Goal: Task Accomplishment & Management: Manage account settings

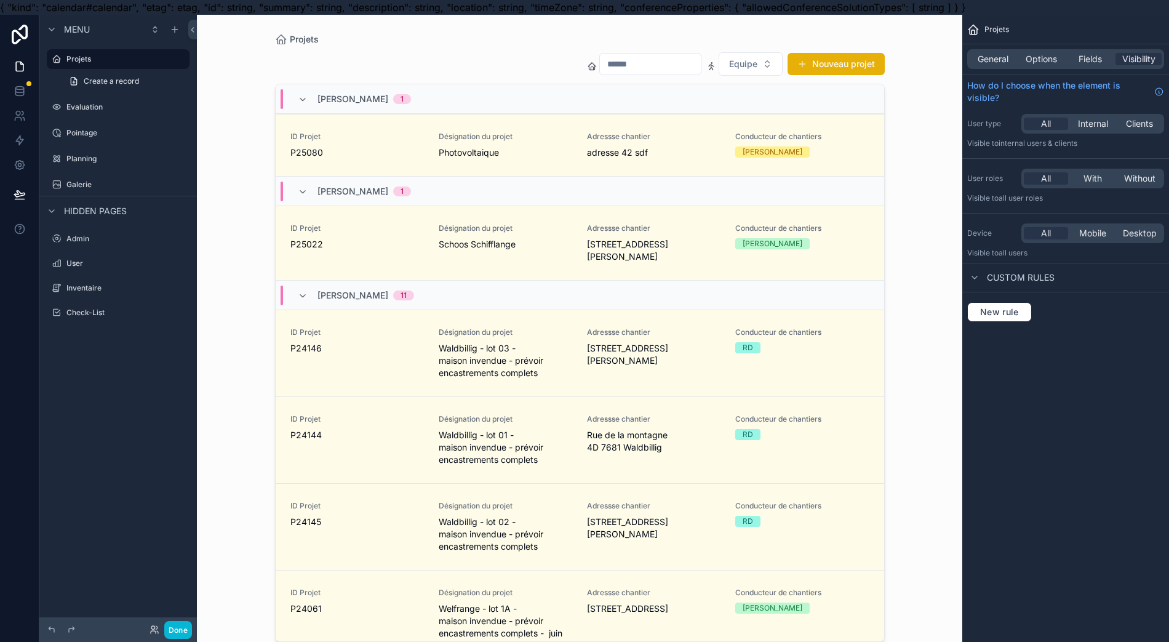
click at [871, 62] on div "scrollable content" at bounding box center [579, 328] width 629 height 627
click at [871, 62] on button "Nouveau projet" at bounding box center [836, 64] width 97 height 22
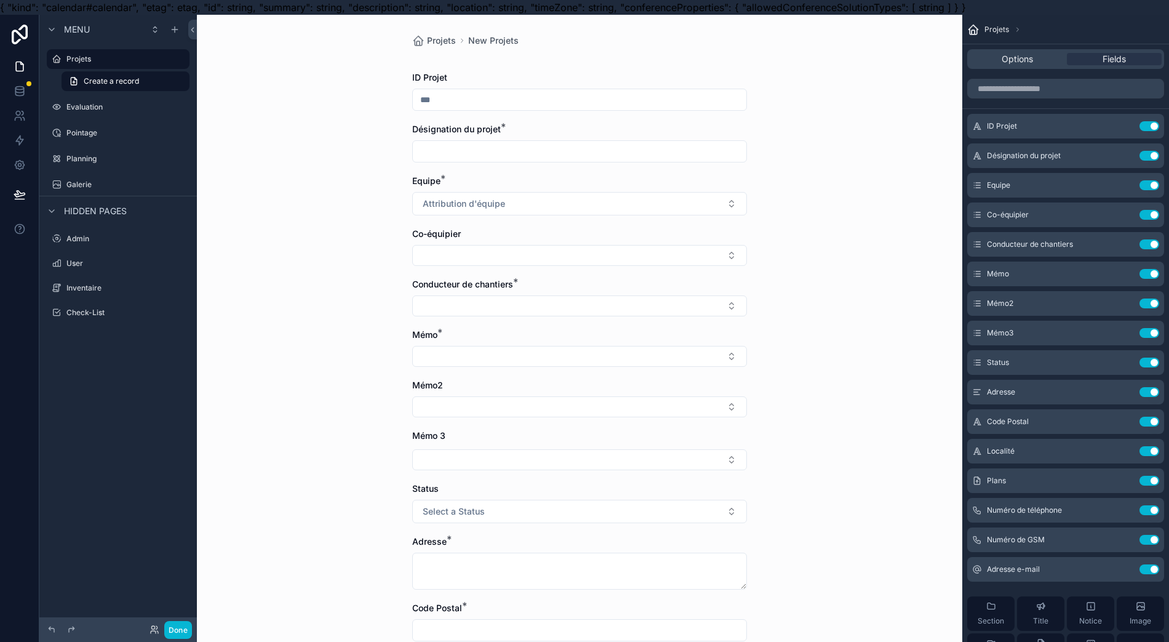
click at [466, 102] on input "scrollable content" at bounding box center [580, 99] width 334 height 17
click at [0, 0] on icon "scrollable content" at bounding box center [0, 0] width 0 height 0
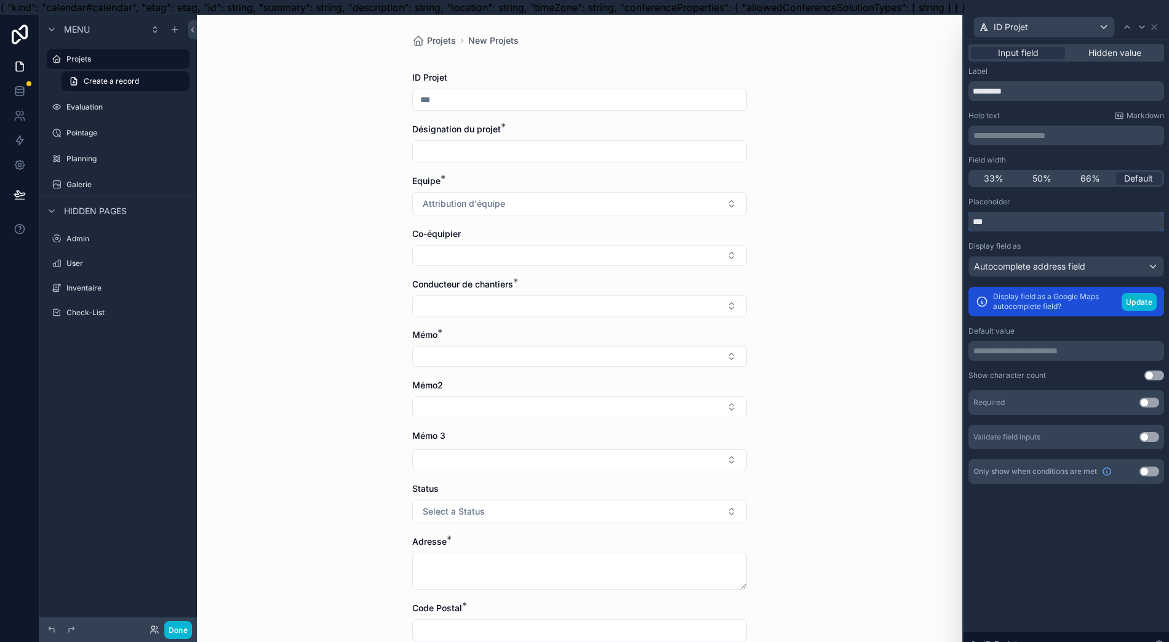
click at [1081, 223] on input "***" at bounding box center [1067, 222] width 196 height 20
type input "*"
drag, startPoint x: 1081, startPoint y: 223, endPoint x: 1032, endPoint y: 235, distance: 50.0
click at [1080, 223] on input "text" at bounding box center [1067, 222] width 196 height 20
type input "*"
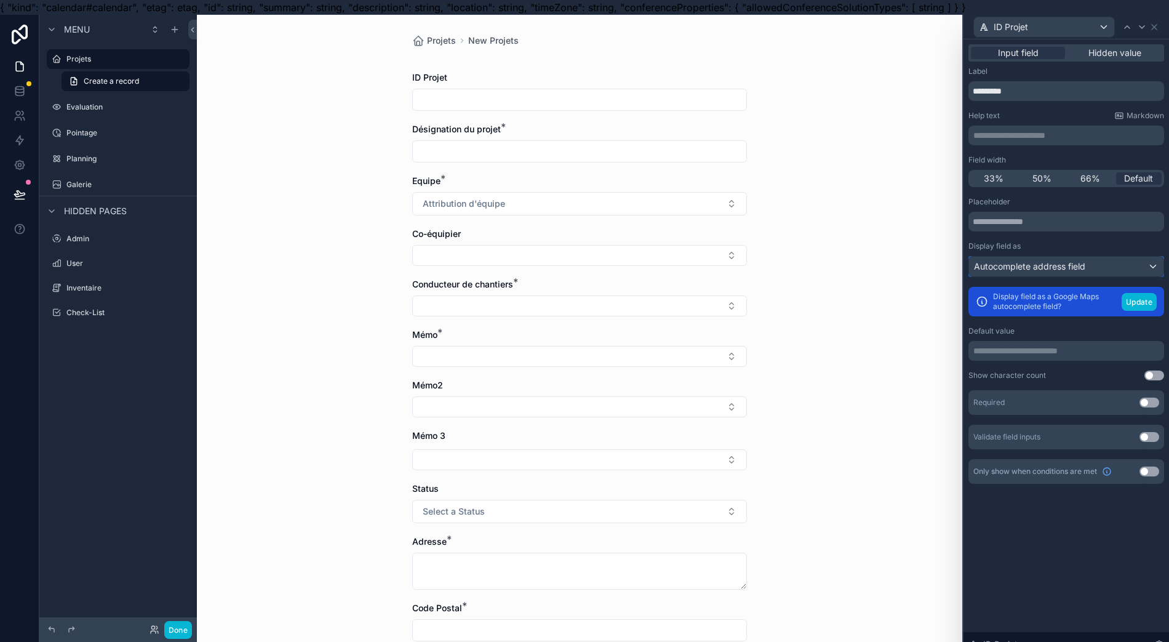
click at [1085, 270] on span "Autocomplete address field" at bounding box center [1029, 266] width 111 height 12
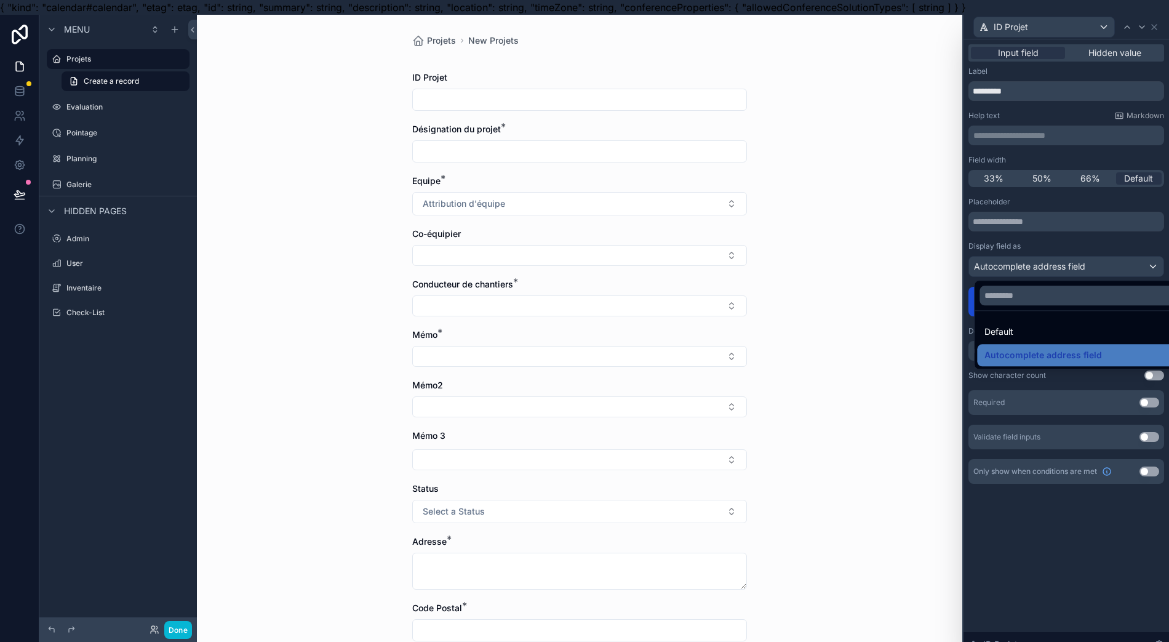
click at [1062, 357] on span "Autocomplete address field" at bounding box center [1044, 355] width 118 height 15
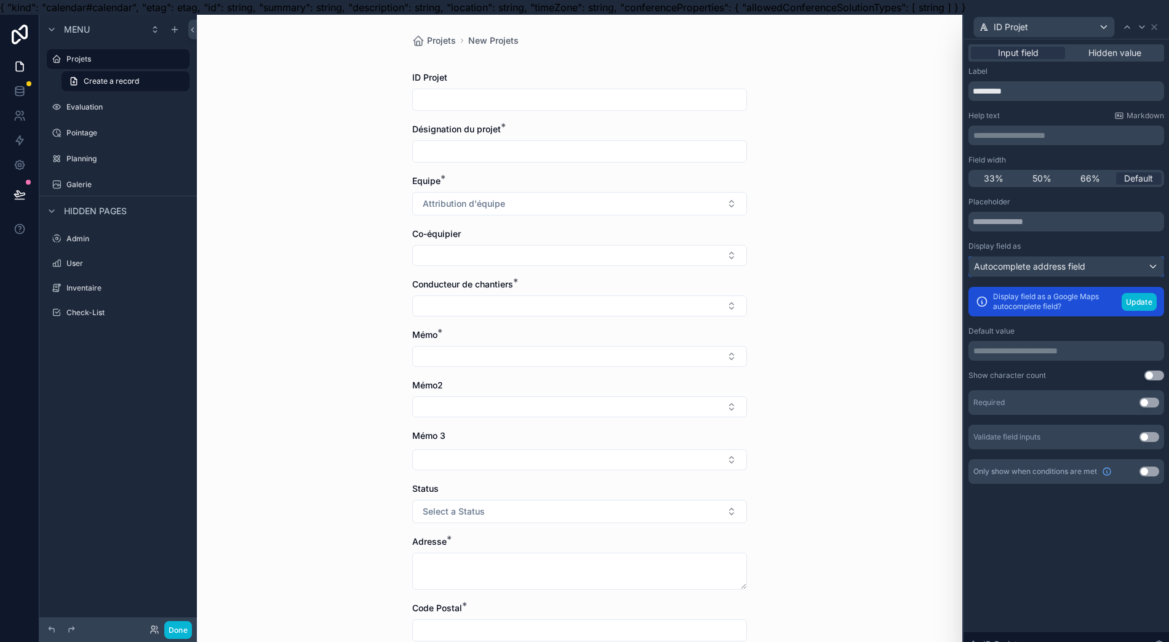
click at [1071, 269] on span "Autocomplete address field" at bounding box center [1029, 266] width 111 height 12
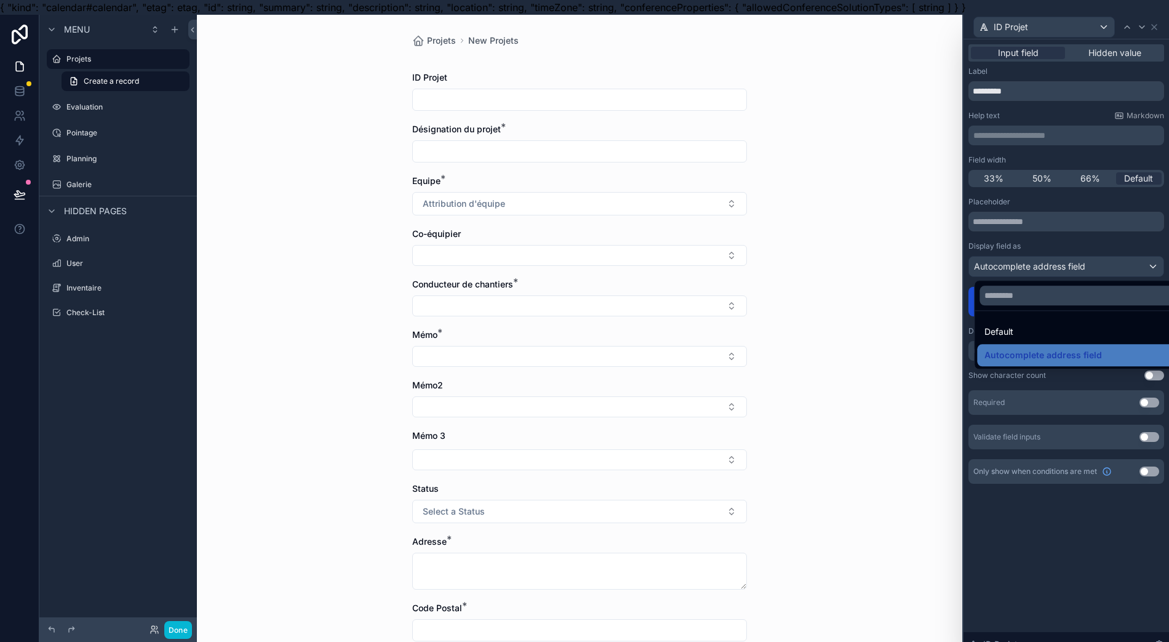
click at [1073, 276] on div at bounding box center [1067, 336] width 206 height 642
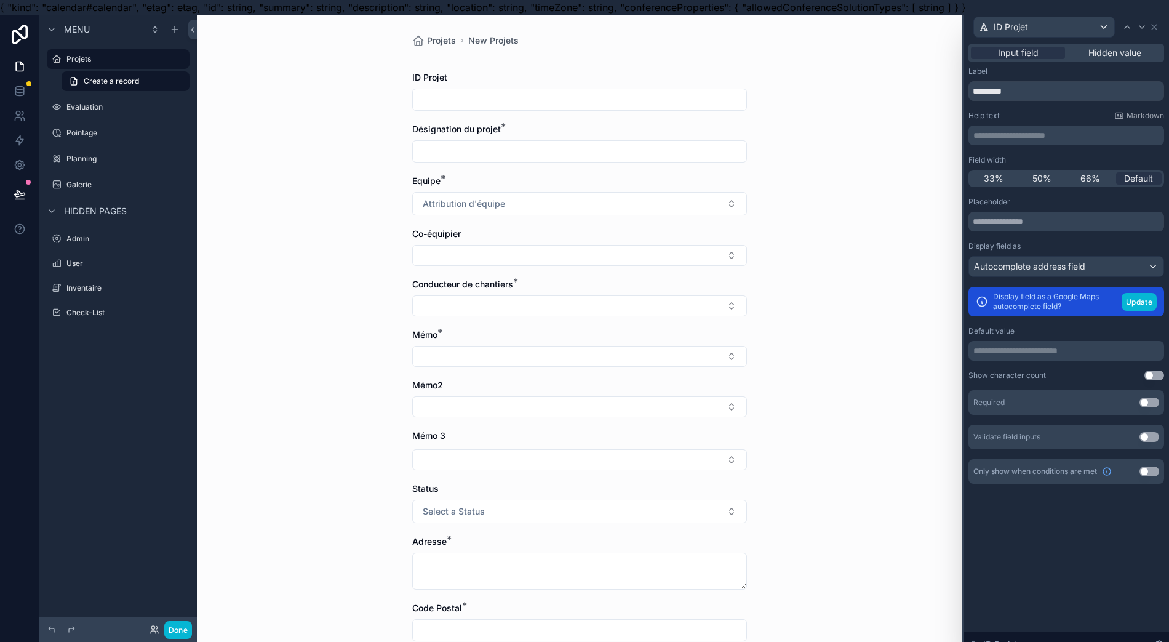
click at [1065, 356] on p "**********" at bounding box center [1067, 351] width 188 height 12
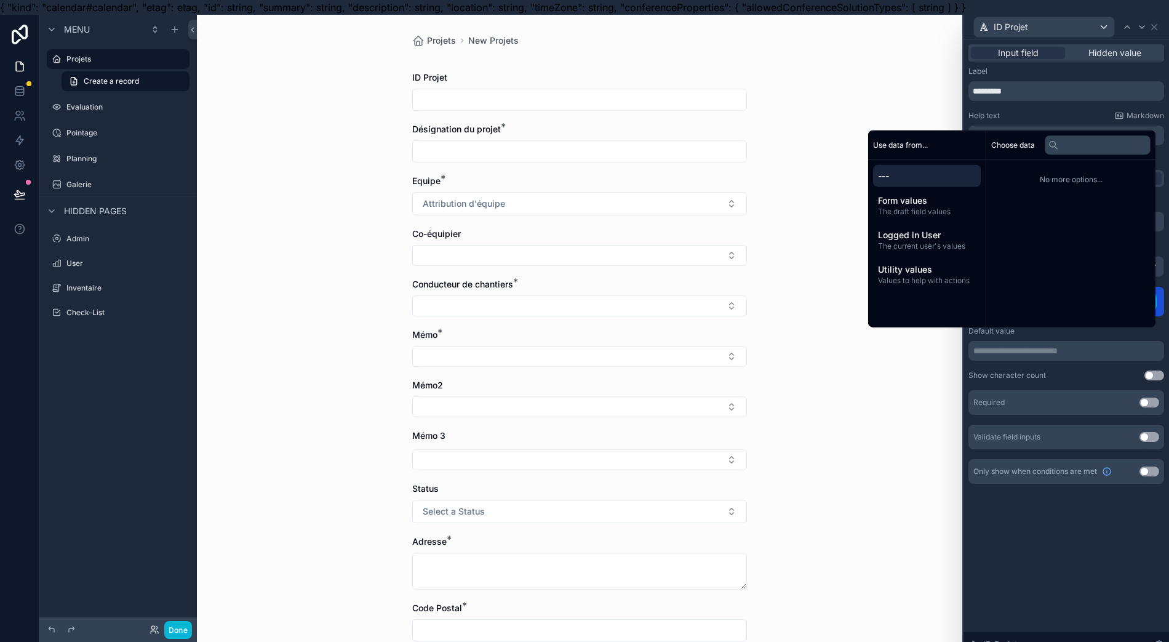
click at [955, 217] on span "The draft field values" at bounding box center [927, 212] width 98 height 10
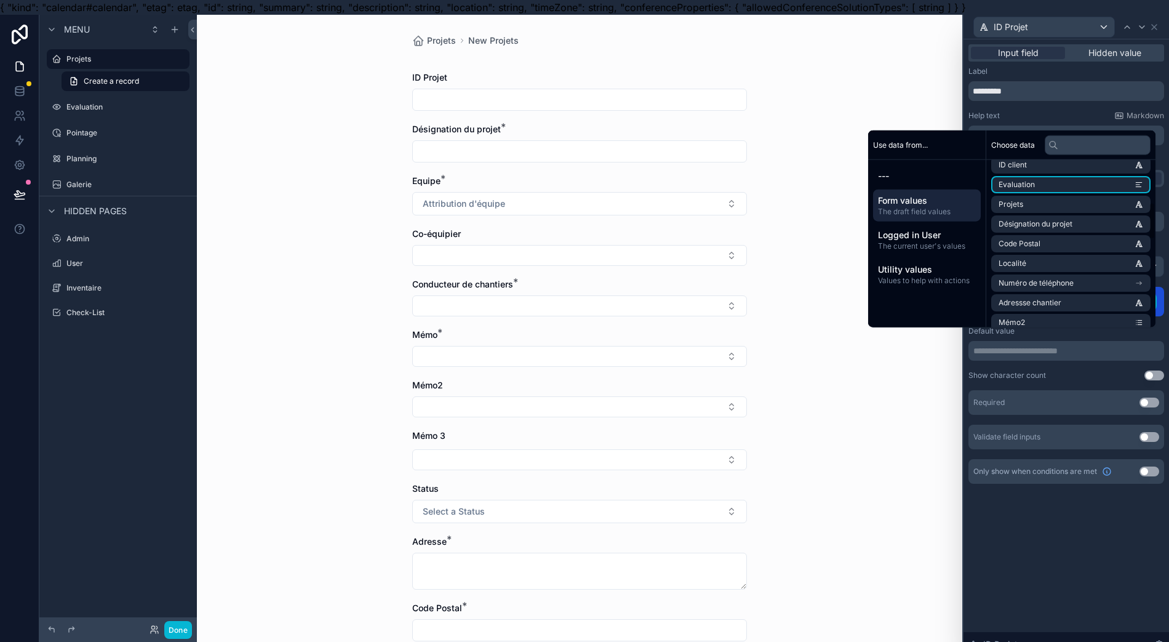
scroll to position [328, 0]
click at [1116, 154] on input "text" at bounding box center [1098, 145] width 106 height 20
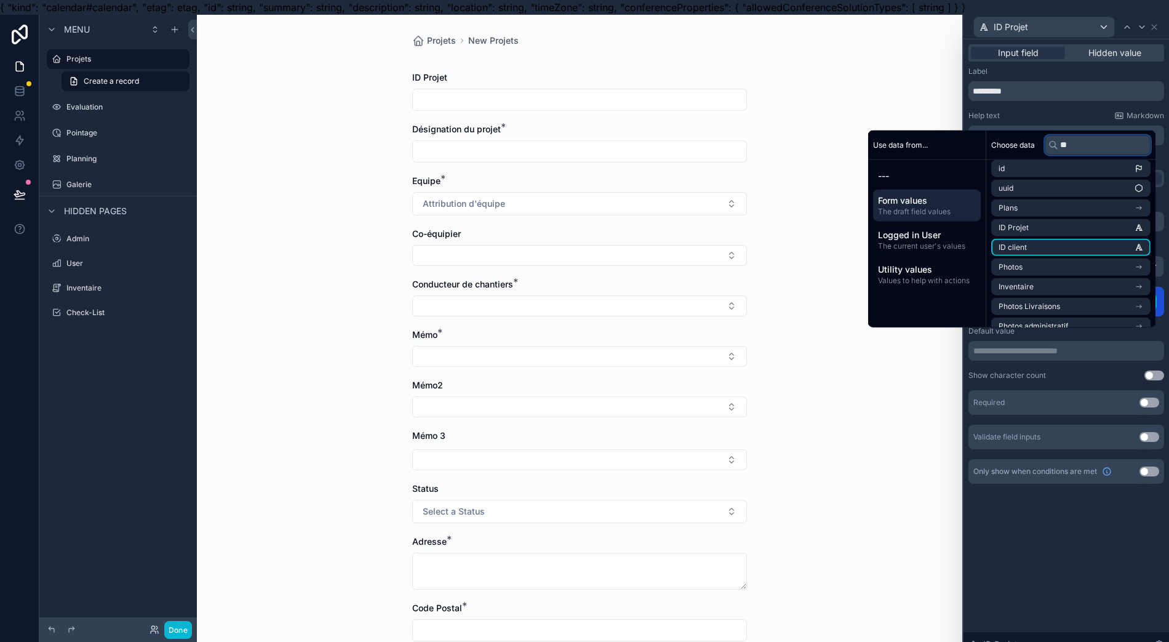
scroll to position [76, 0]
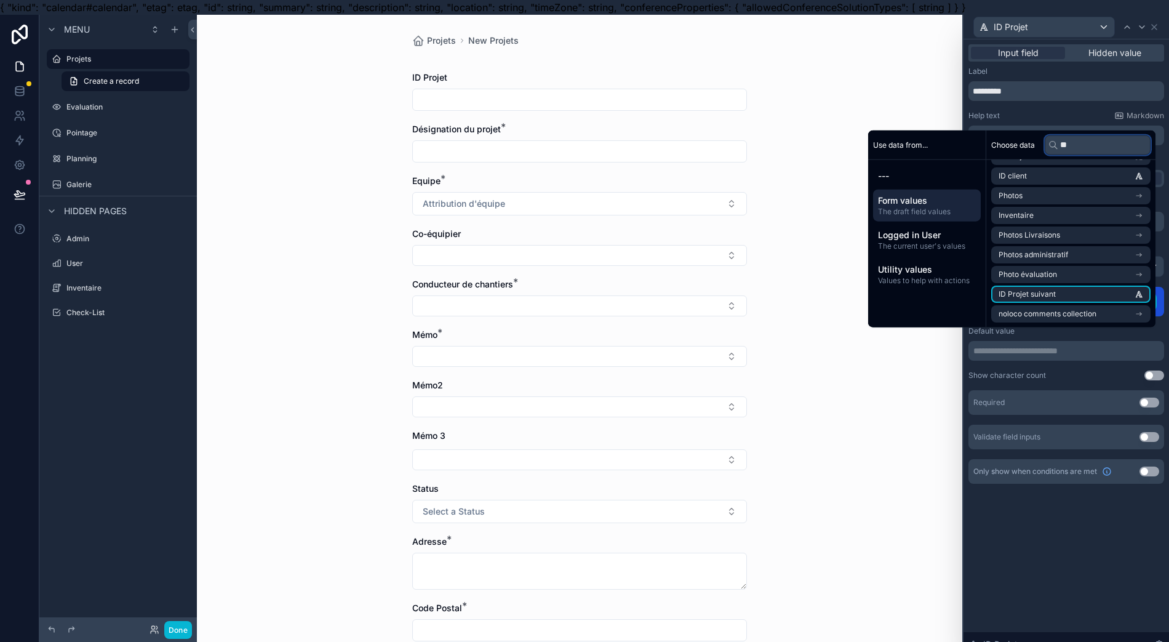
type input "**"
click at [1098, 299] on li "ID Projet suivant" at bounding box center [1070, 294] width 159 height 17
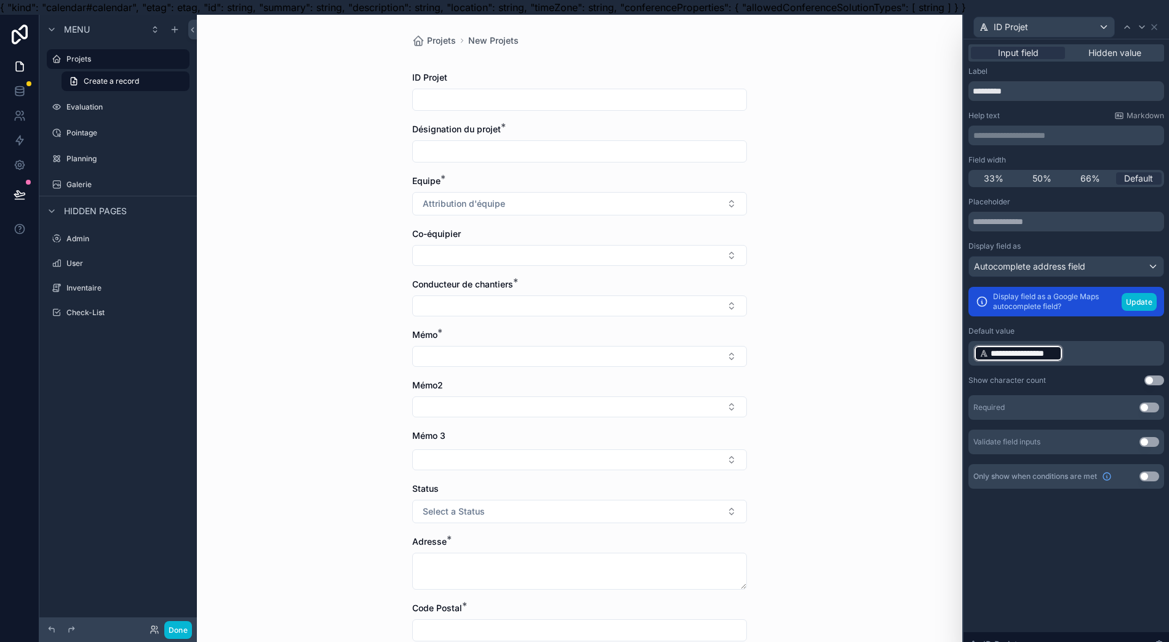
click at [1085, 353] on p "**********" at bounding box center [1067, 353] width 188 height 20
click at [1012, 614] on div "**********" at bounding box center [1067, 347] width 206 height 617
click at [1087, 353] on p "**********" at bounding box center [1067, 353] width 188 height 20
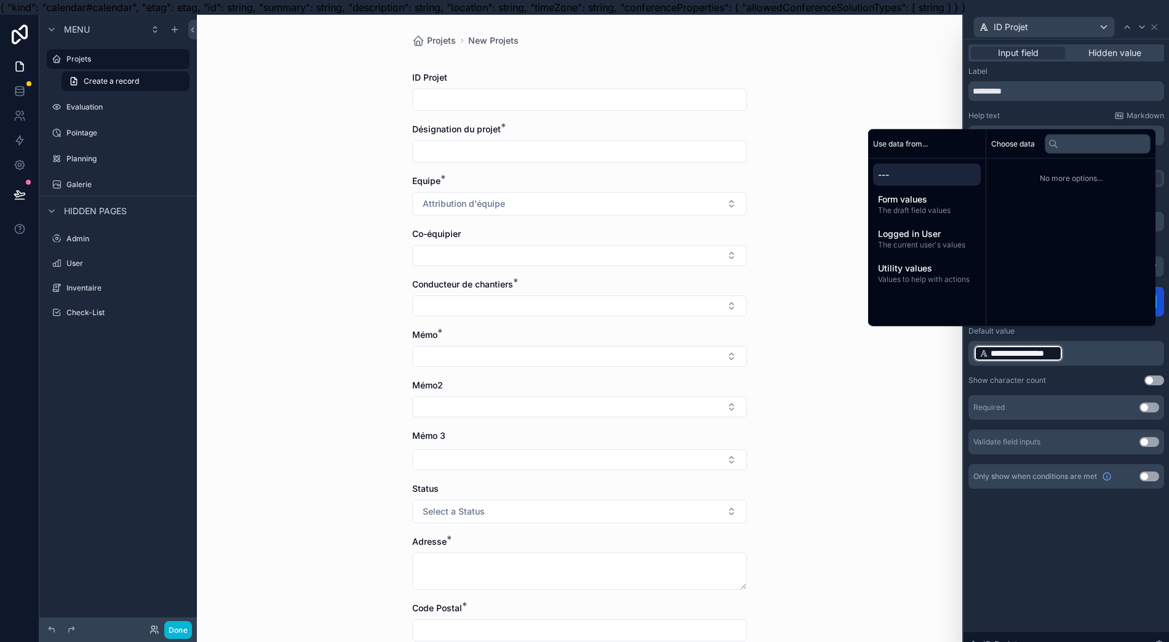
click at [941, 240] on span "Logged in User" at bounding box center [927, 234] width 98 height 12
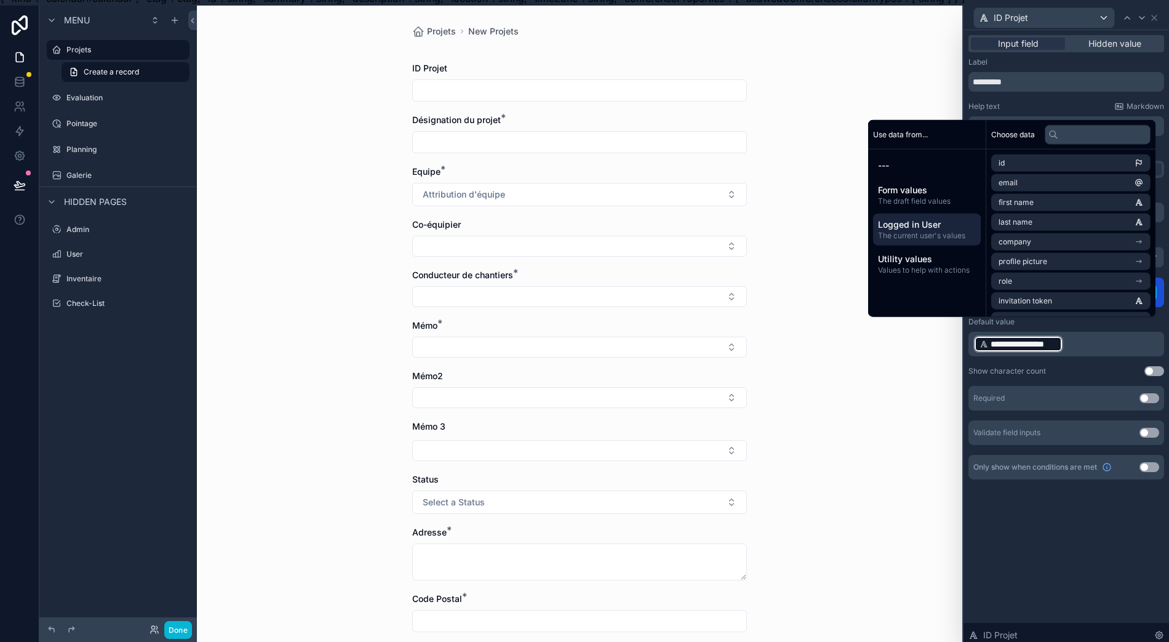
scroll to position [0, 0]
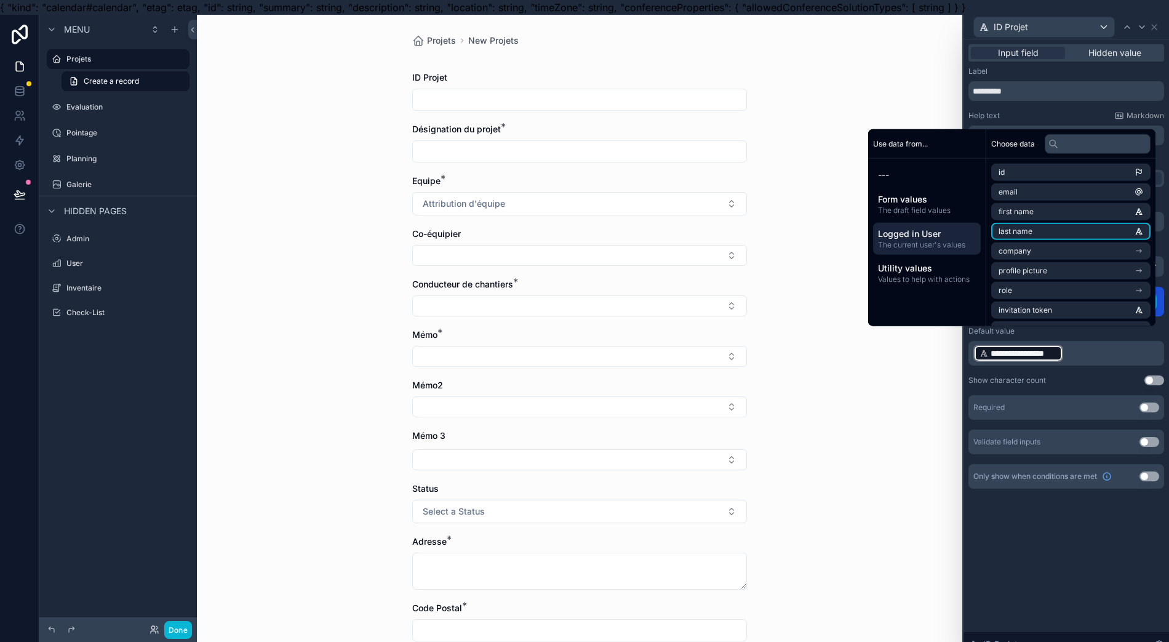
click at [1058, 240] on li "last name" at bounding box center [1070, 231] width 159 height 17
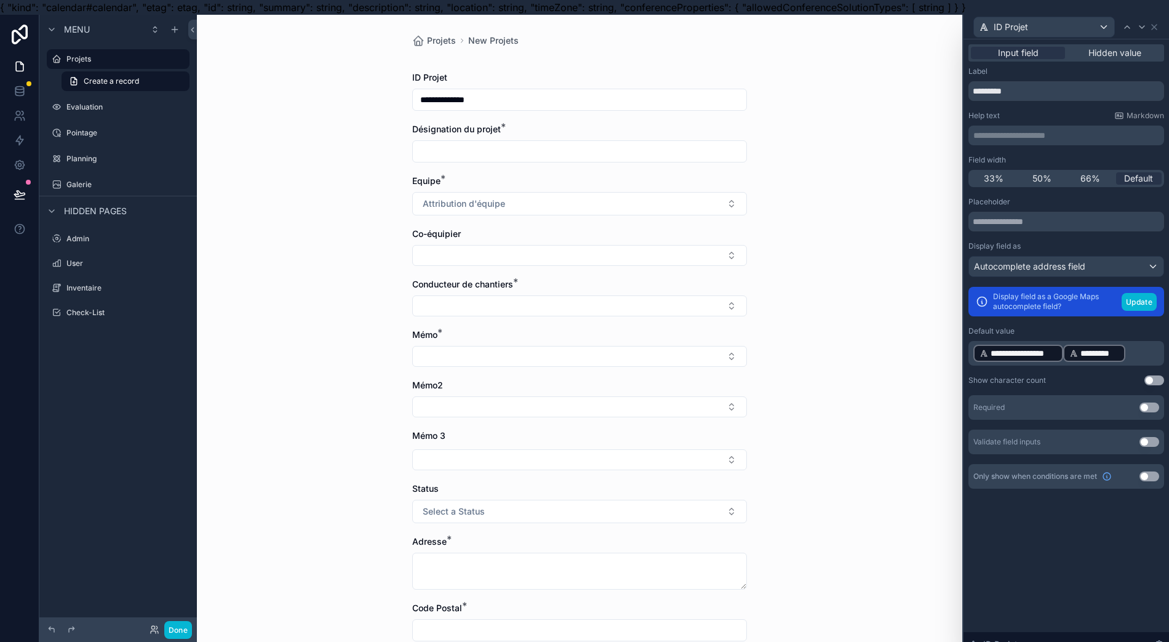
drag, startPoint x: 1110, startPoint y: 352, endPoint x: 1061, endPoint y: 351, distance: 49.2
click at [1061, 351] on p "**********" at bounding box center [1067, 353] width 188 height 20
drag, startPoint x: 1045, startPoint y: 347, endPoint x: 1047, endPoint y: 353, distance: 6.6
click at [1047, 353] on span "**********" at bounding box center [1024, 353] width 66 height 12
drag, startPoint x: 1047, startPoint y: 353, endPoint x: 1163, endPoint y: 351, distance: 115.7
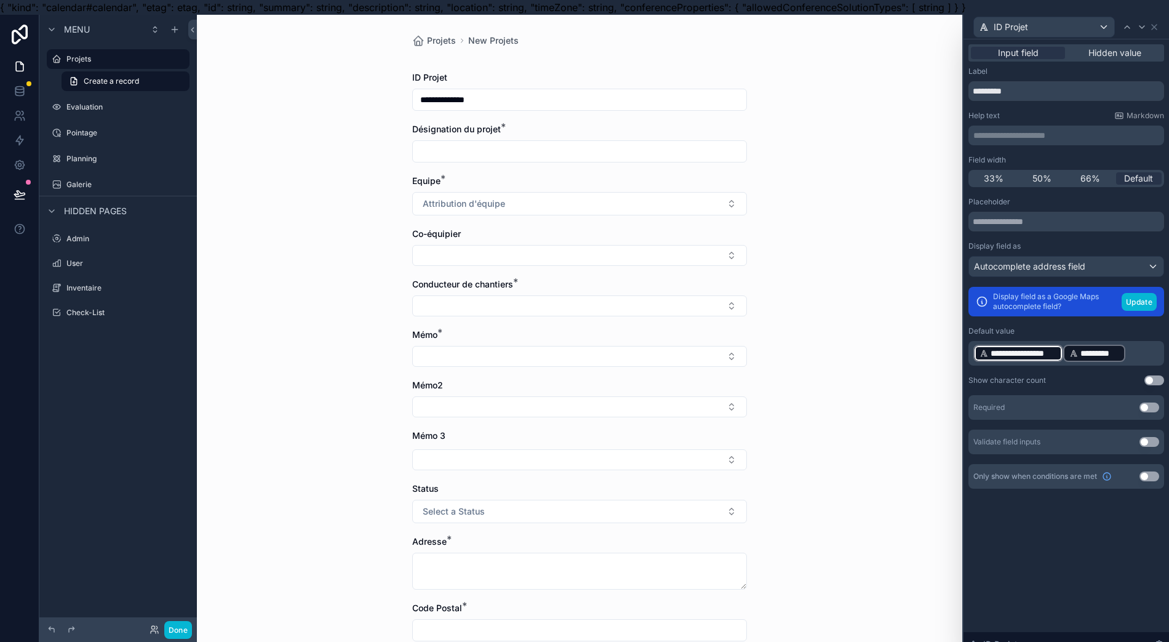
click at [1162, 351] on p "**********" at bounding box center [1067, 353] width 188 height 20
click at [1066, 353] on p "﻿ ********* ﻿ ﻿" at bounding box center [1067, 353] width 188 height 20
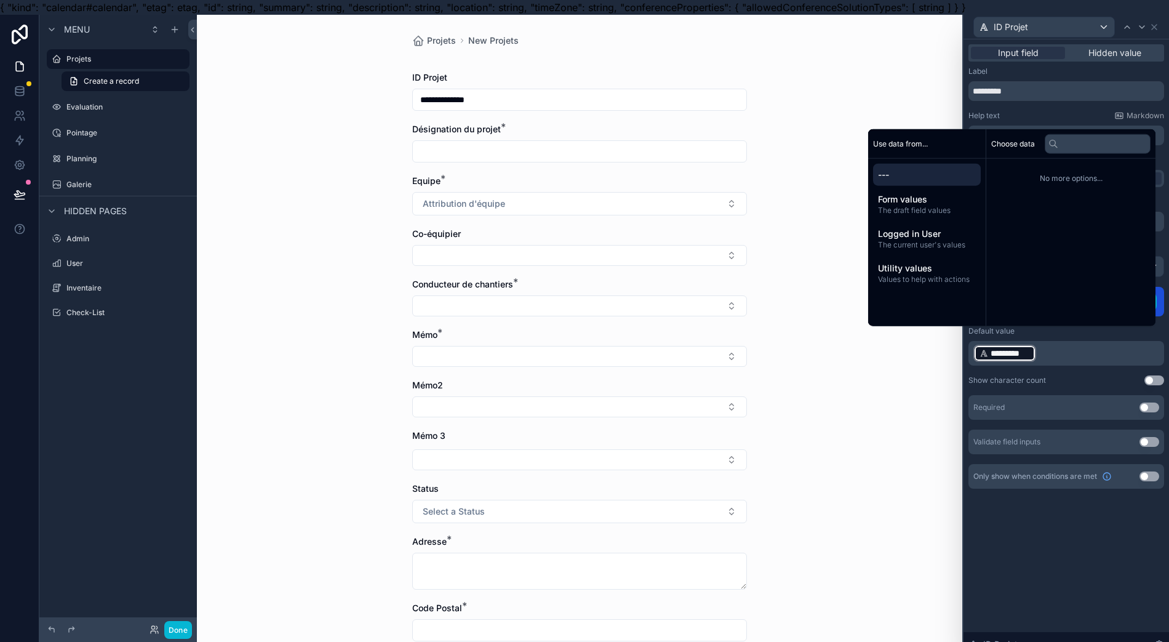
click at [960, 220] on div "Form values The draft field values" at bounding box center [927, 204] width 108 height 32
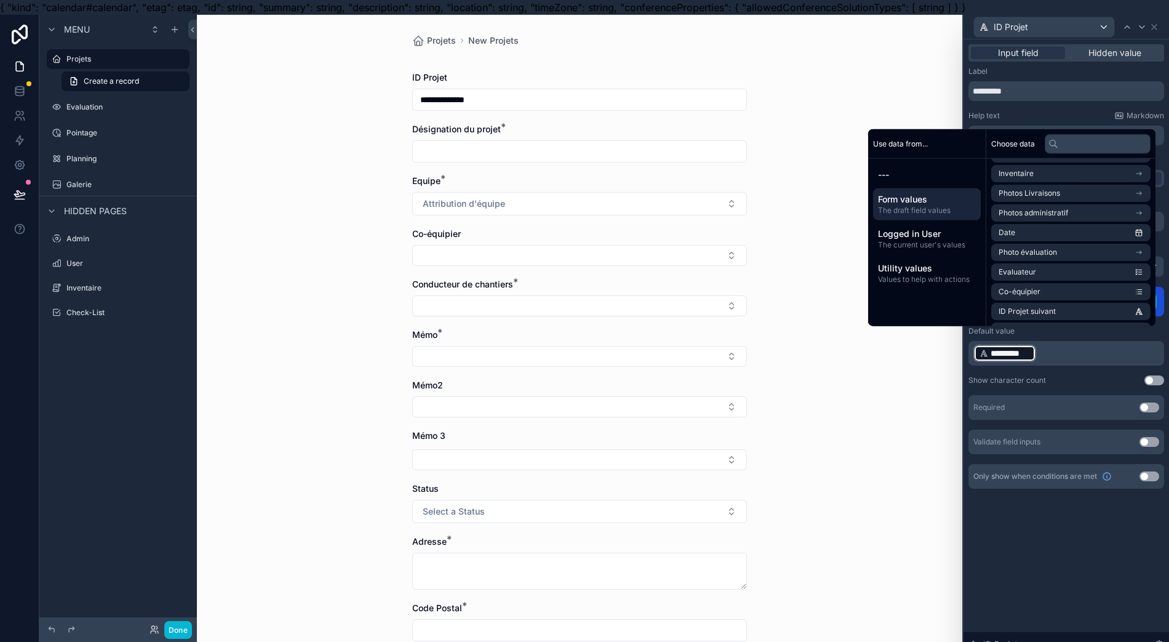
scroll to position [588, 0]
click at [1076, 302] on li "ID Projet suivant" at bounding box center [1070, 292] width 159 height 17
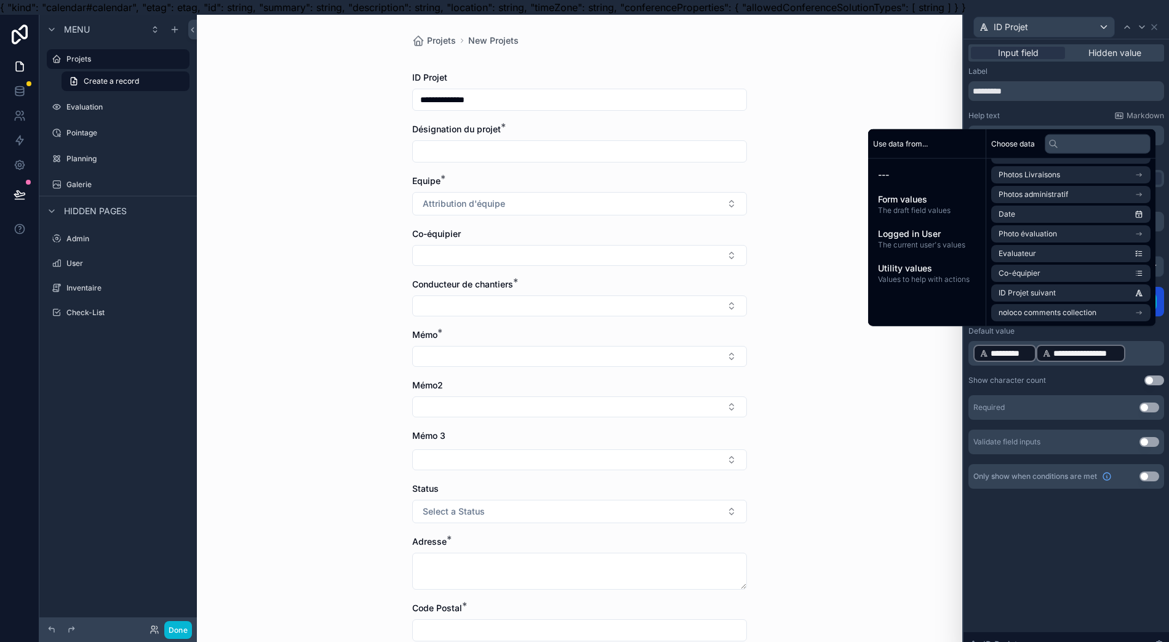
click at [1030, 604] on div "**********" at bounding box center [1067, 347] width 206 height 617
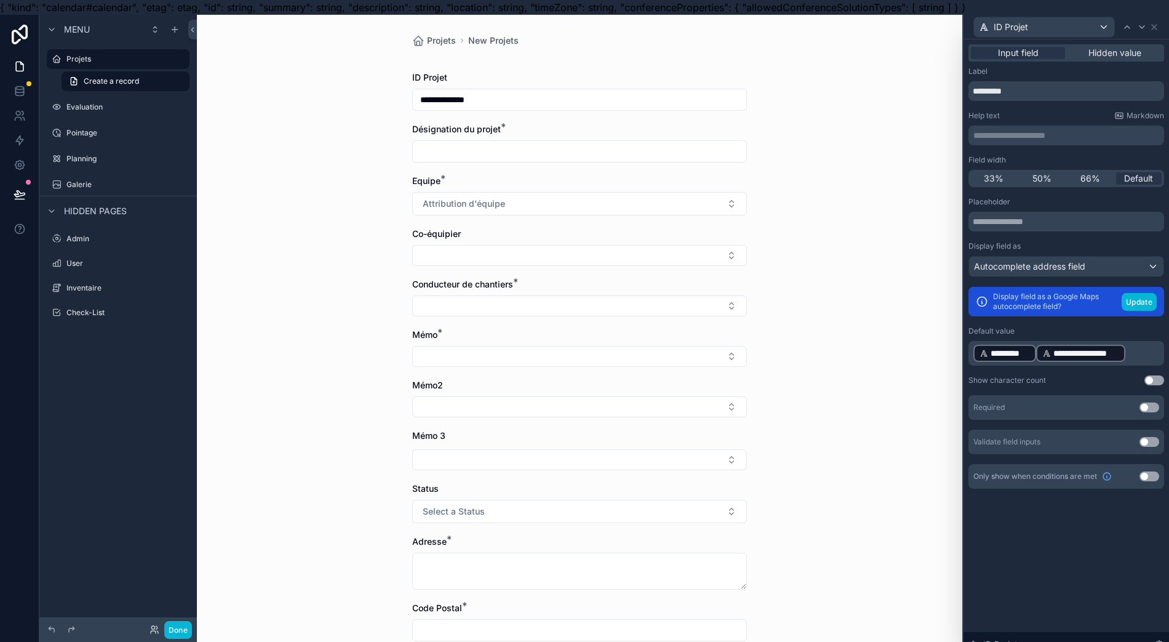
click at [1036, 350] on div "*********" at bounding box center [1004, 353] width 63 height 17
click at [1087, 353] on p "**********" at bounding box center [1067, 353] width 188 height 20
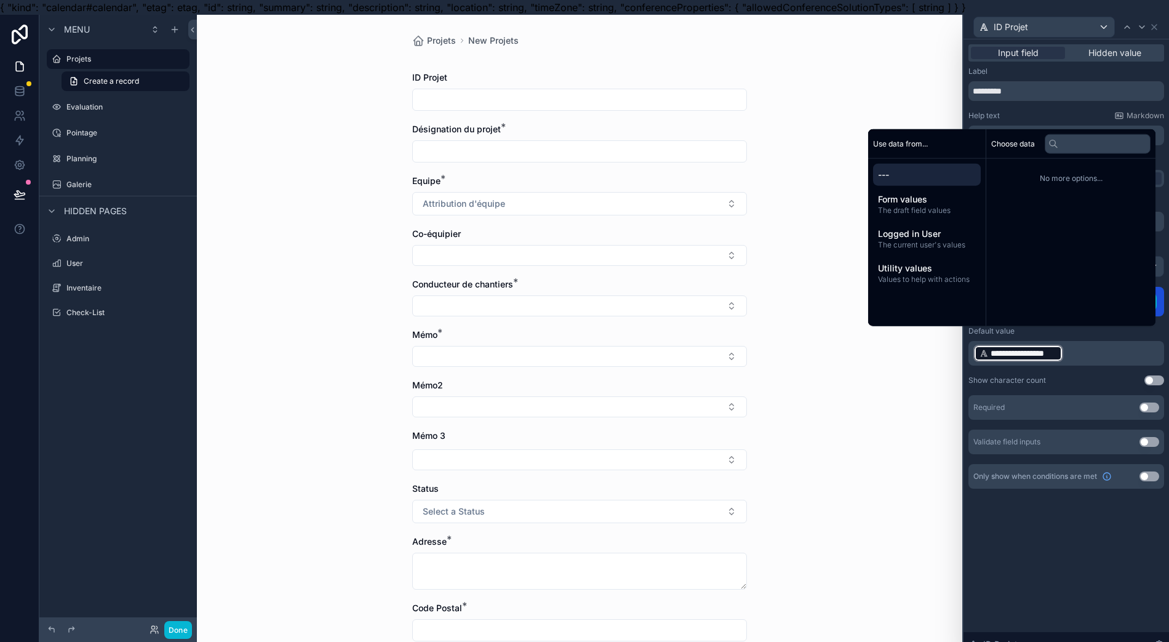
click at [957, 274] on span "Utility values" at bounding box center [927, 268] width 98 height 12
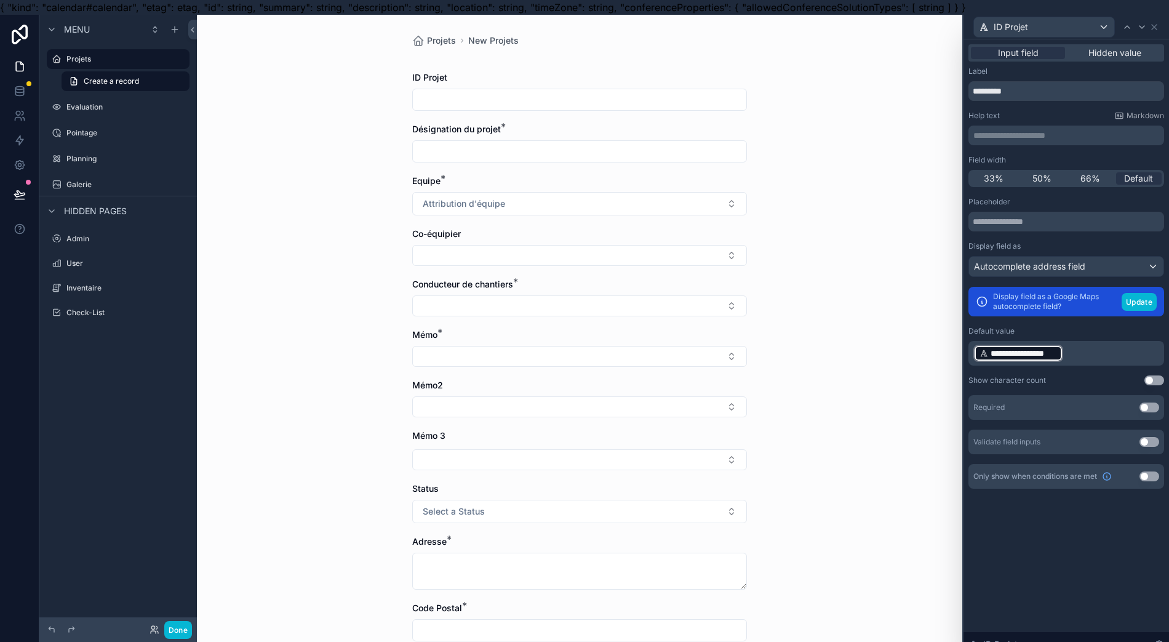
click at [1110, 359] on p "**********" at bounding box center [1067, 353] width 188 height 20
click at [1048, 543] on div "**********" at bounding box center [1067, 347] width 206 height 617
click at [1078, 269] on span "Autocomplete address field" at bounding box center [1029, 266] width 111 height 12
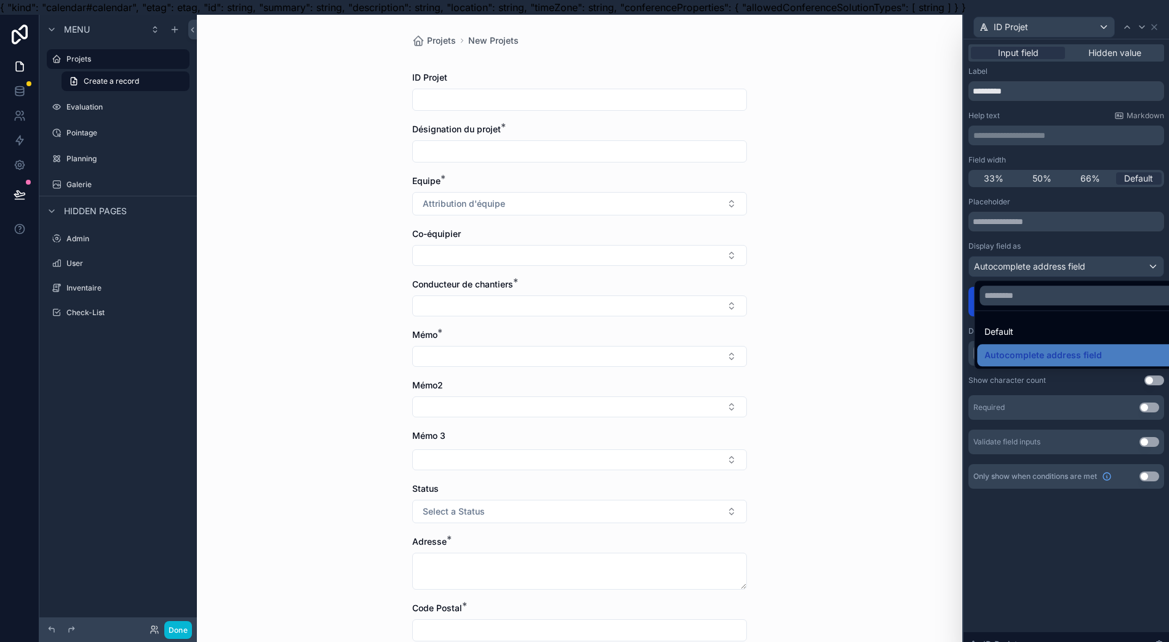
click at [1065, 336] on div "Default" at bounding box center [1087, 331] width 204 height 15
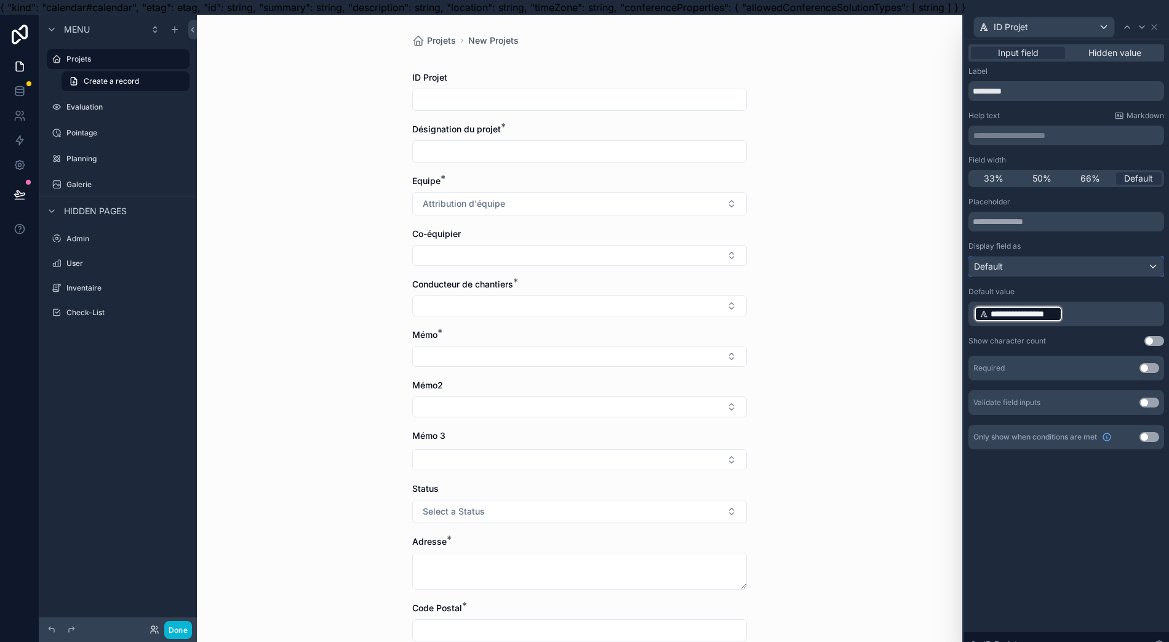
click at [1106, 265] on div "Default" at bounding box center [1066, 267] width 194 height 20
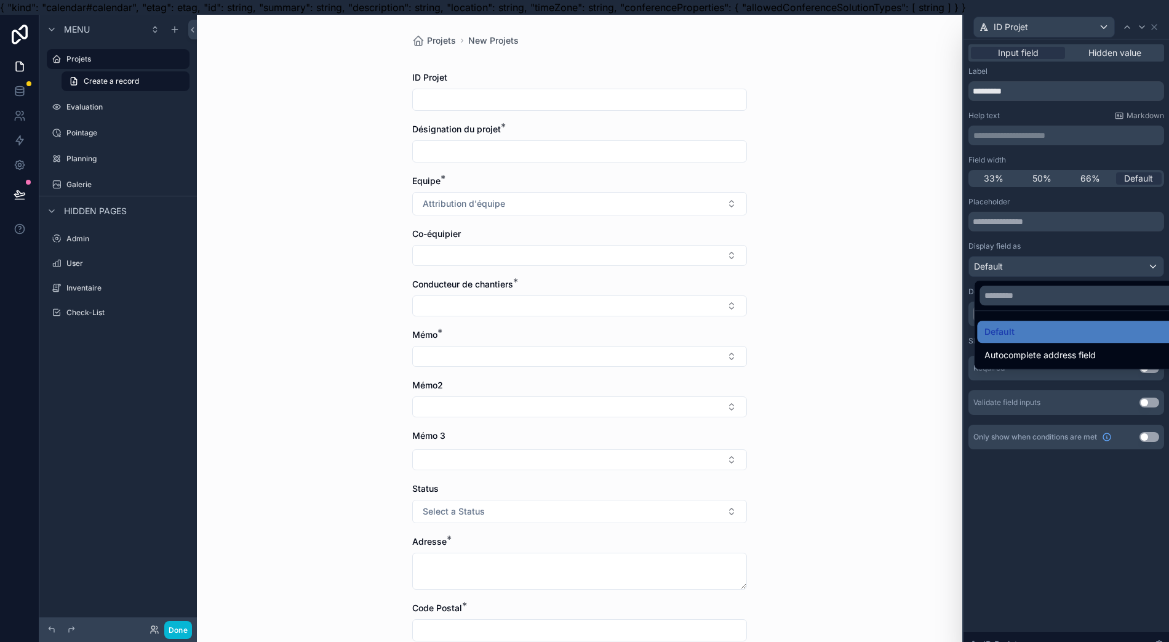
click at [1062, 347] on div "Autocomplete address field" at bounding box center [1086, 355] width 218 height 22
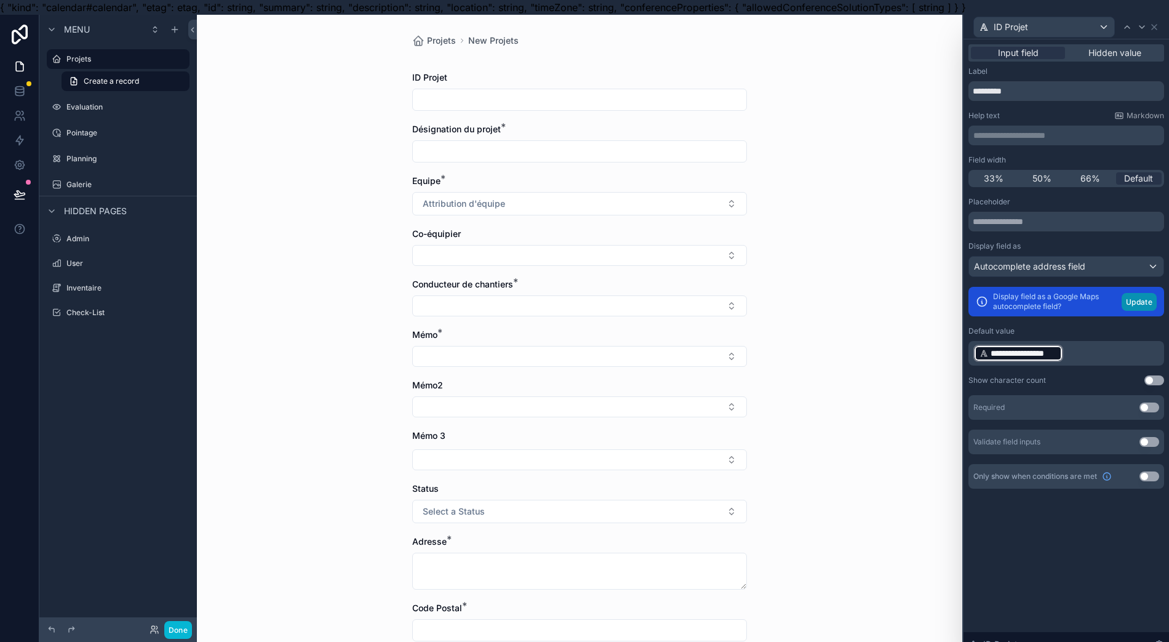
click at [1143, 305] on button "Update" at bounding box center [1139, 302] width 35 height 18
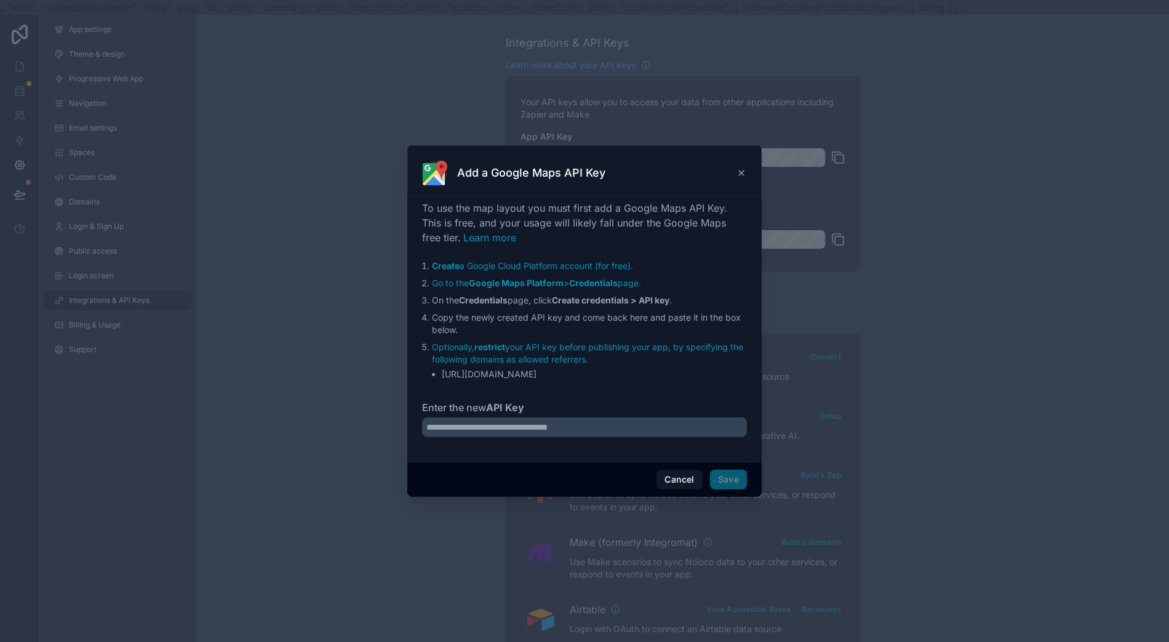
click at [739, 175] on icon at bounding box center [741, 172] width 5 height 5
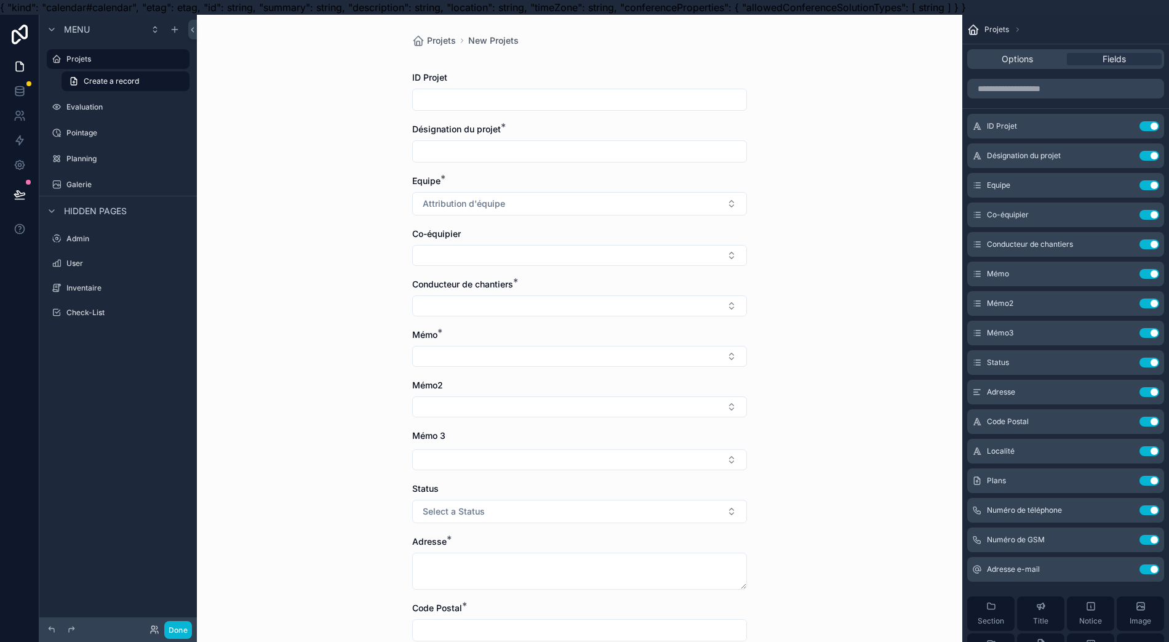
click at [618, 103] on input "scrollable content" at bounding box center [580, 99] width 334 height 17
click at [0, 0] on icon "scrollable content" at bounding box center [0, 0] width 0 height 0
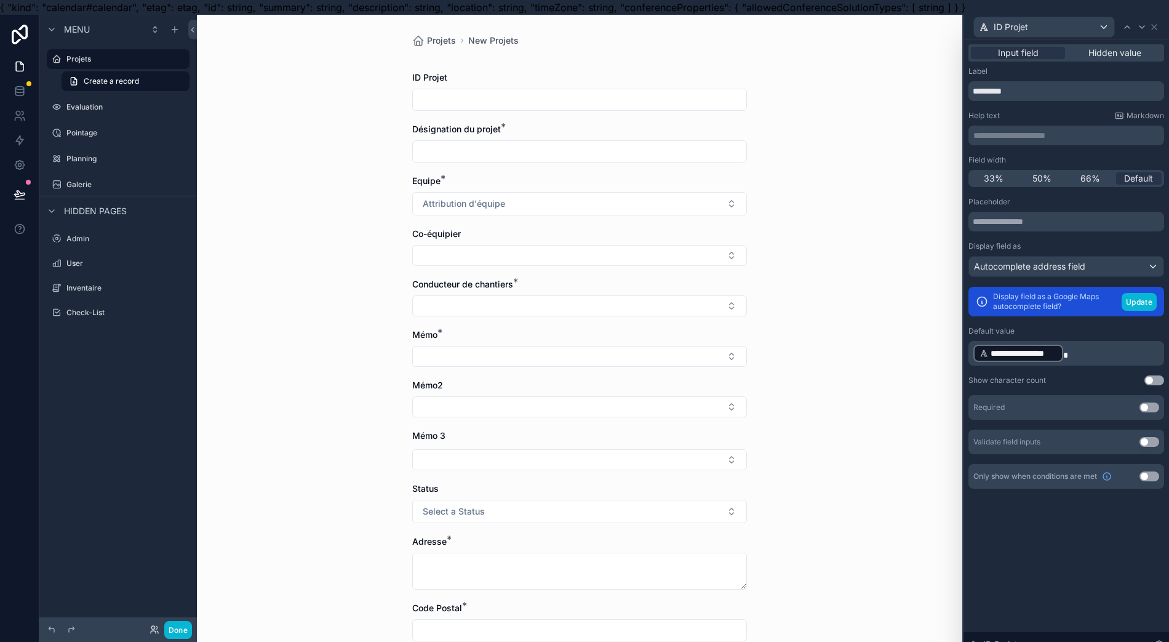
click at [140, 58] on label "Projets" at bounding box center [124, 59] width 116 height 10
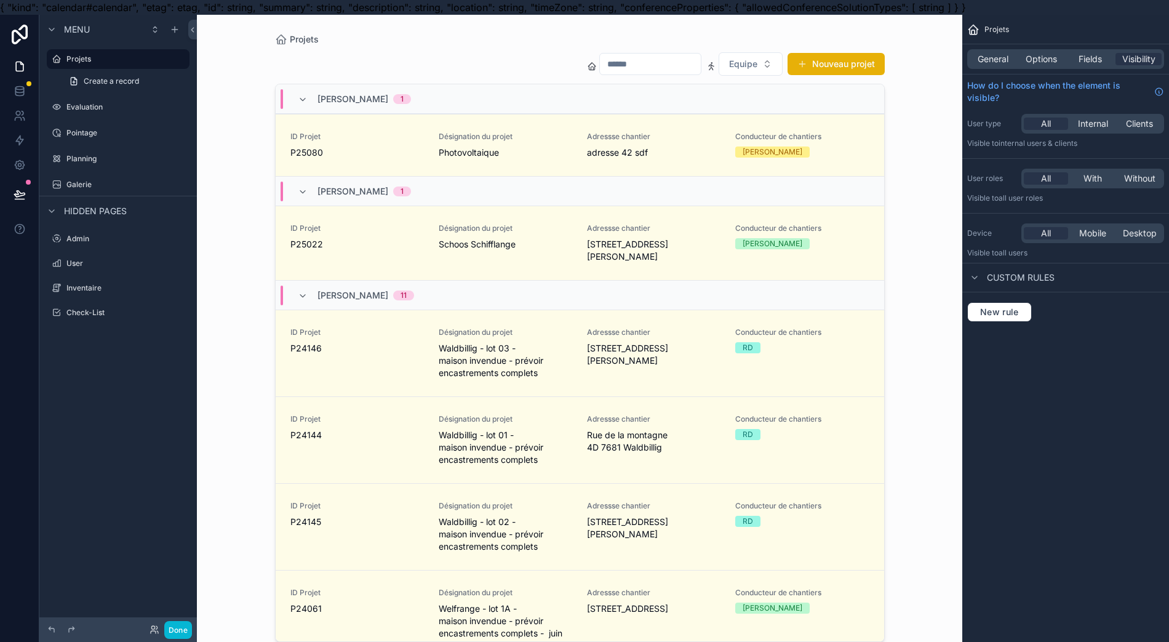
click at [1089, 52] on div "General Options Fields Visibility" at bounding box center [1065, 59] width 197 height 20
click at [1095, 57] on span "Fields" at bounding box center [1090, 59] width 23 height 12
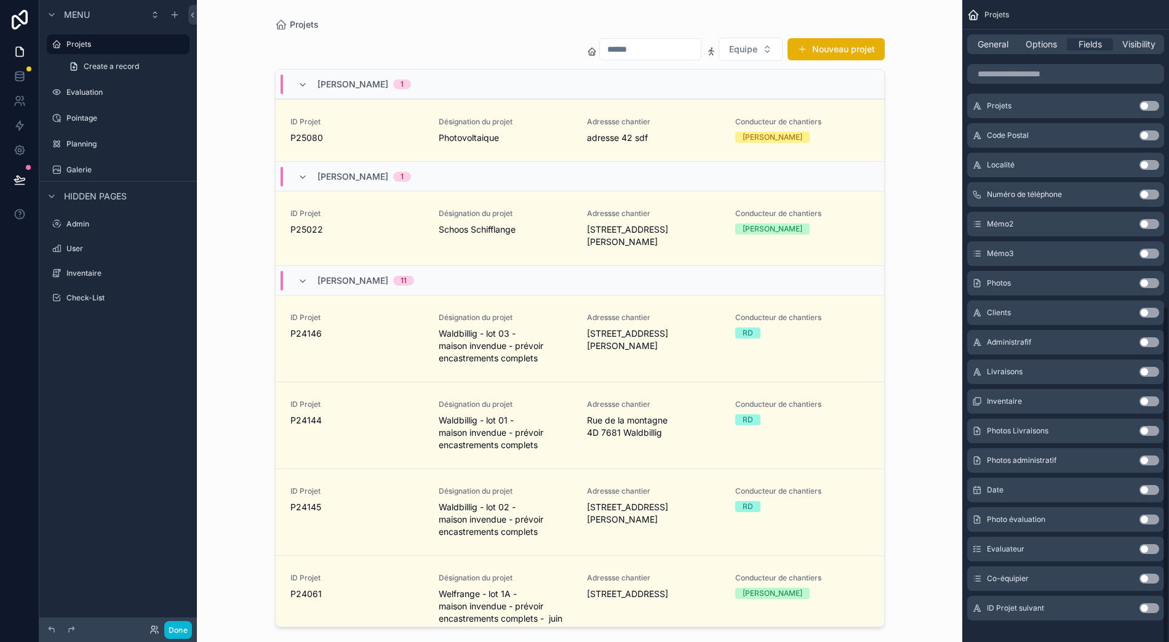
scroll to position [27, 0]
click at [1158, 603] on button "Use setting" at bounding box center [1150, 608] width 20 height 10
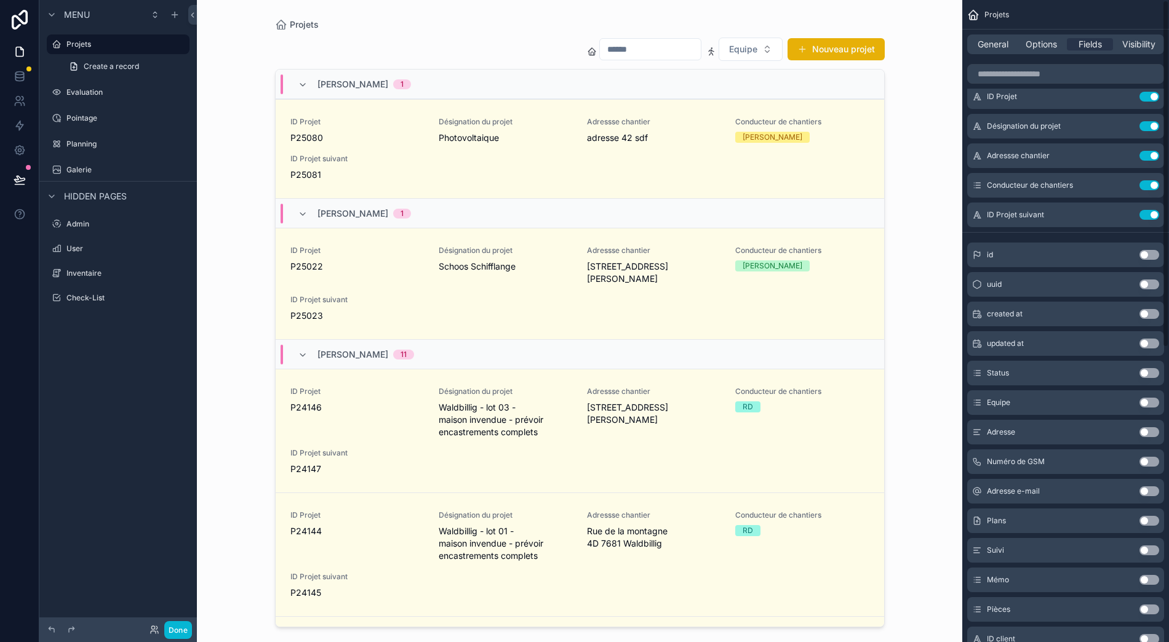
scroll to position [0, 0]
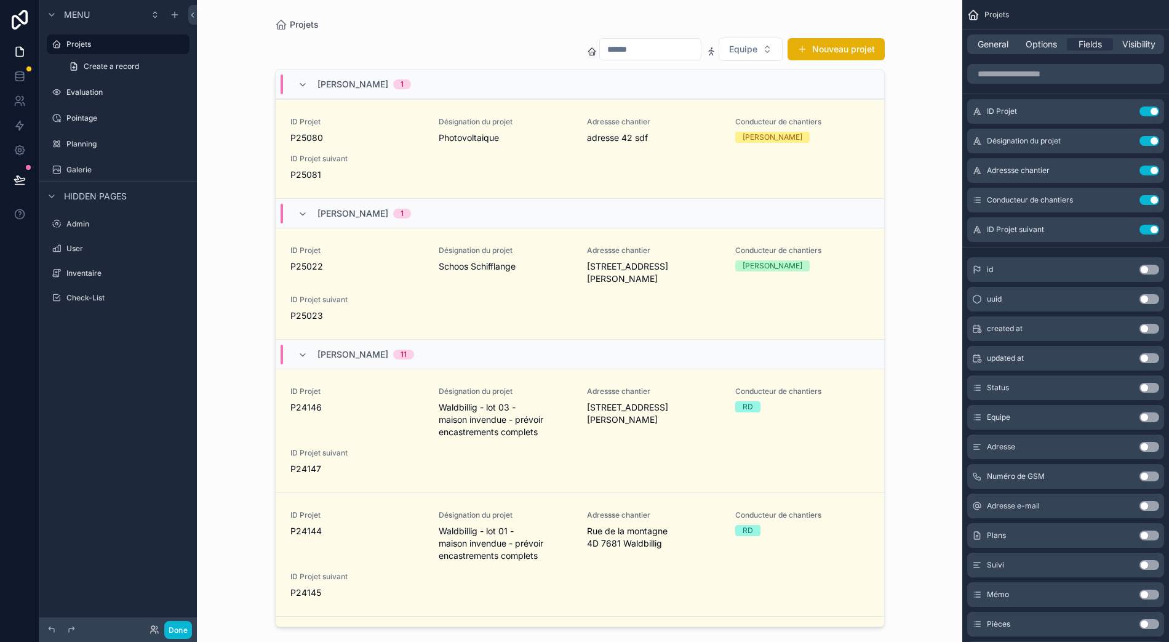
click at [1158, 225] on button "Use setting" at bounding box center [1150, 230] width 20 height 10
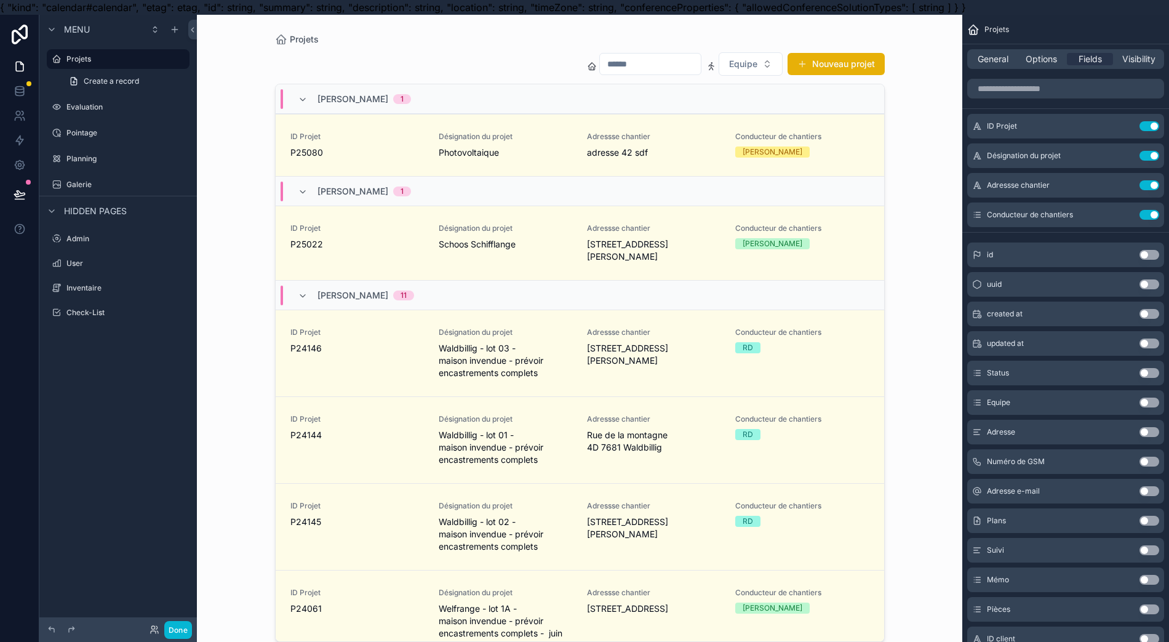
click at [359, 155] on span "P25080" at bounding box center [357, 152] width 134 height 12
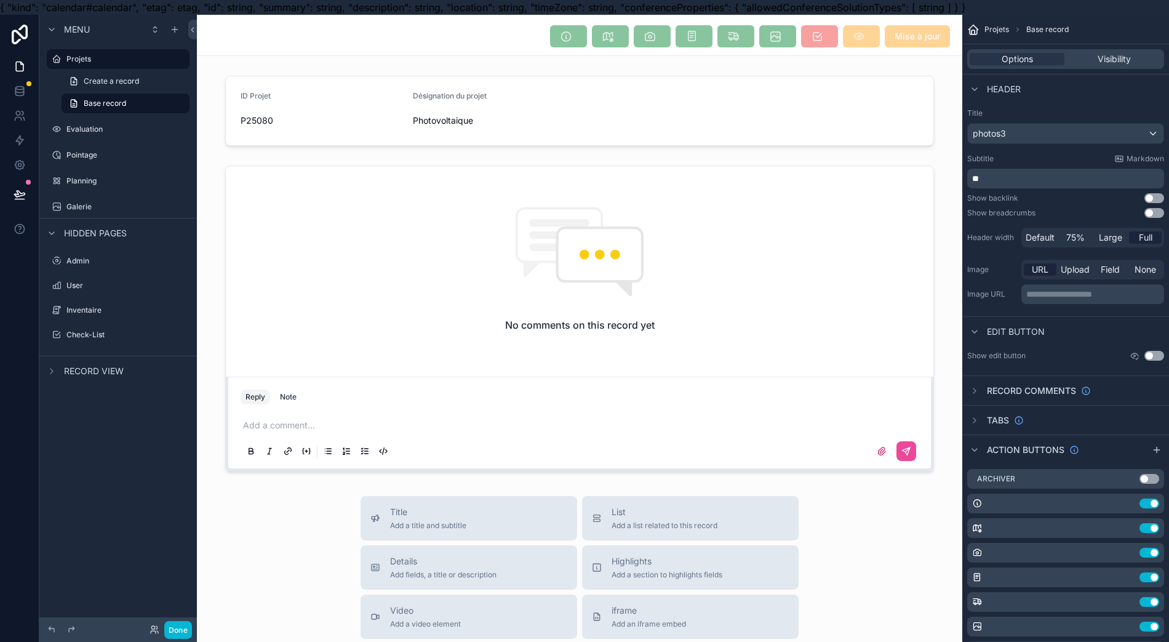
click at [119, 64] on div "Projets" at bounding box center [126, 59] width 121 height 15
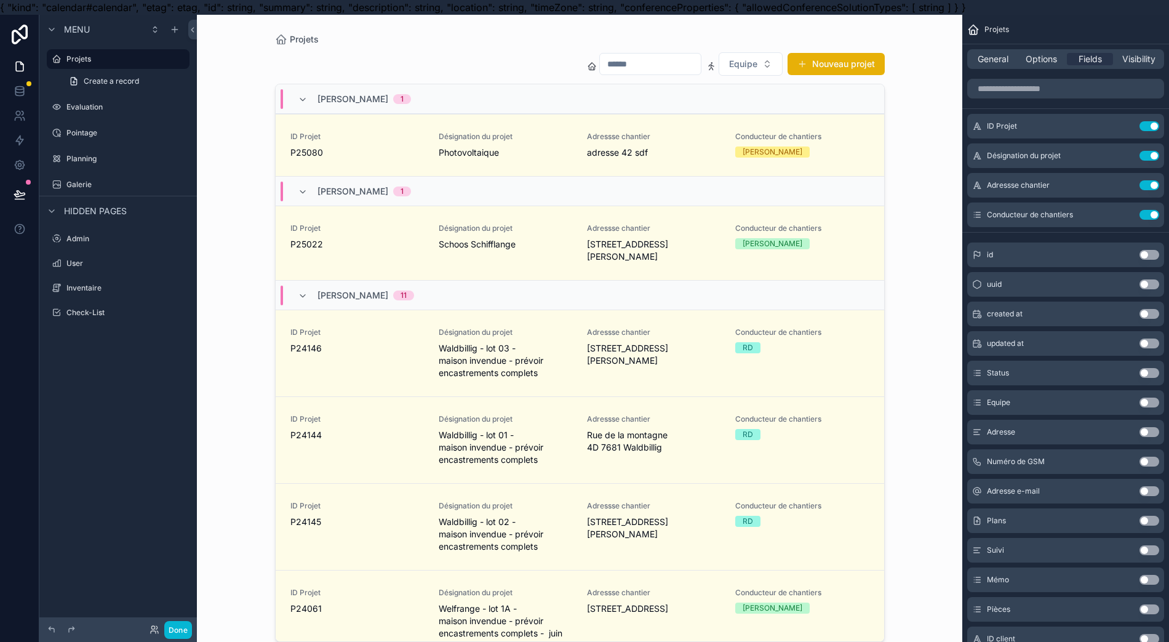
click at [866, 51] on div "Equipe Nouveau projet Thomas Pavone 1 ID Projet P25080 Désignation du projet Ph…" at bounding box center [580, 342] width 610 height 597
click at [863, 59] on button "Nouveau projet" at bounding box center [836, 64] width 97 height 22
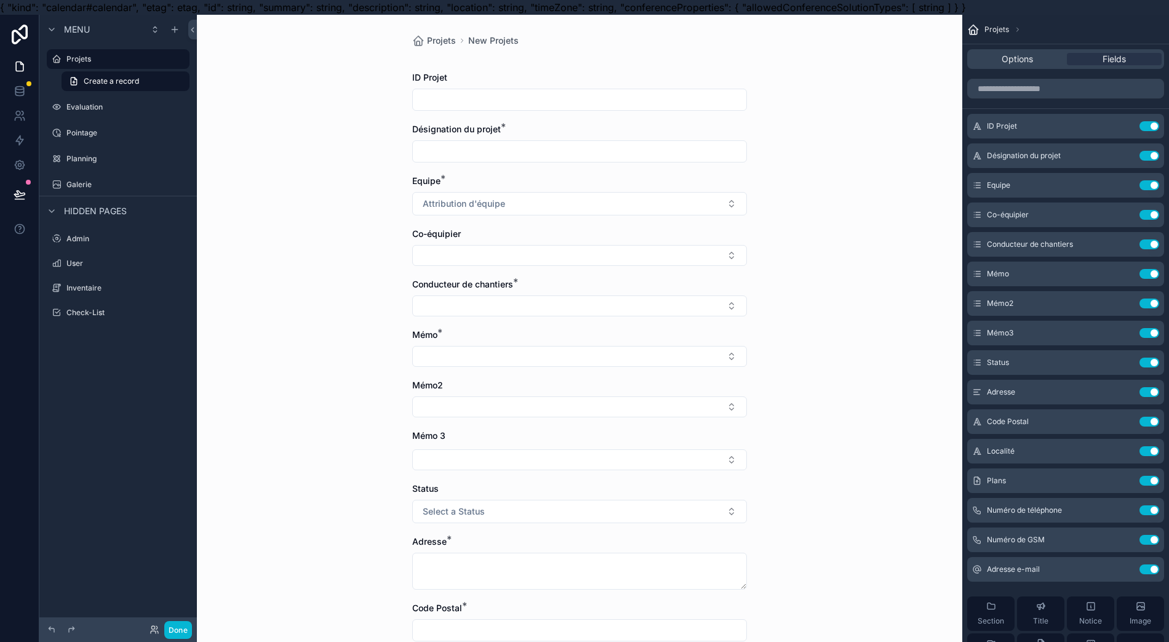
click at [585, 102] on input "scrollable content" at bounding box center [580, 99] width 334 height 17
click at [1031, 64] on div "Options Fields" at bounding box center [1065, 59] width 197 height 20
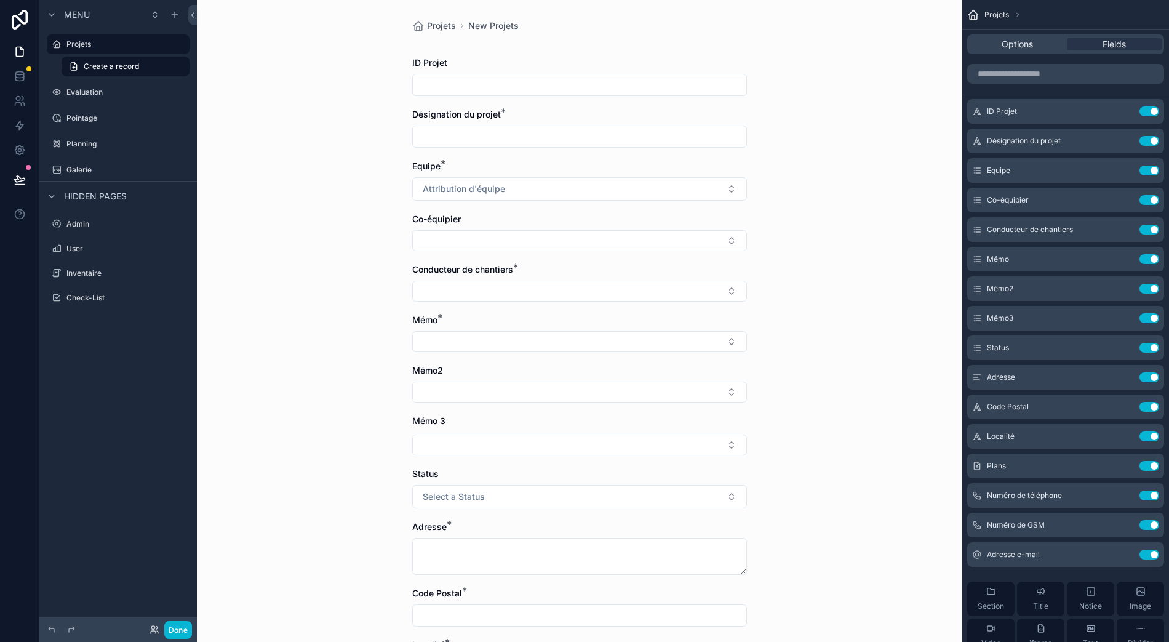
click at [1159, 284] on button "Use setting" at bounding box center [1150, 289] width 20 height 10
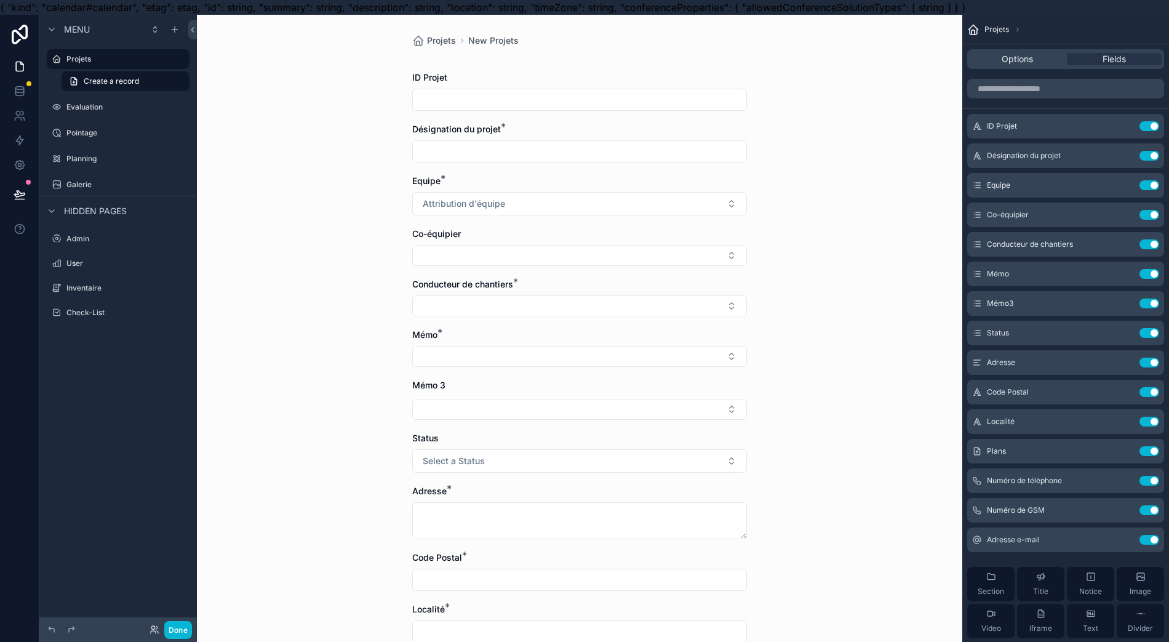
click at [1154, 303] on button "Use setting" at bounding box center [1150, 303] width 20 height 10
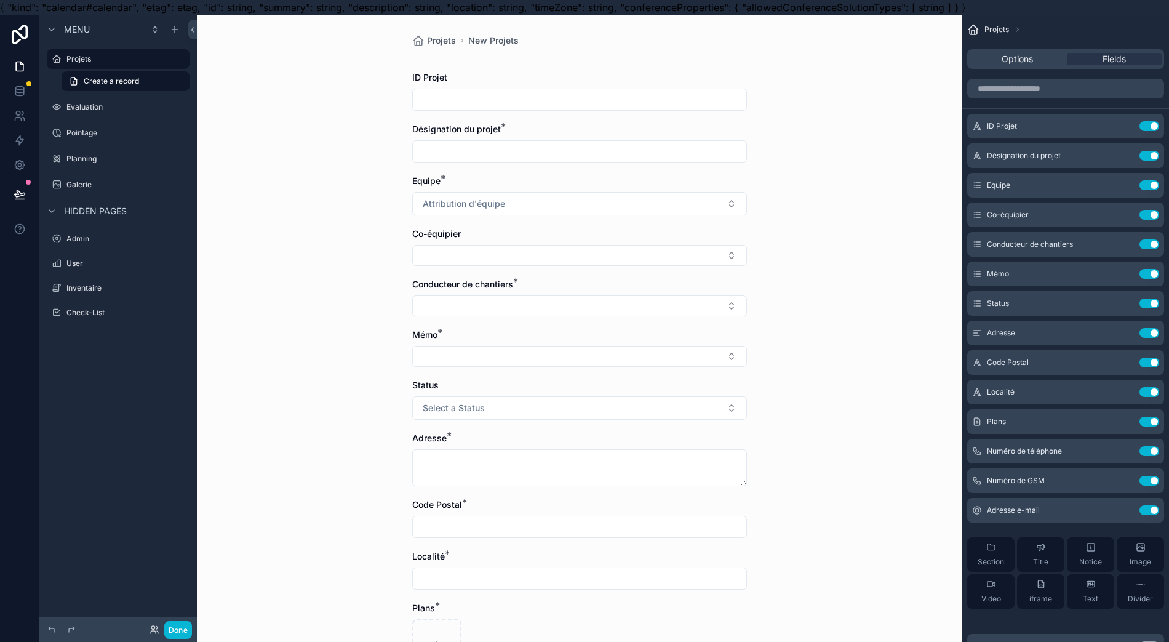
click at [0, 0] on button "scrollable content" at bounding box center [0, 0] width 0 height 0
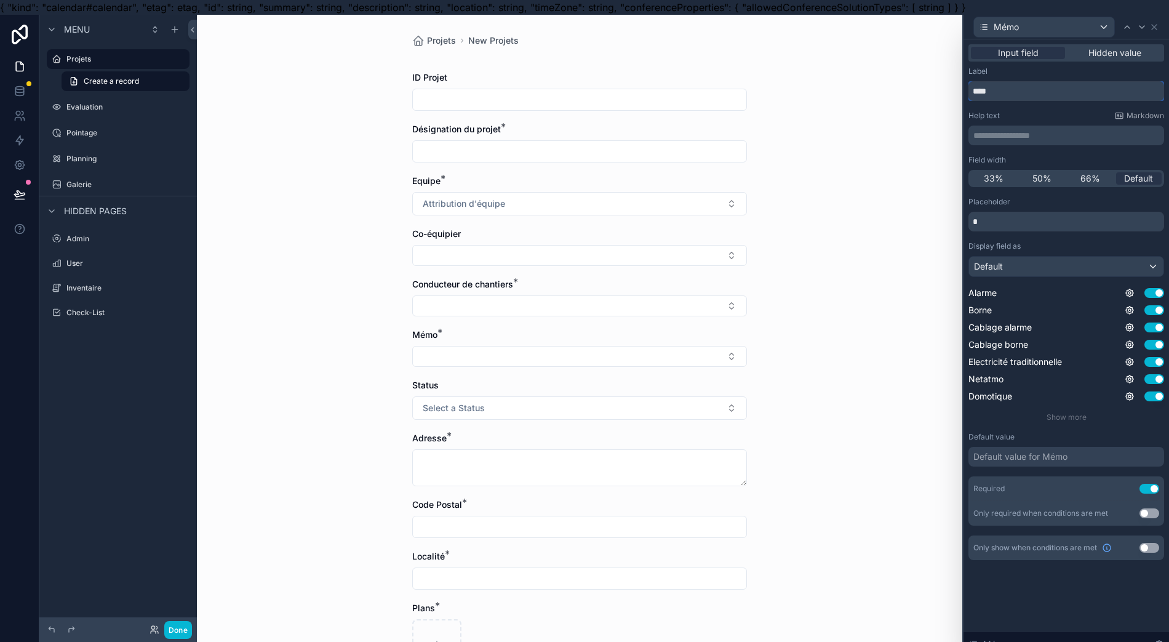
drag, startPoint x: 1047, startPoint y: 89, endPoint x: 951, endPoint y: 89, distance: 96.6
click at [951, 89] on div "**********" at bounding box center [584, 336] width 1169 height 642
type input "**********"
click at [1130, 110] on div "**********" at bounding box center [1067, 313] width 196 height 494
click at [951, 139] on div "Projets New Projets ID Projet Désignation du projet * Equipe * Attribution d'éq…" at bounding box center [579, 336] width 765 height 642
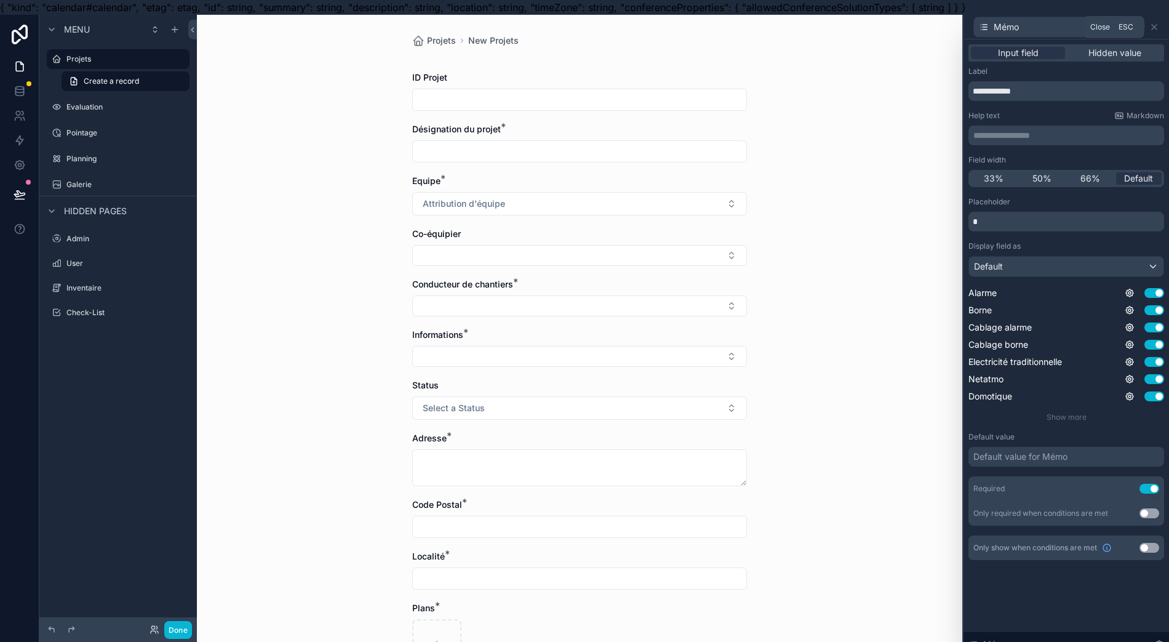
click at [1159, 28] on icon at bounding box center [1154, 27] width 10 height 10
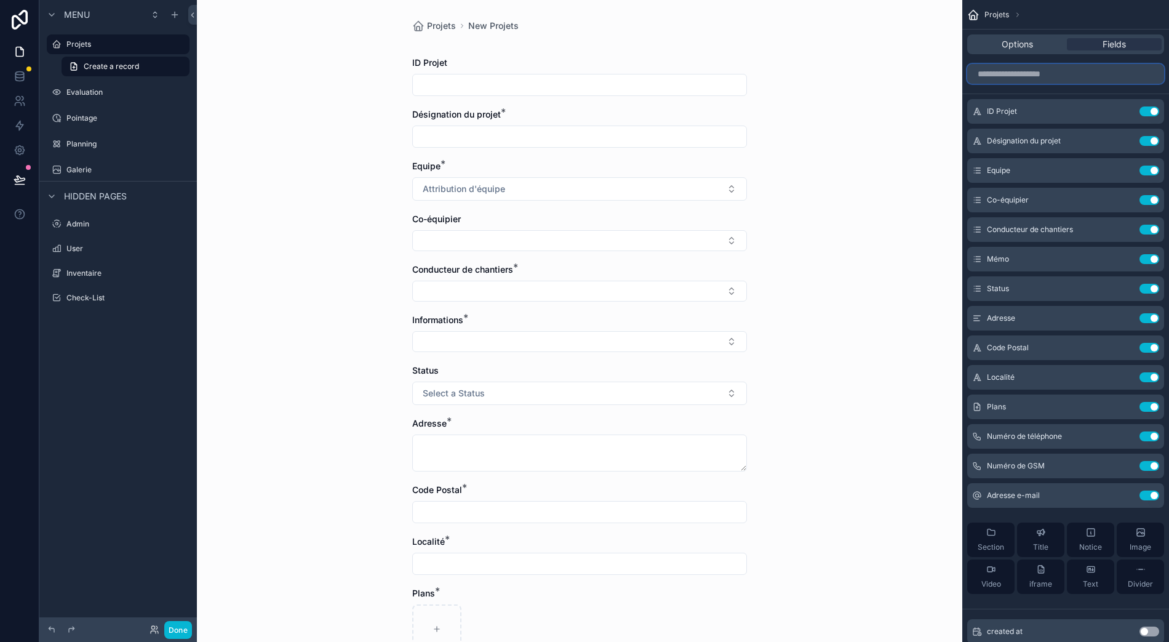
click at [1044, 65] on input "scrollable content" at bounding box center [1065, 74] width 197 height 20
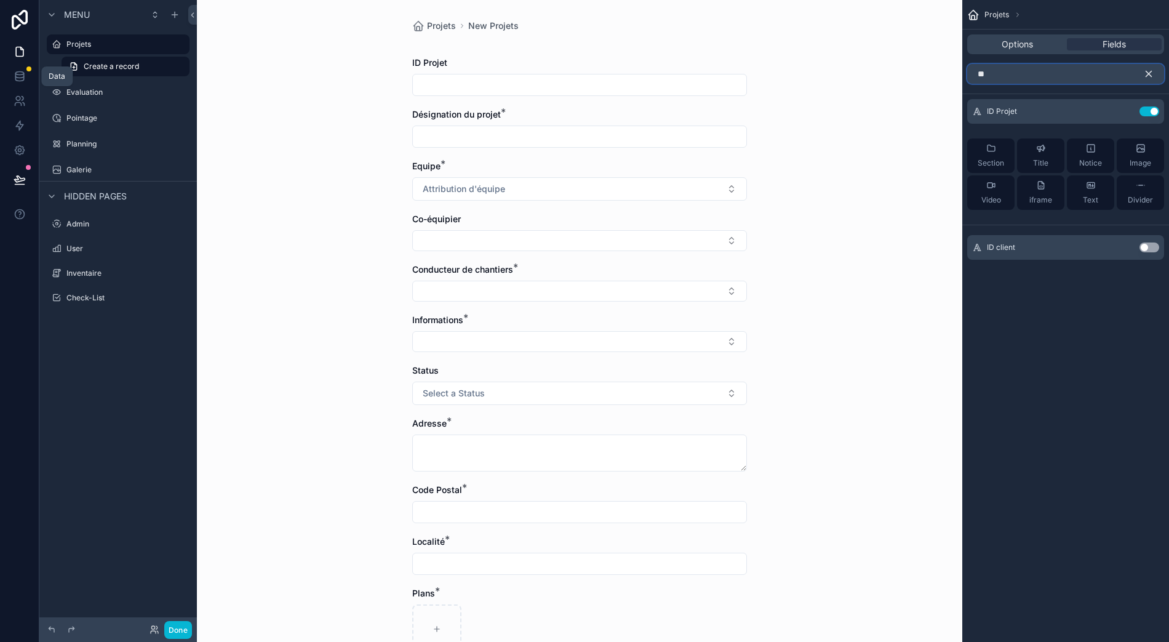
type input "**"
click at [25, 70] on icon at bounding box center [20, 76] width 12 height 12
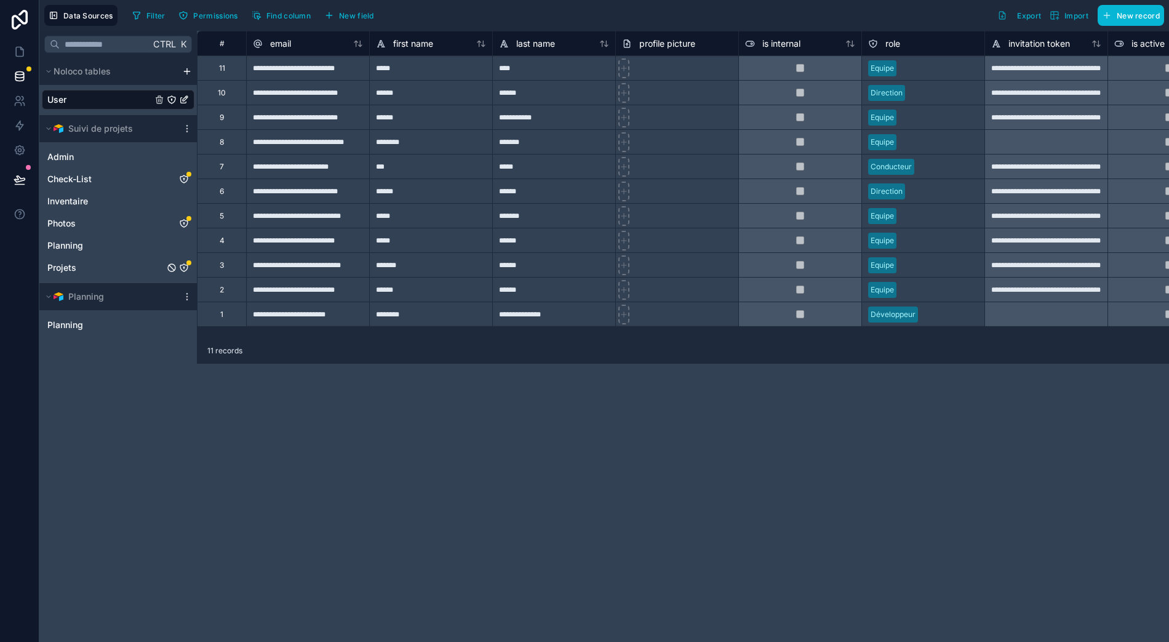
click at [186, 263] on icon "Projets" at bounding box center [184, 268] width 10 height 10
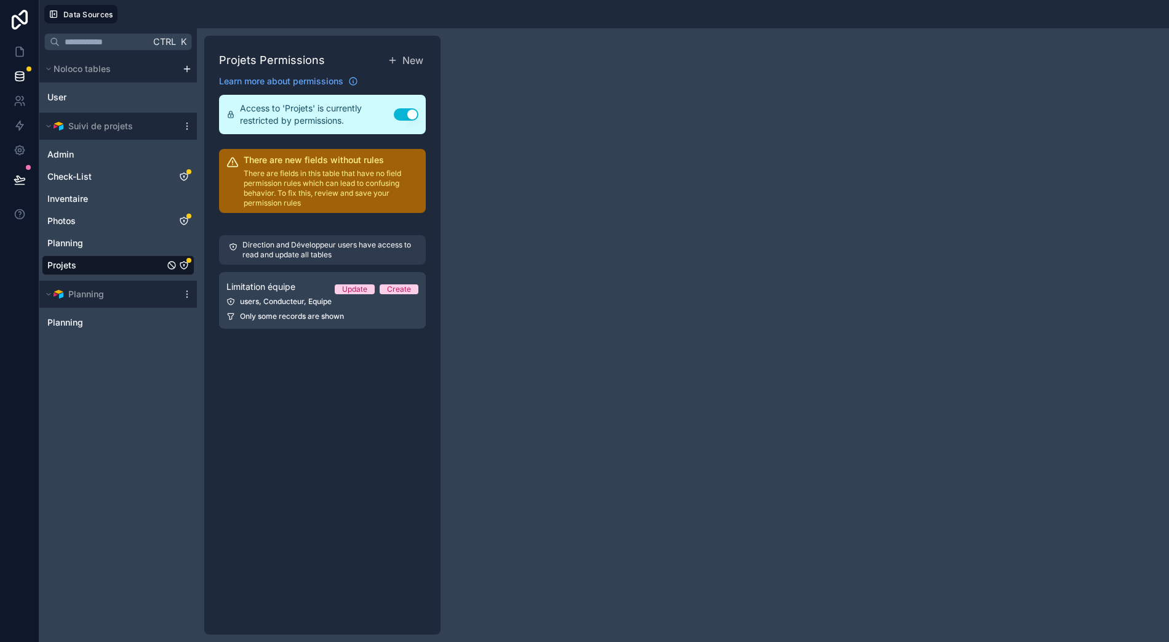
click at [311, 297] on div "users, Conducteur, Equipe" at bounding box center [322, 302] width 192 height 10
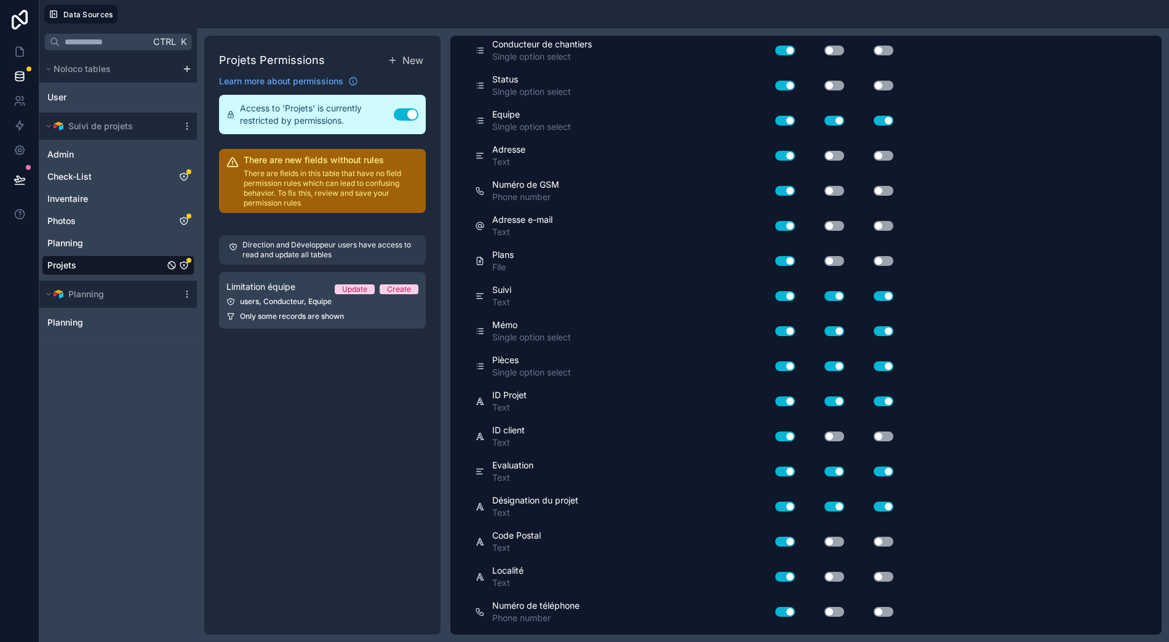
scroll to position [852, 0]
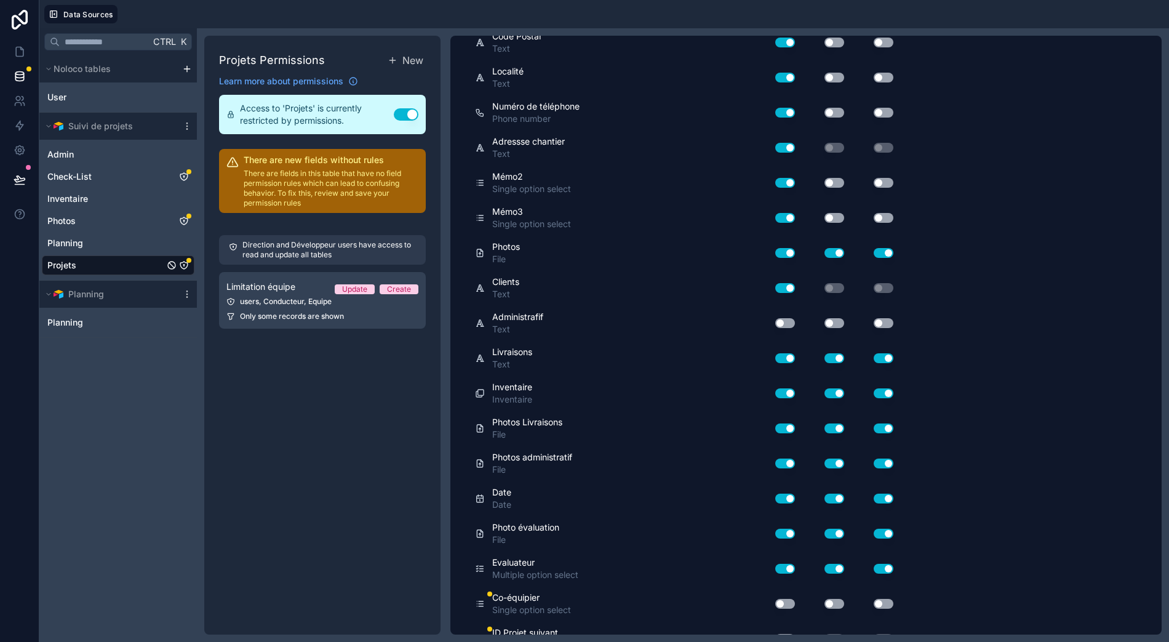
click at [791, 634] on button "Use setting" at bounding box center [785, 639] width 20 height 10
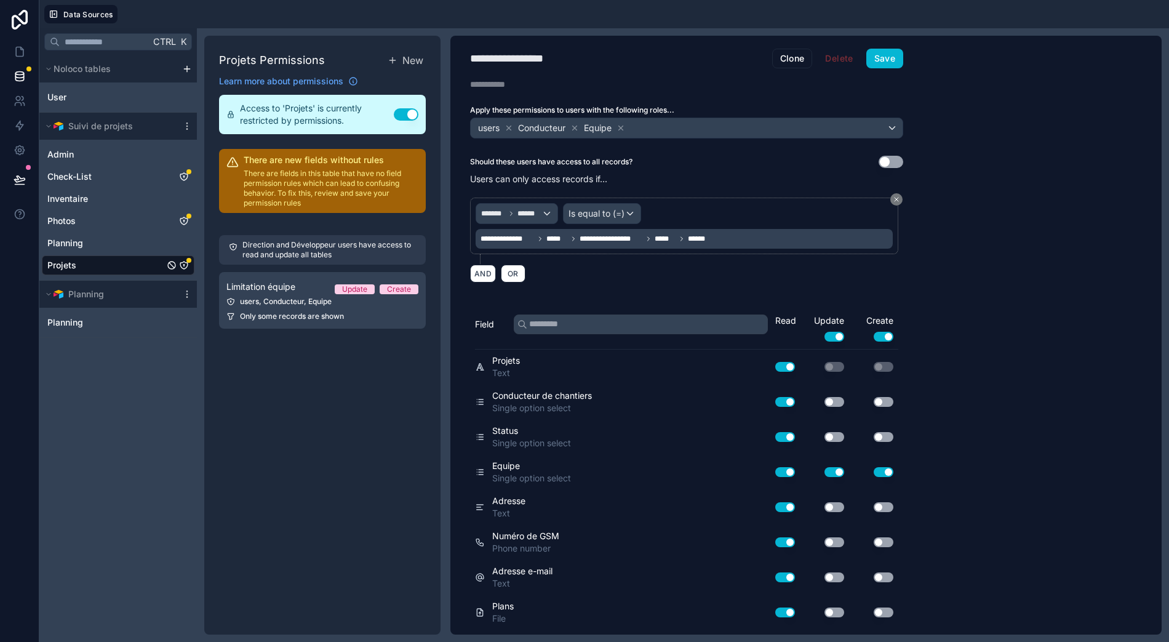
scroll to position [0, 0]
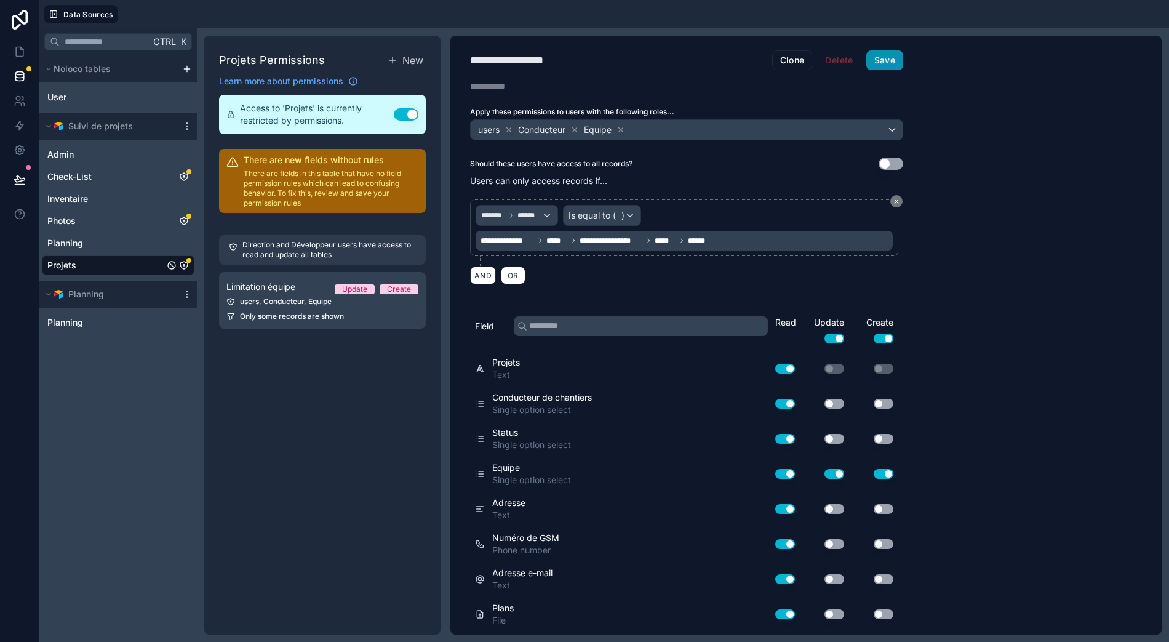
click at [895, 51] on button "Save" at bounding box center [884, 60] width 37 height 20
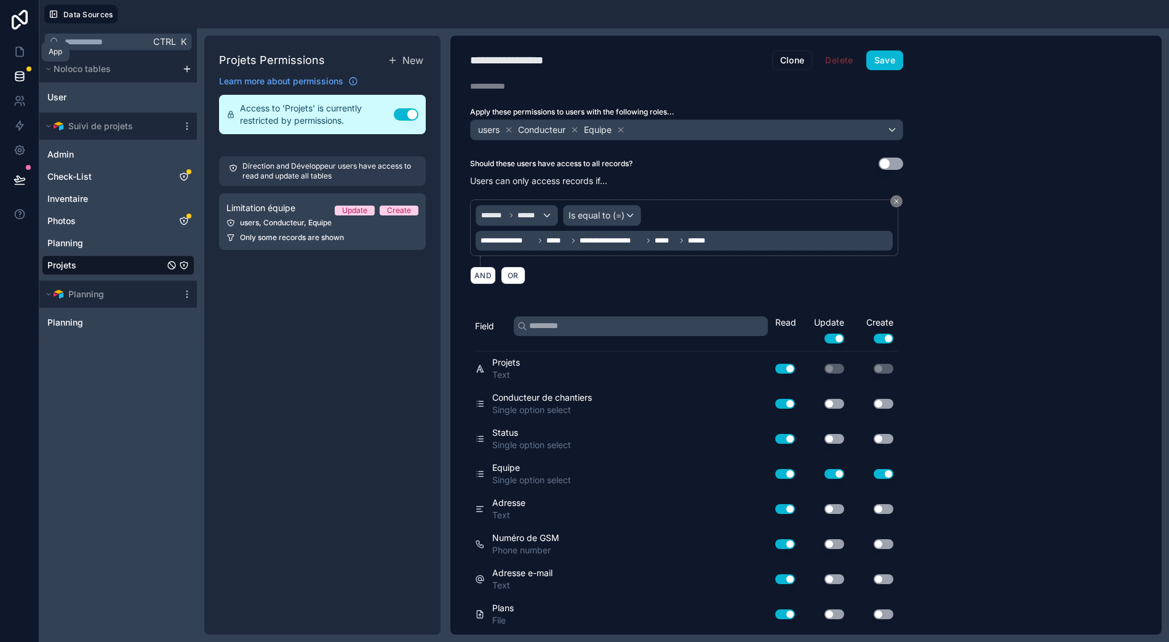
click at [22, 46] on icon at bounding box center [20, 52] width 12 height 12
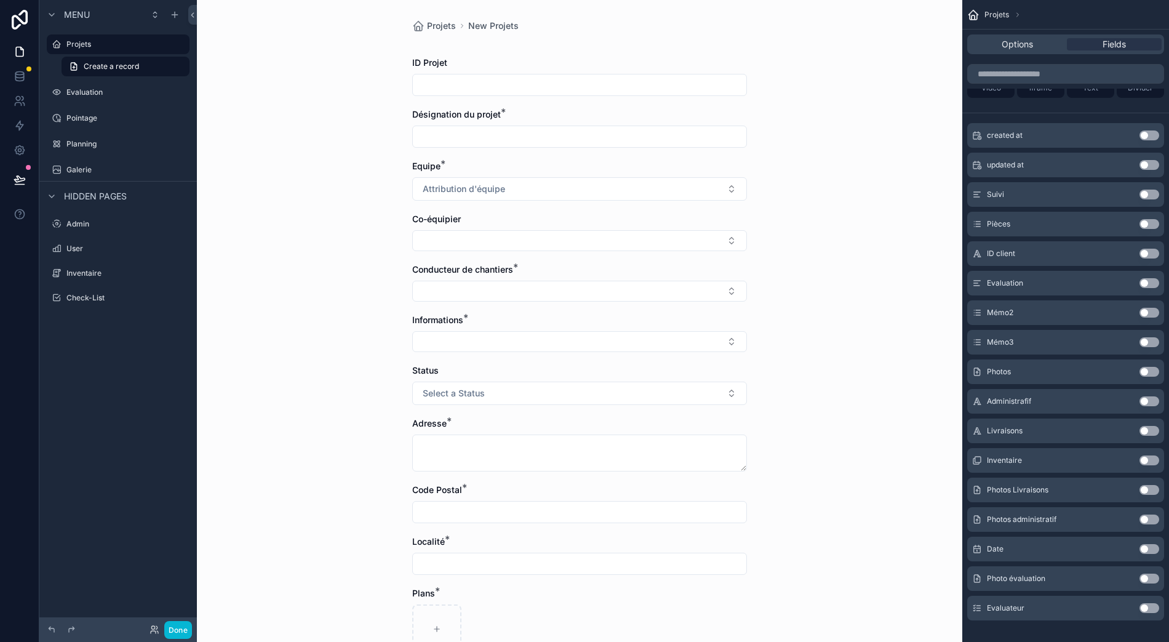
scroll to position [332, 0]
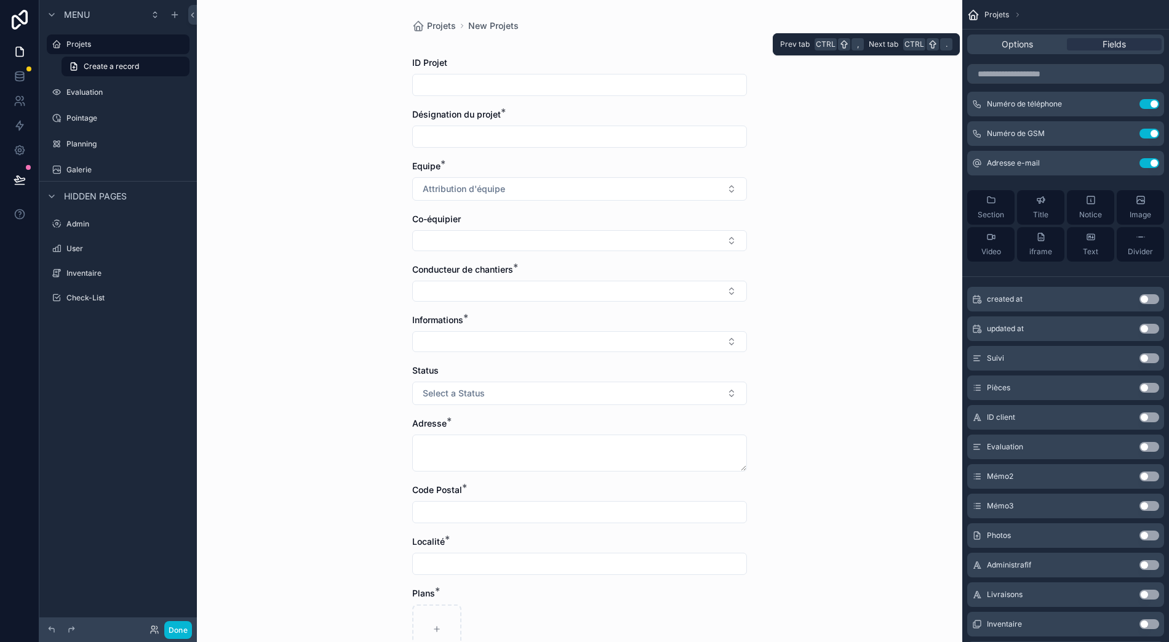
click at [1012, 38] on div "Options" at bounding box center [1017, 44] width 95 height 12
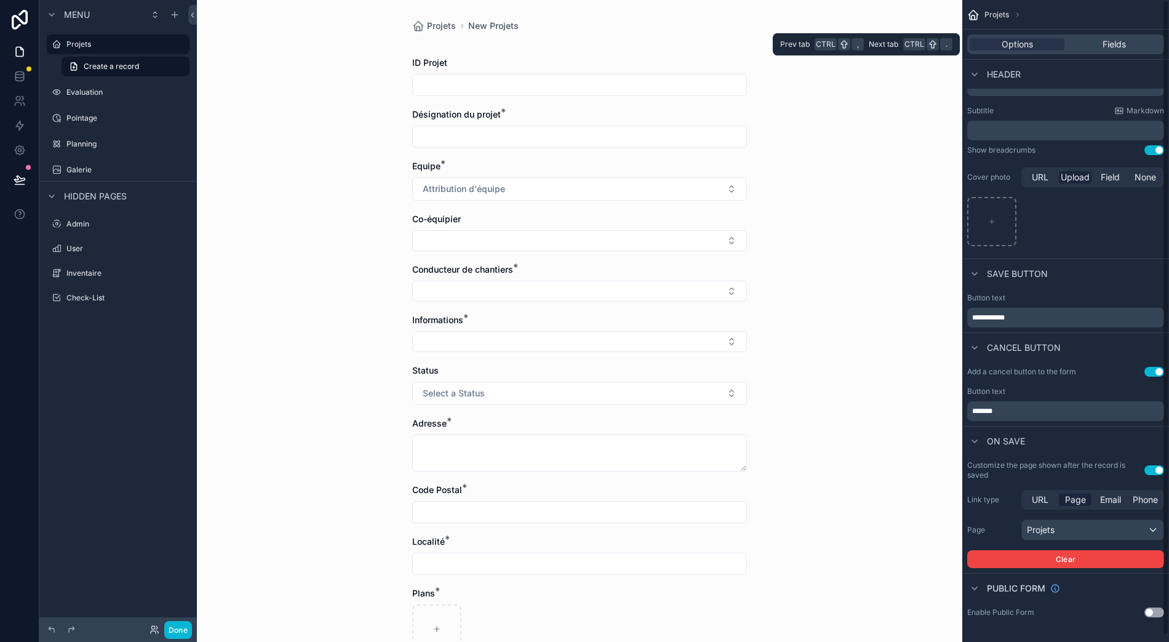
scroll to position [0, 0]
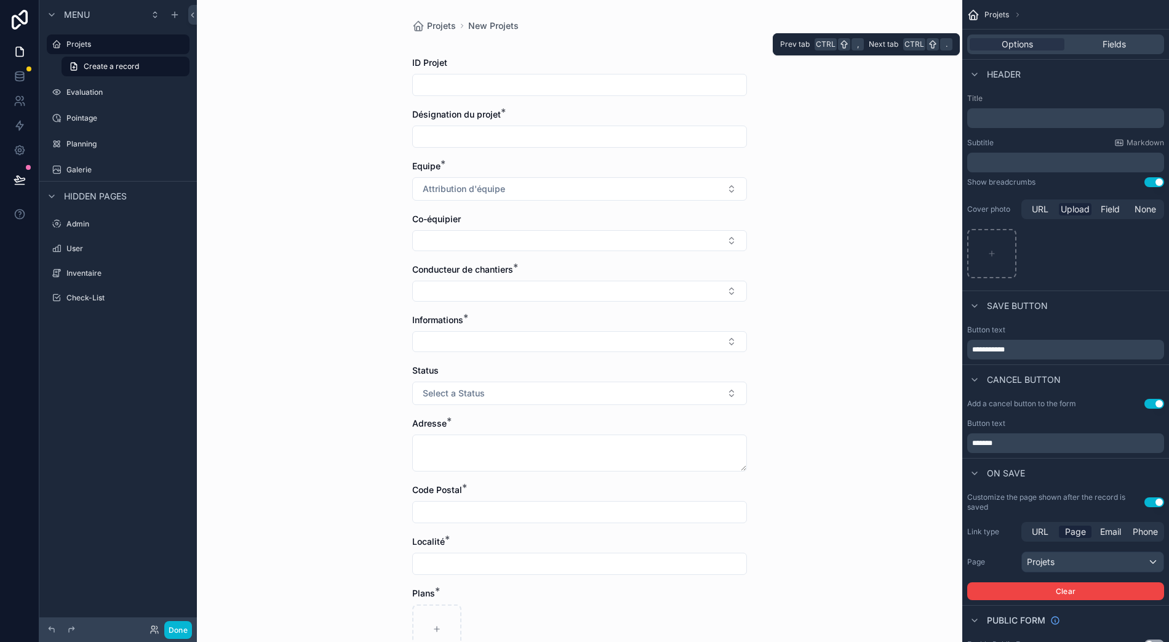
click at [1109, 38] on div "Fields" at bounding box center [1114, 44] width 95 height 12
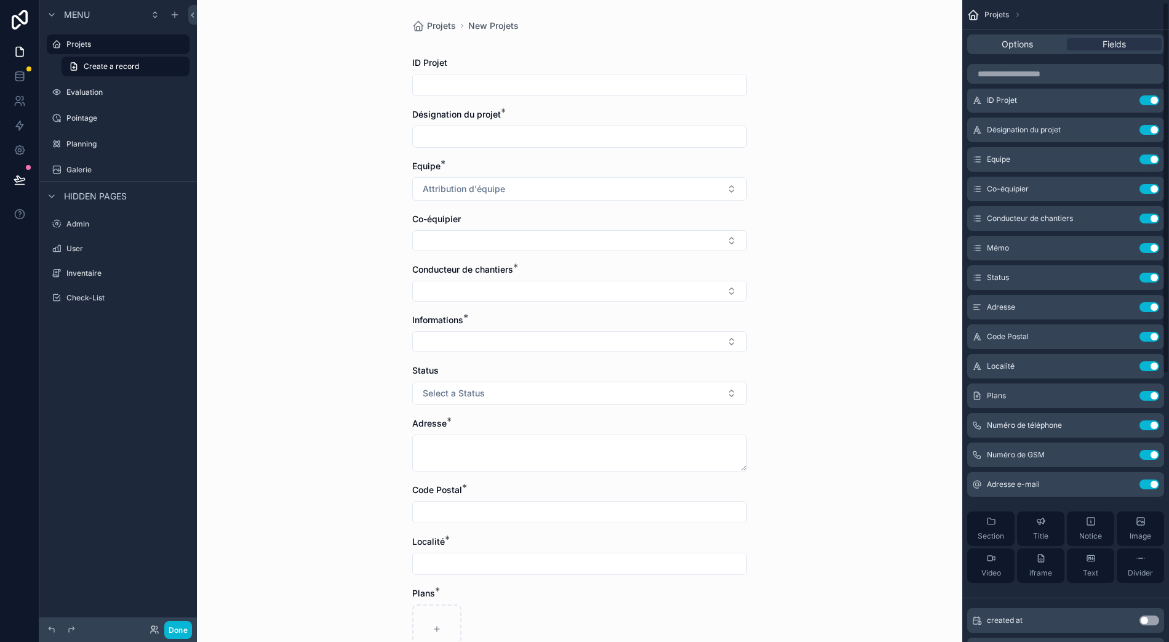
scroll to position [4, 0]
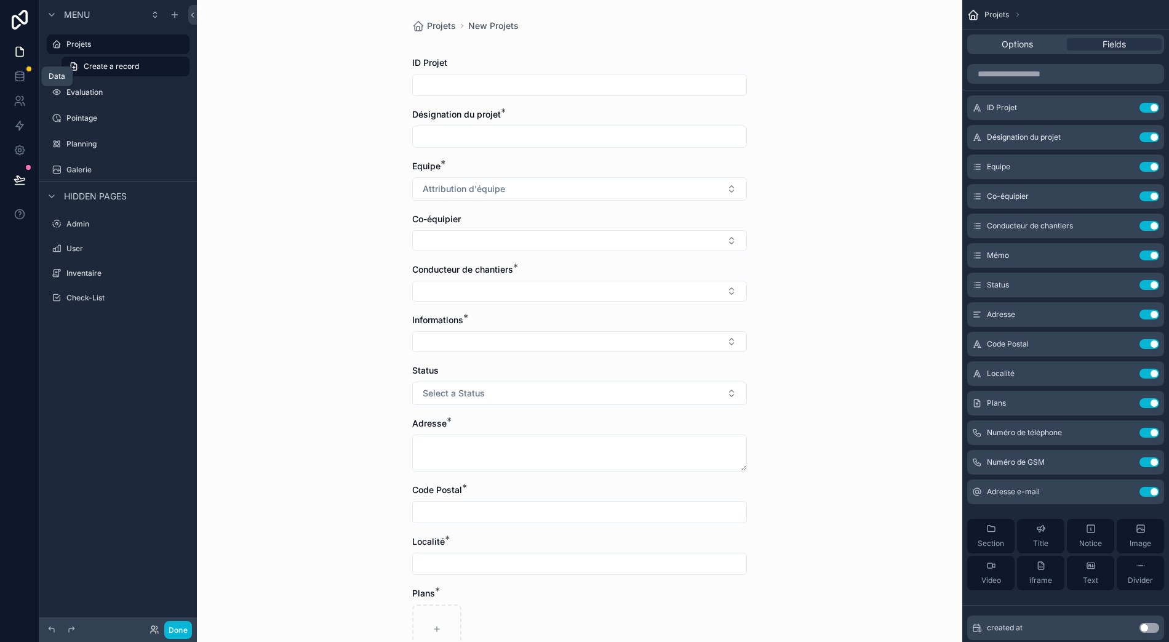
click at [18, 70] on icon at bounding box center [20, 76] width 12 height 12
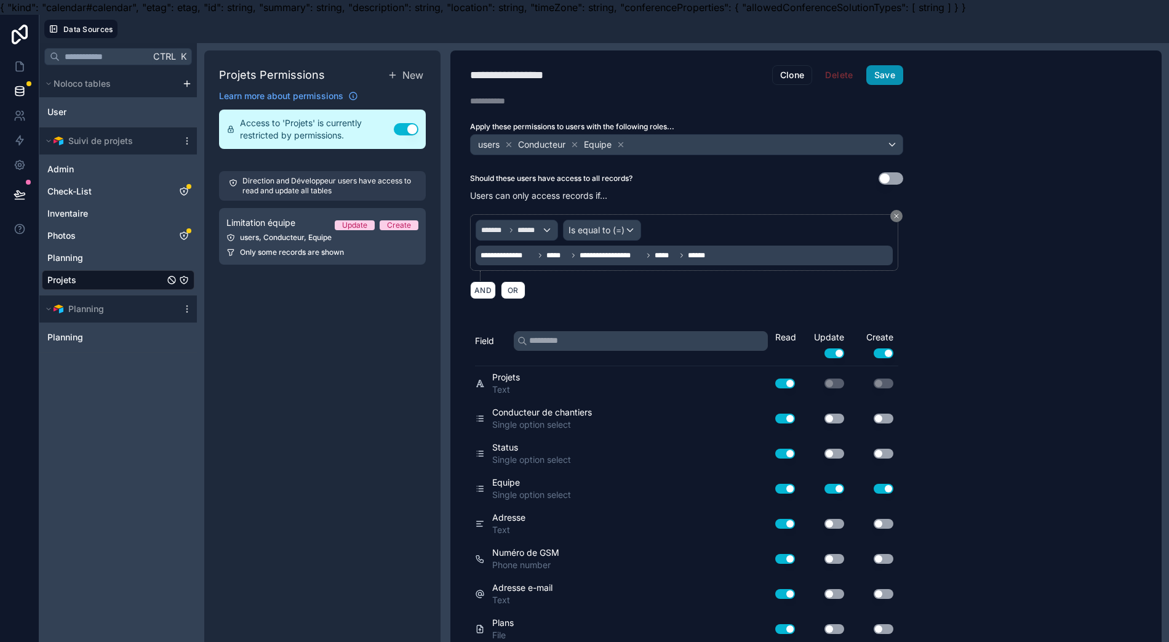
click at [881, 72] on button "Save" at bounding box center [884, 75] width 37 height 20
click at [21, 71] on icon at bounding box center [20, 66] width 12 height 12
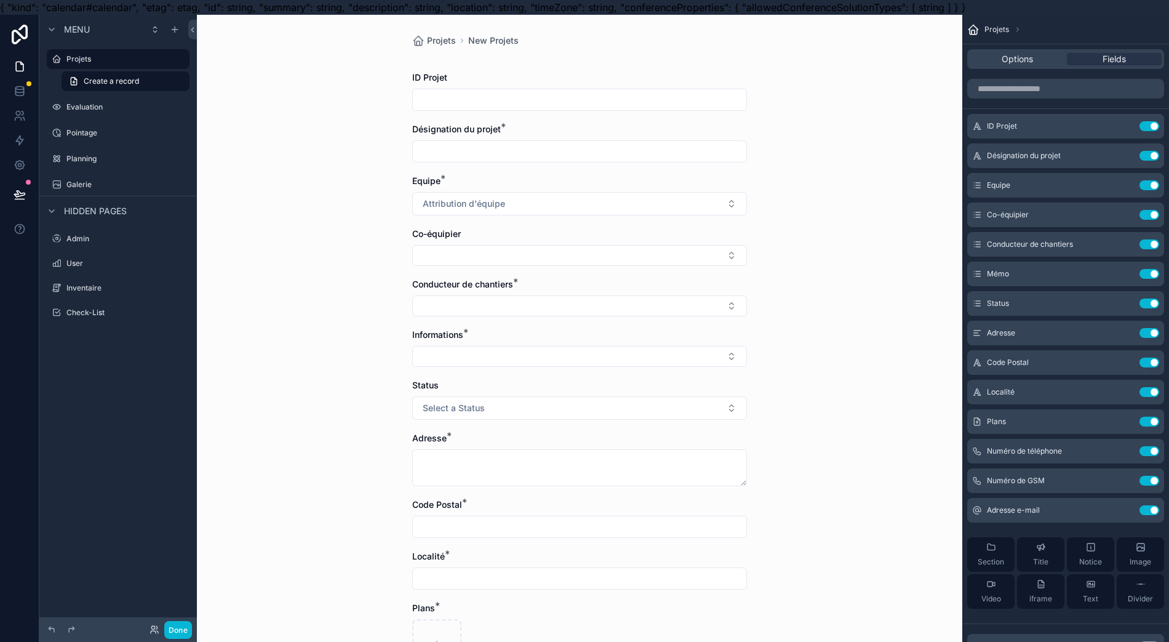
click at [1033, 58] on span "Options" at bounding box center [1017, 59] width 31 height 12
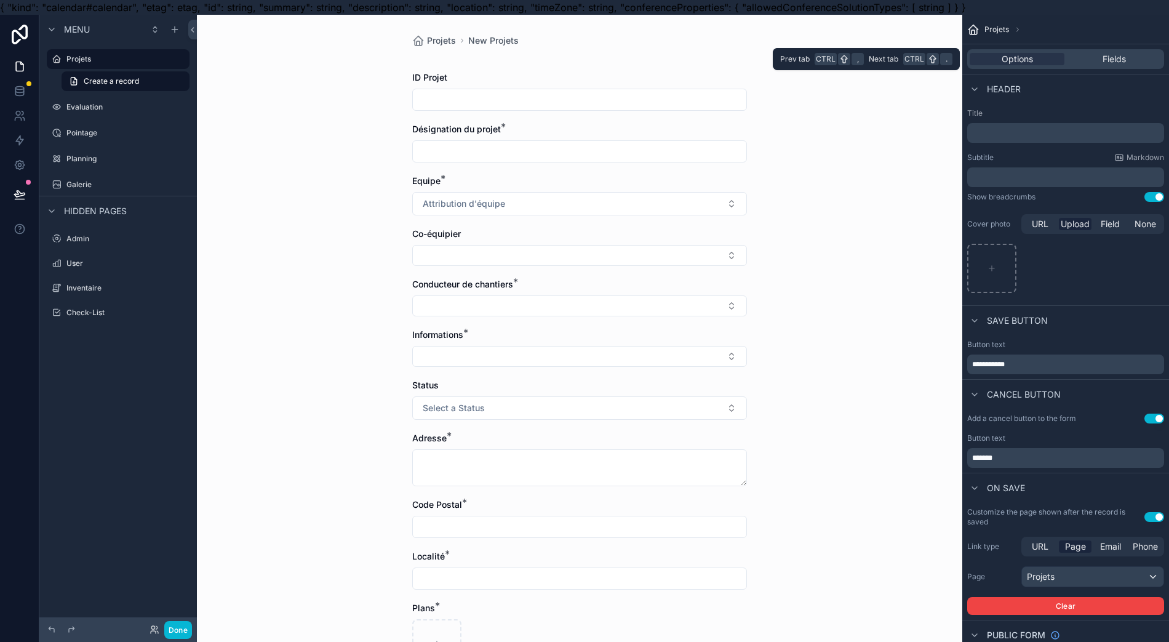
click at [1097, 58] on div "Fields" at bounding box center [1114, 59] width 95 height 12
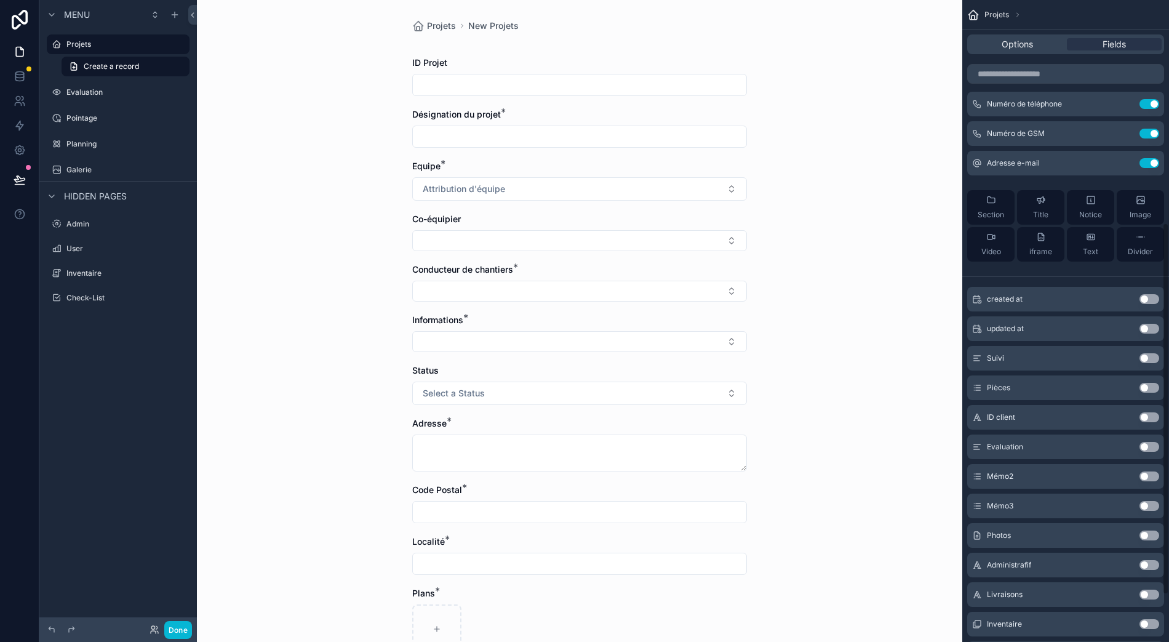
scroll to position [496, 0]
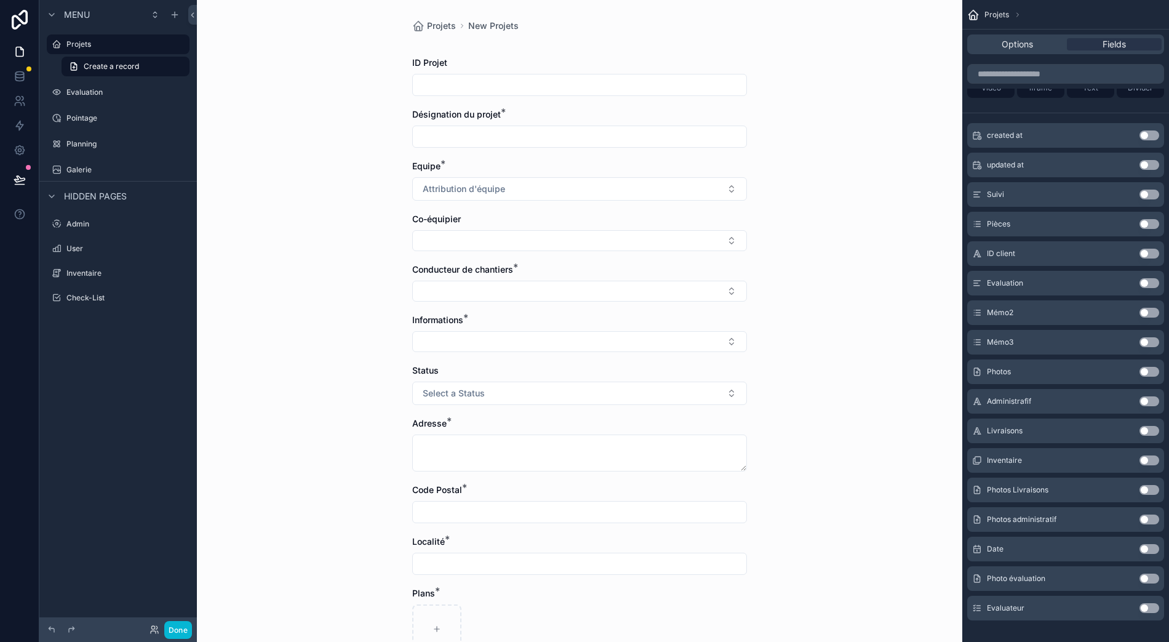
click at [79, 39] on label "Projets" at bounding box center [124, 44] width 116 height 10
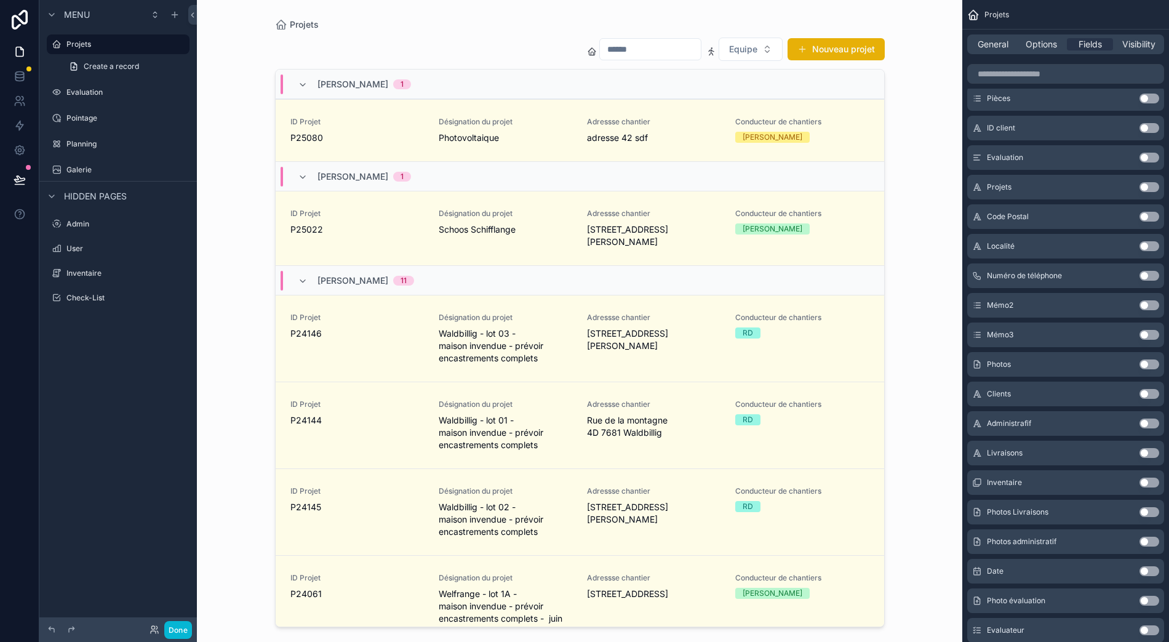
click at [878, 42] on button "Nouveau projet" at bounding box center [836, 49] width 97 height 22
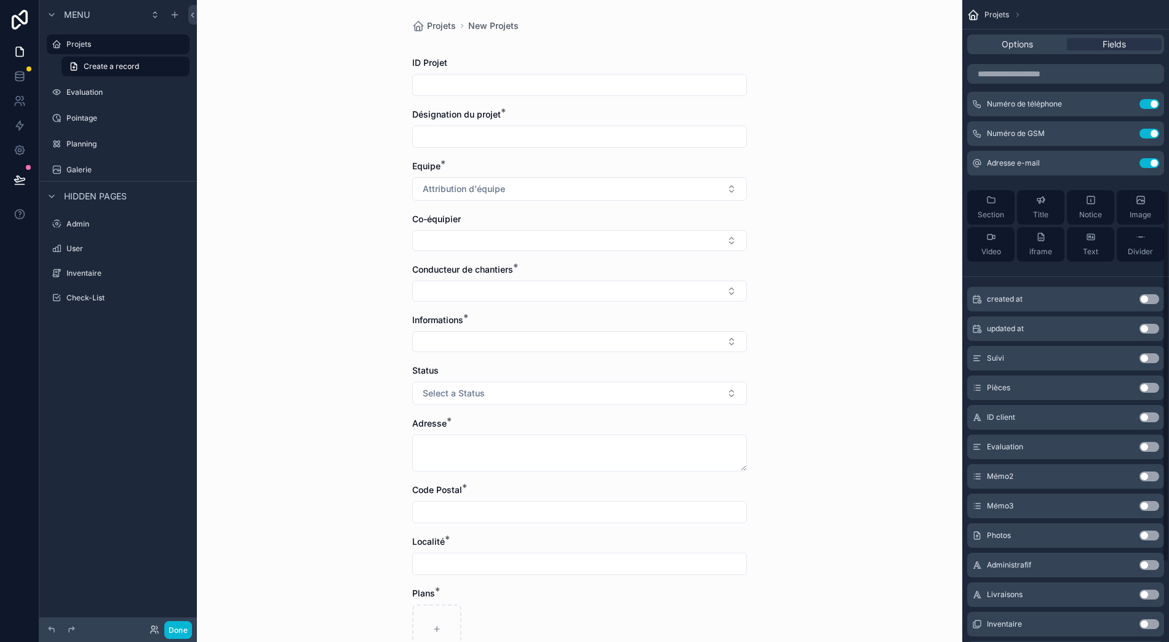
scroll to position [168, 0]
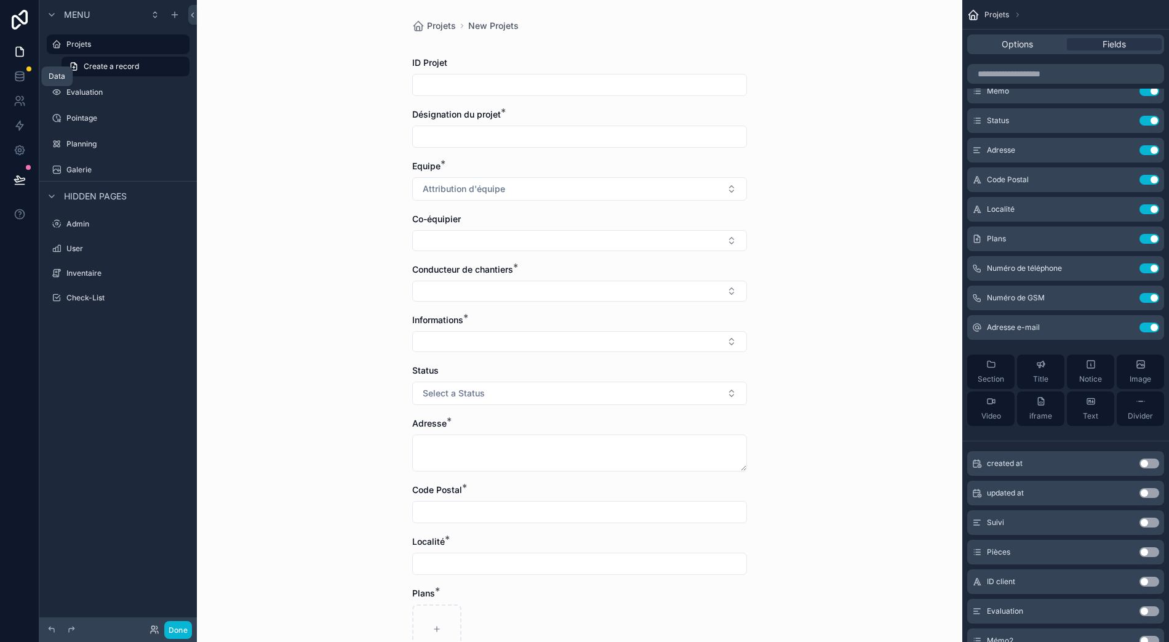
click at [23, 76] on icon at bounding box center [19, 78] width 8 height 5
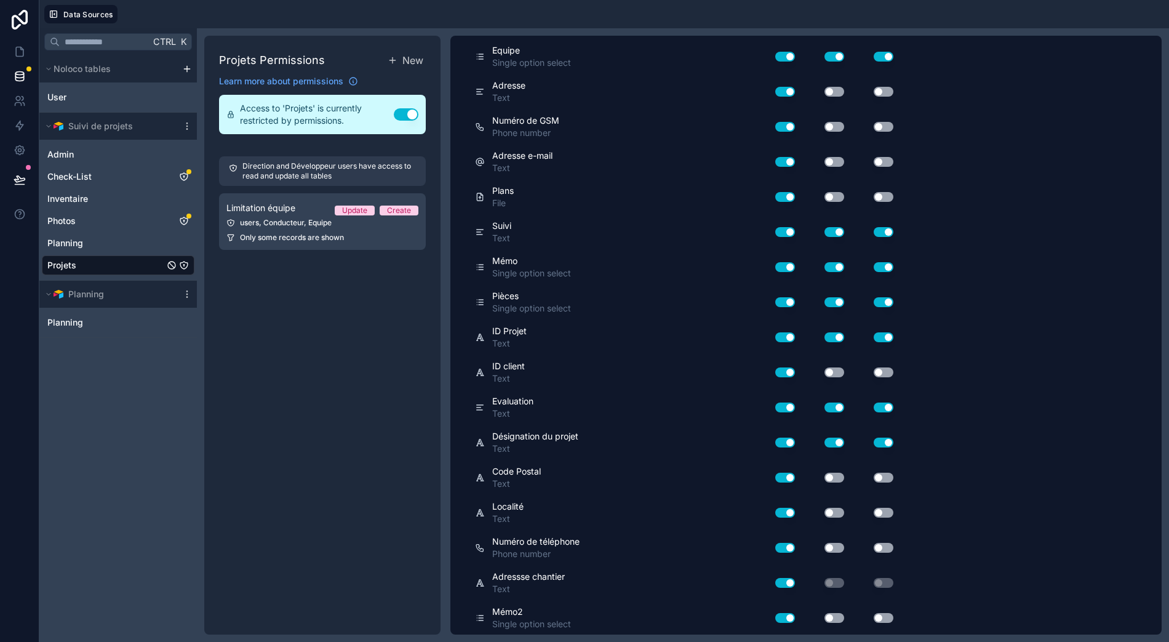
scroll to position [852, 0]
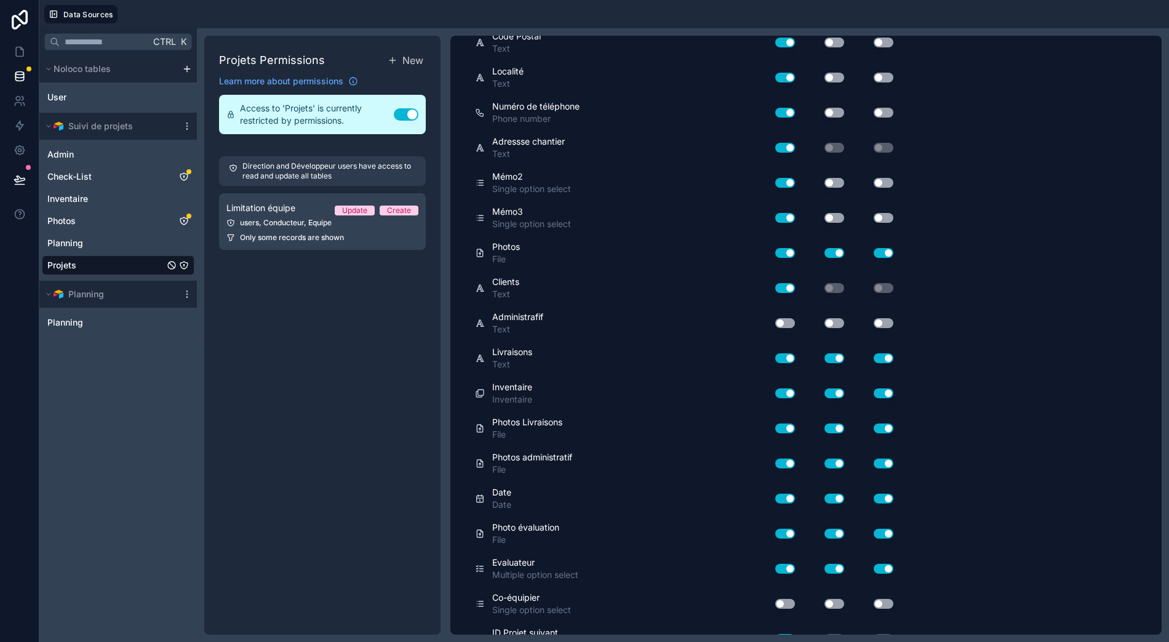
click at [786, 599] on button "Use setting" at bounding box center [785, 604] width 20 height 10
click at [836, 594] on div "Use setting" at bounding box center [824, 604] width 49 height 20
click at [836, 599] on button "Use setting" at bounding box center [835, 604] width 20 height 10
click at [886, 599] on button "Use setting" at bounding box center [884, 604] width 20 height 10
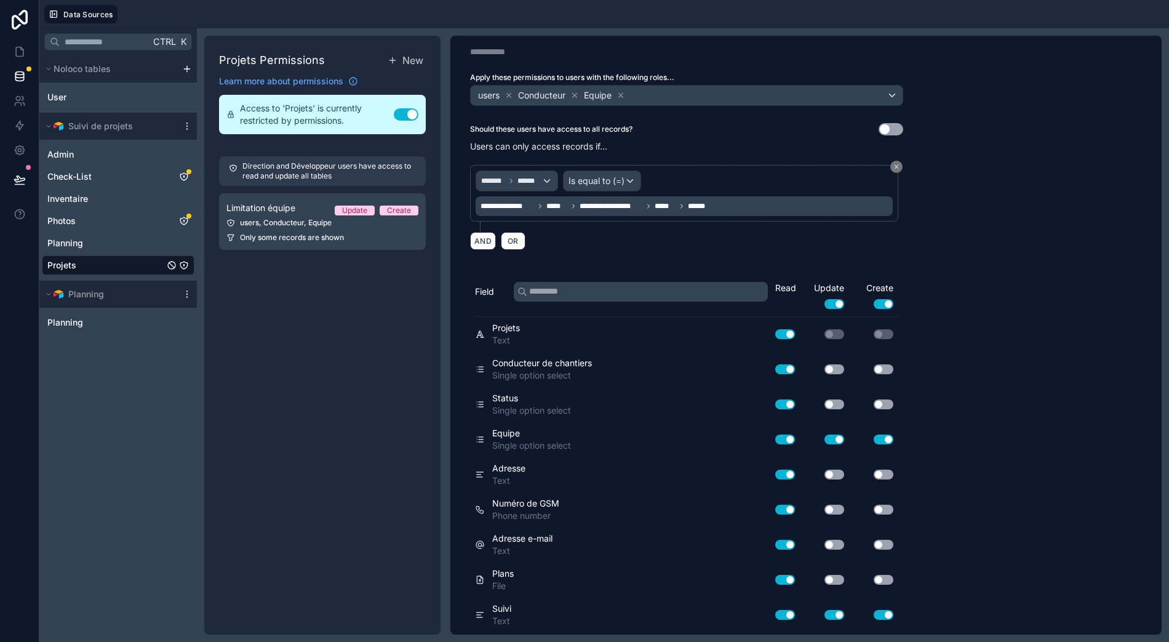
scroll to position [0, 0]
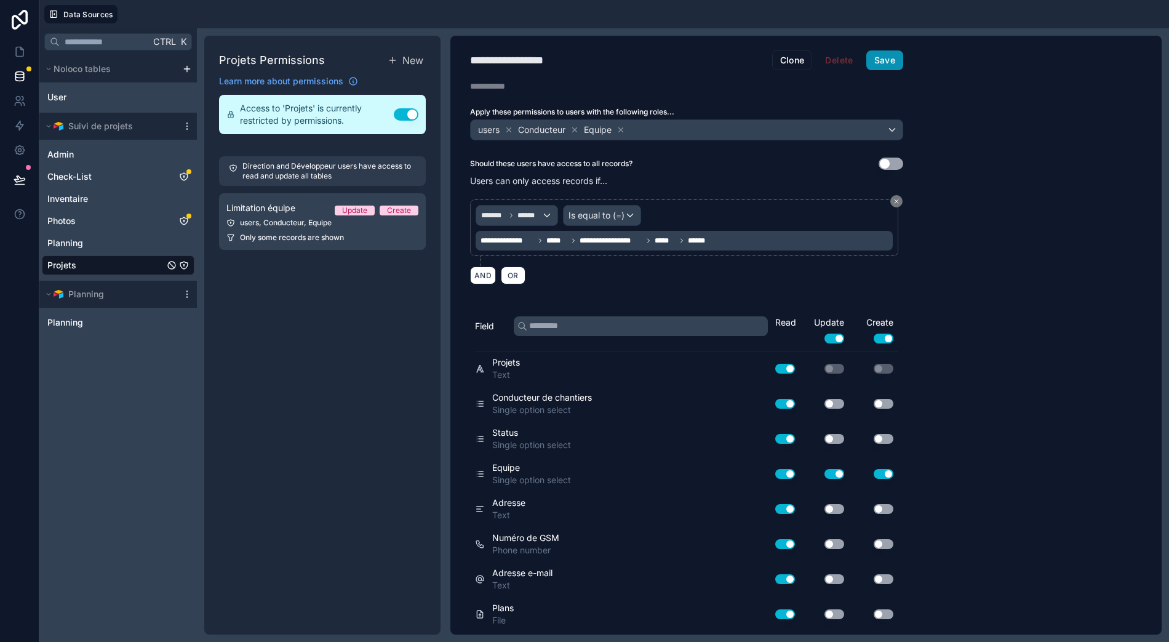
click at [884, 50] on button "Save" at bounding box center [884, 60] width 37 height 20
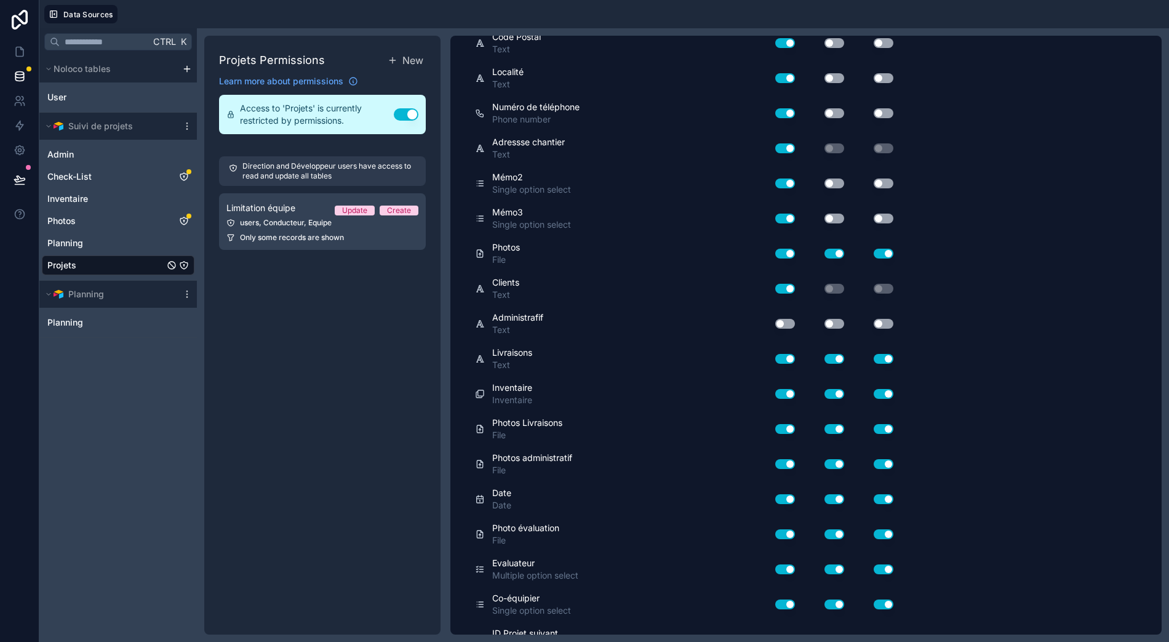
scroll to position [852, 0]
click at [25, 46] on icon at bounding box center [20, 52] width 12 height 12
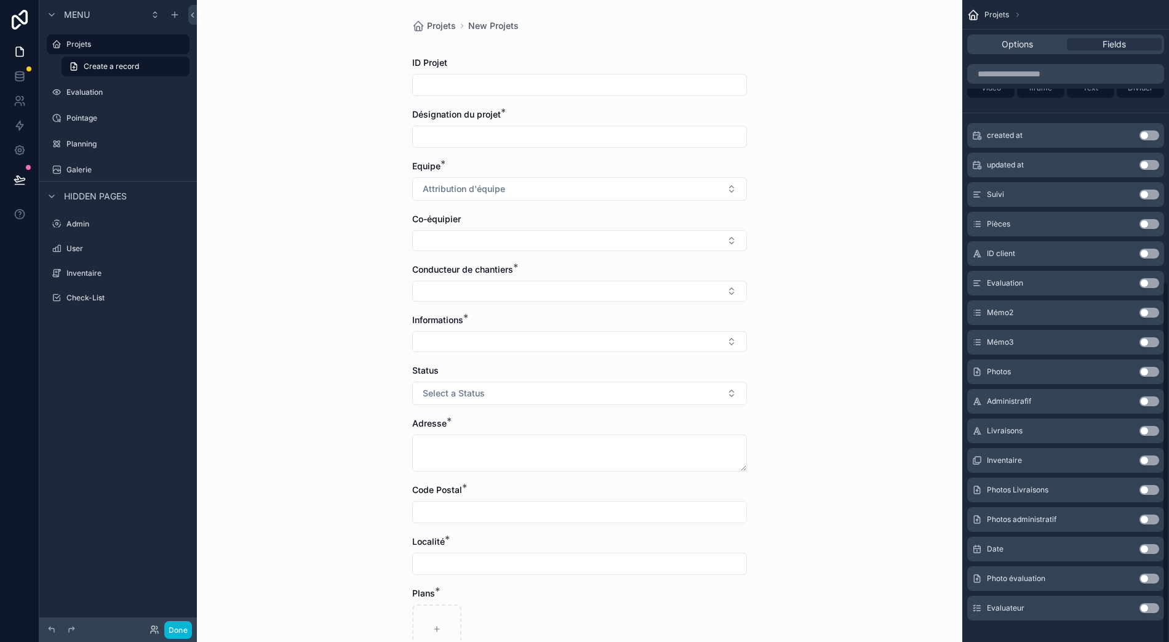
scroll to position [27, 0]
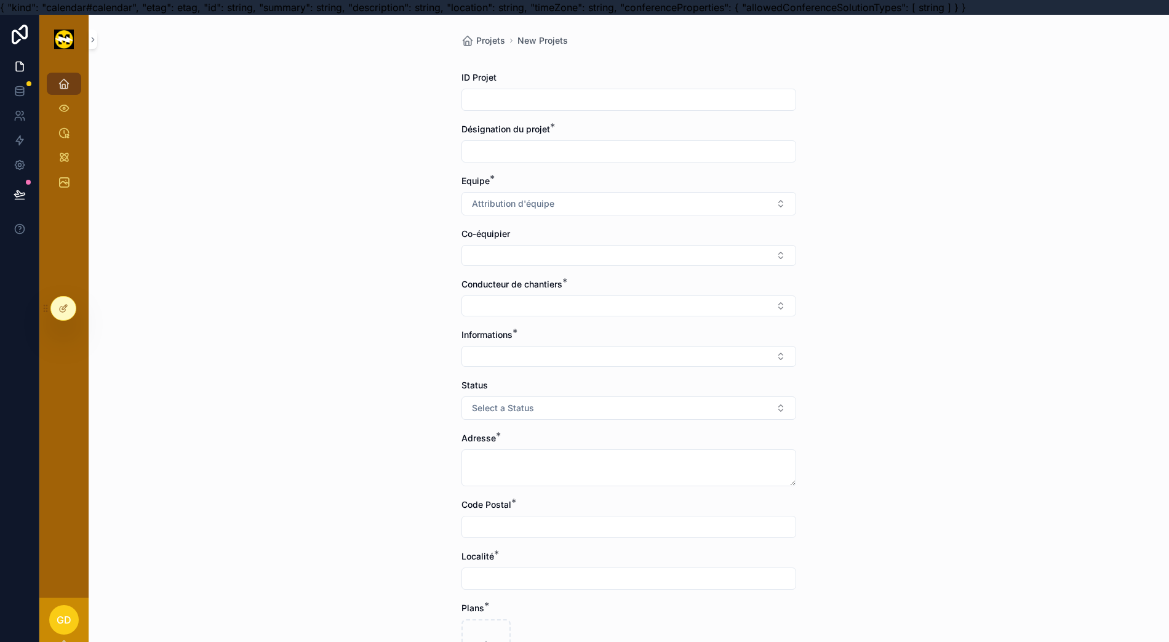
click at [54, 316] on div at bounding box center [63, 308] width 25 height 23
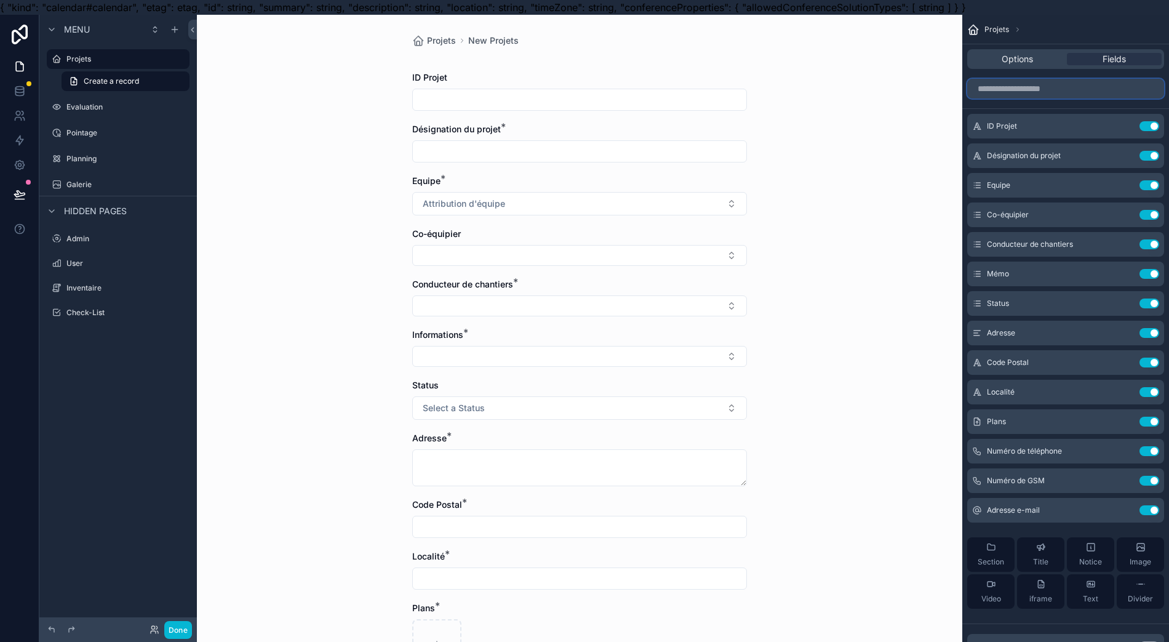
click at [1110, 93] on input "scrollable content" at bounding box center [1065, 89] width 197 height 20
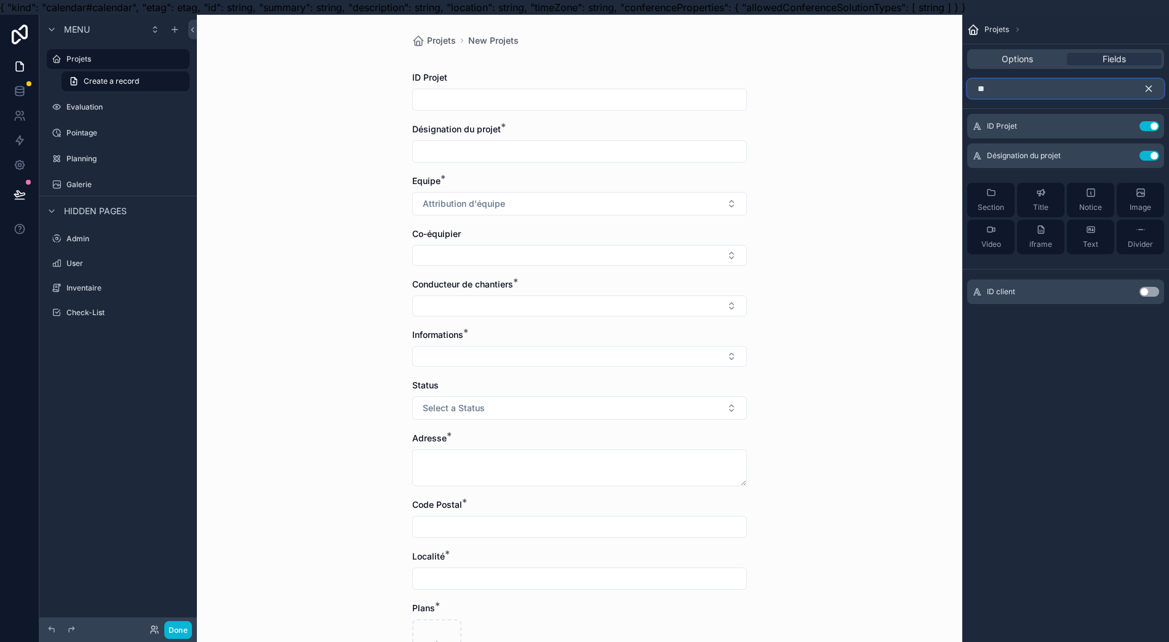
type input "*"
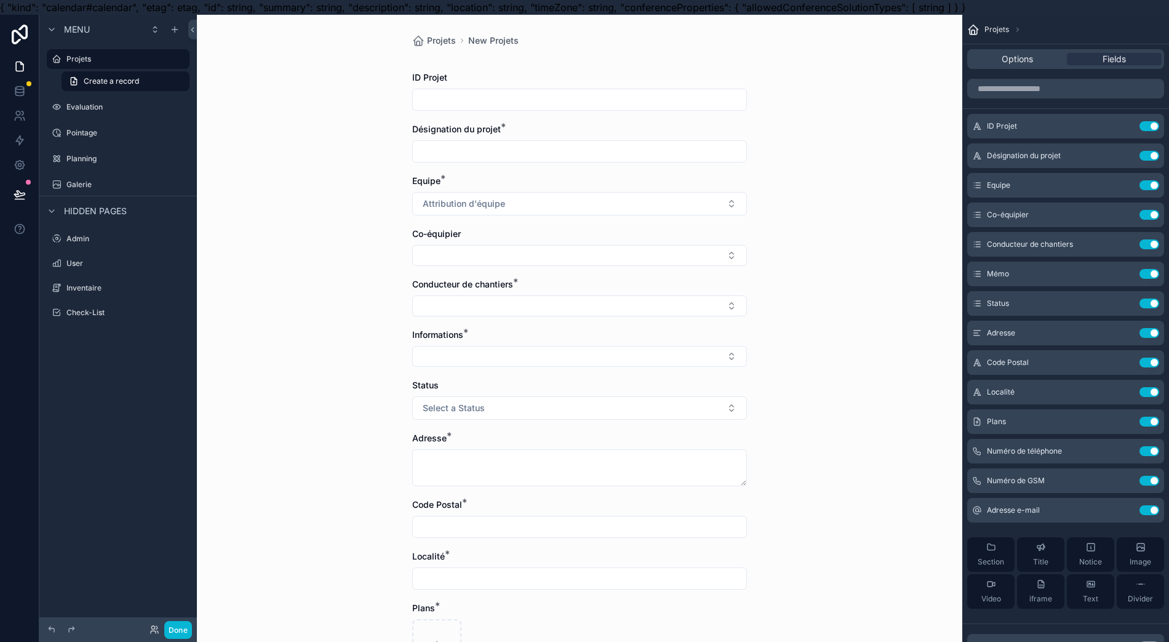
click at [469, 98] on input "scrollable content" at bounding box center [580, 99] width 334 height 17
click at [1010, 56] on div "Options" at bounding box center [1017, 59] width 95 height 12
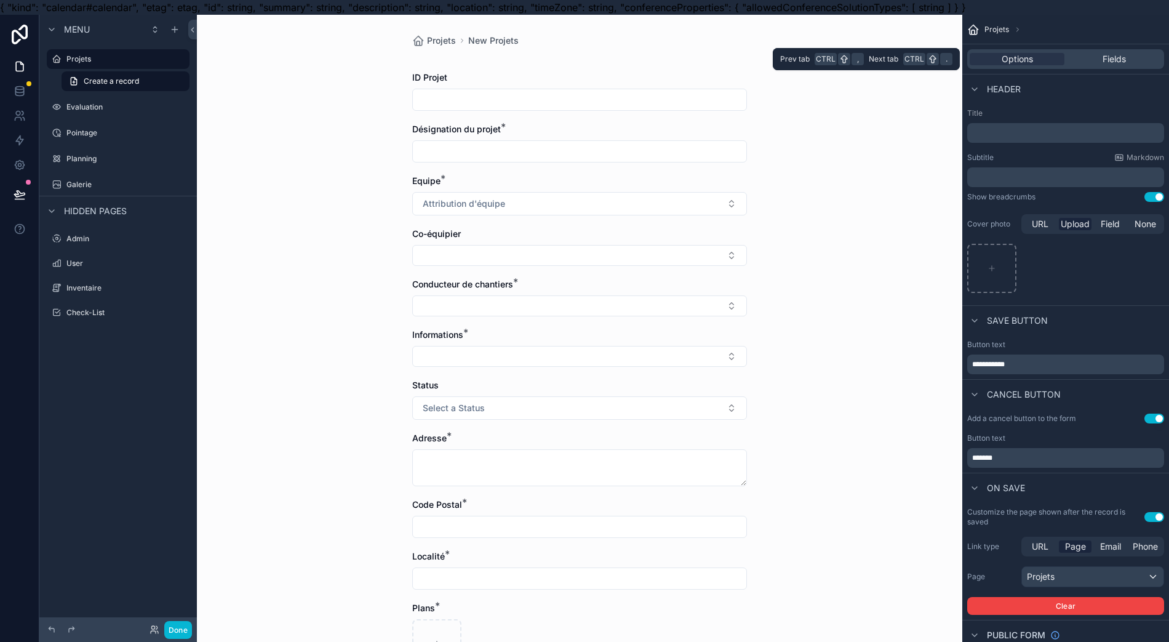
click at [1125, 64] on span "Fields" at bounding box center [1114, 59] width 23 height 12
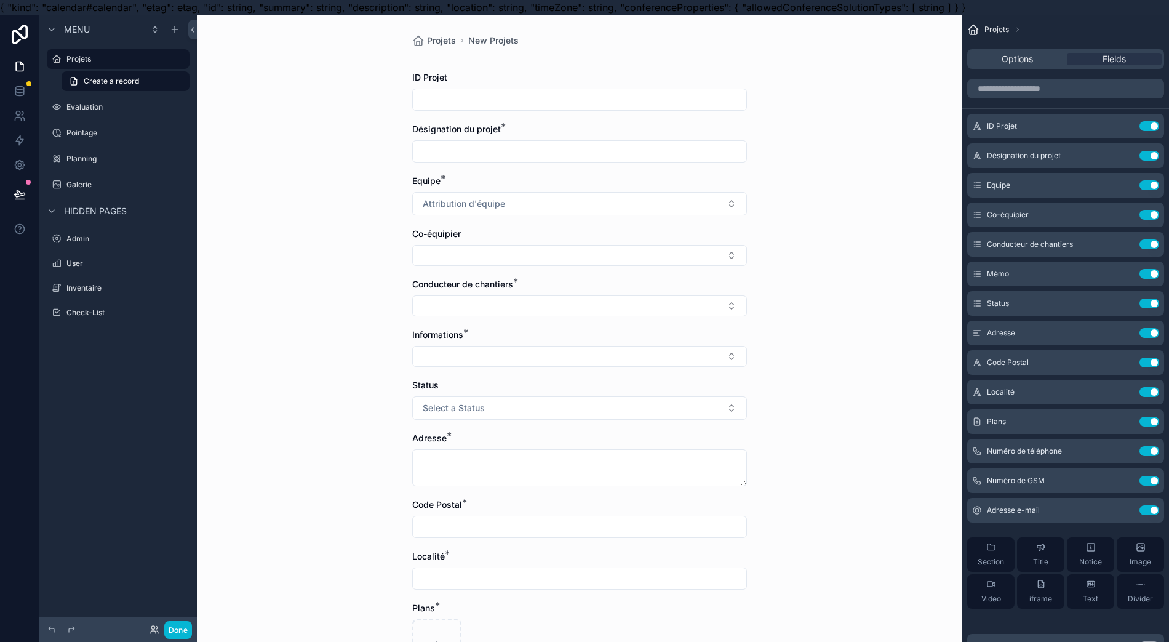
click at [0, 0] on icon "scrollable content" at bounding box center [0, 0] width 0 height 0
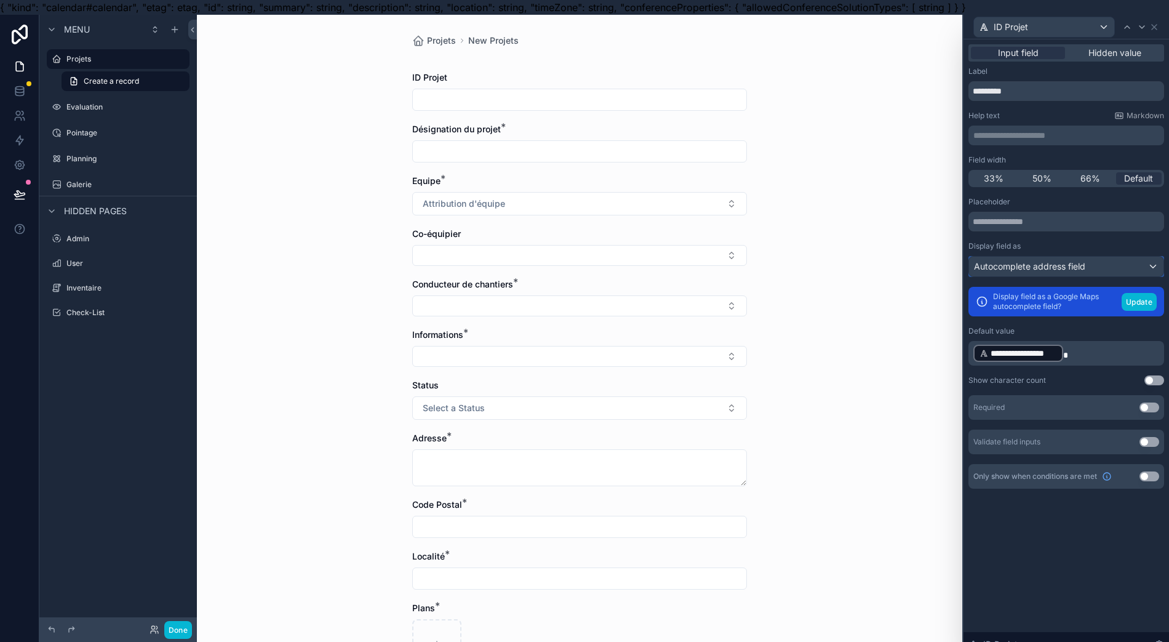
click at [1101, 272] on div "Autocomplete address field" at bounding box center [1066, 267] width 194 height 20
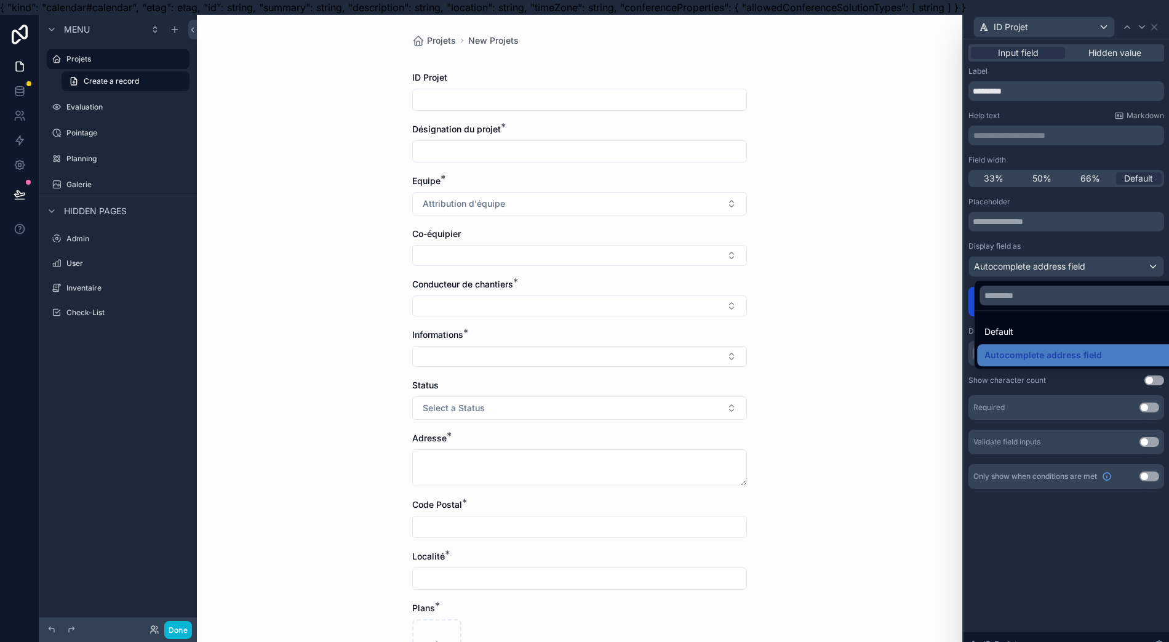
click at [1101, 271] on div at bounding box center [1067, 336] width 206 height 642
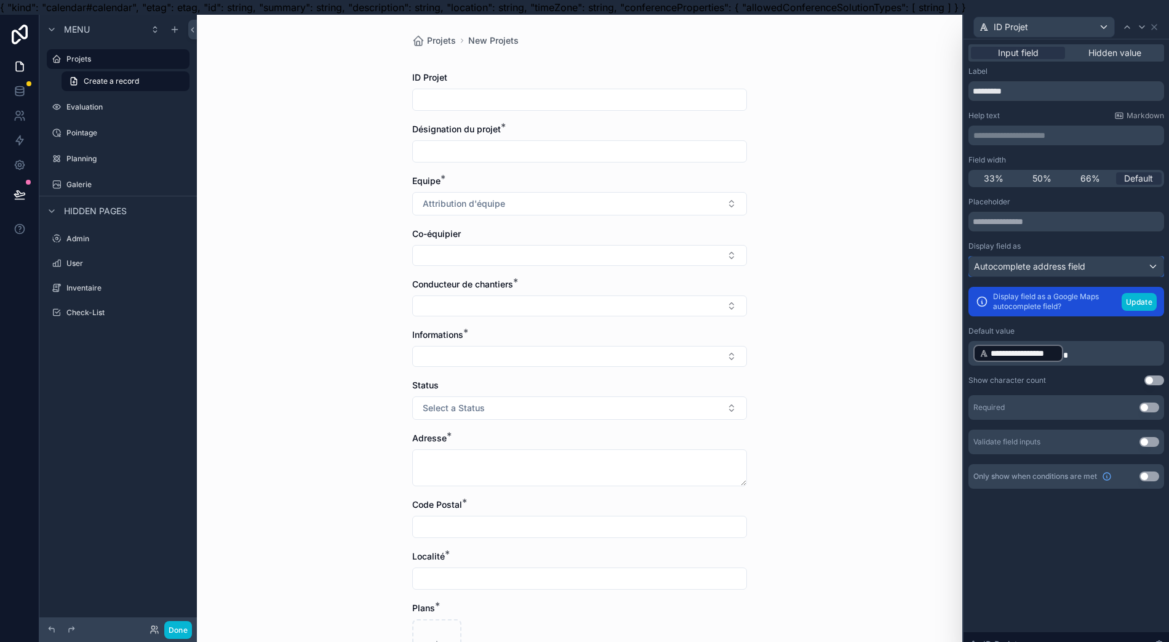
click at [1101, 273] on div "Autocomplete address field" at bounding box center [1066, 267] width 194 height 20
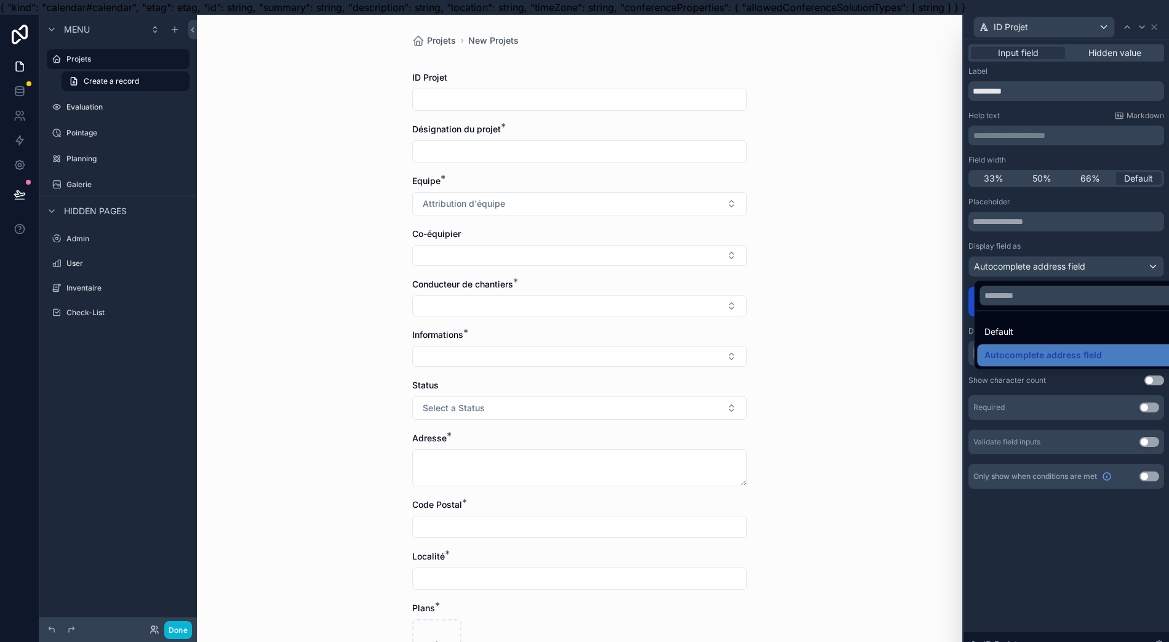
click at [1036, 329] on div "Default" at bounding box center [1087, 331] width 204 height 15
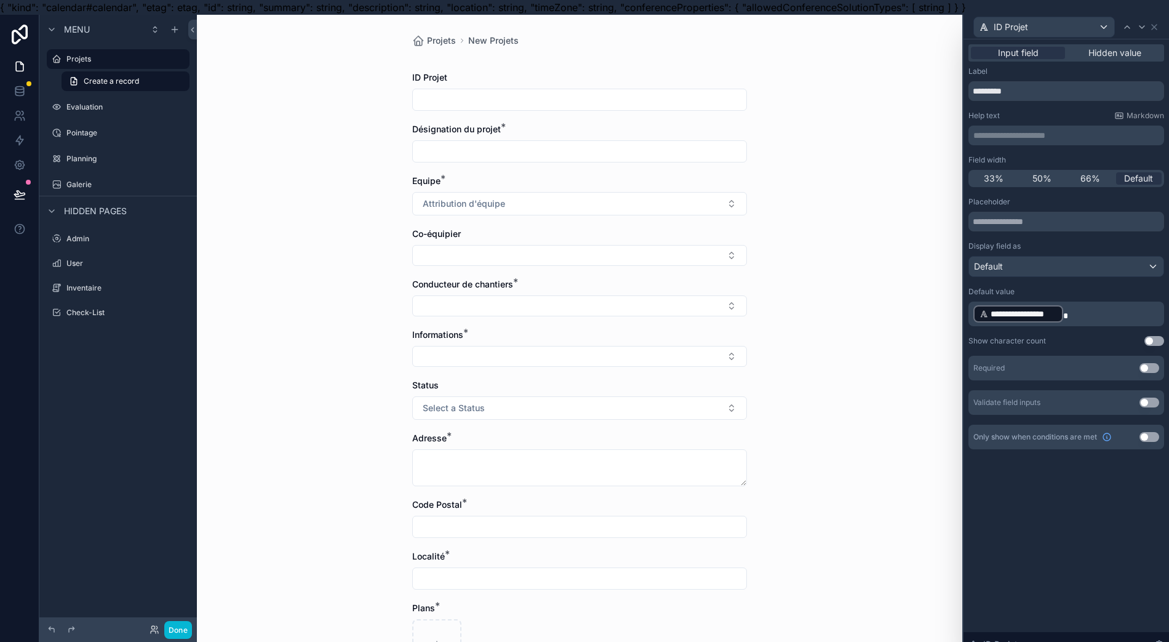
click at [909, 377] on div "Projets New Projets ID Projet Désignation du projet * Equipe * Attribution d'éq…" at bounding box center [579, 336] width 765 height 642
click at [179, 631] on button "Done" at bounding box center [178, 630] width 28 height 18
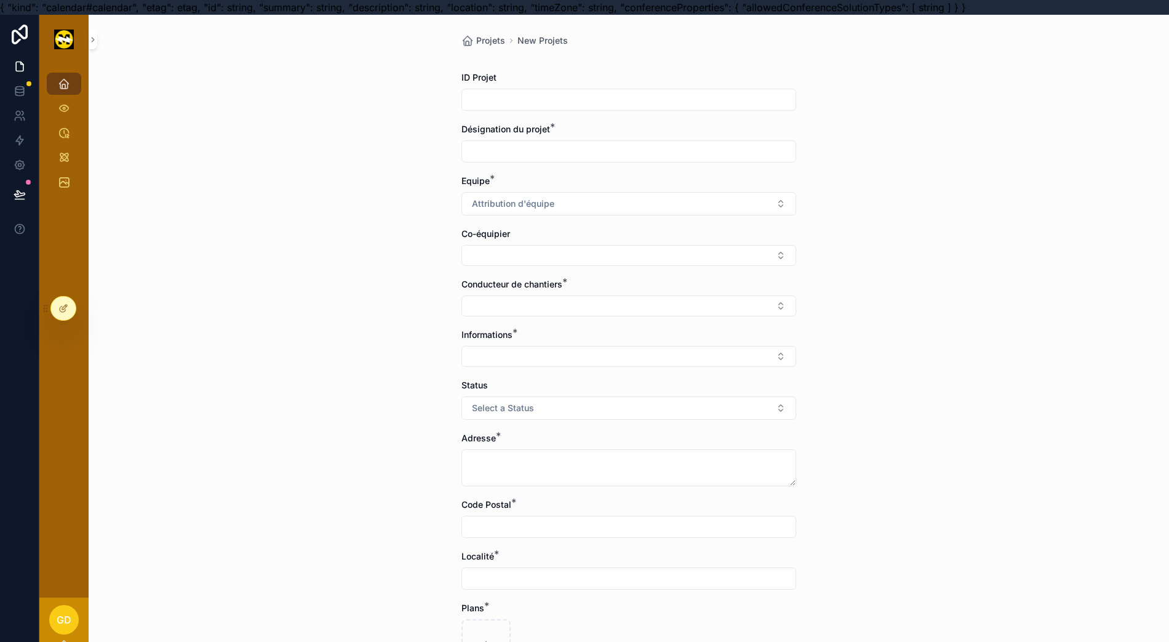
click at [491, 95] on input "scrollable content" at bounding box center [629, 99] width 334 height 17
click at [493, 98] on input "scrollable content" at bounding box center [629, 99] width 334 height 17
click at [22, 66] on icon at bounding box center [20, 66] width 12 height 12
click at [24, 192] on icon at bounding box center [20, 194] width 12 height 12
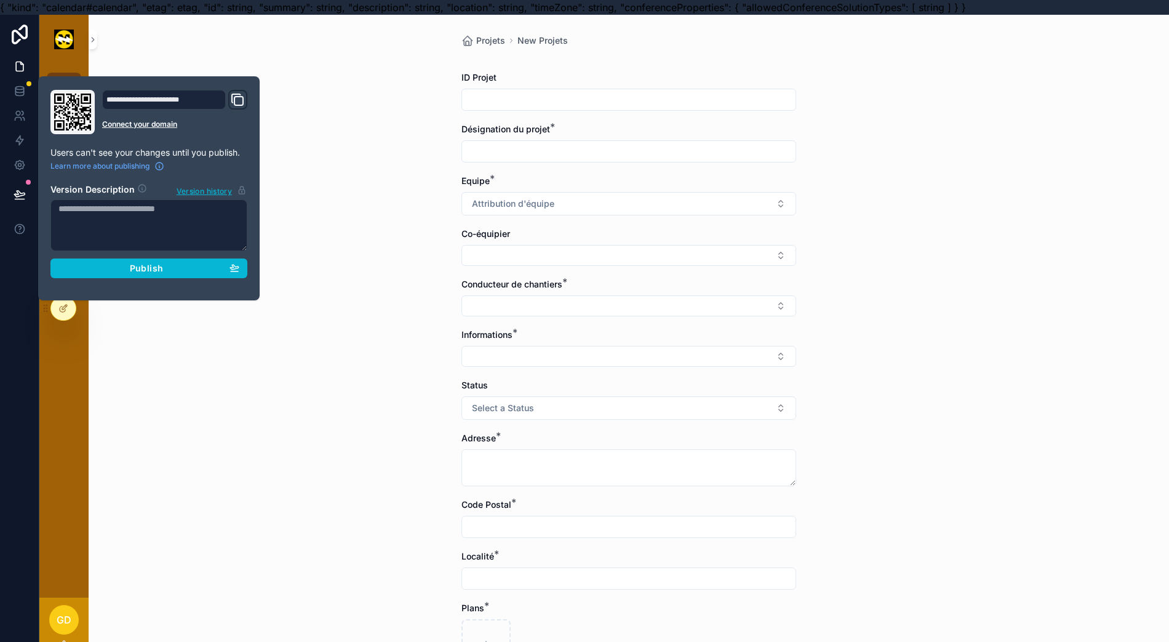
drag, startPoint x: 7, startPoint y: 370, endPoint x: 19, endPoint y: 359, distance: 16.1
click at [11, 365] on div at bounding box center [19, 336] width 39 height 642
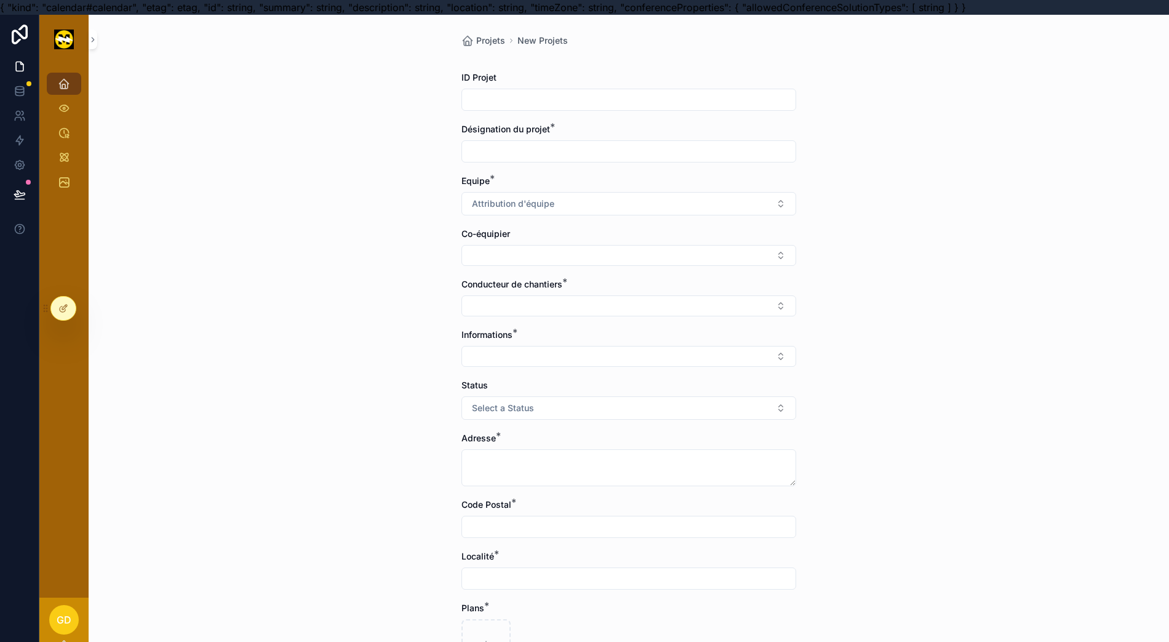
click at [68, 314] on div at bounding box center [63, 308] width 25 height 23
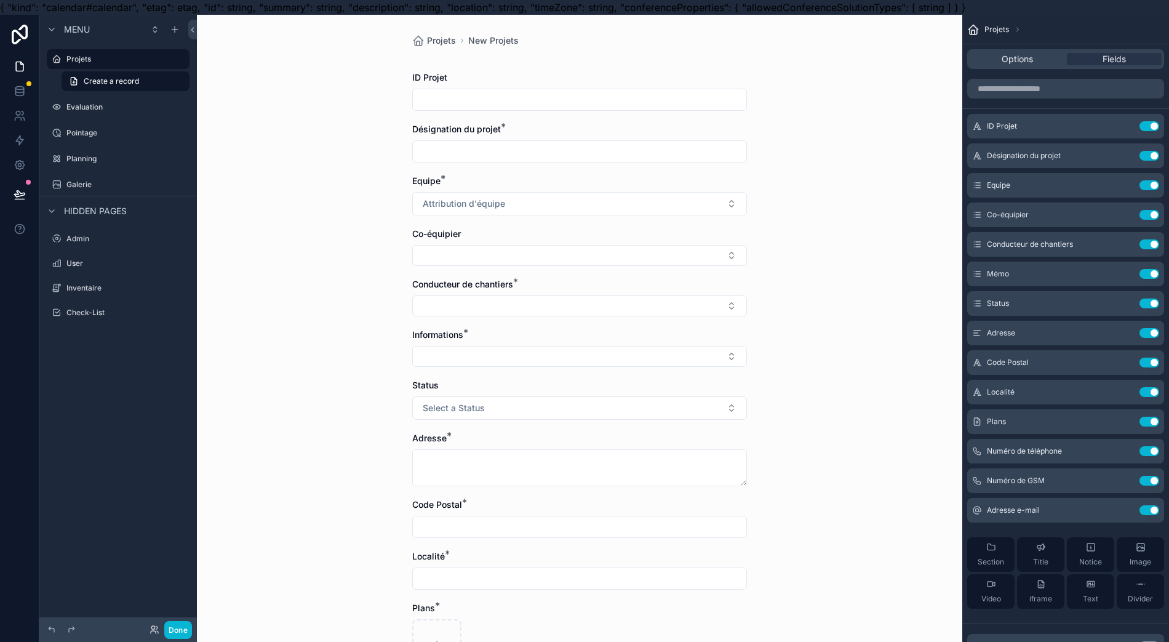
click at [96, 57] on label "Projets" at bounding box center [124, 59] width 116 height 10
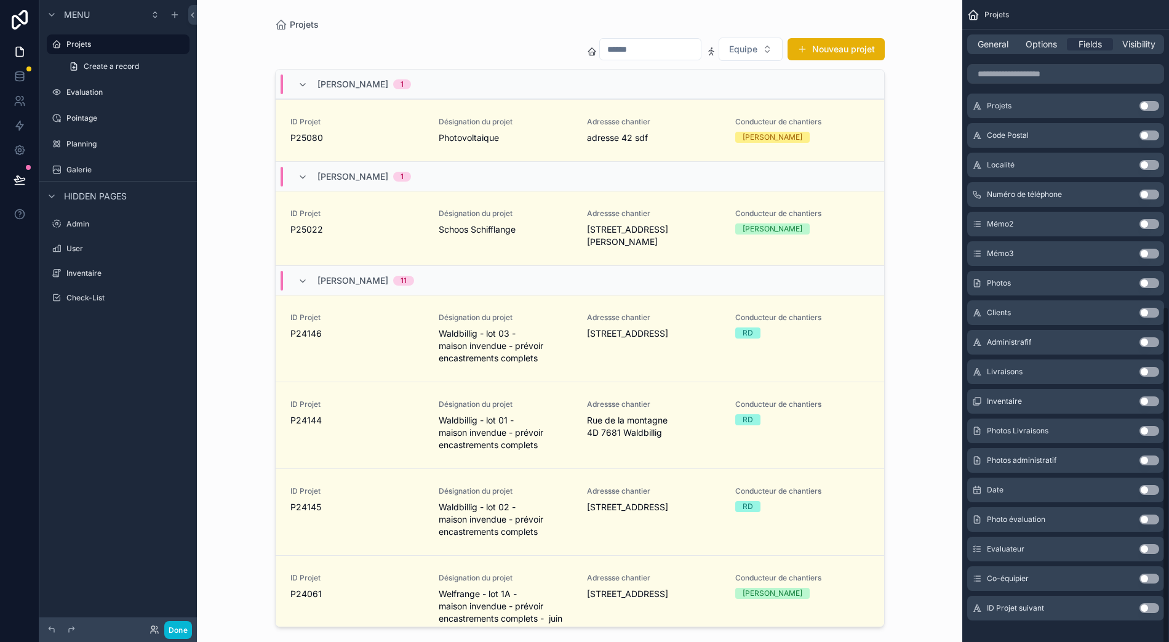
scroll to position [27, 0]
click at [1159, 603] on button "Use setting" at bounding box center [1150, 608] width 20 height 10
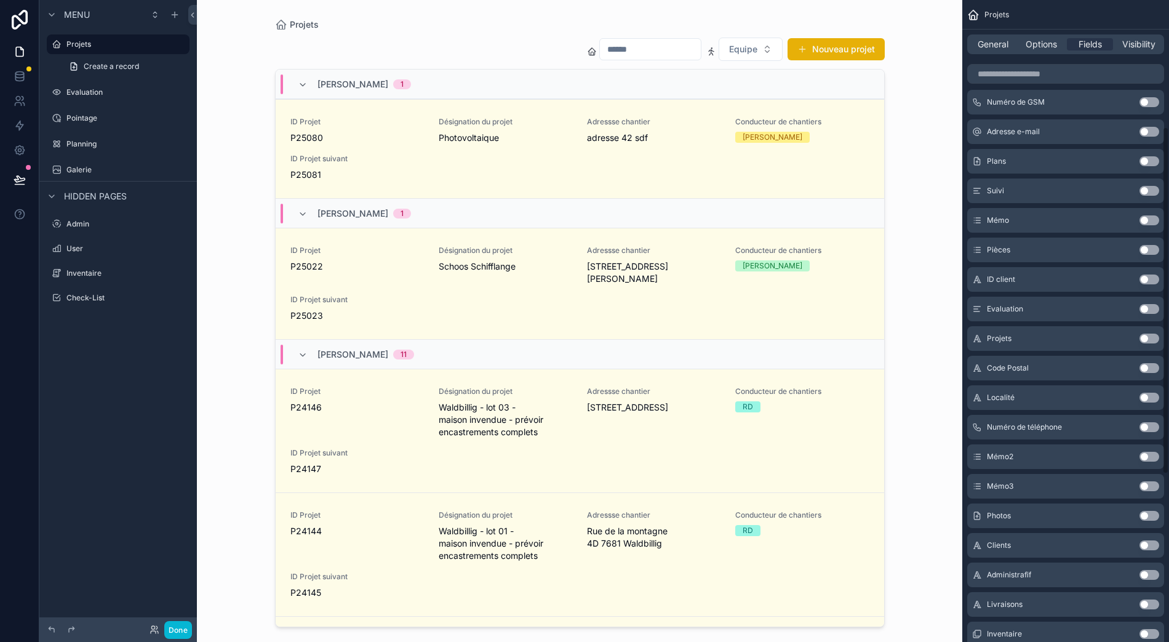
scroll to position [0, 0]
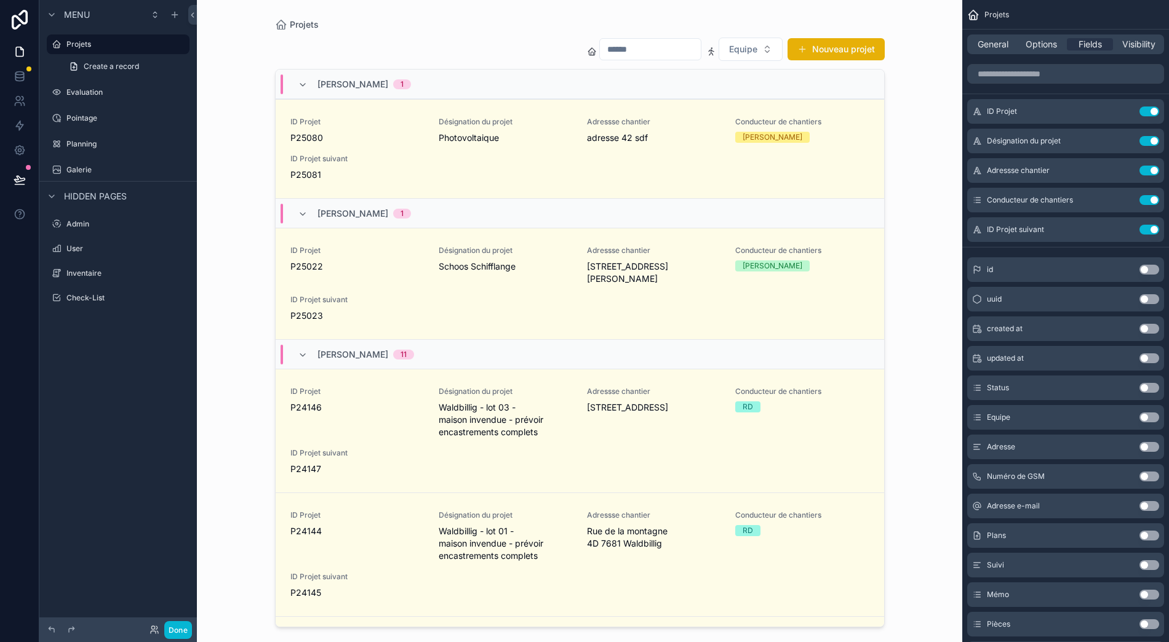
click at [1159, 225] on button "Use setting" at bounding box center [1150, 230] width 20 height 10
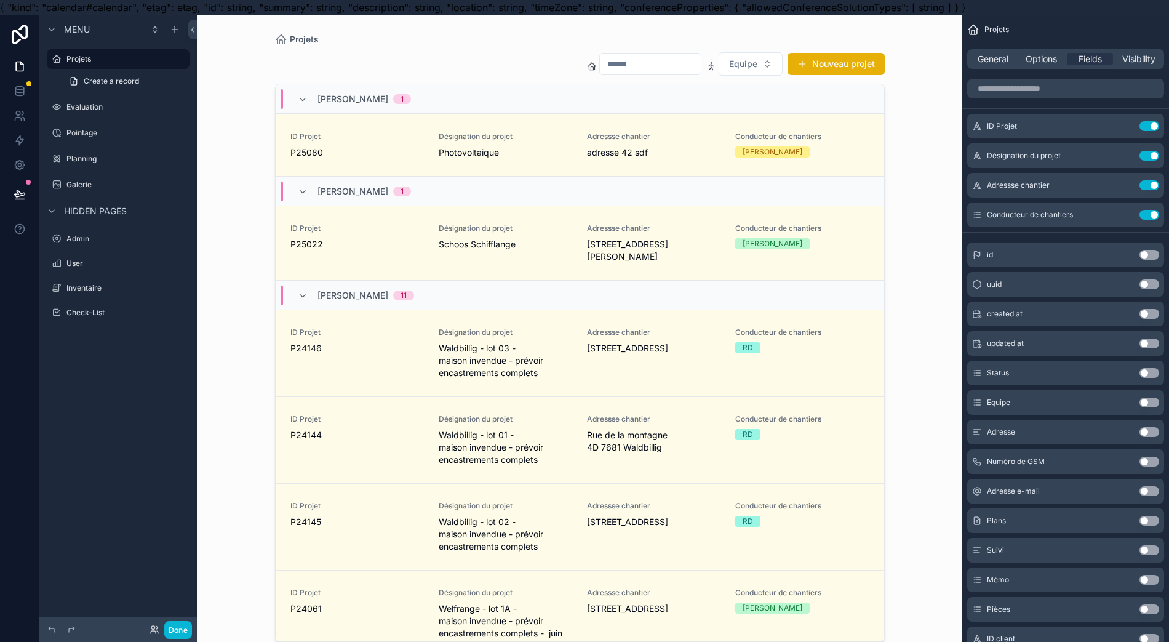
click at [831, 69] on div "scrollable content" at bounding box center [579, 328] width 629 height 627
click at [828, 67] on button "Nouveau projet" at bounding box center [836, 64] width 97 height 22
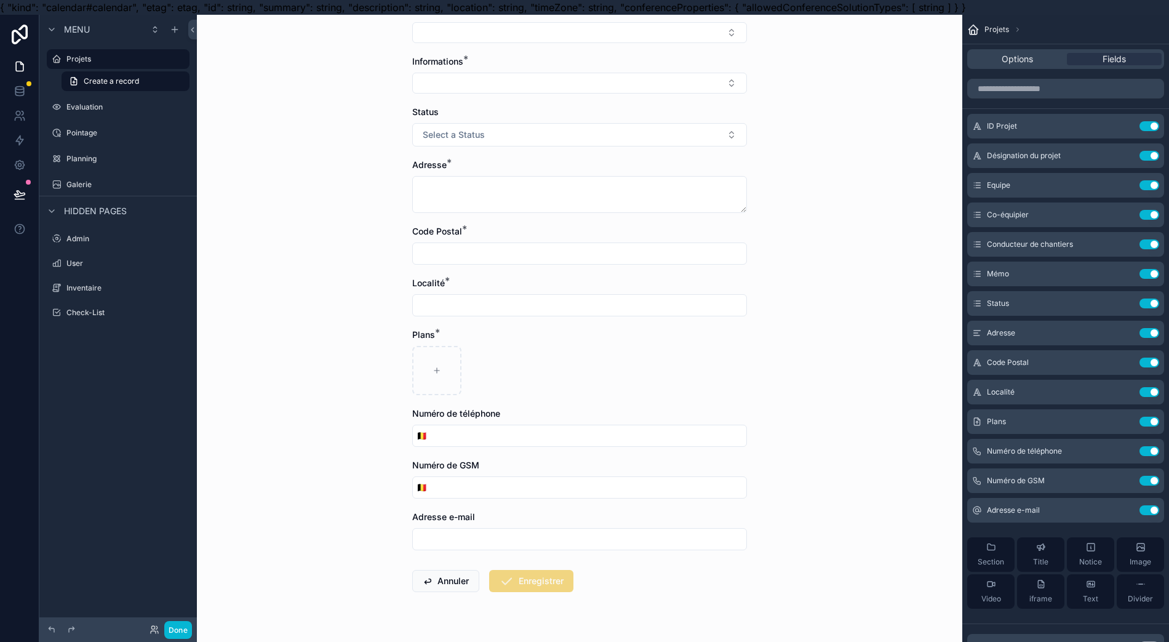
click at [1052, 59] on div "Options" at bounding box center [1017, 59] width 95 height 12
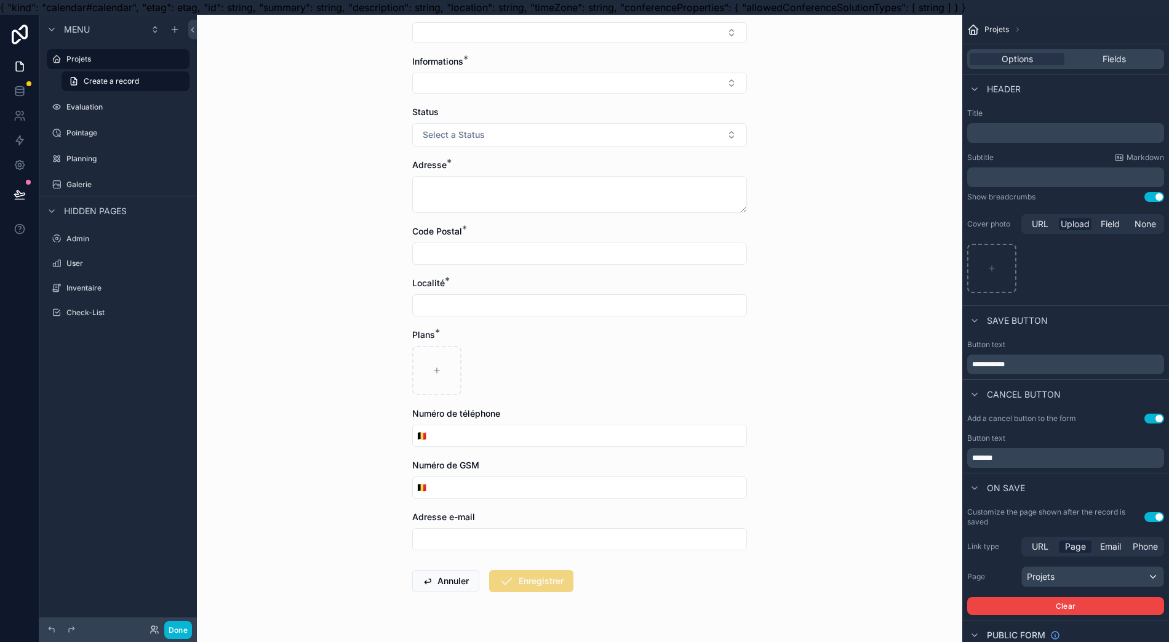
click at [1060, 130] on p "﻿" at bounding box center [1067, 133] width 190 height 12
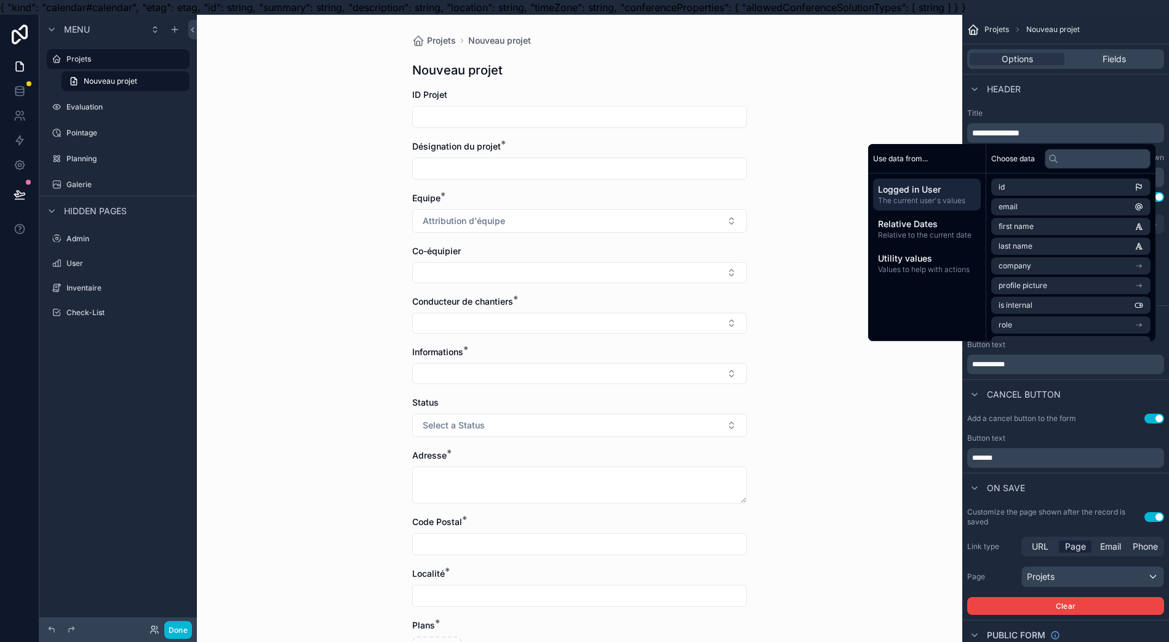
click at [908, 230] on span "Relative to the current date" at bounding box center [927, 235] width 98 height 10
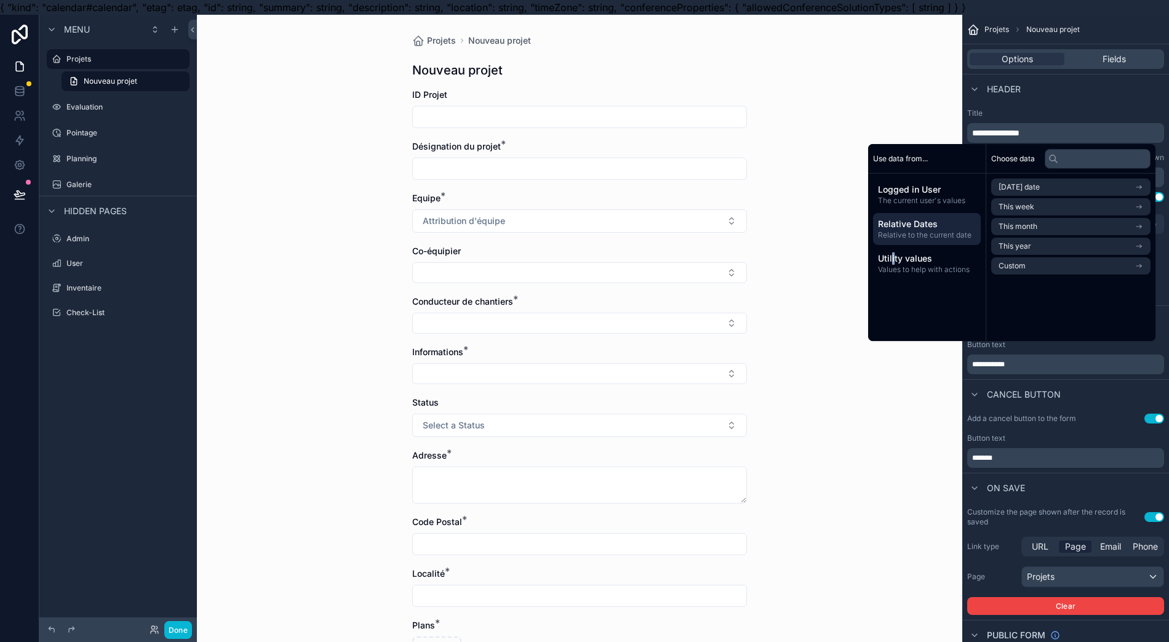
click at [898, 262] on span "Utility values" at bounding box center [927, 258] width 98 height 12
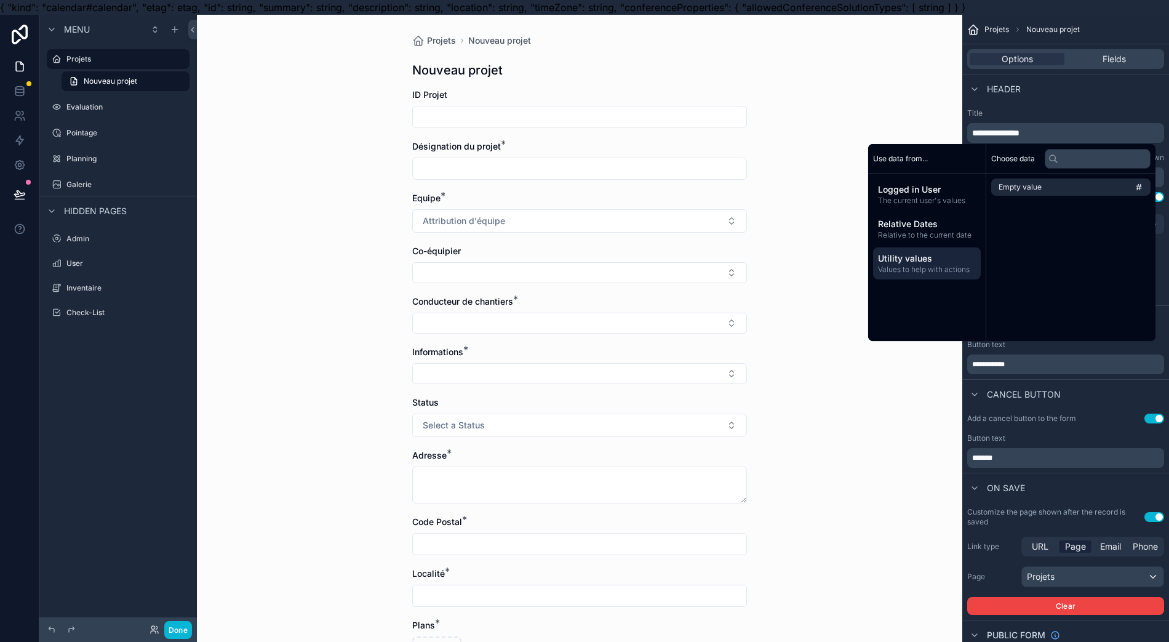
click at [930, 225] on span "Relative Dates" at bounding box center [927, 224] width 98 height 12
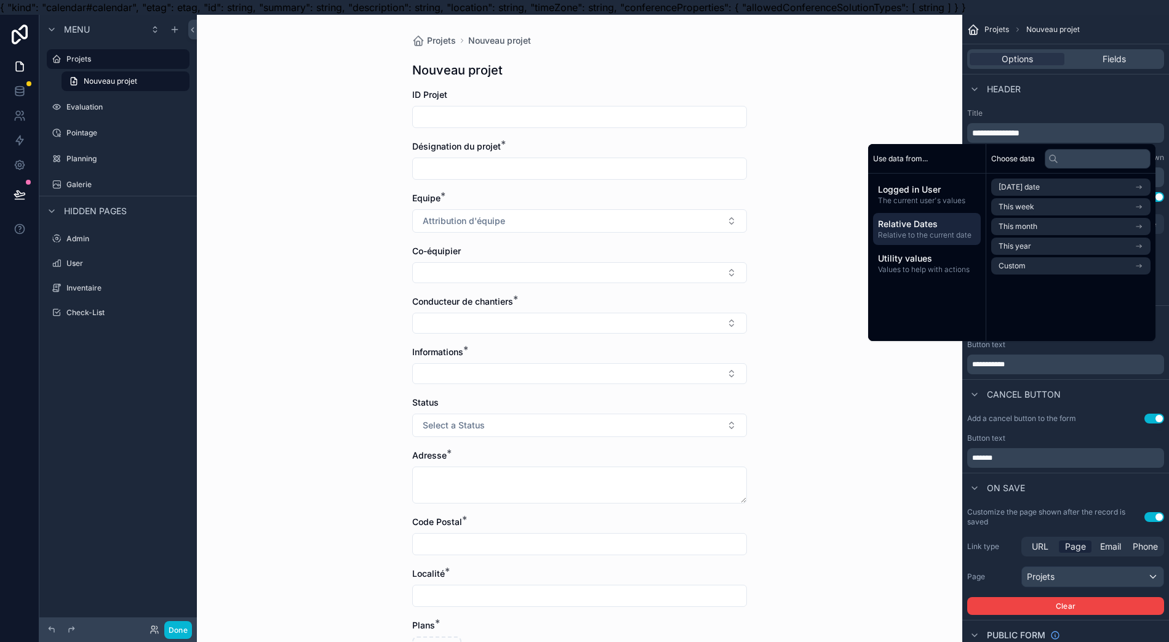
click at [938, 202] on span "The current user's values" at bounding box center [927, 201] width 98 height 10
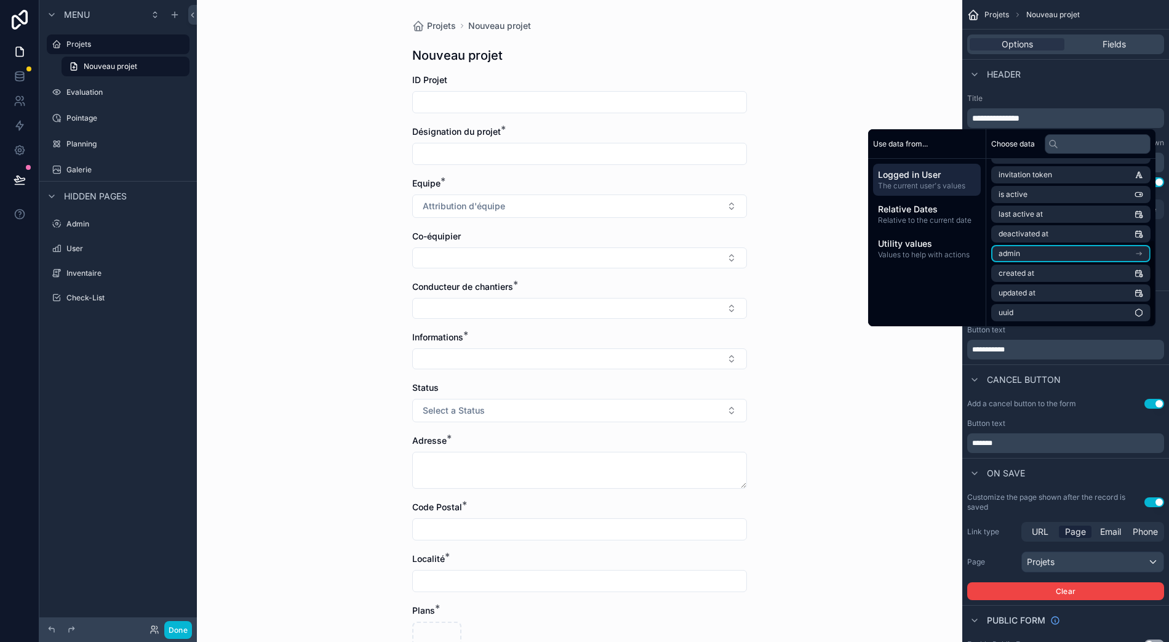
scroll to position [27, 0]
click at [966, 203] on span "Relative Dates" at bounding box center [927, 209] width 98 height 12
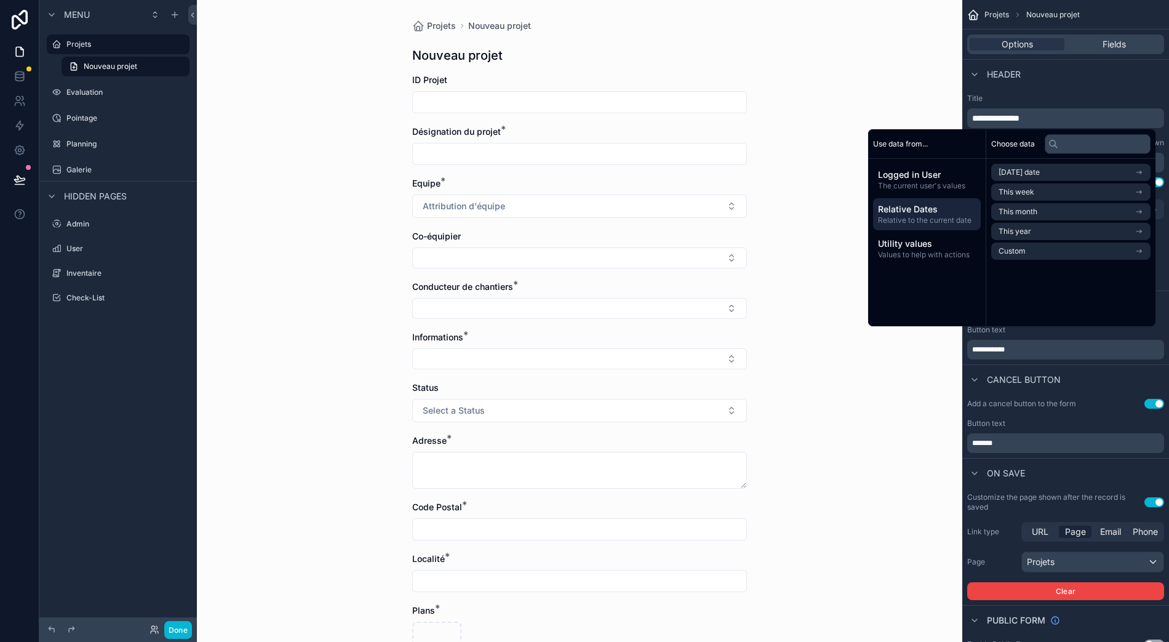
click at [973, 181] on span "The current user's values" at bounding box center [927, 186] width 98 height 10
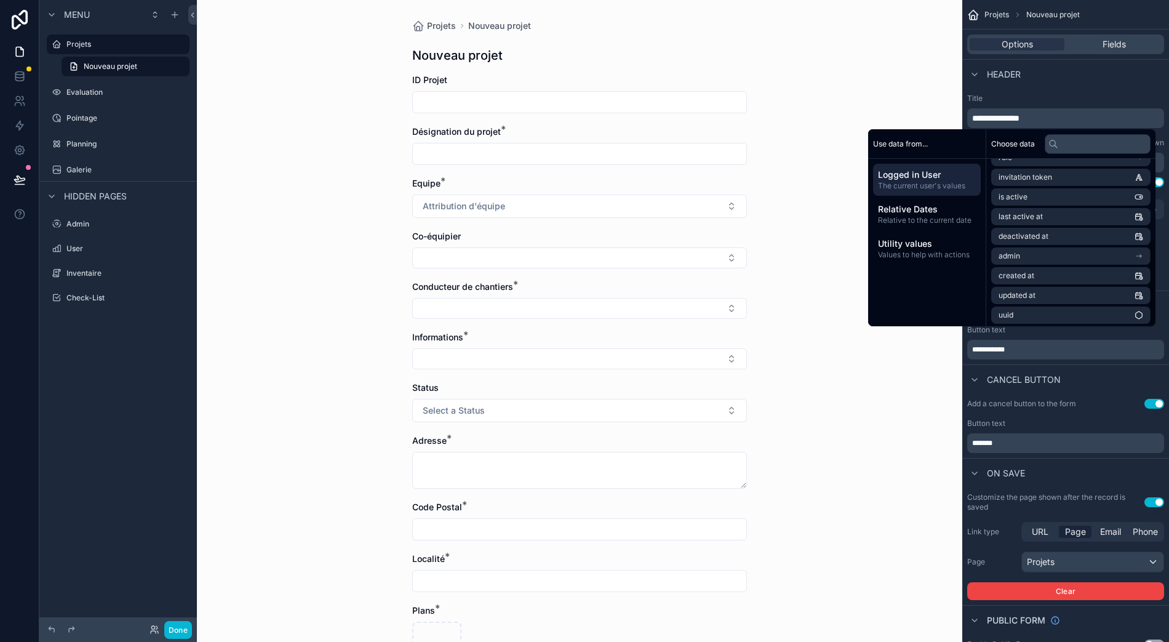
scroll to position [155, 0]
click at [940, 250] on span "Values to help with actions" at bounding box center [927, 255] width 98 height 10
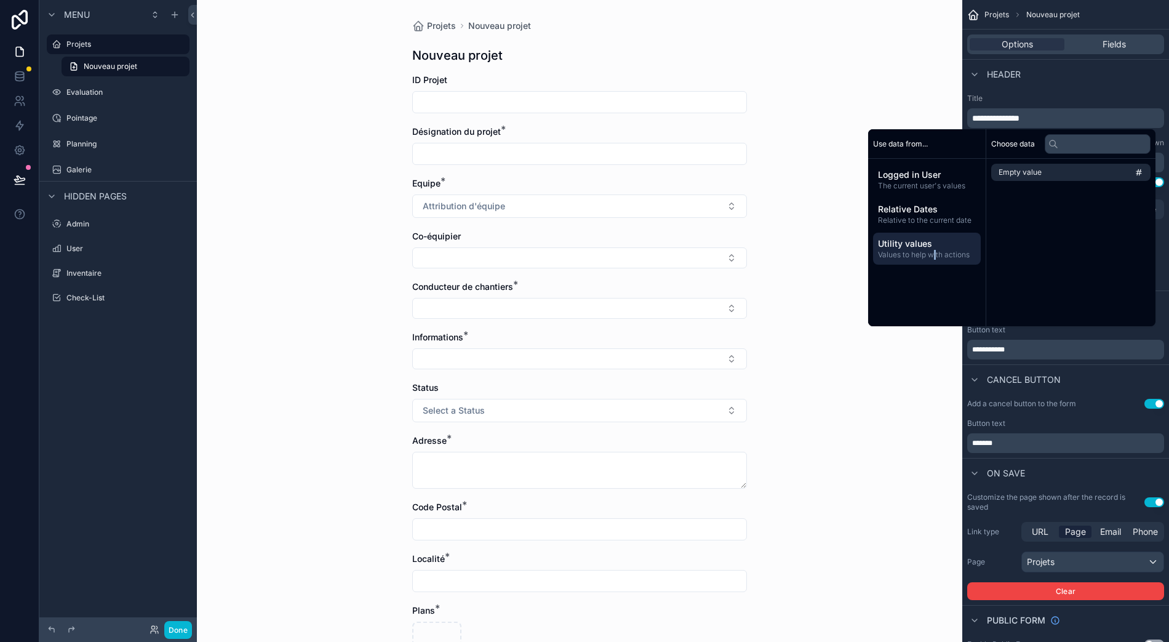
scroll to position [0, 0]
click at [950, 250] on span "Values to help with actions" at bounding box center [927, 255] width 98 height 10
click at [955, 203] on span "Relative Dates" at bounding box center [927, 209] width 98 height 12
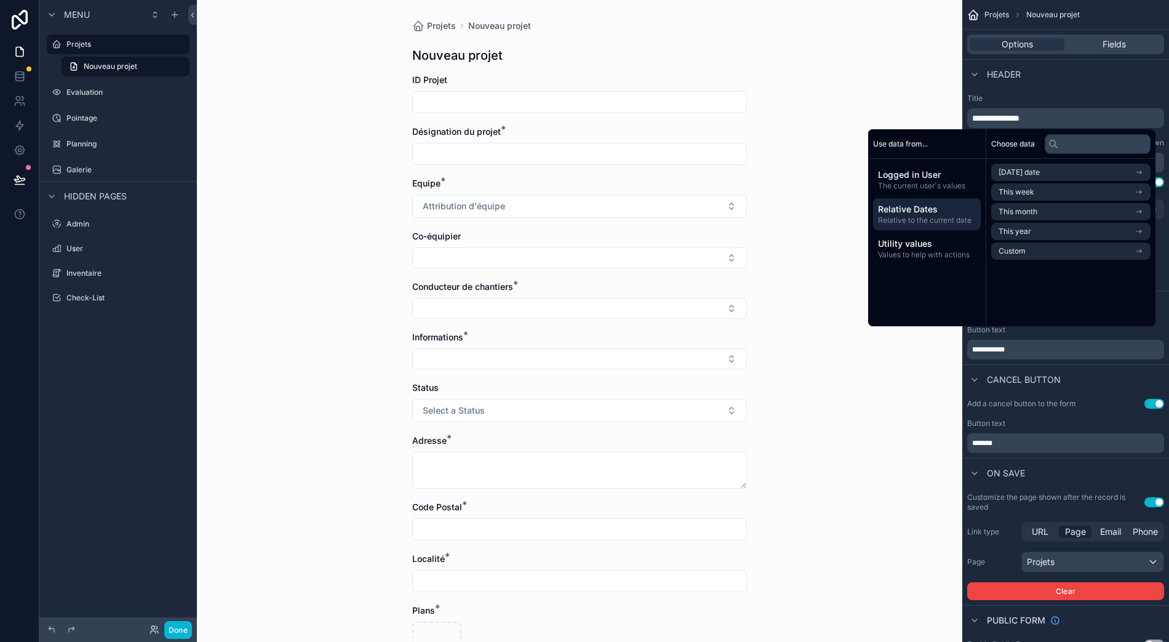
click at [957, 169] on span "Logged in User" at bounding box center [927, 175] width 98 height 12
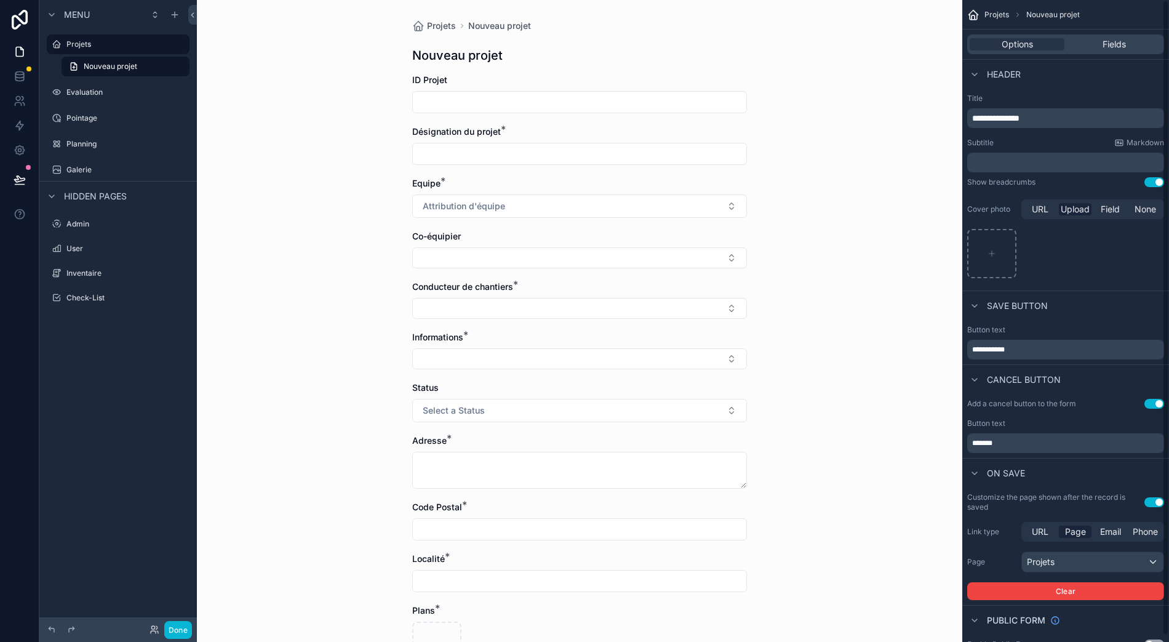
click at [1064, 71] on div "Header" at bounding box center [1065, 74] width 207 height 30
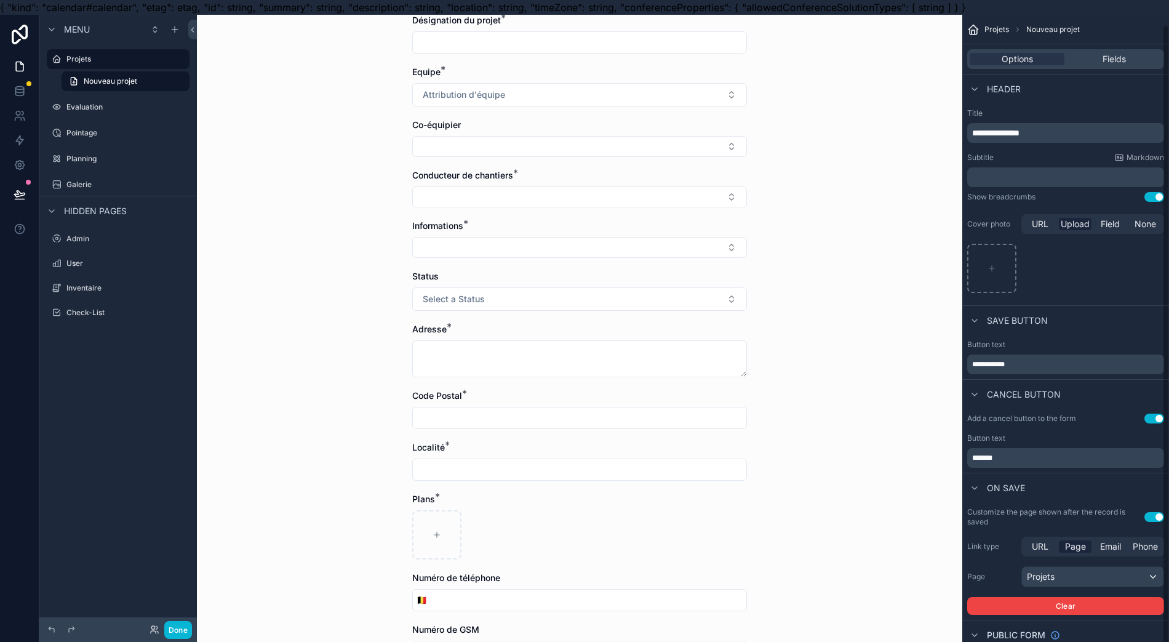
scroll to position [19, 0]
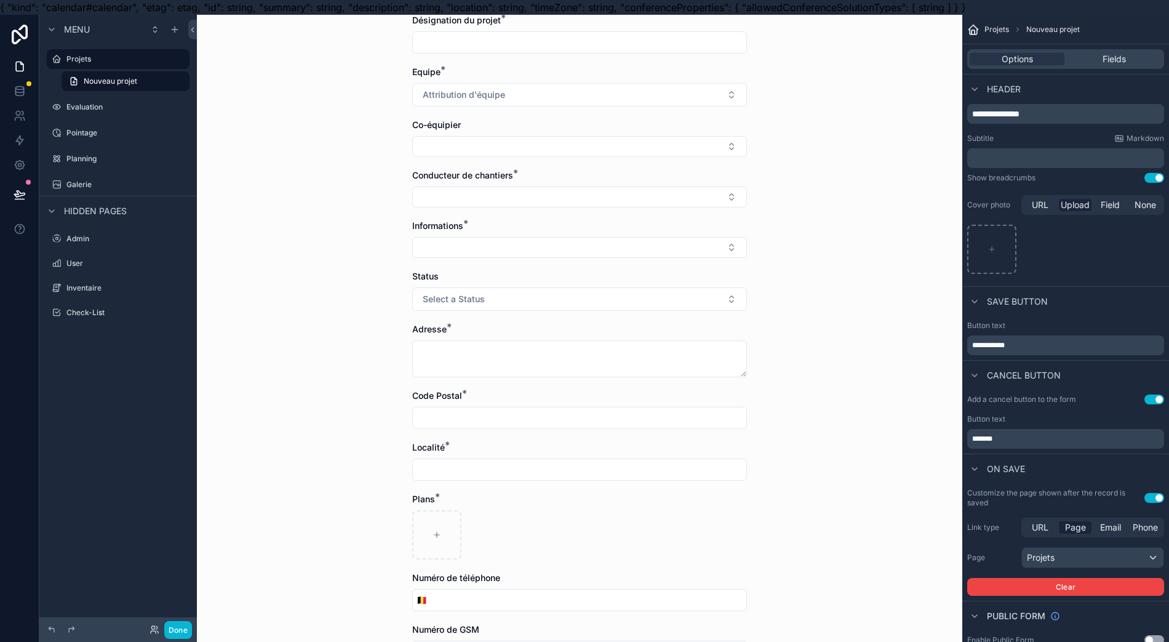
click at [1037, 163] on p "﻿" at bounding box center [1067, 158] width 190 height 12
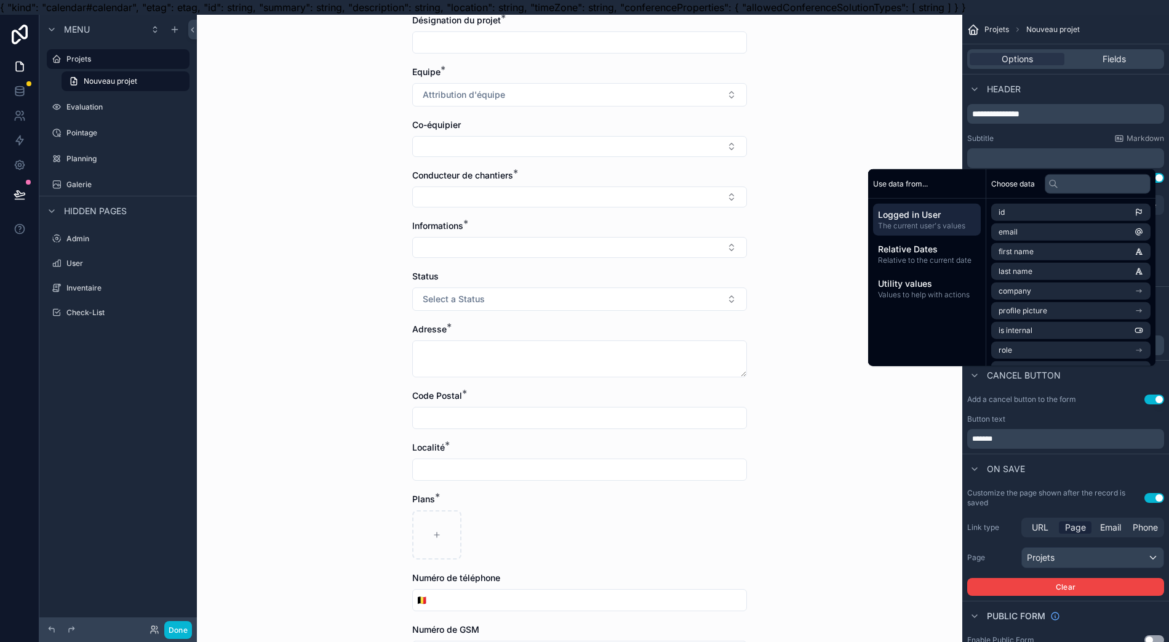
click at [971, 248] on span "Relative Dates" at bounding box center [927, 249] width 98 height 12
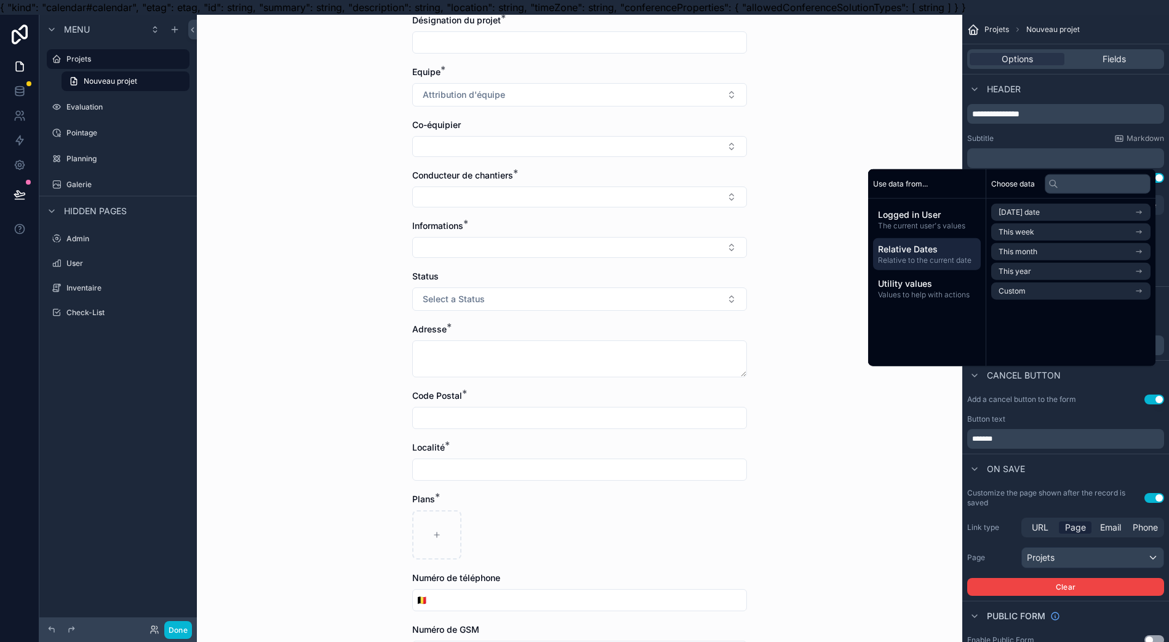
click at [960, 281] on span "Utility values" at bounding box center [927, 284] width 98 height 12
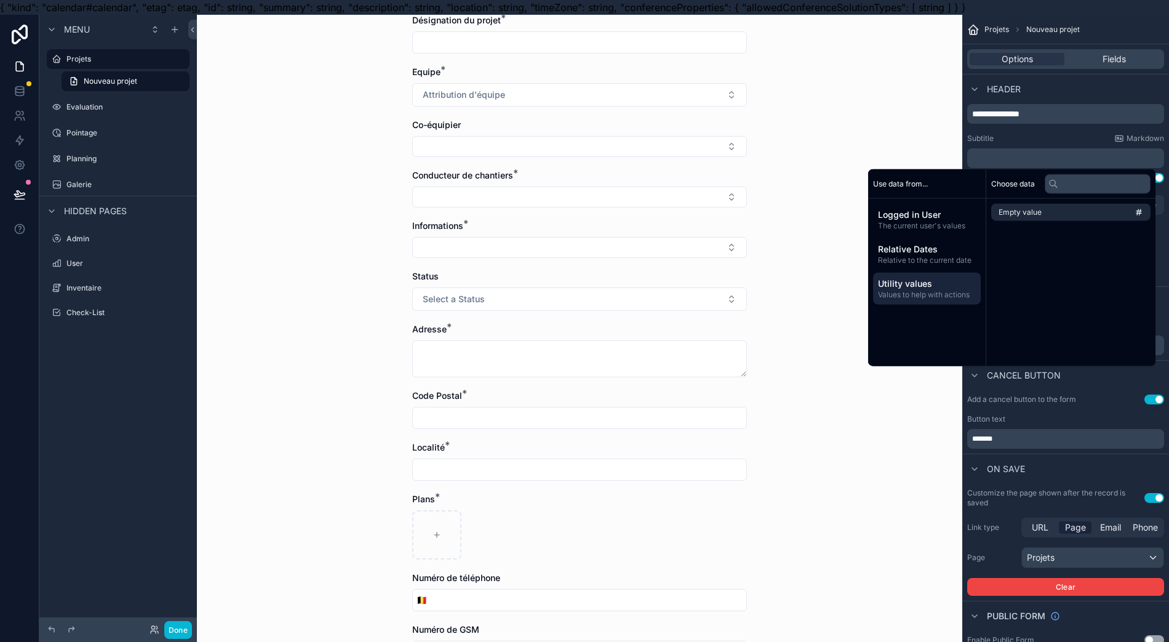
drag, startPoint x: 965, startPoint y: 262, endPoint x: 964, endPoint y: 247, distance: 14.9
click at [965, 261] on span "Relative to the current date" at bounding box center [927, 260] width 98 height 10
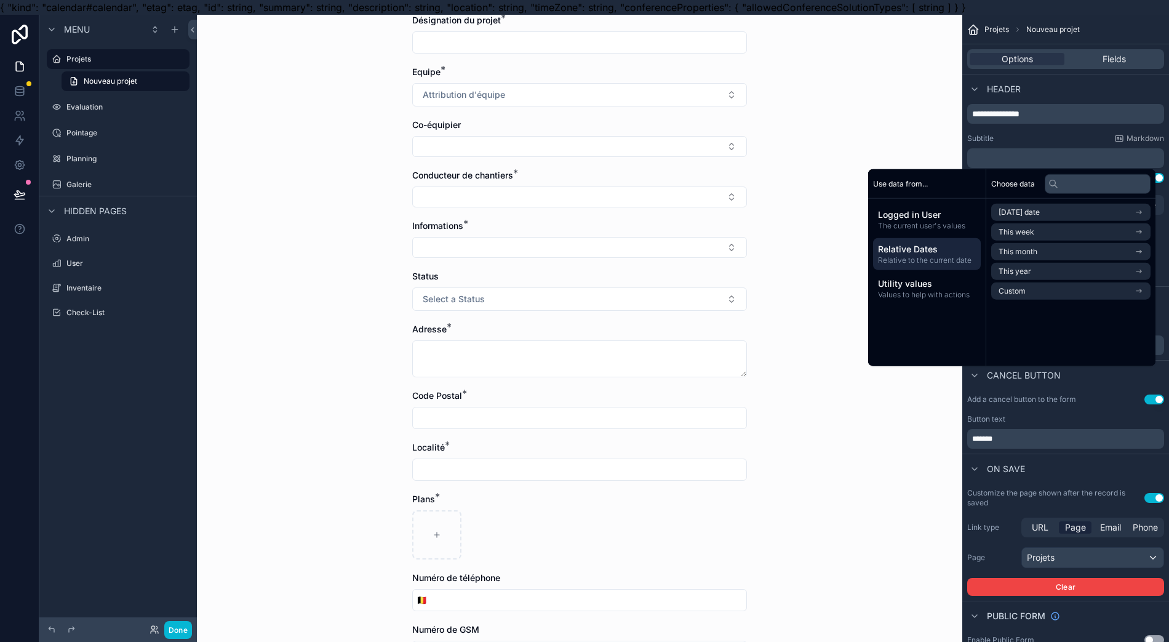
drag, startPoint x: 962, startPoint y: 231, endPoint x: 959, endPoint y: 219, distance: 12.1
click at [962, 230] on div "Logged in User The current user's values" at bounding box center [927, 220] width 108 height 32
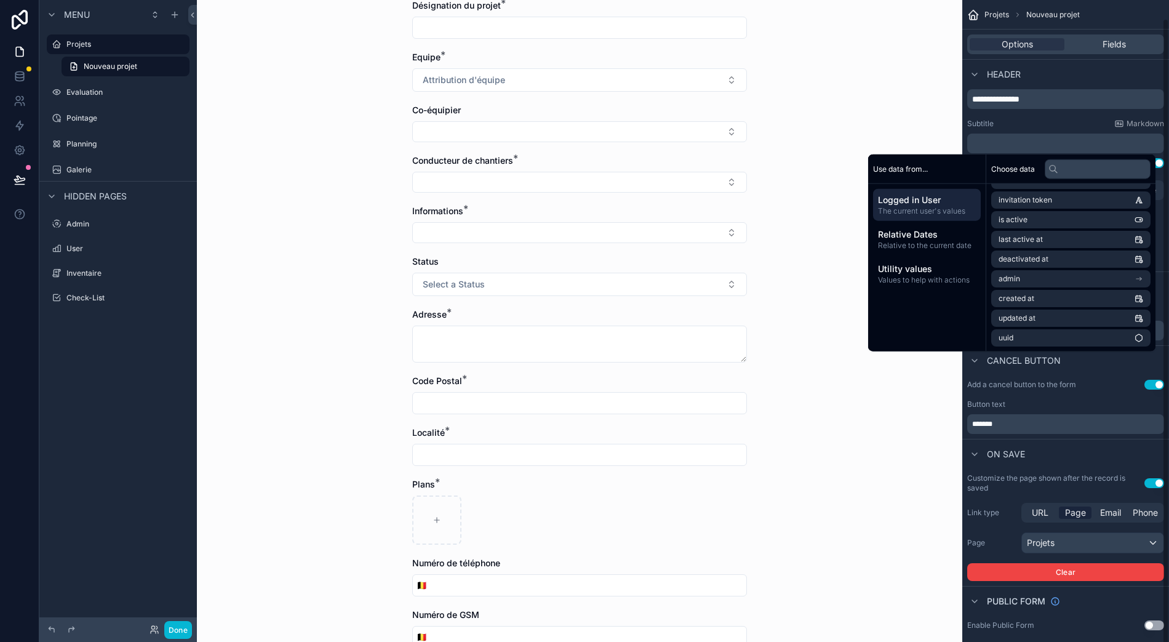
scroll to position [27, 0]
click at [1099, 73] on div "Header" at bounding box center [1065, 74] width 207 height 30
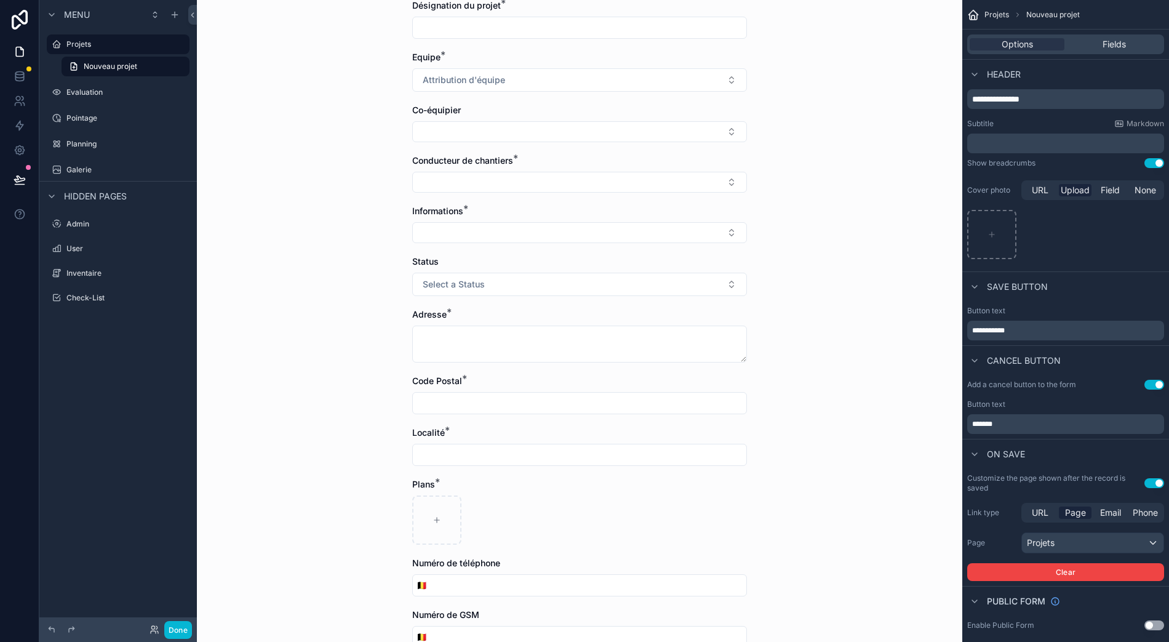
click at [1117, 38] on span "Fields" at bounding box center [1114, 44] width 23 height 12
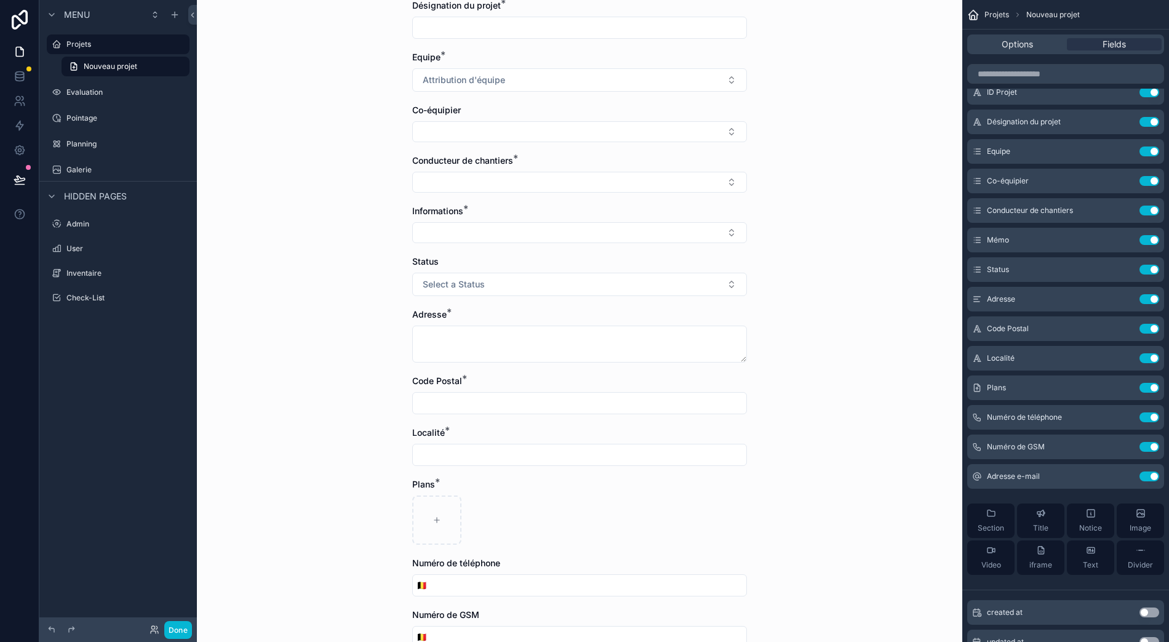
click at [1155, 265] on button "Use setting" at bounding box center [1150, 270] width 20 height 10
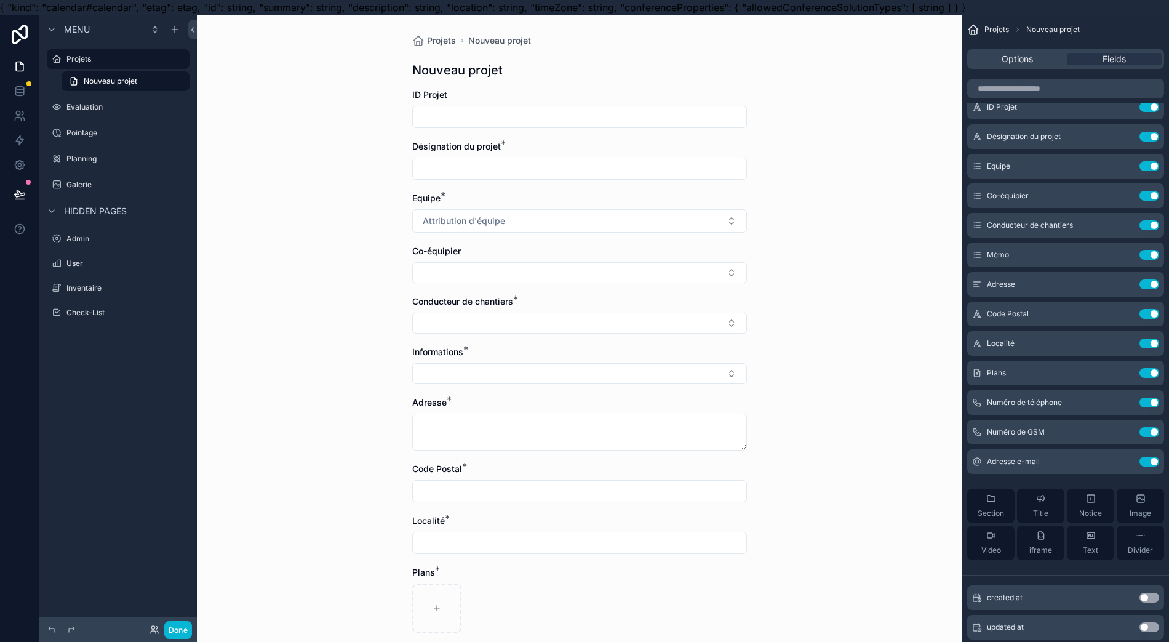
click at [641, 122] on input "scrollable content" at bounding box center [580, 116] width 334 height 17
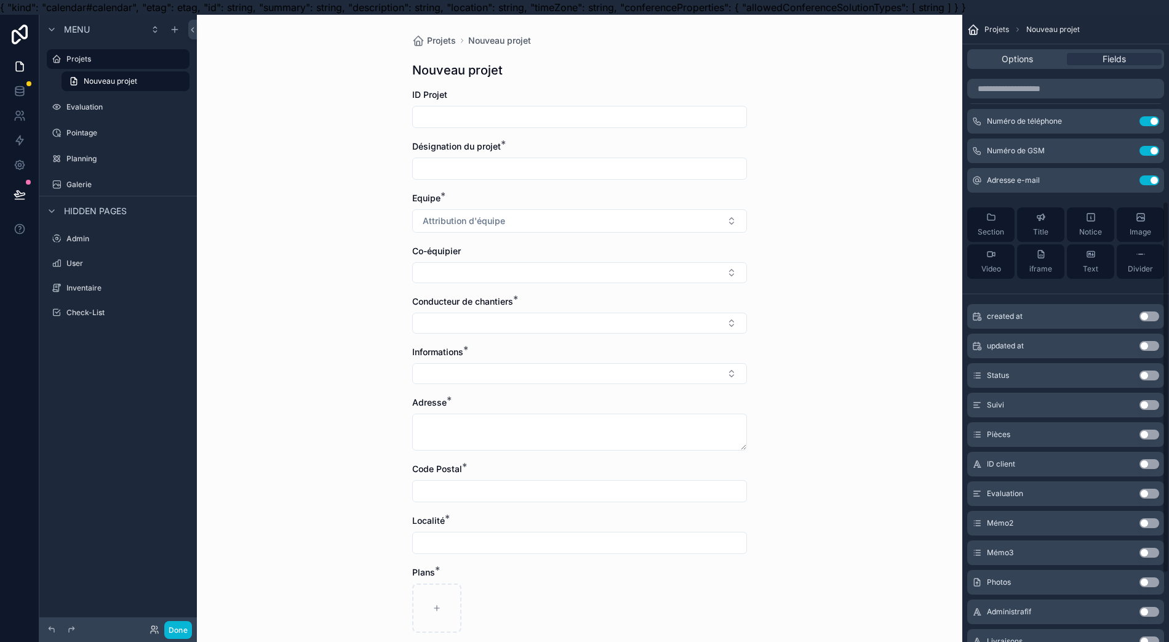
scroll to position [328, 0]
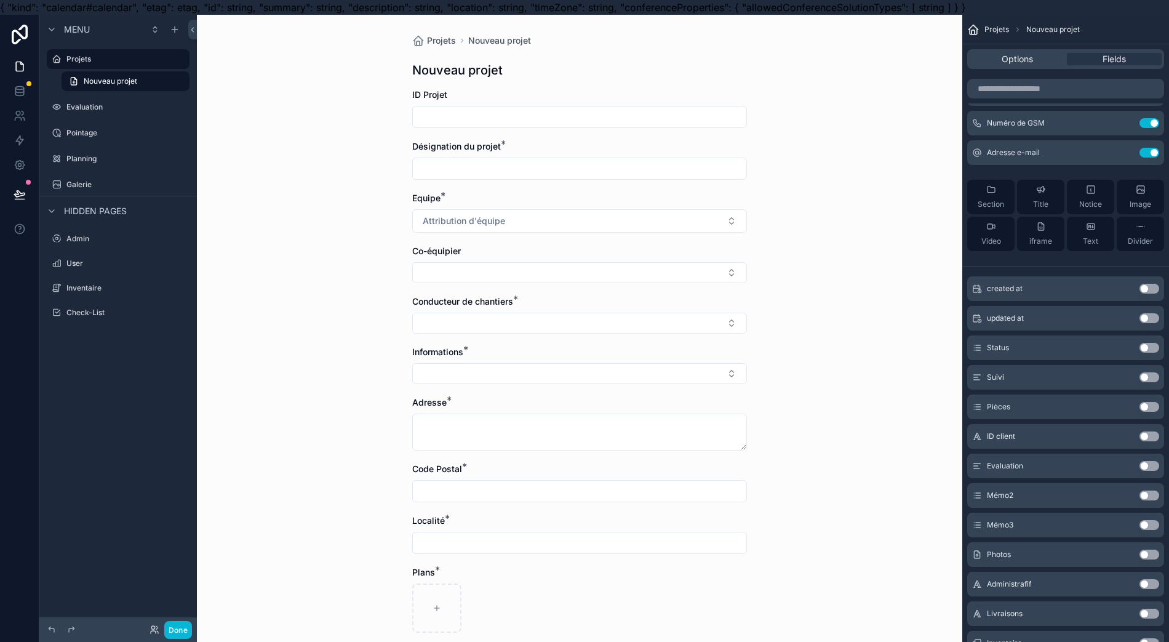
click at [1098, 224] on div "Text" at bounding box center [1090, 234] width 15 height 25
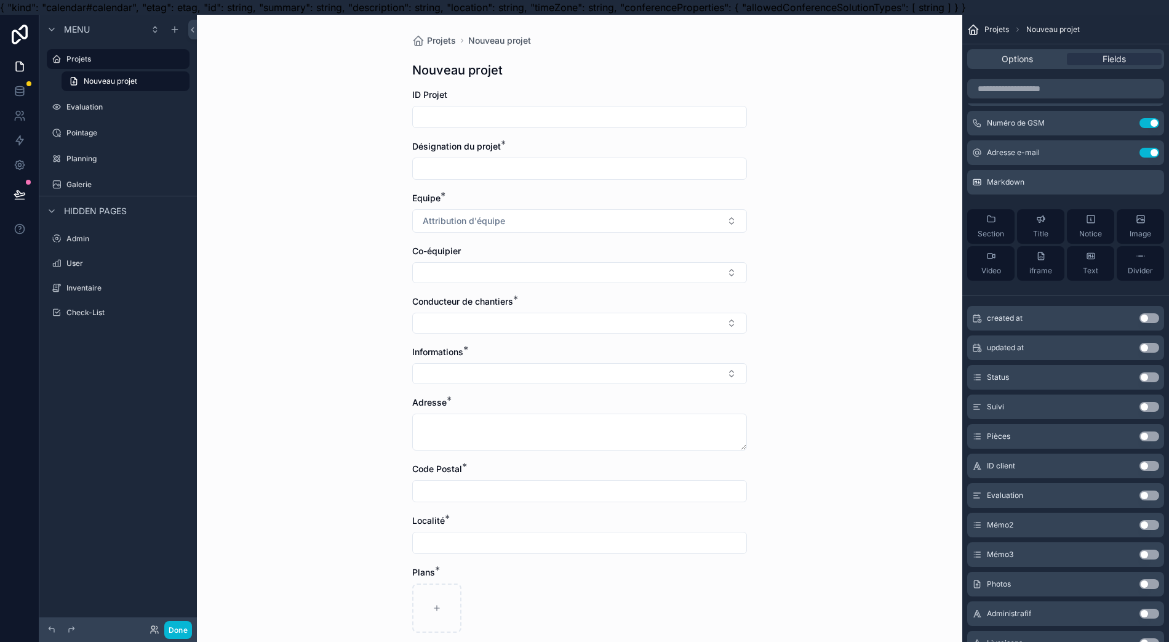
click at [1098, 271] on span "Text" at bounding box center [1090, 271] width 15 height 10
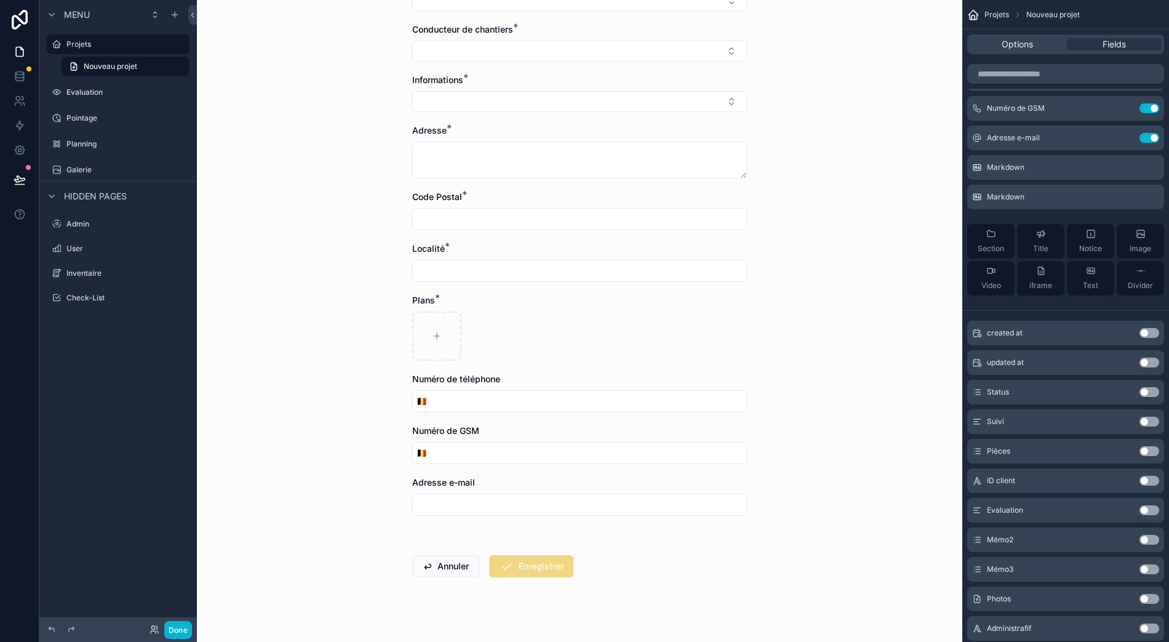
scroll to position [0, 0]
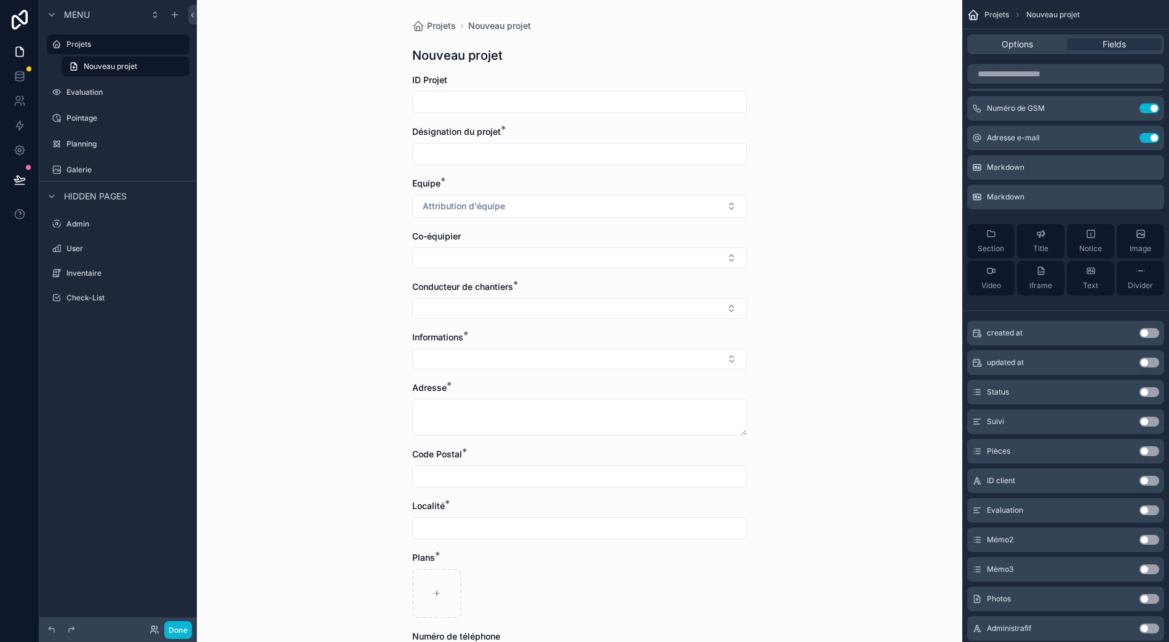
click at [1145, 281] on span "Divider" at bounding box center [1140, 286] width 25 height 10
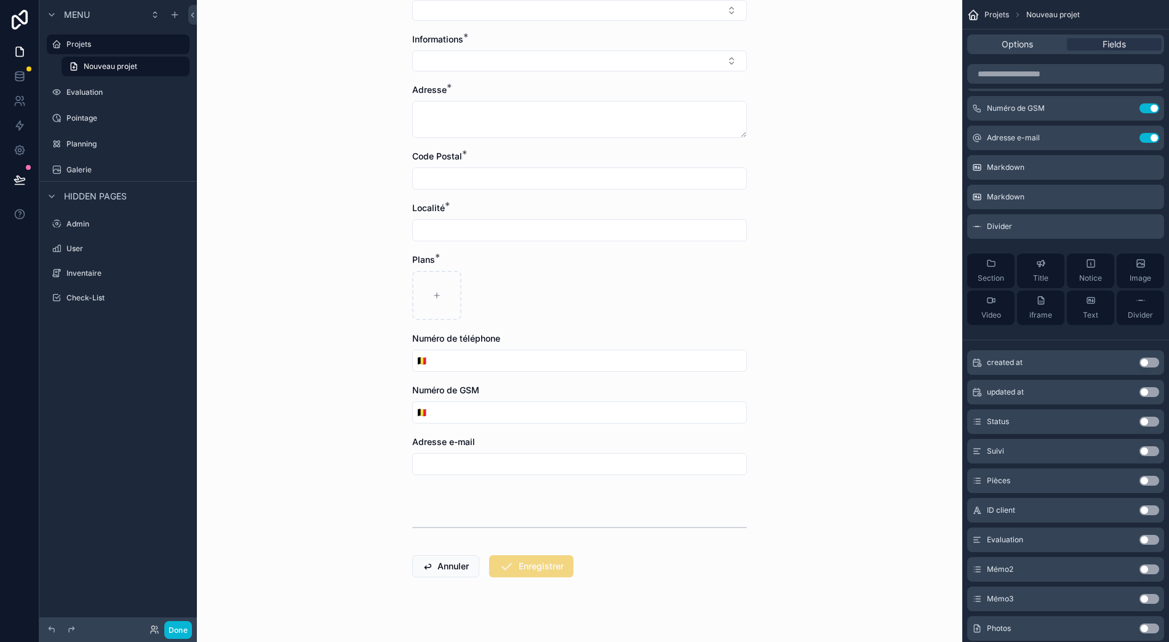
scroll to position [27, 0]
click at [731, 513] on div "scrollable content" at bounding box center [579, 527] width 335 height 31
click at [0, 0] on icon "scrollable content" at bounding box center [0, 0] width 0 height 0
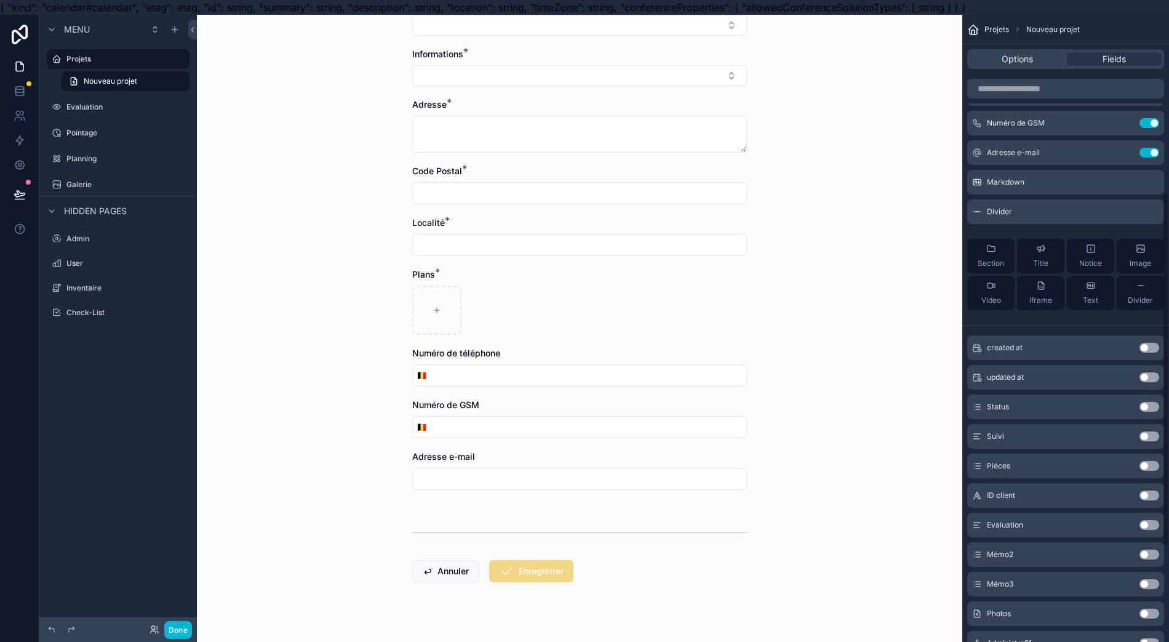
scroll to position [0, 0]
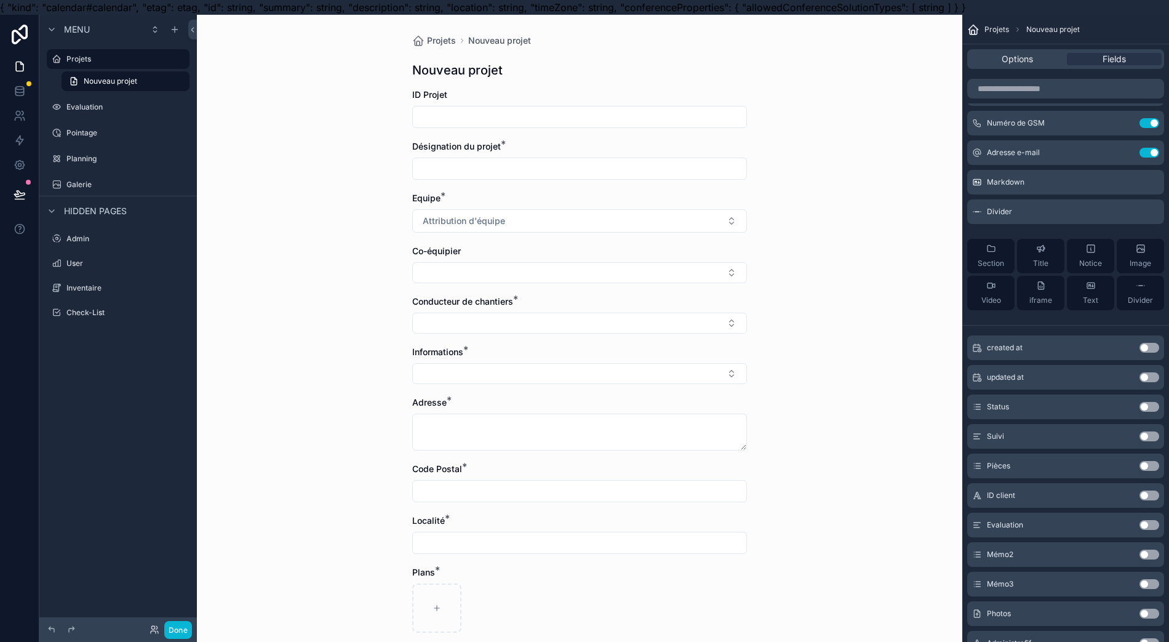
click at [1128, 182] on div "Markdown" at bounding box center [1065, 182] width 197 height 25
click at [0, 0] on icon "scrollable content" at bounding box center [0, 0] width 0 height 0
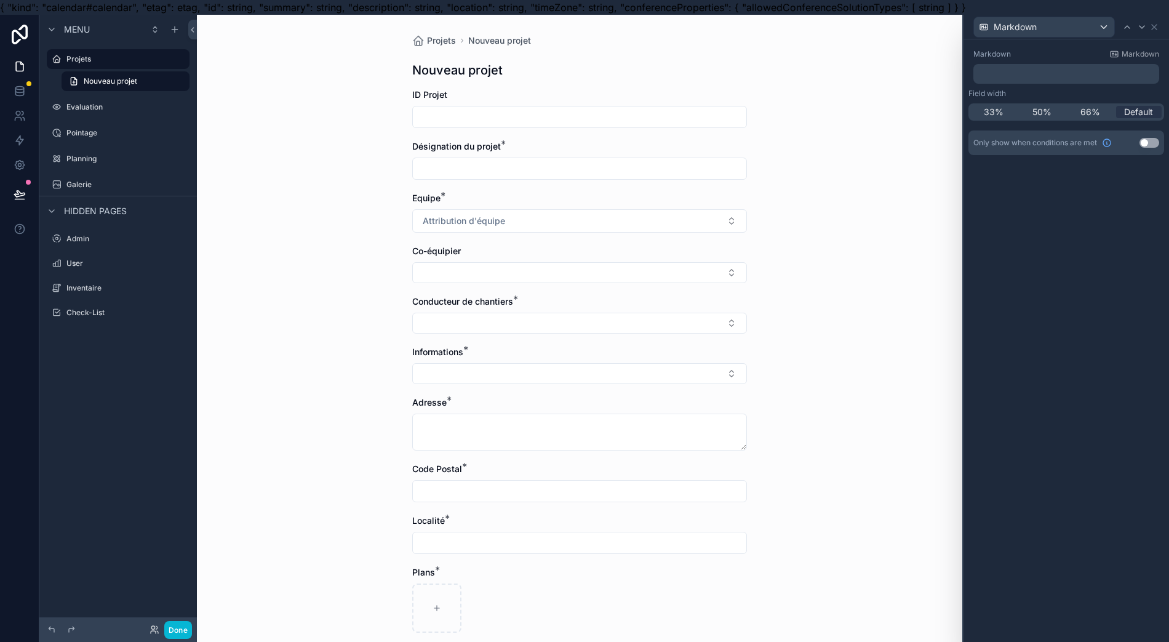
click at [1026, 75] on p "﻿" at bounding box center [1067, 74] width 178 height 12
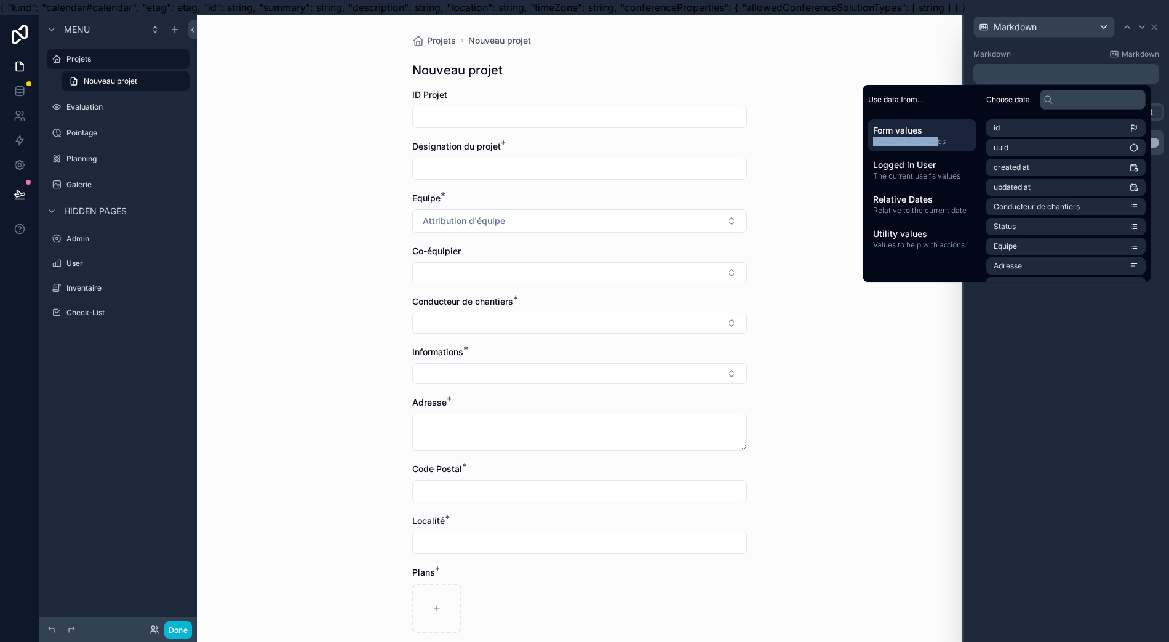
click at [945, 137] on div "Form values The draft field values" at bounding box center [922, 135] width 108 height 32
click at [940, 198] on span "Relative Dates" at bounding box center [922, 199] width 98 height 12
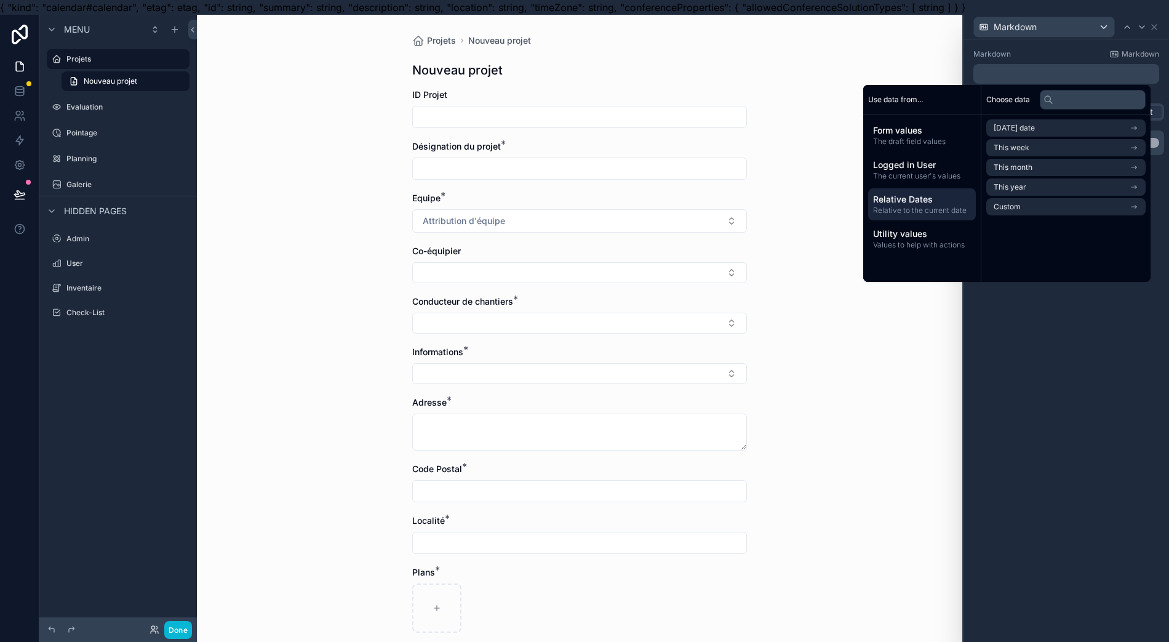
click at [943, 170] on span "Logged in User" at bounding box center [922, 165] width 98 height 12
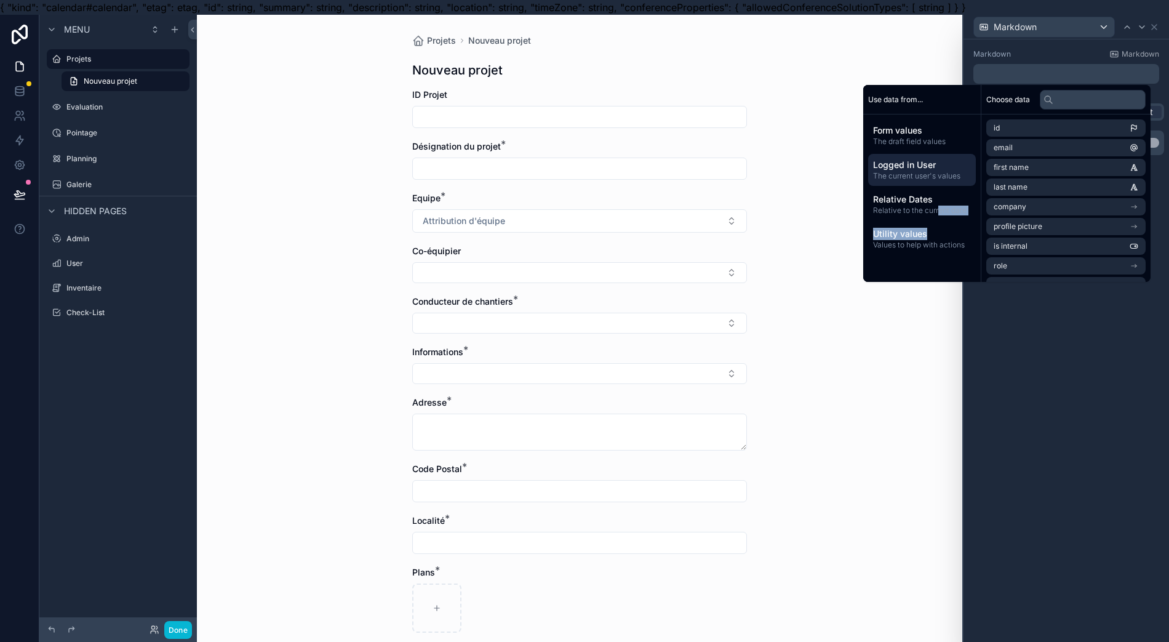
click at [943, 221] on div "Form values The draft field values Logged in User The current user's values Rel…" at bounding box center [922, 186] width 118 height 145
click at [940, 229] on span "Utility values" at bounding box center [922, 234] width 98 height 12
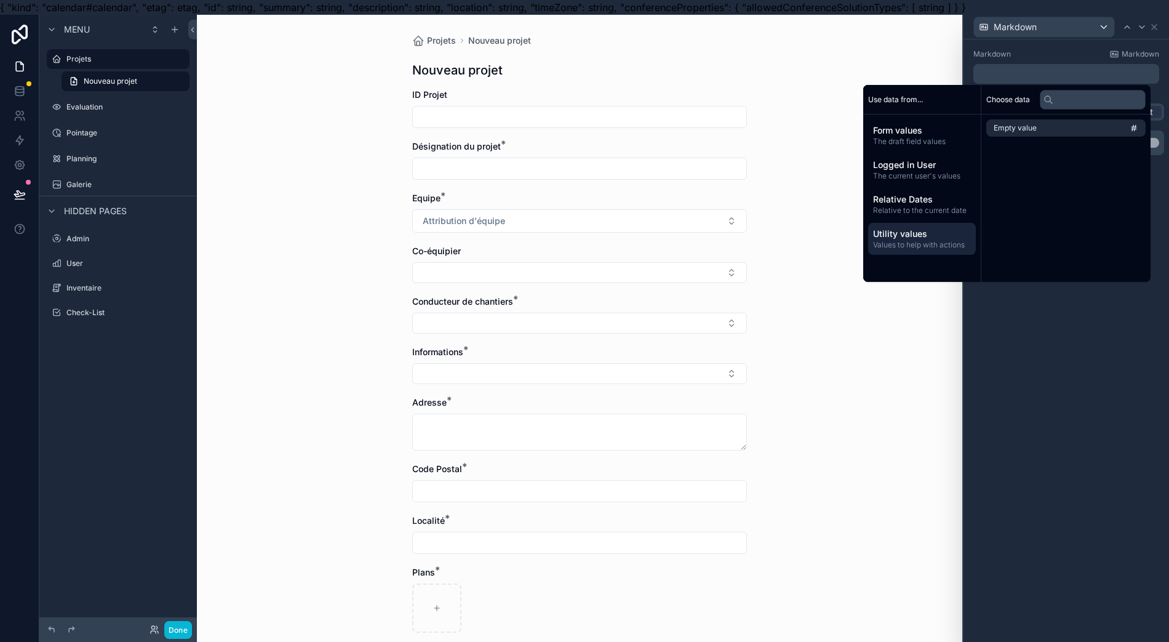
click at [937, 201] on span "Relative Dates" at bounding box center [922, 199] width 98 height 12
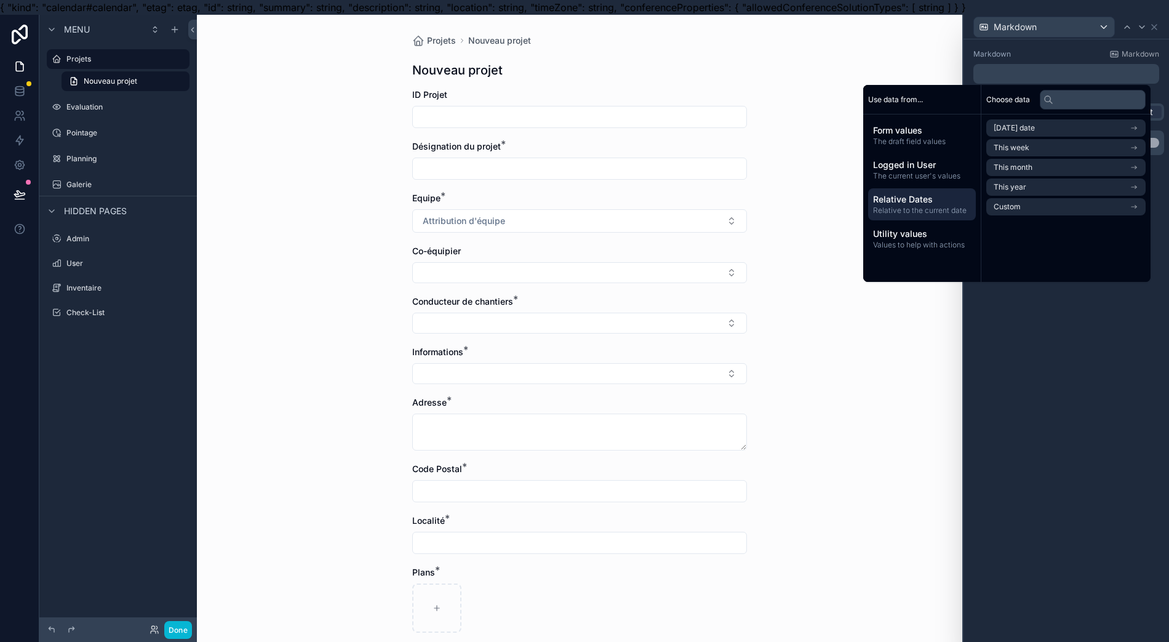
click at [933, 162] on span "Logged in User" at bounding box center [922, 165] width 98 height 12
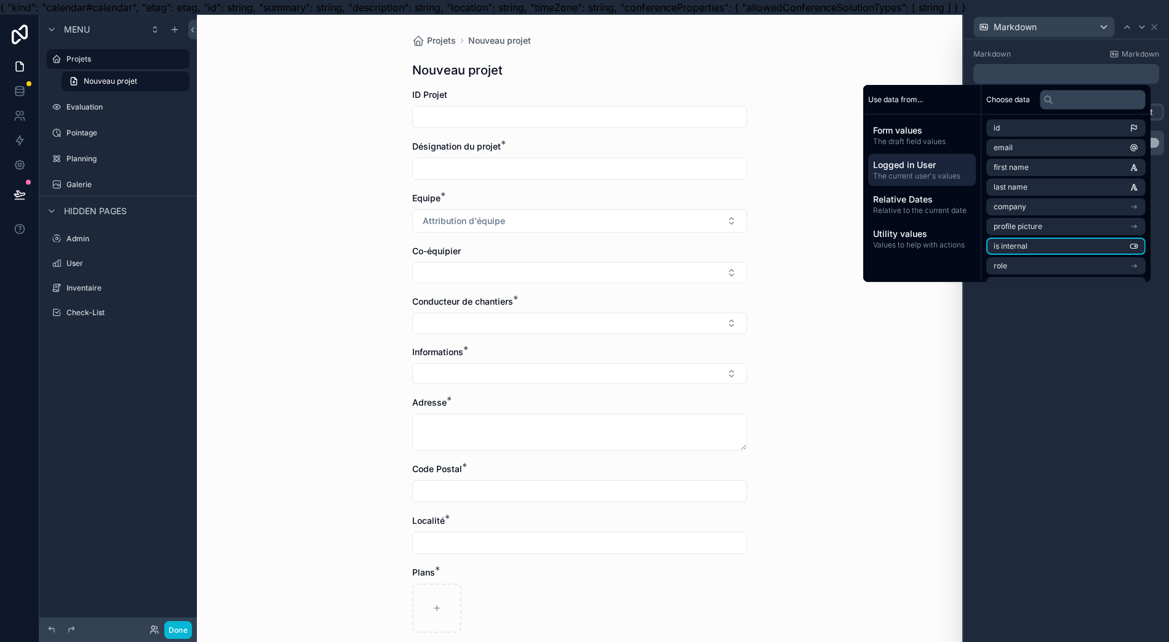
scroll to position [155, 0]
click at [960, 141] on span "The draft field values" at bounding box center [922, 142] width 98 height 10
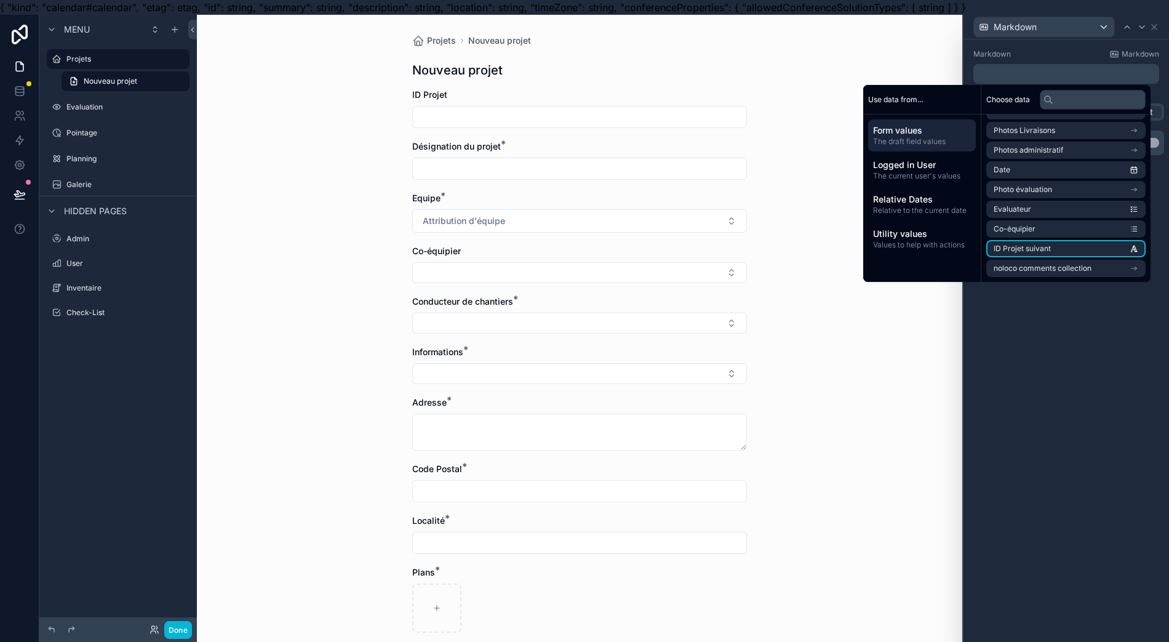
click at [1058, 248] on li "ID Projet suivant" at bounding box center [1065, 248] width 159 height 17
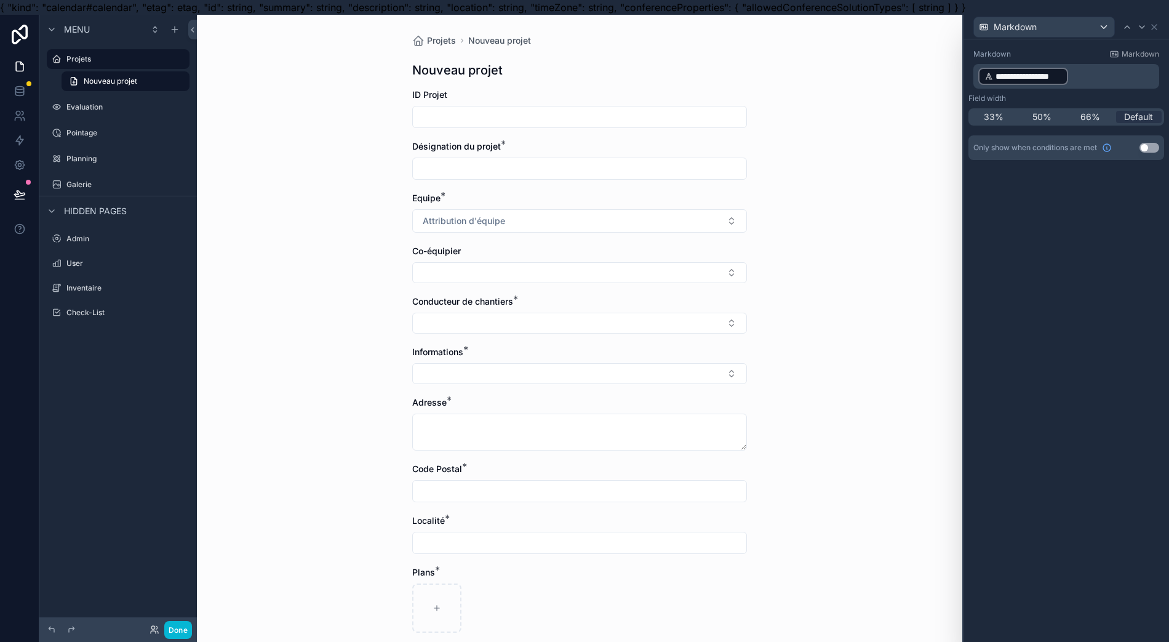
click at [1067, 326] on div "**********" at bounding box center [1067, 347] width 206 height 617
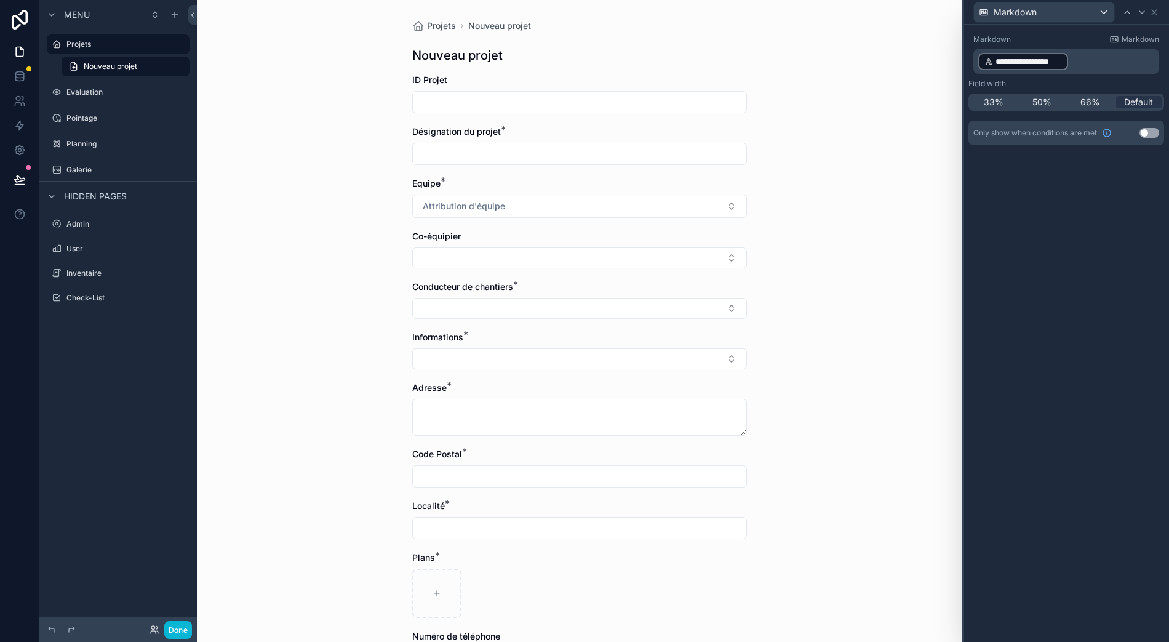
scroll to position [0, 0]
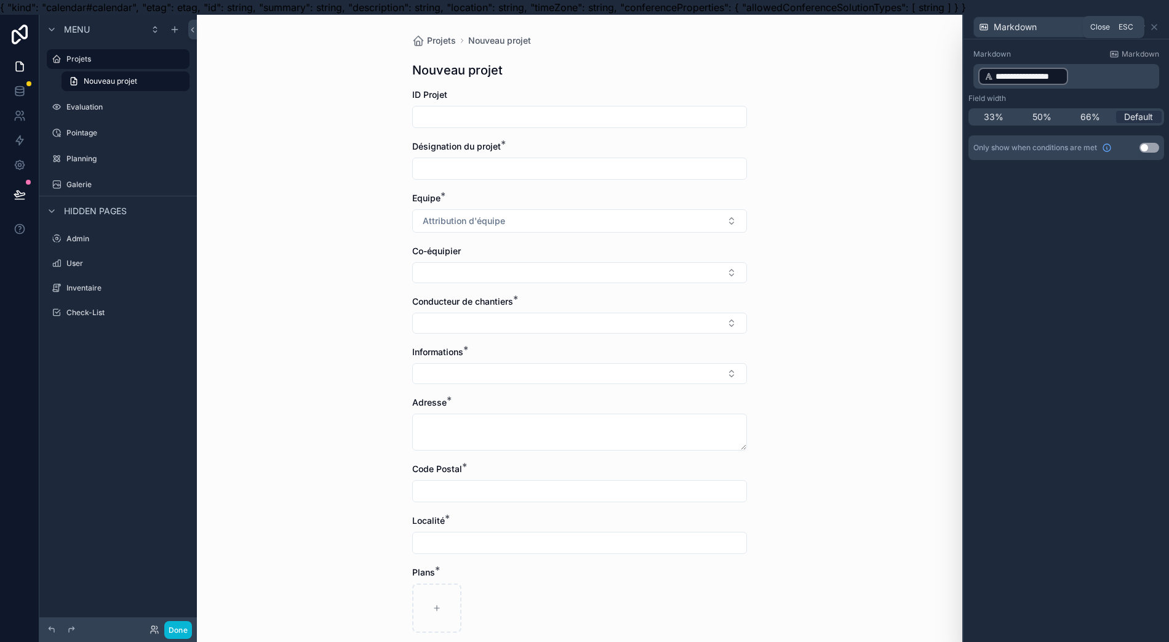
click at [1159, 31] on icon at bounding box center [1154, 27] width 10 height 10
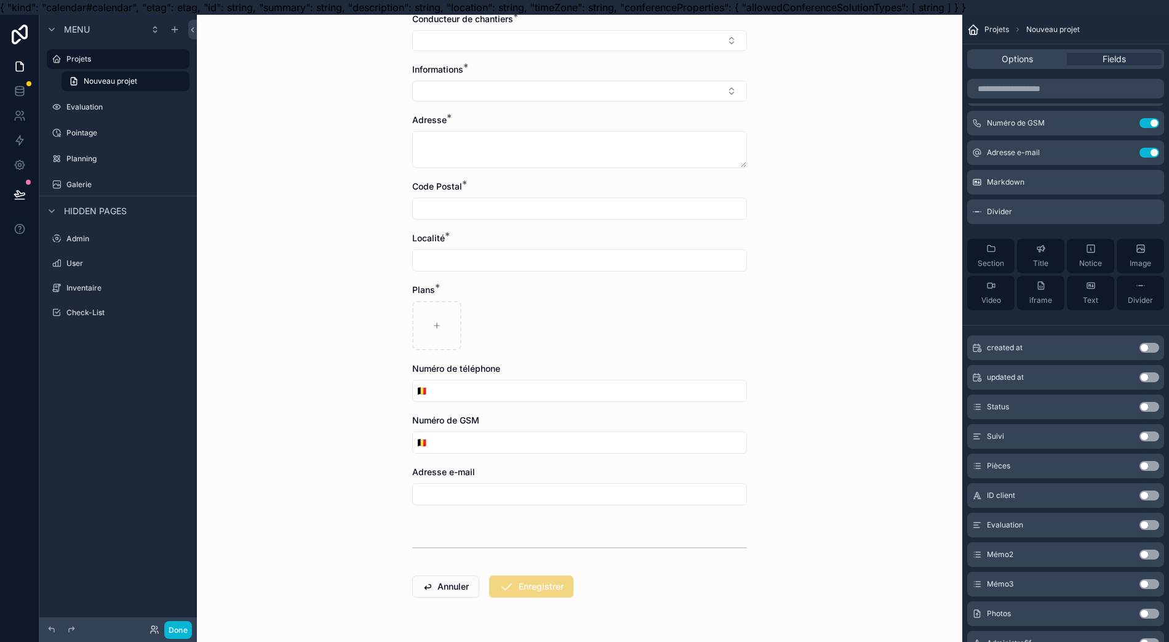
scroll to position [288, 0]
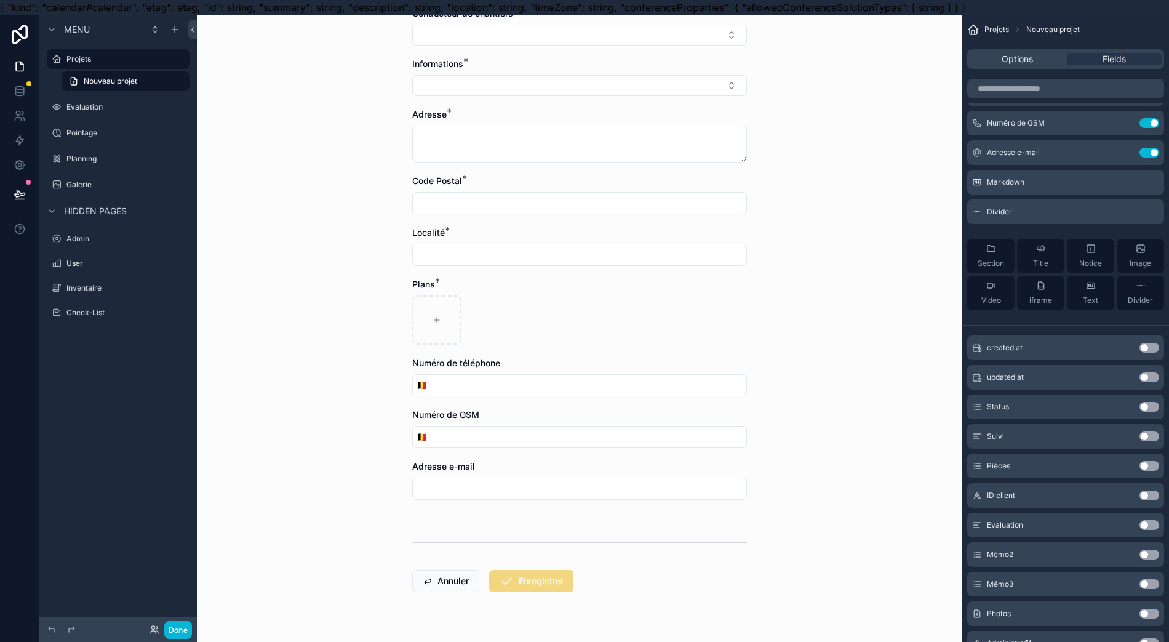
click at [642, 537] on div "scrollable content" at bounding box center [579, 542] width 335 height 31
click at [0, 0] on icon "scrollable content" at bounding box center [0, 0] width 0 height 0
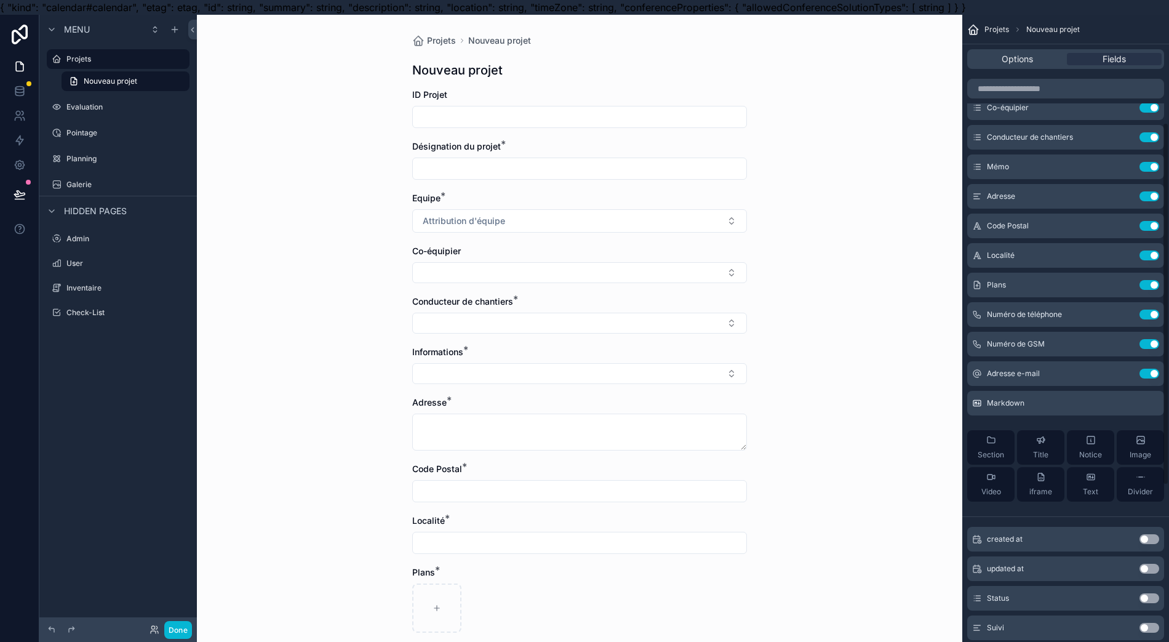
scroll to position [0, 0]
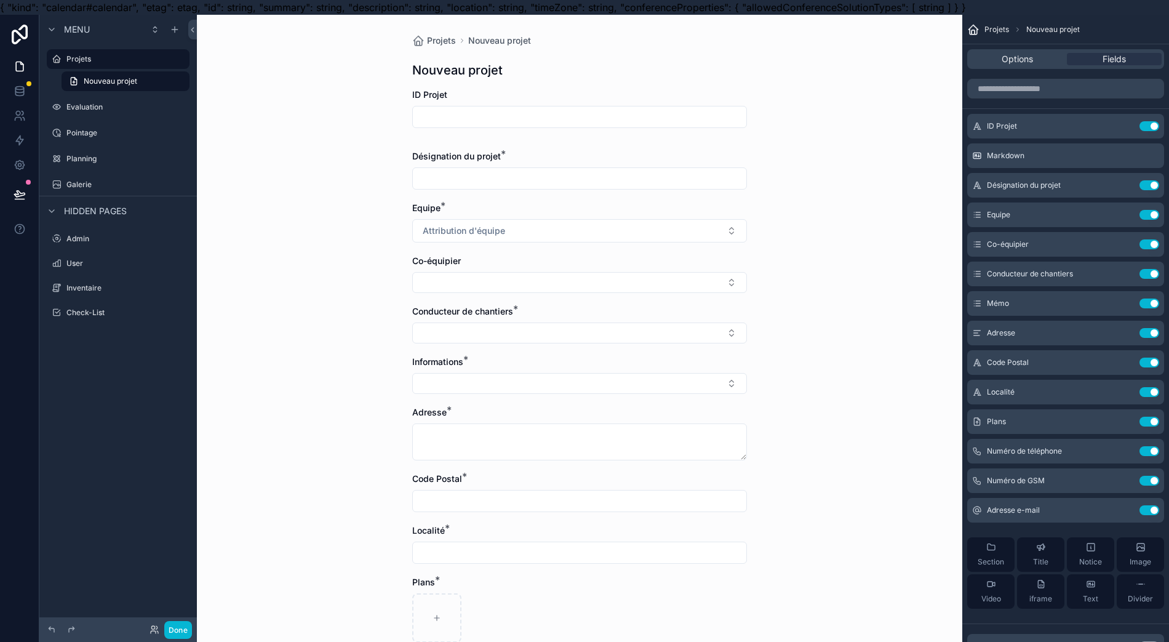
click at [1159, 156] on div "scrollable content" at bounding box center [1159, 156] width 0 height 0
click at [0, 0] on icon "scrollable content" at bounding box center [0, 0] width 0 height 0
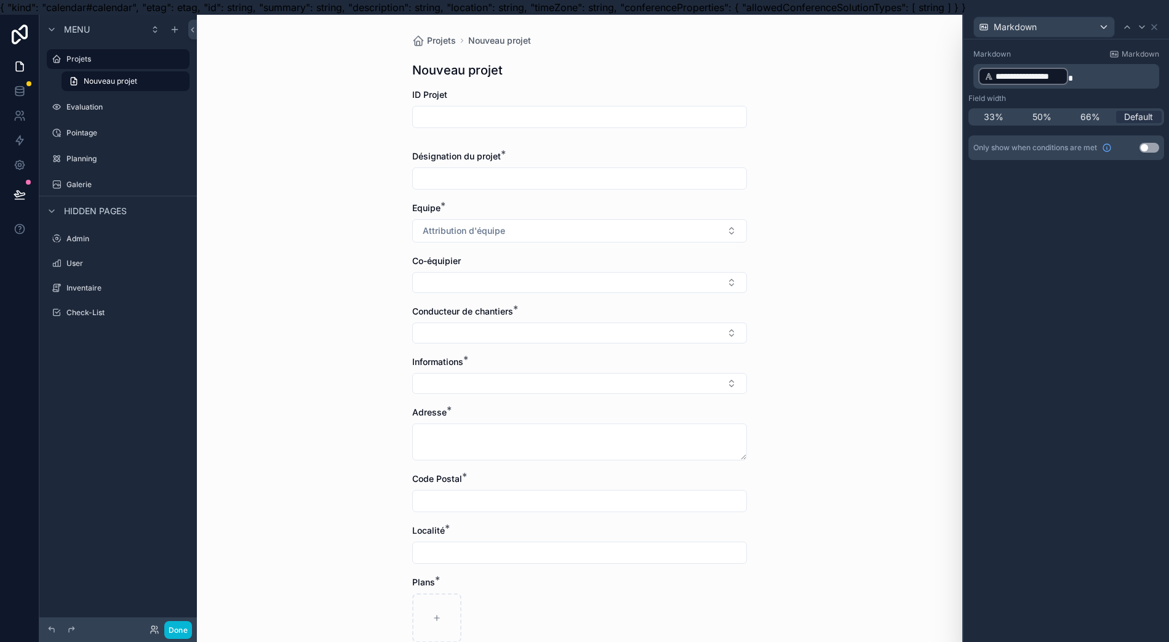
click at [634, 117] on input "scrollable content" at bounding box center [580, 116] width 334 height 17
click at [608, 150] on div "Désignation du projet *" at bounding box center [579, 156] width 335 height 12
click at [1114, 29] on div "Markdown" at bounding box center [1044, 27] width 140 height 20
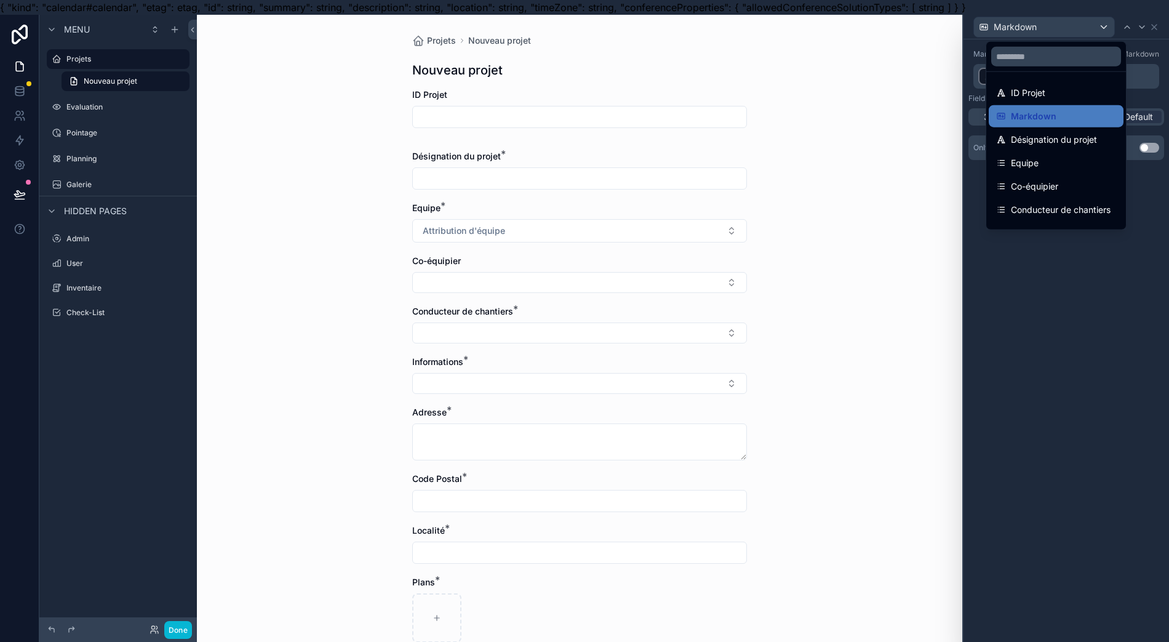
click at [1084, 101] on div "ID Projet" at bounding box center [1056, 93] width 135 height 22
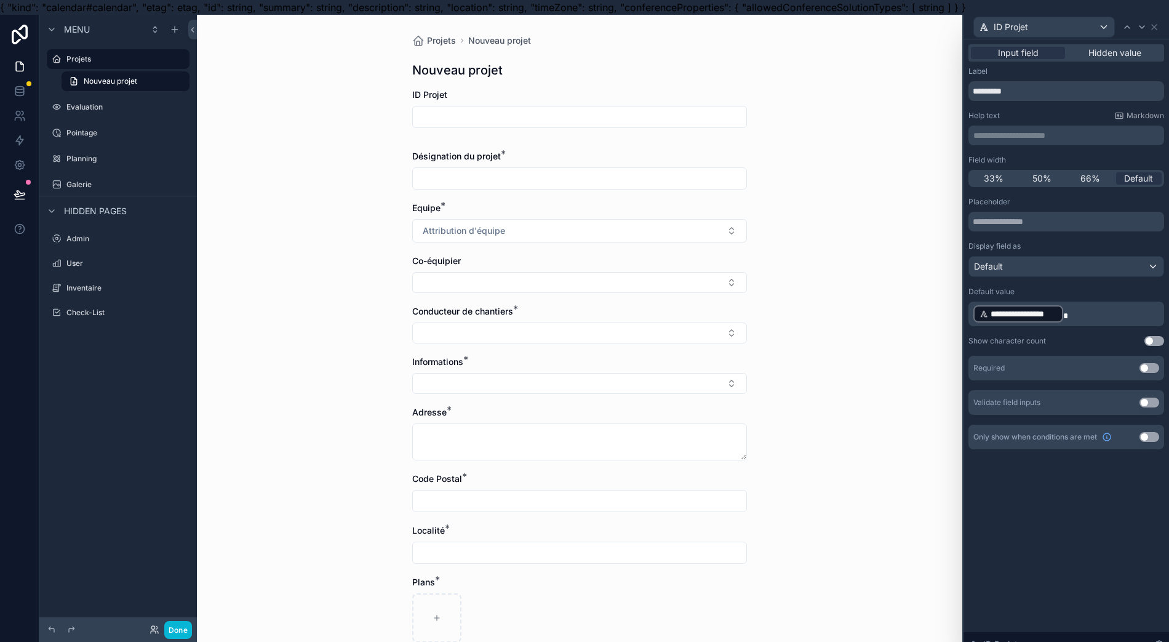
click at [1098, 317] on p "**********" at bounding box center [1067, 314] width 188 height 20
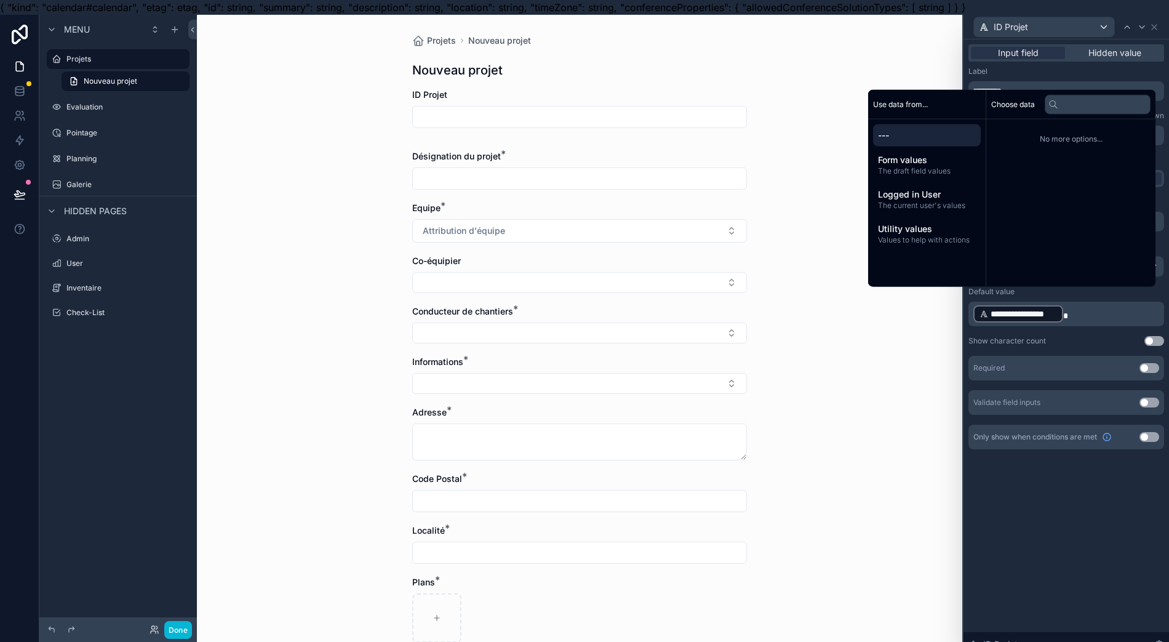
click at [1057, 564] on div "**********" at bounding box center [1067, 347] width 206 height 617
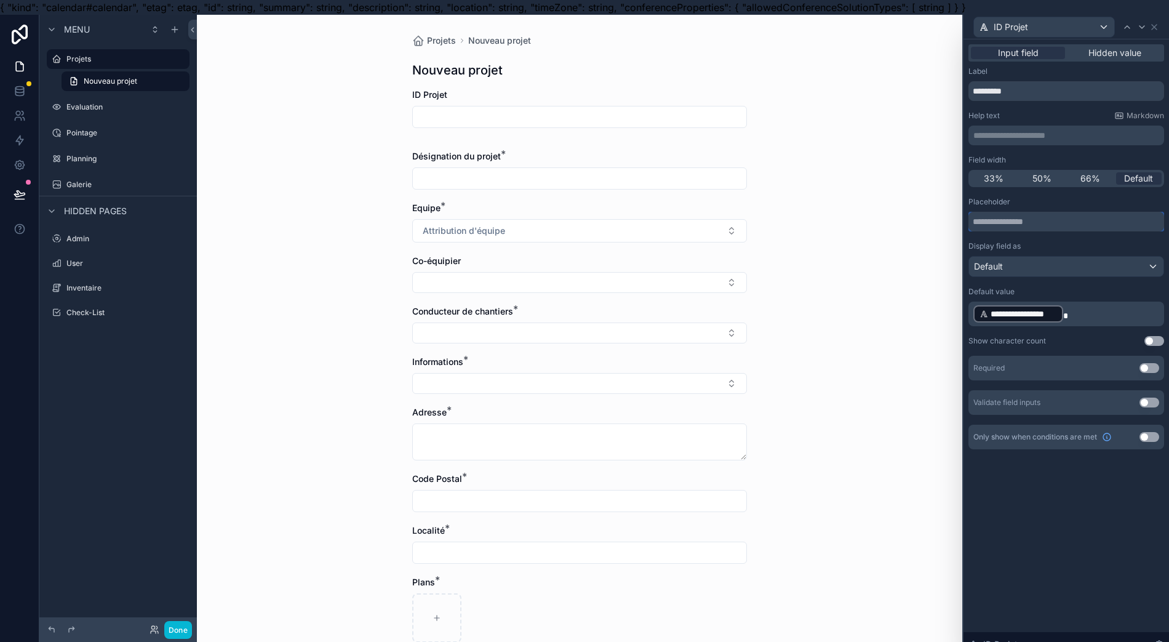
click at [1057, 214] on input "text" at bounding box center [1067, 222] width 196 height 20
type input "*"
click at [1052, 319] on div "**********" at bounding box center [1018, 313] width 90 height 17
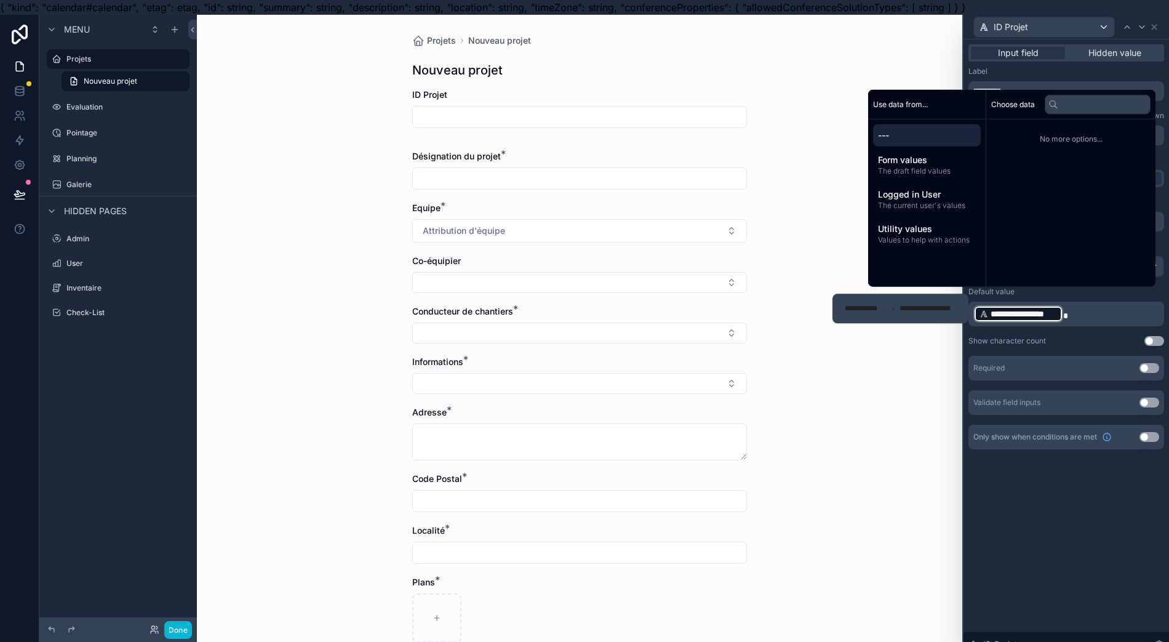
click at [917, 176] on span "The draft field values" at bounding box center [927, 171] width 98 height 10
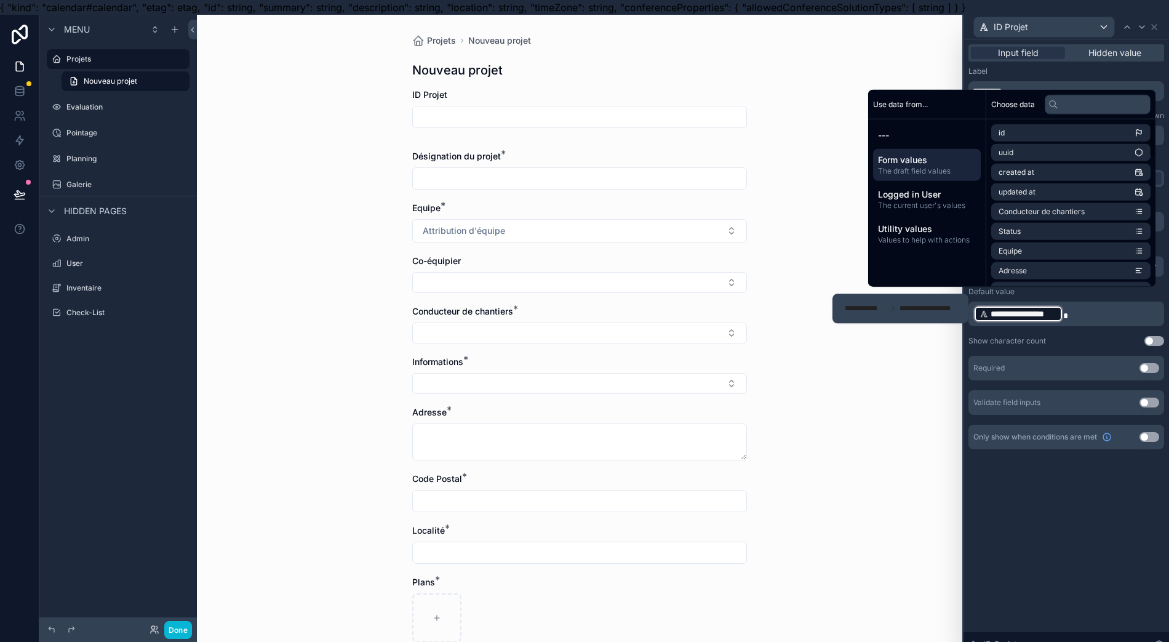
click at [957, 210] on span "The current user's values" at bounding box center [927, 206] width 98 height 10
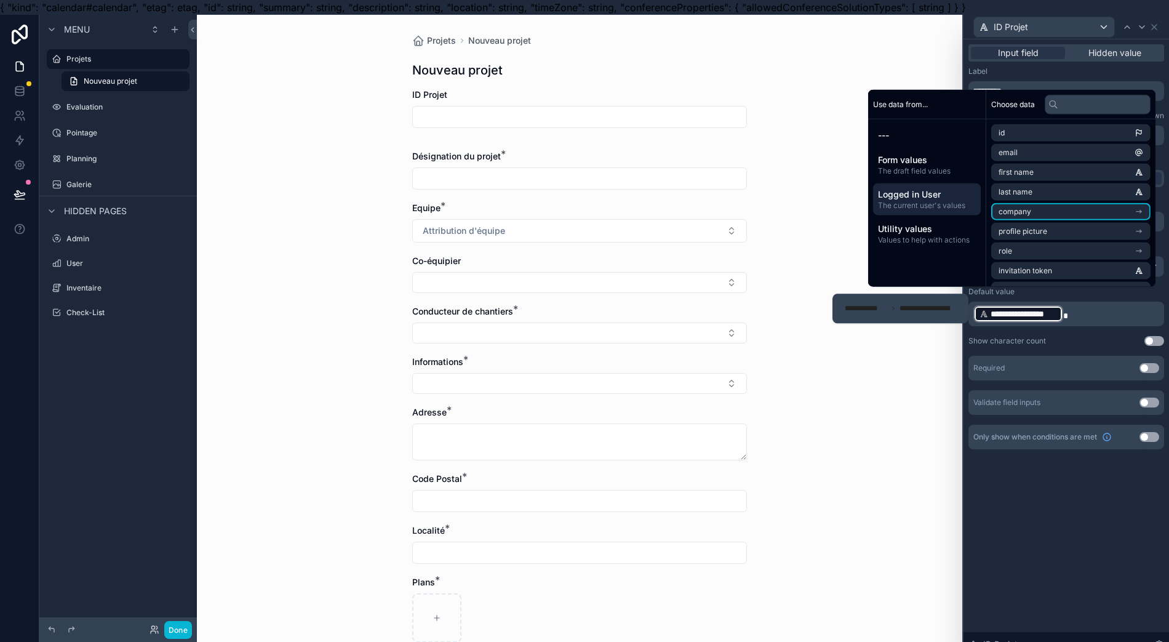
scroll to position [37, 0]
click at [930, 215] on div "Logged in User The current user's values" at bounding box center [927, 199] width 108 height 32
click at [938, 245] on span "Values to help with actions" at bounding box center [927, 240] width 98 height 10
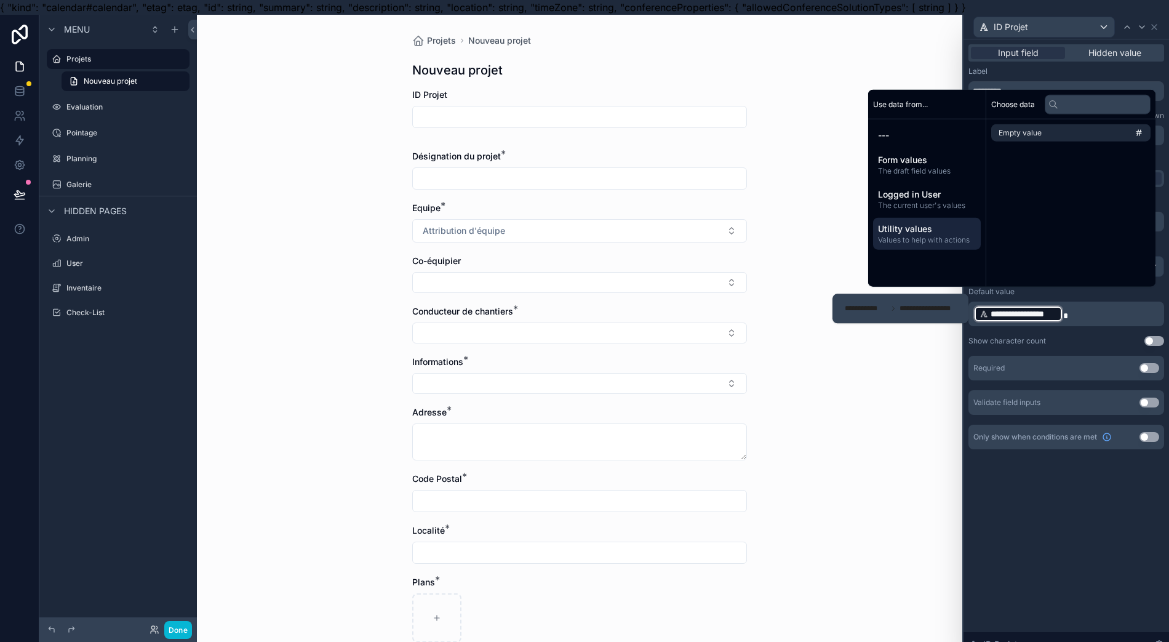
click at [933, 176] on span "The draft field values" at bounding box center [927, 171] width 98 height 10
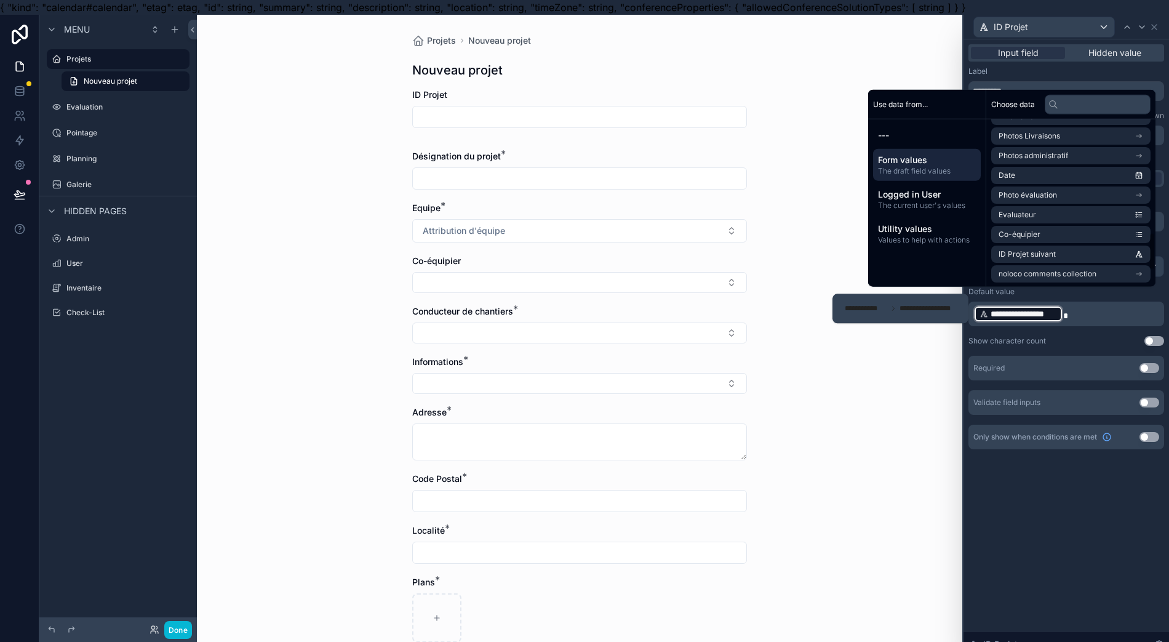
scroll to position [569, 0]
click at [1073, 262] on li "ID Projet suivant" at bounding box center [1070, 253] width 159 height 17
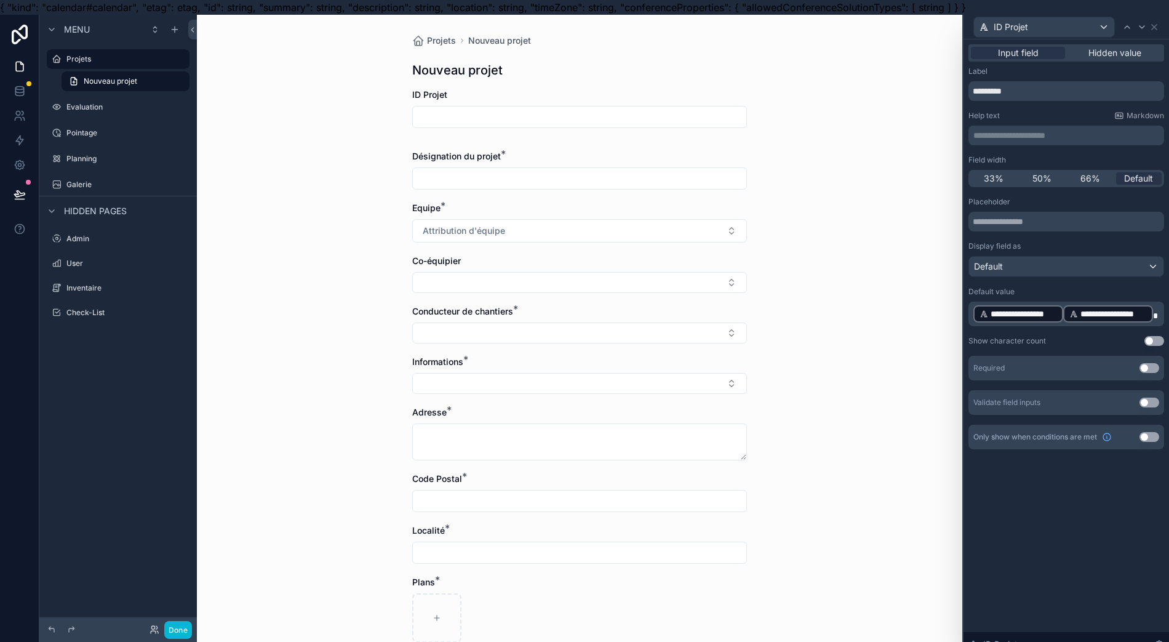
click at [1076, 318] on div "**********" at bounding box center [1108, 313] width 90 height 17
click at [1069, 500] on div "**********" at bounding box center [1067, 347] width 206 height 617
click at [1159, 403] on button "Use setting" at bounding box center [1150, 403] width 20 height 10
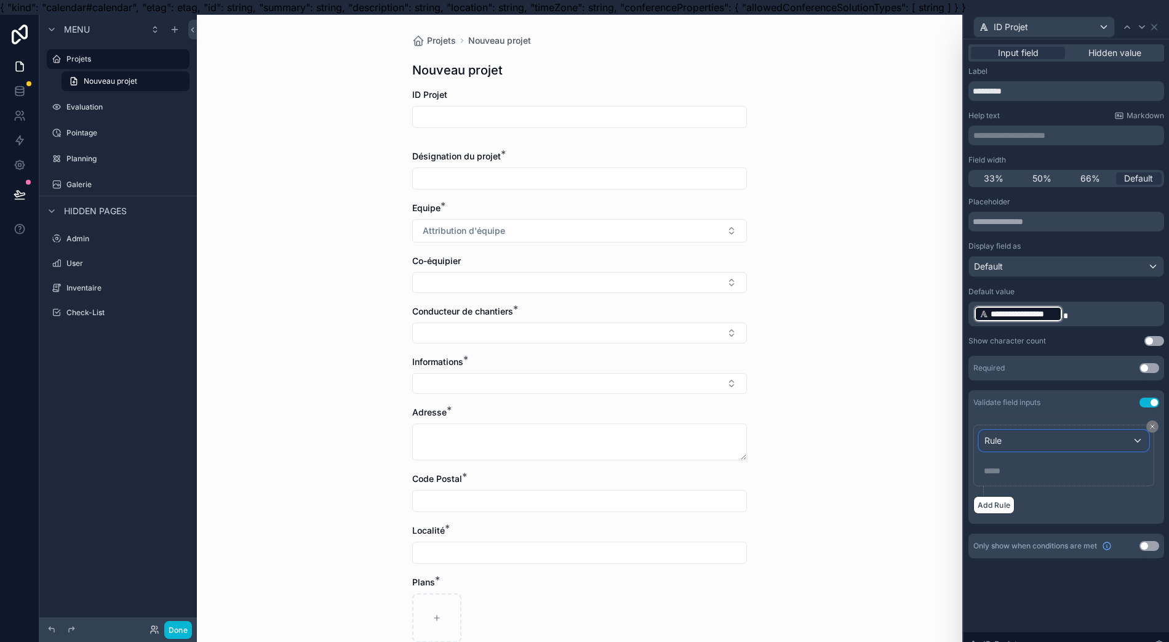
click at [1096, 440] on div "Rule" at bounding box center [1064, 441] width 169 height 20
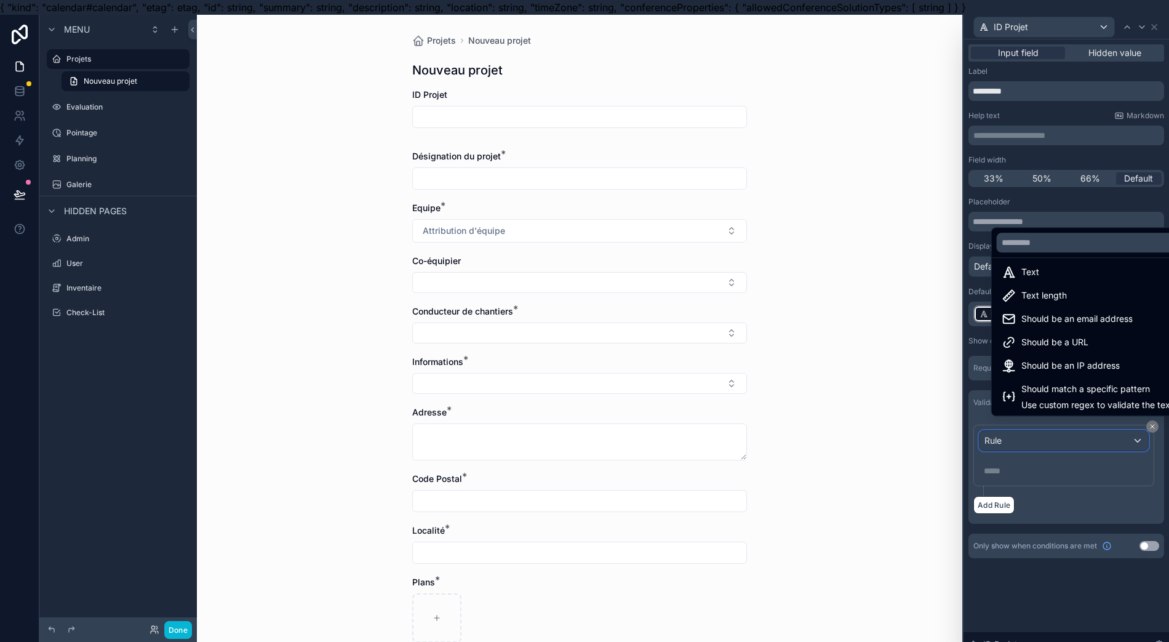
scroll to position [9, 0]
click at [1093, 281] on div "Text" at bounding box center [1090, 270] width 193 height 22
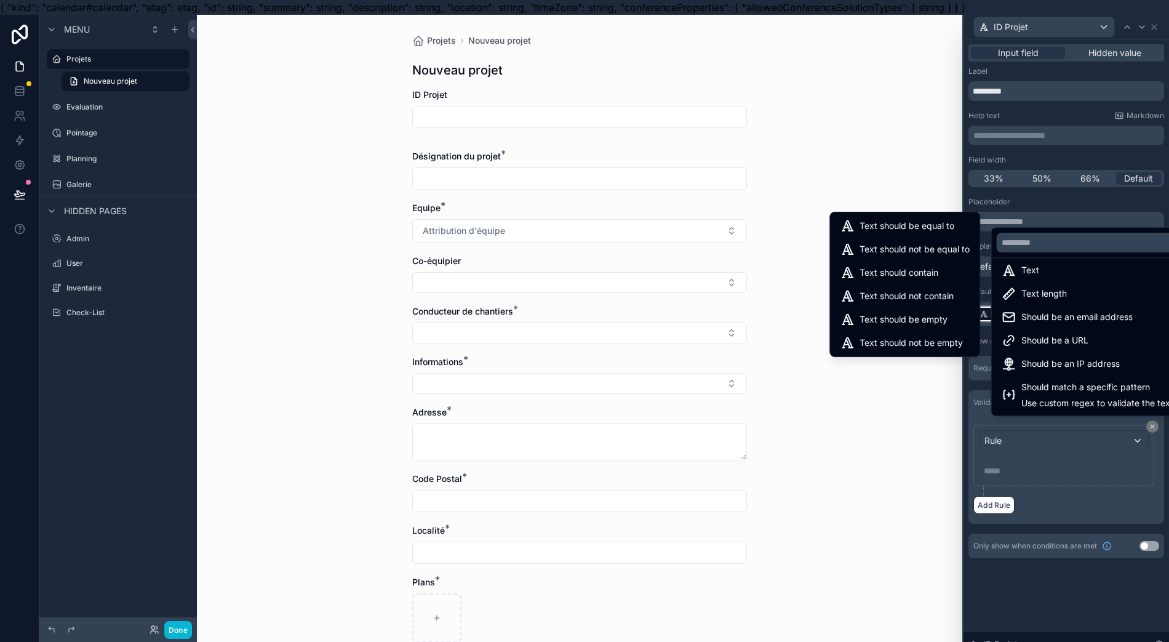
click at [1012, 473] on div at bounding box center [1067, 336] width 206 height 642
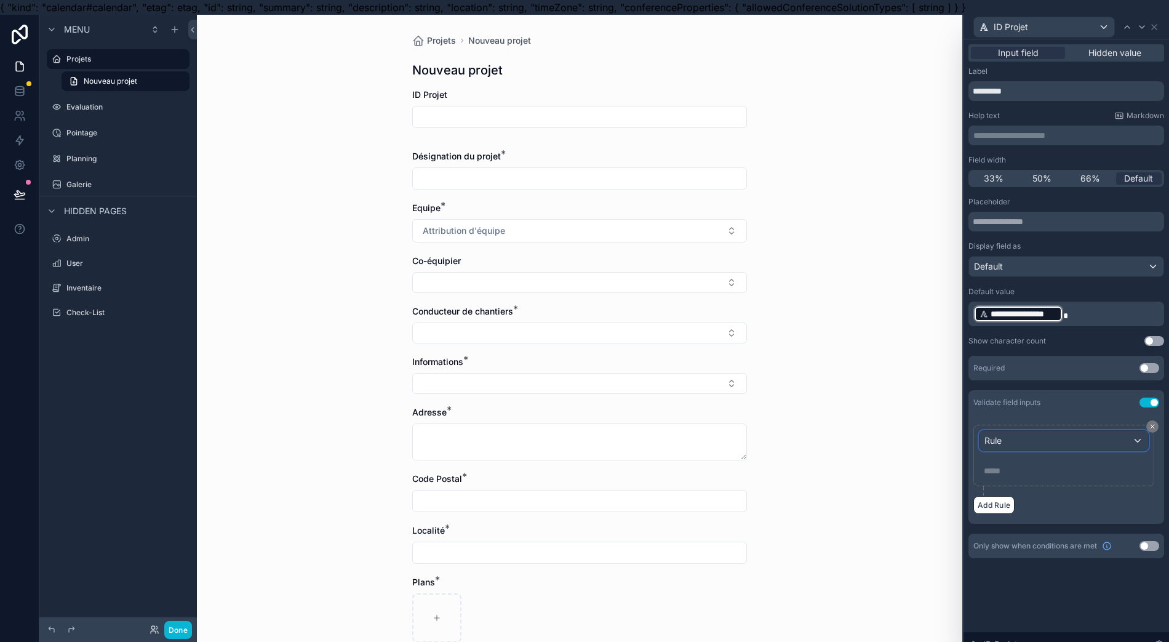
click at [1018, 441] on div "Rule" at bounding box center [1064, 441] width 169 height 20
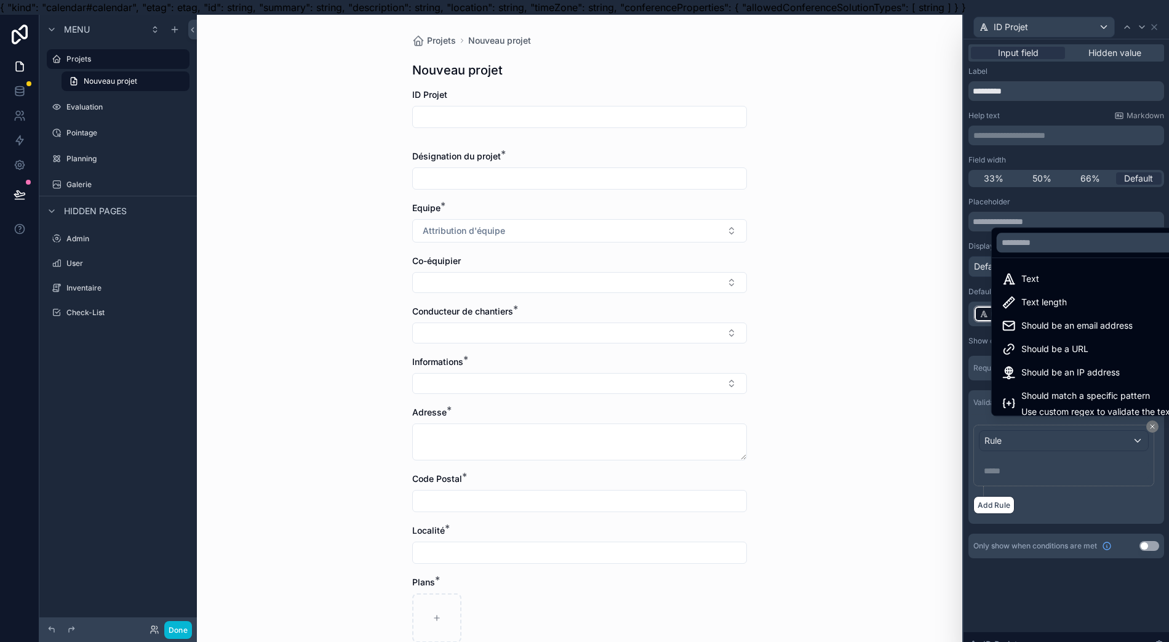
click at [1021, 286] on span "Text" at bounding box center [1030, 278] width 18 height 15
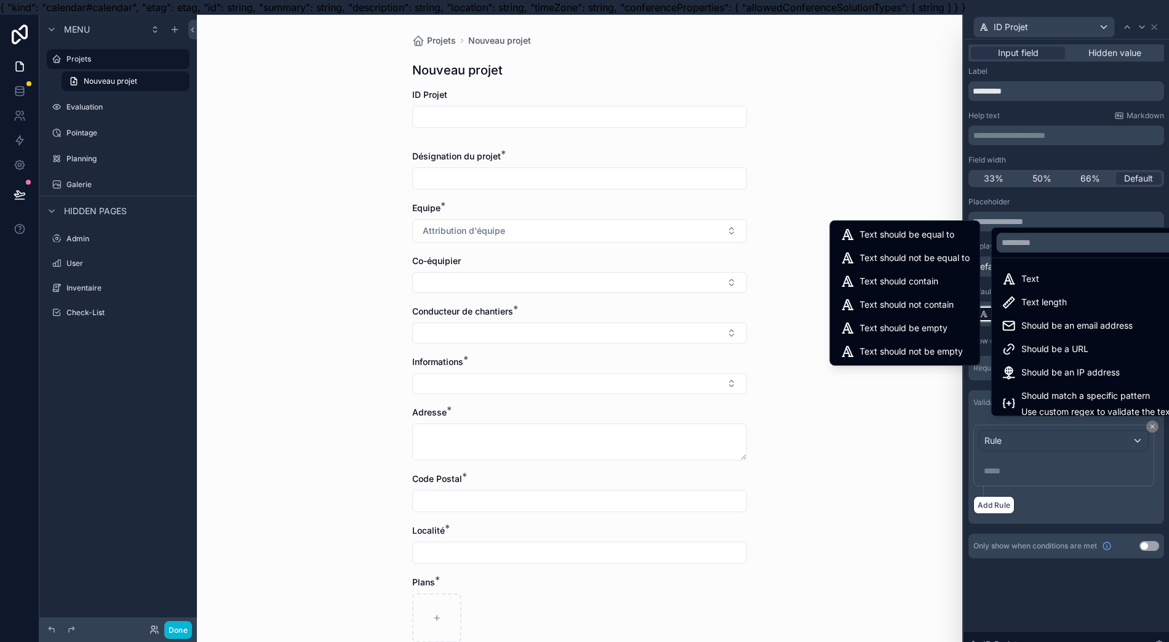
click at [970, 287] on div "Text should contain" at bounding box center [905, 281] width 130 height 15
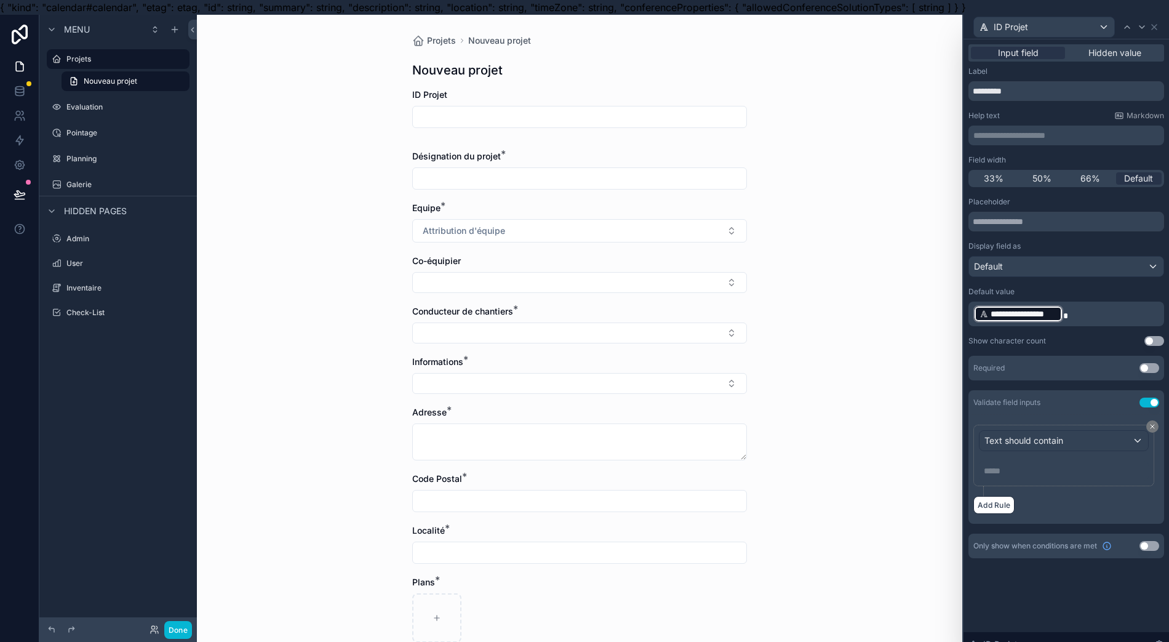
click at [1021, 468] on p "***** ﻿" at bounding box center [1065, 471] width 162 height 12
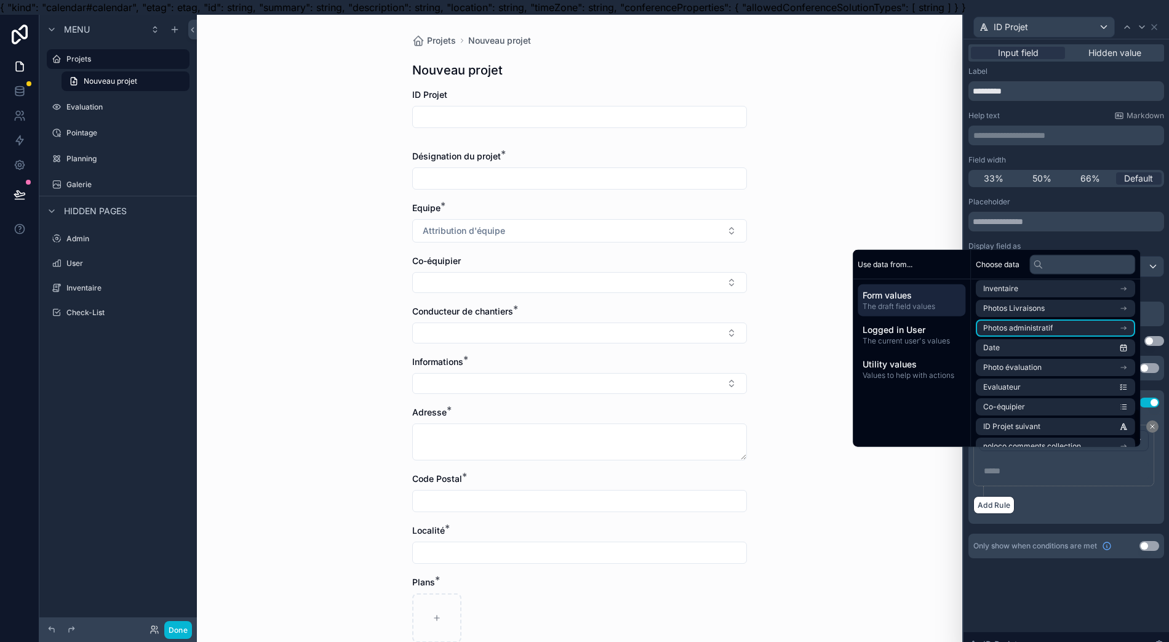
scroll to position [588, 0]
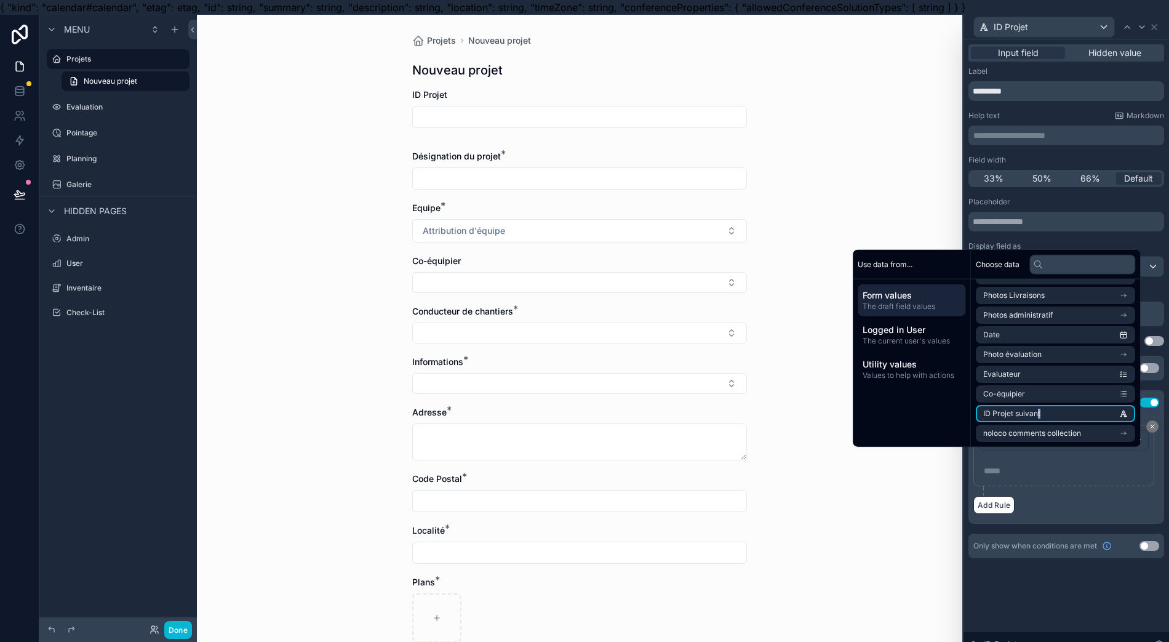
click at [1041, 418] on span "ID Projet suivant" at bounding box center [1011, 414] width 57 height 10
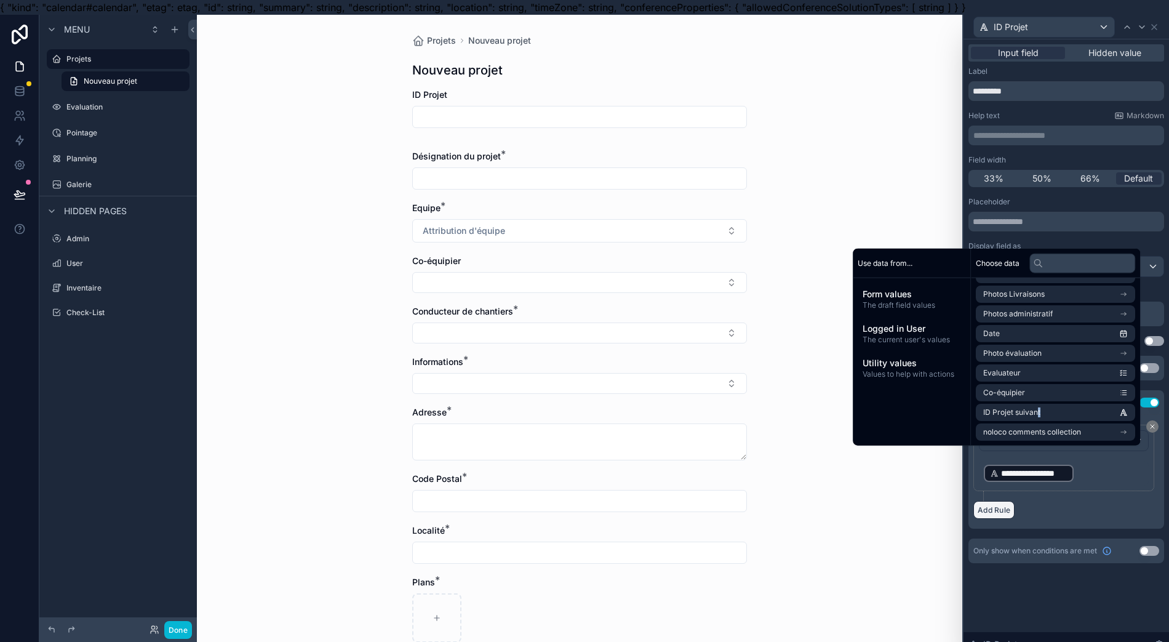
click at [1015, 514] on button "Add Rule" at bounding box center [993, 510] width 41 height 18
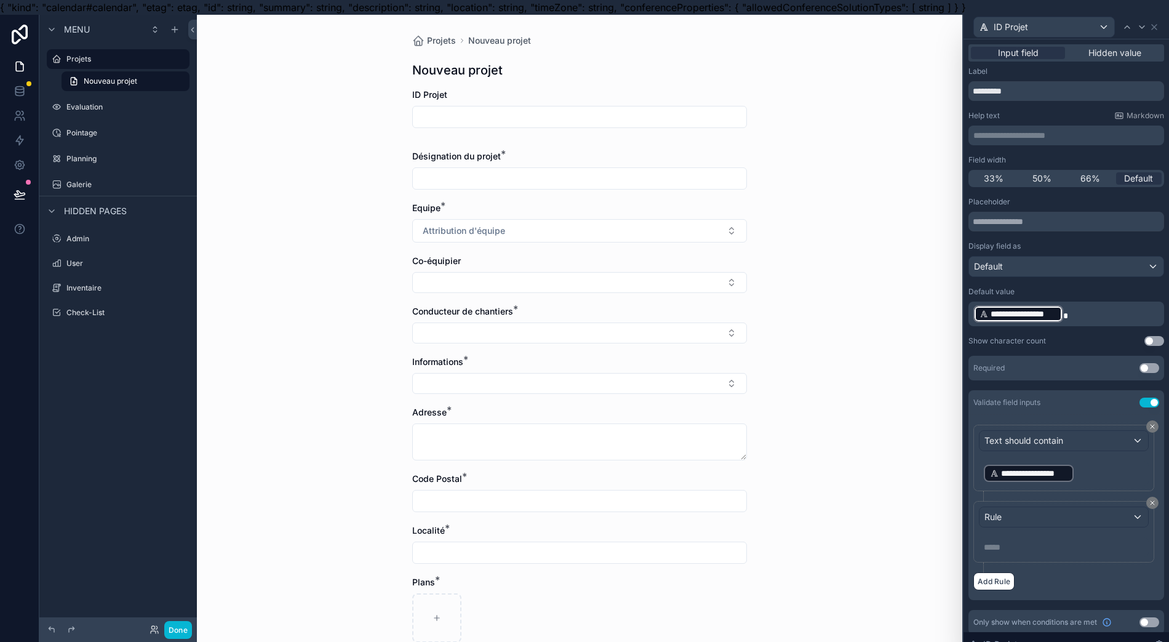
click at [1156, 499] on icon at bounding box center [1152, 502] width 7 height 7
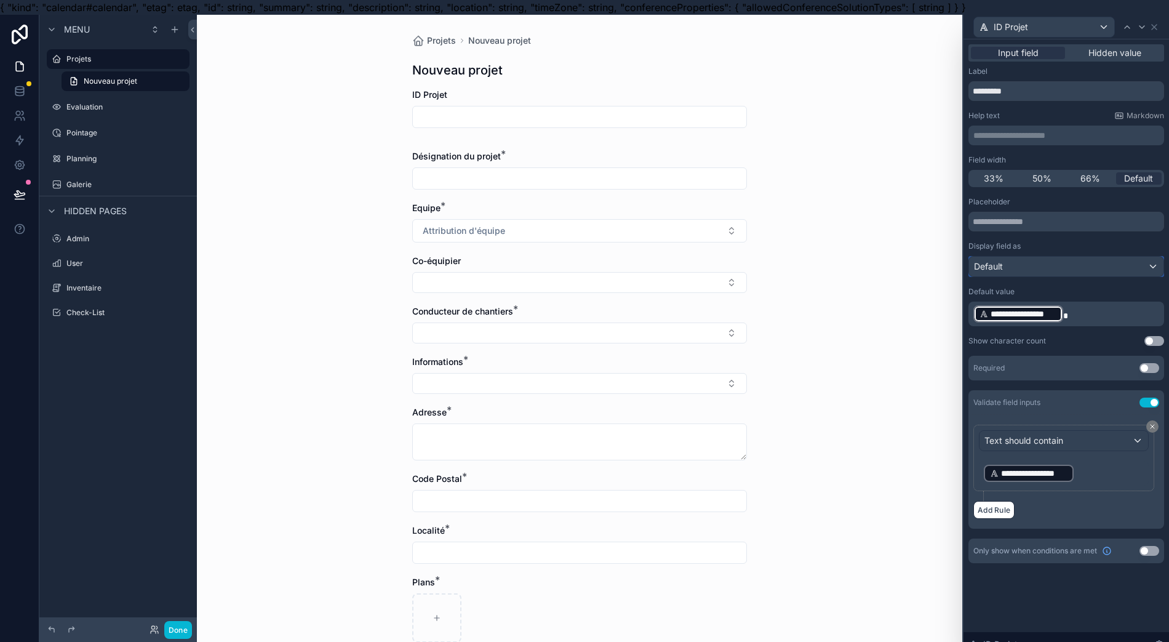
click at [1111, 263] on div "Default" at bounding box center [1066, 267] width 194 height 20
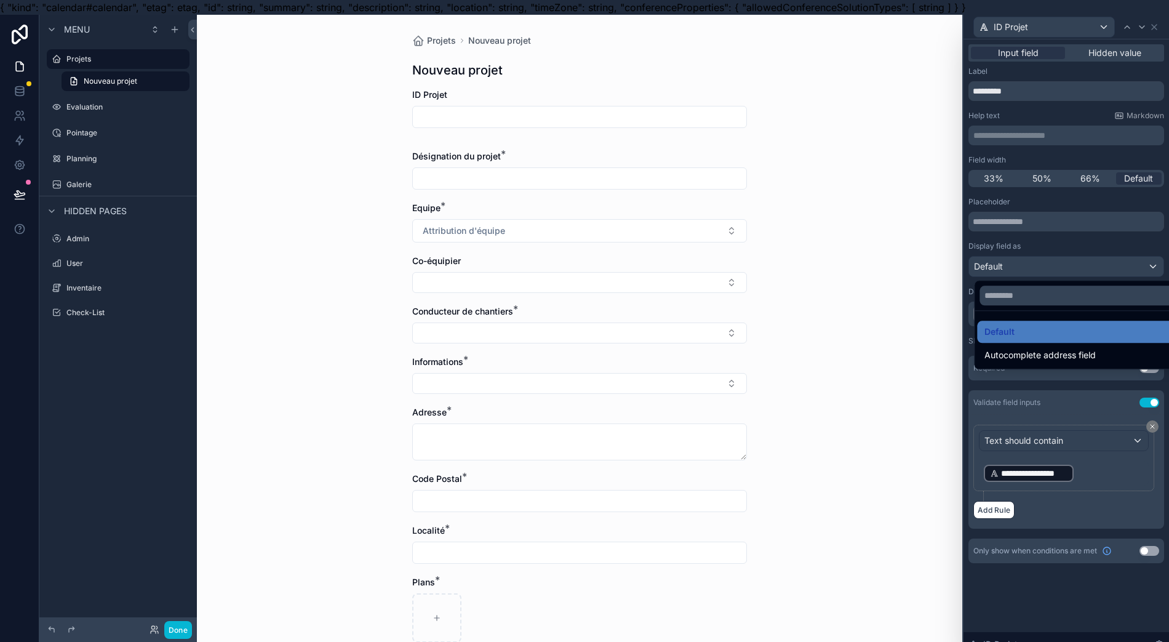
click at [1095, 363] on div "Autocomplete address field" at bounding box center [1086, 355] width 218 height 22
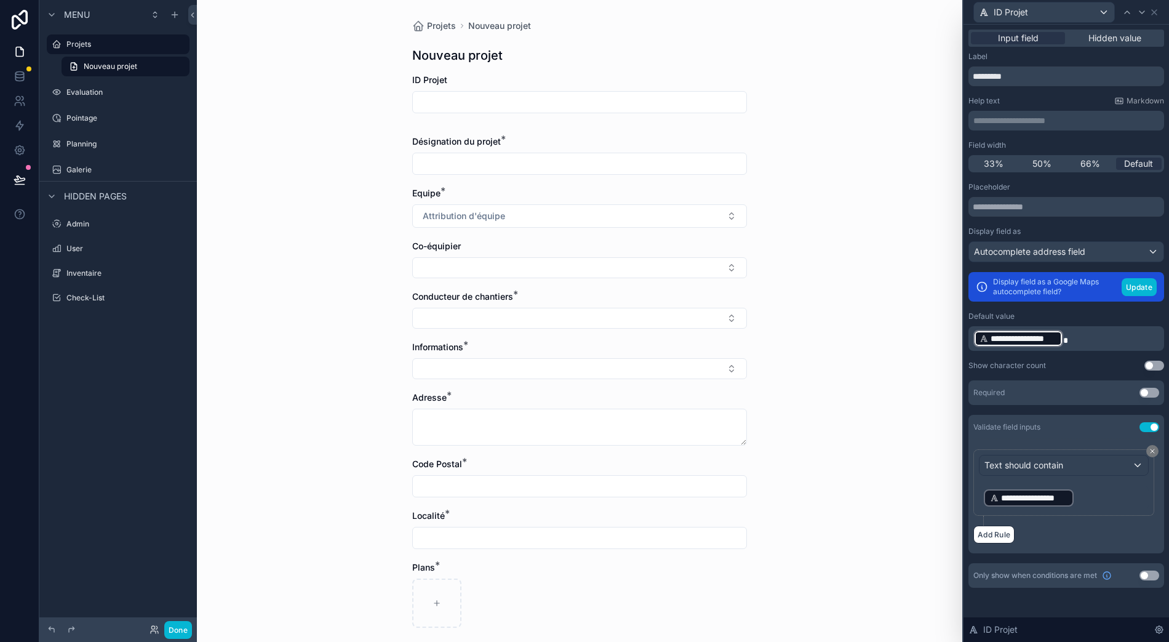
scroll to position [27, 0]
click at [1069, 633] on div "ID Projet" at bounding box center [1067, 629] width 206 height 25
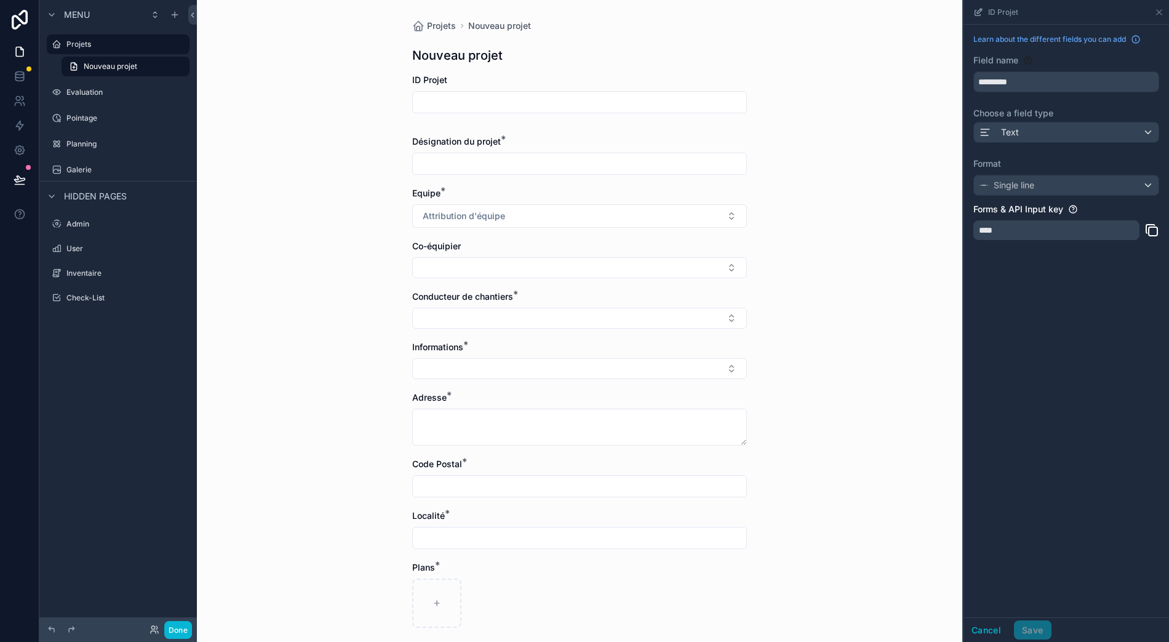
click at [1086, 220] on div "****" at bounding box center [1056, 230] width 166 height 20
drag, startPoint x: 1136, startPoint y: 212, endPoint x: 1141, endPoint y: 217, distance: 7.4
click at [1140, 220] on div "****" at bounding box center [1056, 230] width 166 height 20
click at [1159, 223] on icon "scrollable content" at bounding box center [1152, 230] width 15 height 15
drag, startPoint x: 1142, startPoint y: 225, endPoint x: 1127, endPoint y: 242, distance: 23.2
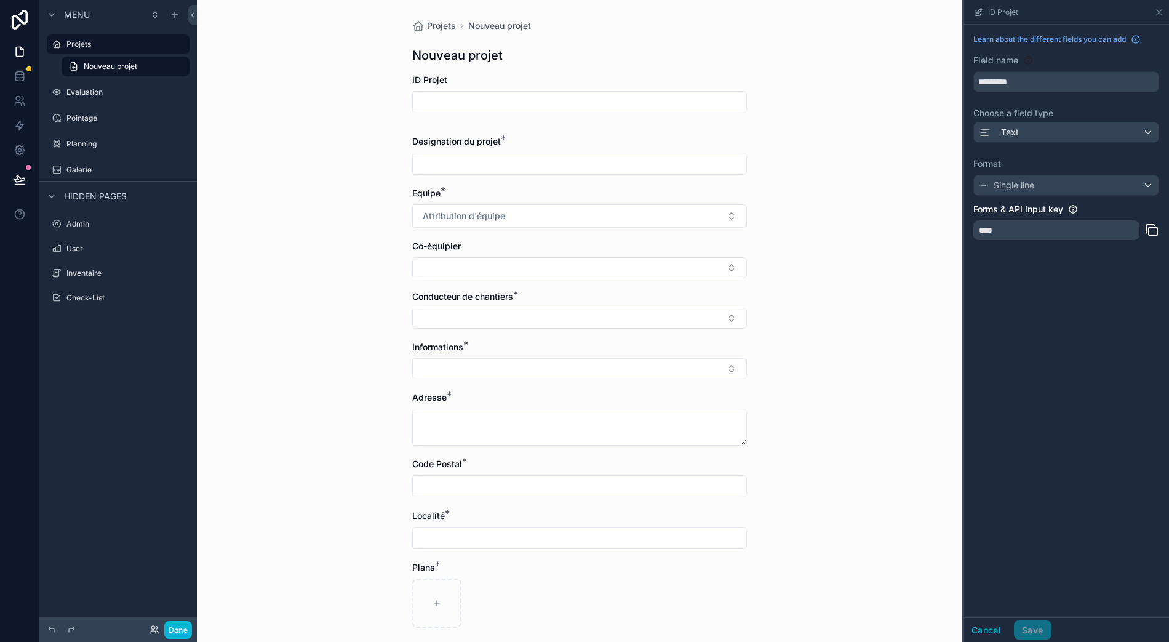
click at [1141, 231] on div "****" at bounding box center [1066, 233] width 186 height 27
click at [1010, 220] on div "****" at bounding box center [1056, 230] width 166 height 20
click at [1009, 625] on button "Cancel" at bounding box center [987, 630] width 46 height 20
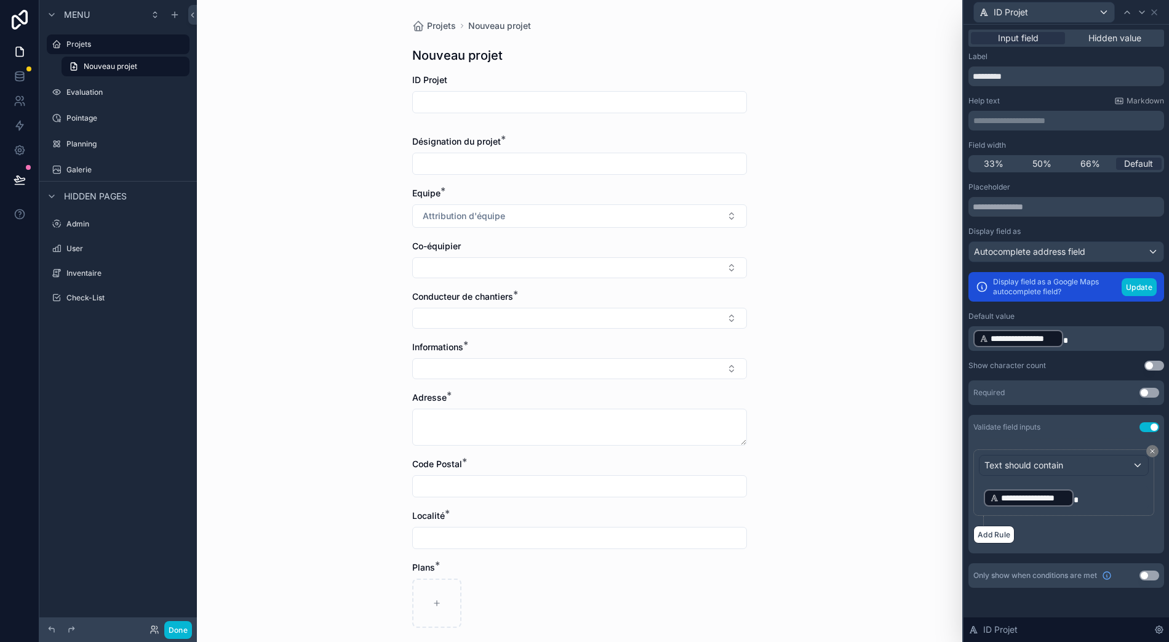
click at [1156, 388] on button "Use setting" at bounding box center [1150, 393] width 20 height 10
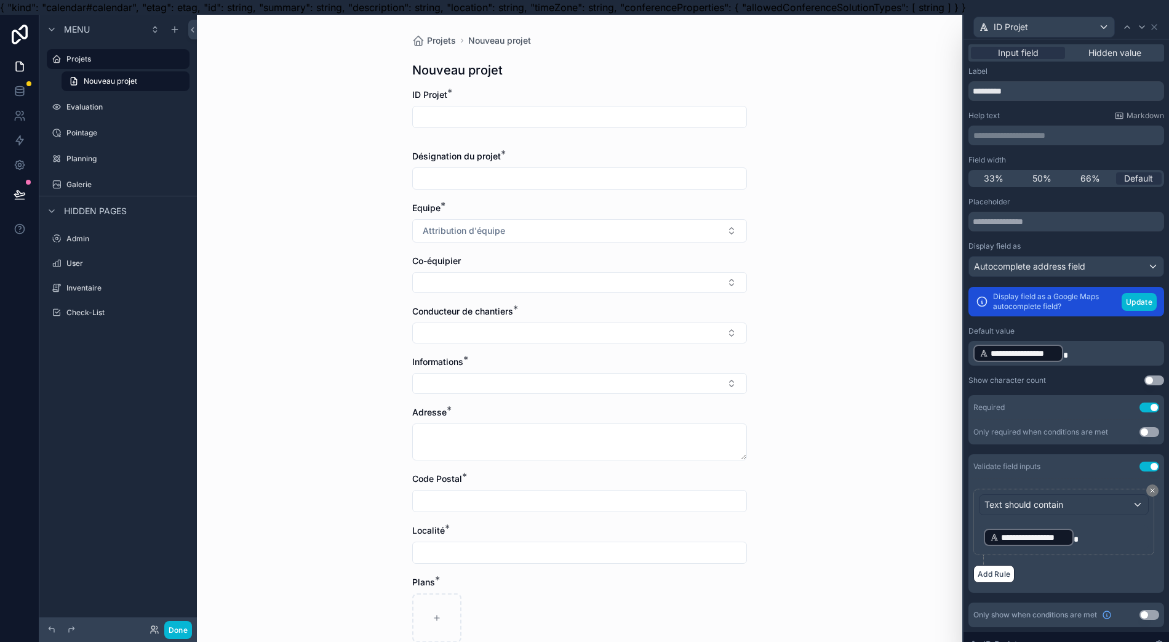
click at [1164, 386] on div "**********" at bounding box center [1067, 395] width 196 height 396
click at [1162, 382] on button "Use setting" at bounding box center [1155, 380] width 20 height 10
click at [1092, 505] on div "Text should contain" at bounding box center [1064, 505] width 169 height 20
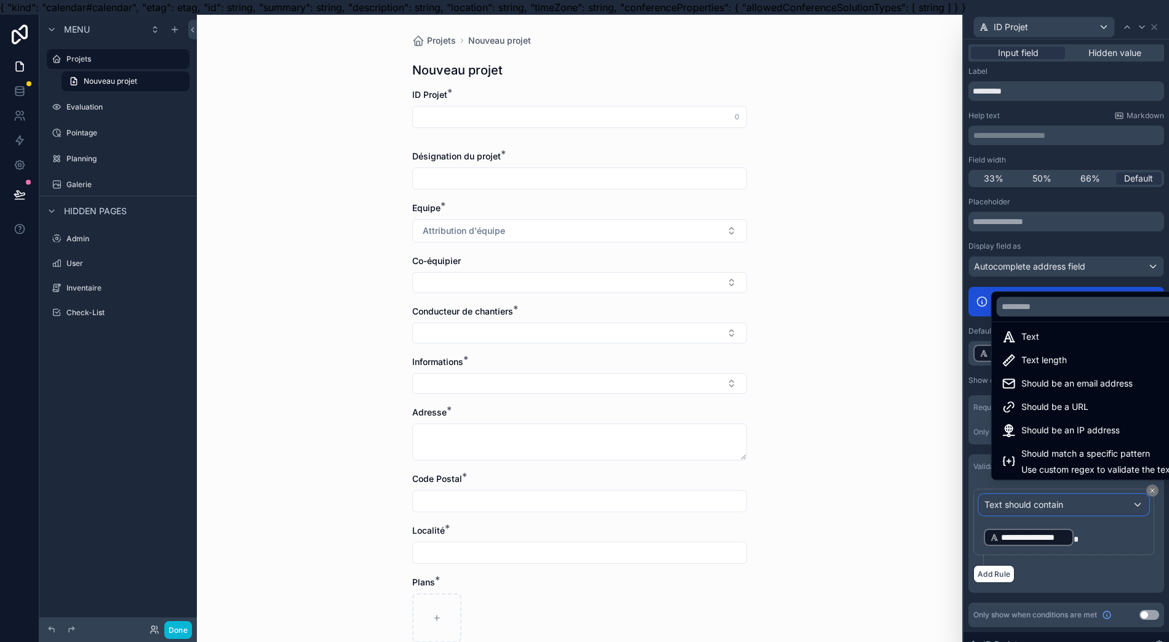
scroll to position [9, 0]
click at [1063, 458] on span "Should match a specific pattern" at bounding box center [1097, 451] width 152 height 15
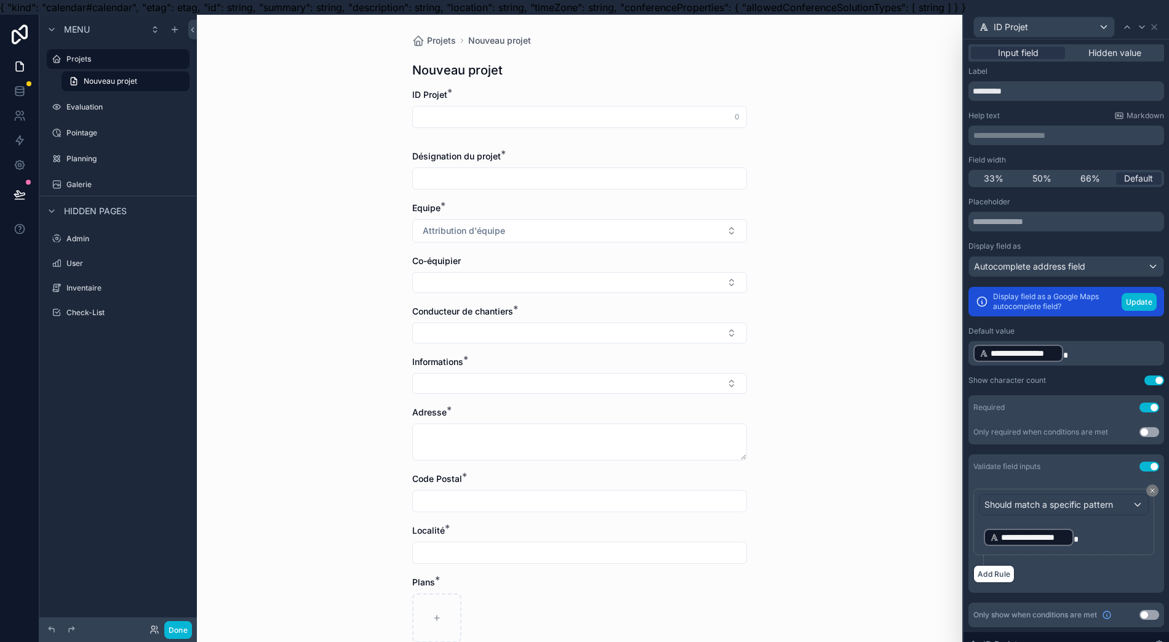
click at [1159, 614] on button "Use setting" at bounding box center [1150, 615] width 20 height 10
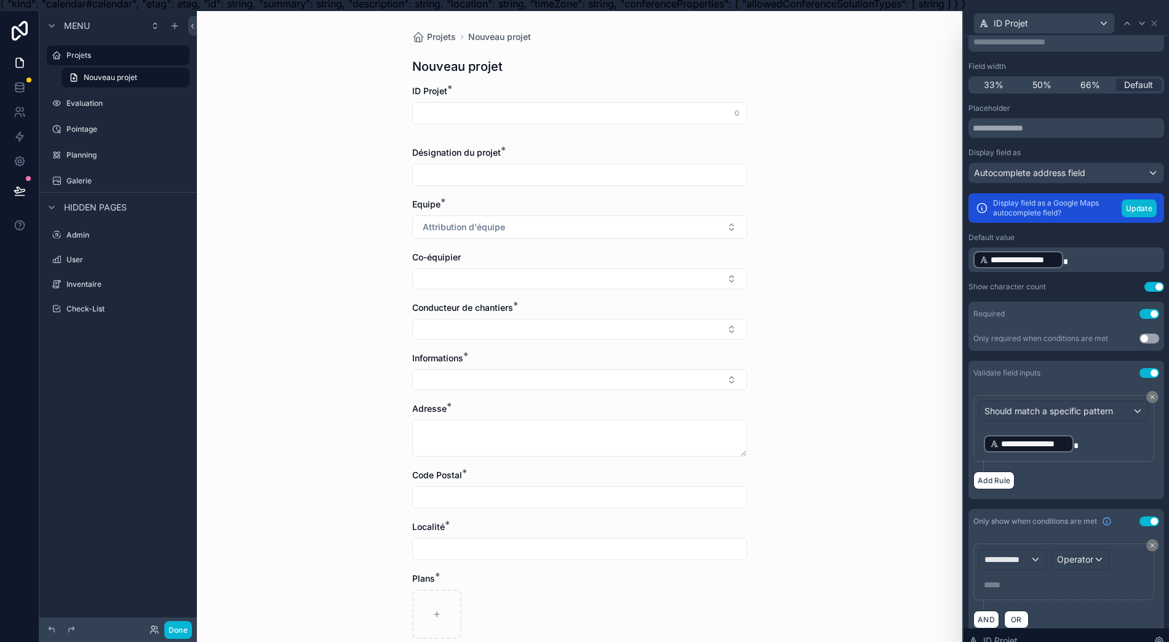
scroll to position [27, 0]
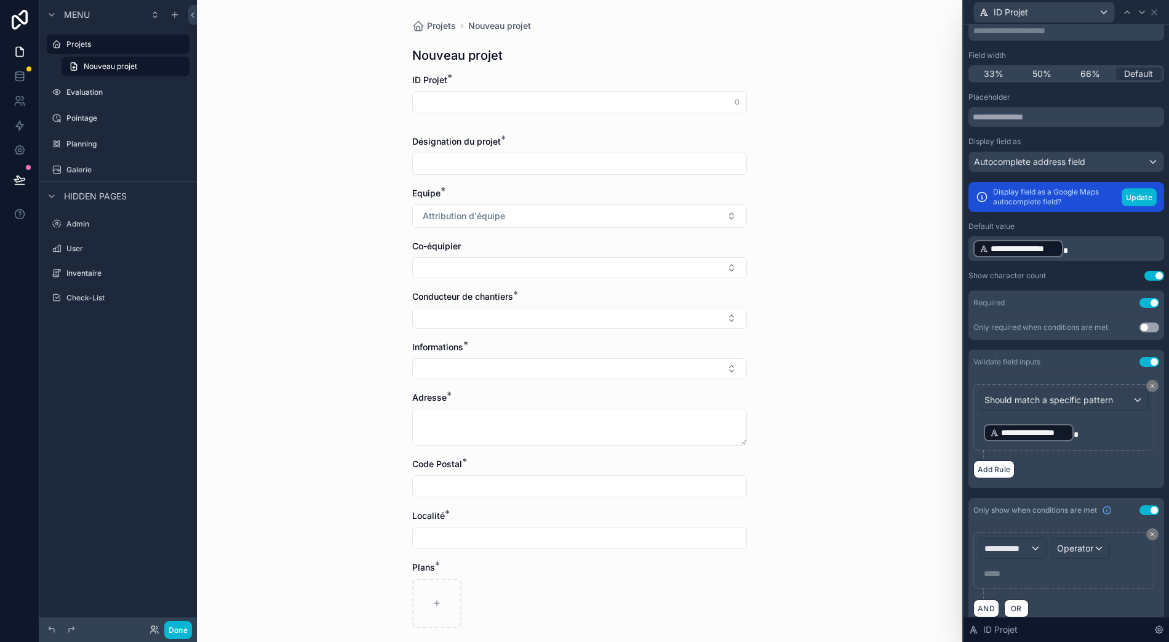
click at [1153, 530] on icon at bounding box center [1152, 533] width 7 height 7
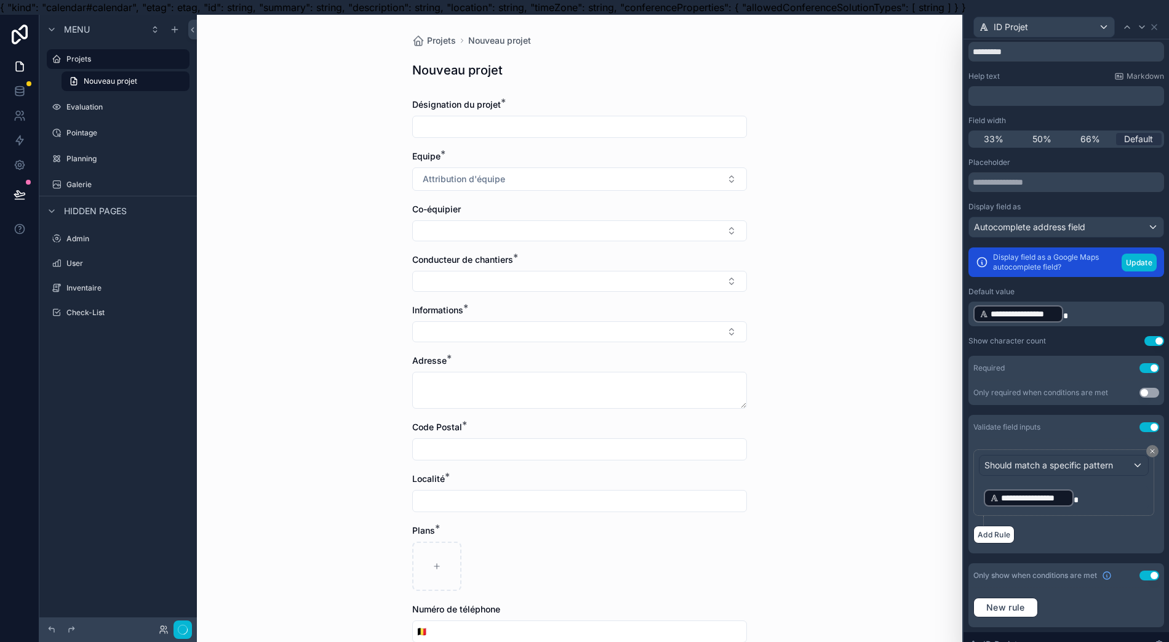
scroll to position [25, 0]
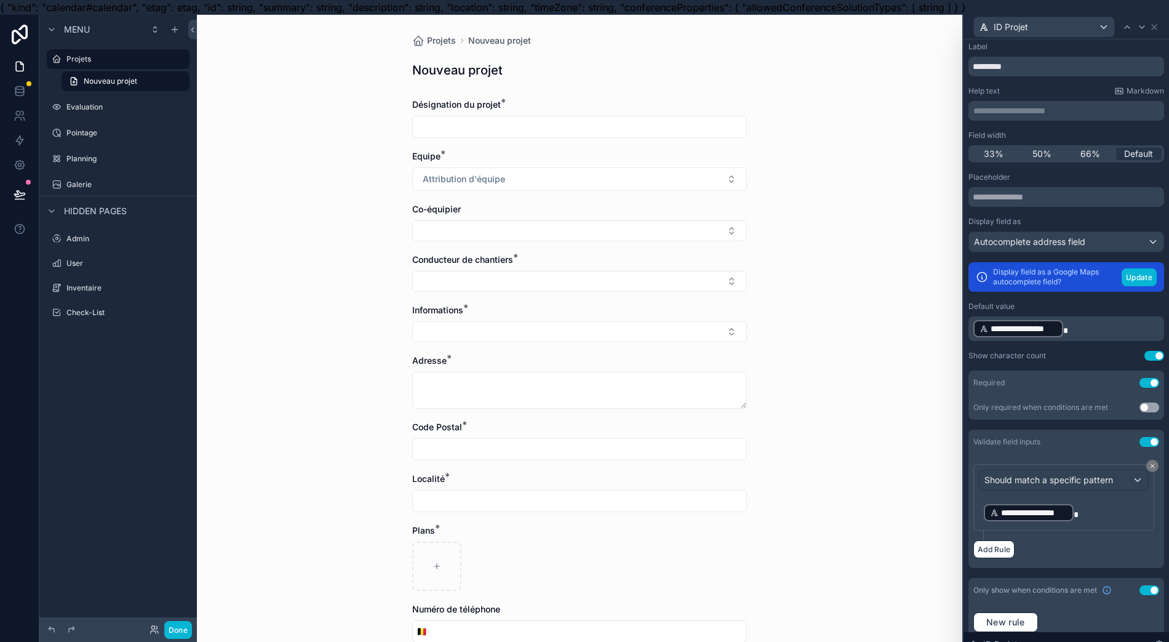
click at [1143, 588] on button "Use setting" at bounding box center [1150, 590] width 20 height 10
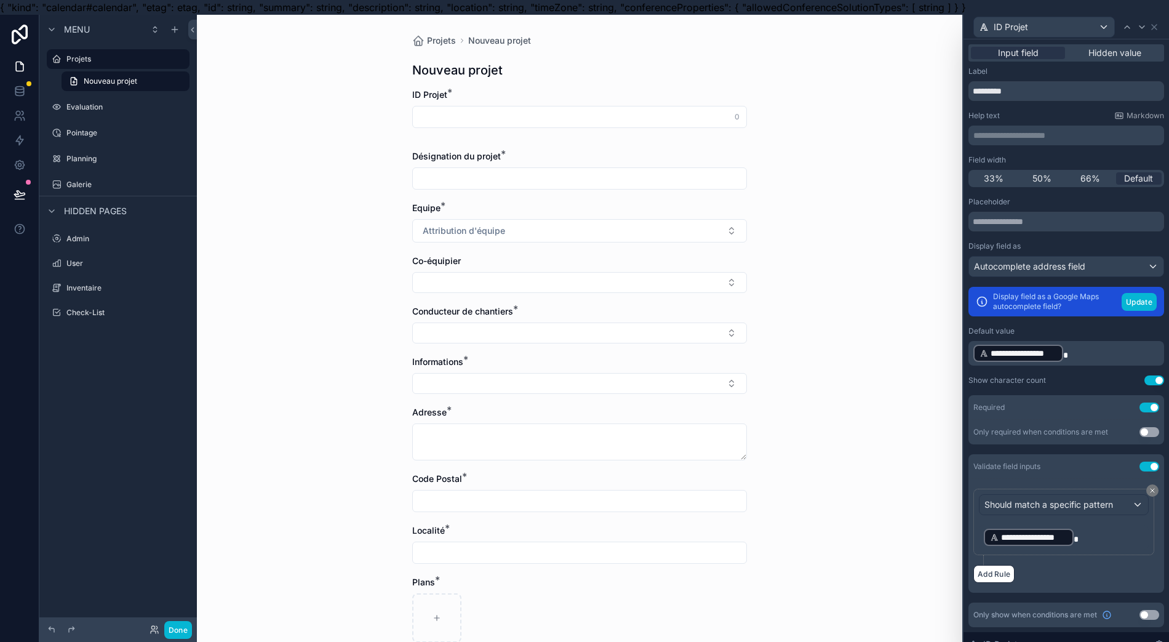
click at [1153, 468] on button "Use setting" at bounding box center [1150, 467] width 20 height 10
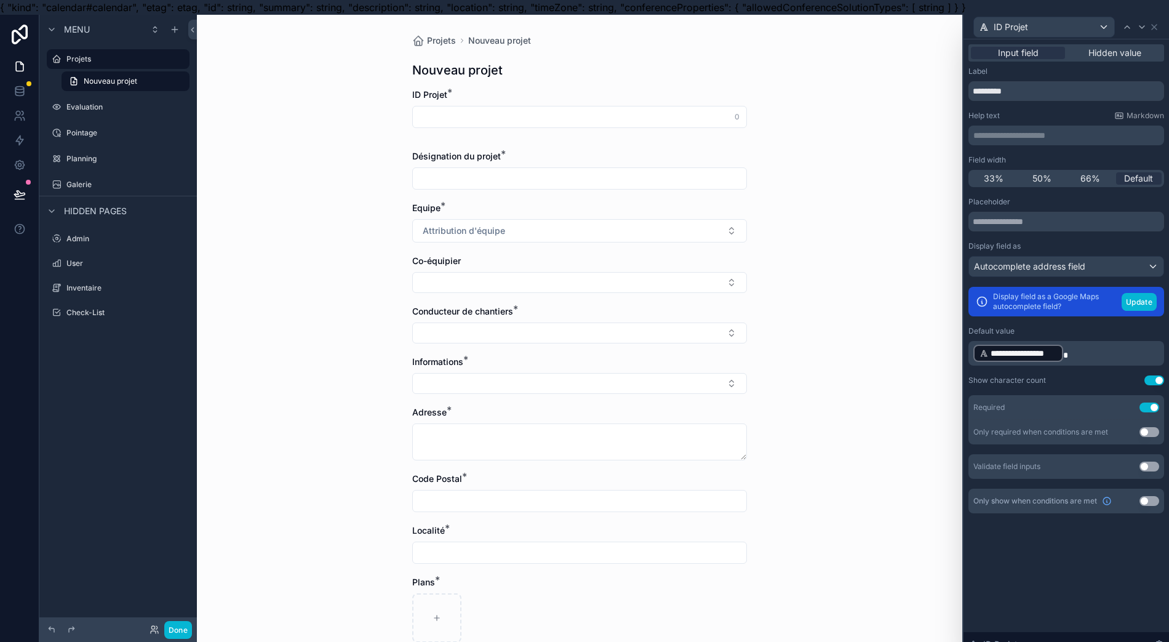
click at [1154, 500] on button "Use setting" at bounding box center [1150, 501] width 20 height 10
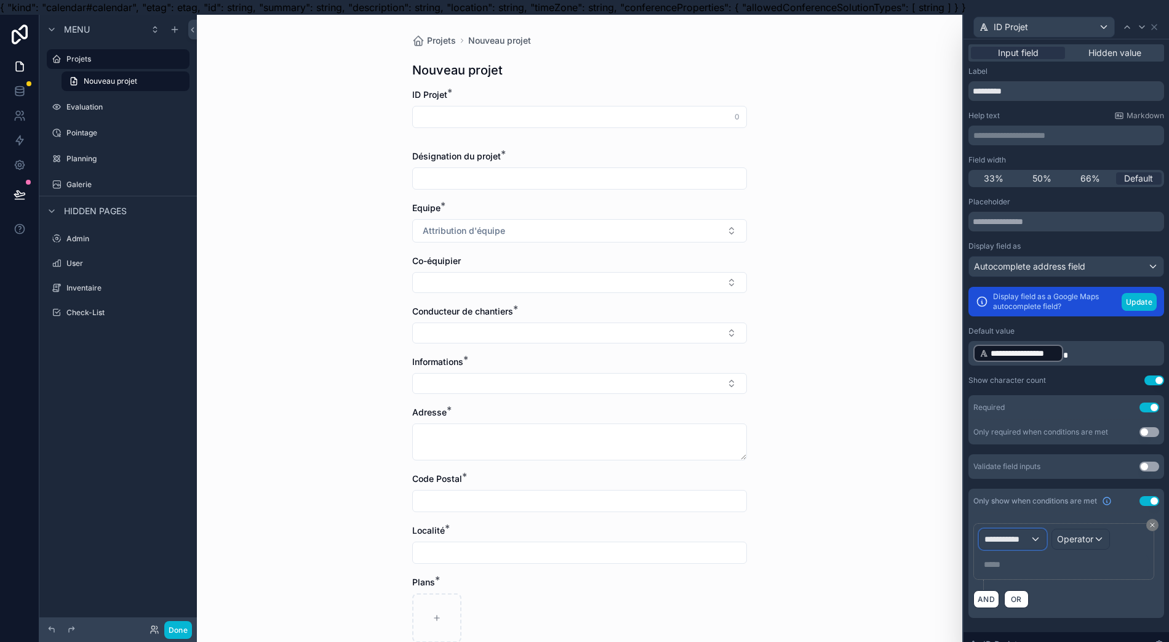
click at [1031, 546] on div "**********" at bounding box center [1013, 539] width 66 height 20
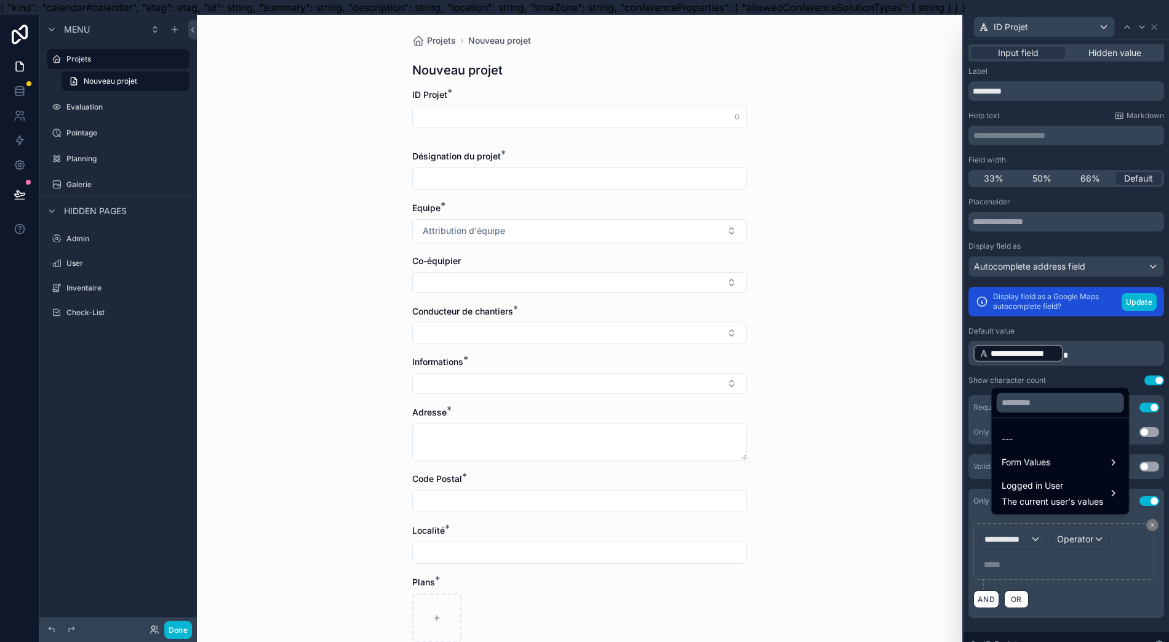
click at [1051, 473] on div "Form Values" at bounding box center [1060, 462] width 132 height 22
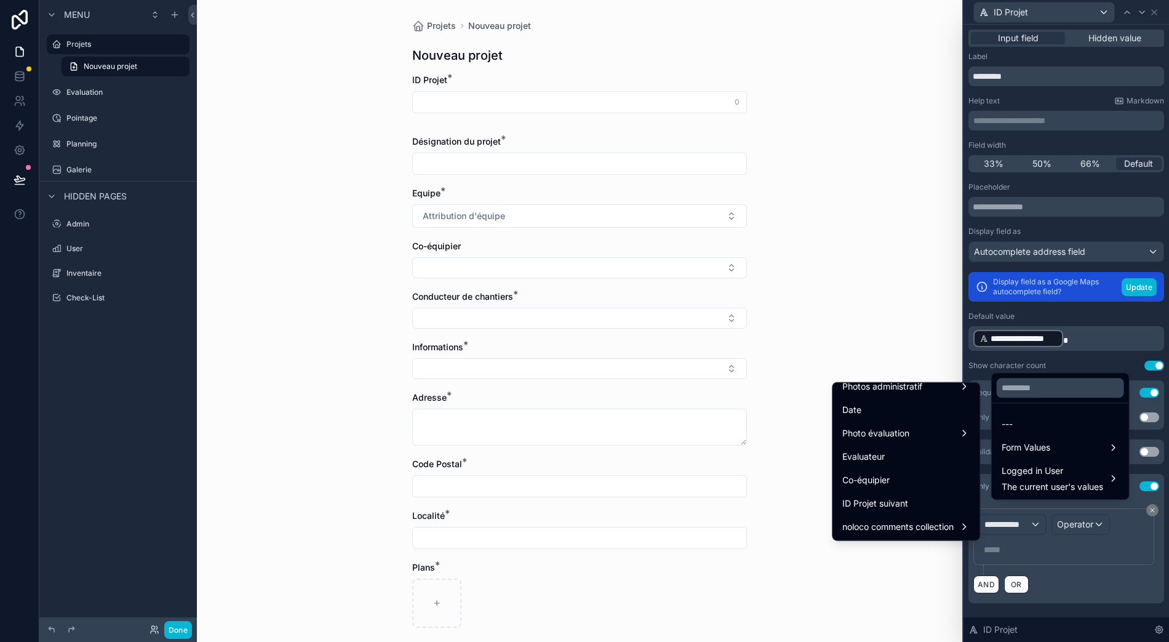
scroll to position [27, 0]
click at [919, 498] on div "ID Projet suivant" at bounding box center [906, 503] width 142 height 22
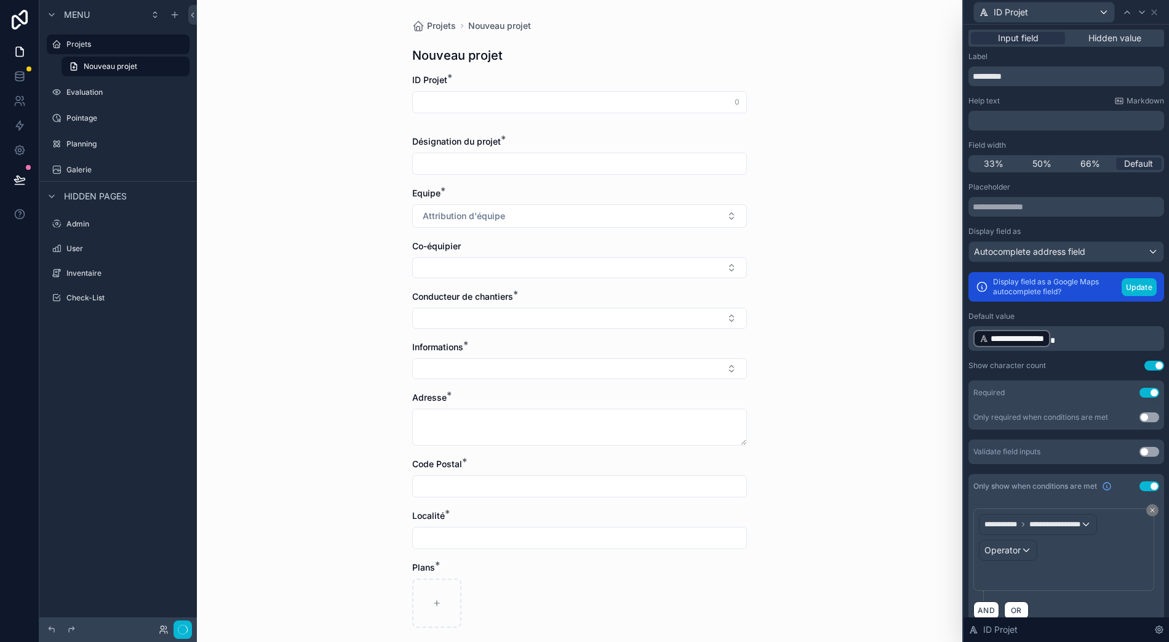
scroll to position [0, 0]
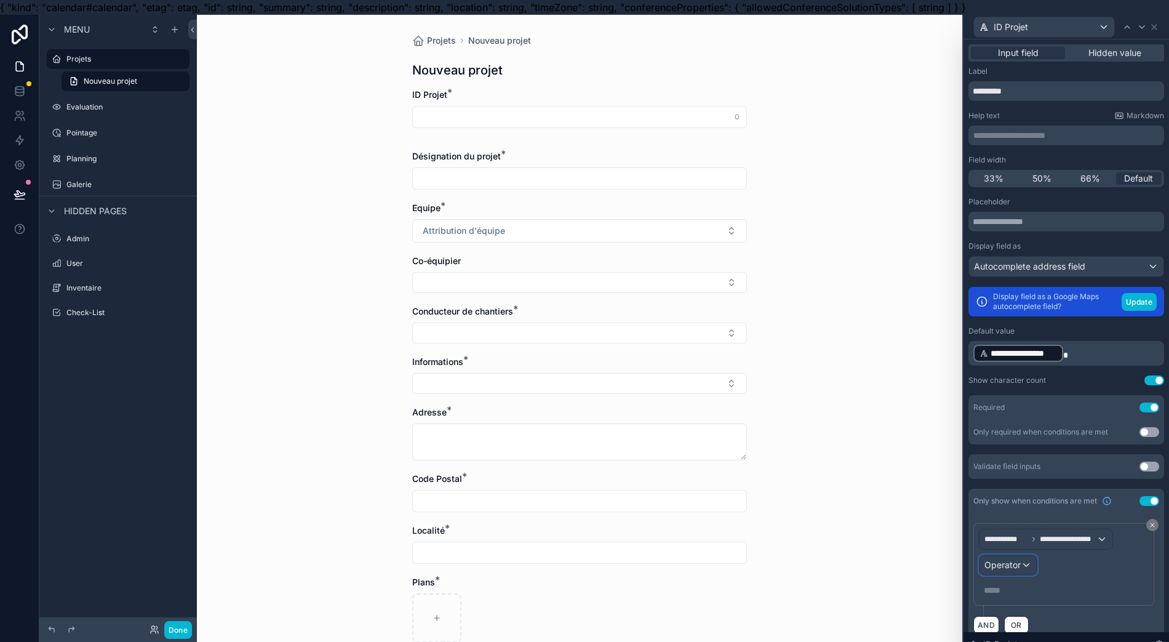
click at [1036, 565] on div "Operator" at bounding box center [1008, 565] width 57 height 20
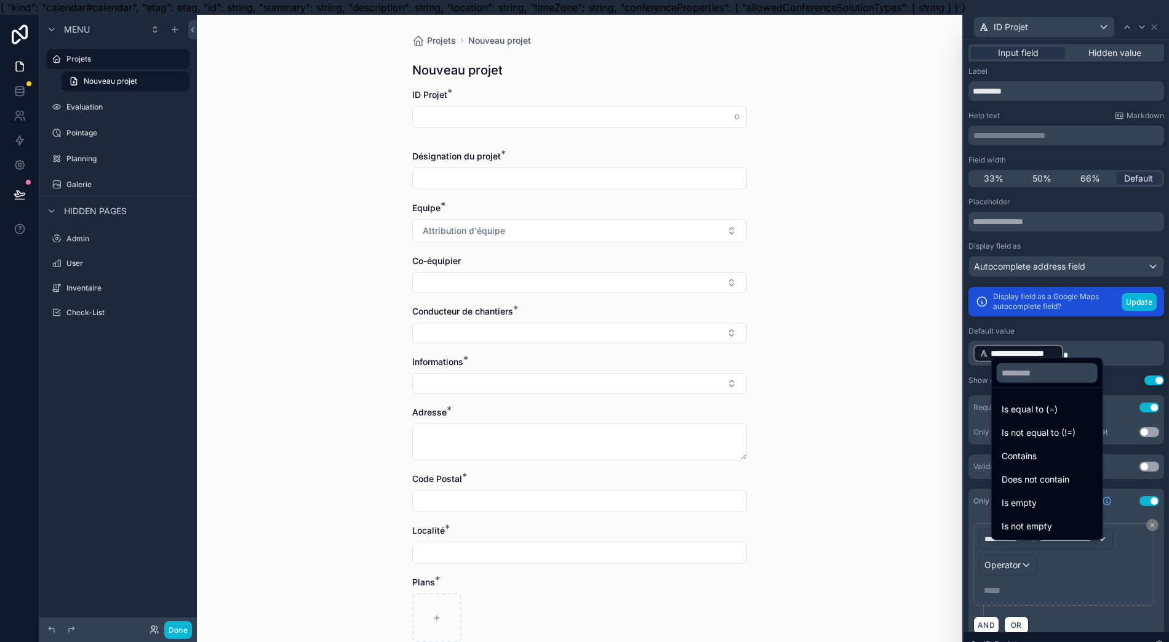
click at [1047, 537] on div "Is not empty" at bounding box center [1047, 526] width 106 height 22
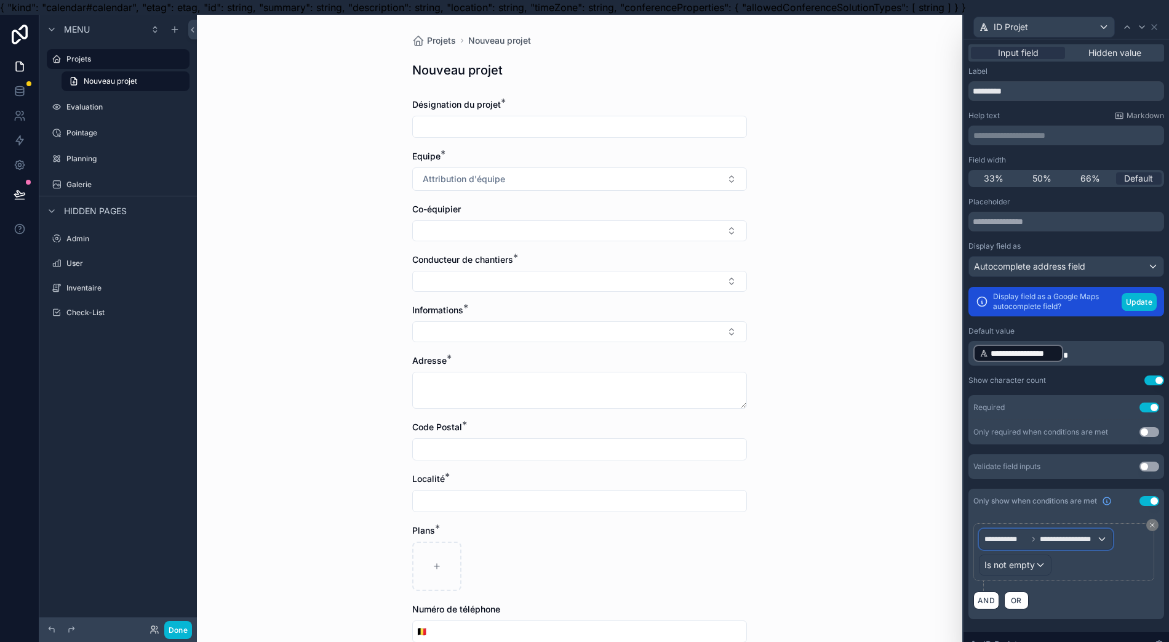
click at [1005, 548] on div "**********" at bounding box center [1046, 539] width 133 height 20
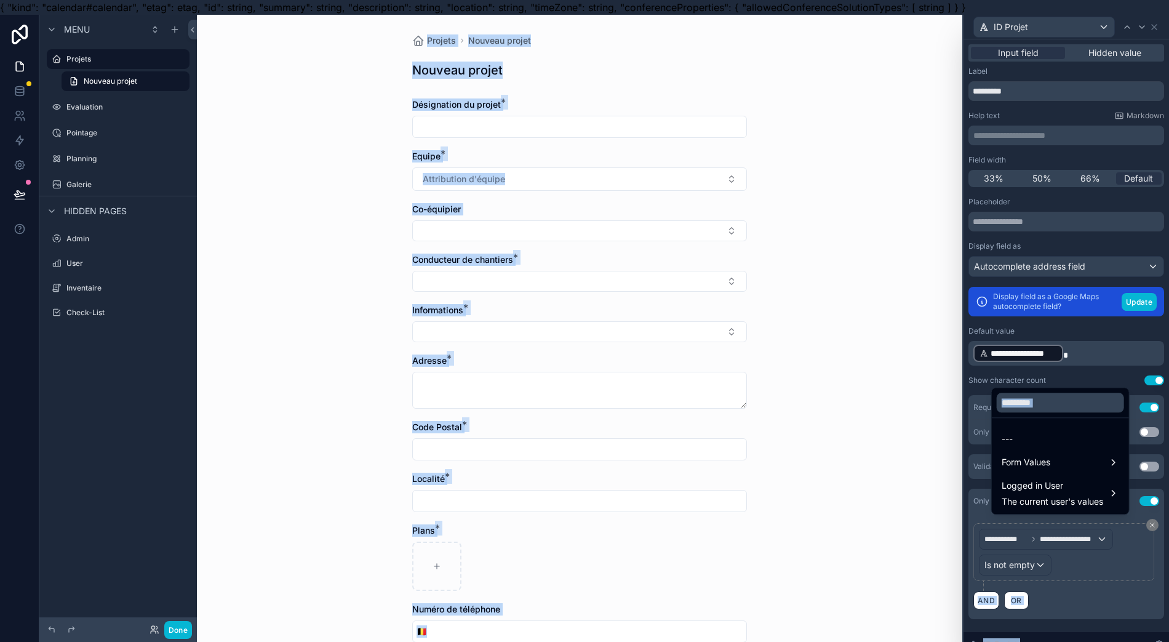
click at [1169, 497] on html "**********" at bounding box center [584, 328] width 1169 height 657
click at [1137, 497] on div at bounding box center [1067, 336] width 206 height 642
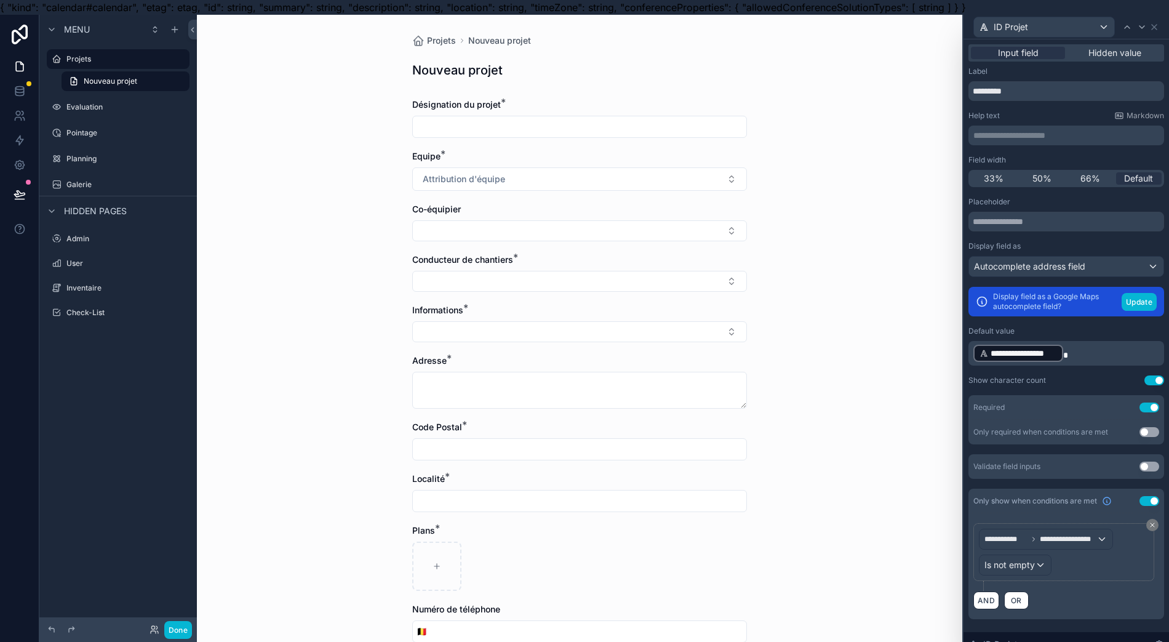
click at [1139, 501] on div "Only show when conditions are met Use setting" at bounding box center [1067, 501] width 196 height 25
click at [1145, 498] on button "Use setting" at bounding box center [1150, 501] width 20 height 10
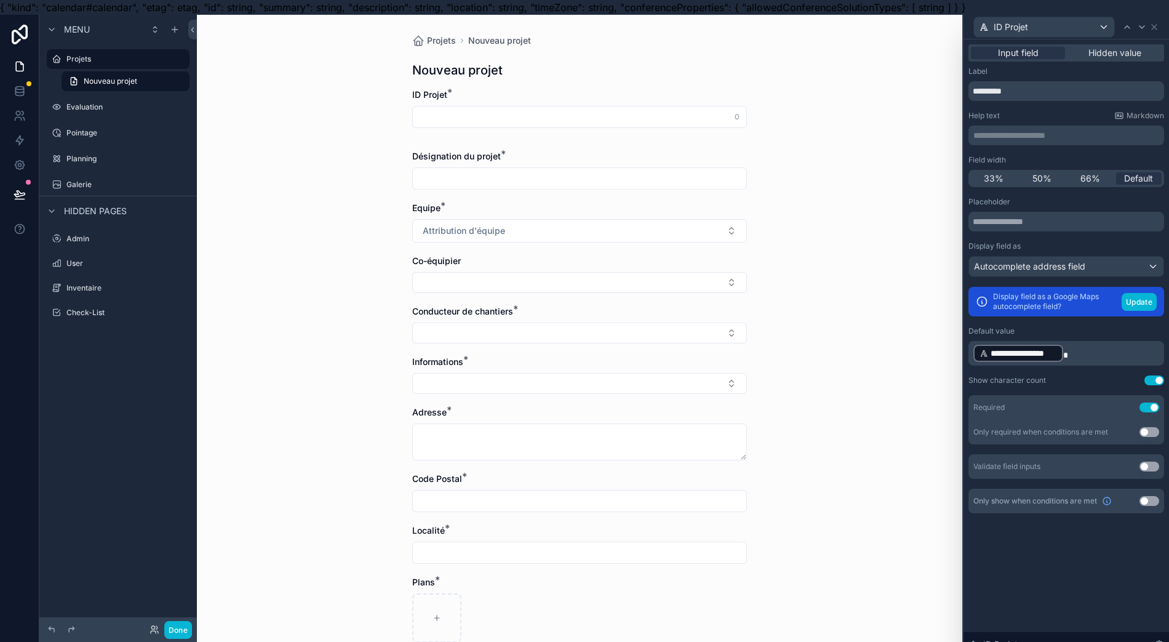
click at [1145, 498] on button "Use setting" at bounding box center [1150, 501] width 20 height 10
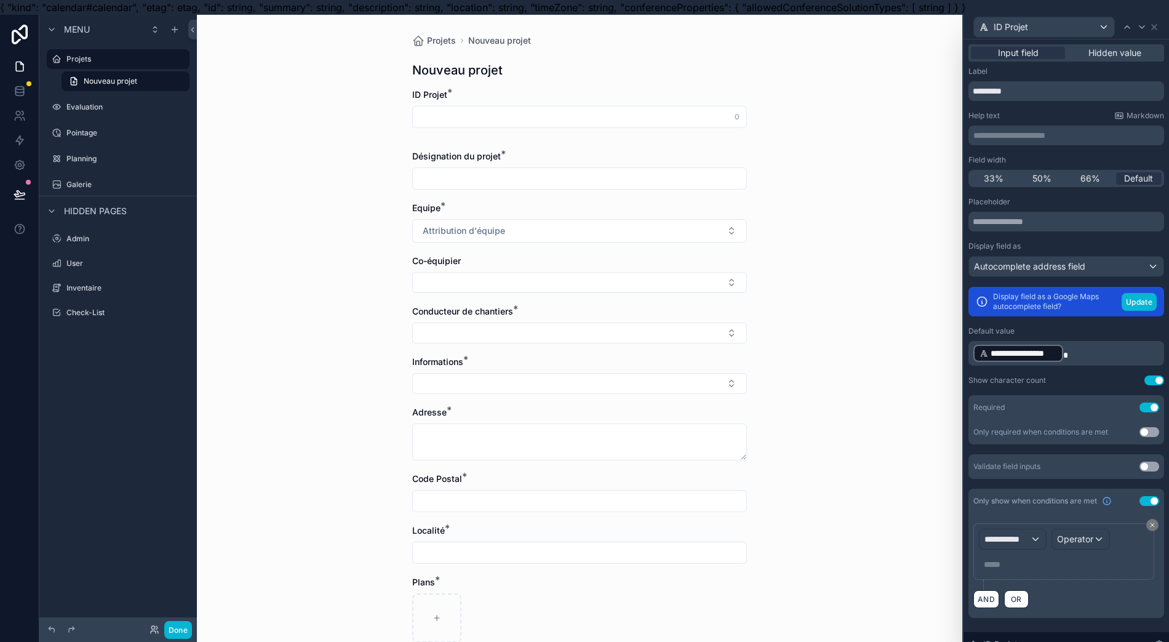
click at [1145, 506] on div "Only show when conditions are met Use setting" at bounding box center [1067, 501] width 196 height 25
click at [1145, 501] on button "Use setting" at bounding box center [1150, 501] width 20 height 10
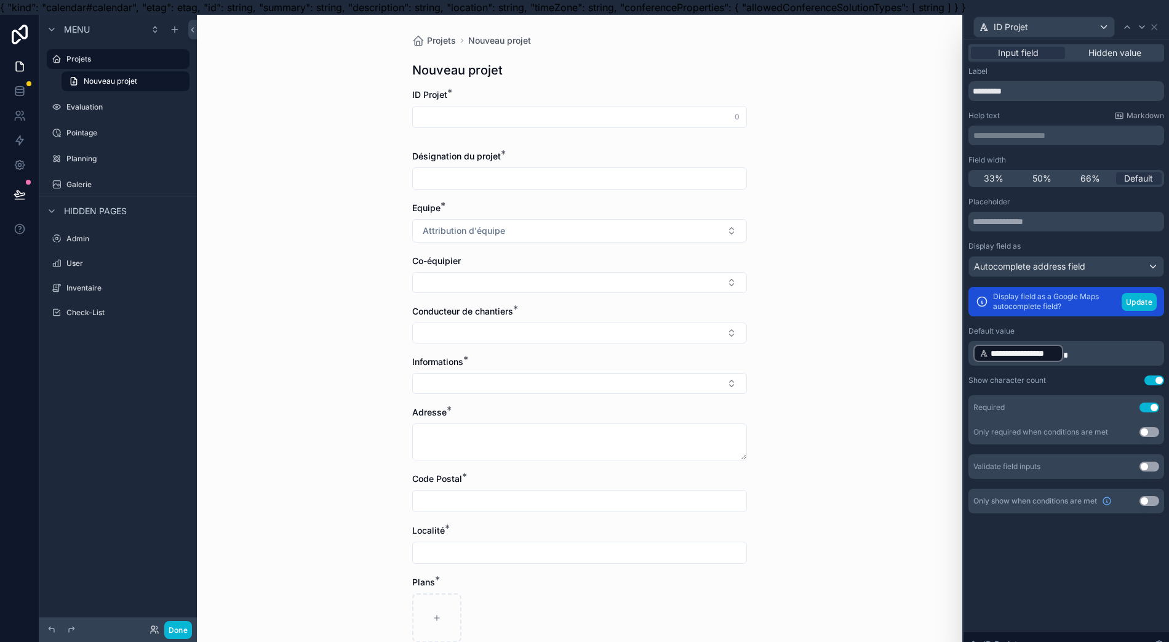
click at [1144, 500] on button "Use setting" at bounding box center [1150, 501] width 20 height 10
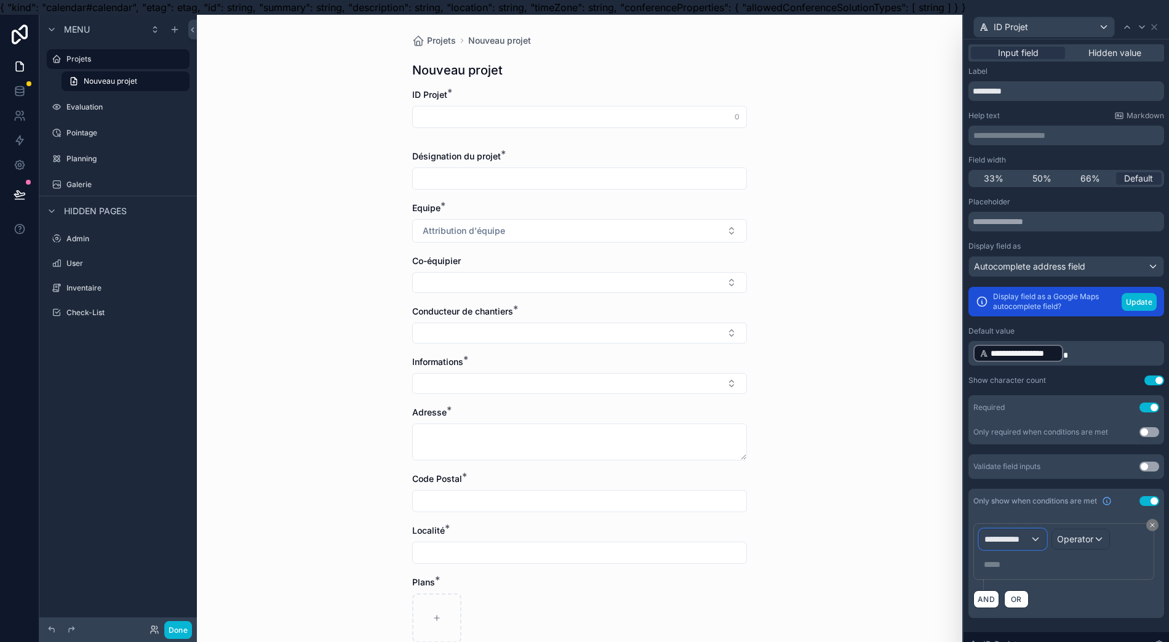
click at [1028, 540] on span "**********" at bounding box center [1008, 539] width 46 height 12
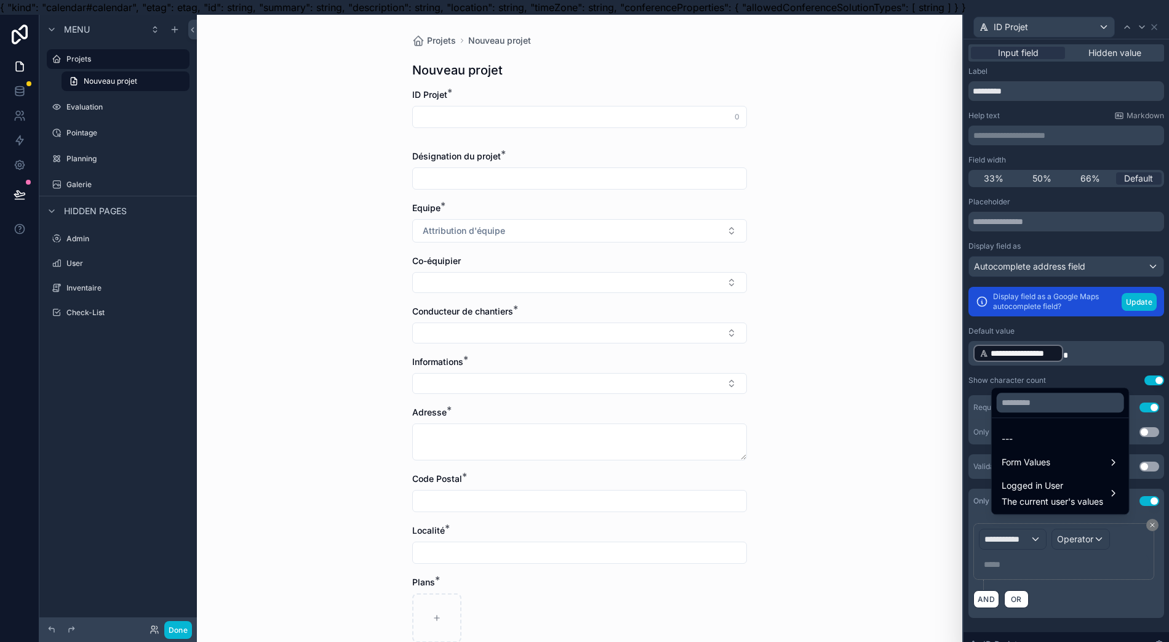
click at [1041, 470] on div "Form Values" at bounding box center [1061, 462] width 118 height 15
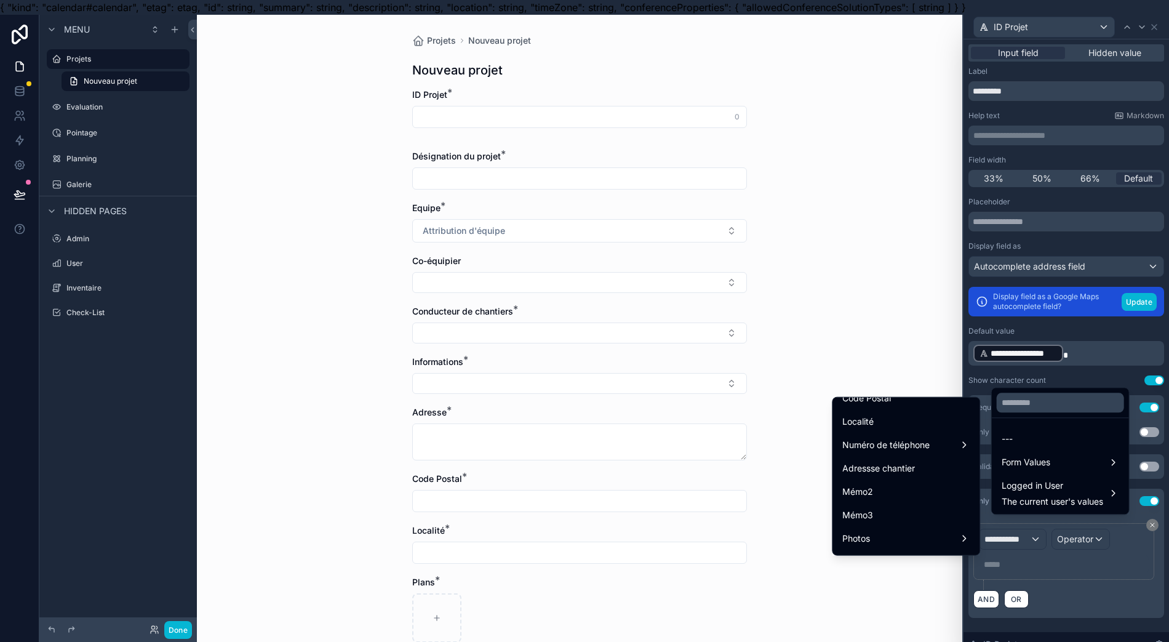
scroll to position [735, 0]
click at [905, 519] on div "ID Projet suivant" at bounding box center [905, 518] width 127 height 15
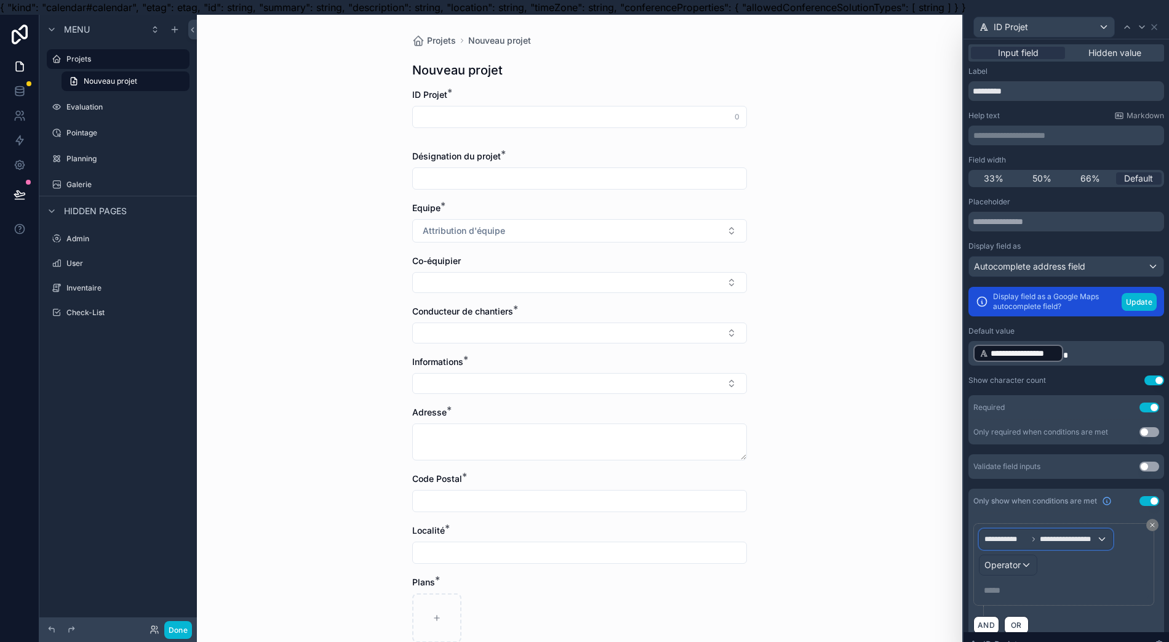
click at [1052, 534] on span "**********" at bounding box center [1068, 539] width 57 height 10
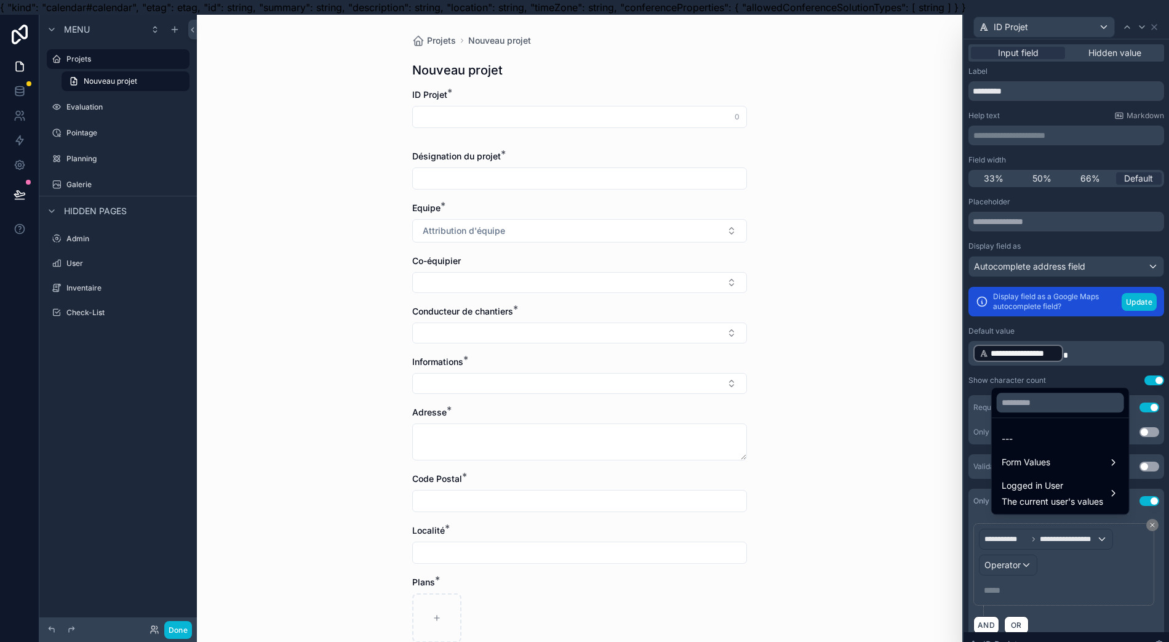
click at [1028, 559] on div at bounding box center [1067, 336] width 206 height 642
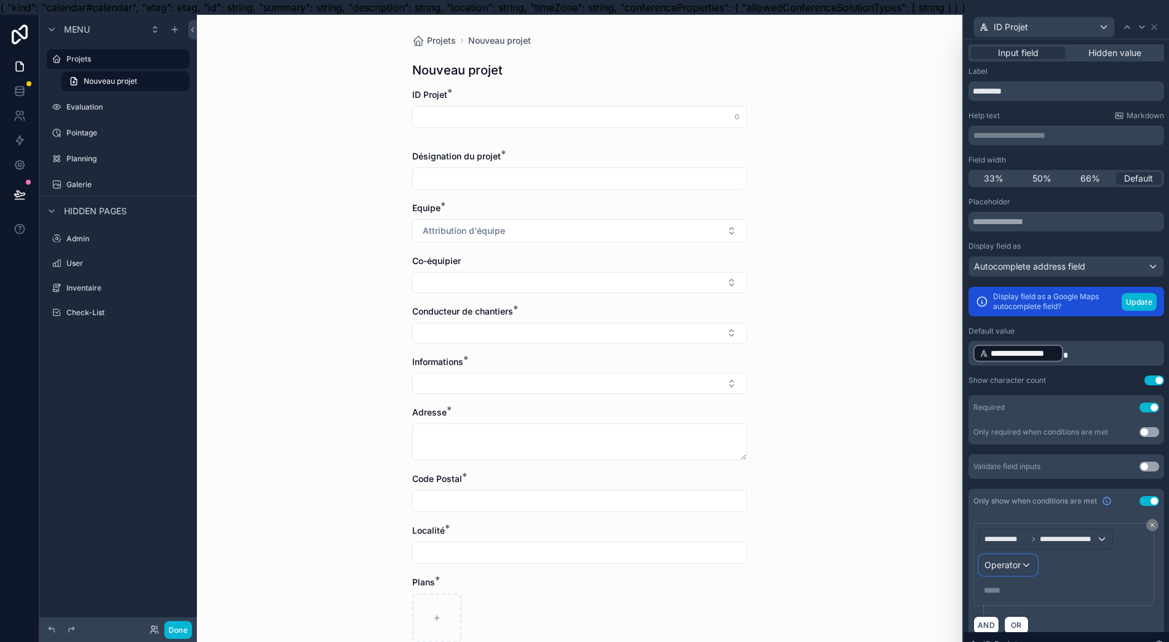
click at [1025, 557] on div "Operator" at bounding box center [1008, 565] width 57 height 20
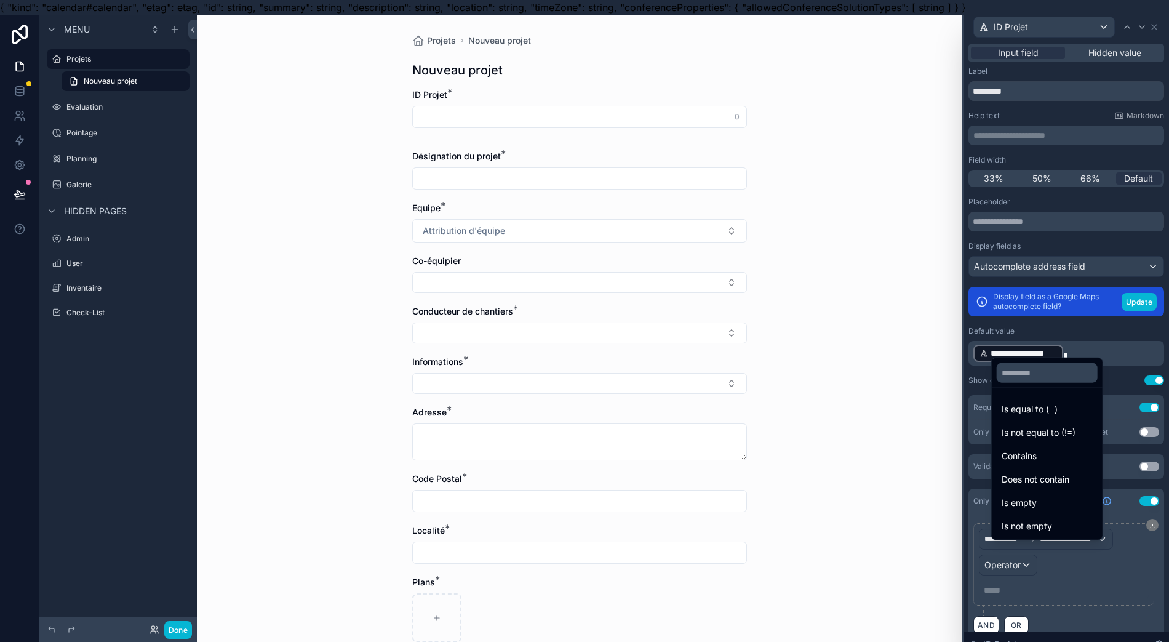
click at [1035, 463] on div "Contains" at bounding box center [1047, 456] width 91 height 15
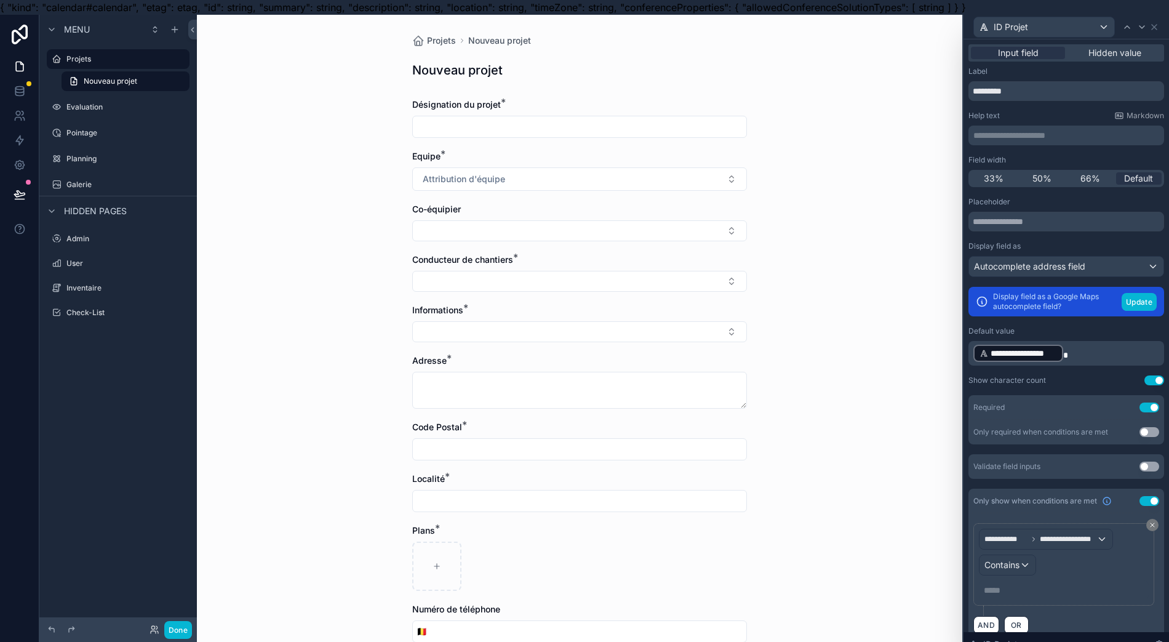
click at [1026, 587] on p "***** ﻿" at bounding box center [1065, 590] width 162 height 12
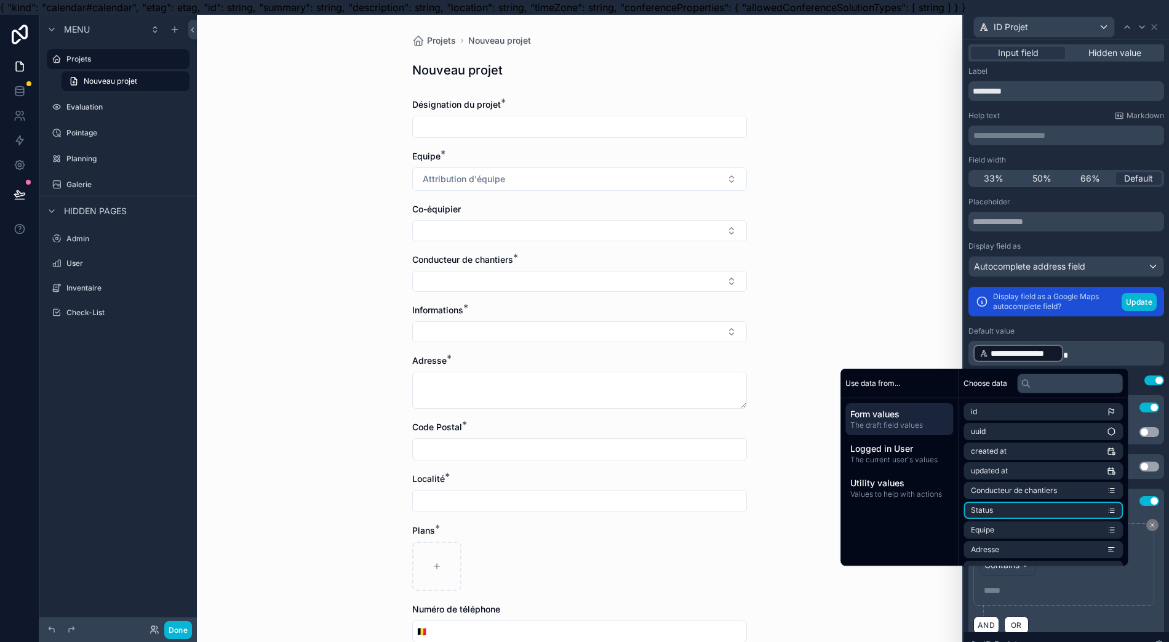
scroll to position [588, 0]
click at [1034, 541] on li "ID Projet suivant" at bounding box center [1043, 532] width 159 height 17
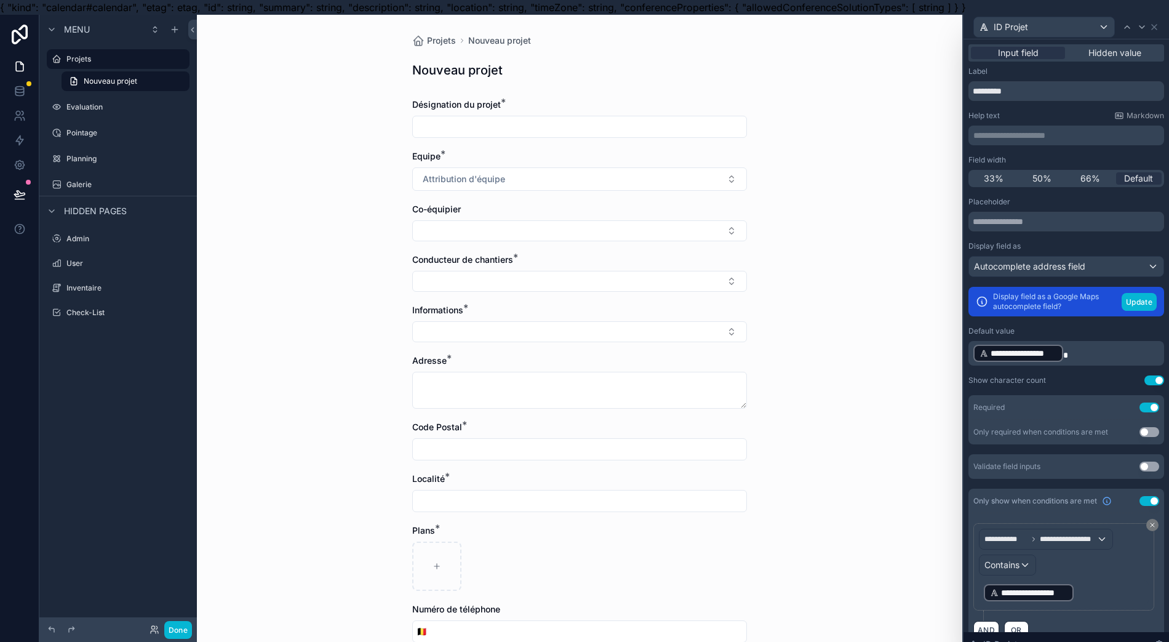
click at [779, 589] on div "Projets Nouveau projet Nouveau projet Désignation du projet * Equipe * Attribut…" at bounding box center [579, 336] width 765 height 642
click at [1026, 55] on span "Input field" at bounding box center [1018, 53] width 41 height 12
click at [1058, 593] on span "**********" at bounding box center [1034, 592] width 66 height 12
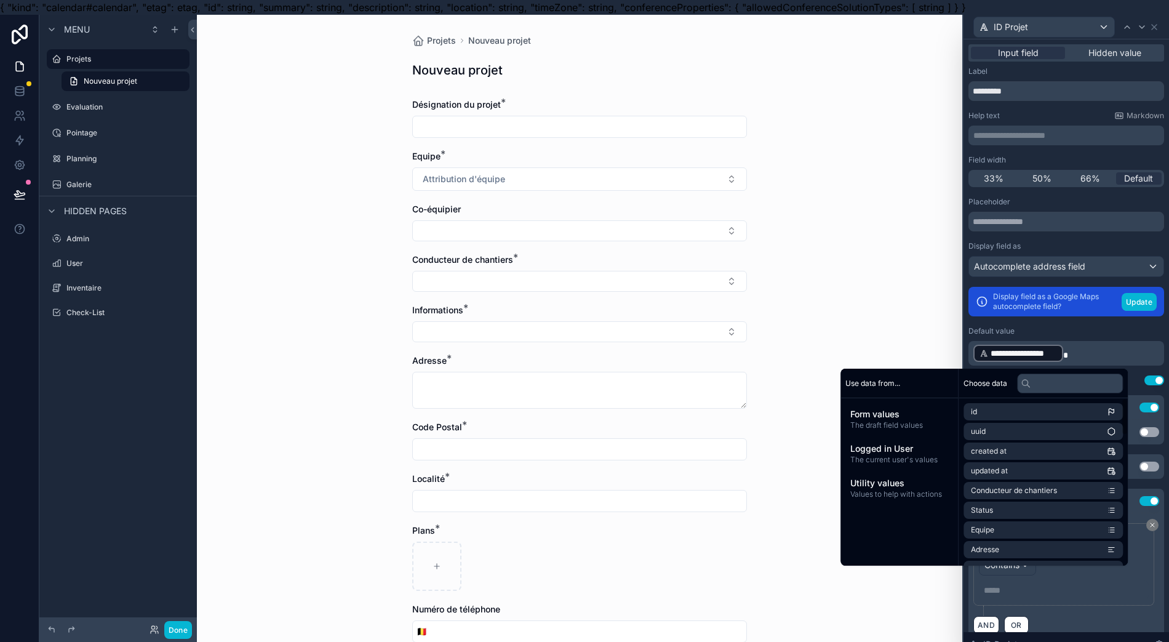
drag, startPoint x: 1103, startPoint y: 630, endPoint x: 1098, endPoint y: 620, distance: 11.3
click at [1102, 626] on div "AND OR" at bounding box center [1066, 624] width 186 height 18
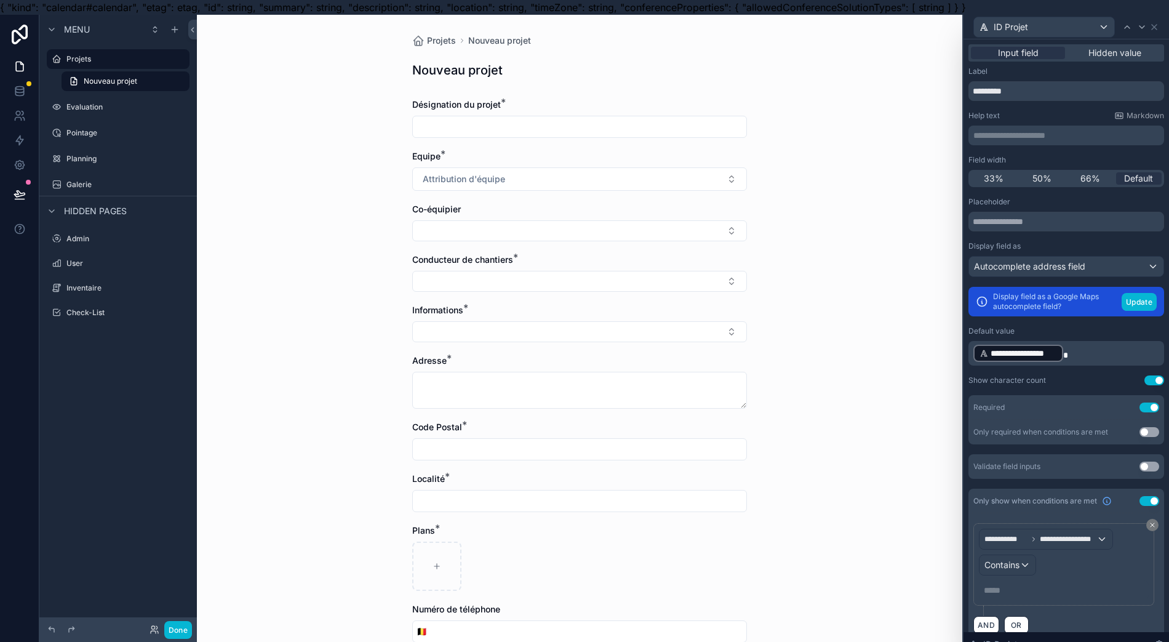
click at [1062, 356] on div "**********" at bounding box center [1018, 353] width 90 height 17
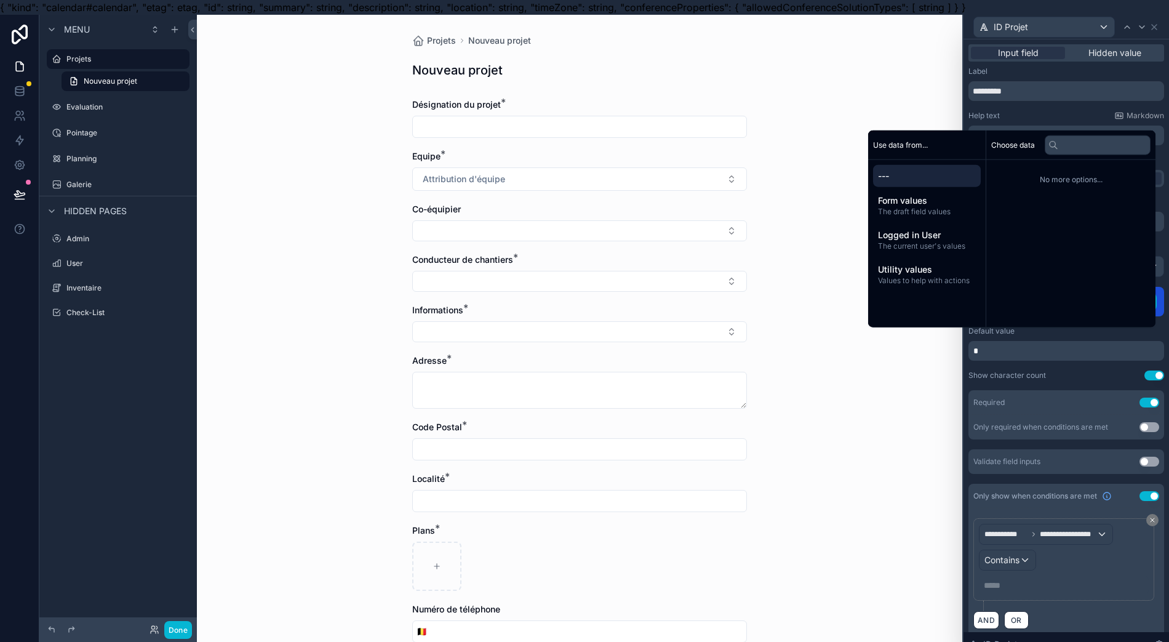
click at [940, 217] on span "The draft field values" at bounding box center [927, 212] width 98 height 10
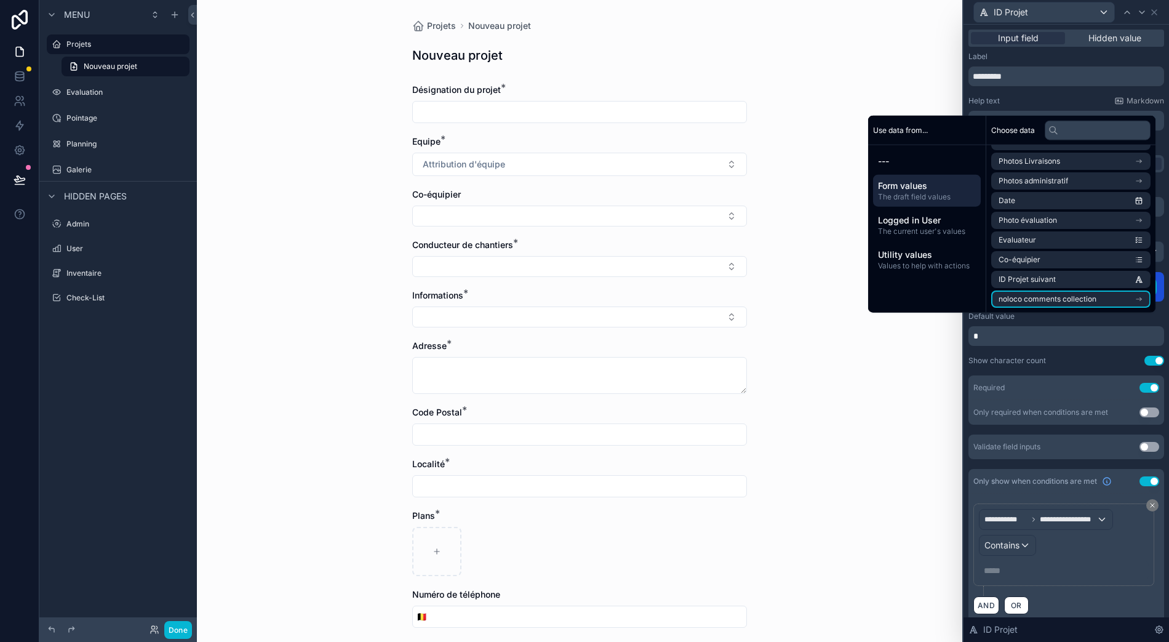
scroll to position [27, 12]
click at [1028, 282] on span "ID Projet suivant" at bounding box center [1027, 279] width 57 height 10
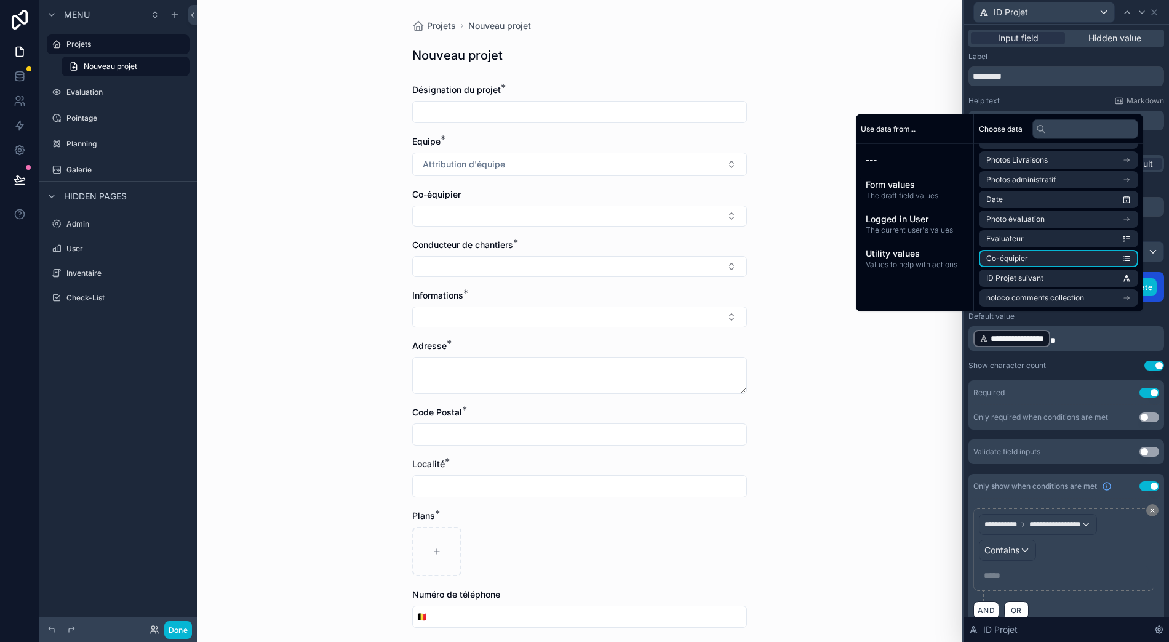
scroll to position [0, 12]
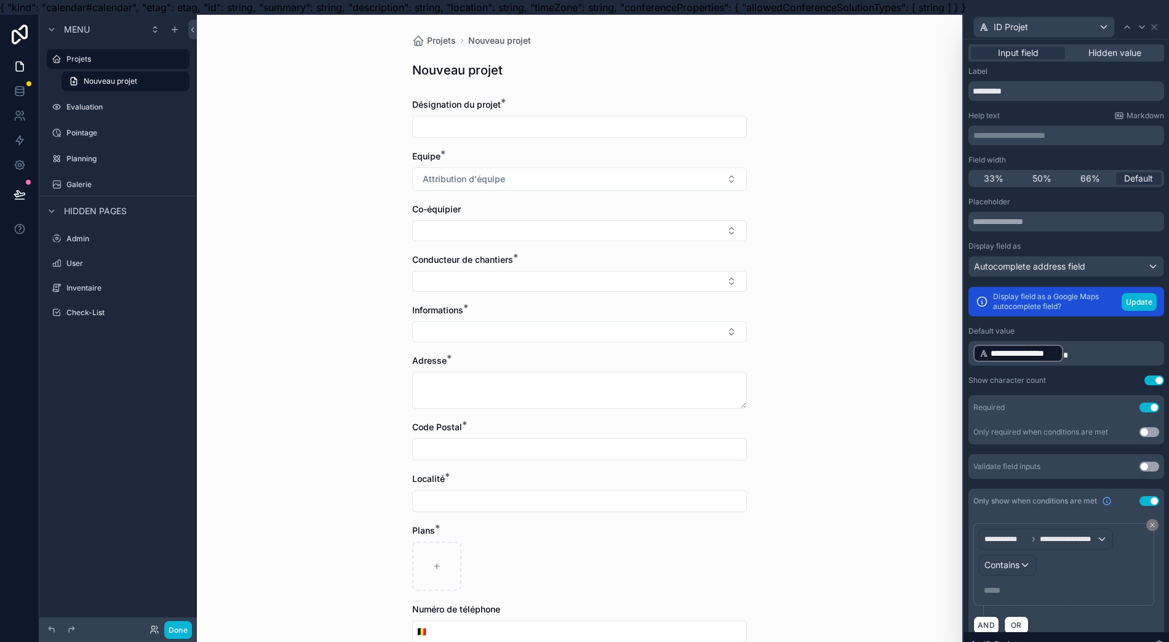
click at [1052, 380] on div "Show character count Use setting" at bounding box center [1067, 380] width 196 height 10
click at [1145, 378] on button "Use setting" at bounding box center [1155, 380] width 20 height 10
click at [1140, 409] on button "Use setting" at bounding box center [1150, 407] width 20 height 10
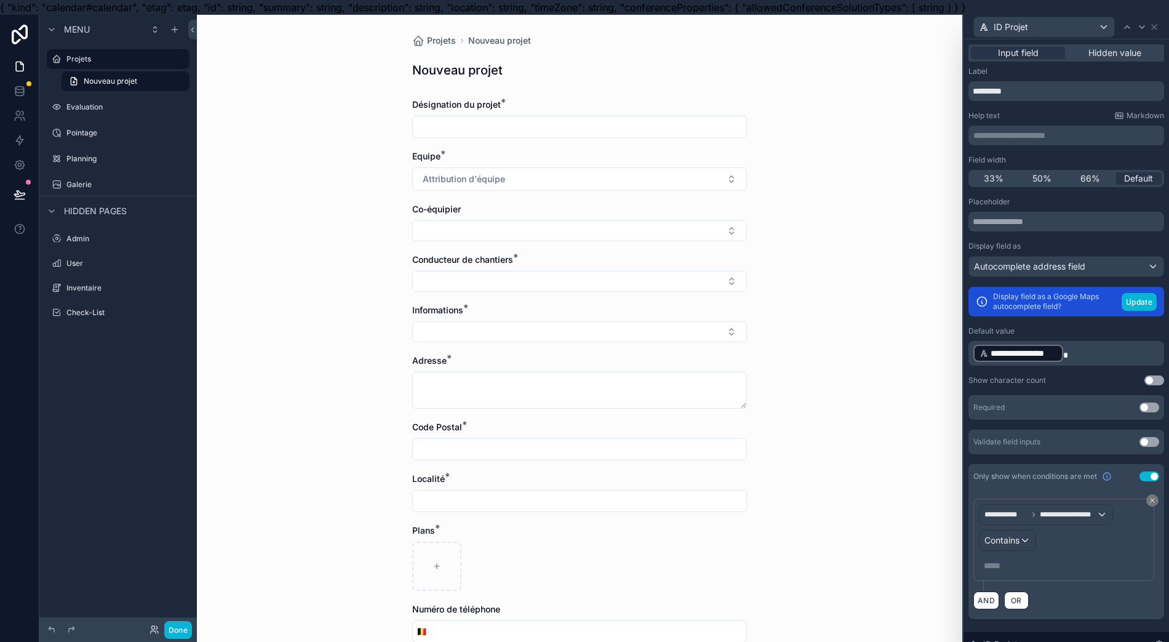
click at [1146, 479] on button "Use setting" at bounding box center [1150, 476] width 20 height 10
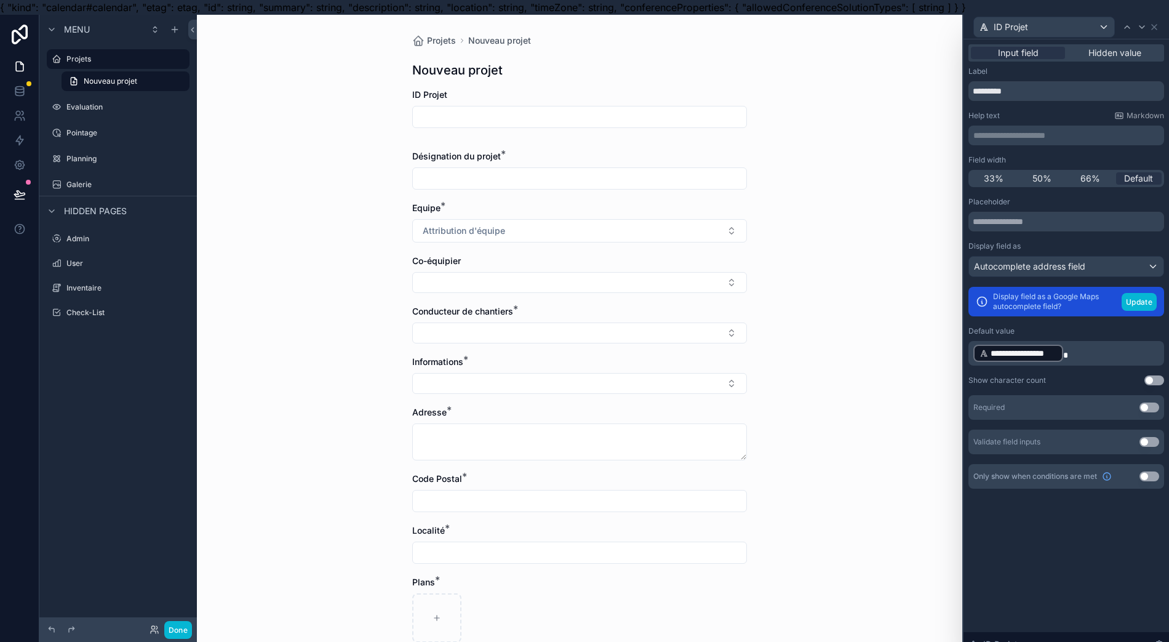
click at [1143, 481] on div "Only show when conditions are met Use setting" at bounding box center [1067, 476] width 196 height 25
click at [1143, 479] on button "Use setting" at bounding box center [1150, 476] width 20 height 10
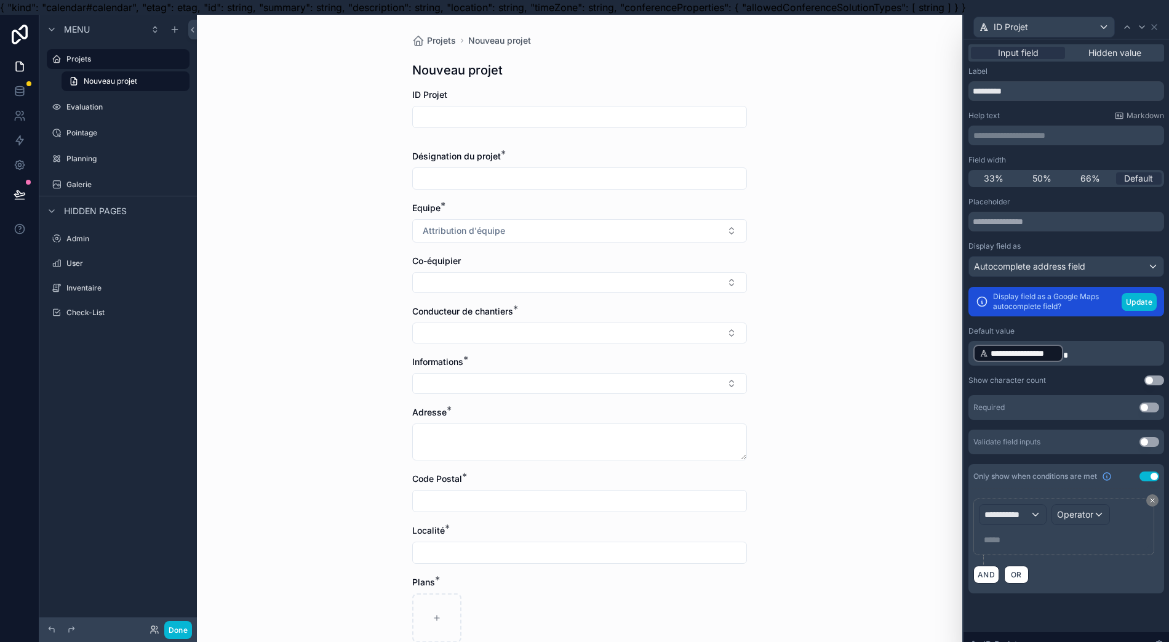
click at [1143, 478] on button "Use setting" at bounding box center [1150, 476] width 20 height 10
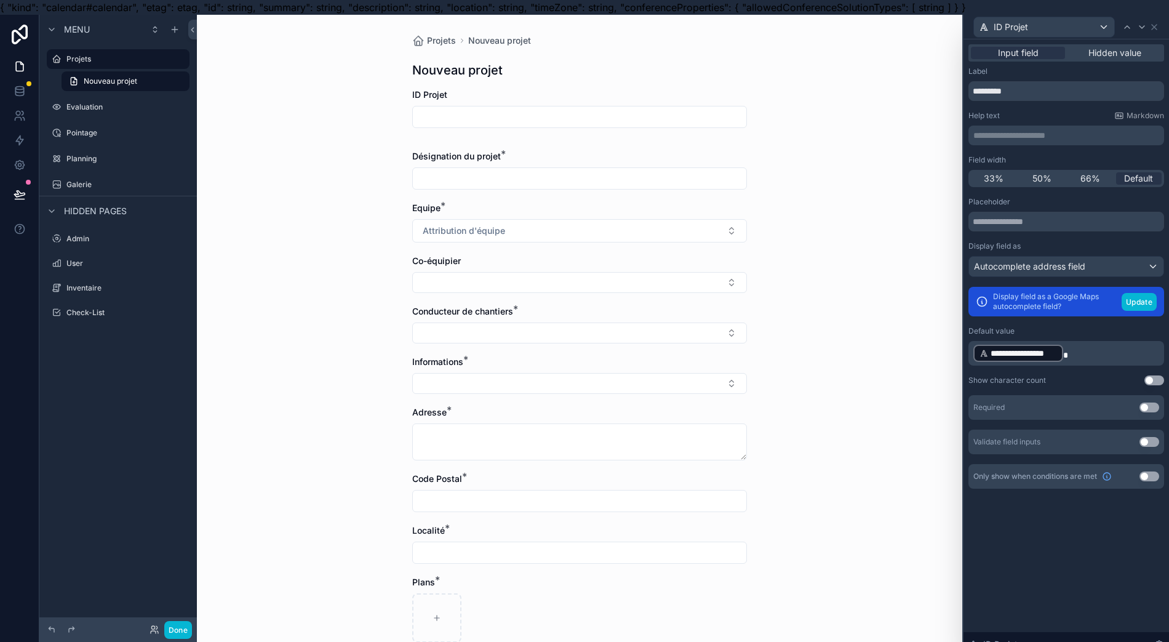
click at [1159, 409] on div "Required Use setting" at bounding box center [1067, 407] width 196 height 25
click at [1153, 405] on button "Use setting" at bounding box center [1150, 407] width 20 height 10
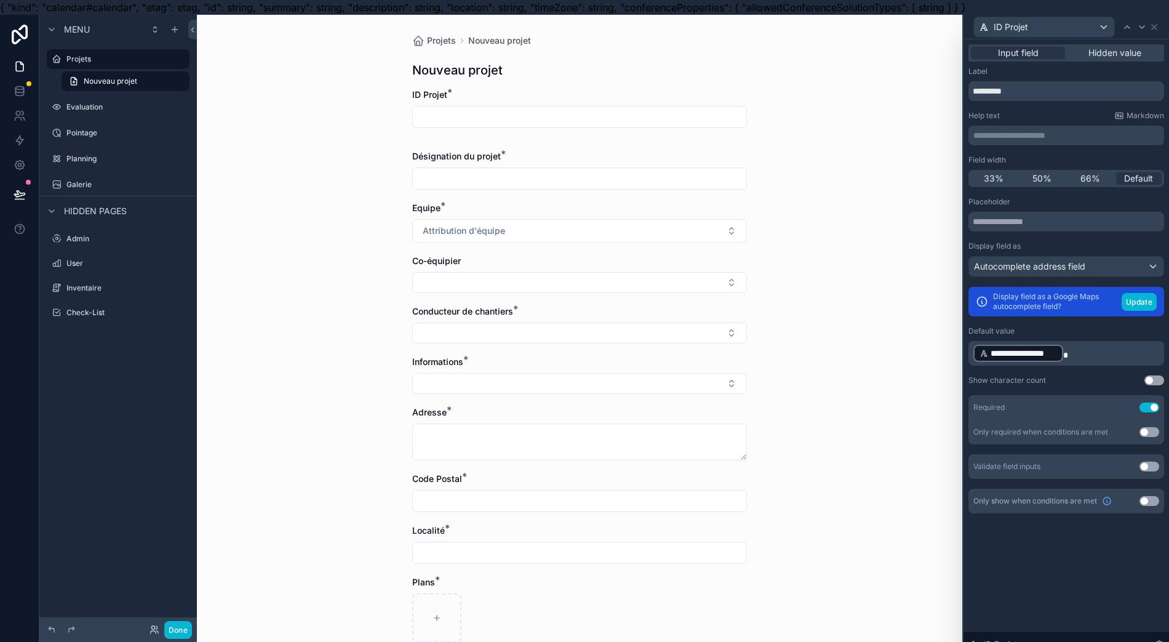
click at [700, 227] on button "Attribution d'équipe" at bounding box center [579, 230] width 335 height 23
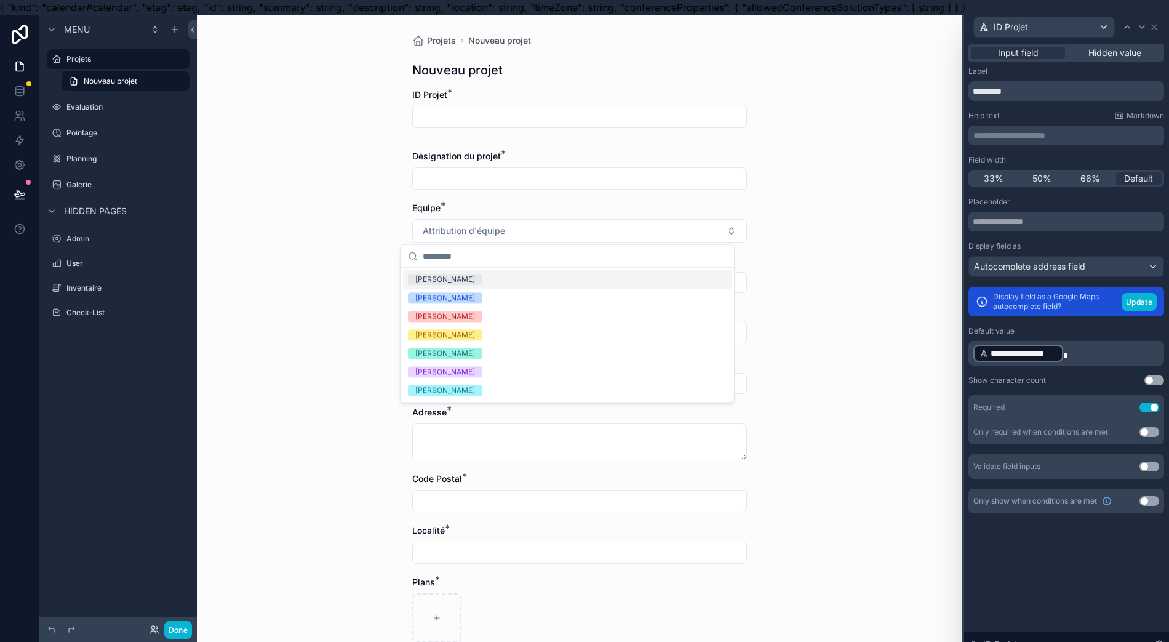
click at [699, 230] on button "Attribution d'équipe" at bounding box center [579, 230] width 335 height 23
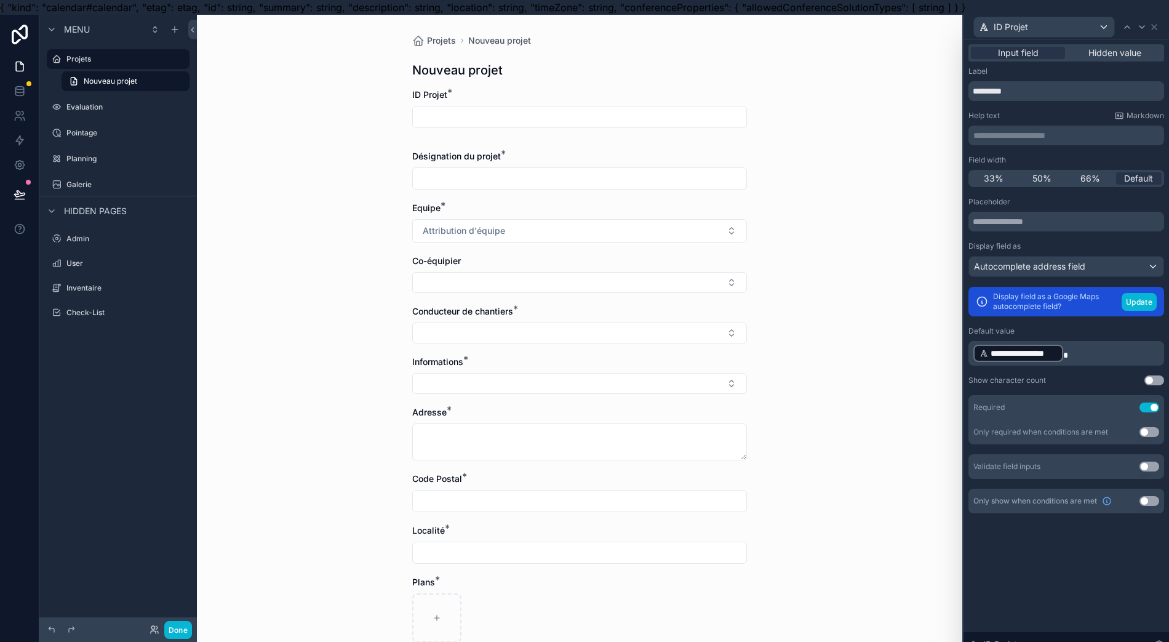
click at [685, 292] on form "ID Projet * Désignation du projet * Equipe * Attribution d'équipe Co-équipier C…" at bounding box center [579, 503] width 335 height 829
click at [690, 286] on button "Select Button" at bounding box center [579, 282] width 335 height 21
click at [691, 284] on button "Select Button" at bounding box center [579, 282] width 335 height 21
click at [1119, 115] on icon at bounding box center [1118, 115] width 2 height 2
click at [173, 354] on div "Menu Projets Nouveau projet Evaluation Pointage Planning Galerie Hidden pages A…" at bounding box center [118, 328] width 158 height 627
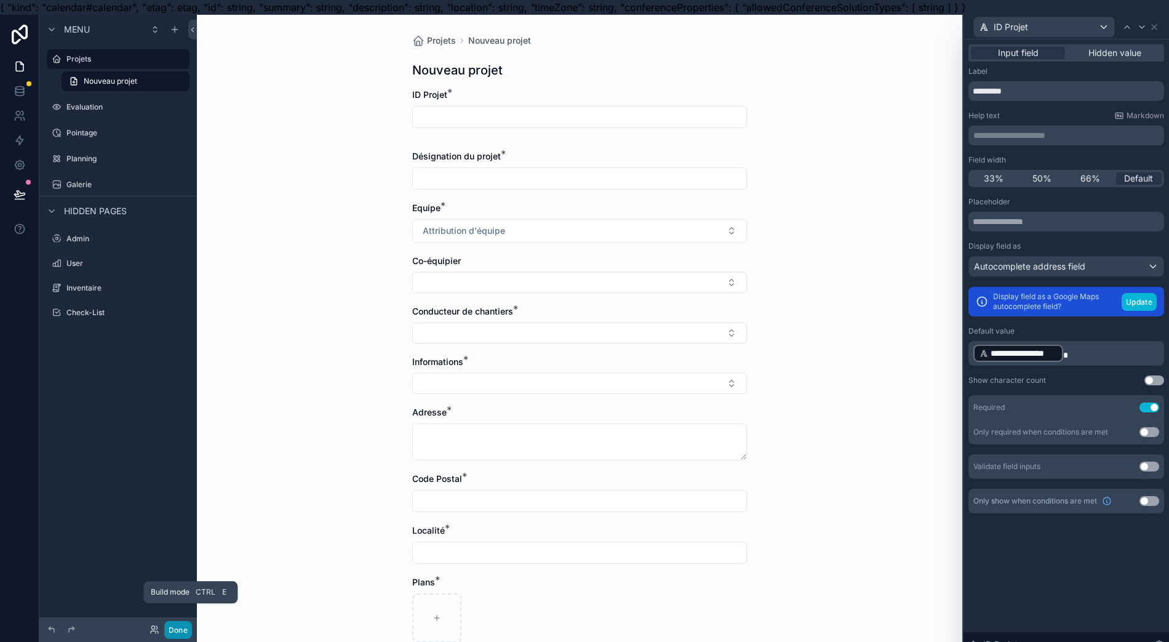
click at [170, 627] on button "Done" at bounding box center [178, 630] width 28 height 18
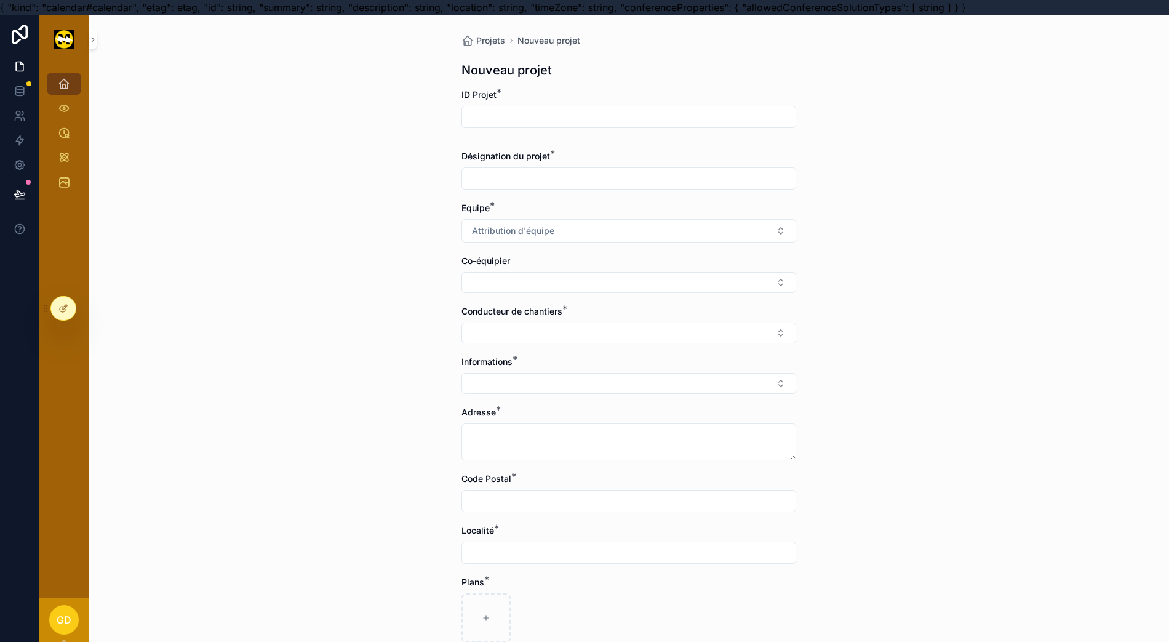
click at [503, 110] on input "scrollable content" at bounding box center [629, 116] width 334 height 17
click at [501, 112] on input "scrollable content" at bounding box center [629, 116] width 334 height 17
click at [501, 113] on input "scrollable content" at bounding box center [629, 116] width 334 height 17
click at [462, 117] on input "scrollable content" at bounding box center [629, 116] width 334 height 17
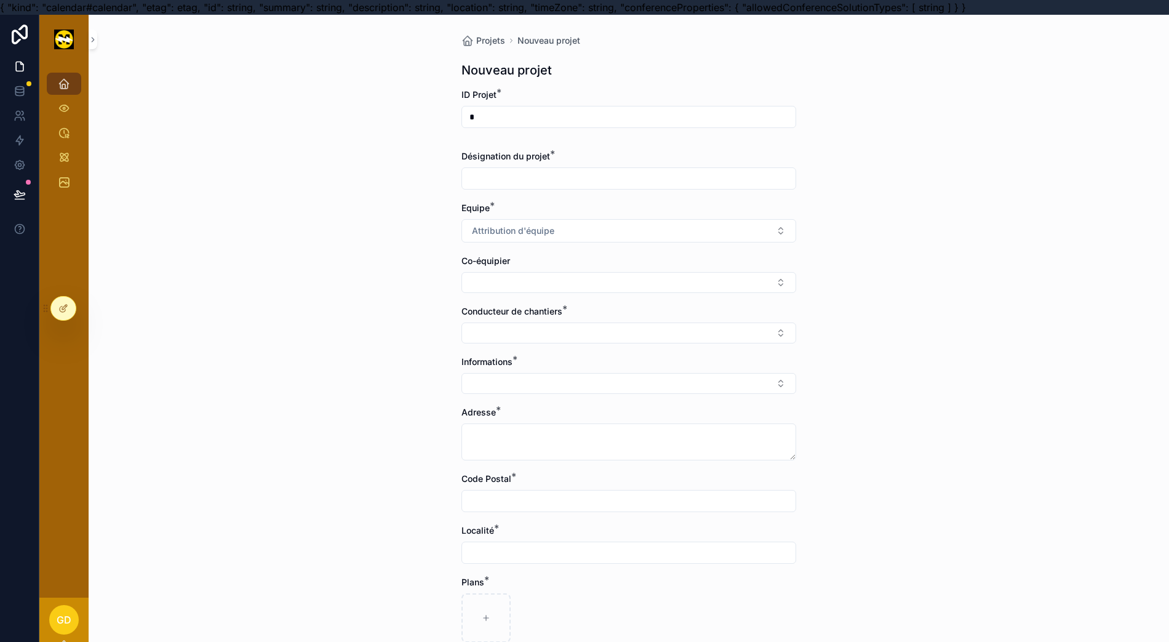
type input "*"
click at [63, 309] on icon at bounding box center [63, 308] width 10 height 10
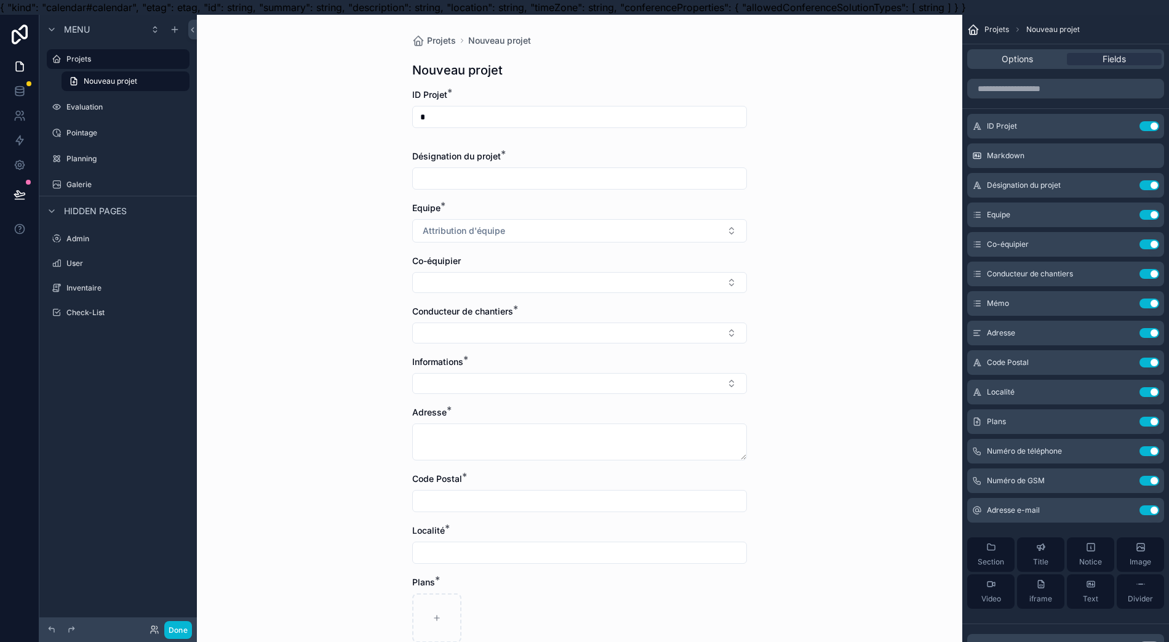
click at [426, 119] on input "*" at bounding box center [580, 116] width 334 height 17
click at [424, 113] on input "*" at bounding box center [580, 116] width 334 height 17
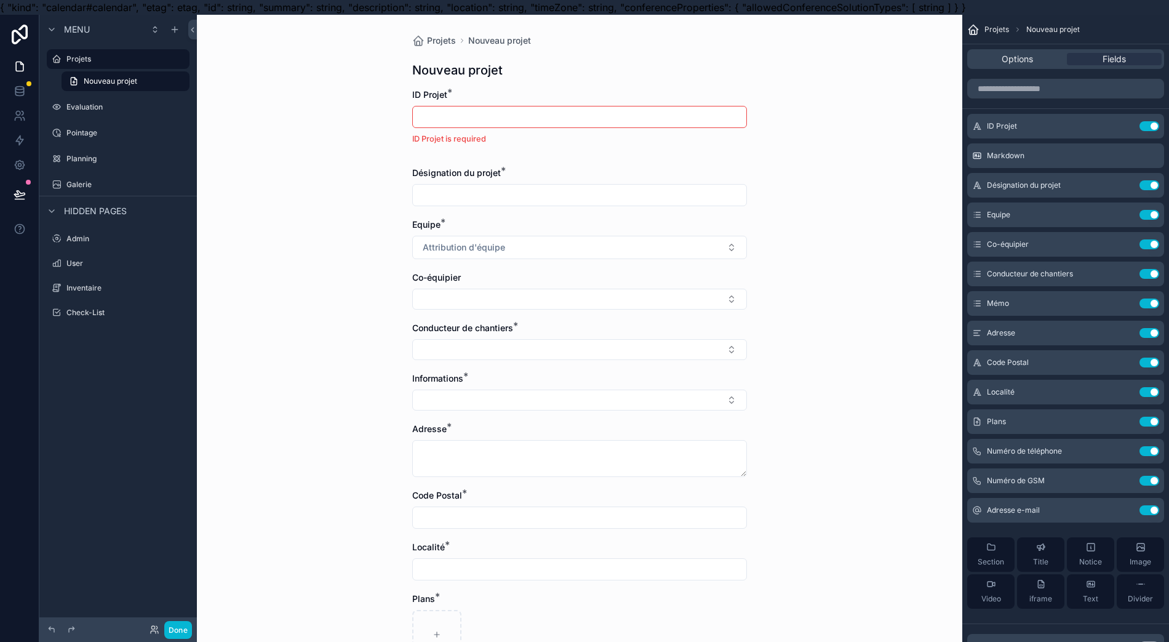
click at [544, 217] on form "ID Projet * ID Projet is required Désignation du projet * Equipe * Attribution …" at bounding box center [579, 512] width 335 height 846
click at [1061, 54] on div "Options" at bounding box center [1017, 59] width 95 height 12
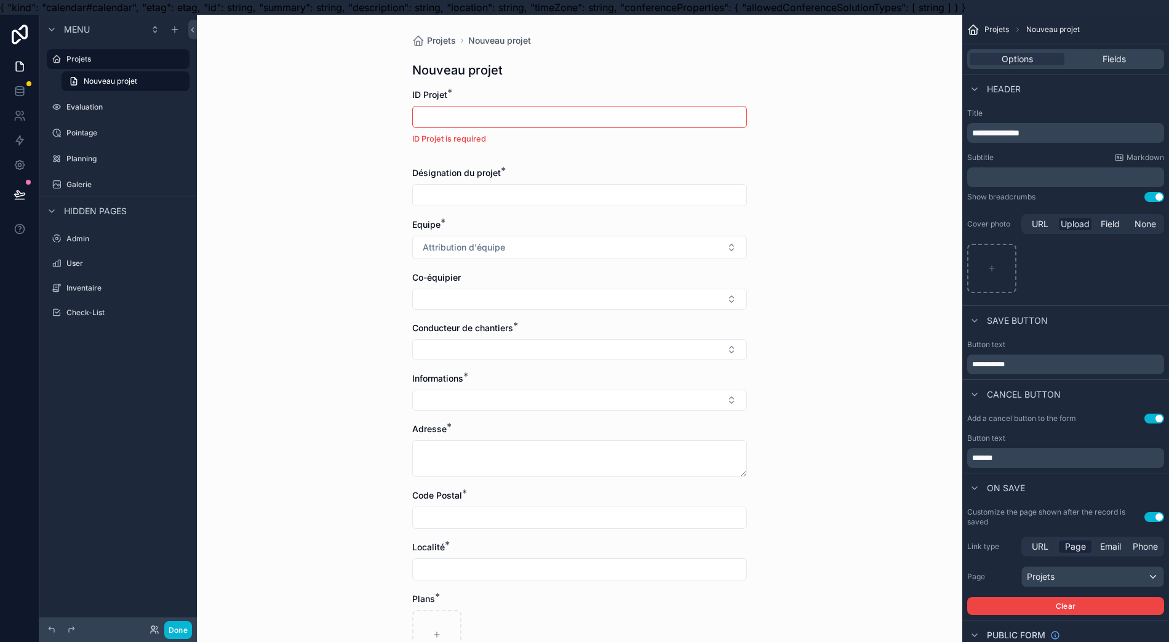
click at [818, 299] on div "Projets Nouveau projet Nouveau projet ID Projet * ID Projet is required Désigna…" at bounding box center [579, 336] width 765 height 642
click at [820, 297] on div "Projets Nouveau projet Nouveau projet ID Projet * ID Projet is required Désigna…" at bounding box center [579, 336] width 765 height 642
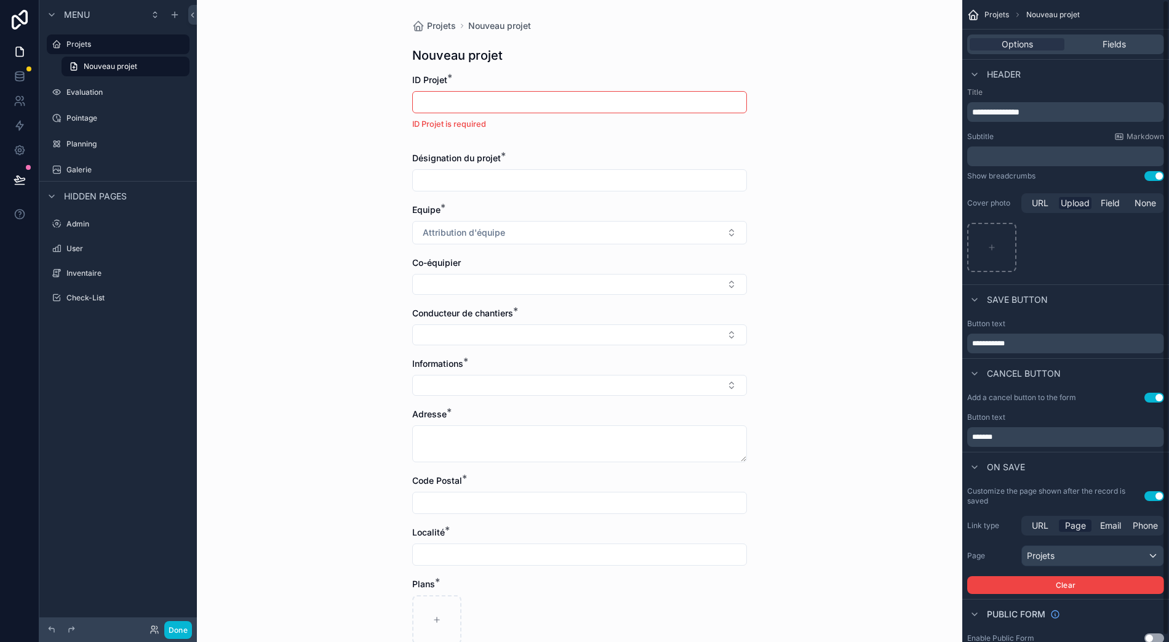
scroll to position [0, 0]
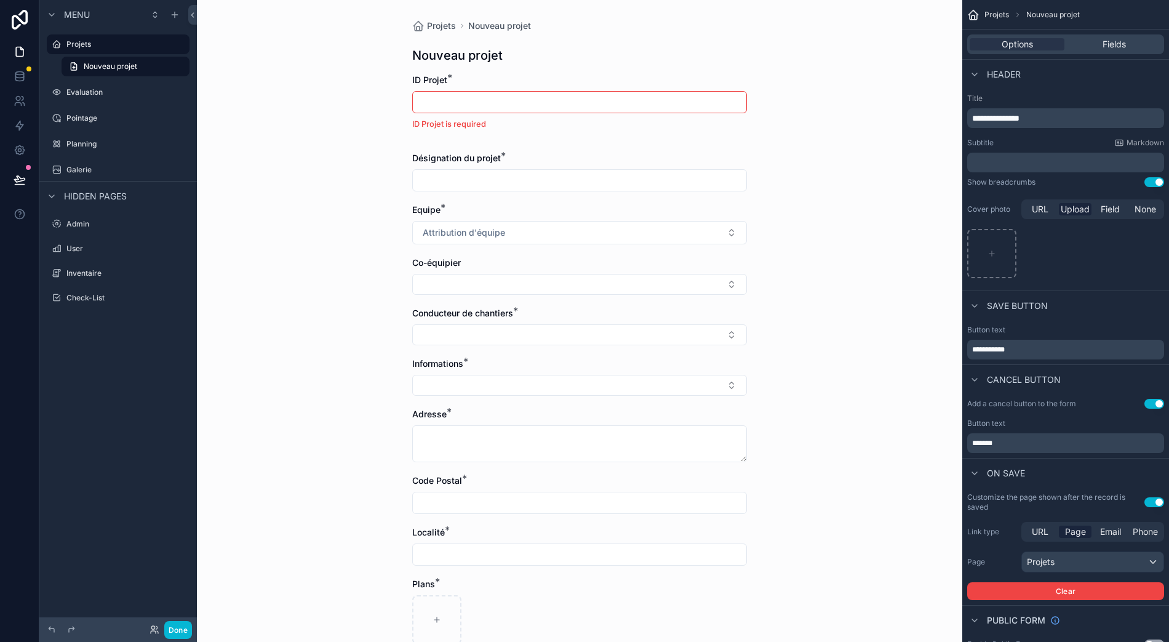
click at [1106, 203] on span "Field" at bounding box center [1110, 209] width 19 height 12
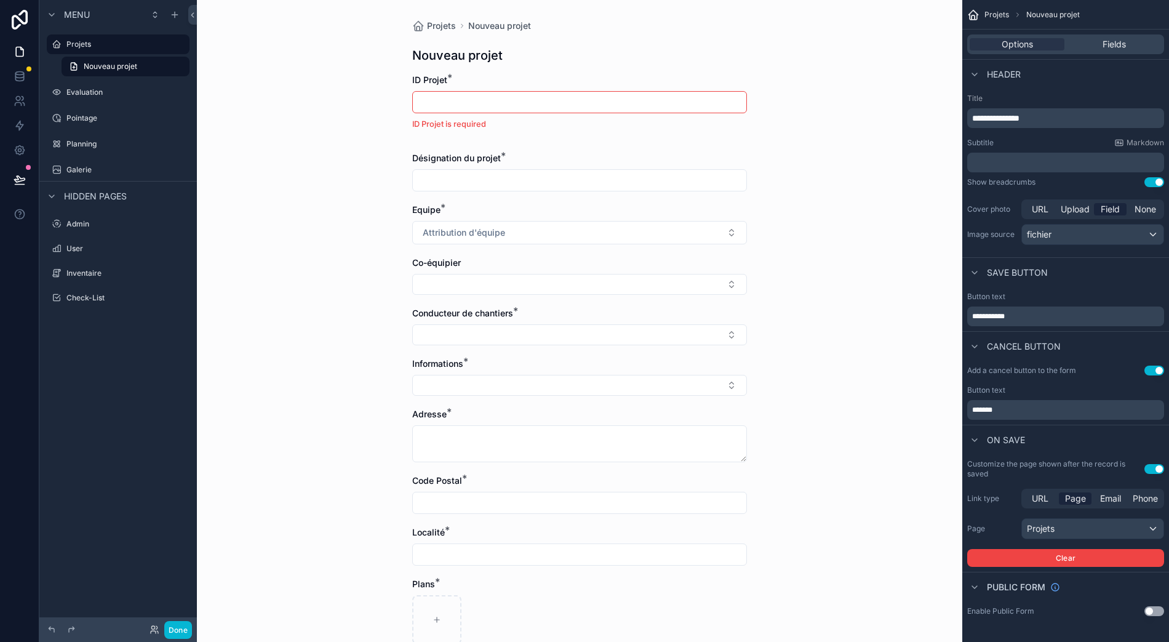
scroll to position [0, 12]
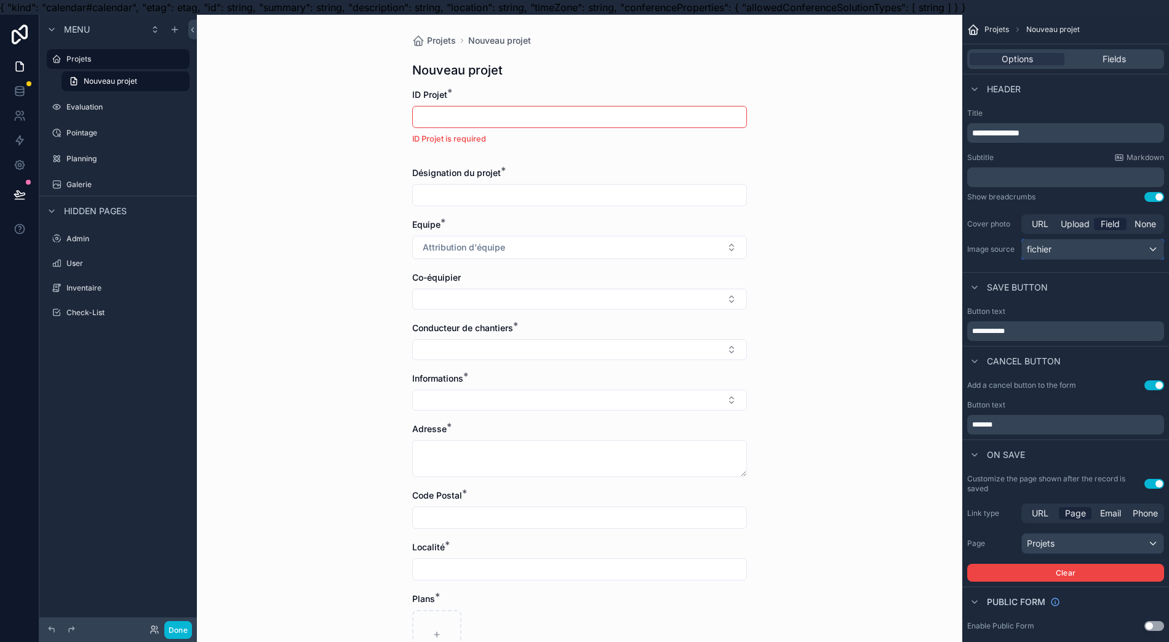
click at [1104, 253] on div "fichier" at bounding box center [1093, 249] width 142 height 20
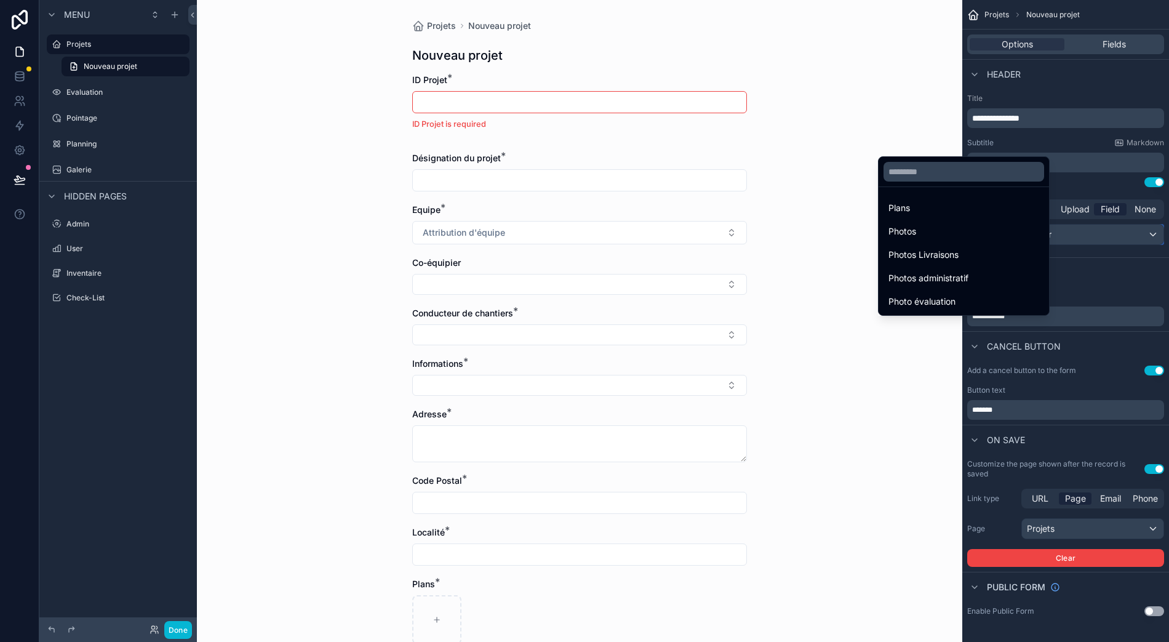
scroll to position [27, 12]
click at [1105, 265] on div "scrollable content" at bounding box center [584, 321] width 1169 height 642
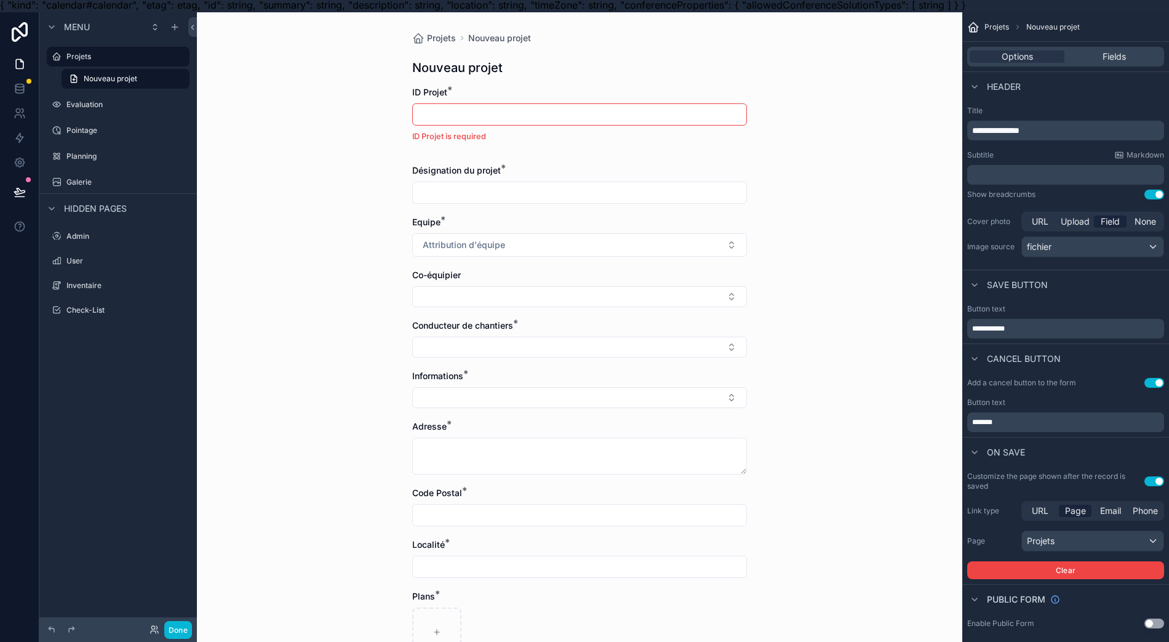
scroll to position [0, 12]
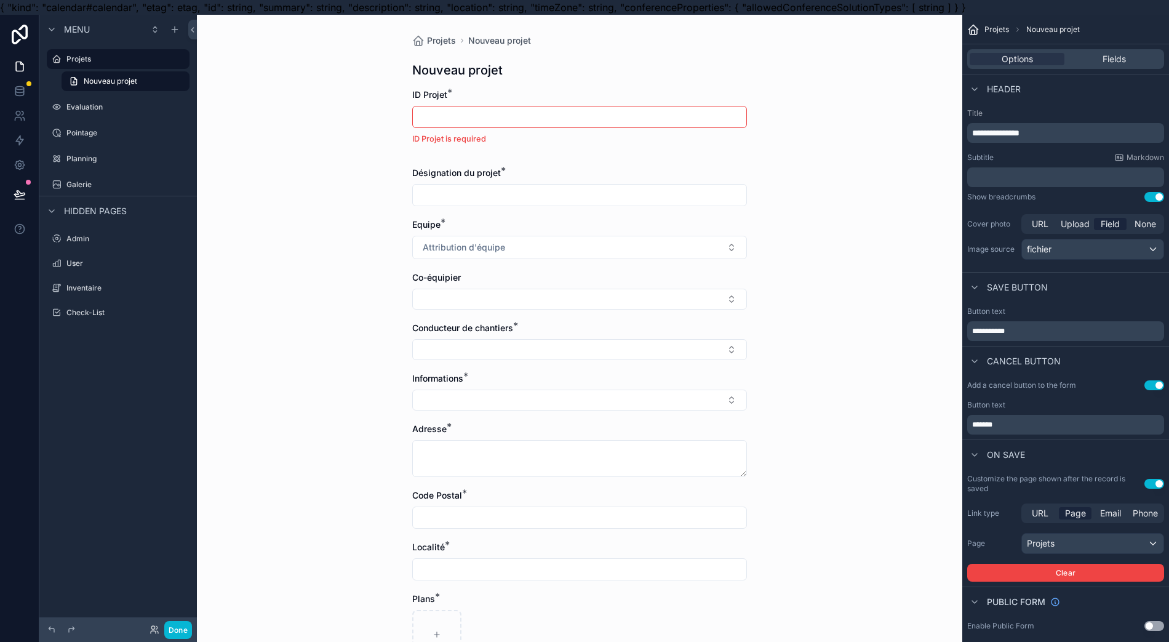
click at [1048, 178] on p "﻿" at bounding box center [1067, 177] width 190 height 12
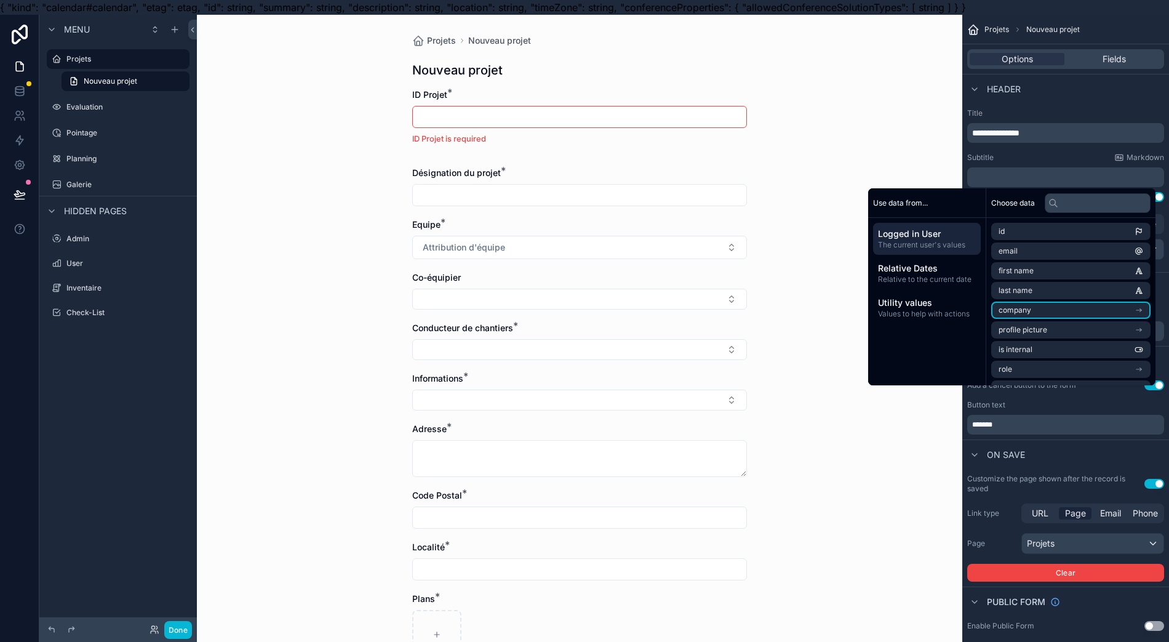
scroll to position [155, 0]
click at [948, 276] on span "Relative to the current date" at bounding box center [927, 279] width 98 height 10
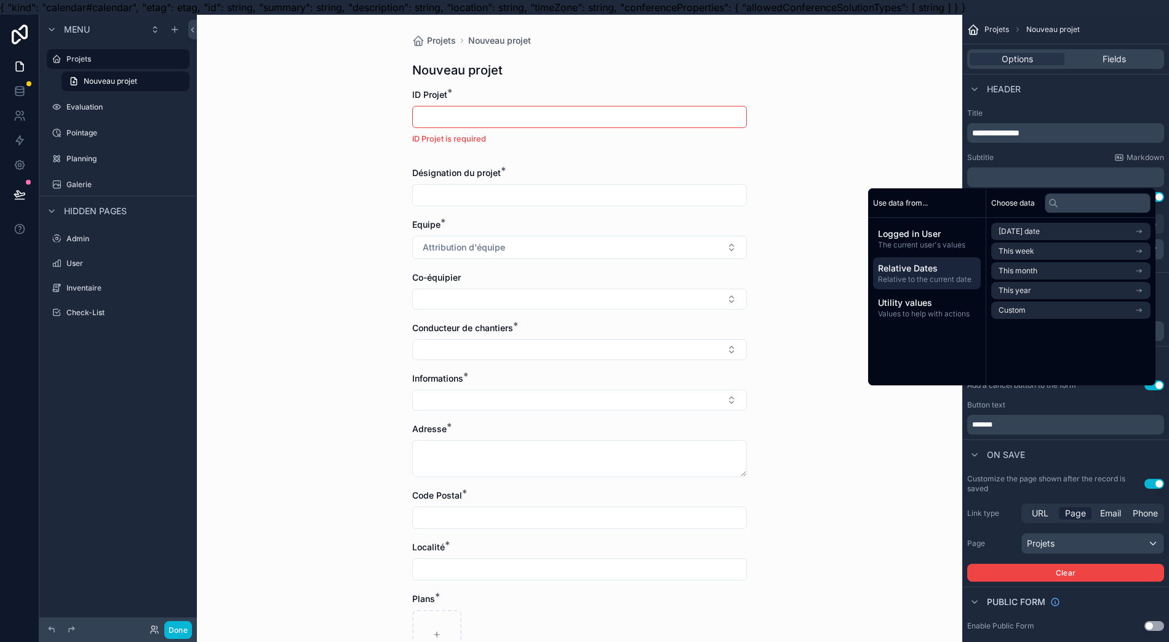
click at [943, 241] on span "The current user's values" at bounding box center [927, 245] width 98 height 10
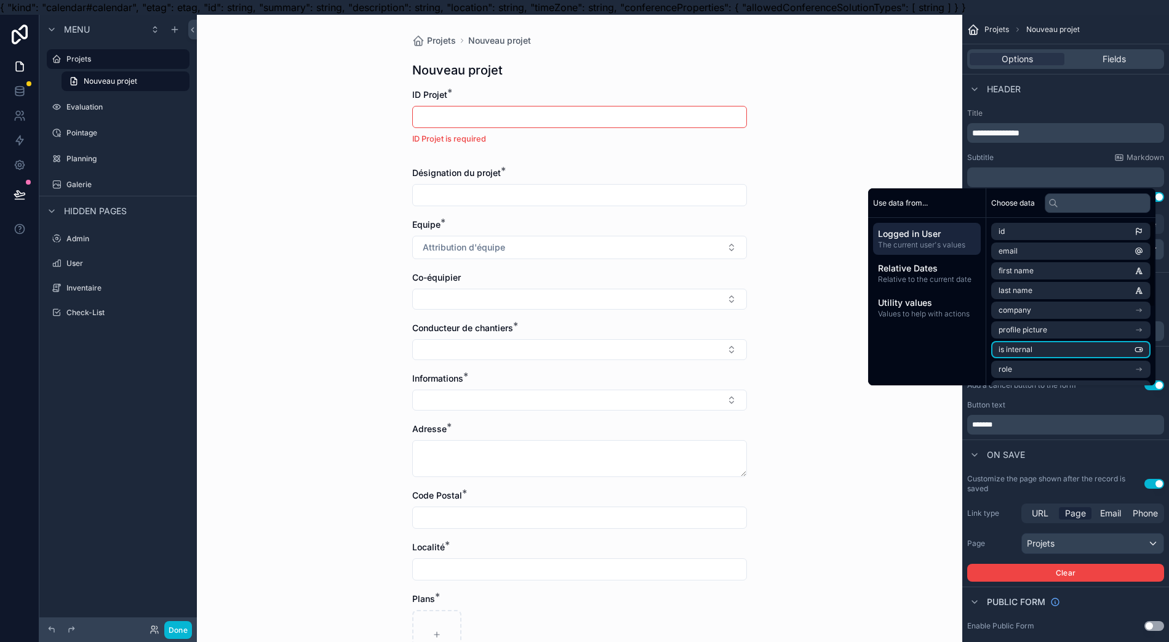
scroll to position [155, 0]
click at [961, 316] on span "Values to help with actions" at bounding box center [927, 314] width 98 height 10
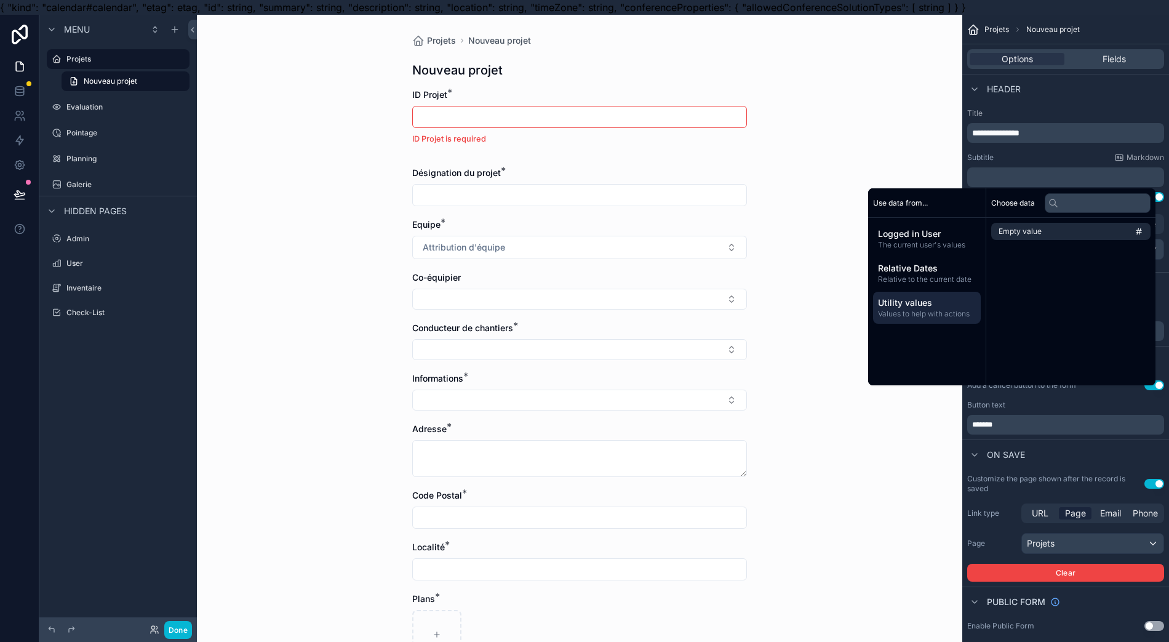
click at [932, 274] on span "Relative to the current date" at bounding box center [927, 279] width 98 height 10
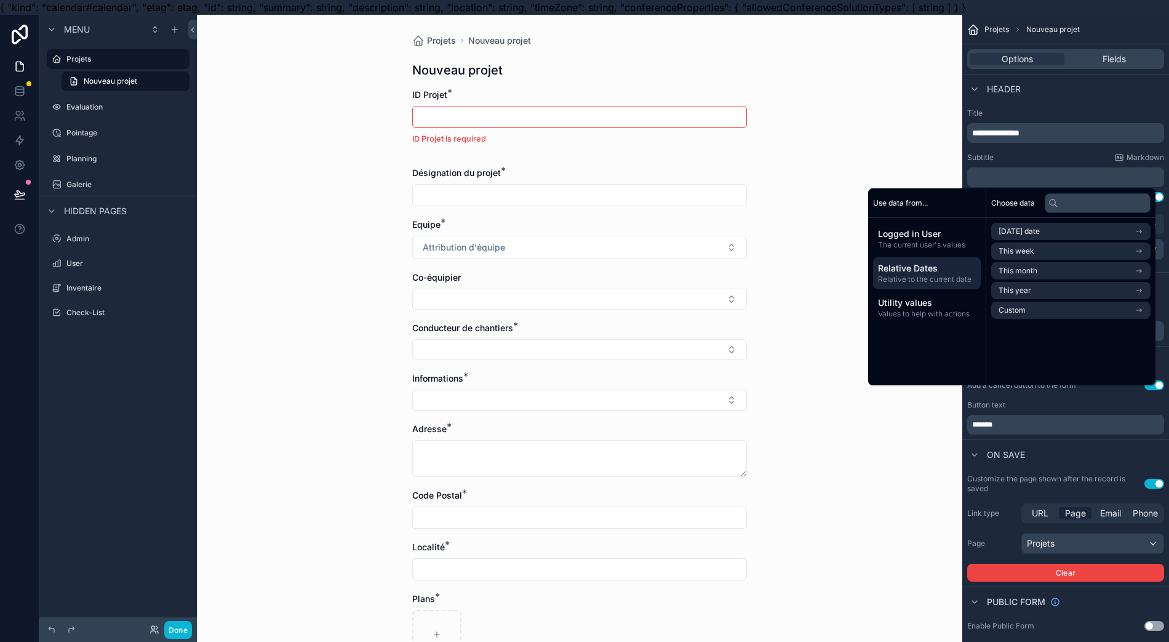
click at [929, 234] on span "Logged in User" at bounding box center [927, 234] width 98 height 12
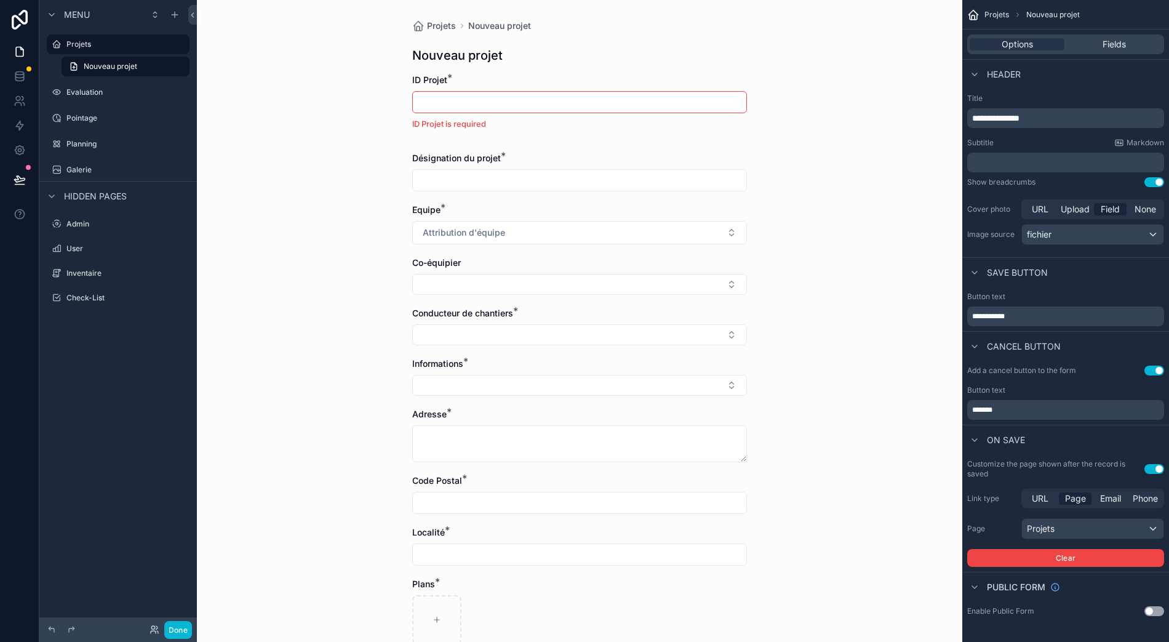
click at [1091, 72] on div "Header" at bounding box center [1065, 74] width 207 height 30
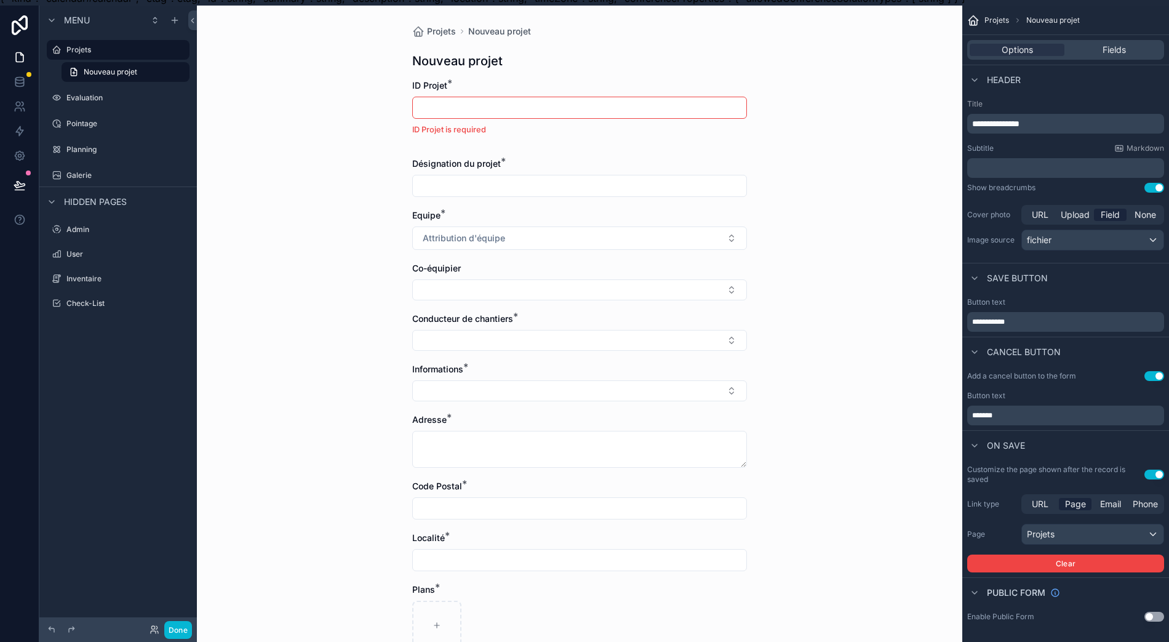
scroll to position [0, 12]
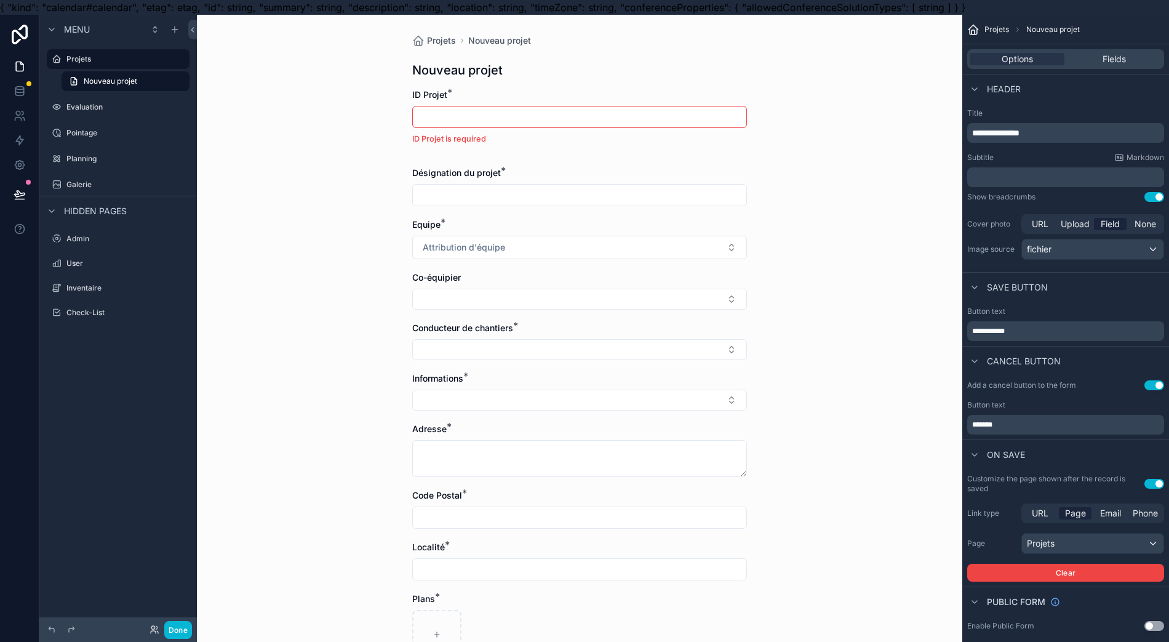
click at [1108, 55] on span "Fields" at bounding box center [1114, 59] width 23 height 12
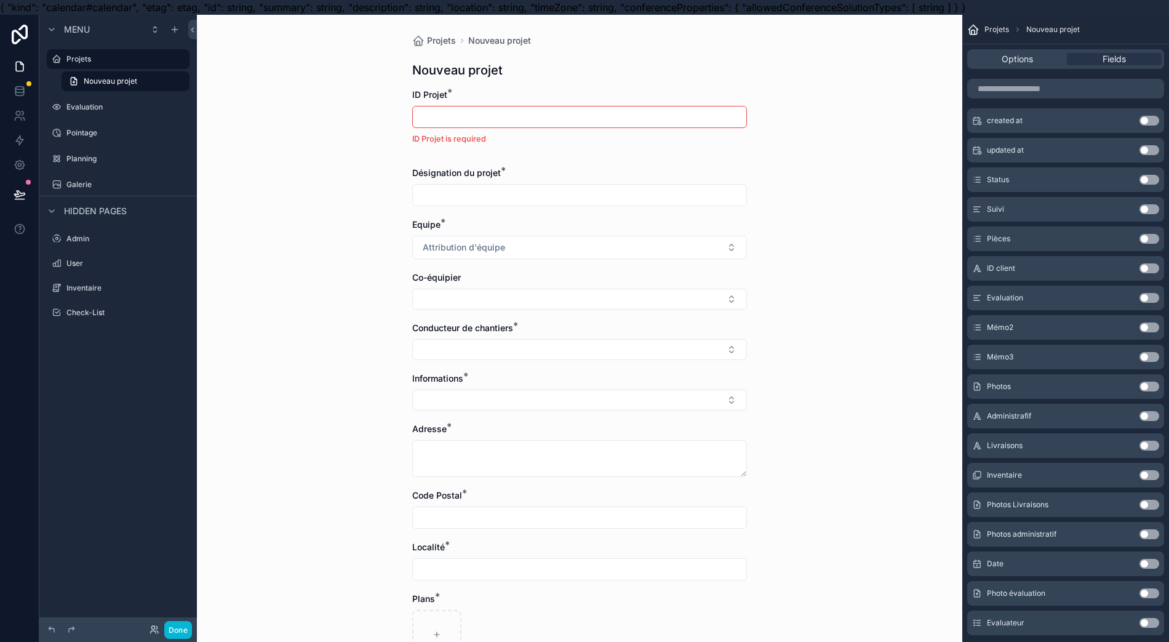
scroll to position [362, 0]
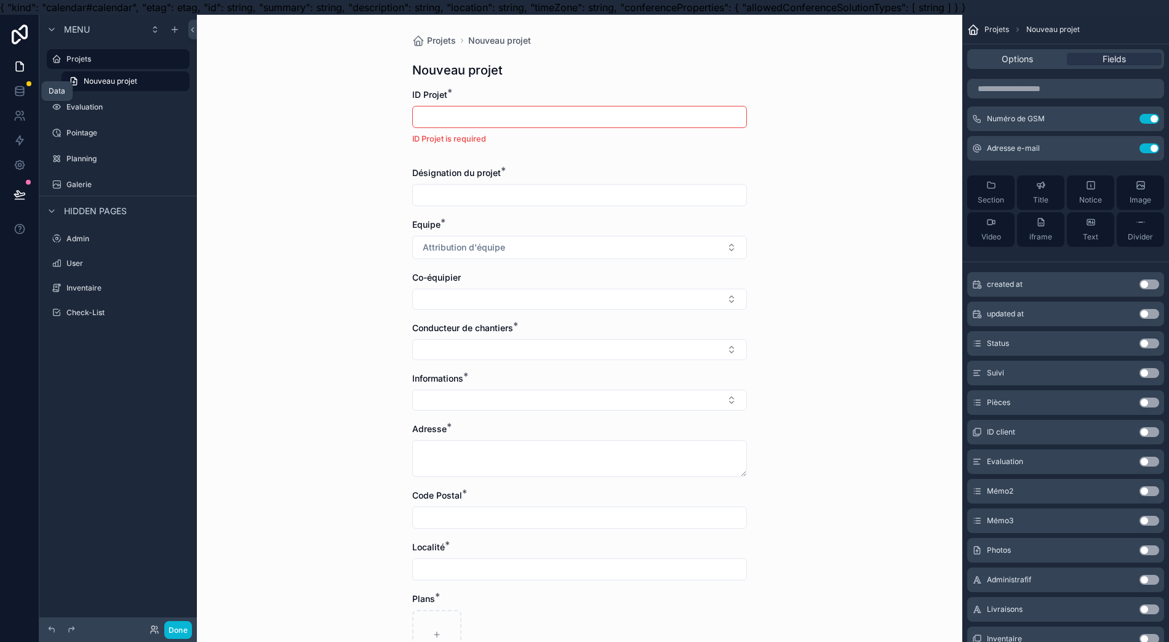
click at [14, 91] on icon at bounding box center [20, 91] width 12 height 12
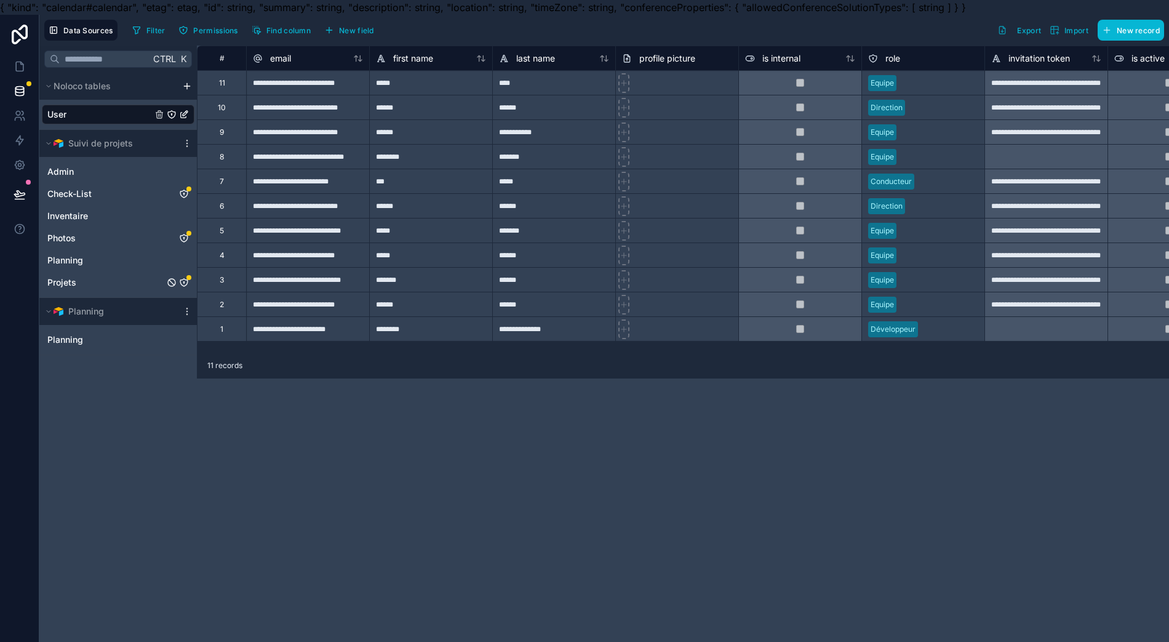
click at [112, 277] on link "Projets" at bounding box center [105, 282] width 117 height 12
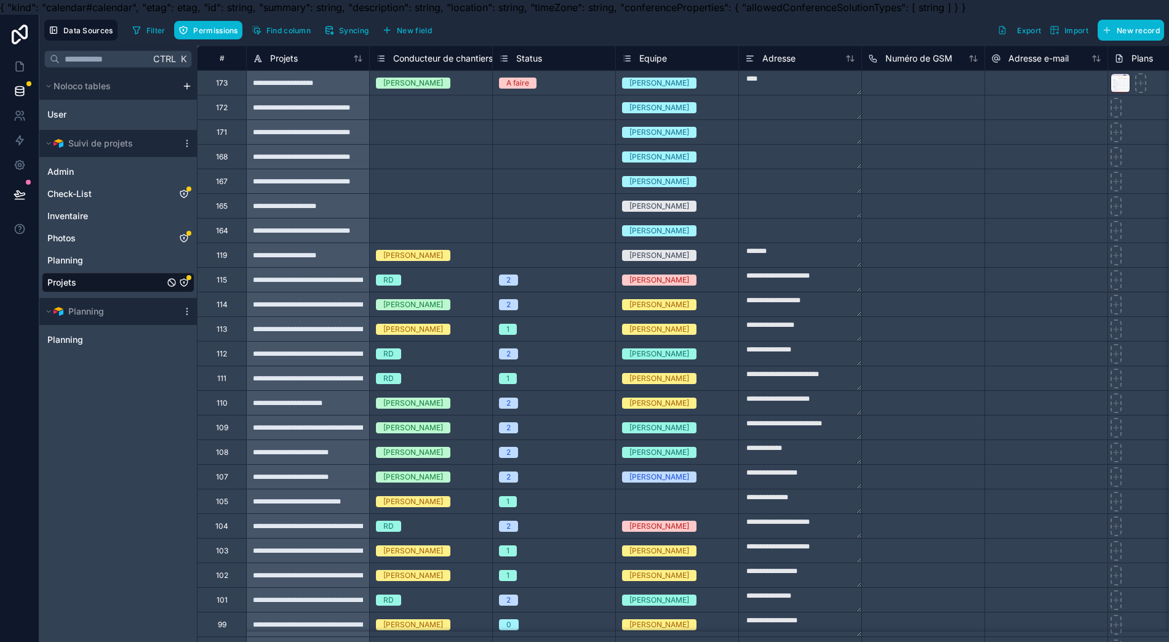
click at [179, 281] on icon "Projets" at bounding box center [184, 283] width 10 height 10
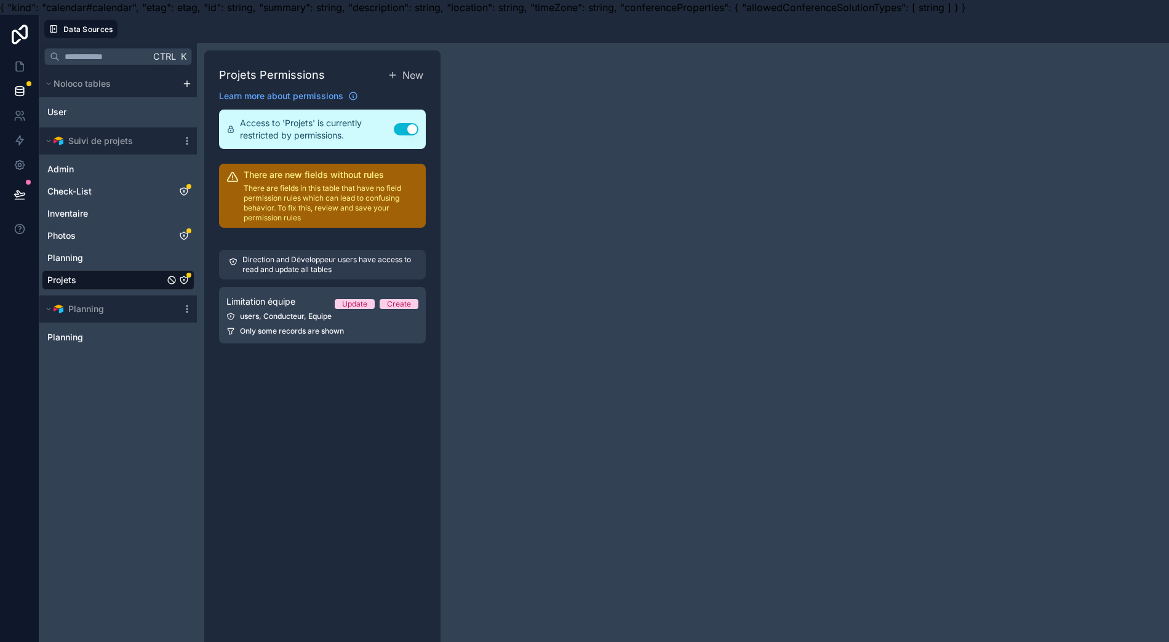
click at [263, 295] on span "Limitation équipe" at bounding box center [260, 301] width 69 height 12
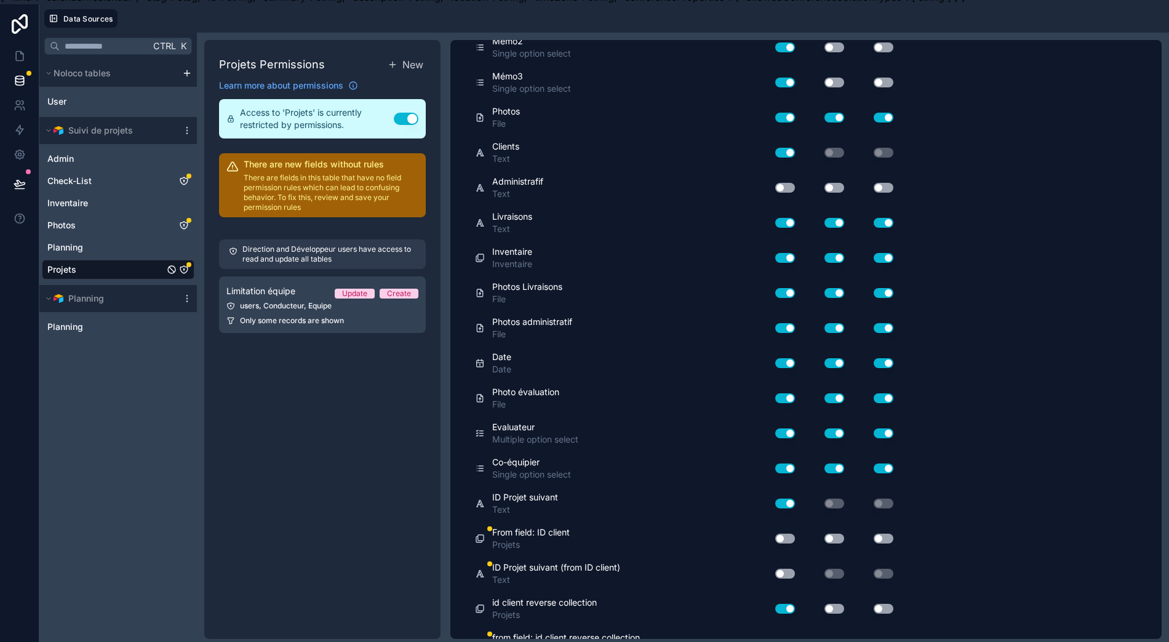
scroll to position [27, 12]
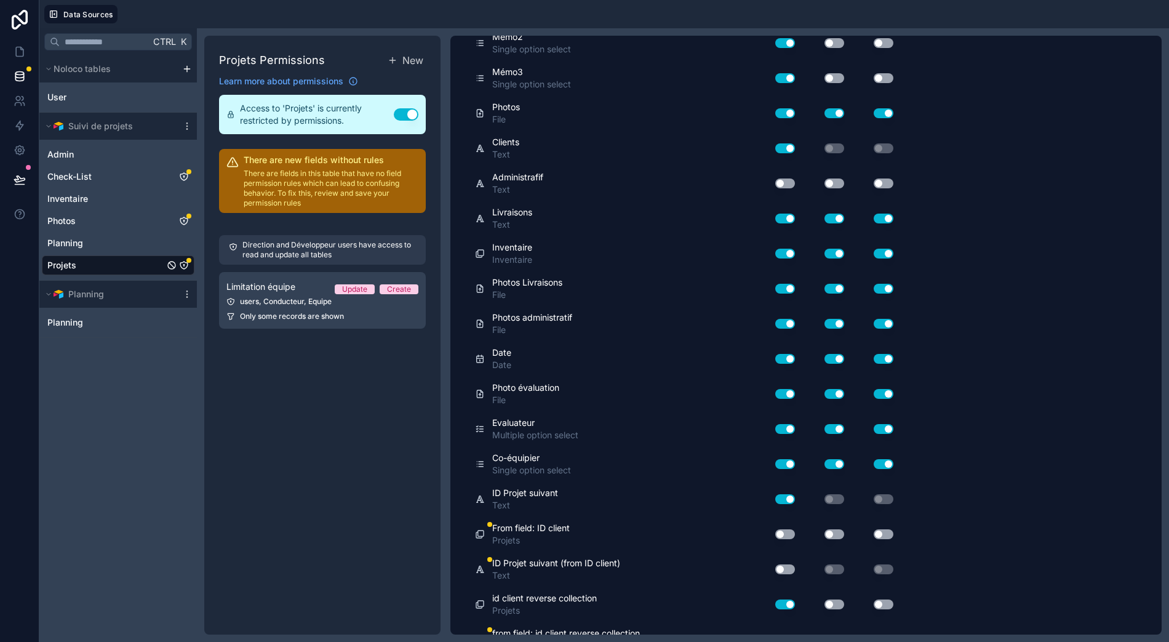
click at [775, 564] on button "Use setting" at bounding box center [785, 569] width 20 height 10
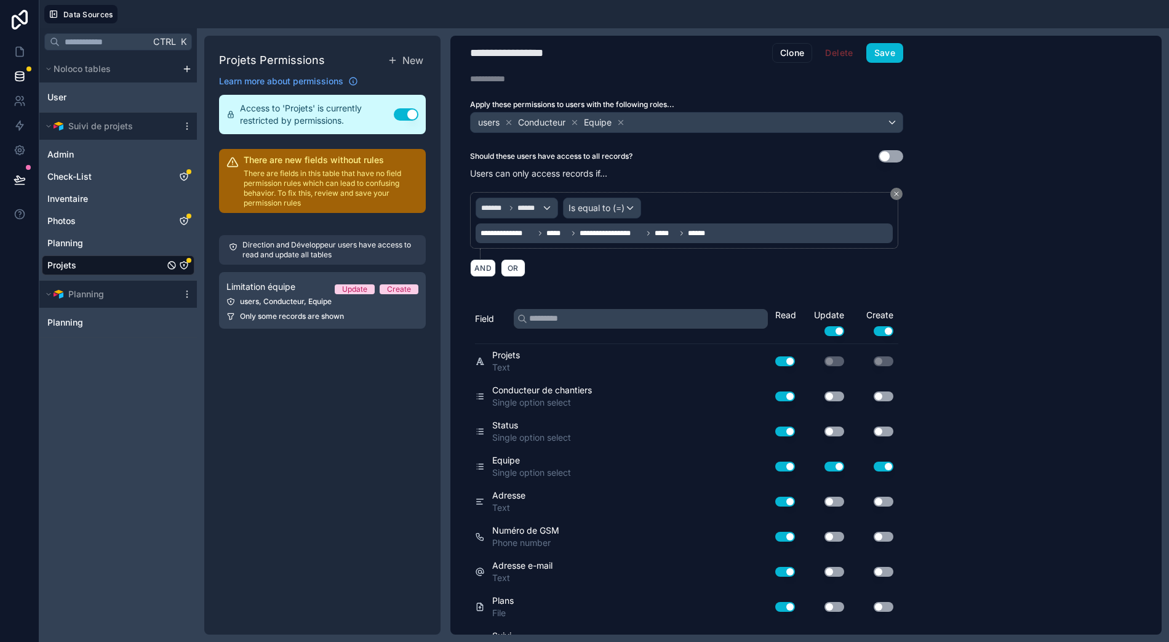
scroll to position [0, 0]
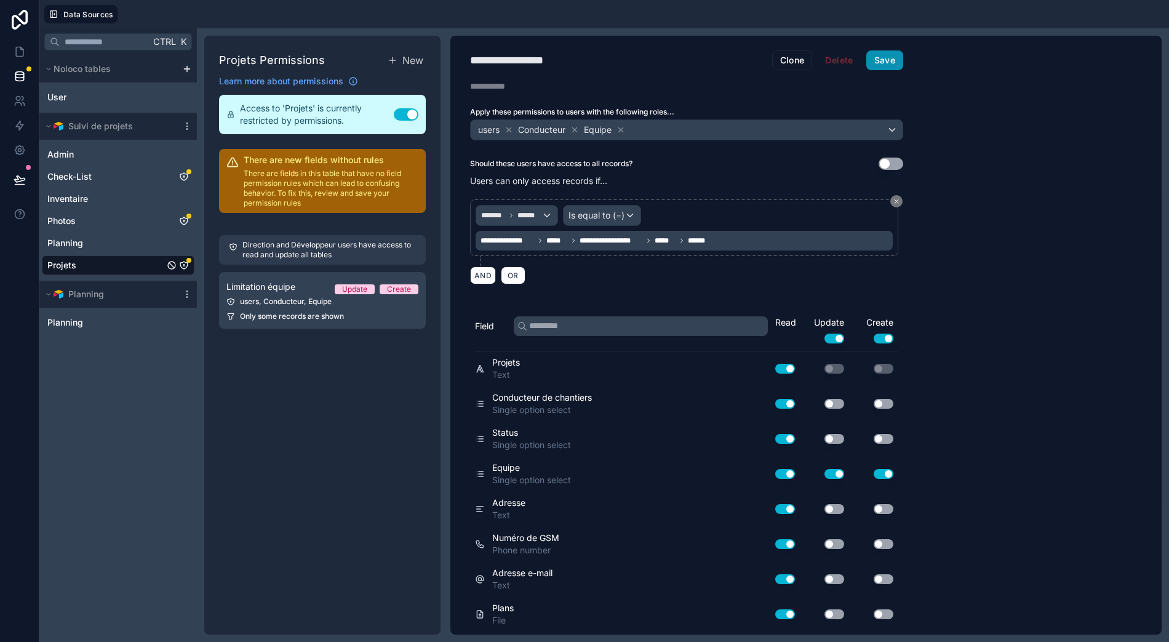
click at [886, 54] on button "Save" at bounding box center [884, 60] width 37 height 20
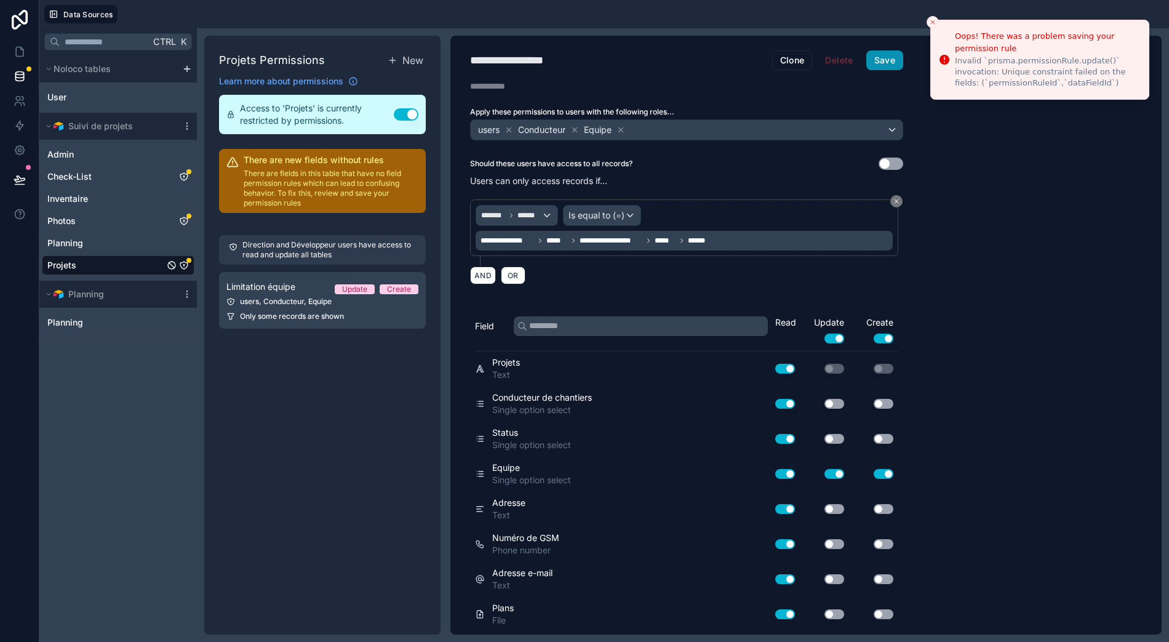
click at [878, 50] on button "Save" at bounding box center [884, 60] width 37 height 20
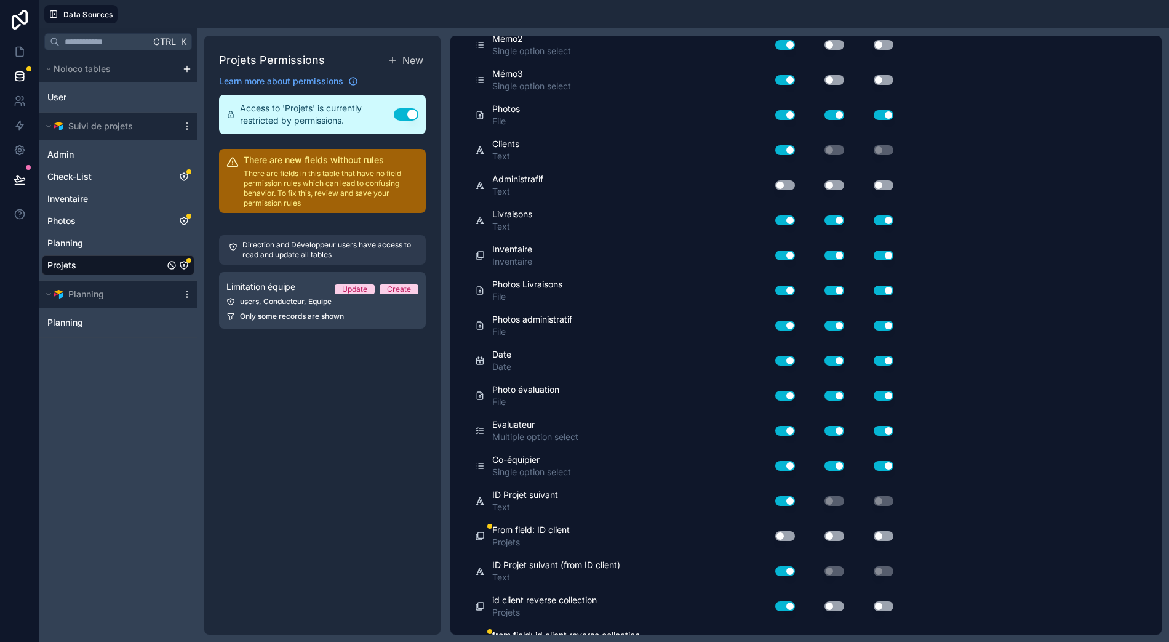
scroll to position [992, 0]
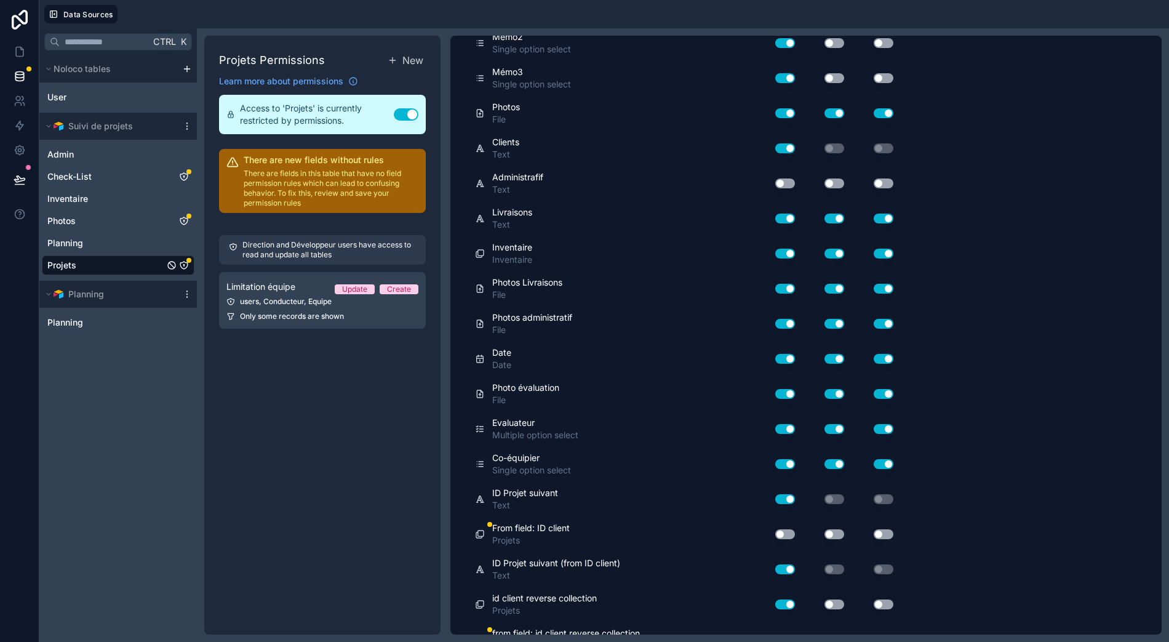
click at [775, 529] on button "Use setting" at bounding box center [785, 534] width 20 height 10
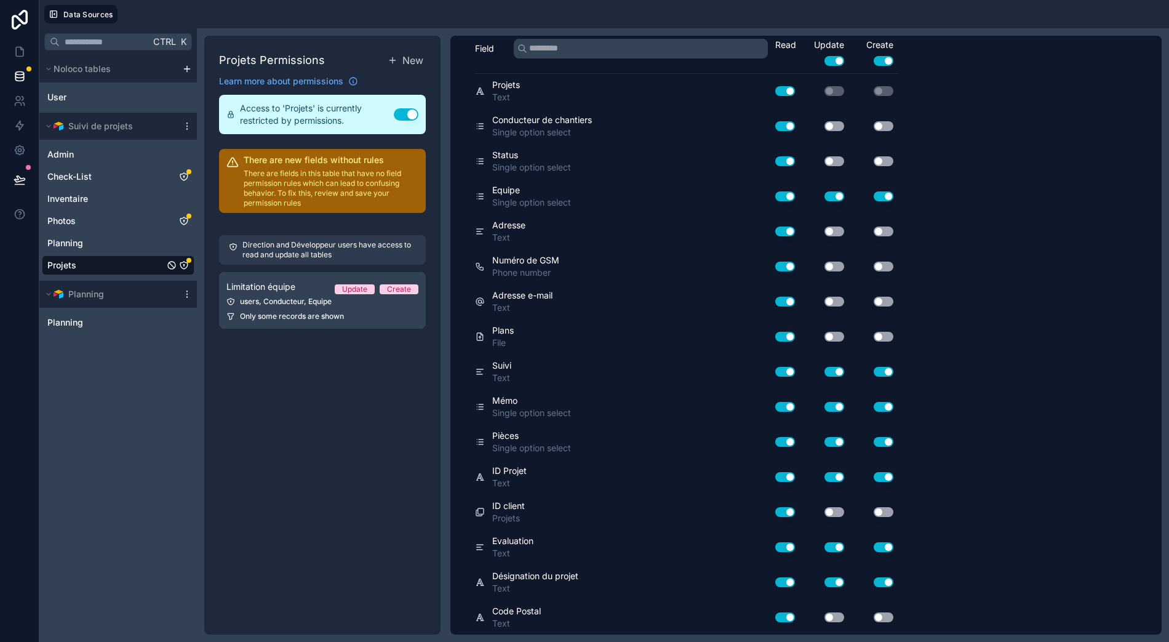
scroll to position [0, 0]
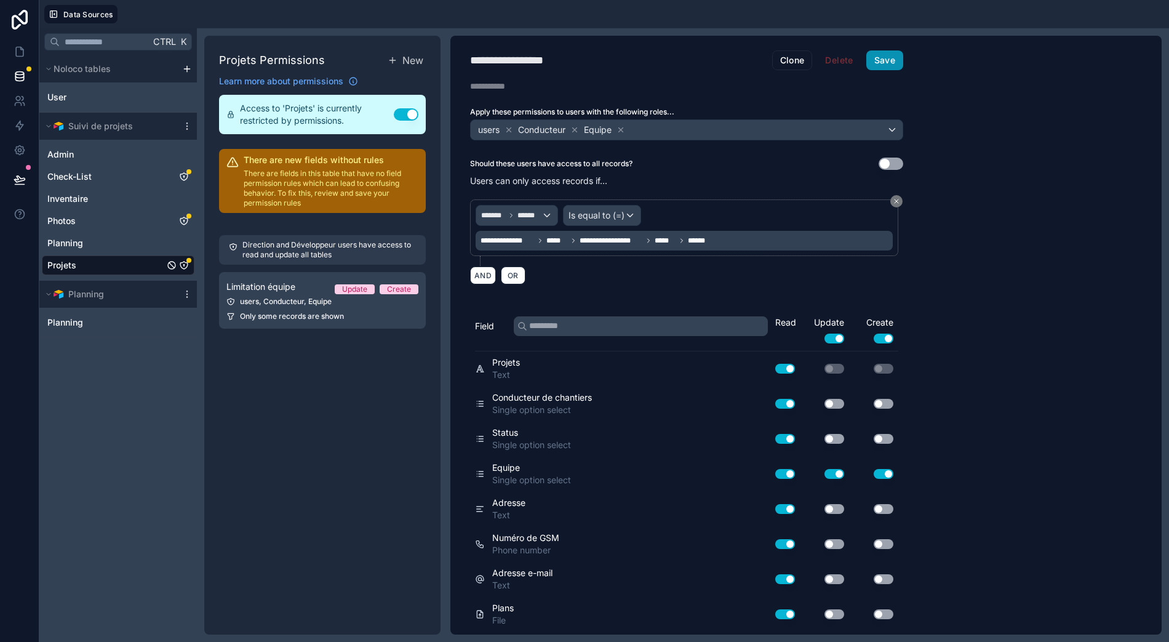
click at [890, 50] on button "Save" at bounding box center [884, 60] width 37 height 20
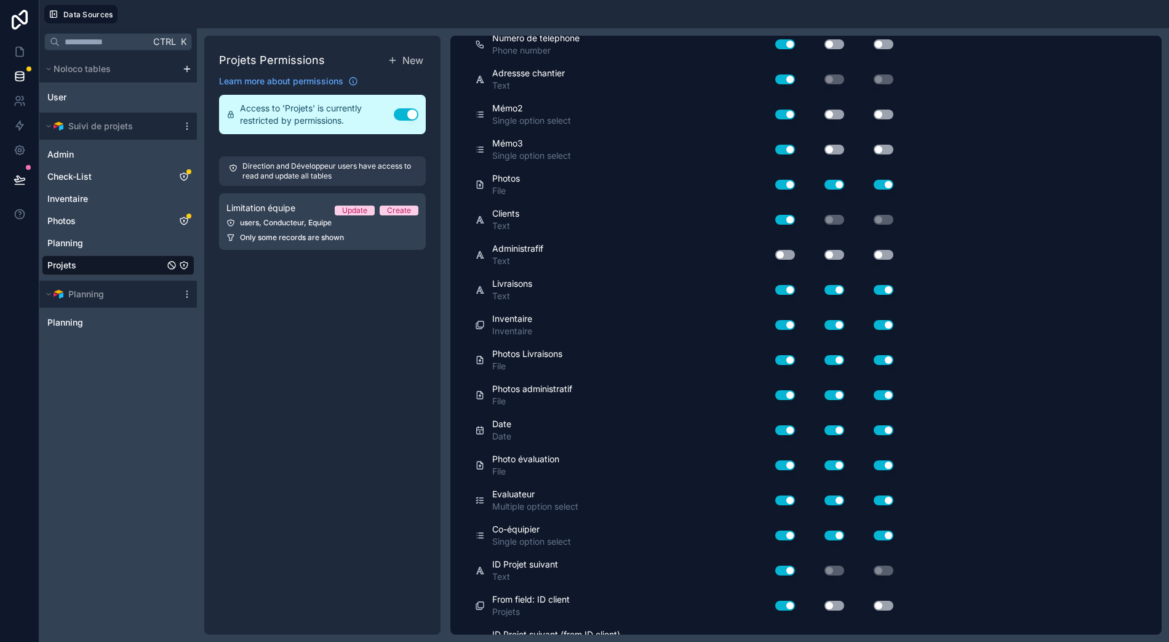
scroll to position [992, 0]
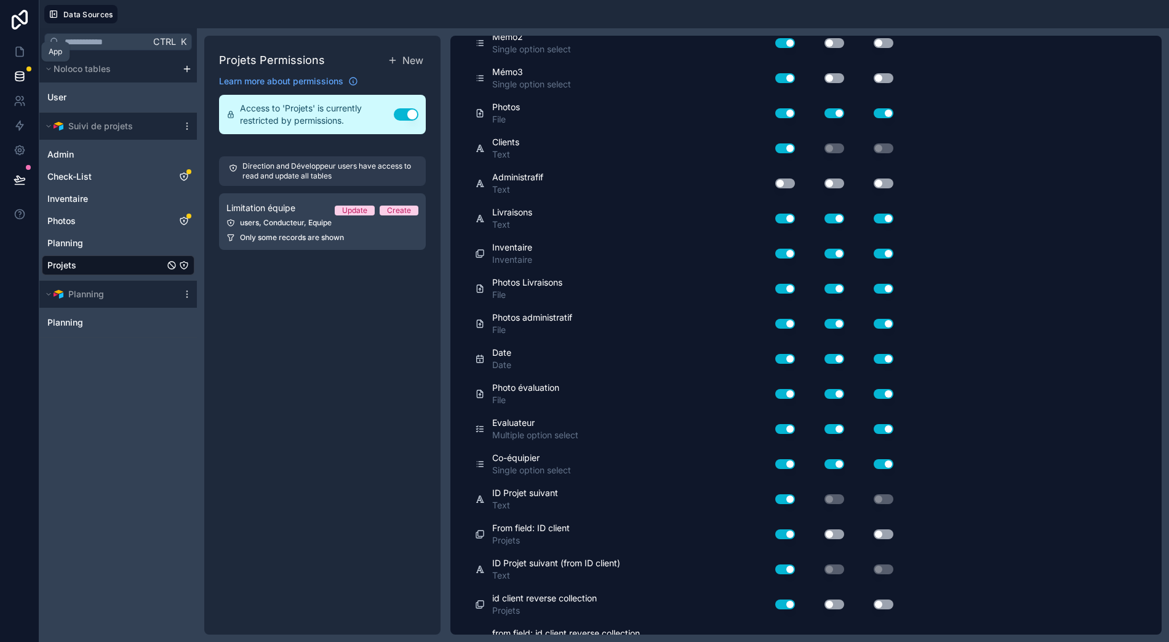
click at [14, 46] on icon at bounding box center [20, 52] width 12 height 12
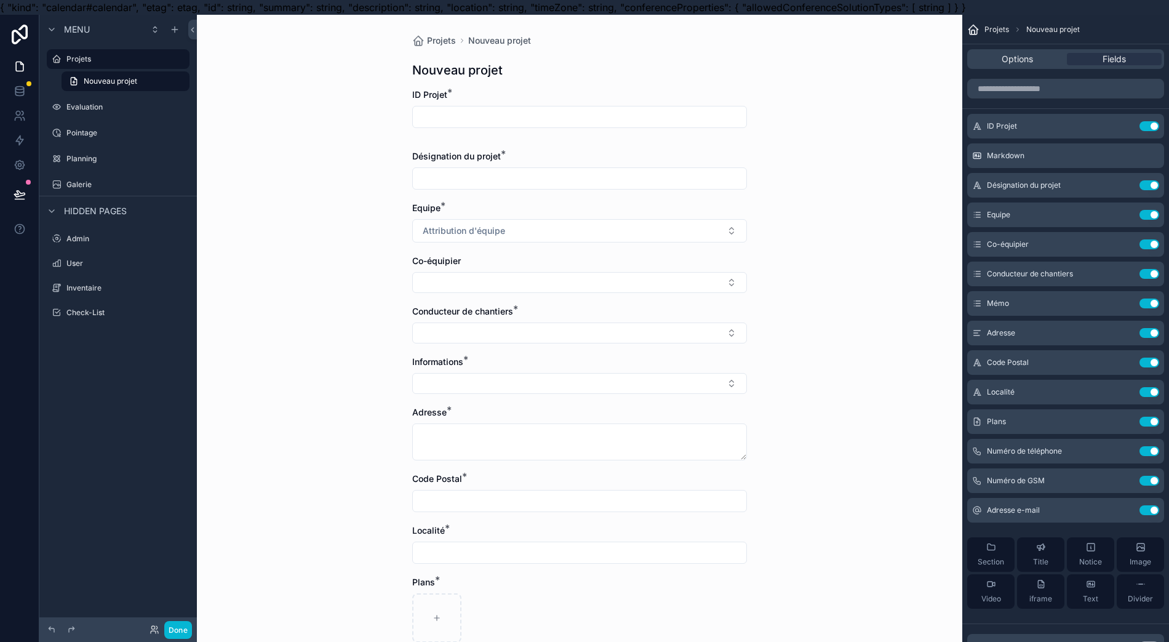
click at [496, 118] on input "scrollable content" at bounding box center [580, 116] width 334 height 17
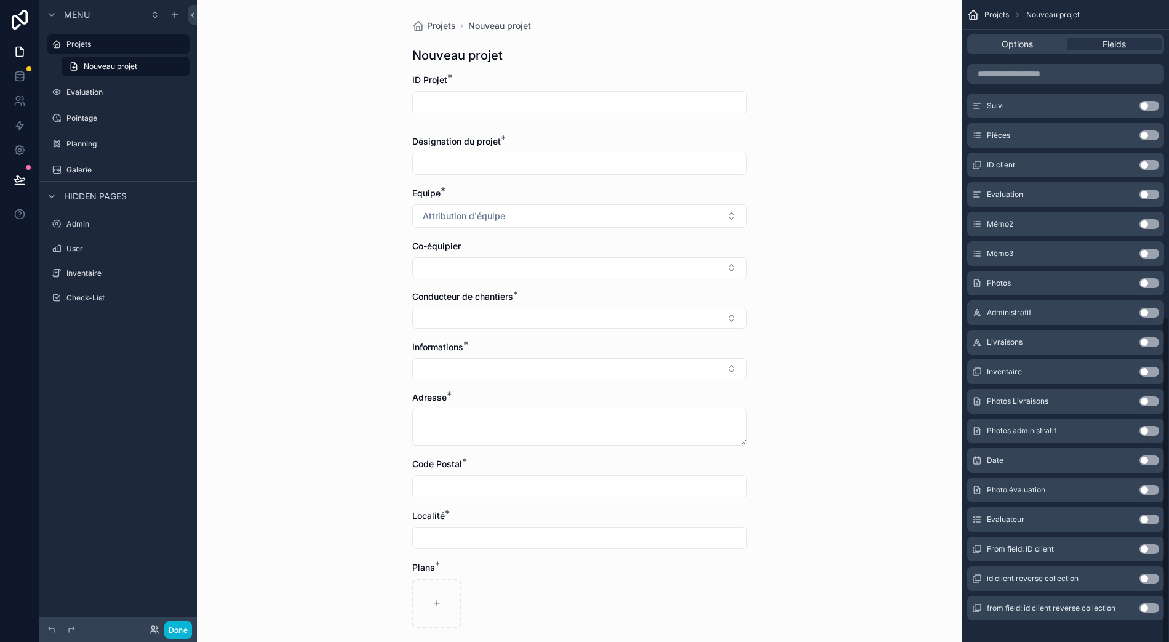
scroll to position [27, 12]
click at [1145, 544] on button "Use setting" at bounding box center [1150, 549] width 20 height 10
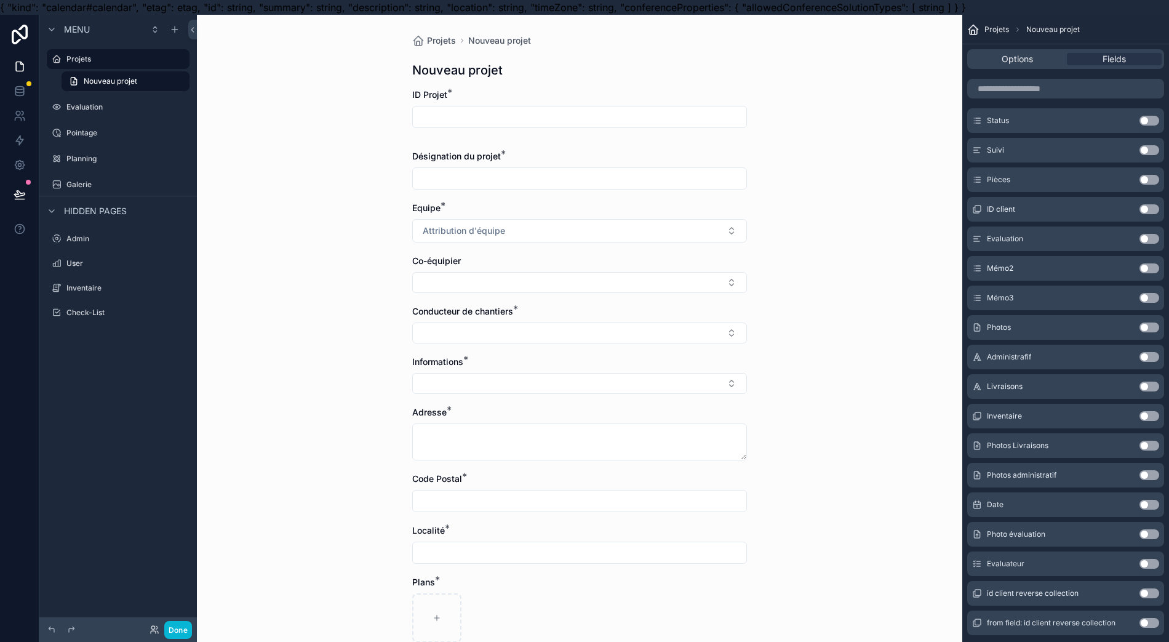
scroll to position [298, 0]
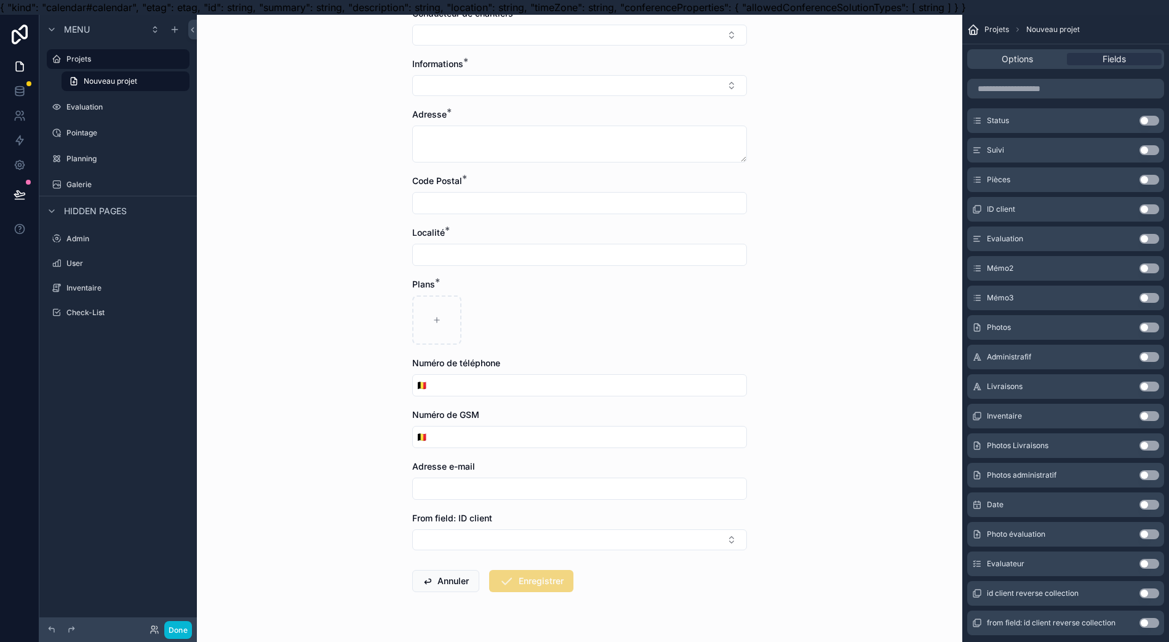
click at [643, 530] on button "Select Button" at bounding box center [579, 539] width 335 height 21
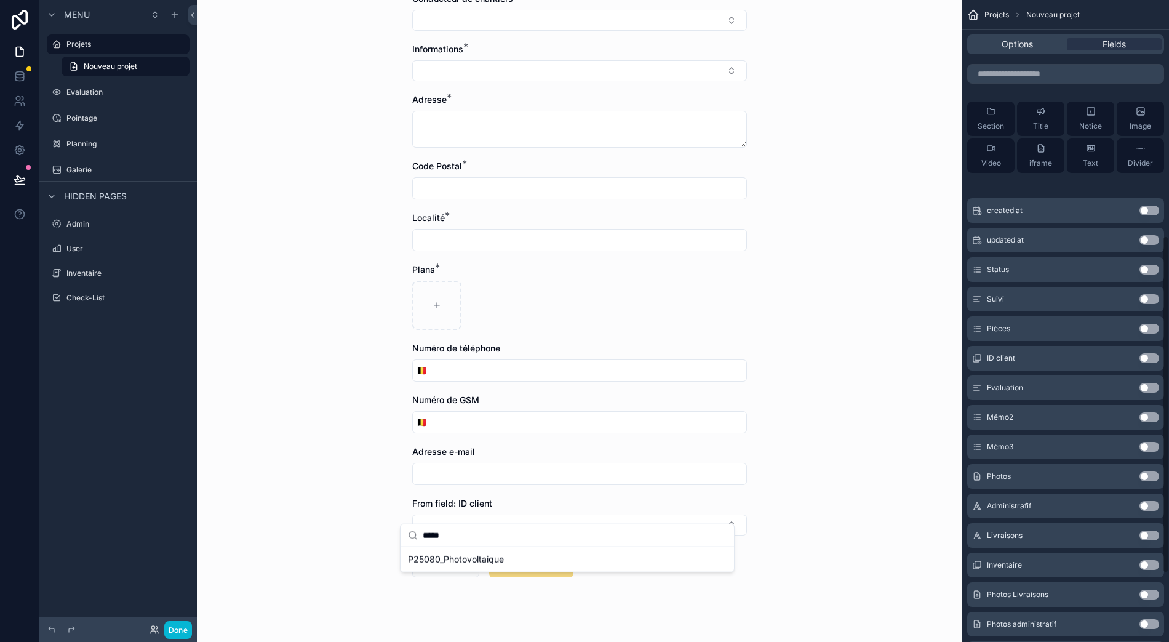
scroll to position [614, 0]
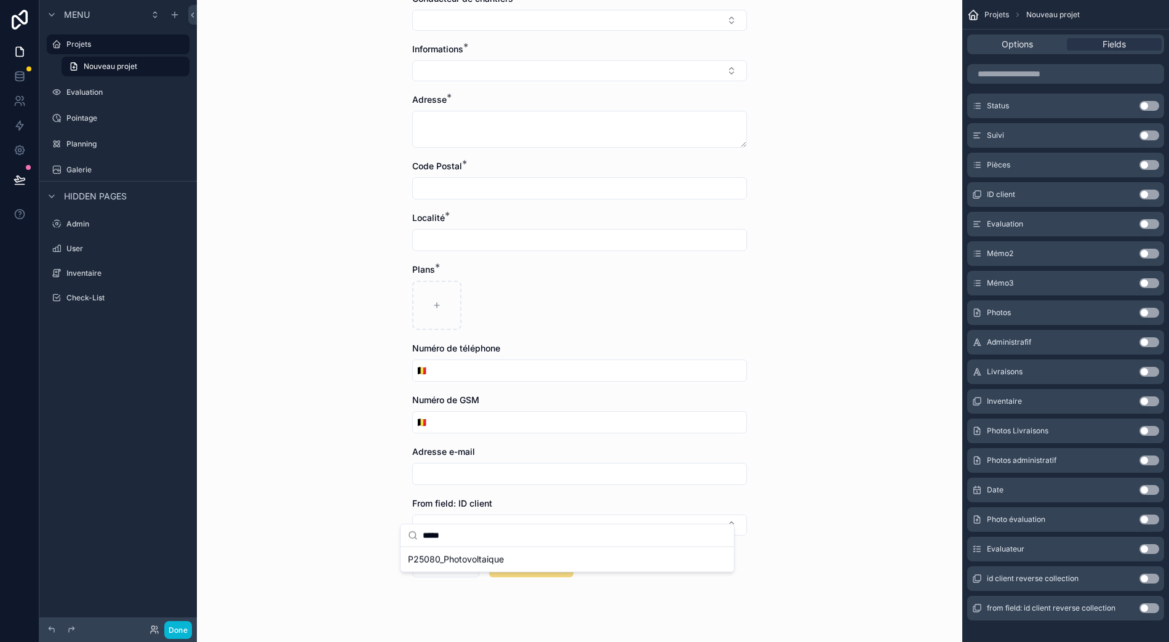
type input "*****"
click at [1150, 573] on button "Use setting" at bounding box center [1150, 578] width 20 height 10
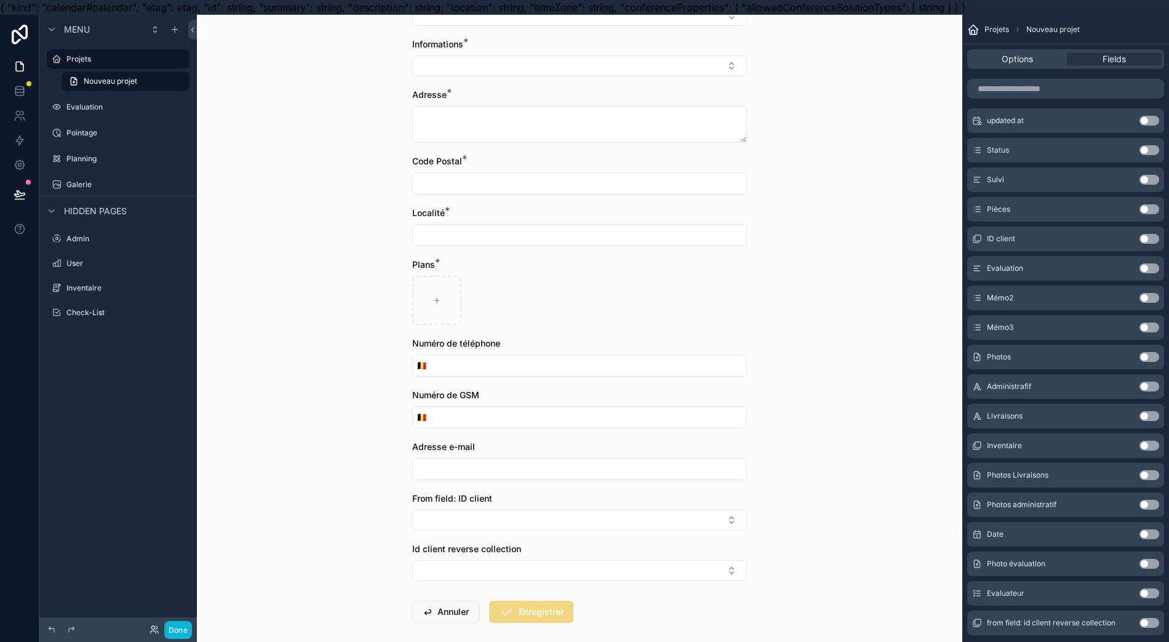
scroll to position [348, 0]
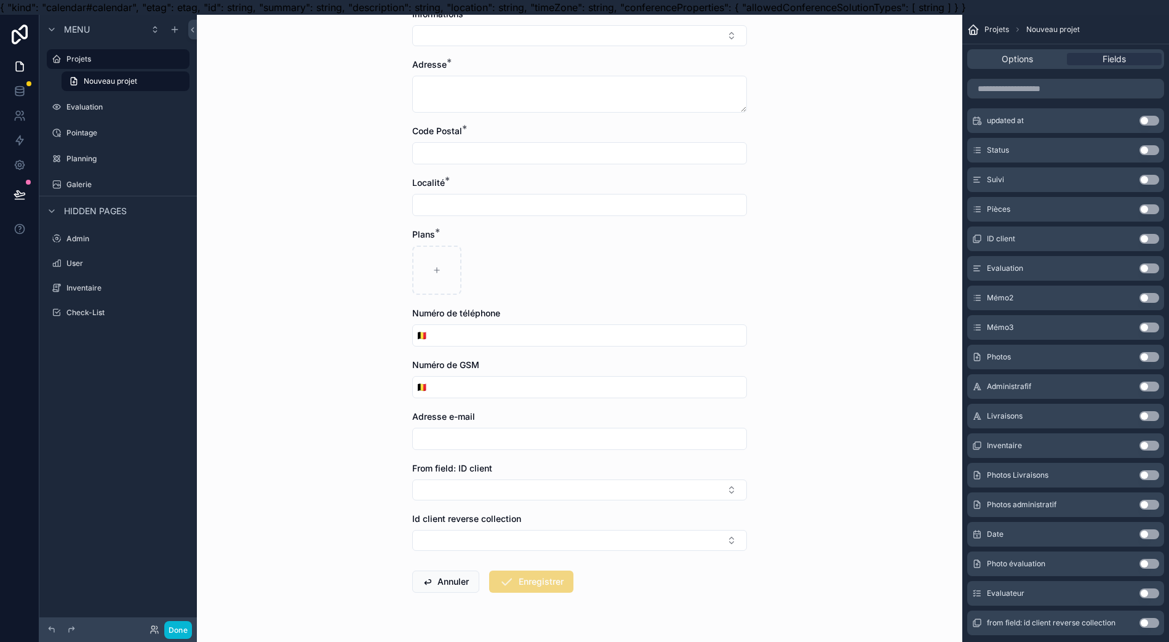
click at [587, 540] on button "Select Button" at bounding box center [579, 540] width 335 height 21
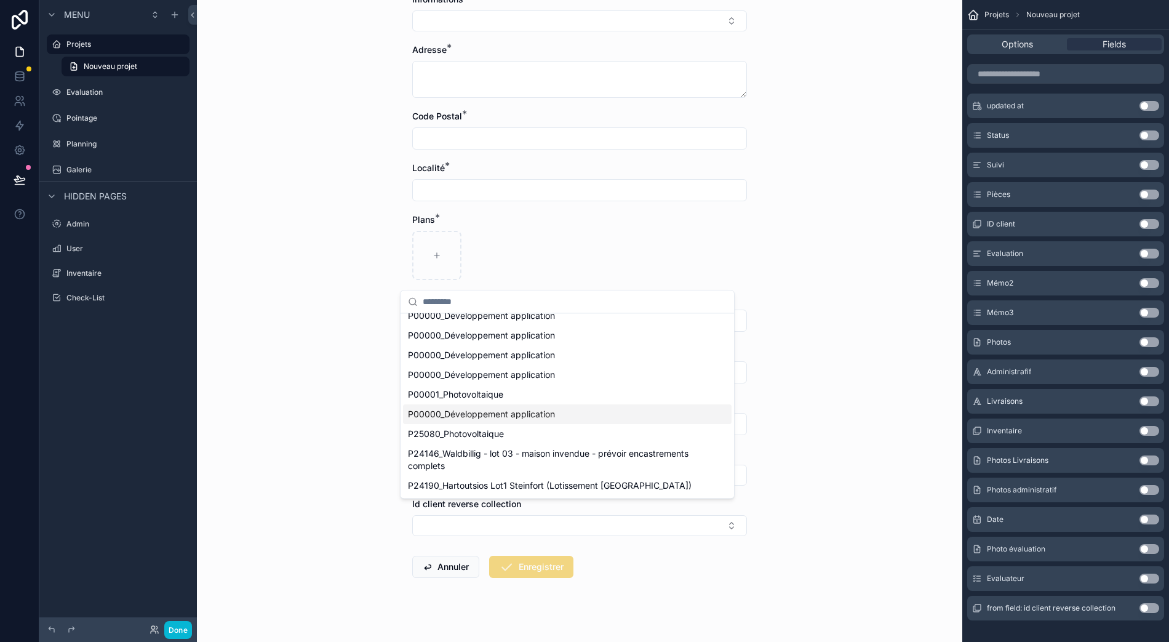
scroll to position [0, 0]
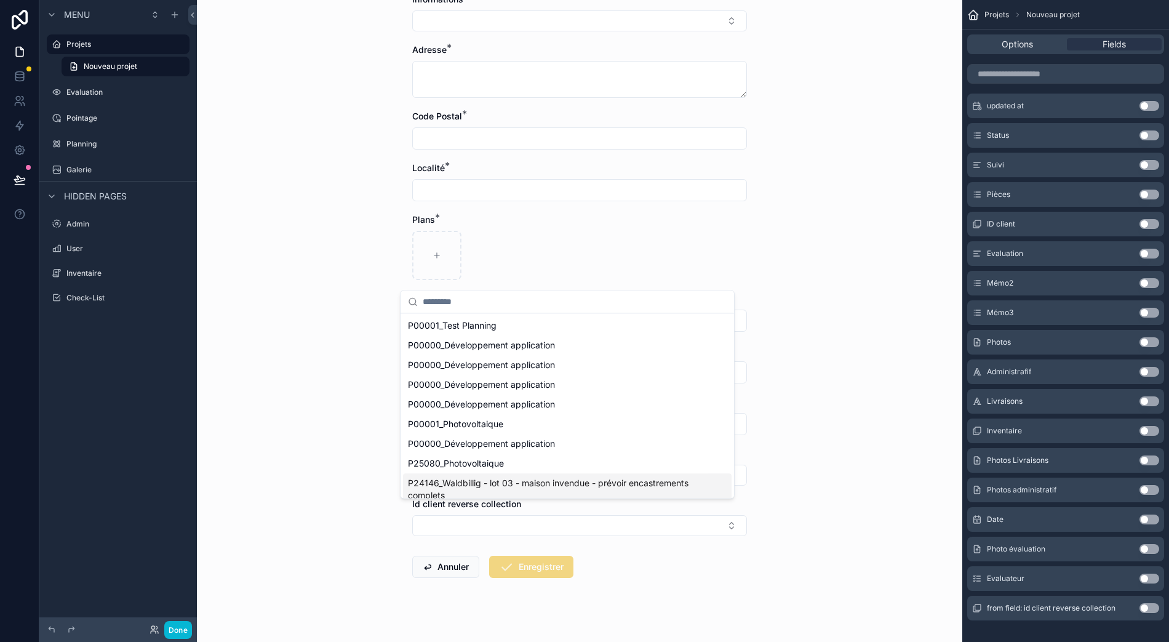
click at [1151, 596] on div "from field: id client reverse collection Use setting" at bounding box center [1065, 608] width 197 height 25
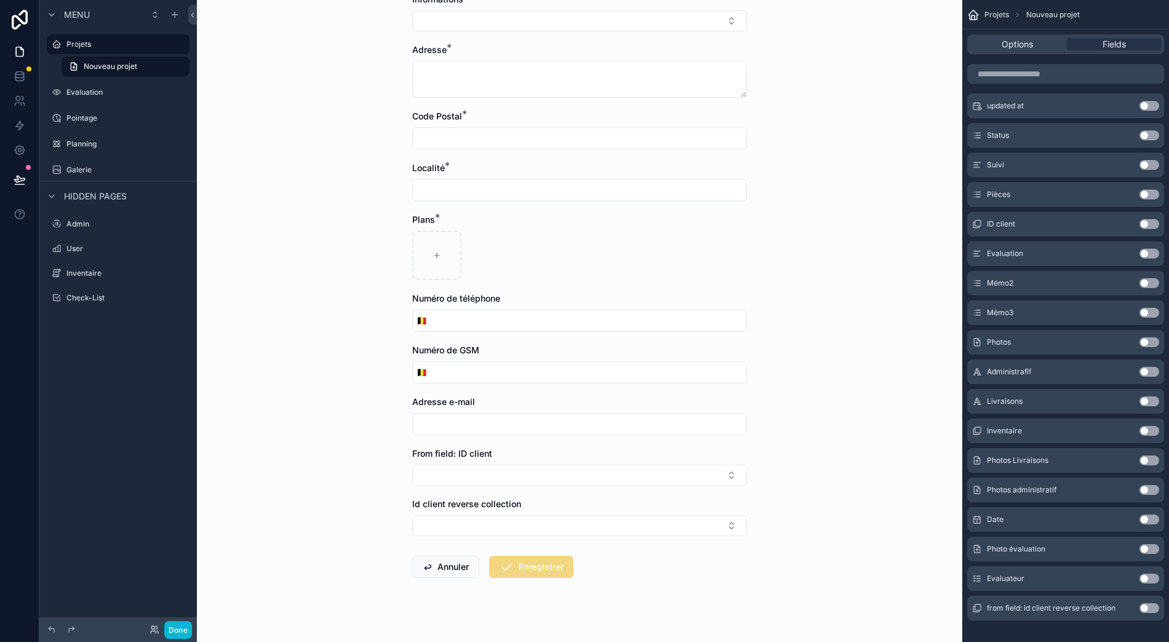
click at [1152, 603] on button "Use setting" at bounding box center [1150, 608] width 20 height 10
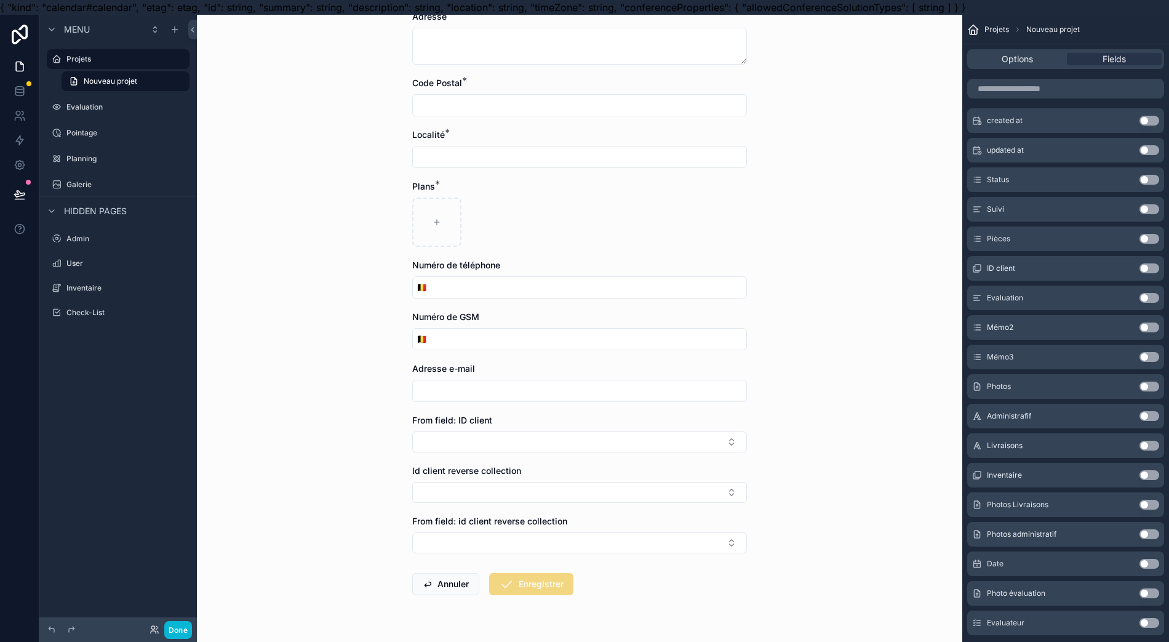
scroll to position [398, 0]
click at [661, 538] on button "Select Button" at bounding box center [579, 540] width 335 height 21
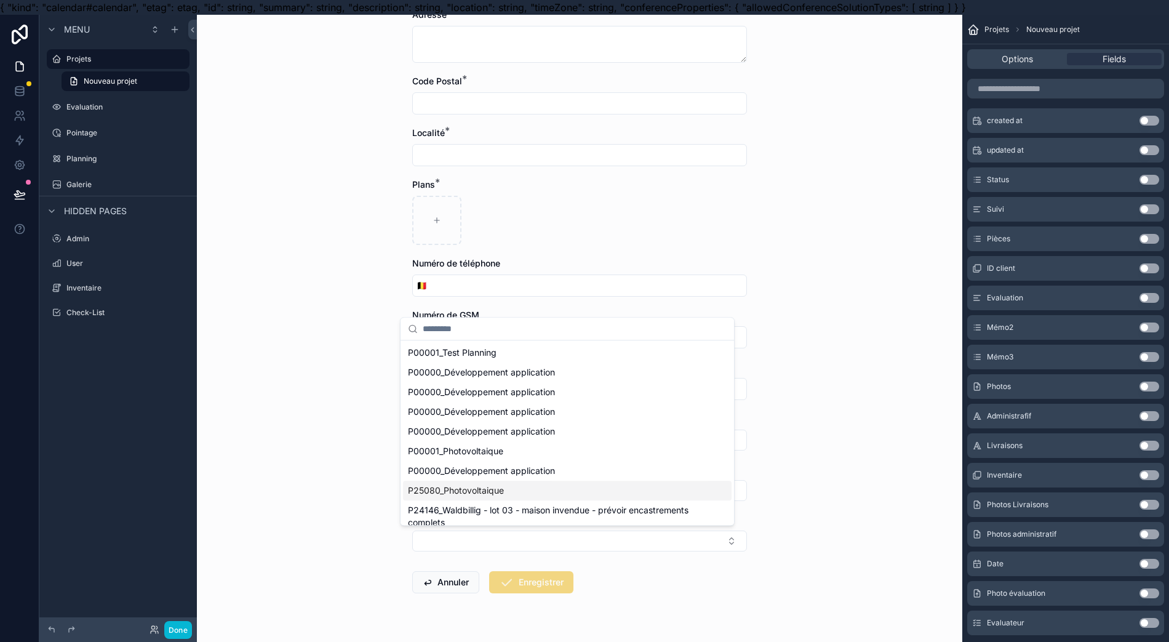
drag, startPoint x: 858, startPoint y: 447, endPoint x: 846, endPoint y: 446, distance: 11.8
click at [854, 446] on div "Projets Nouveau projet Nouveau projet ID Projet * Désignation du projet * Equip…" at bounding box center [579, 336] width 765 height 642
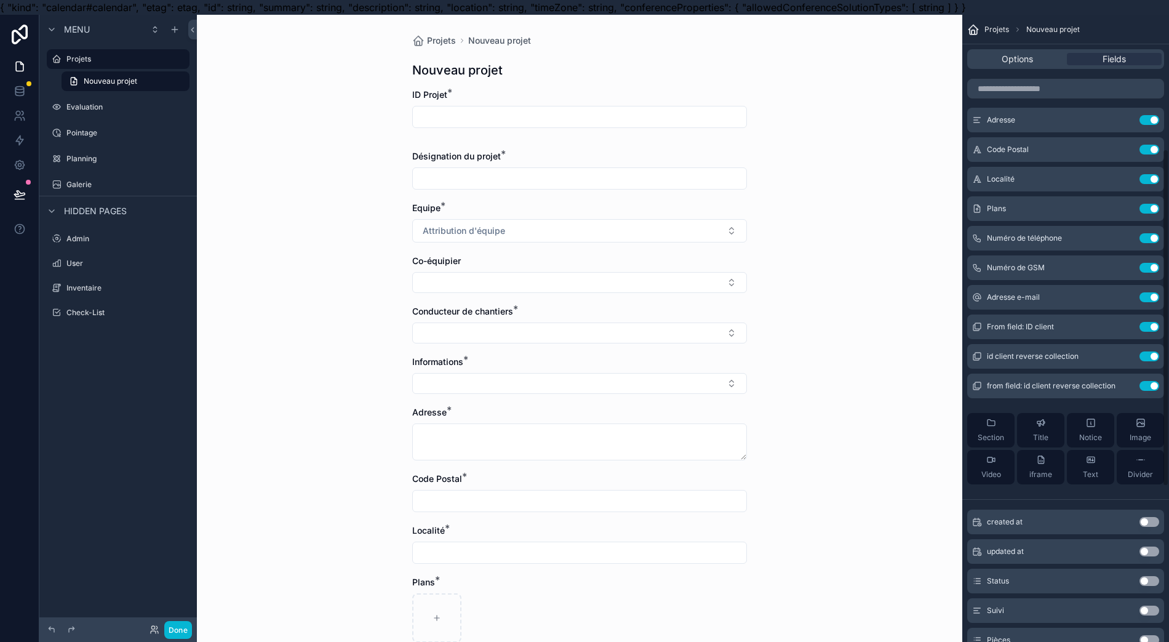
scroll to position [328, 0]
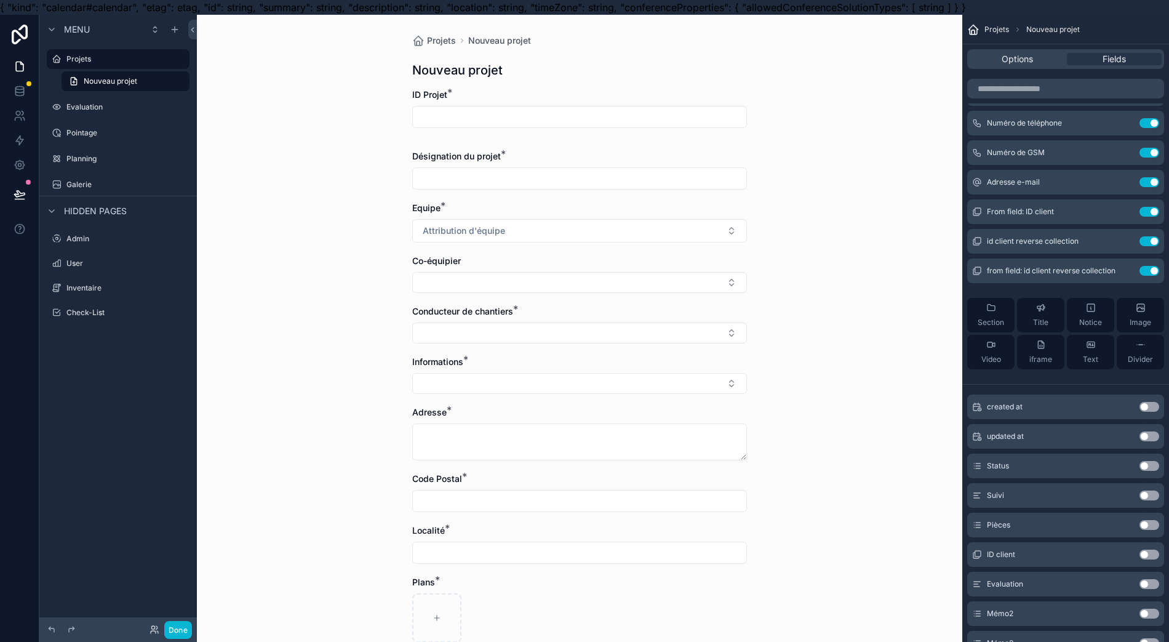
click at [1142, 267] on button "Use setting" at bounding box center [1150, 271] width 20 height 10
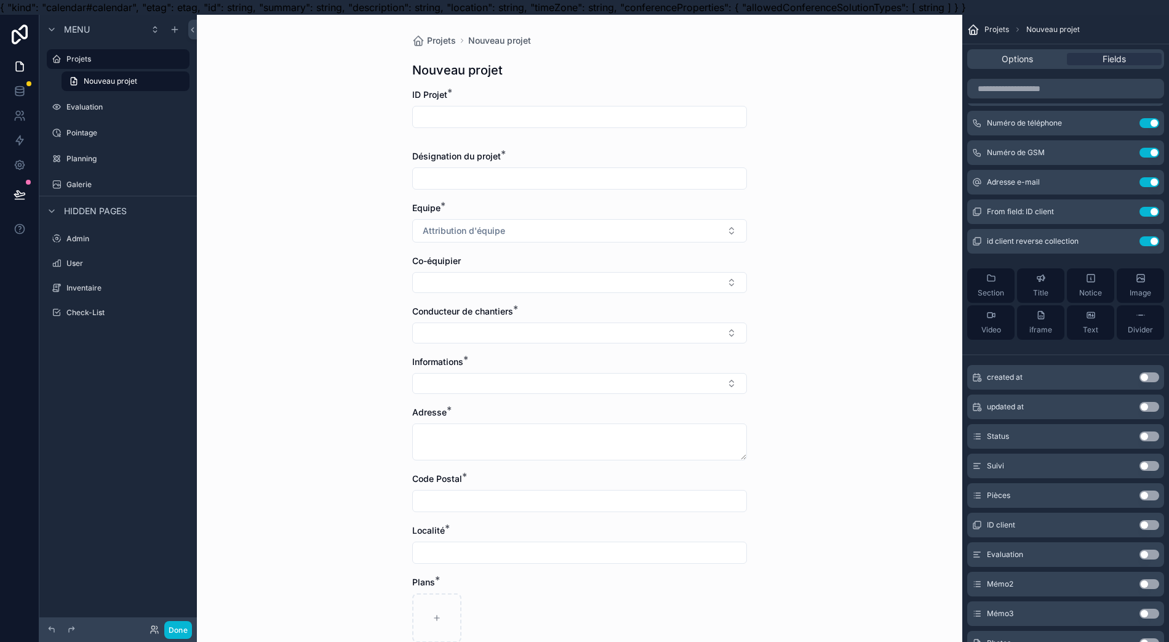
click at [1138, 246] on div "id client reverse collection Use setting" at bounding box center [1065, 241] width 197 height 25
click at [1140, 240] on div "Use setting" at bounding box center [1150, 241] width 20 height 10
click at [1140, 241] on button "Use setting" at bounding box center [1150, 241] width 20 height 10
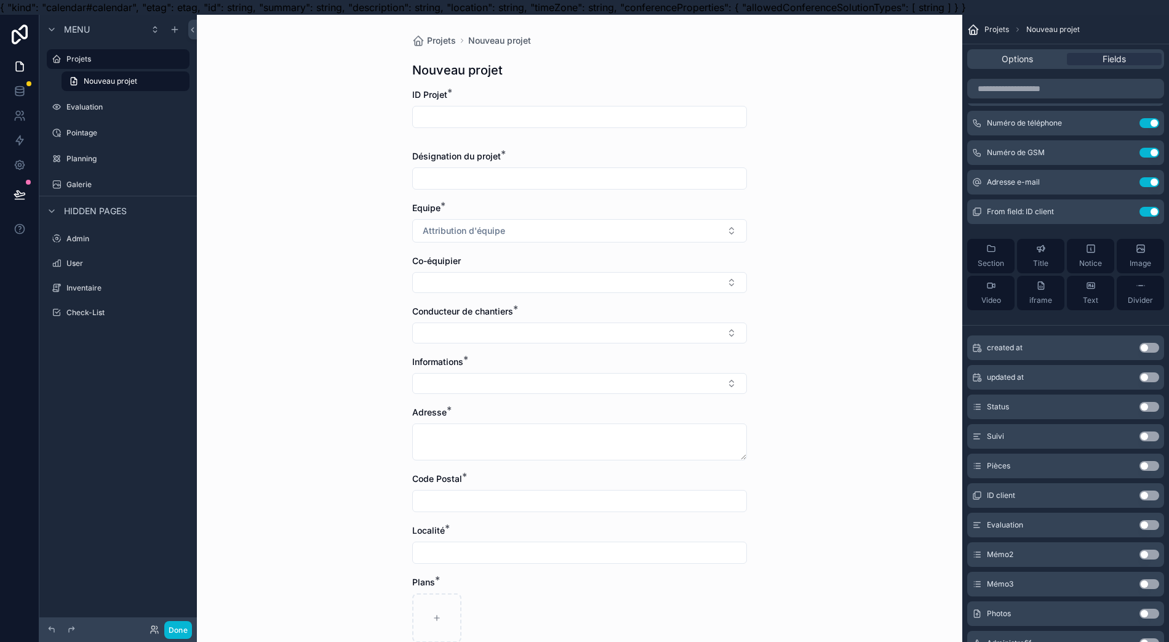
click at [1143, 209] on button "Use setting" at bounding box center [1150, 212] width 20 height 10
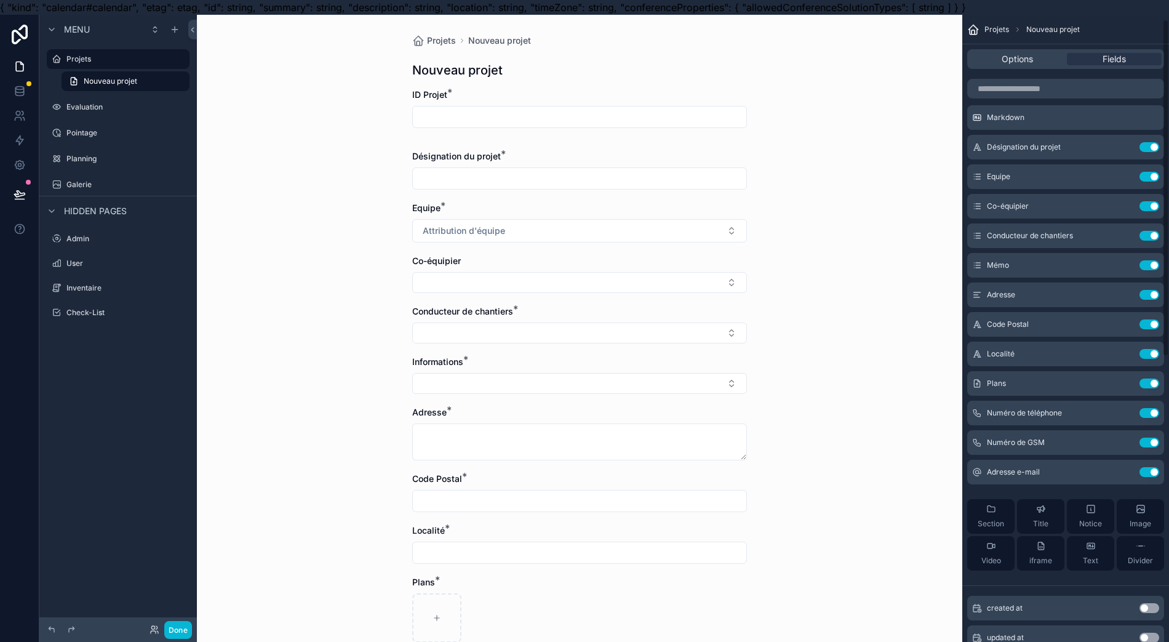
scroll to position [0, 0]
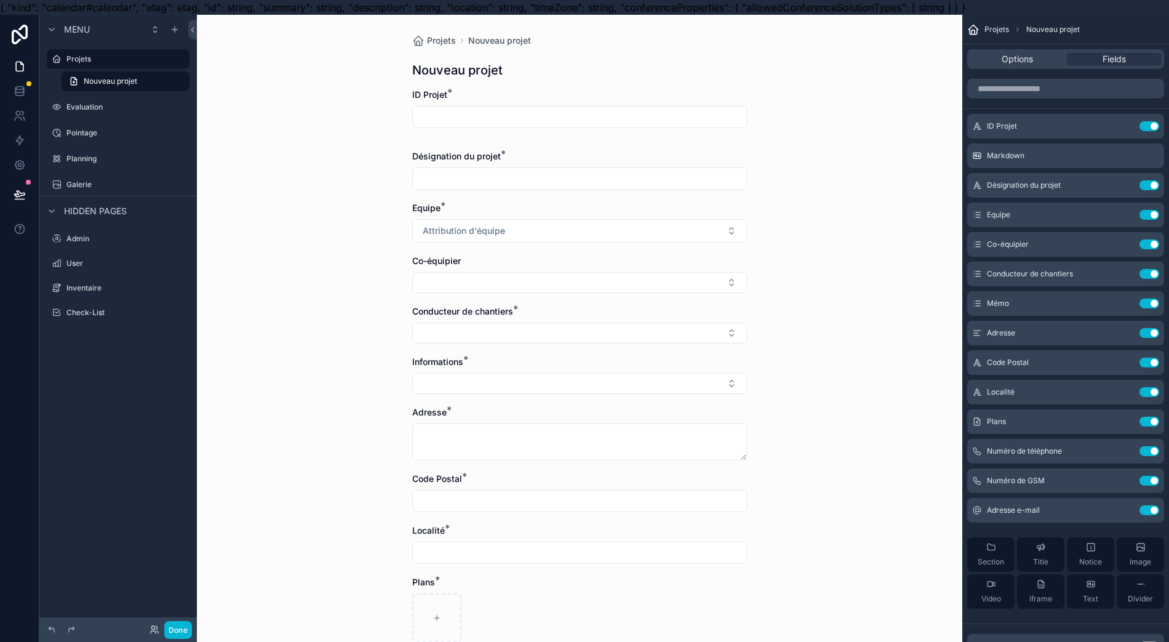
click at [0, 0] on icon "scrollable content" at bounding box center [0, 0] width 0 height 0
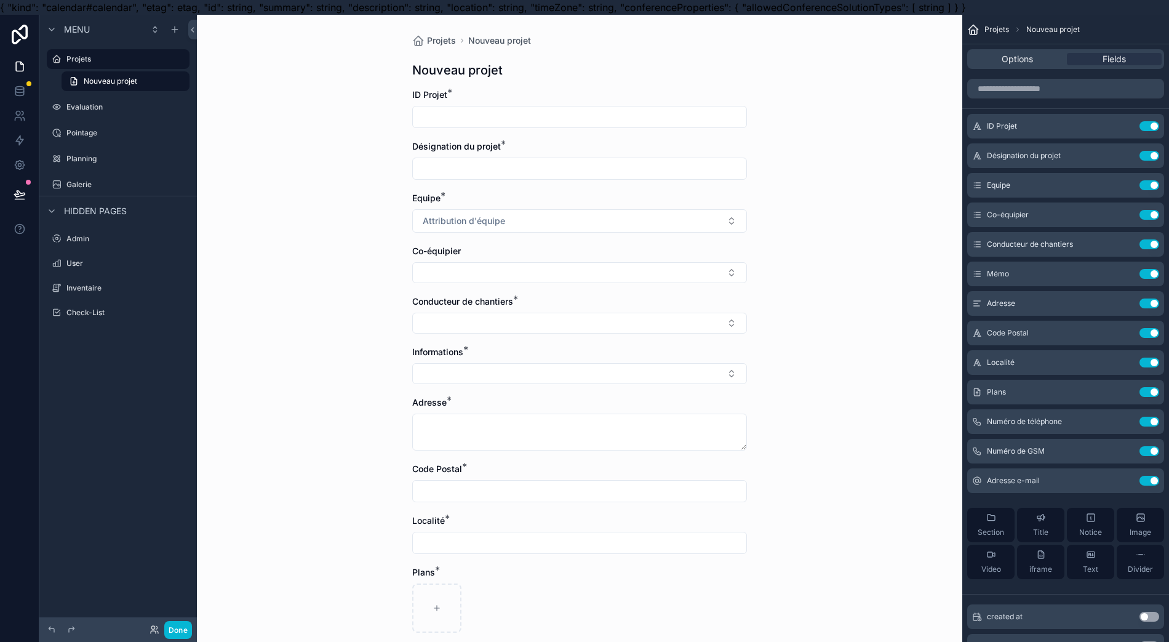
click at [689, 119] on input "scrollable content" at bounding box center [580, 116] width 334 height 17
click at [0, 0] on icon "scrollable content" at bounding box center [0, 0] width 0 height 0
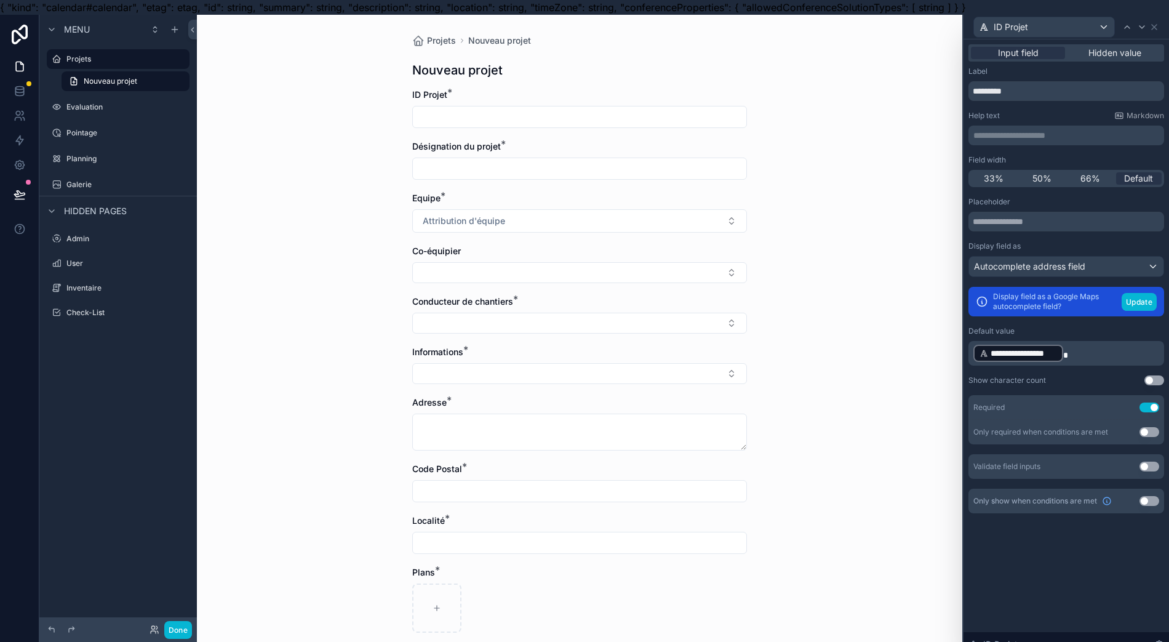
click at [1104, 332] on div "**********" at bounding box center [1067, 345] width 196 height 39
click at [1093, 343] on p "**********" at bounding box center [1067, 353] width 188 height 20
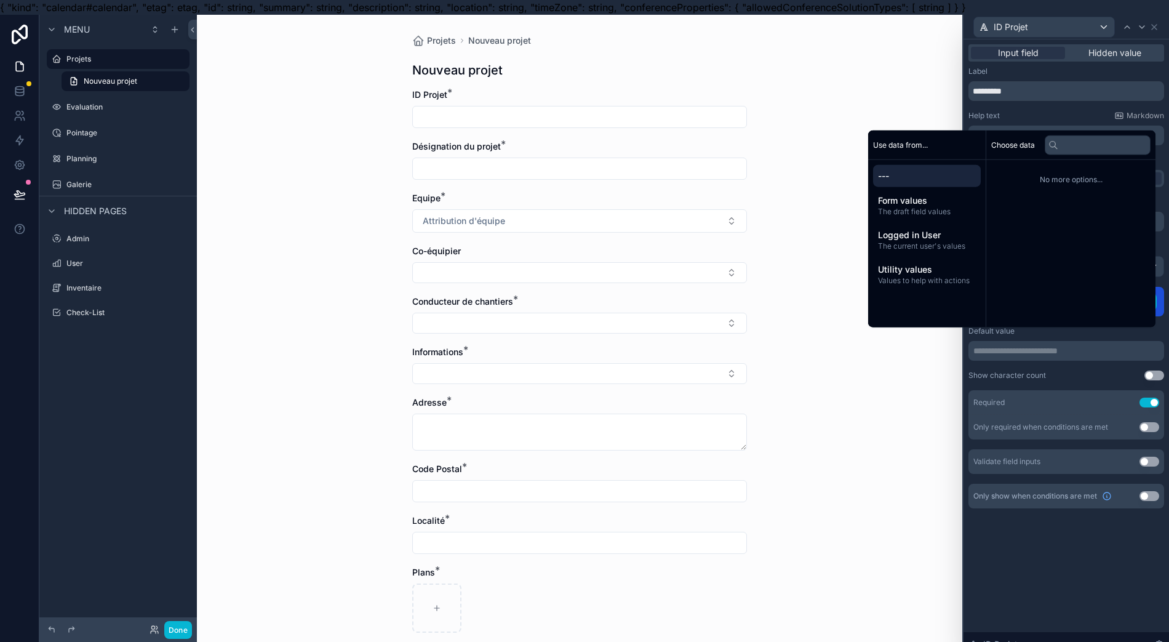
click at [943, 207] on span "Form values" at bounding box center [927, 200] width 98 height 12
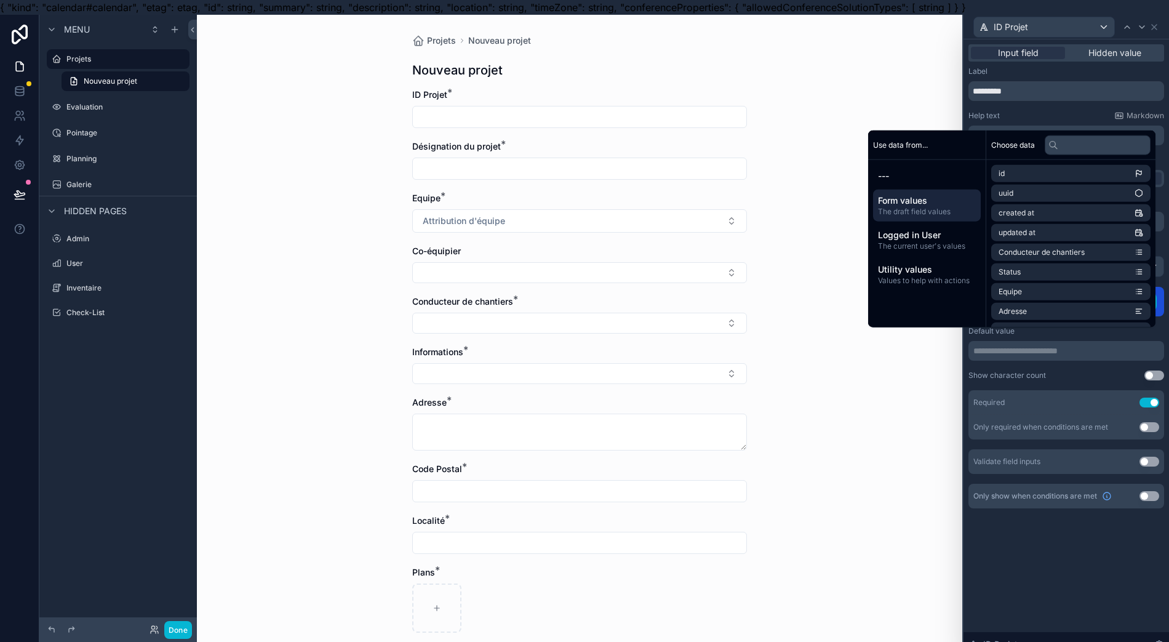
click at [945, 241] on span "Logged in User" at bounding box center [927, 235] width 98 height 12
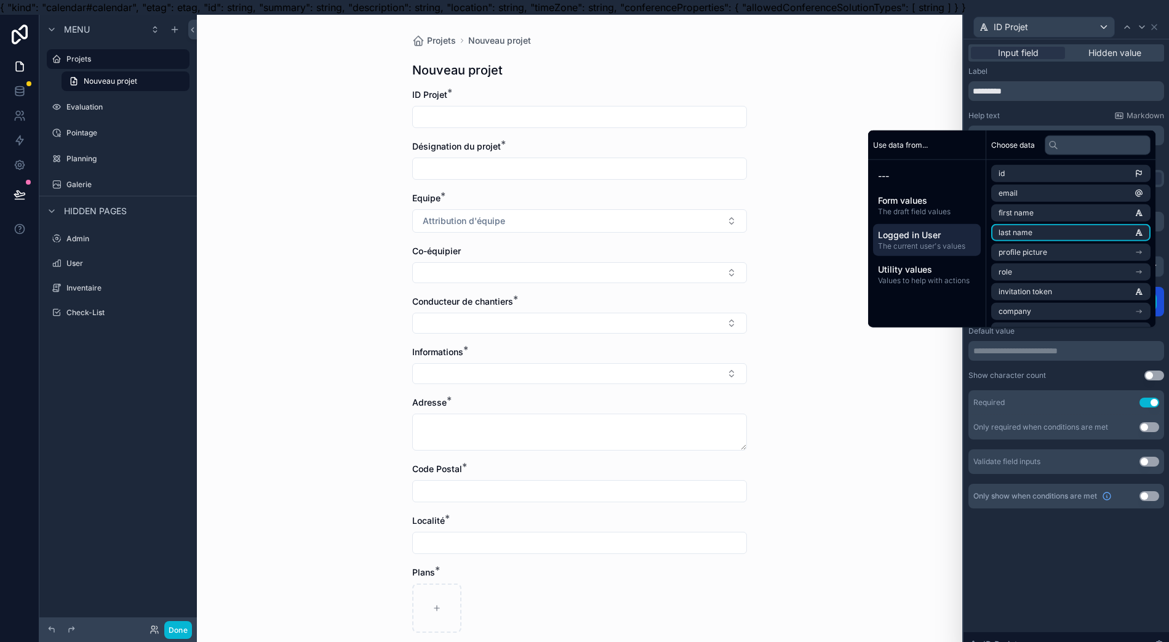
click at [1050, 241] on li "last name" at bounding box center [1070, 232] width 159 height 17
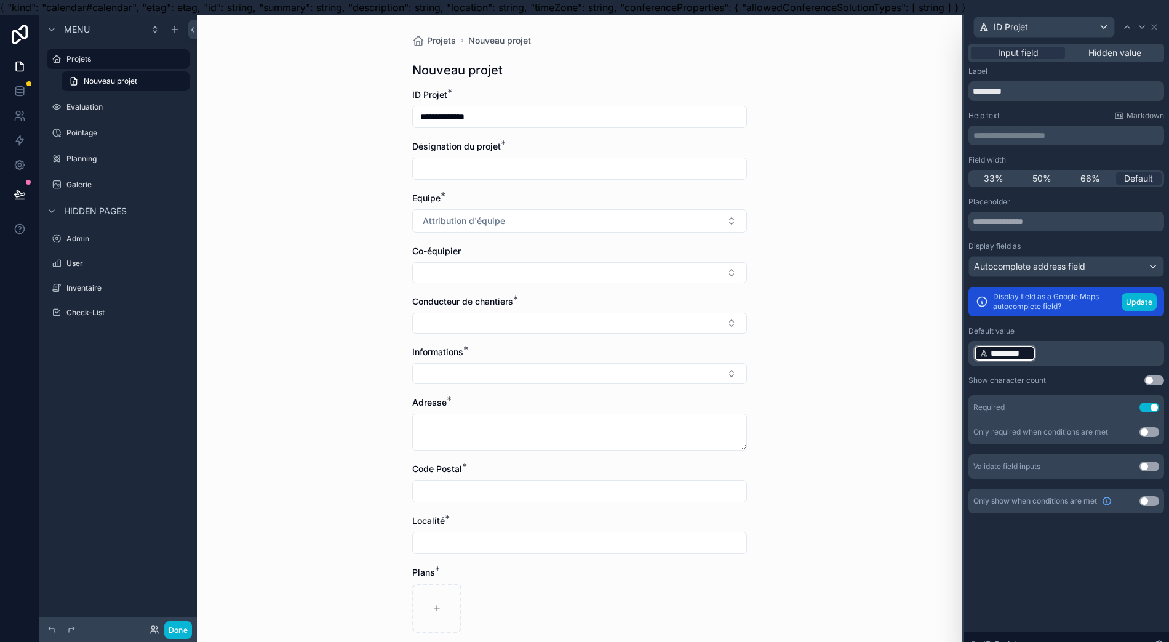
click at [1062, 346] on p "﻿ ********* ﻿ ﻿" at bounding box center [1067, 353] width 188 height 20
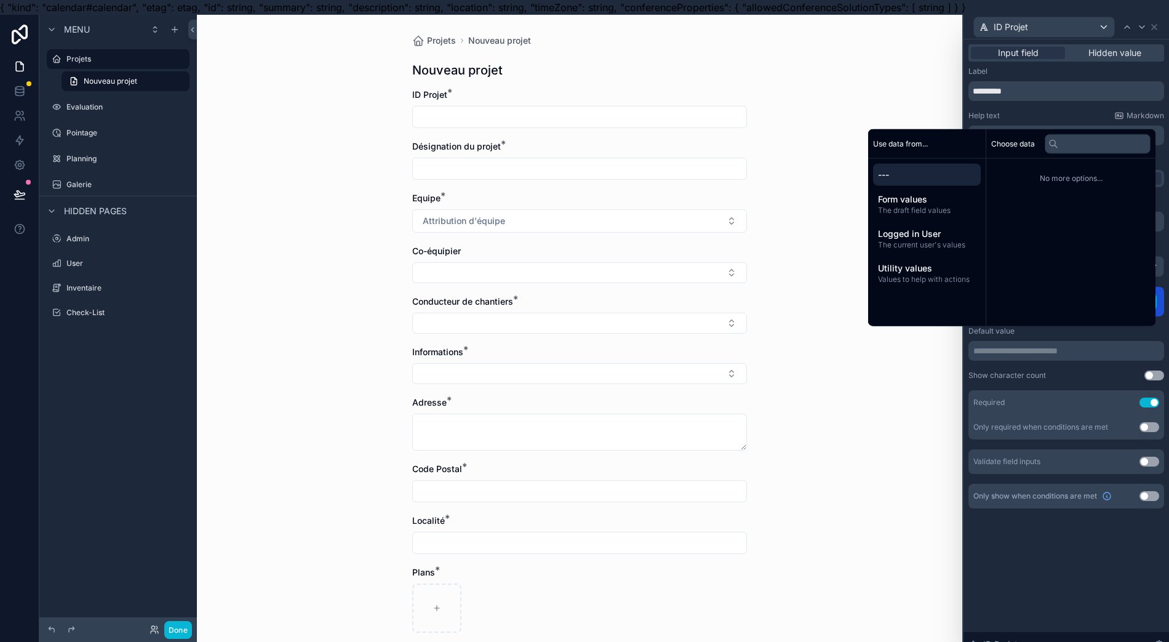
click at [951, 215] on span "The draft field values" at bounding box center [927, 211] width 98 height 10
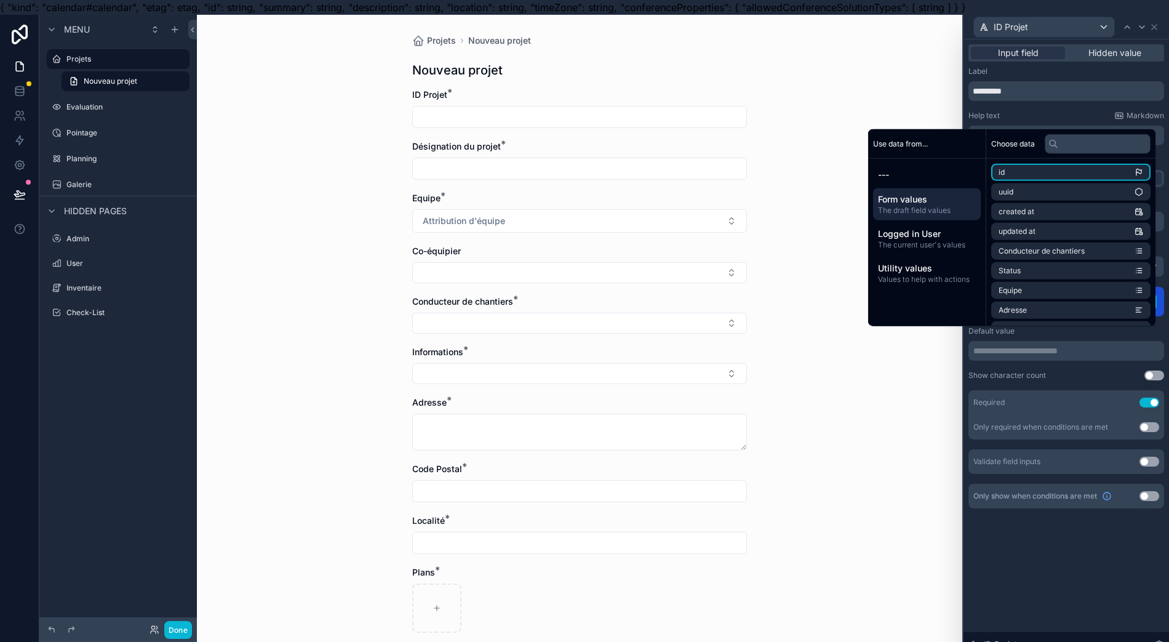
click at [1042, 181] on li "id" at bounding box center [1070, 172] width 159 height 17
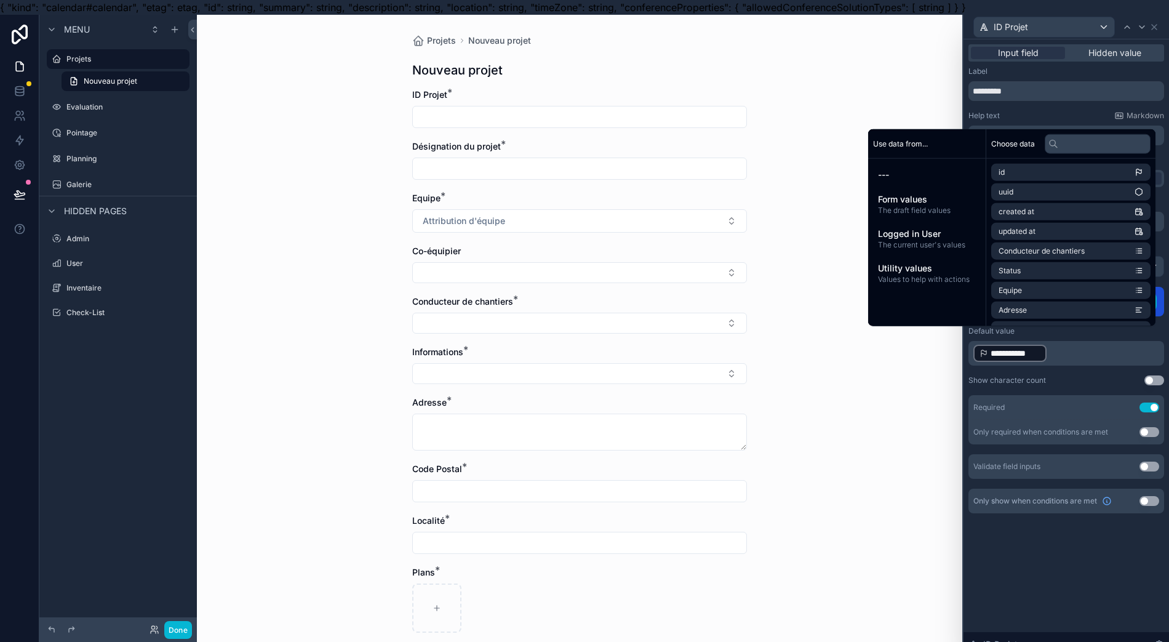
click at [1067, 348] on p "**********" at bounding box center [1067, 353] width 188 height 20
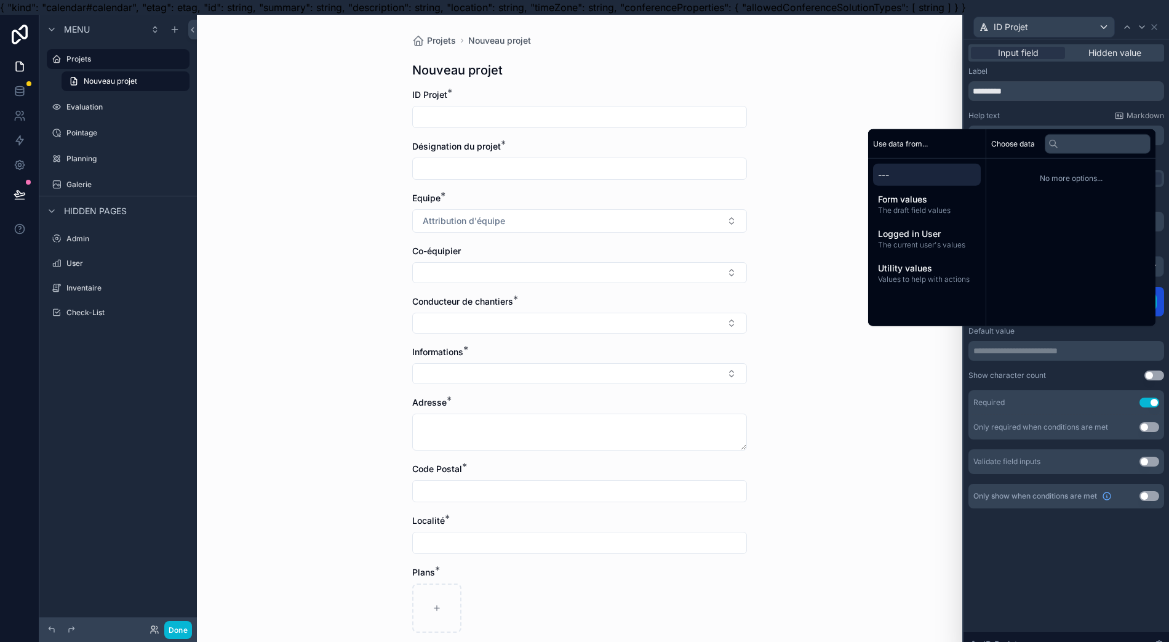
click at [970, 220] on div "Form values The draft field values" at bounding box center [927, 204] width 108 height 32
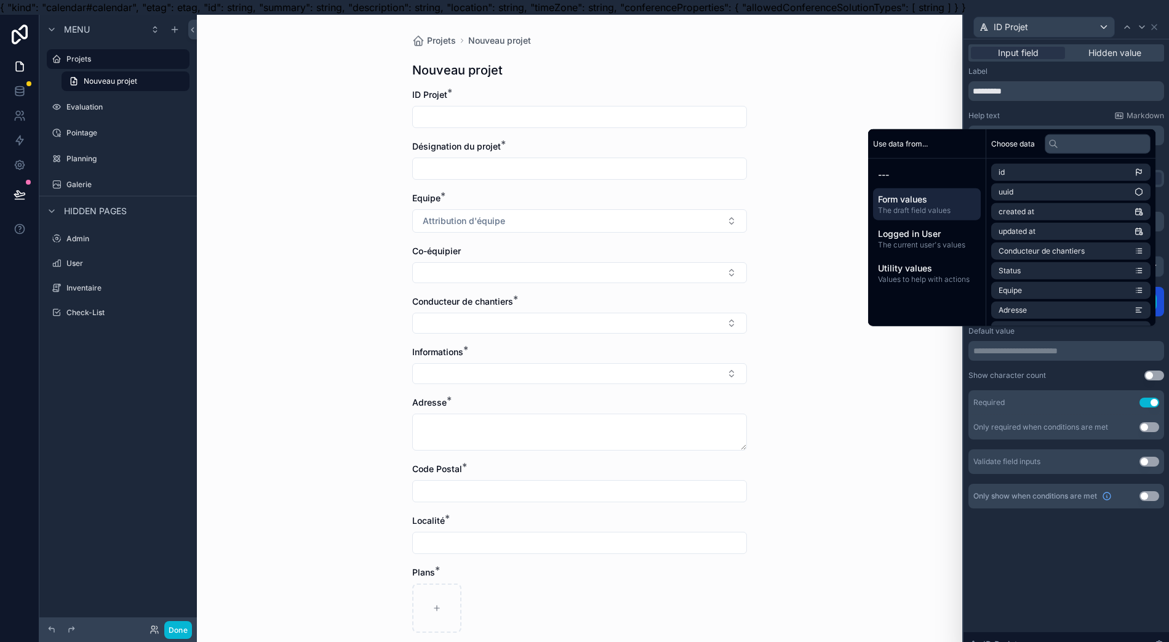
drag, startPoint x: 1035, startPoint y: 225, endPoint x: 1040, endPoint y: 234, distance: 9.9
click at [1040, 234] on ul "id uuid created at updated at Conducteur de chantiers Status Equipe Adresse Num…" at bounding box center [1070, 576] width 159 height 825
click at [1036, 220] on li "created at" at bounding box center [1070, 211] width 159 height 17
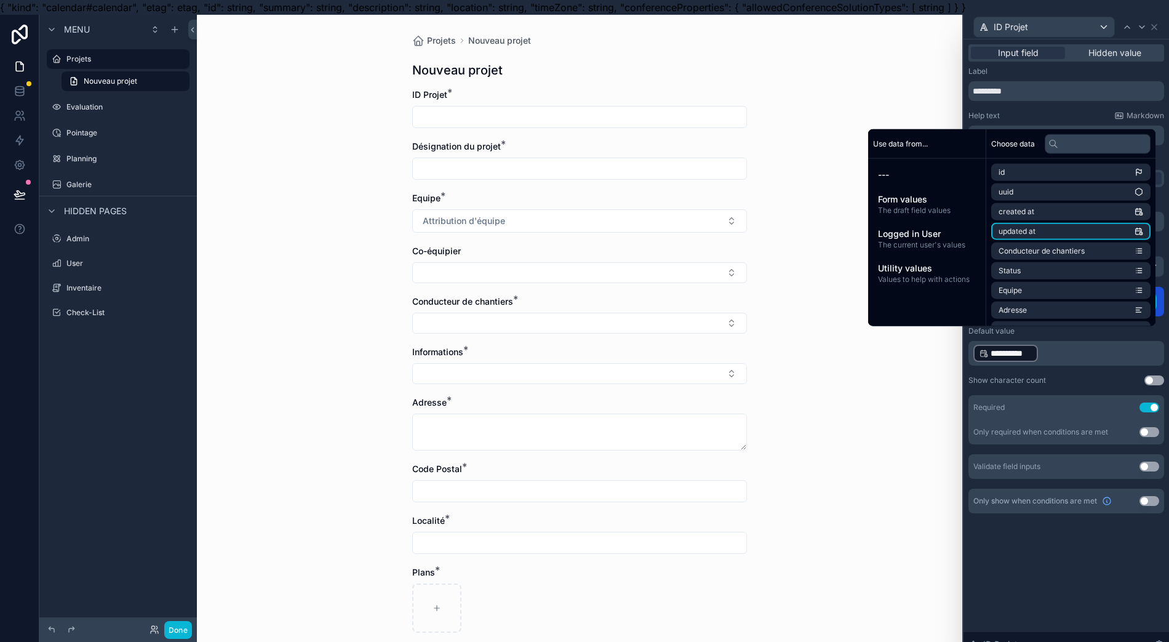
click at [1033, 240] on li "updated at" at bounding box center [1070, 231] width 159 height 17
click at [1031, 256] on li "Conducteur de chantiers" at bounding box center [1070, 250] width 159 height 17
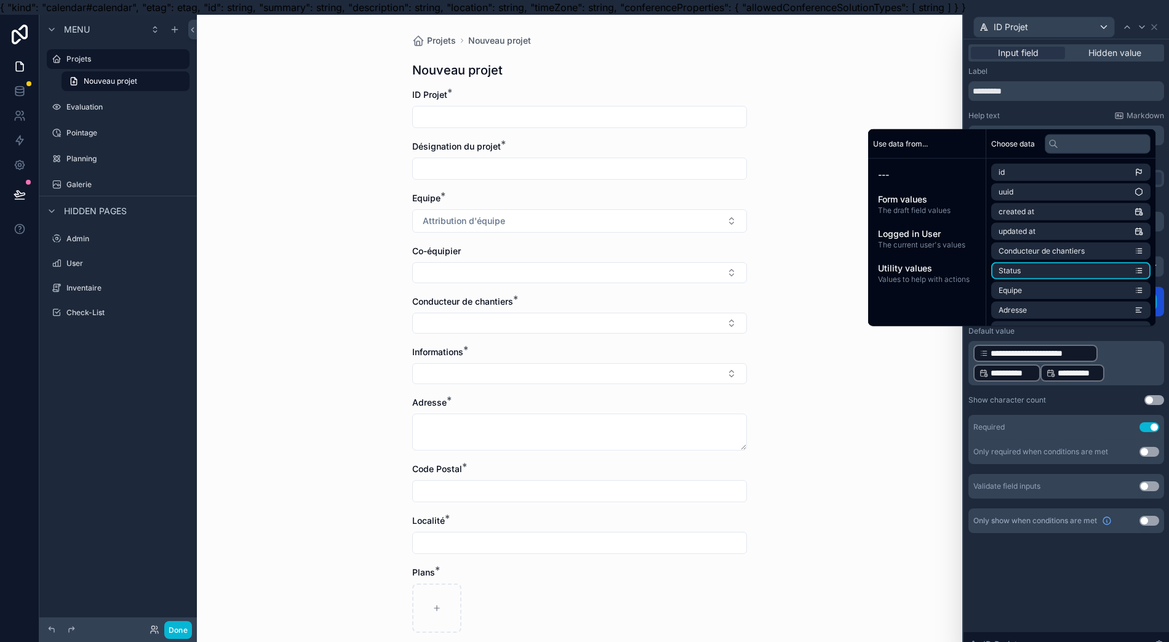
click at [1028, 278] on li "Status" at bounding box center [1070, 270] width 159 height 17
click at [1037, 295] on li "Equipe" at bounding box center [1070, 290] width 159 height 17
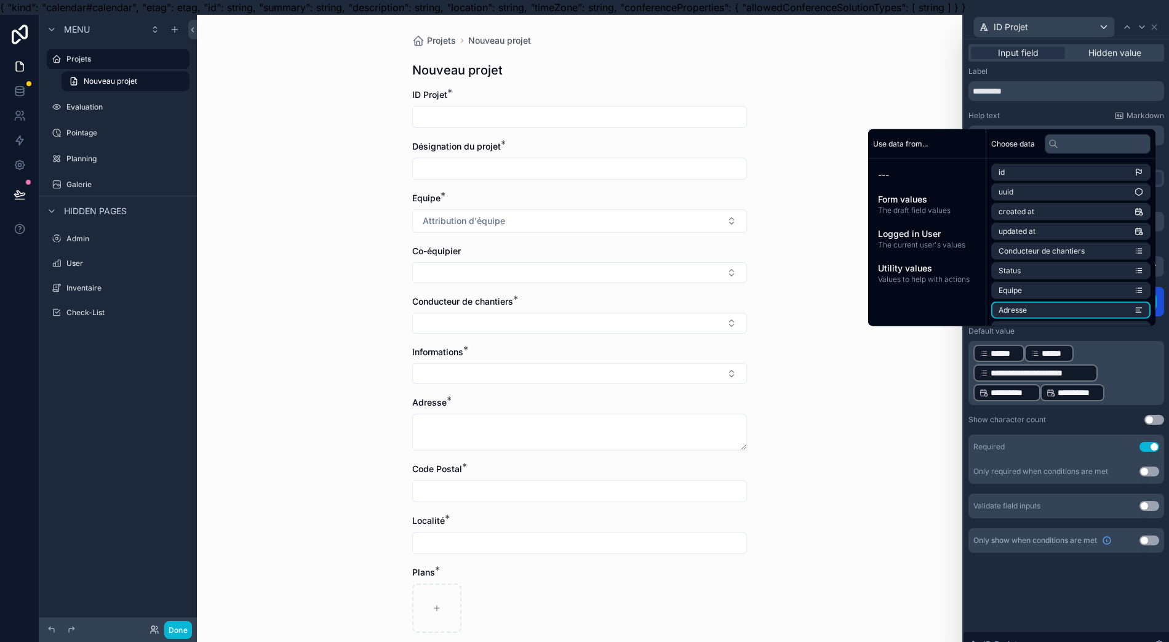
click at [1036, 319] on li "Adresse" at bounding box center [1070, 310] width 159 height 17
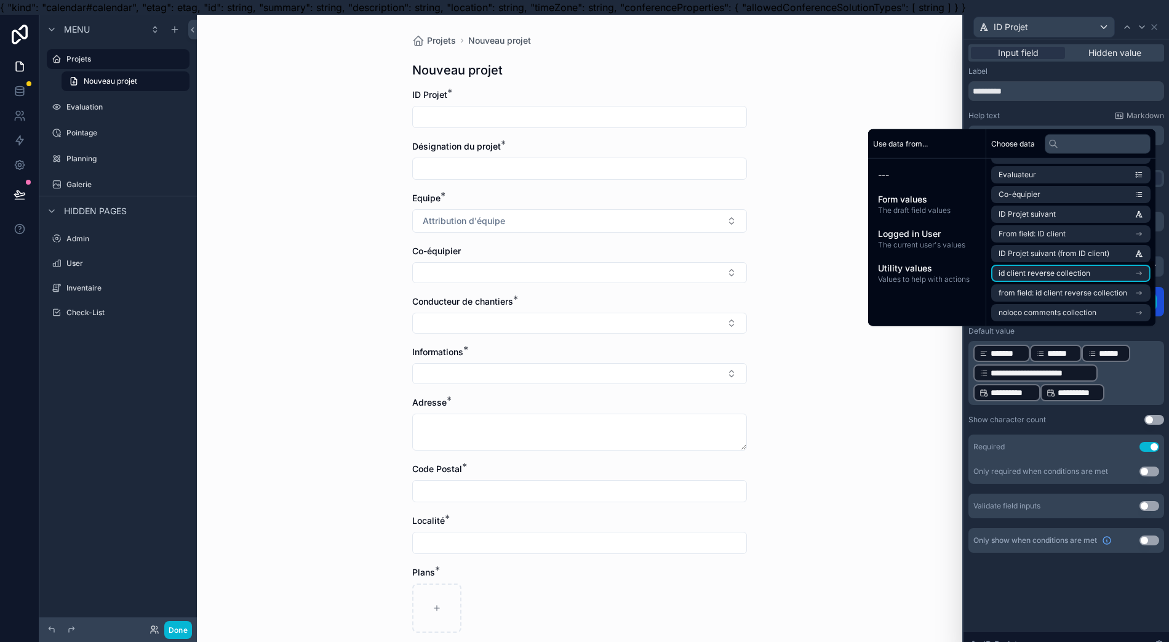
scroll to position [503, 0]
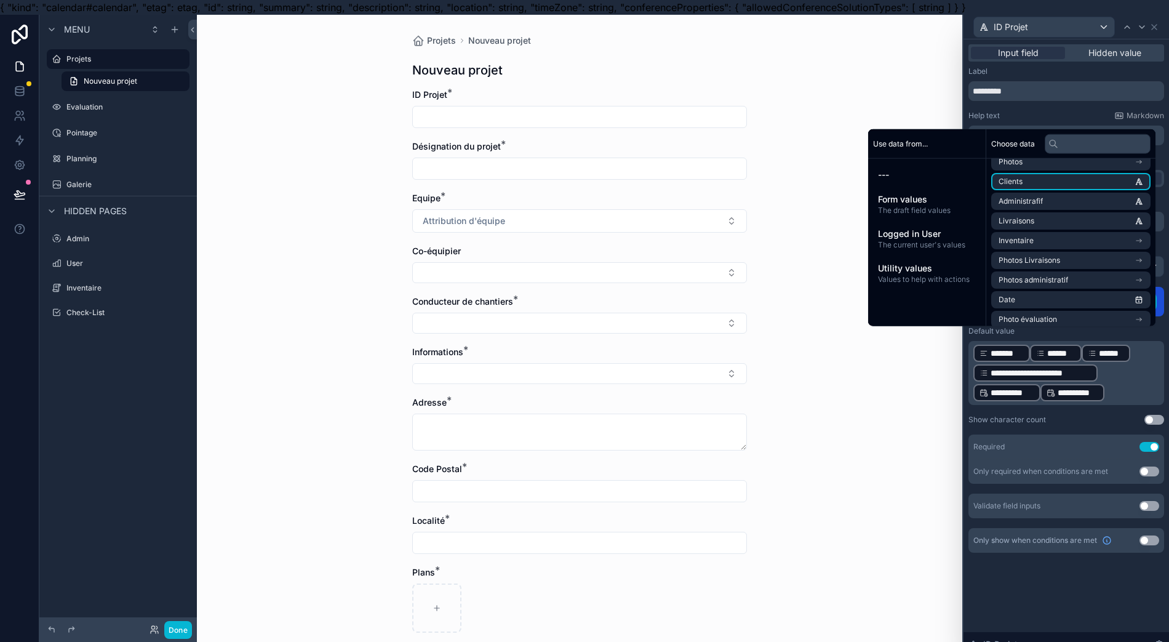
click at [1029, 187] on li "Clients" at bounding box center [1070, 181] width 159 height 17
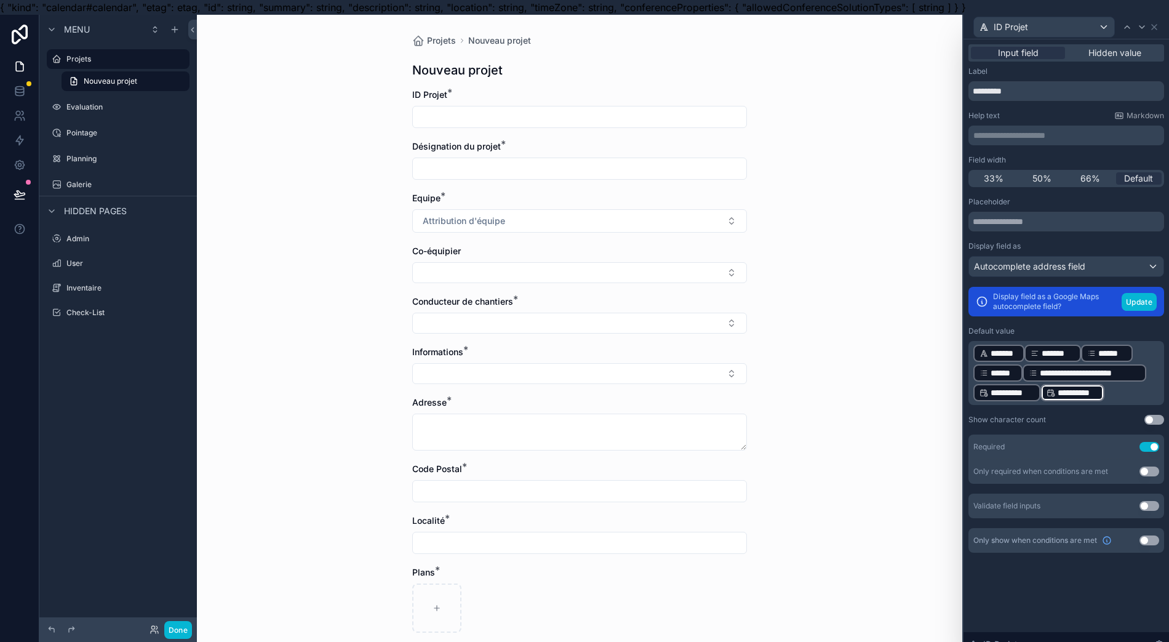
click at [1113, 389] on p "**********" at bounding box center [1067, 372] width 188 height 59
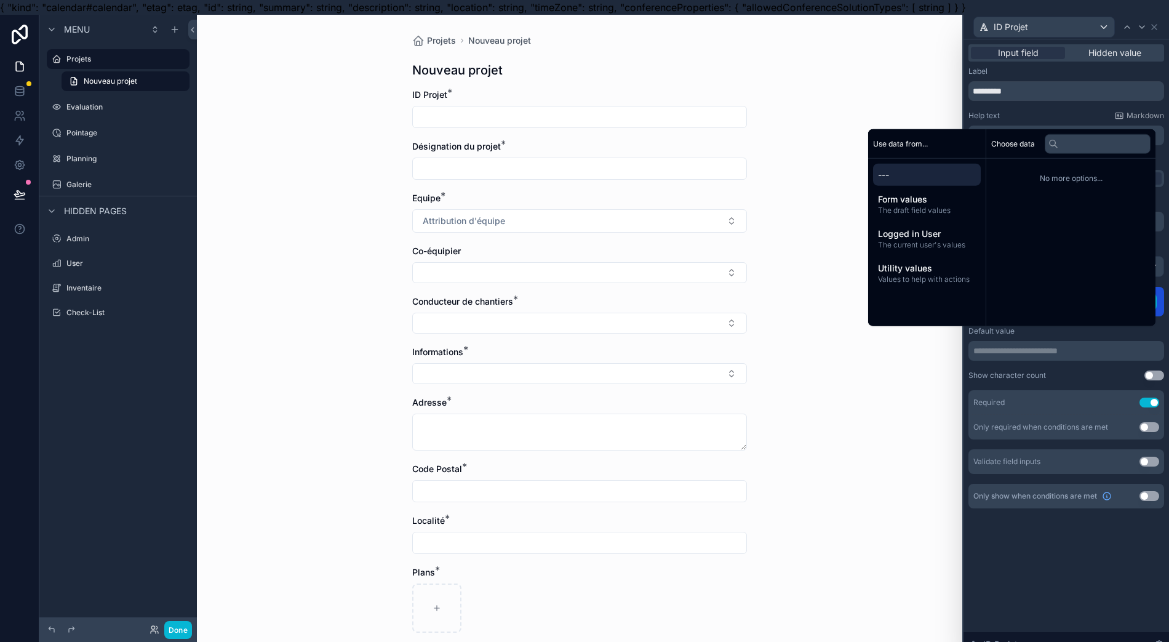
click at [959, 240] on span "Logged in User" at bounding box center [927, 234] width 98 height 12
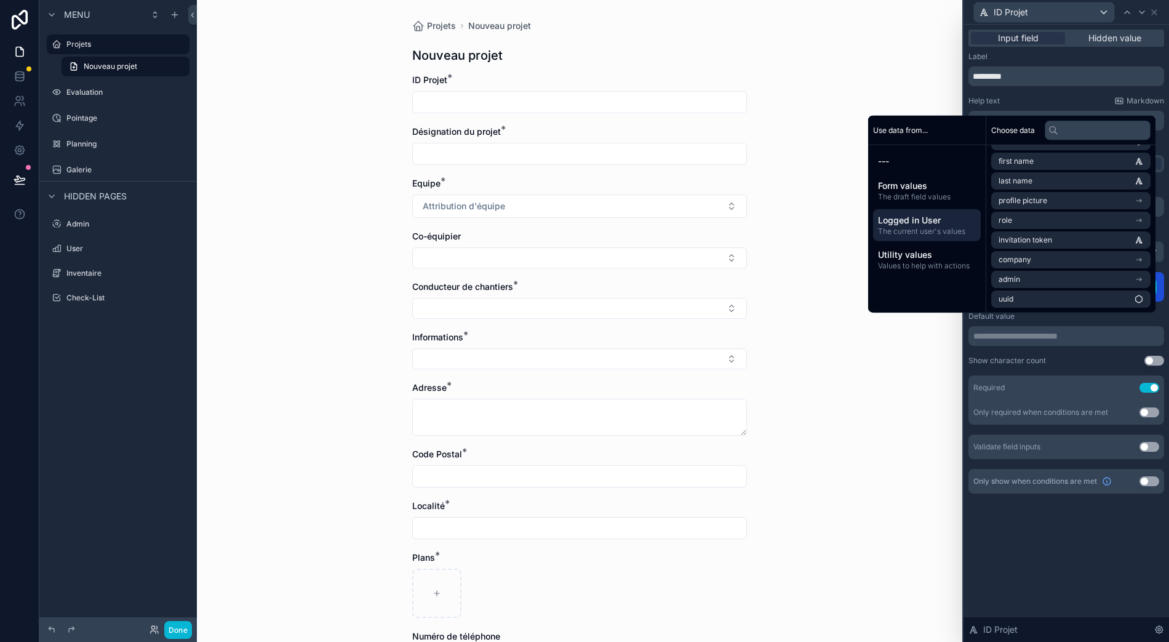
scroll to position [27, 12]
click at [1037, 242] on span "invitation token" at bounding box center [1026, 240] width 54 height 10
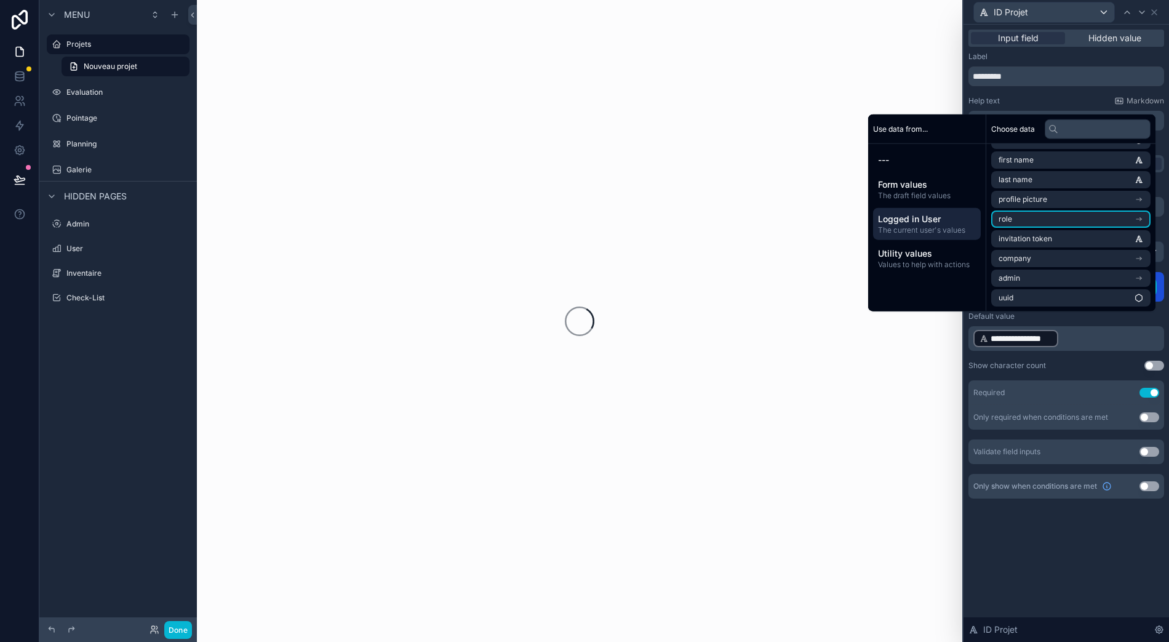
scroll to position [0, 12]
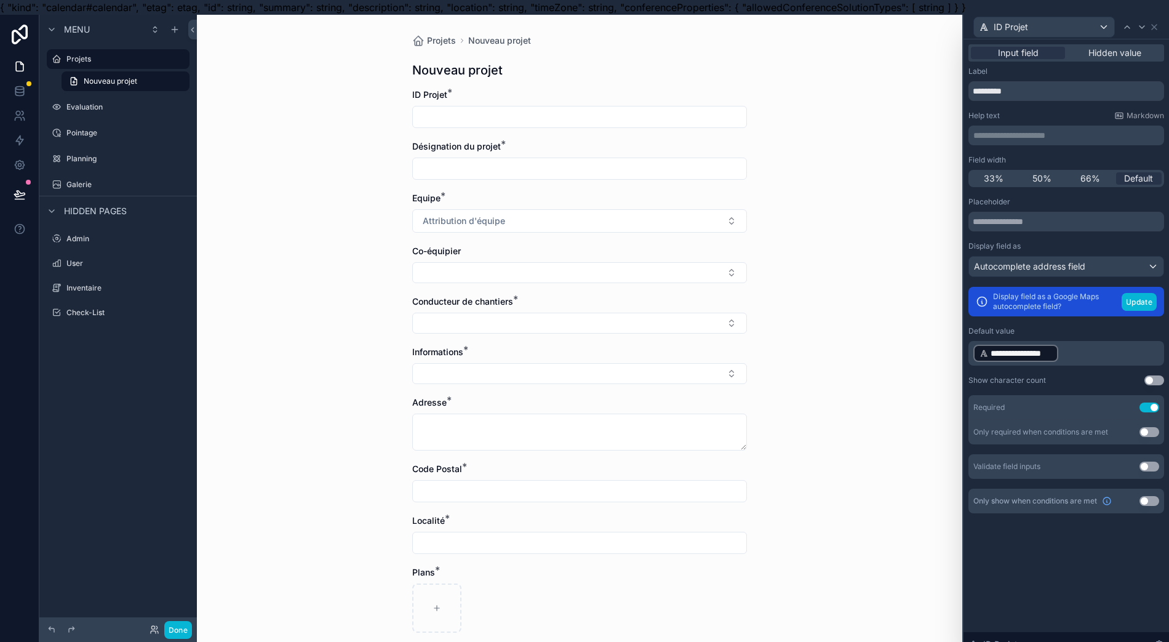
click at [1057, 356] on div "**********" at bounding box center [1015, 353] width 85 height 17
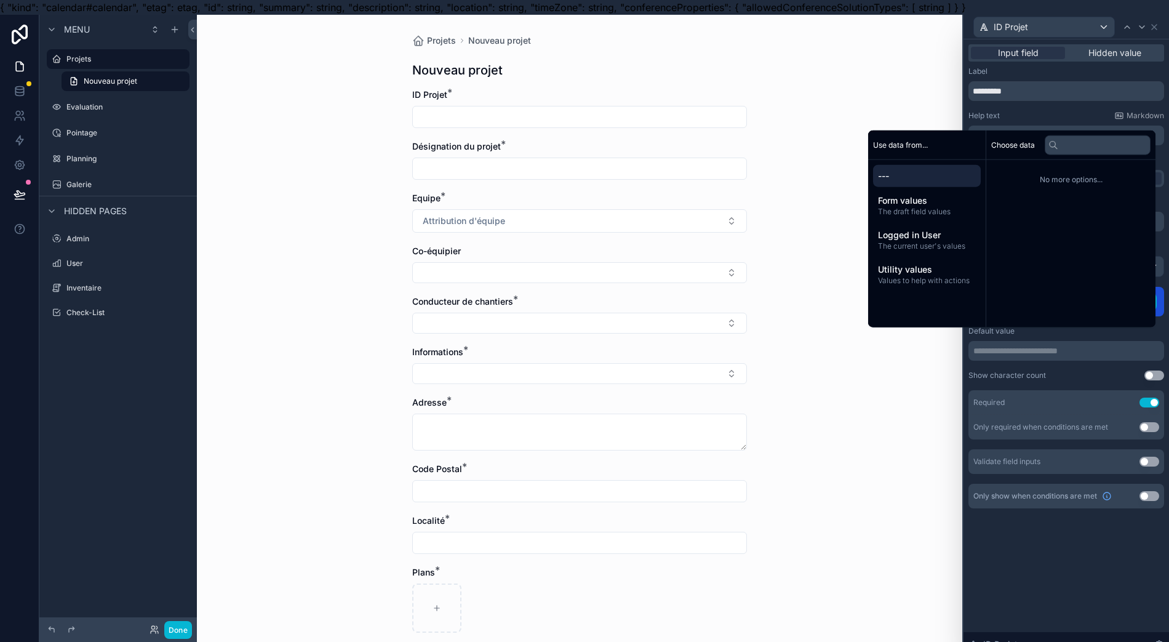
click at [966, 251] on span "The current user's values" at bounding box center [927, 246] width 98 height 10
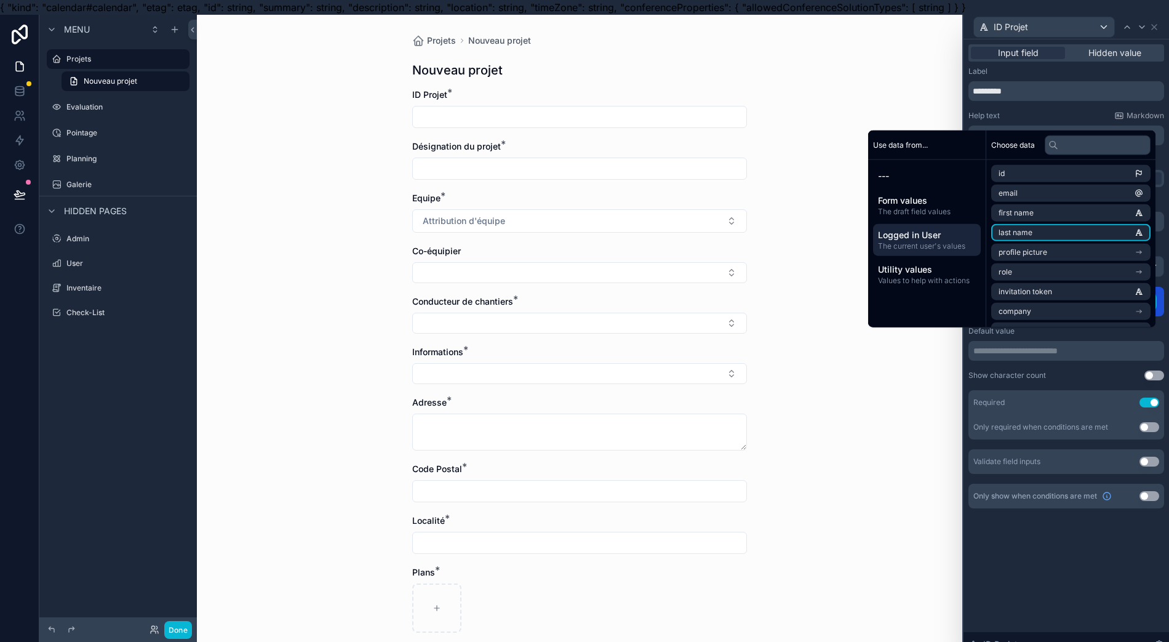
click at [1055, 241] on li "last name" at bounding box center [1070, 232] width 159 height 17
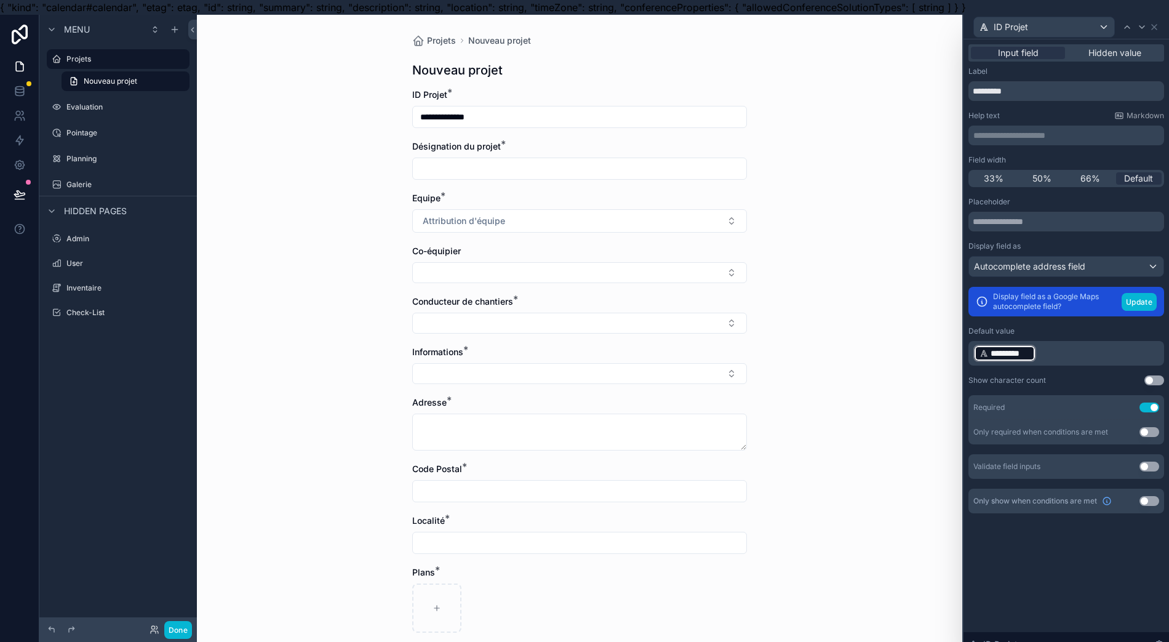
click at [1056, 360] on p "﻿ ********* ﻿ ﻿" at bounding box center [1067, 353] width 188 height 20
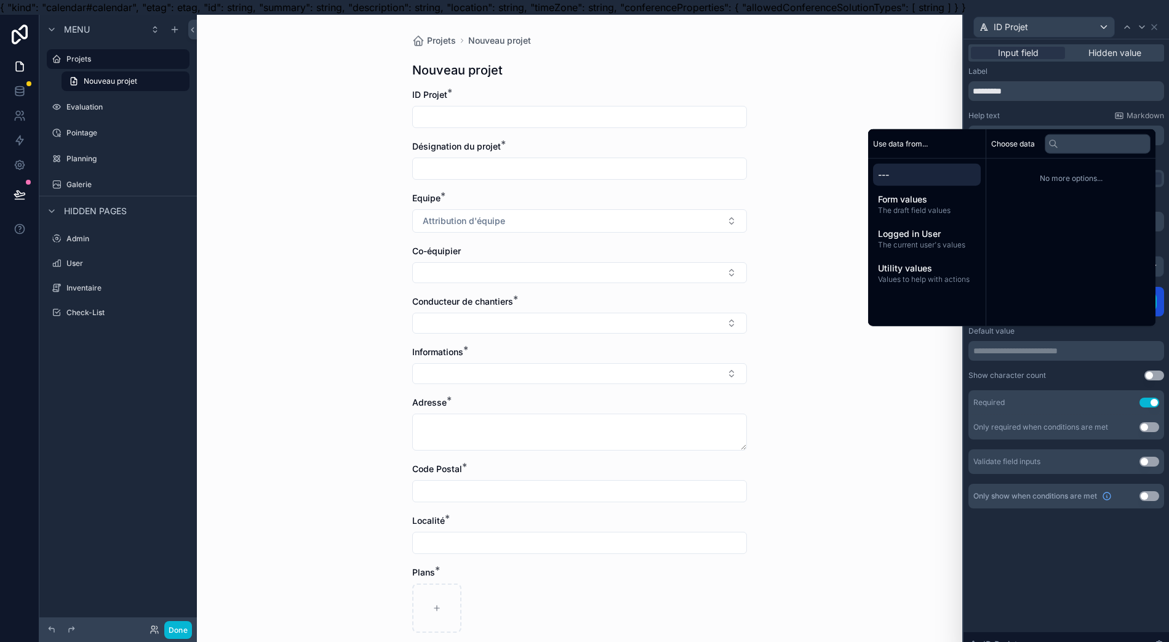
click at [941, 250] on span "The current user's values" at bounding box center [927, 245] width 98 height 10
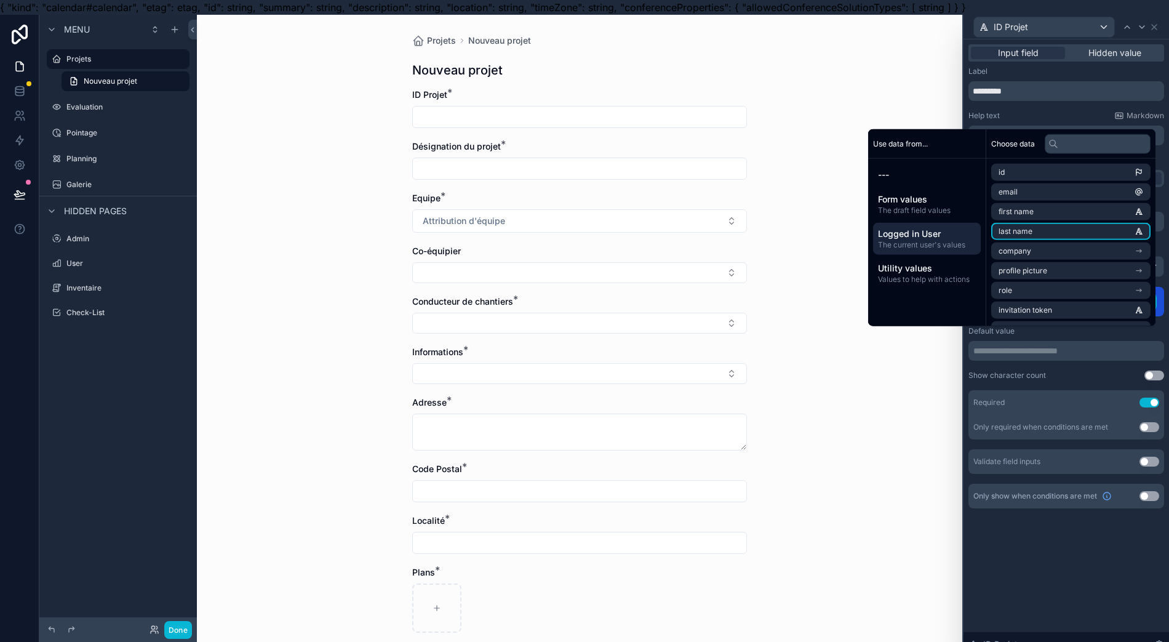
click at [1021, 236] on span "last name" at bounding box center [1016, 231] width 34 height 10
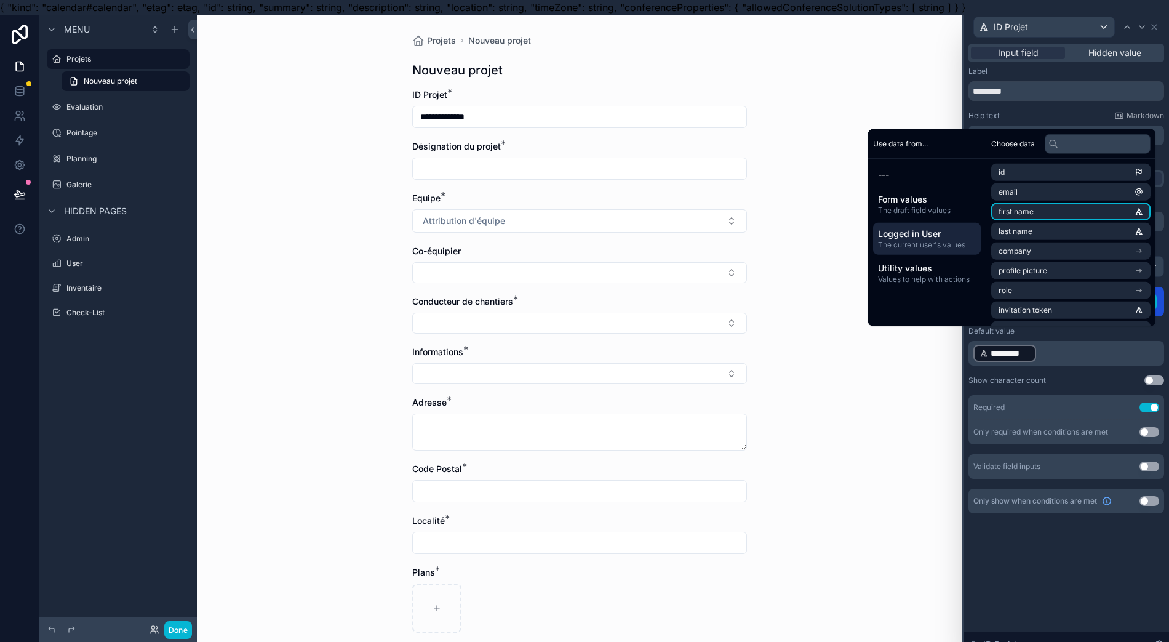
click at [1017, 217] on span "first name" at bounding box center [1016, 212] width 35 height 10
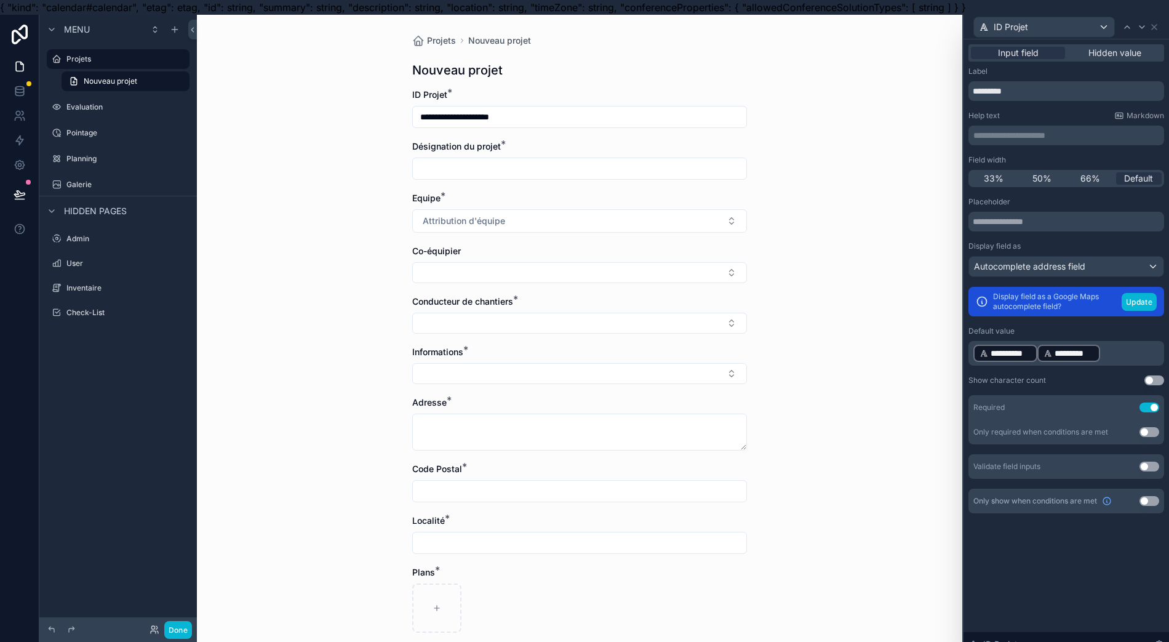
click at [576, 110] on input "**********" at bounding box center [580, 116] width 334 height 17
type input "*"
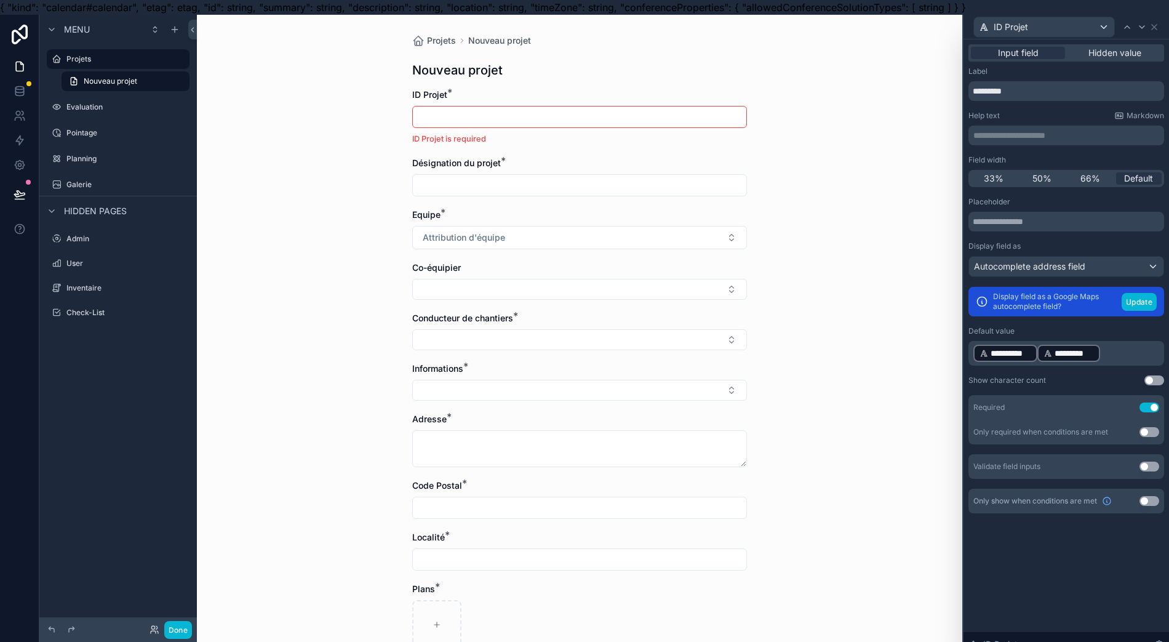
click at [475, 126] on div "scrollable content" at bounding box center [579, 117] width 335 height 22
click at [493, 124] on input "scrollable content" at bounding box center [580, 116] width 334 height 17
click at [1130, 345] on p "**********" at bounding box center [1067, 353] width 188 height 20
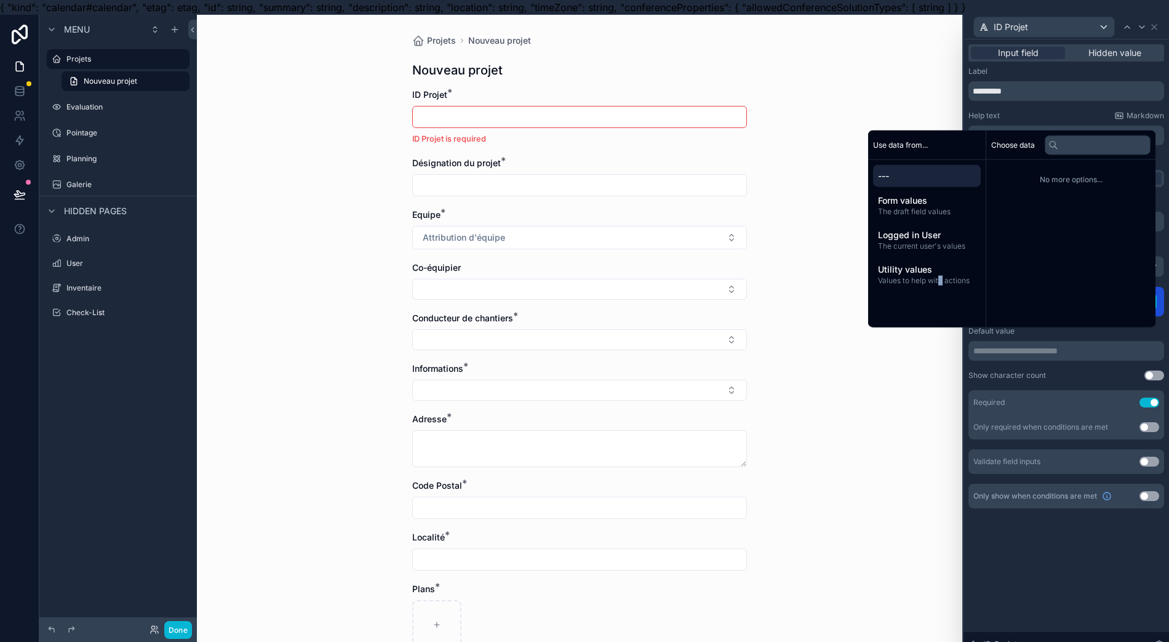
click at [935, 286] on span "Values to help with actions" at bounding box center [927, 281] width 98 height 10
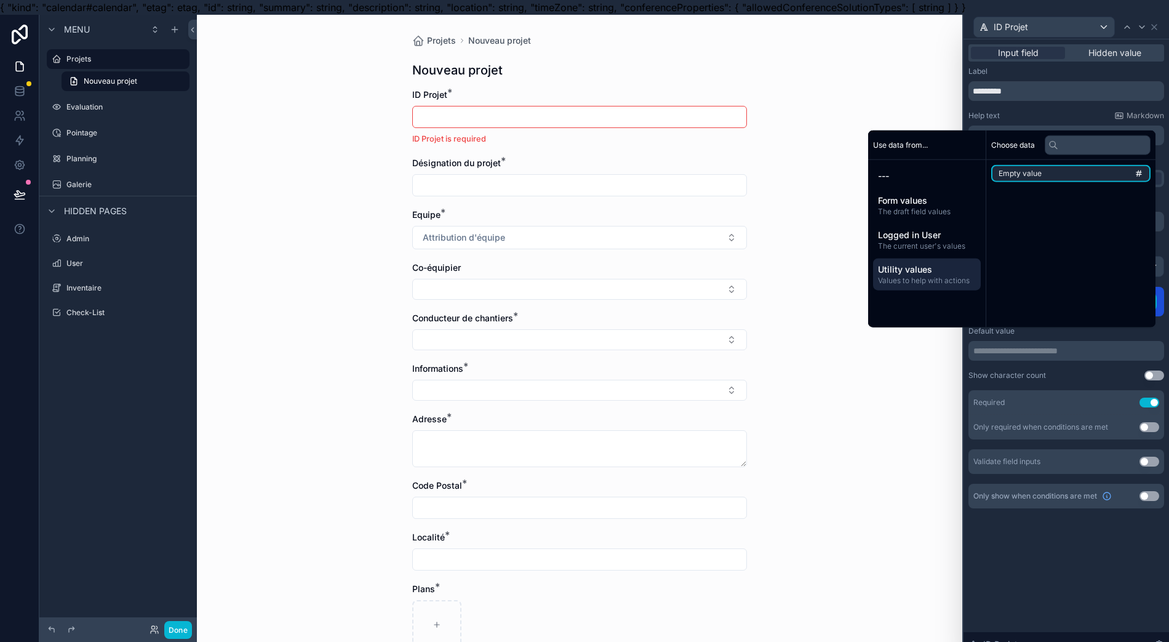
click at [1023, 181] on li "Empty value" at bounding box center [1070, 173] width 159 height 17
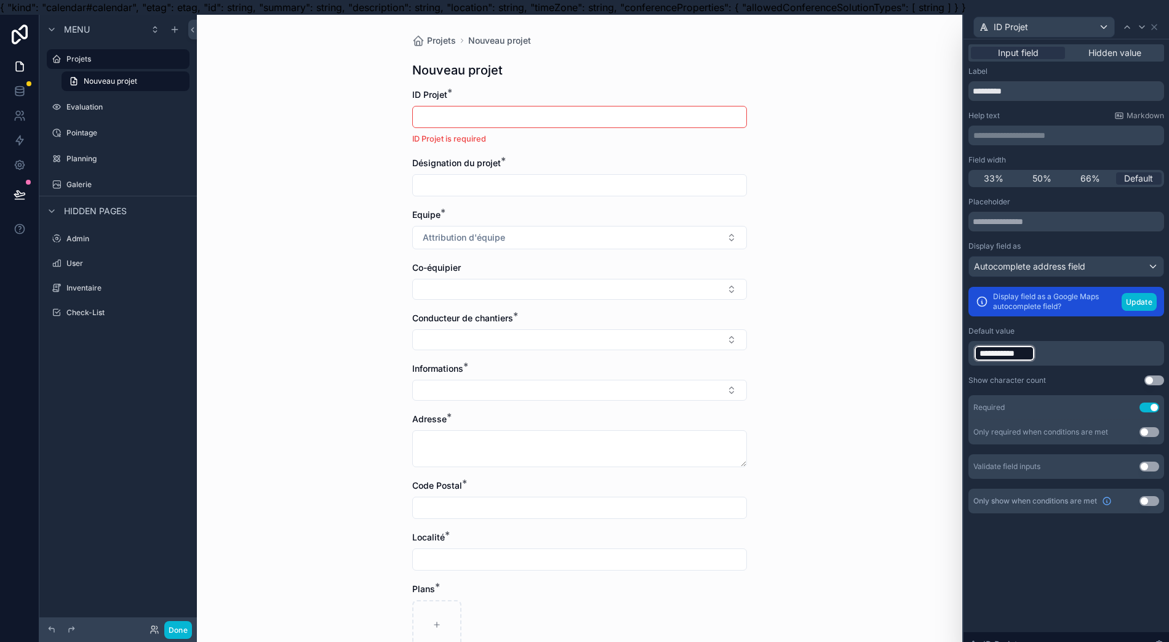
click at [1039, 351] on p "**********" at bounding box center [1067, 353] width 188 height 20
click at [975, 350] on div "**********" at bounding box center [1004, 353] width 62 height 17
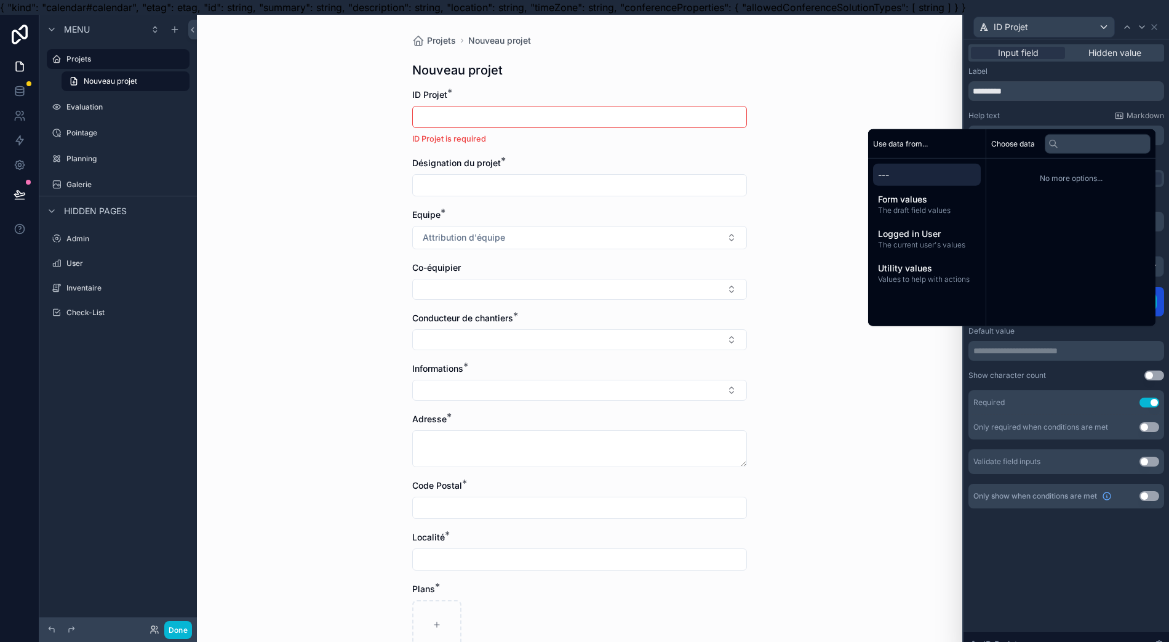
click at [918, 215] on span "The draft field values" at bounding box center [927, 211] width 98 height 10
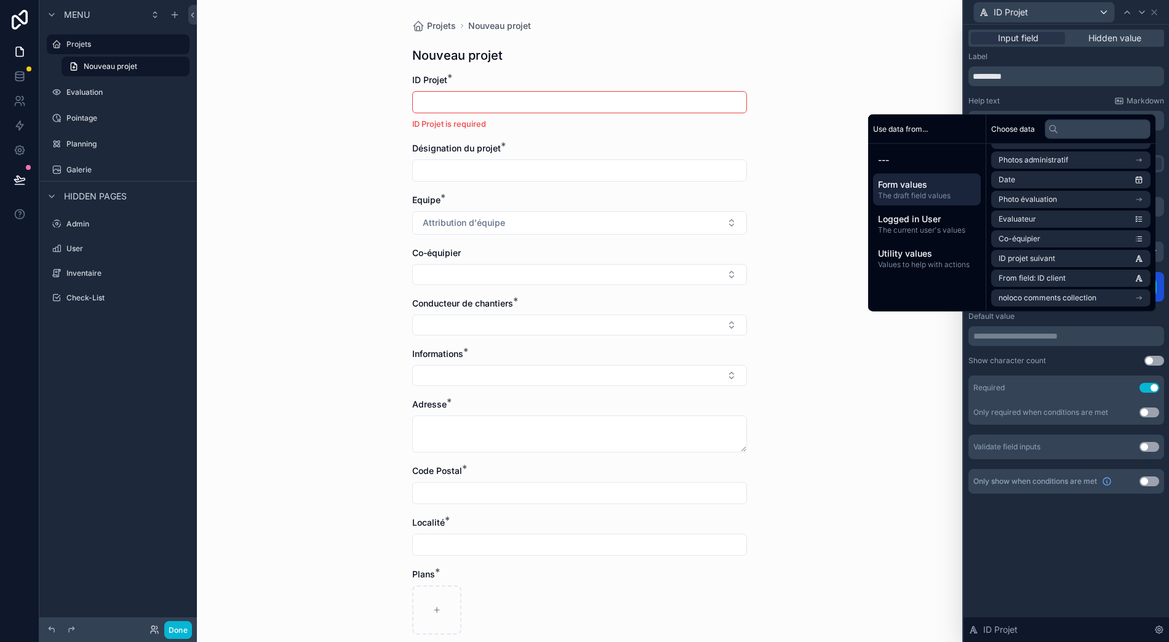
scroll to position [27, 12]
click at [1064, 261] on li "ID projet suivant" at bounding box center [1070, 259] width 159 height 17
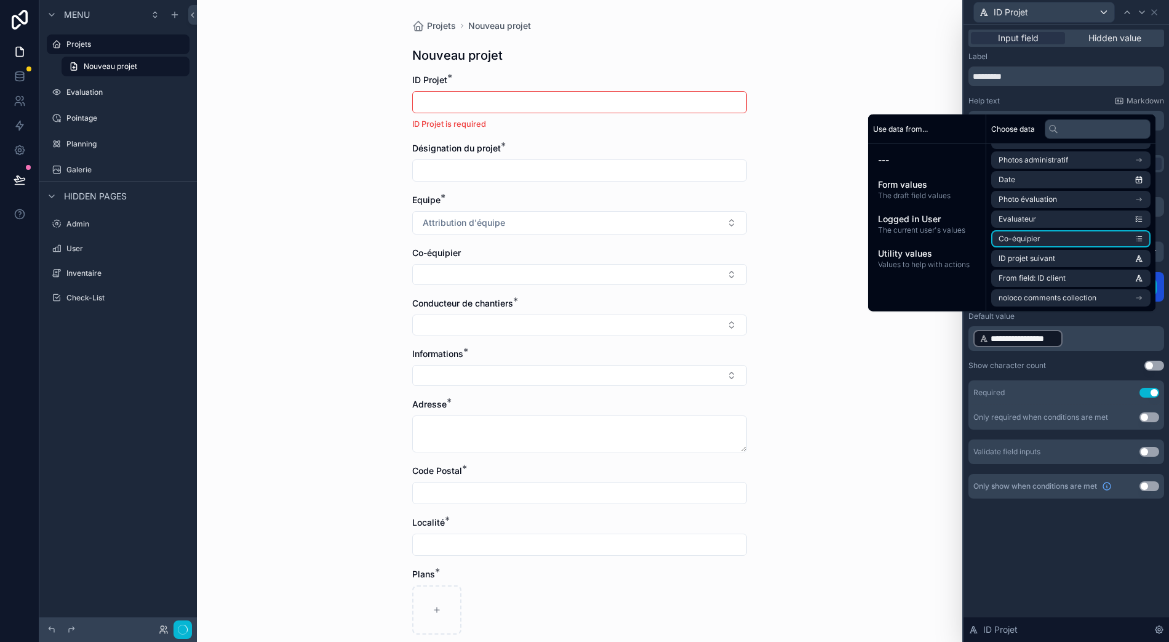
scroll to position [0, 12]
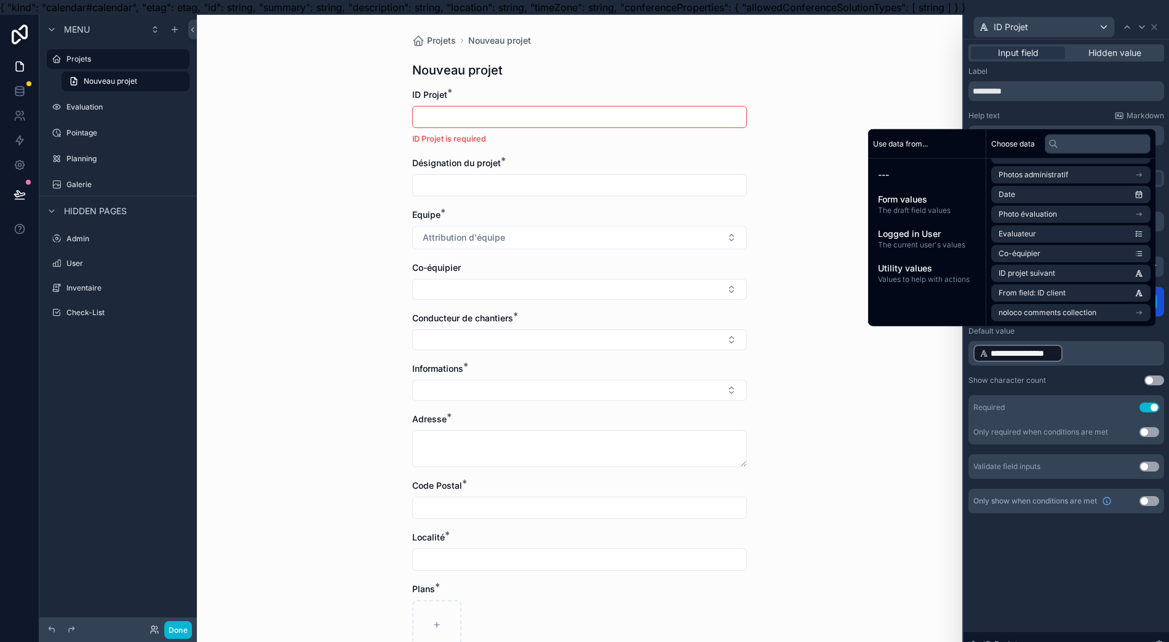
click at [935, 274] on span "Utility values" at bounding box center [927, 268] width 98 height 12
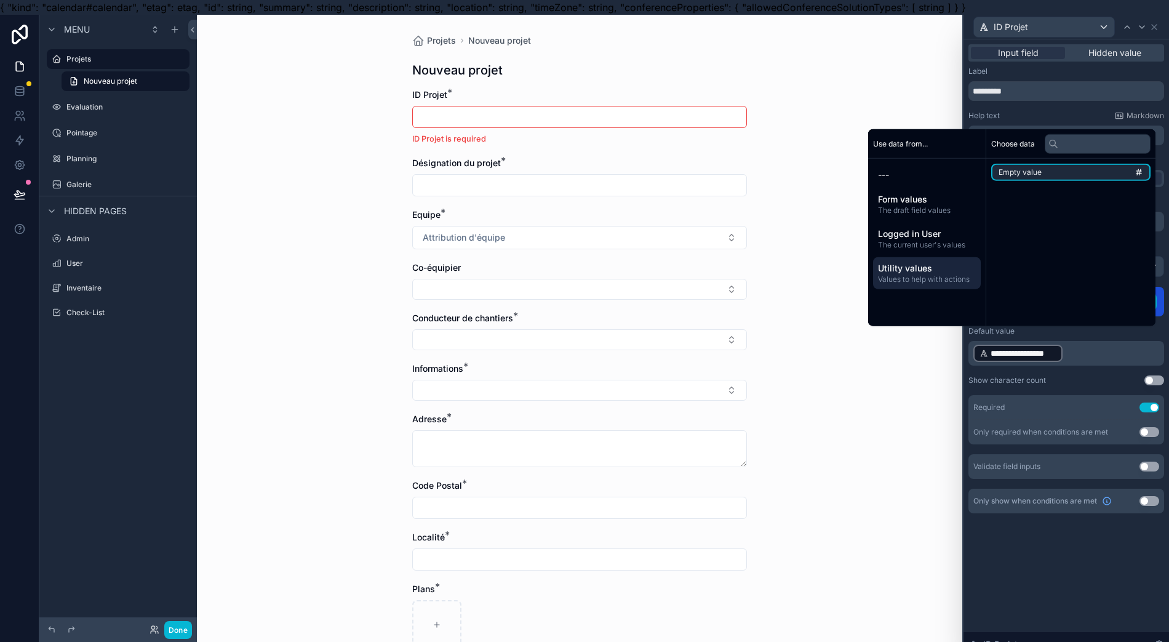
click at [1016, 177] on span "Empty value" at bounding box center [1020, 172] width 43 height 10
click at [1090, 177] on div "Choose data Empty value" at bounding box center [1070, 227] width 169 height 197
click at [1093, 181] on li "Empty value" at bounding box center [1070, 172] width 159 height 17
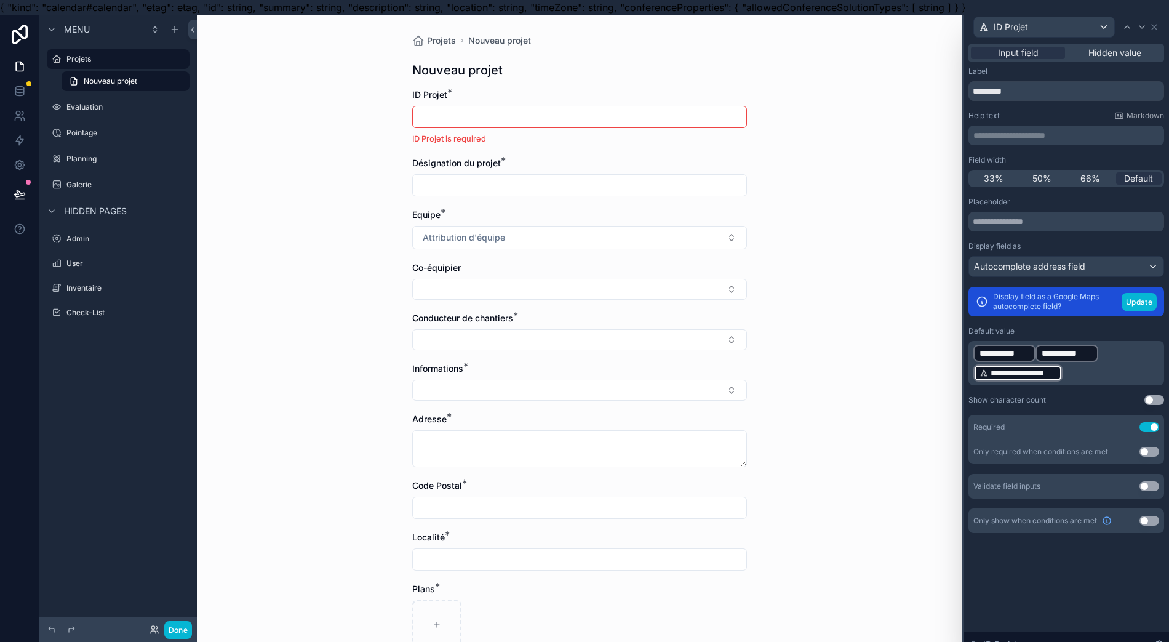
click at [1087, 366] on p "**********" at bounding box center [1067, 362] width 188 height 39
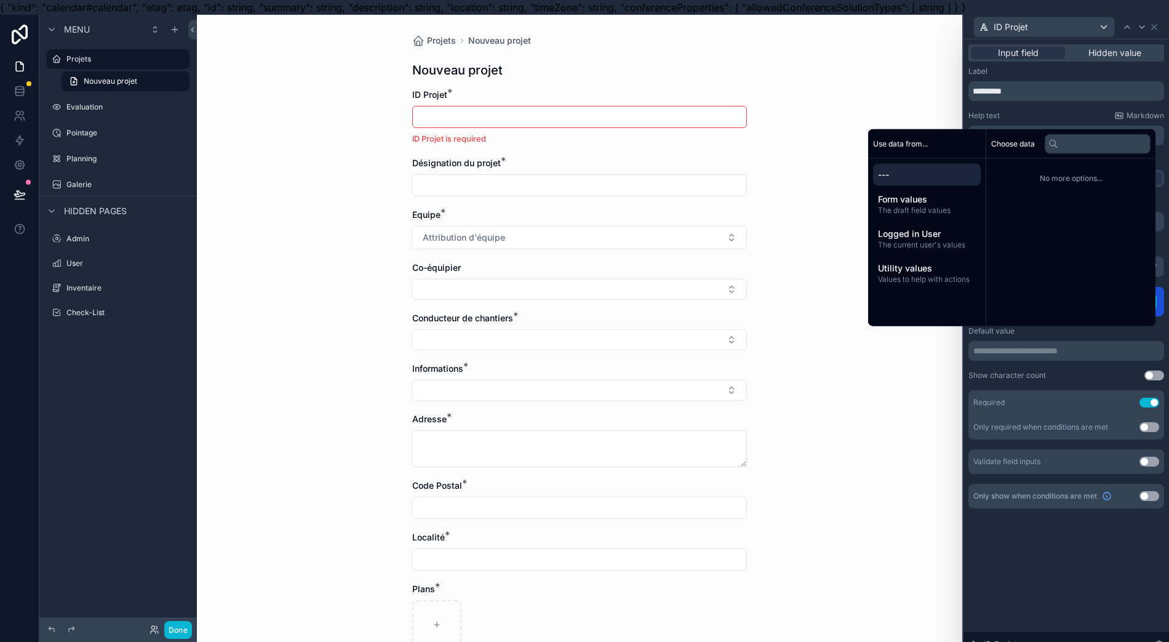
click at [943, 215] on span "The draft field values" at bounding box center [927, 211] width 98 height 10
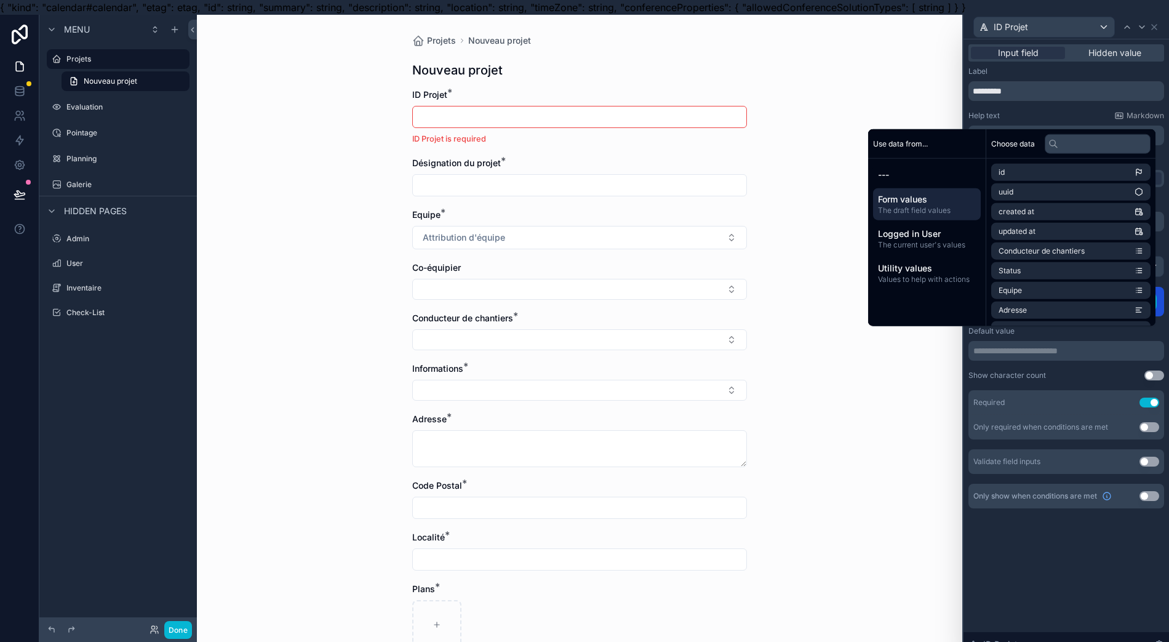
click at [916, 181] on span "---" at bounding box center [927, 175] width 98 height 12
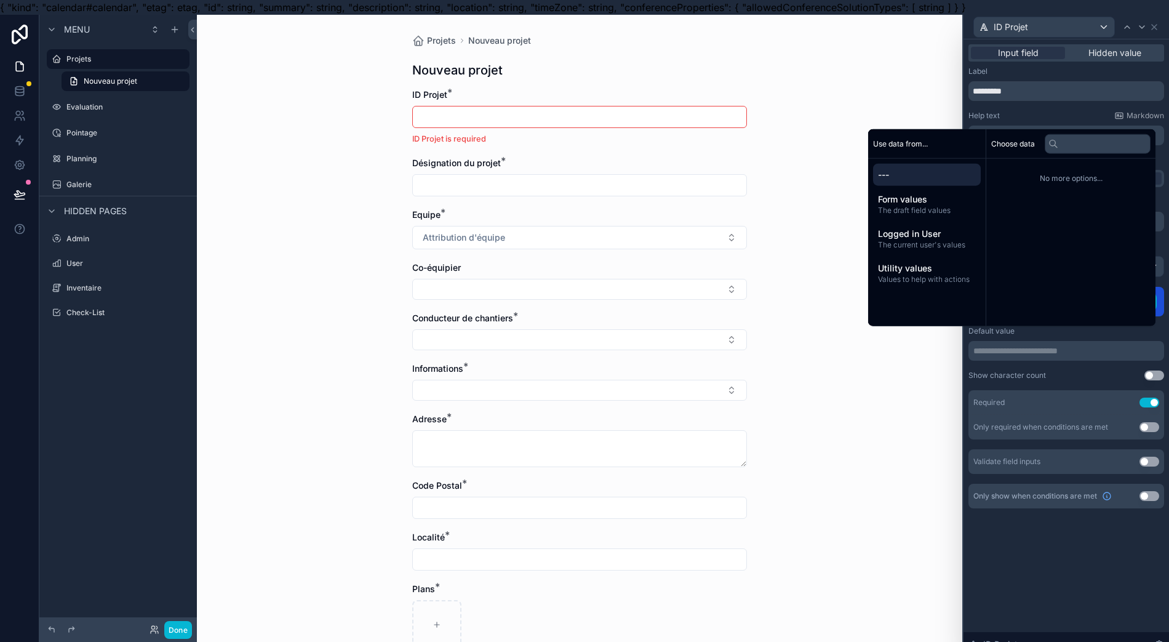
click at [1060, 197] on div "No more options..." at bounding box center [1070, 178] width 169 height 39
click at [1084, 153] on input "text" at bounding box center [1098, 144] width 106 height 20
type input "**"
click at [922, 215] on span "The draft field values" at bounding box center [927, 211] width 98 height 10
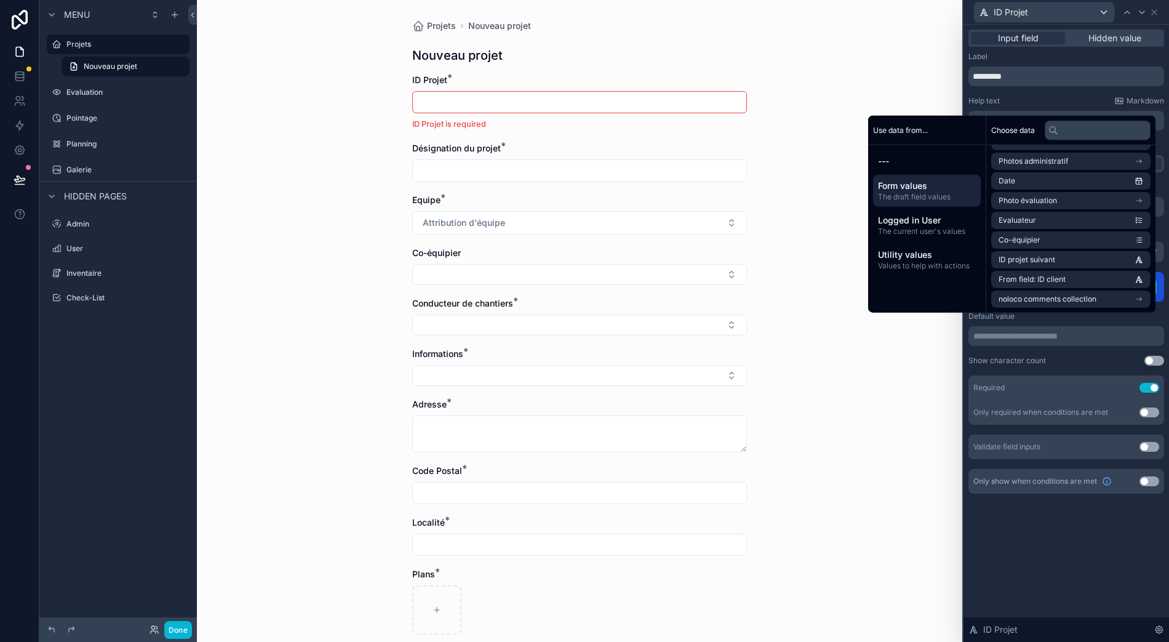
scroll to position [27, 12]
click at [1071, 260] on li "ID projet suivant" at bounding box center [1070, 259] width 159 height 17
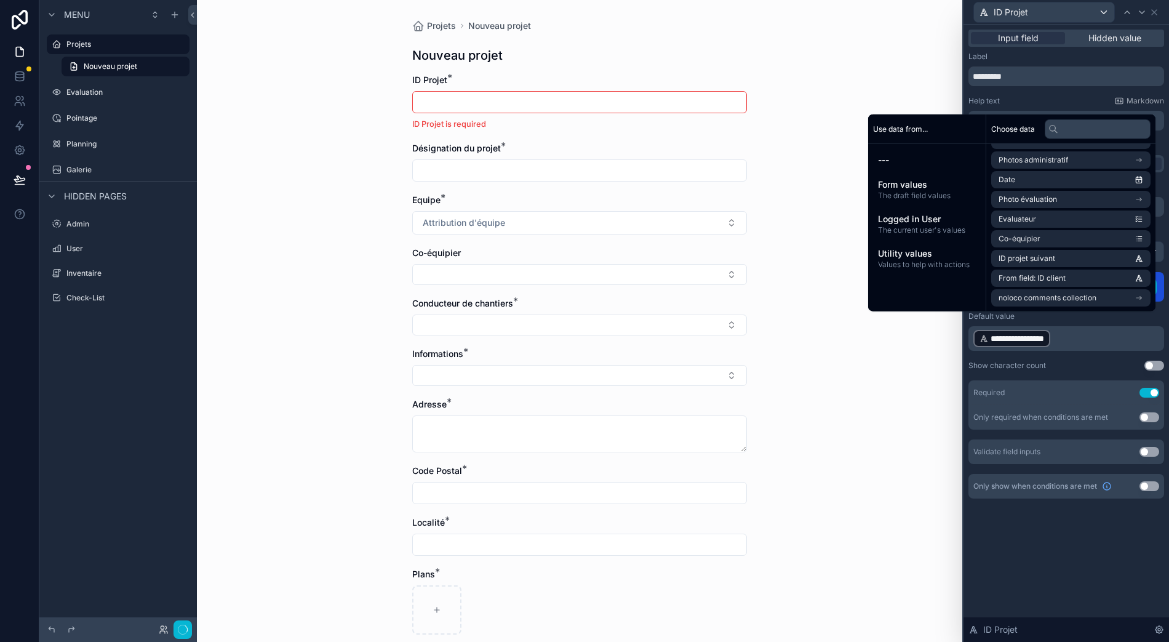
scroll to position [0, 12]
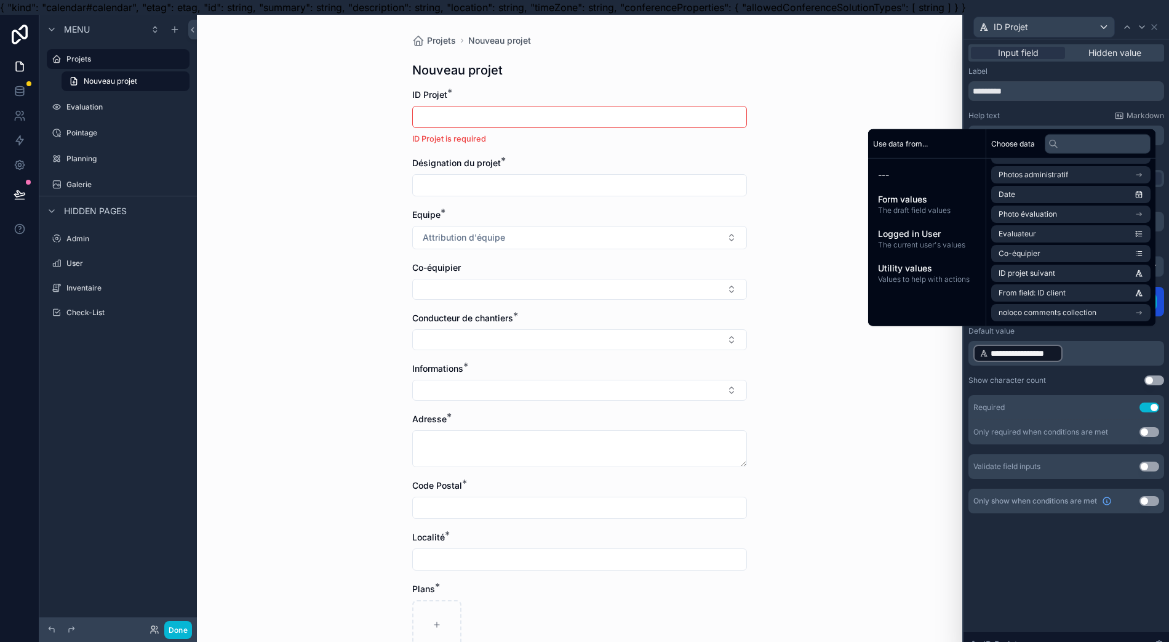
click at [906, 454] on div "Projets Nouveau projet Nouveau projet ID Projet * ID Projet is required Désigna…" at bounding box center [579, 336] width 765 height 642
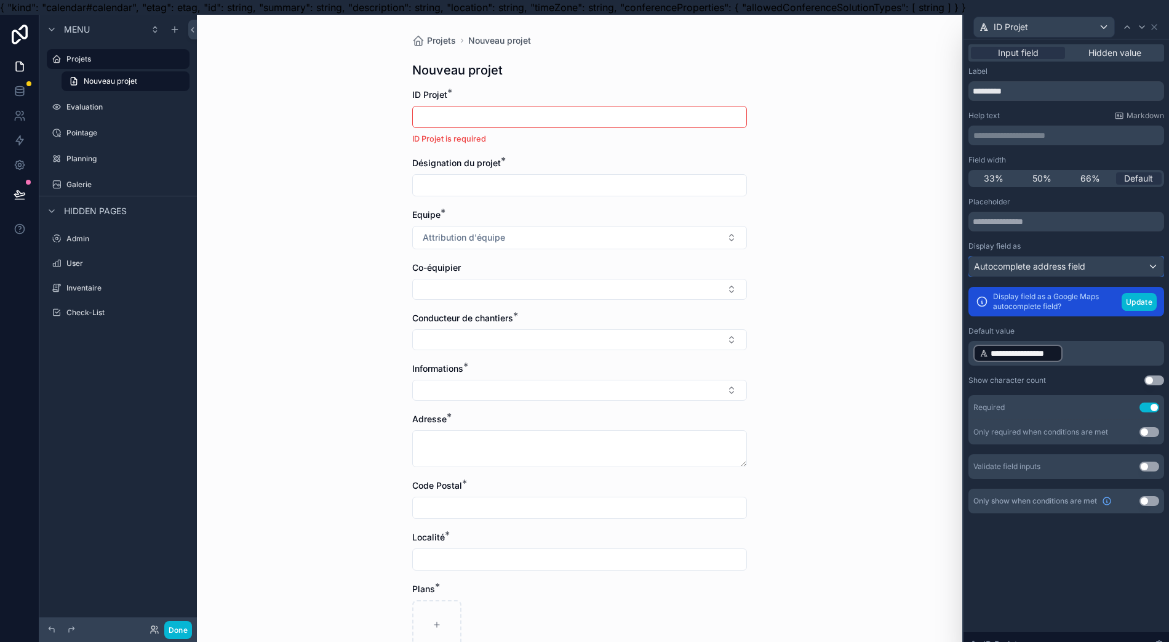
click at [1078, 271] on span "Autocomplete address field" at bounding box center [1029, 266] width 111 height 12
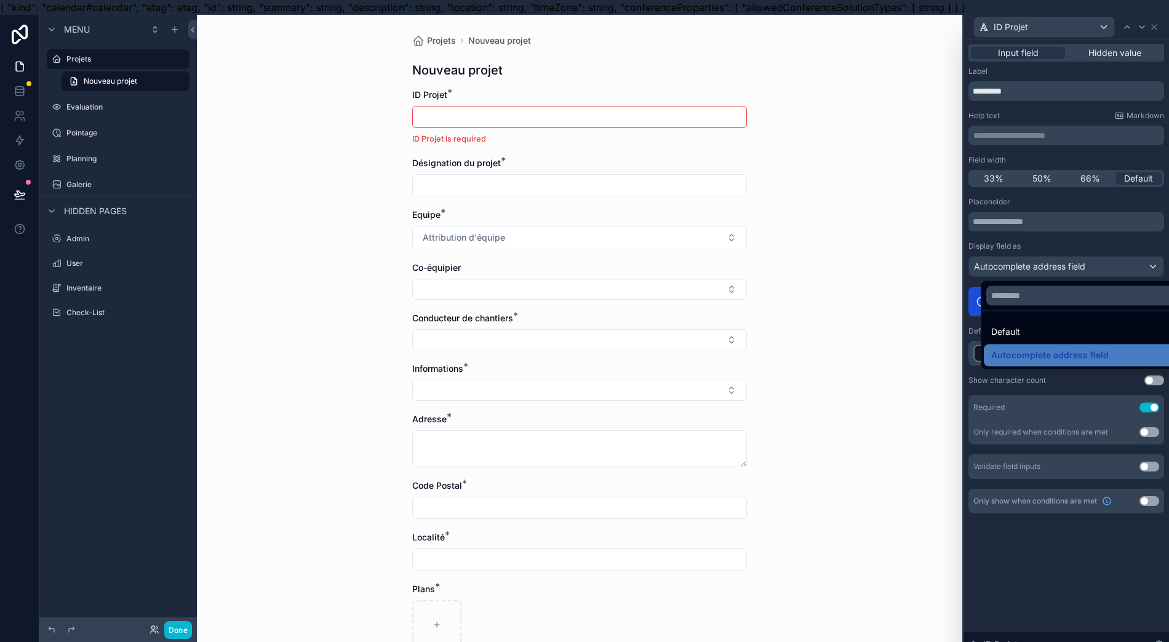
click at [1037, 341] on div "Default" at bounding box center [1093, 332] width 218 height 22
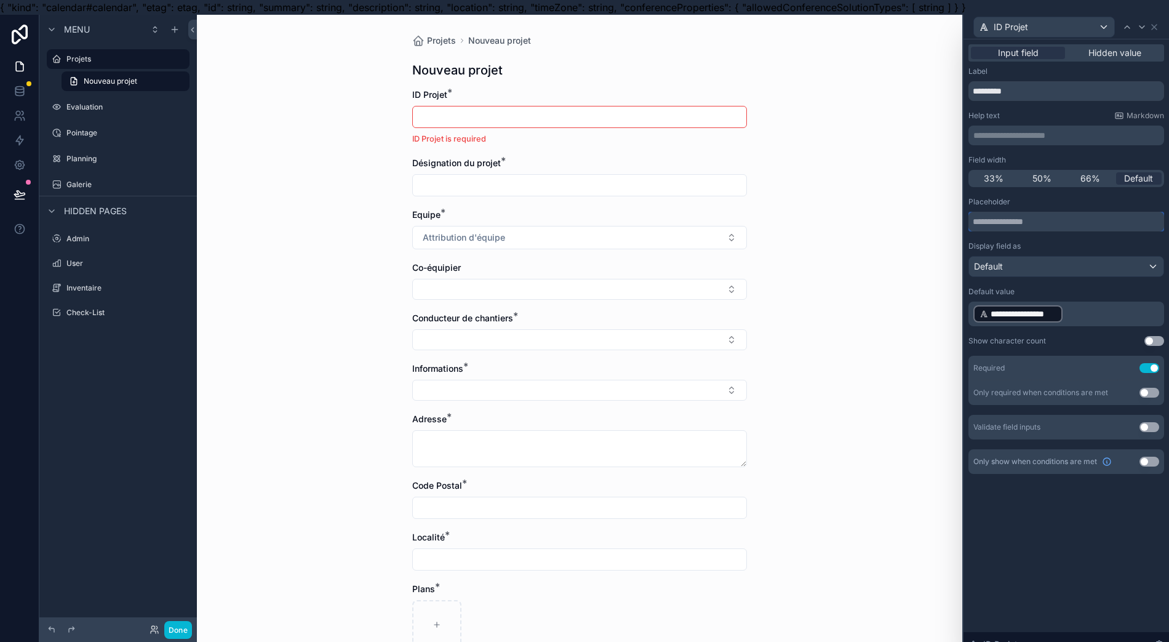
click at [1030, 227] on input "text" at bounding box center [1067, 222] width 196 height 20
drag, startPoint x: 1038, startPoint y: 312, endPoint x: 1046, endPoint y: 260, distance: 52.3
click at [1046, 260] on div "**********" at bounding box center [1067, 318] width 196 height 242
click at [1031, 228] on input "text" at bounding box center [1067, 222] width 196 height 20
type input "*"
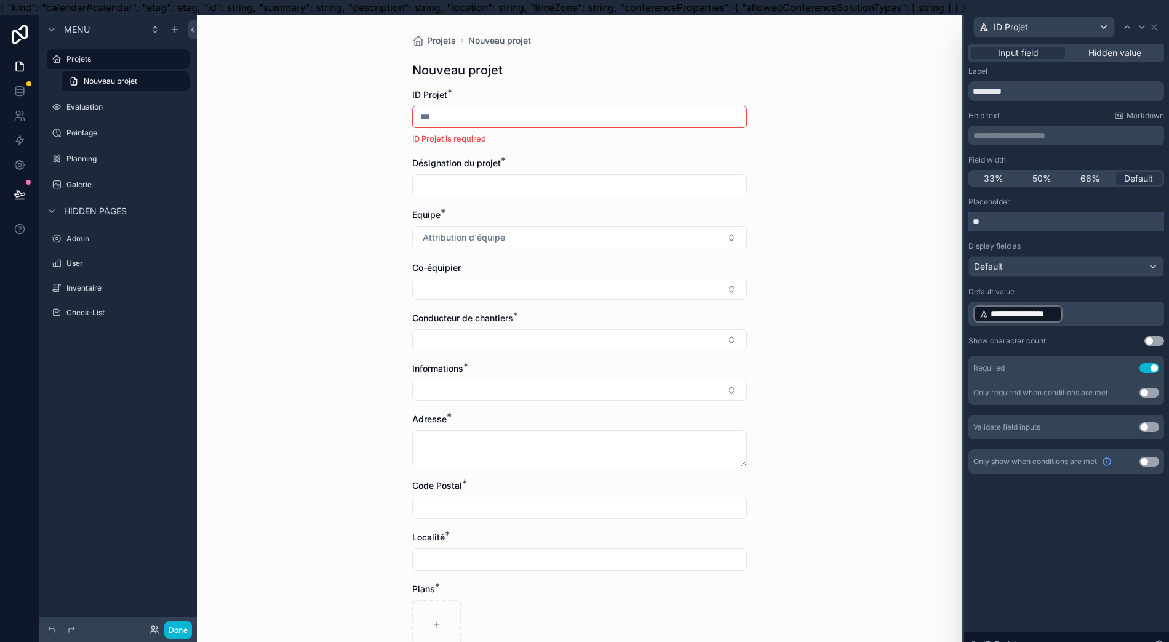
type input "*"
click at [1004, 128] on div "**********" at bounding box center [1067, 136] width 196 height 20
click at [1009, 135] on p "**********" at bounding box center [1067, 135] width 188 height 12
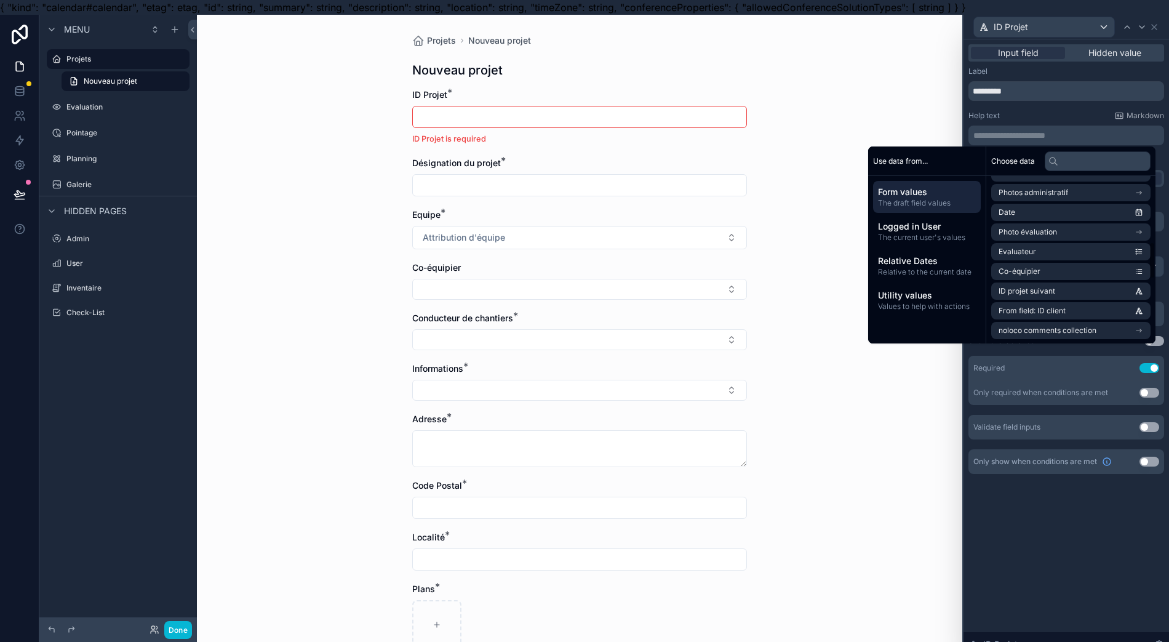
scroll to position [588, 0]
click at [1076, 290] on li "ID projet suivant" at bounding box center [1070, 290] width 159 height 17
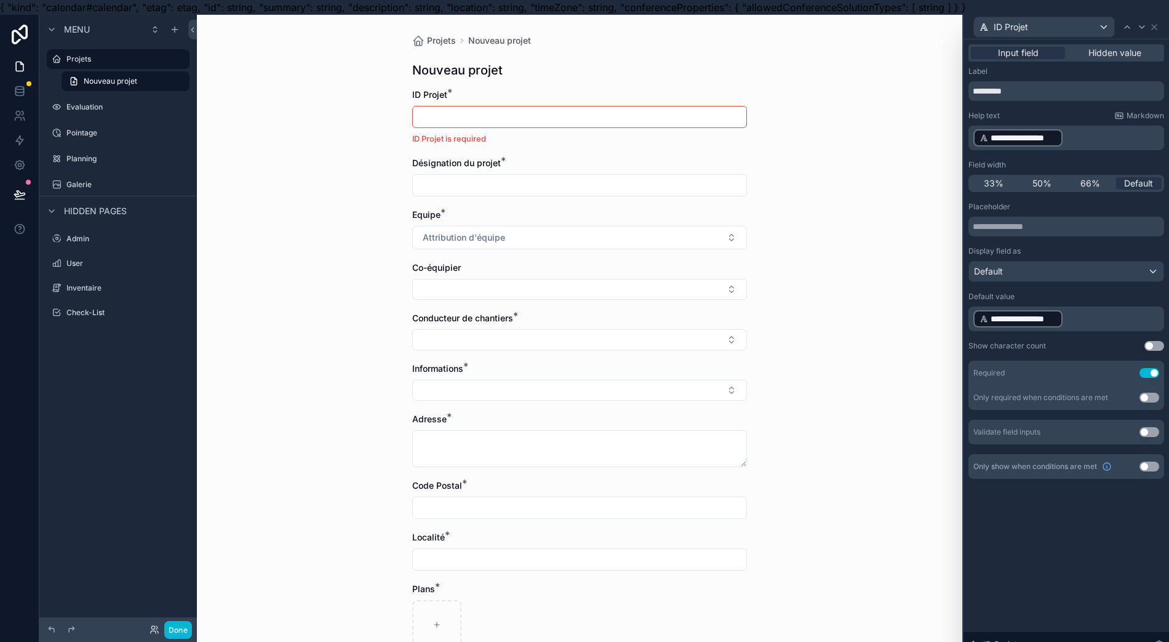
click at [1050, 513] on div "**********" at bounding box center [1067, 347] width 206 height 617
click at [177, 630] on button "Done" at bounding box center [178, 630] width 28 height 18
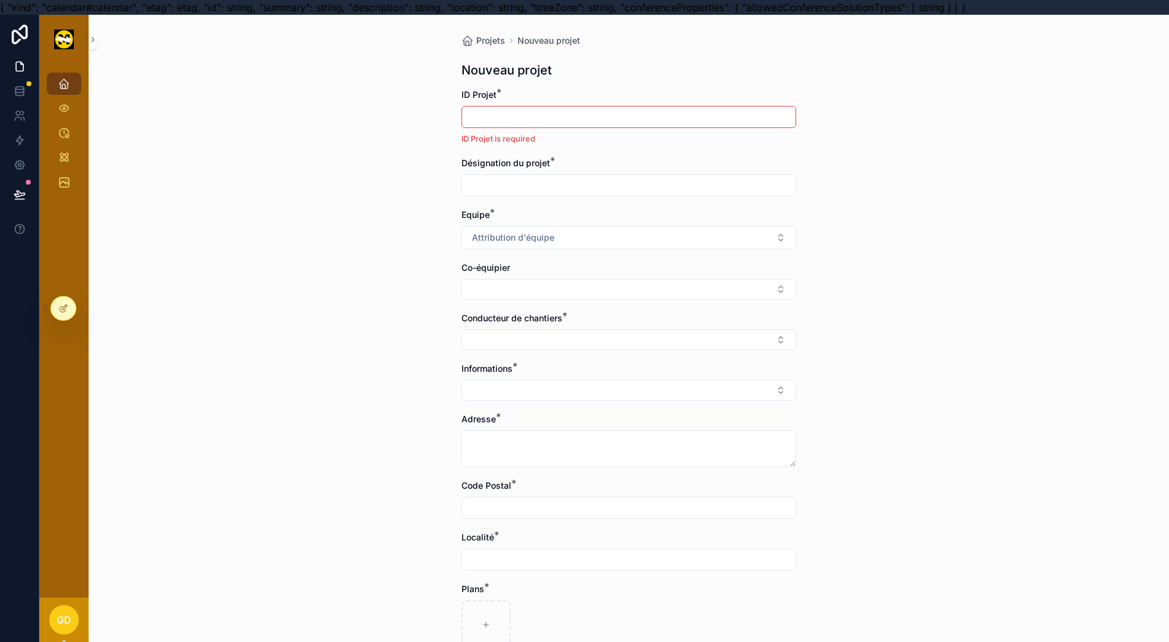
drag, startPoint x: 472, startPoint y: 127, endPoint x: 471, endPoint y: 119, distance: 8.0
click at [472, 123] on div "scrollable content" at bounding box center [629, 117] width 335 height 22
click at [468, 116] on input "scrollable content" at bounding box center [629, 116] width 334 height 17
drag, startPoint x: 467, startPoint y: 164, endPoint x: 469, endPoint y: 177, distance: 12.4
click at [469, 177] on div "Désignation du projet *" at bounding box center [629, 176] width 335 height 39
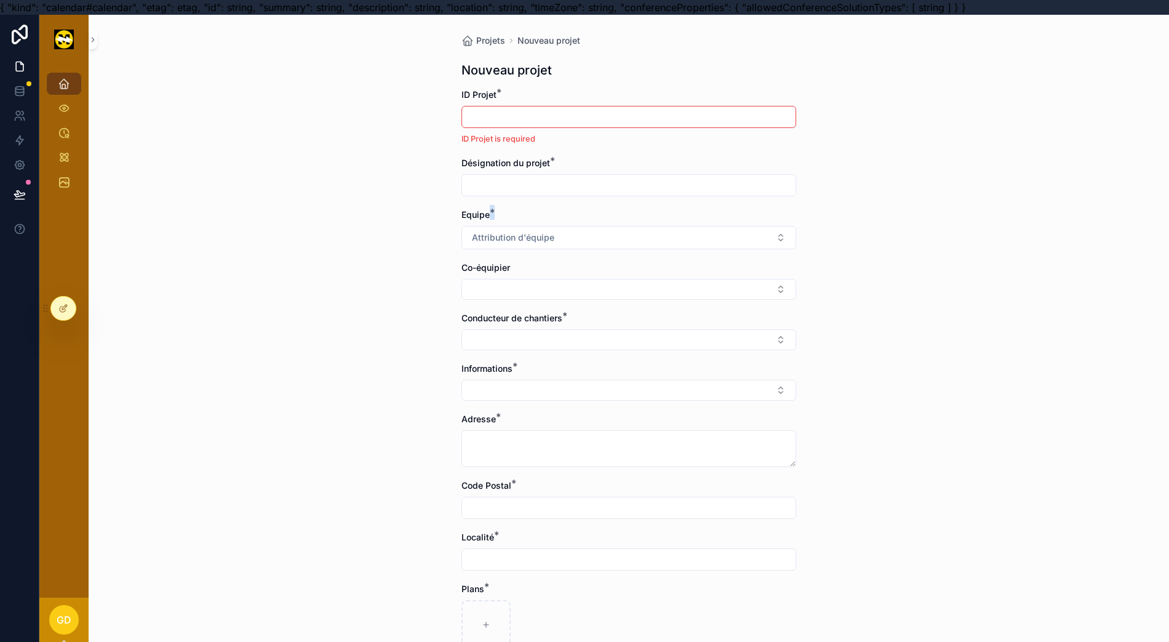
click at [482, 214] on div "Equipe *" at bounding box center [629, 215] width 335 height 12
click at [57, 304] on div at bounding box center [63, 308] width 25 height 23
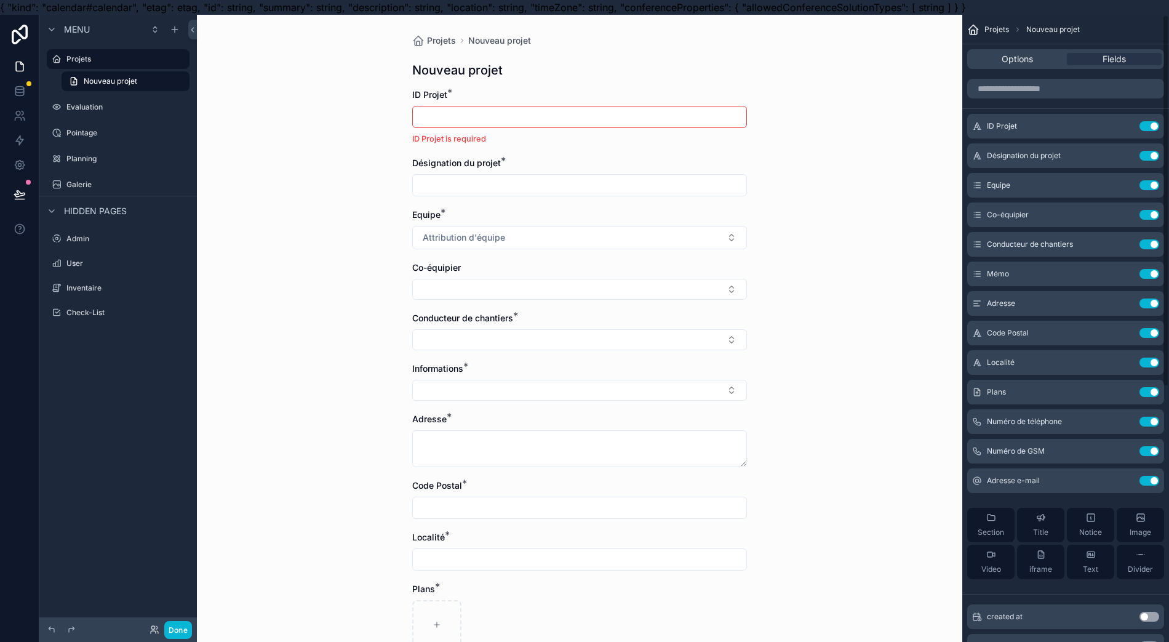
click at [1015, 63] on span "Options" at bounding box center [1017, 59] width 31 height 12
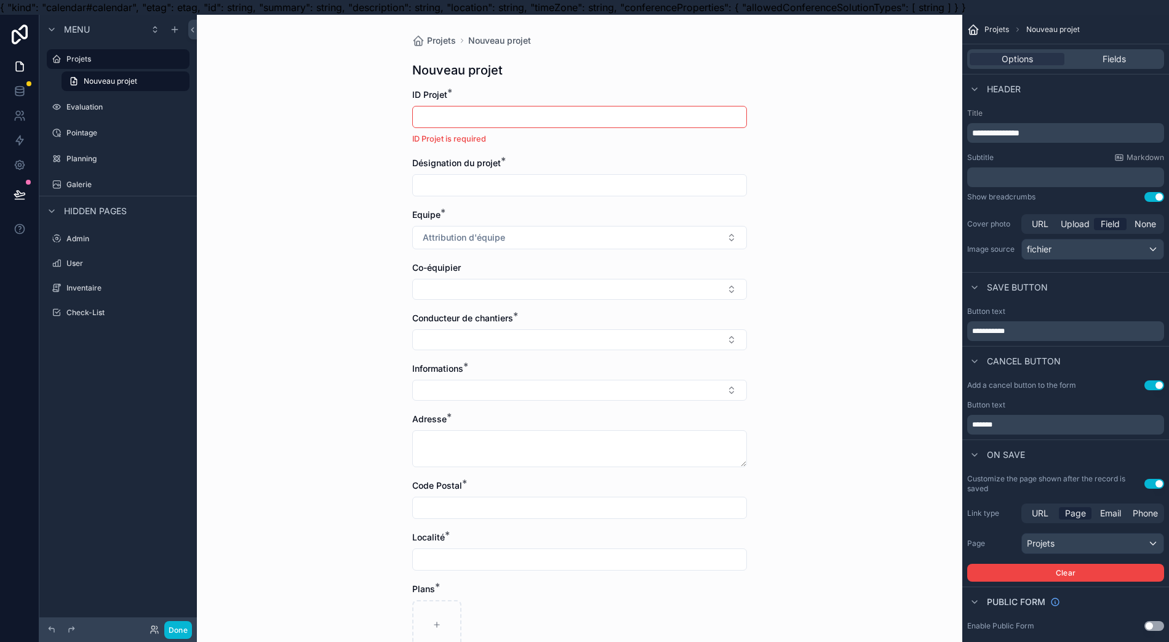
click at [1108, 130] on p "**********" at bounding box center [1067, 133] width 190 height 12
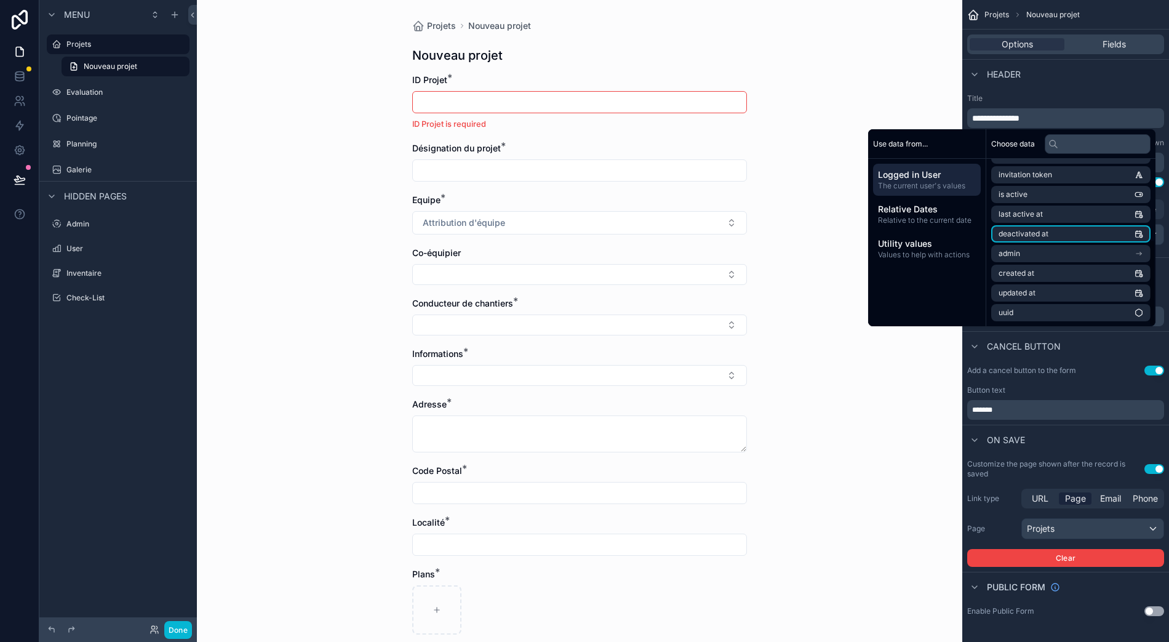
scroll to position [27, 12]
click at [935, 215] on span "Relative to the current date" at bounding box center [927, 220] width 98 height 10
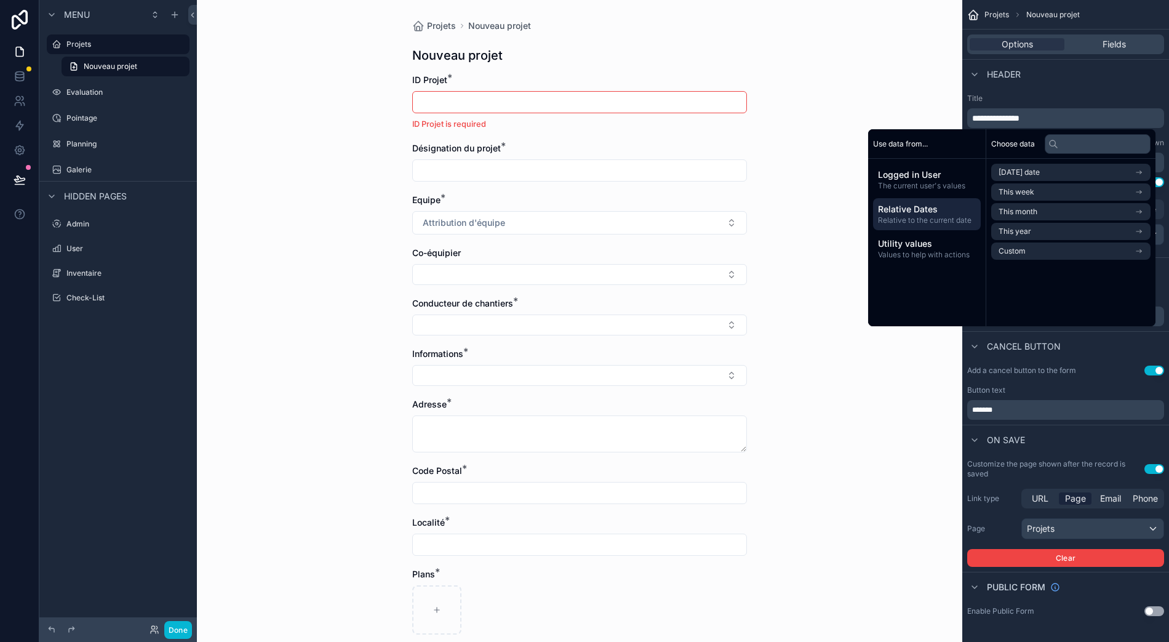
click at [927, 238] on span "Utility values" at bounding box center [927, 244] width 98 height 12
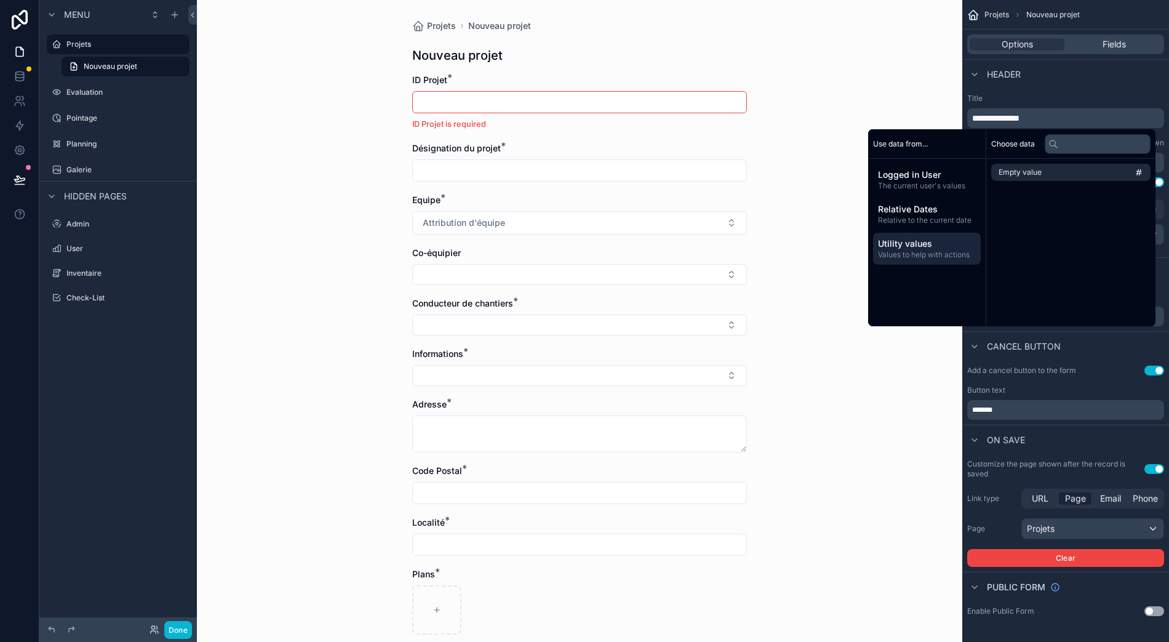
click at [940, 169] on span "Logged in User" at bounding box center [927, 175] width 98 height 12
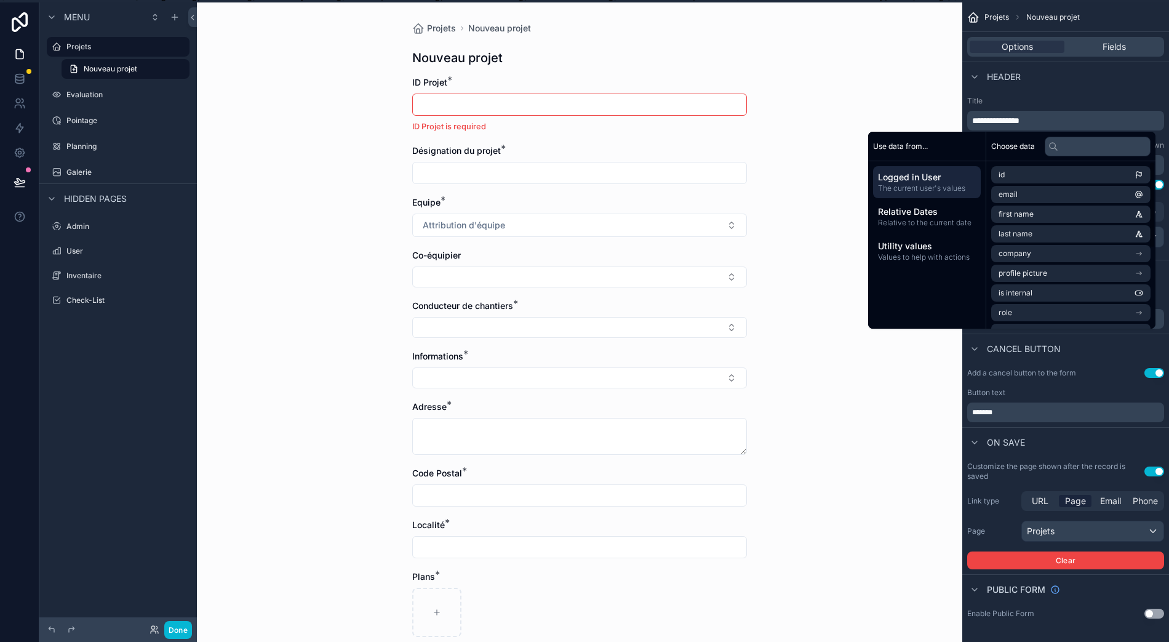
scroll to position [0, 12]
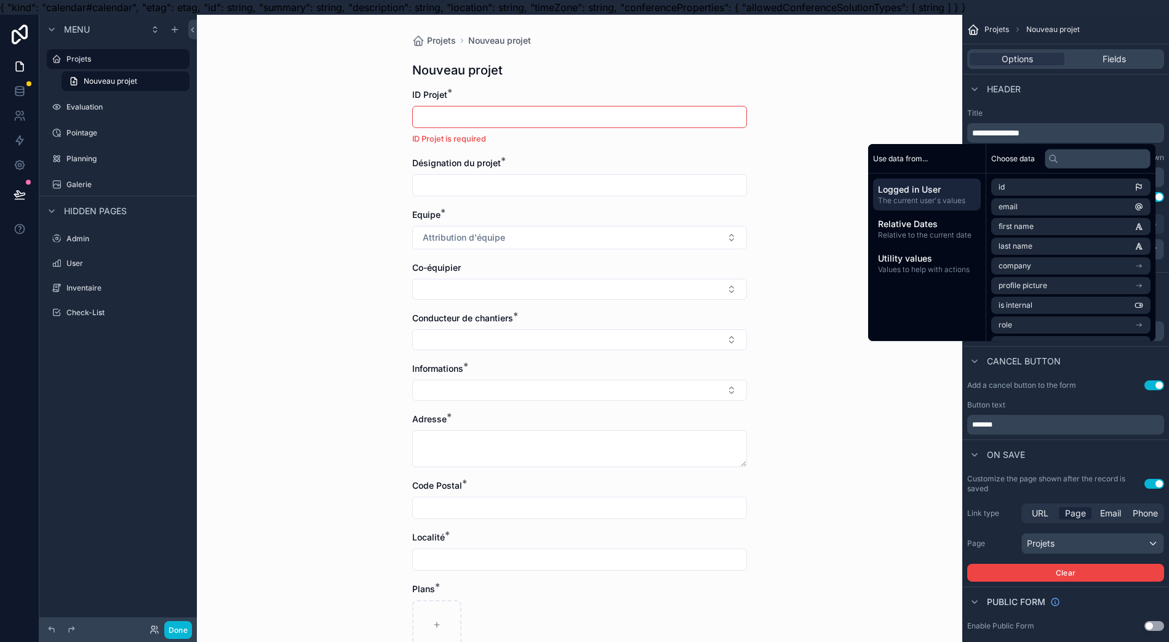
click at [945, 231] on span "Relative to the current date" at bounding box center [927, 235] width 98 height 10
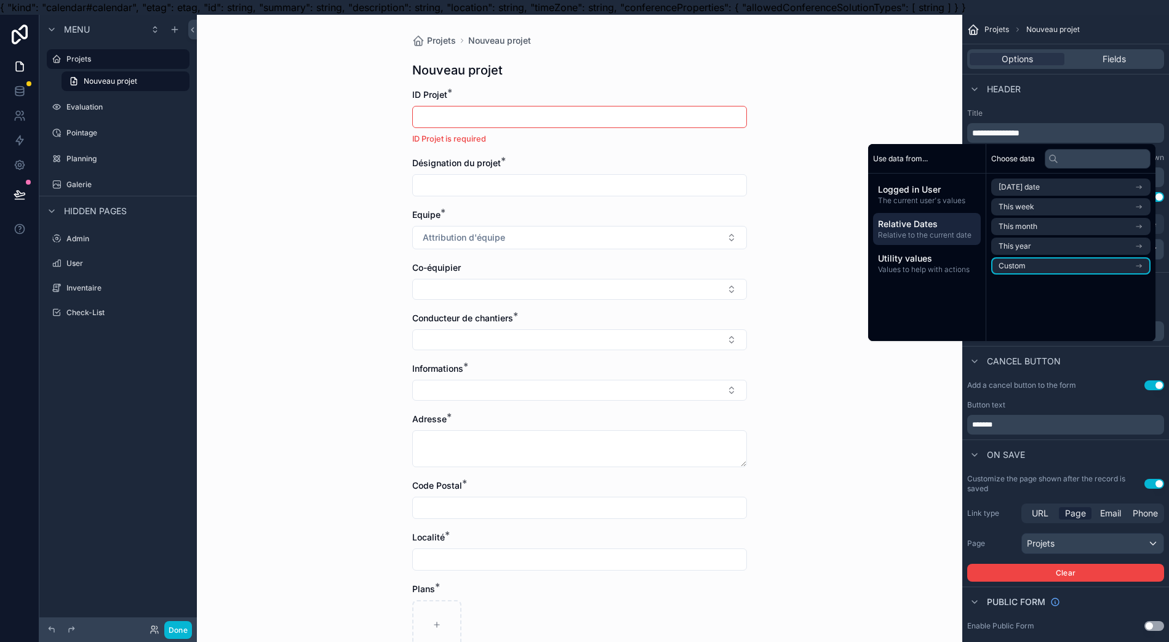
click at [1071, 268] on li "Custom" at bounding box center [1070, 265] width 159 height 17
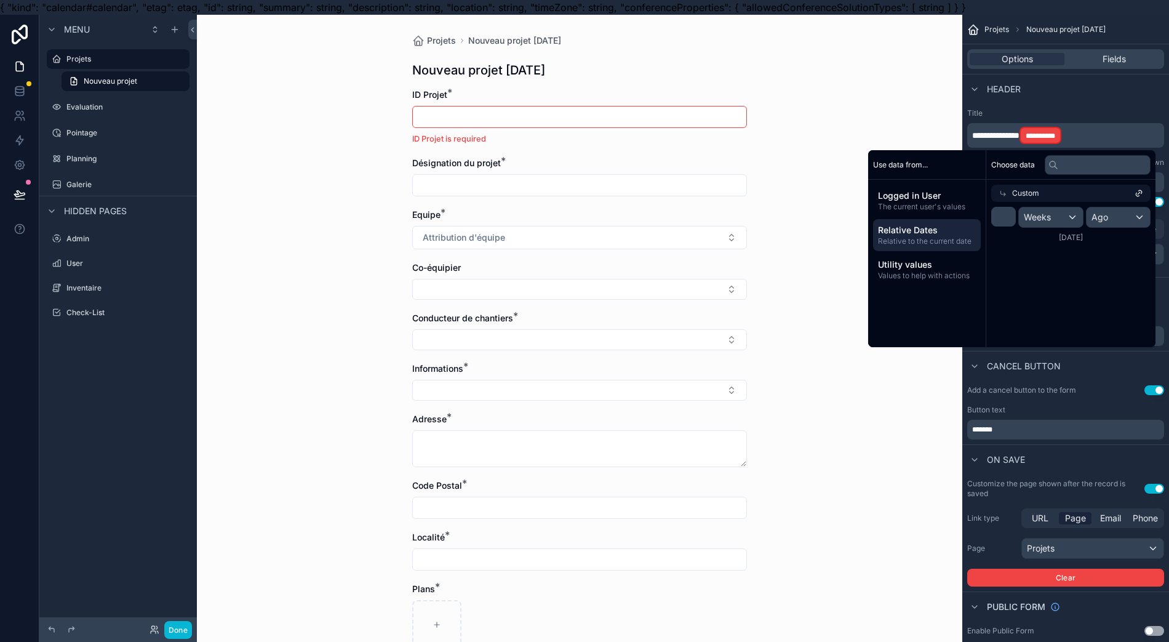
click at [999, 196] on icon at bounding box center [1003, 193] width 9 height 9
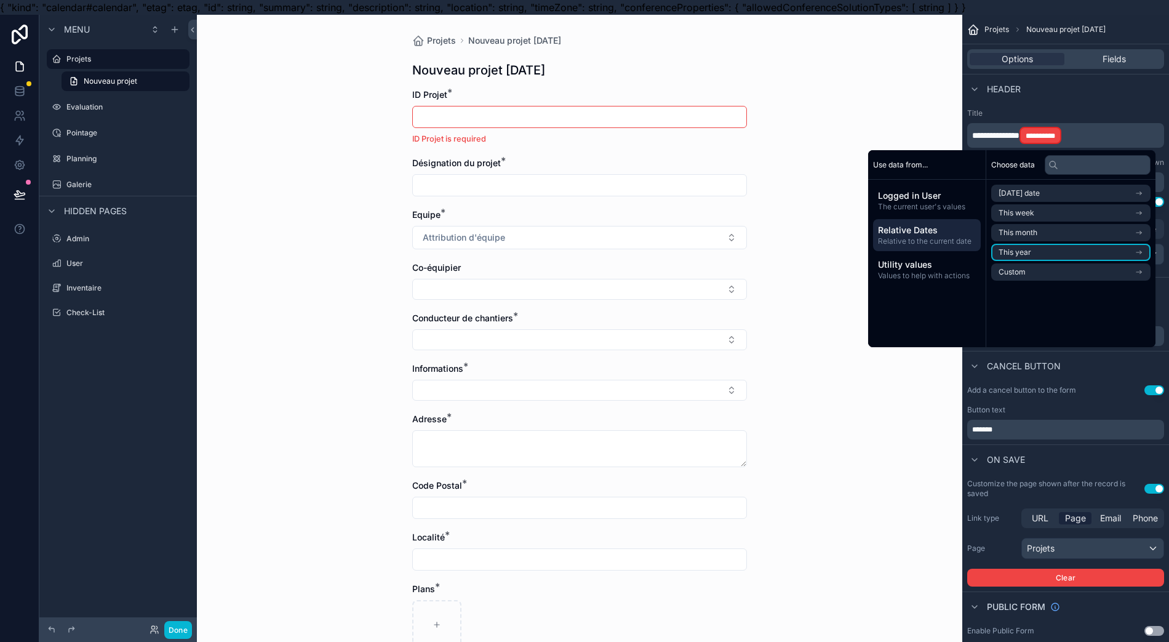
click at [1041, 247] on li "This year" at bounding box center [1070, 252] width 159 height 17
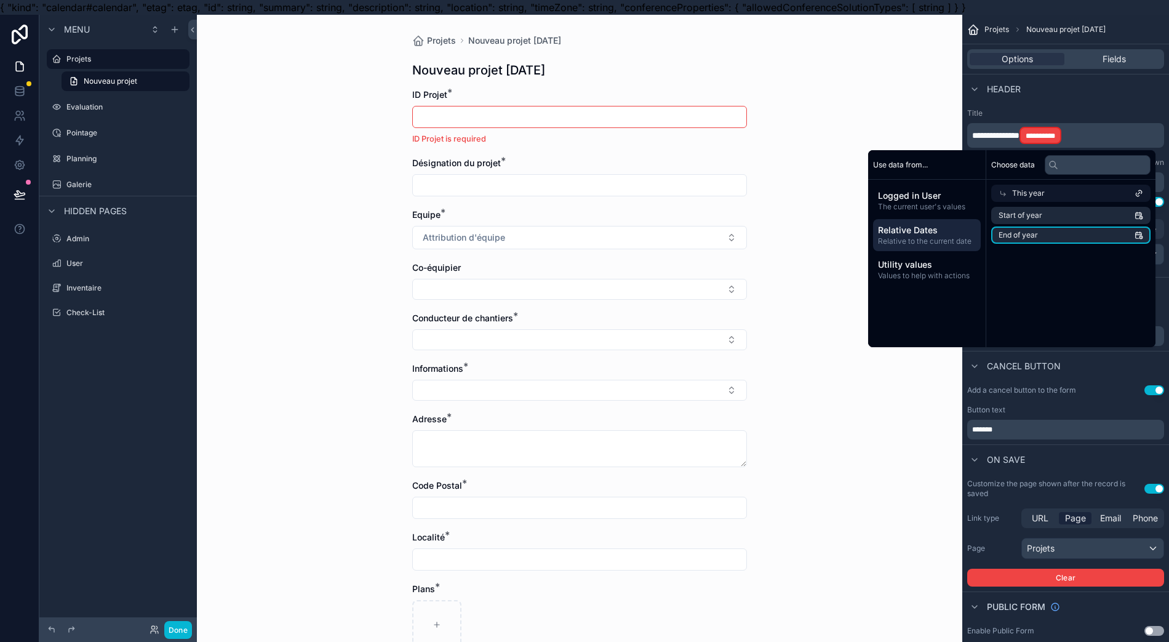
click at [1041, 239] on li "End of year" at bounding box center [1070, 234] width 159 height 17
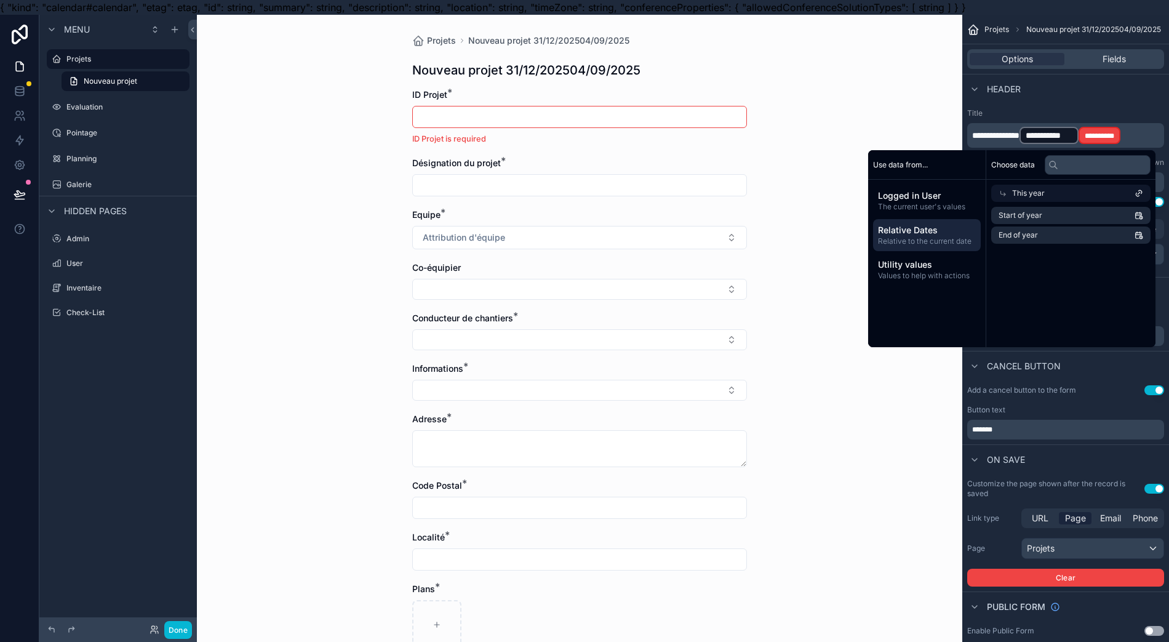
click at [1149, 134] on p "**********" at bounding box center [1067, 136] width 190 height 20
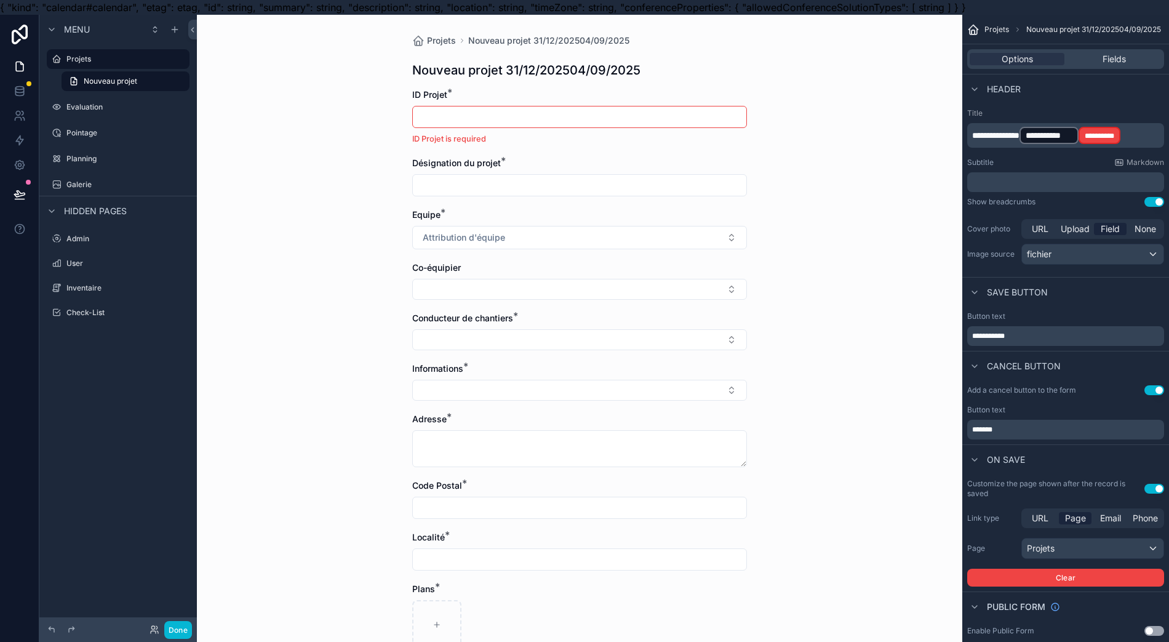
click at [1148, 140] on p "**********" at bounding box center [1067, 136] width 190 height 20
drag, startPoint x: 1023, startPoint y: 137, endPoint x: 1046, endPoint y: 135, distance: 23.5
click at [1046, 137] on p "**********" at bounding box center [1067, 136] width 190 height 20
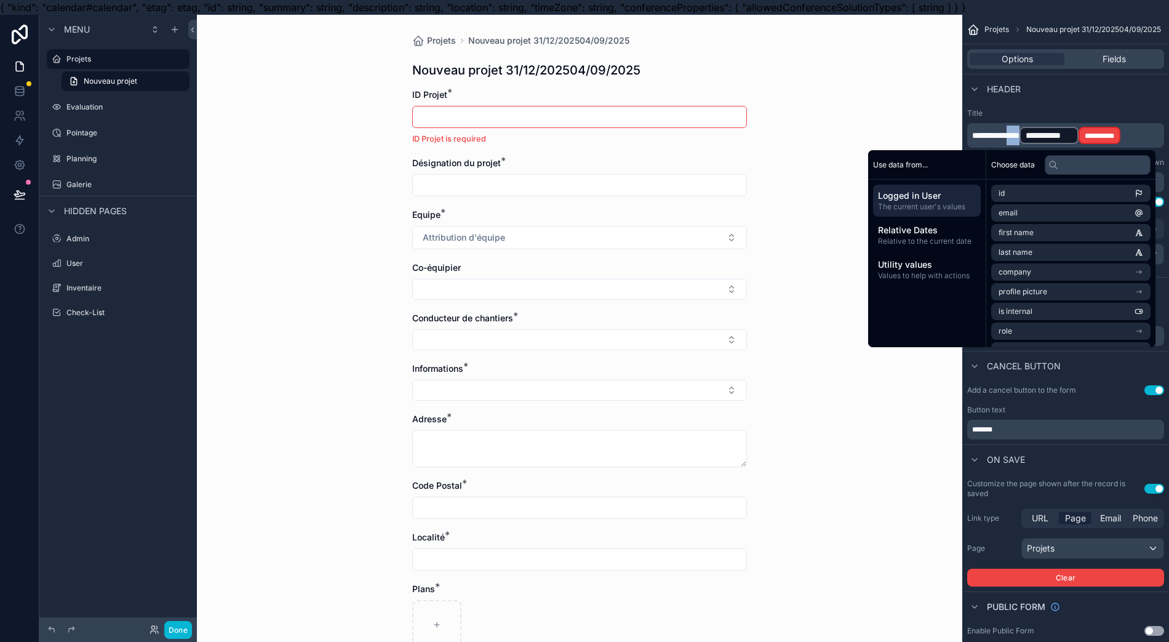
click at [1046, 135] on span "**********" at bounding box center [1049, 135] width 47 height 12
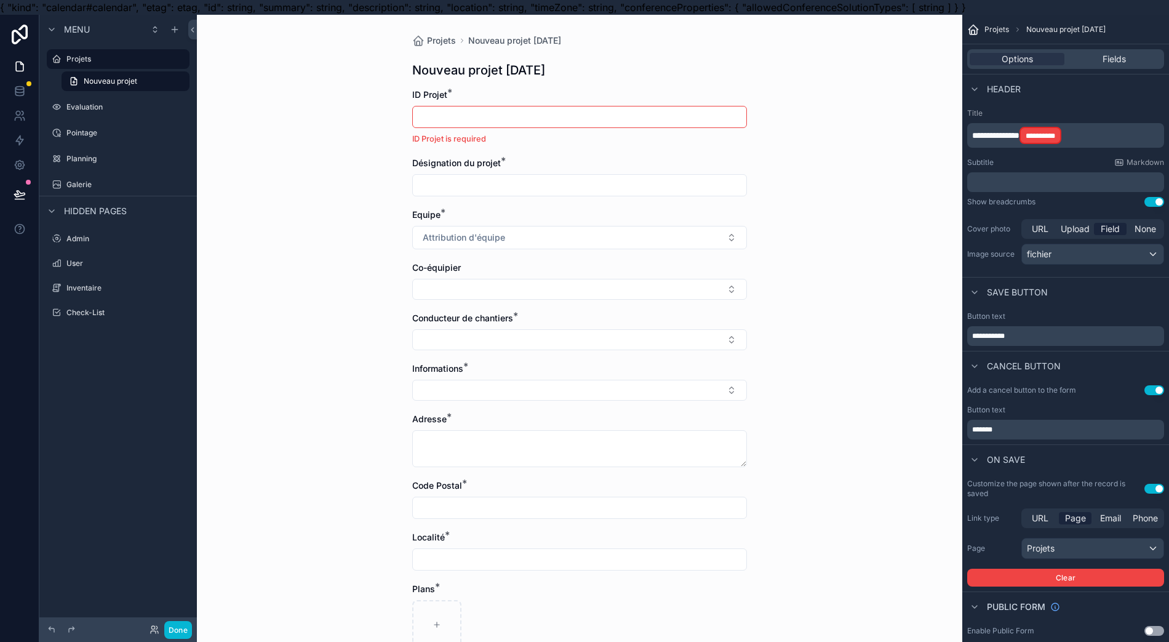
click at [1050, 137] on span "**********" at bounding box center [1041, 135] width 30 height 7
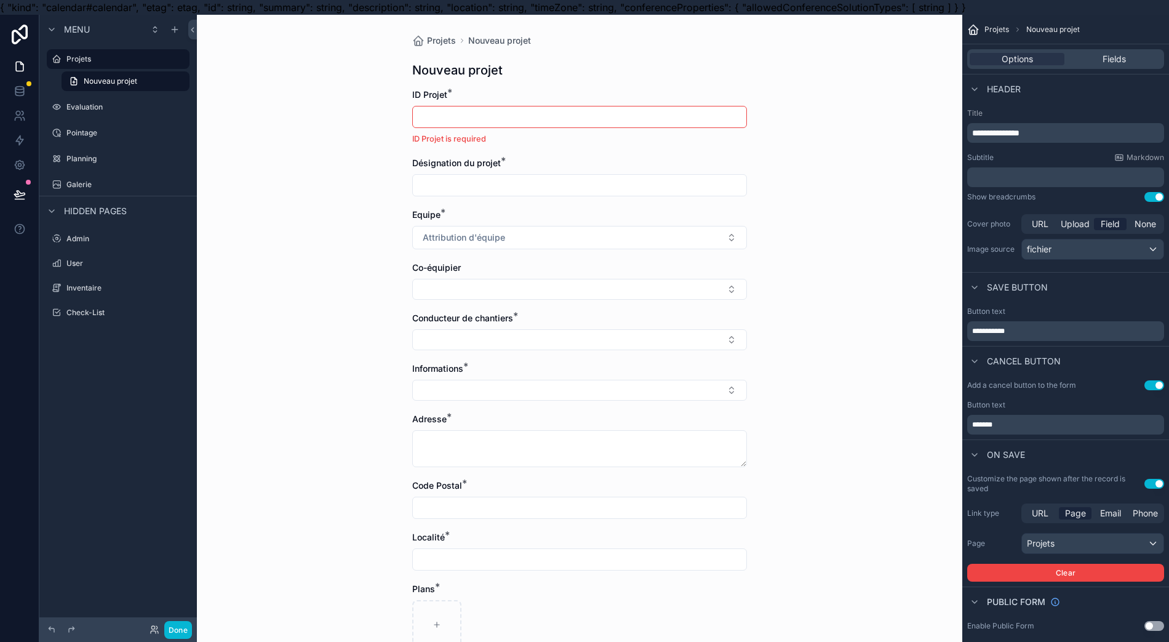
click at [1087, 111] on label "Title" at bounding box center [1065, 113] width 197 height 10
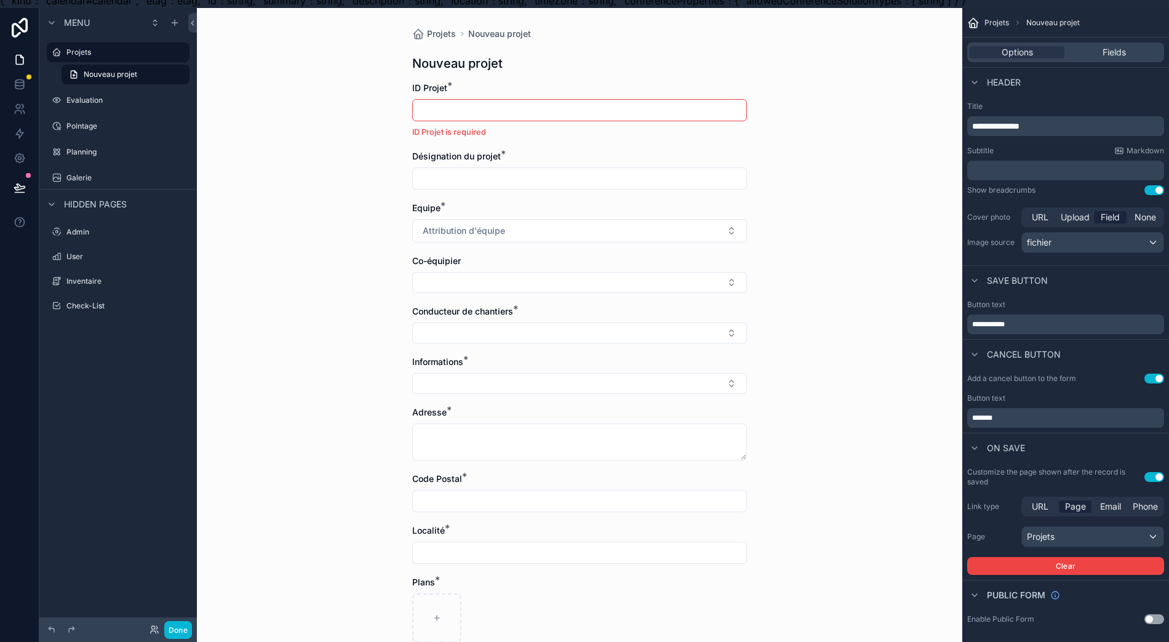
scroll to position [27, 12]
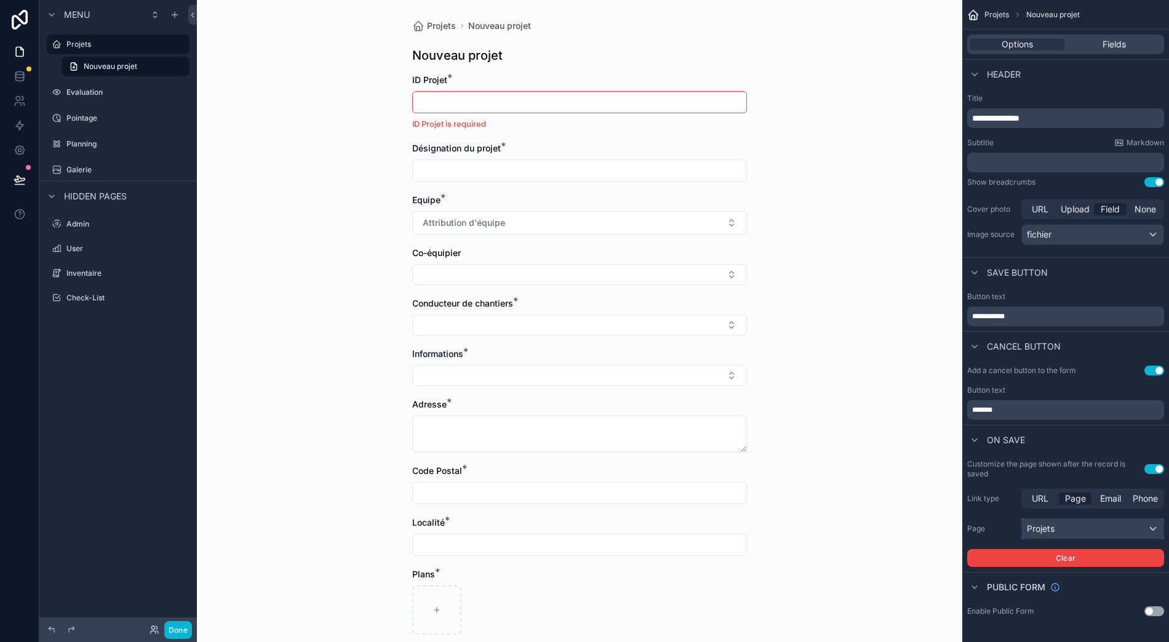
click at [1066, 519] on div "Projets" at bounding box center [1093, 529] width 142 height 20
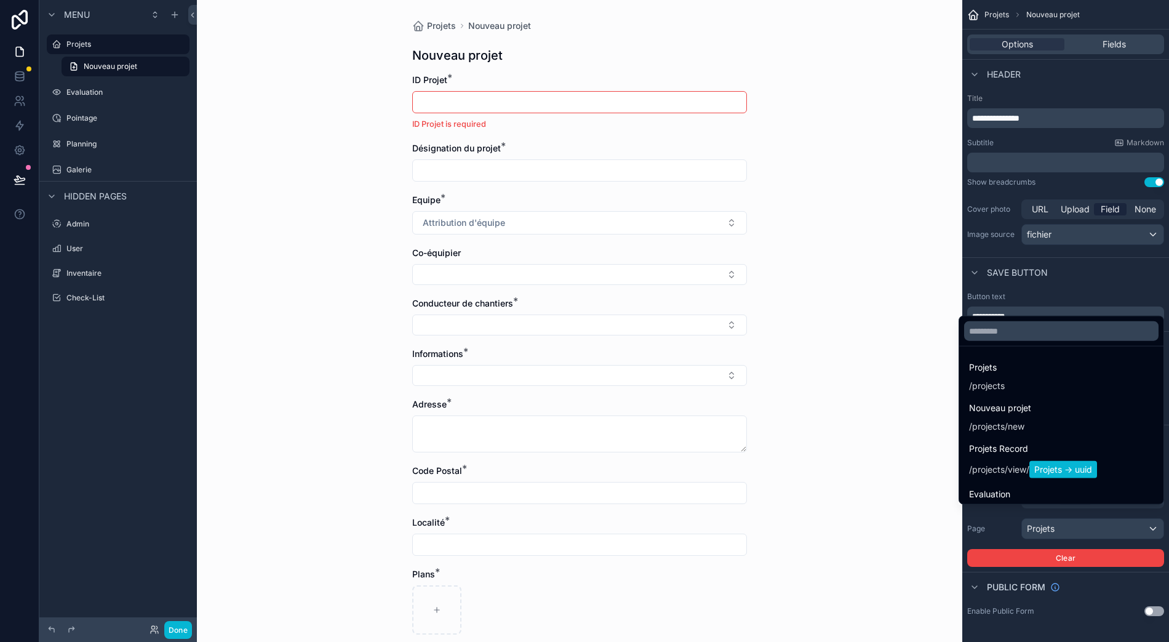
click at [1067, 517] on div "scrollable content" at bounding box center [584, 321] width 1169 height 642
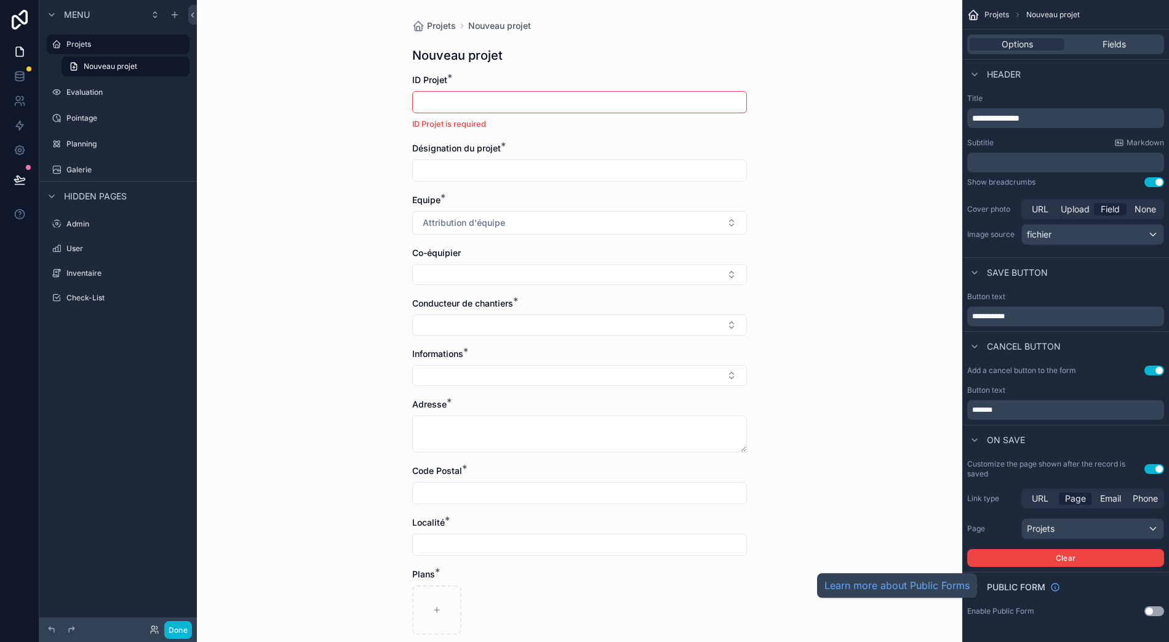
click at [1029, 581] on span "Public form" at bounding box center [1016, 587] width 58 height 12
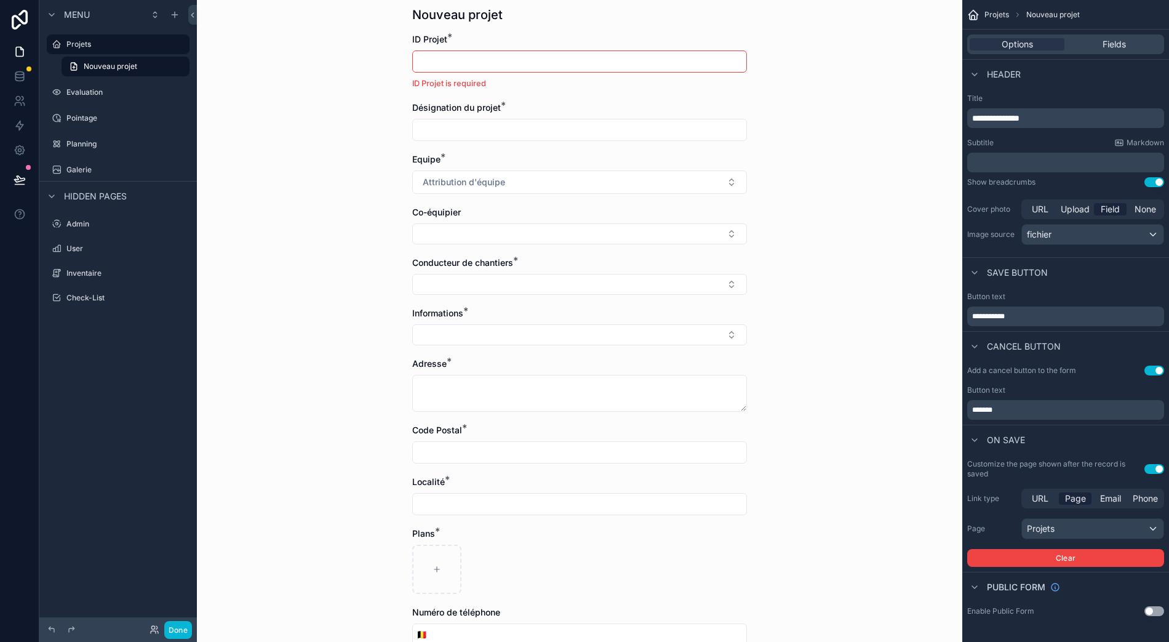
scroll to position [0, 0]
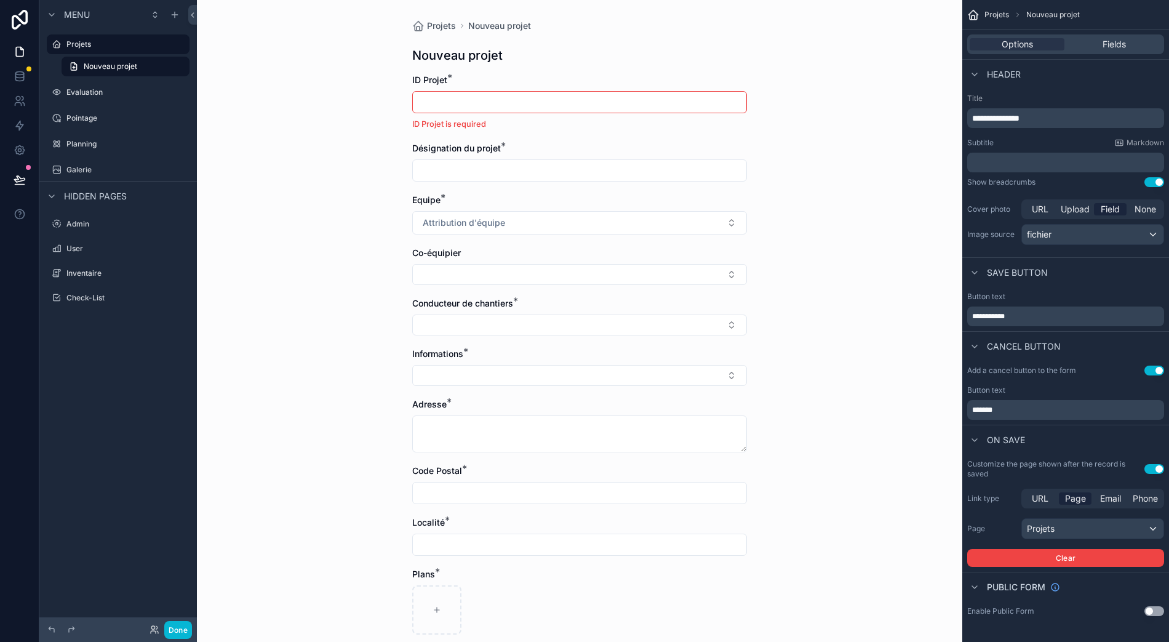
click at [1043, 156] on p "﻿" at bounding box center [1067, 162] width 190 height 12
click at [1062, 89] on div "**********" at bounding box center [1065, 171] width 207 height 164
click at [1127, 38] on div "Options Fields" at bounding box center [1065, 44] width 197 height 20
click at [1129, 38] on div "Fields" at bounding box center [1114, 44] width 95 height 12
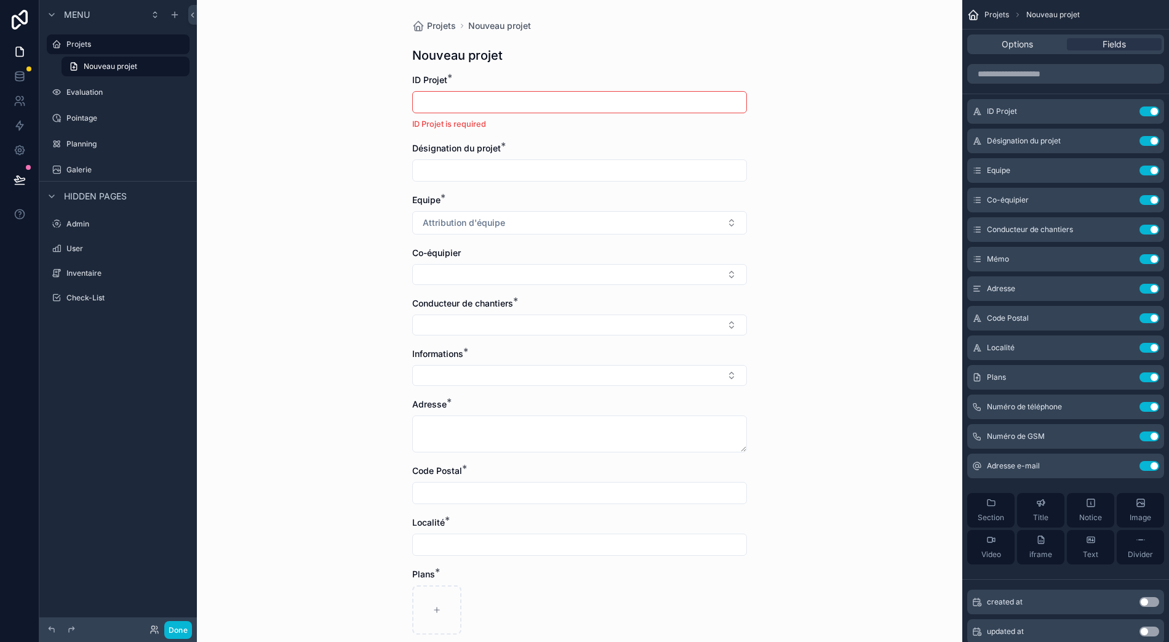
click at [1083, 549] on span "Text" at bounding box center [1090, 554] width 15 height 10
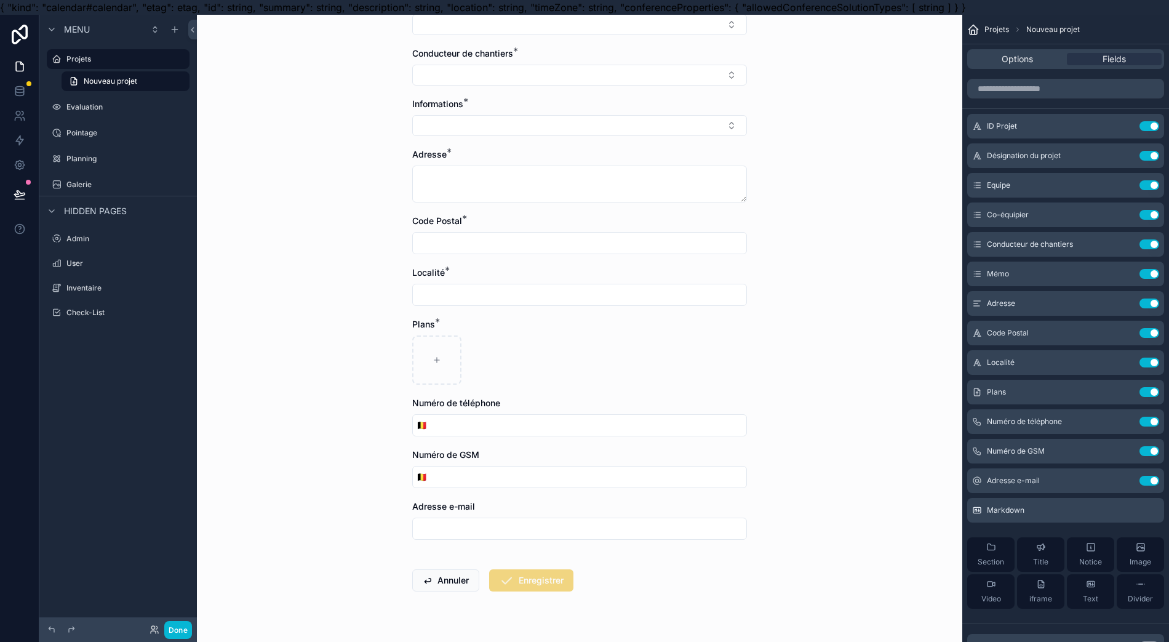
scroll to position [27, 12]
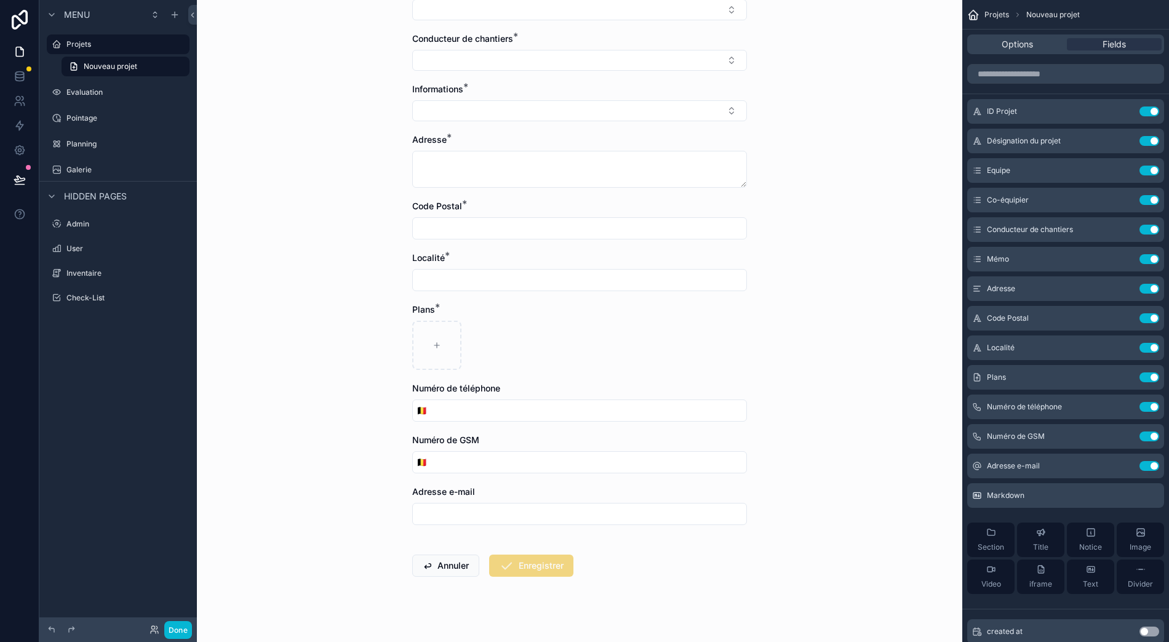
click at [0, 0] on icon "scrollable content" at bounding box center [0, 0] width 0 height 0
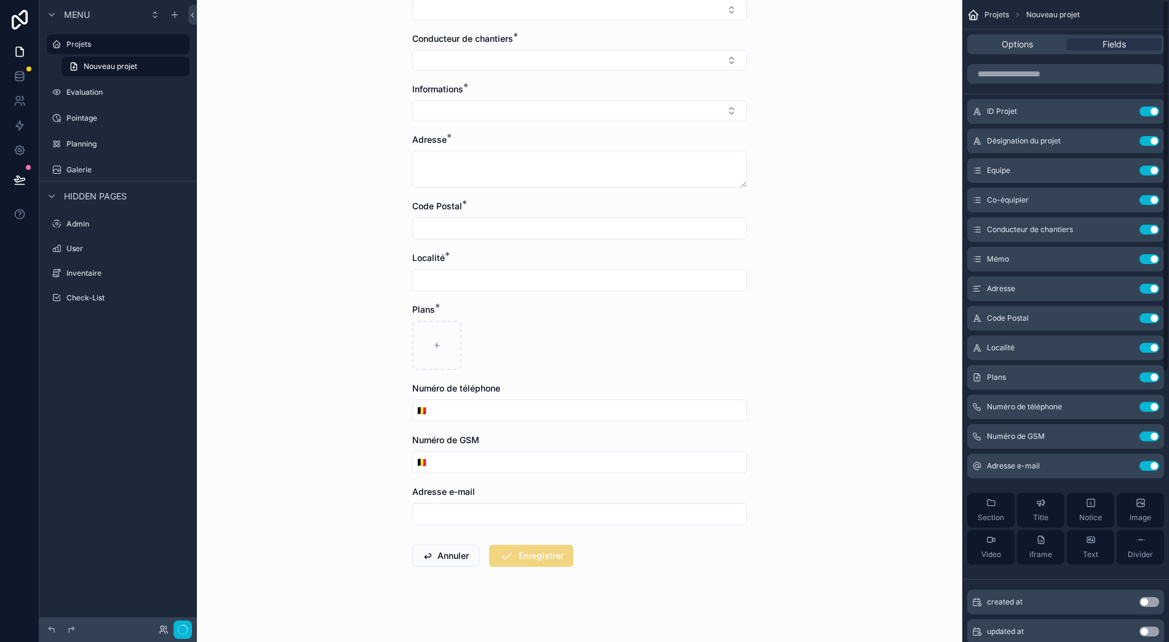
scroll to position [0, 0]
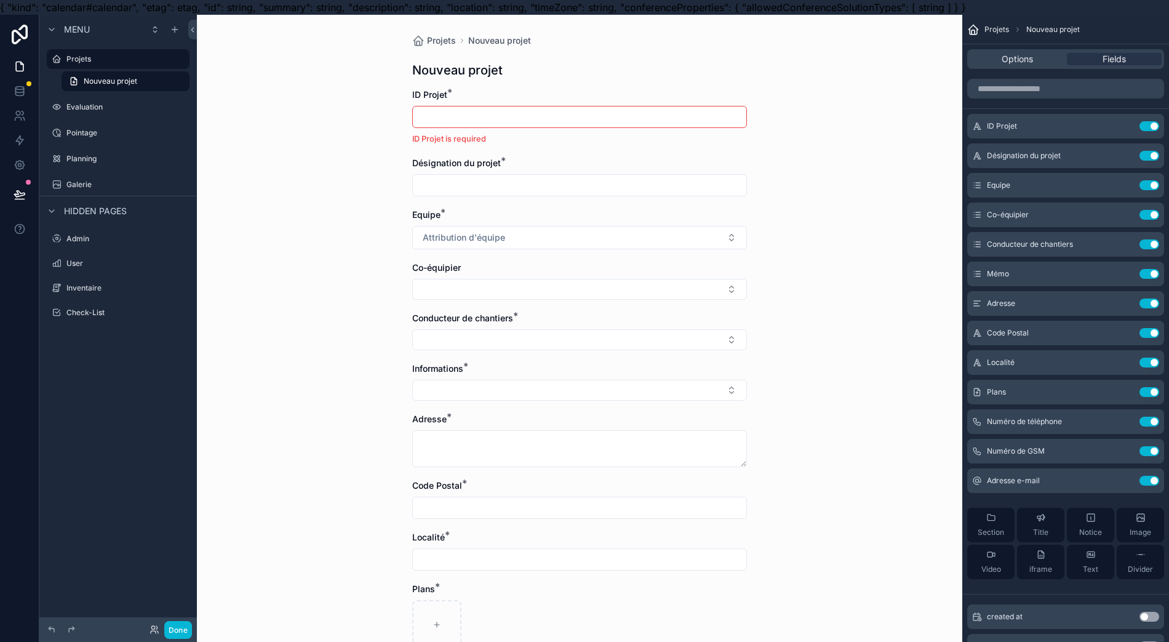
click at [1093, 538] on button "Notice" at bounding box center [1090, 525] width 47 height 34
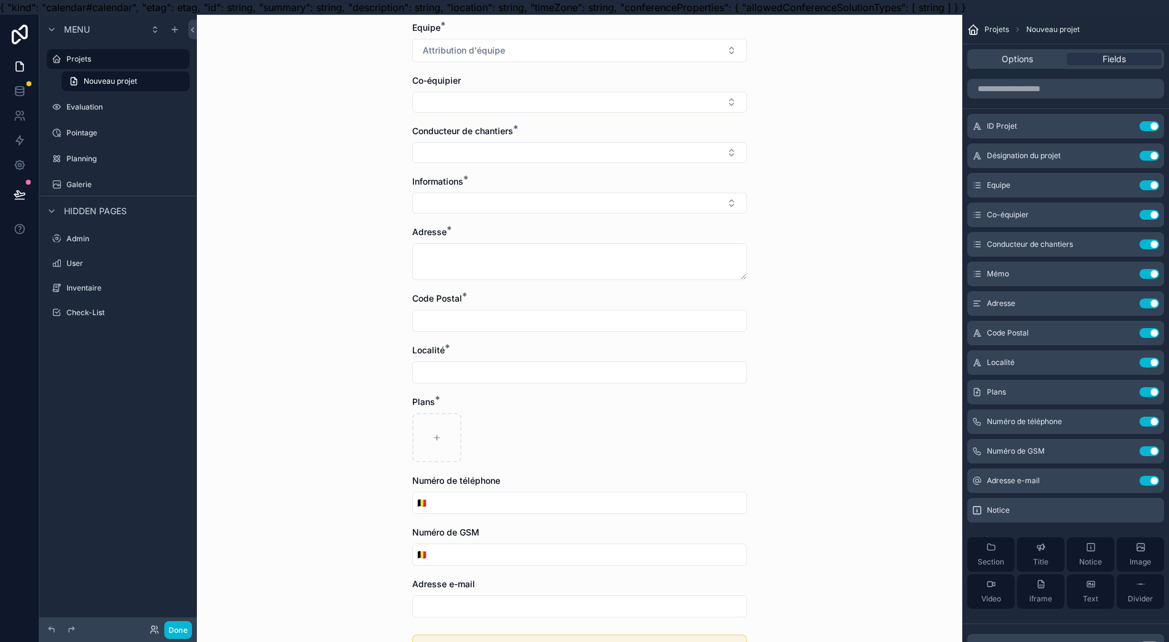
scroll to position [294, 0]
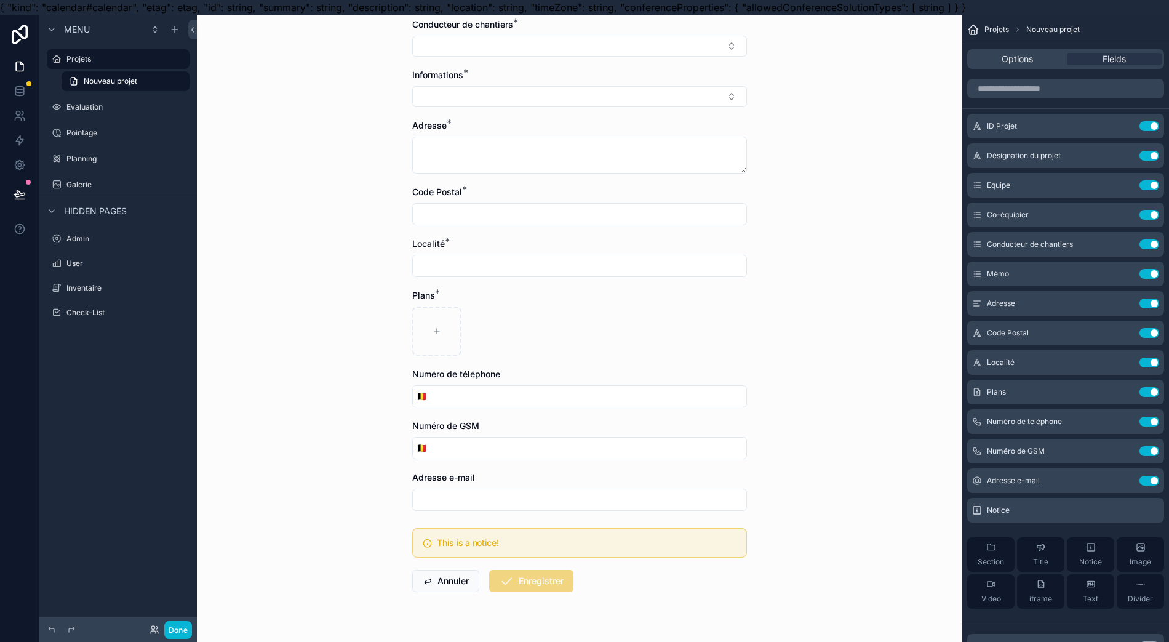
click at [615, 533] on div "This is a notice!" at bounding box center [579, 543] width 335 height 30
click at [0, 0] on icon "scrollable content" at bounding box center [0, 0] width 0 height 0
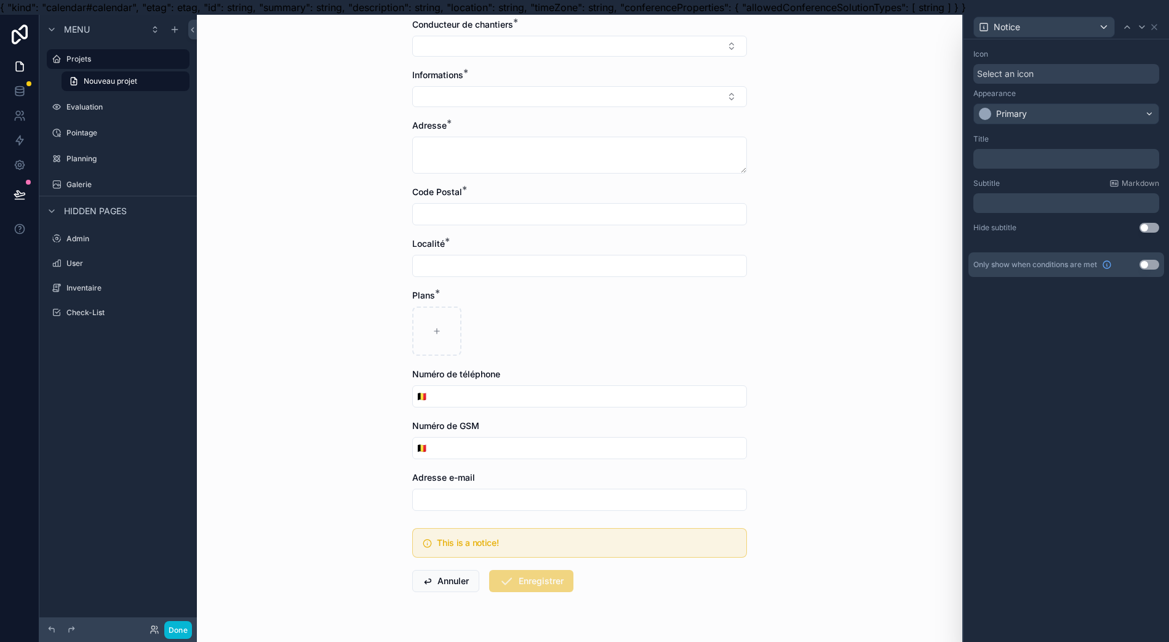
click at [1047, 165] on div "﻿" at bounding box center [1066, 159] width 186 height 20
click at [1034, 206] on p "﻿" at bounding box center [1067, 203] width 178 height 12
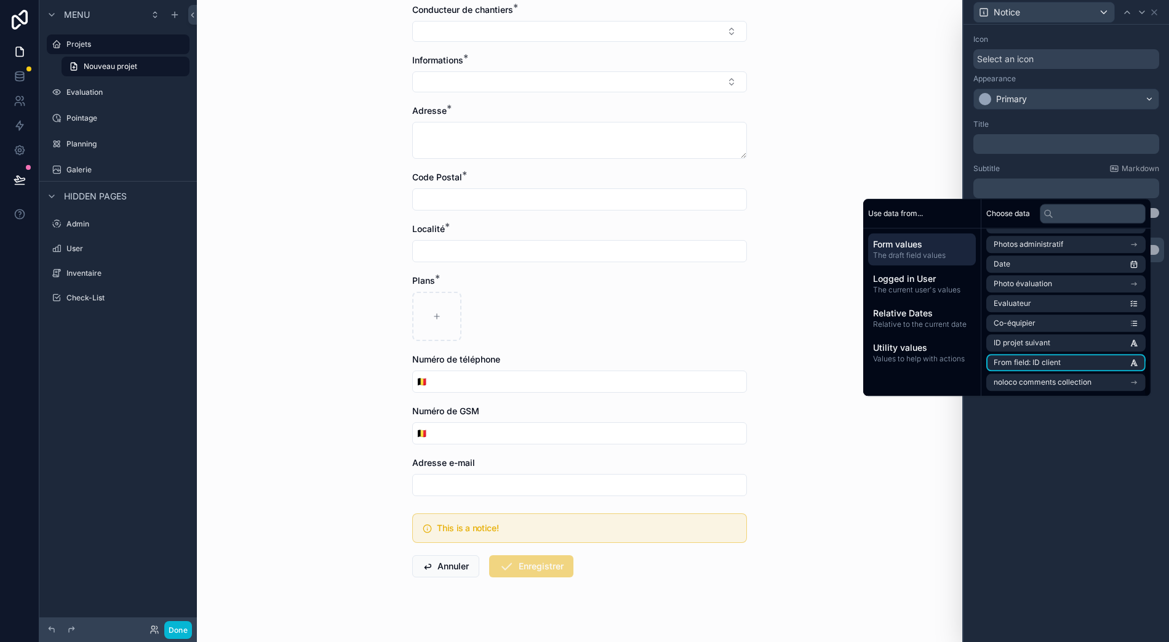
scroll to position [27, 12]
click at [1041, 335] on li "ID projet suivant" at bounding box center [1065, 342] width 159 height 17
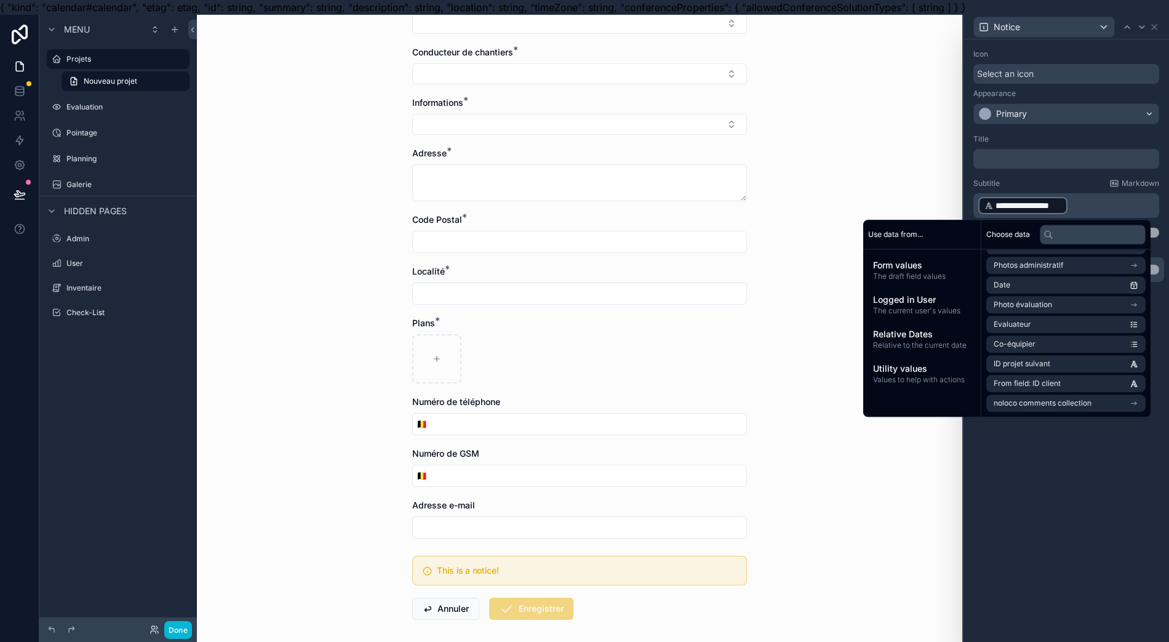
scroll to position [294, 0]
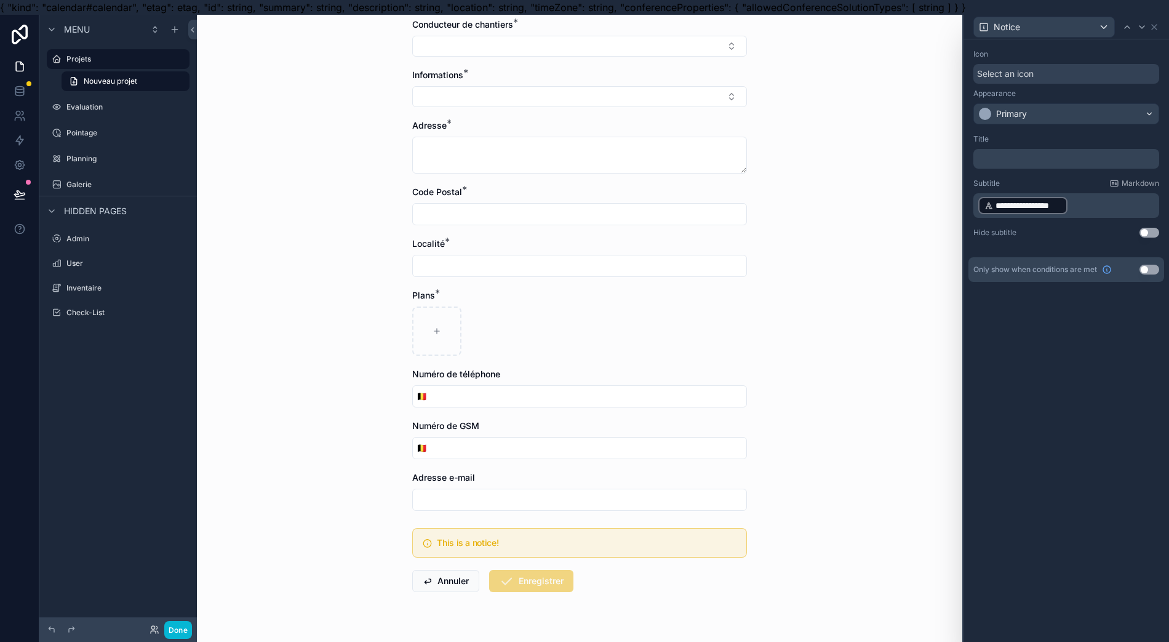
click at [1053, 164] on p "﻿" at bounding box center [1067, 159] width 178 height 12
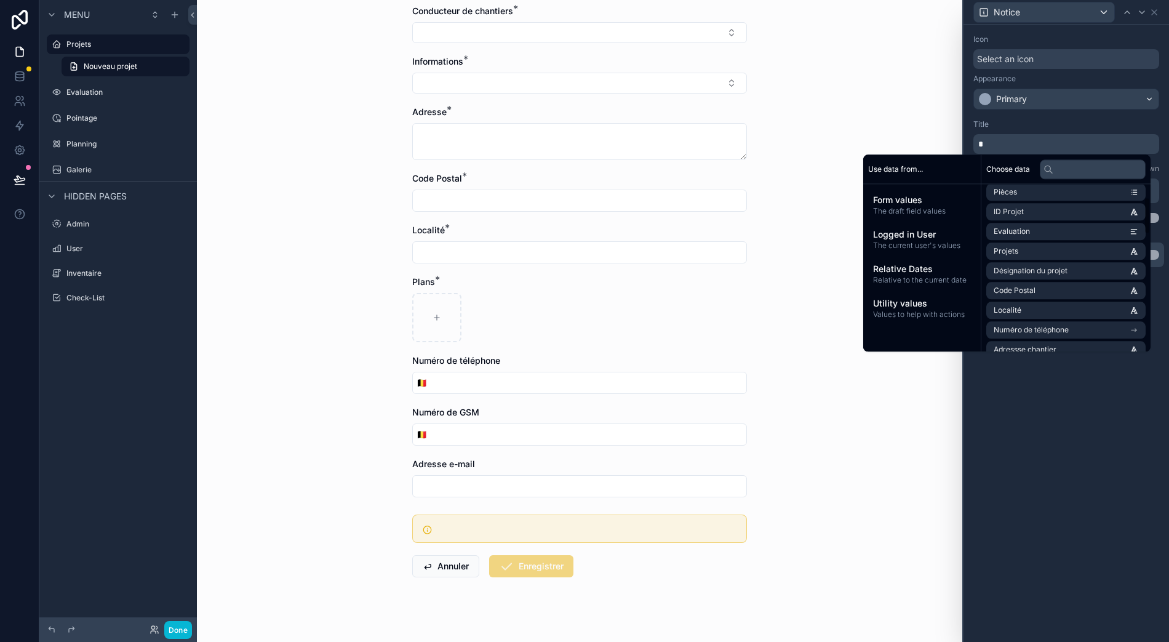
scroll to position [588, 0]
click at [1045, 290] on li "ID projet suivant" at bounding box center [1065, 298] width 159 height 17
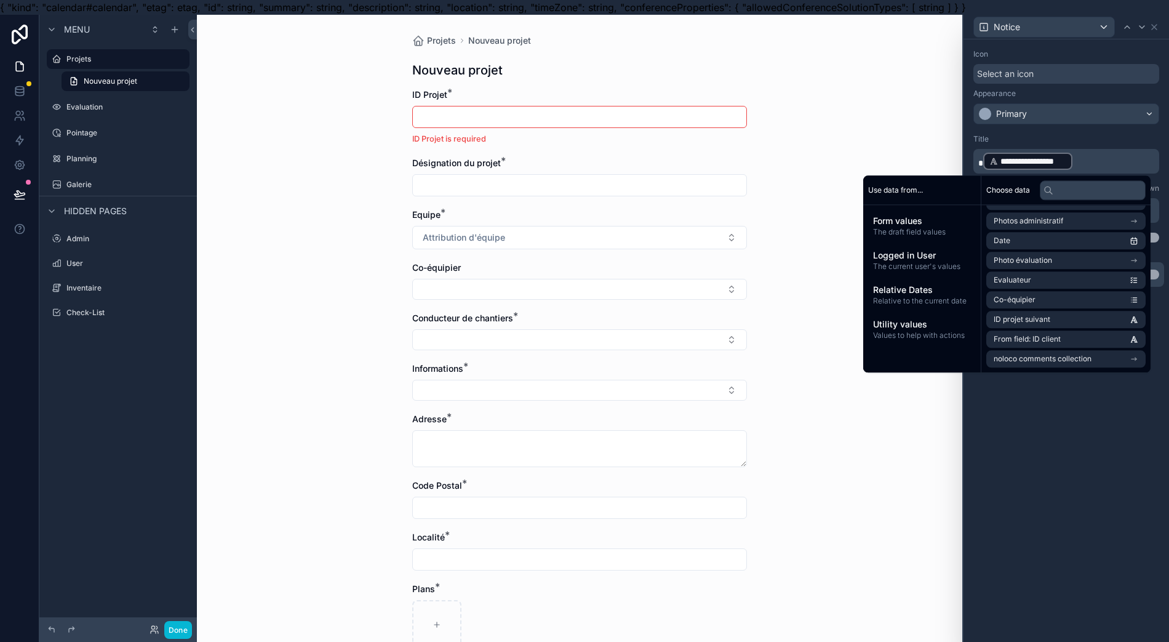
scroll to position [292, 0]
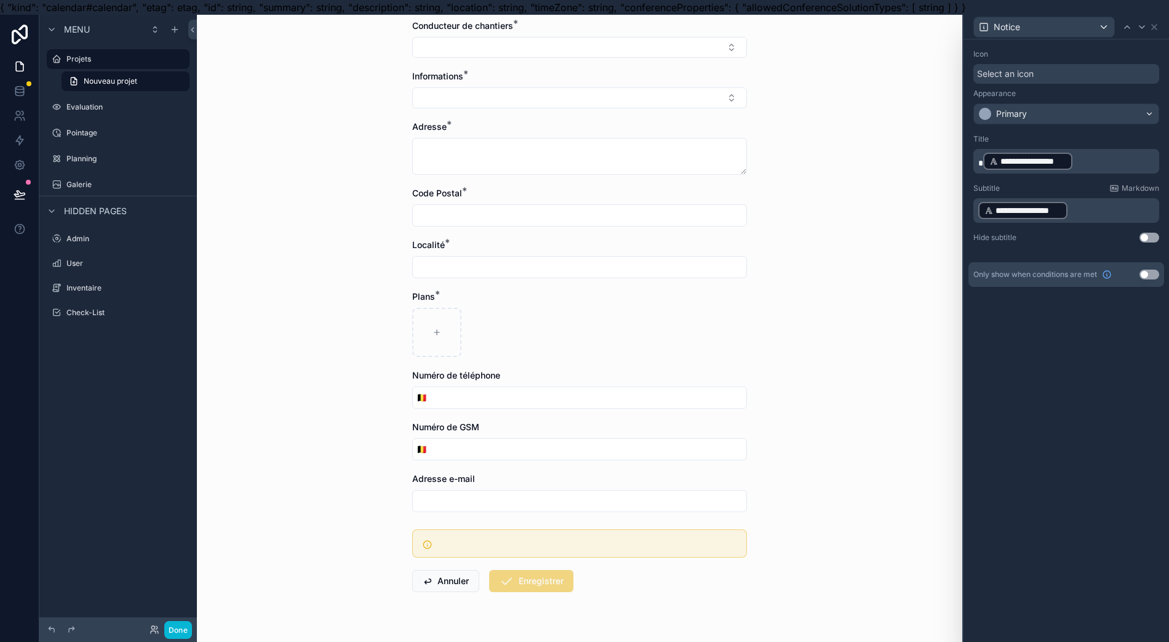
click at [624, 540] on div "scrollable content" at bounding box center [579, 543] width 335 height 28
click at [624, 539] on div "scrollable content" at bounding box center [579, 543] width 335 height 28
click at [625, 540] on div "scrollable content" at bounding box center [587, 541] width 300 height 2
click at [1084, 212] on p "**********" at bounding box center [1067, 211] width 178 height 20
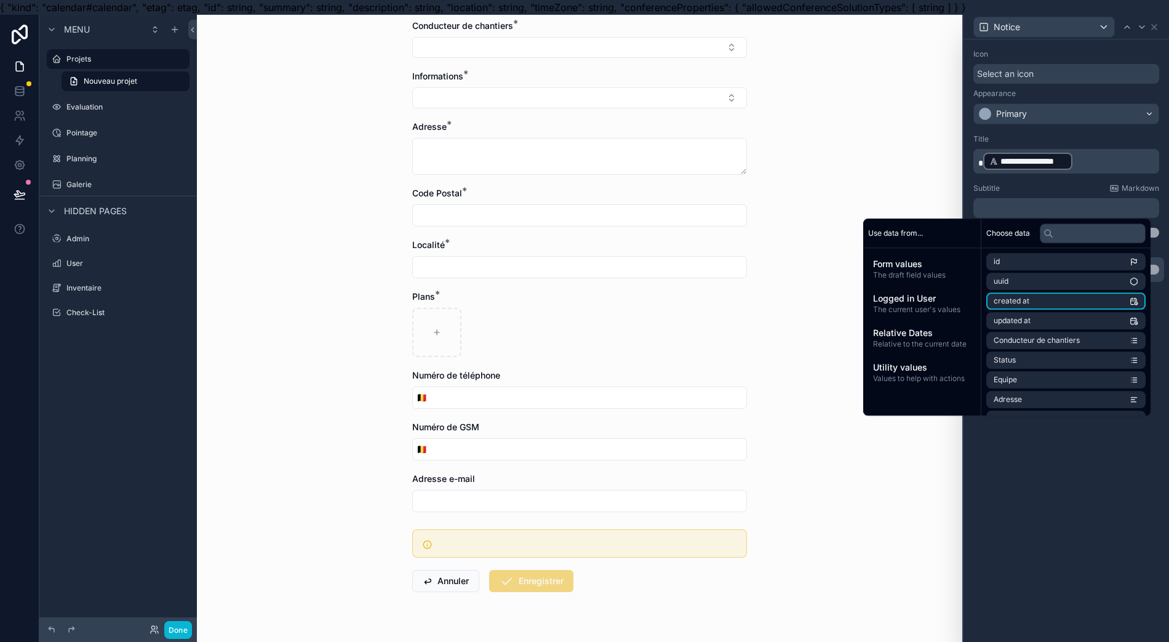
scroll to position [0, 0]
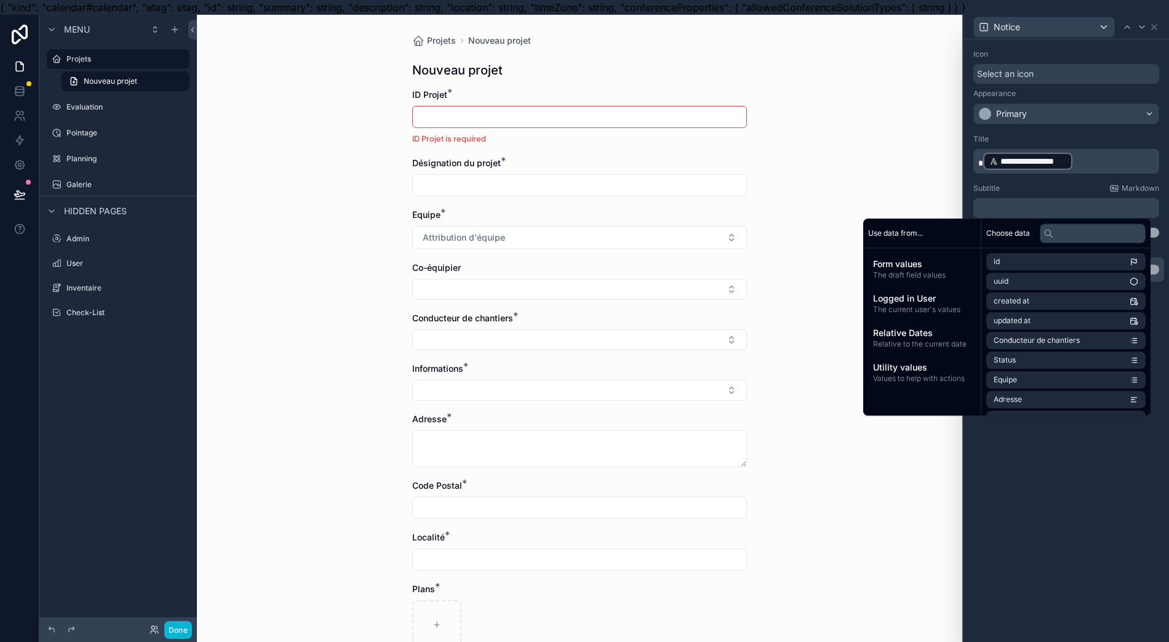
click at [1085, 156] on p "**********" at bounding box center [1067, 161] width 178 height 20
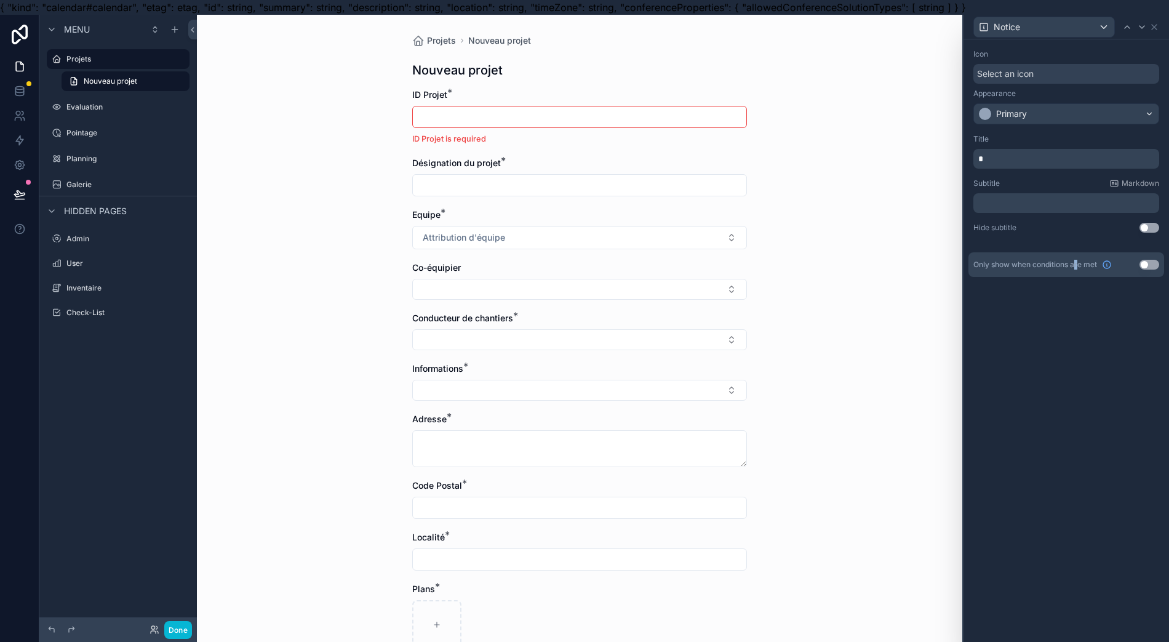
click at [1079, 398] on div "Icon Select an icon Appearance Primary Title Subtitle Markdown ﻿ Hide subtitle …" at bounding box center [1067, 347] width 206 height 617
click at [1159, 29] on icon at bounding box center [1154, 27] width 10 height 10
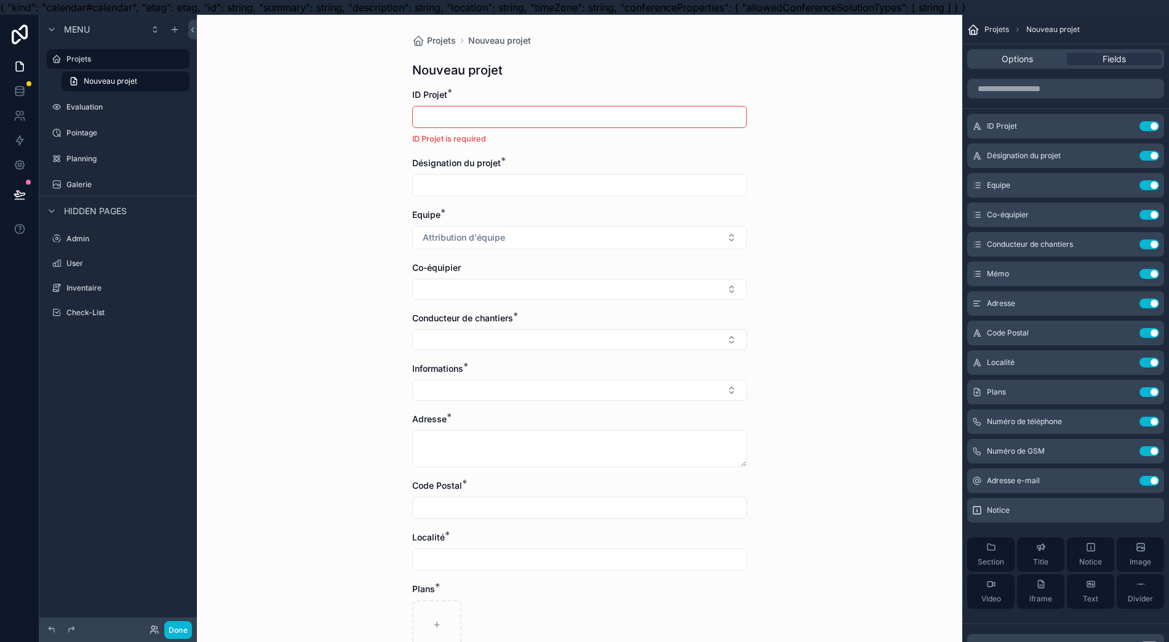
click at [0, 0] on icon "scrollable content" at bounding box center [0, 0] width 0 height 0
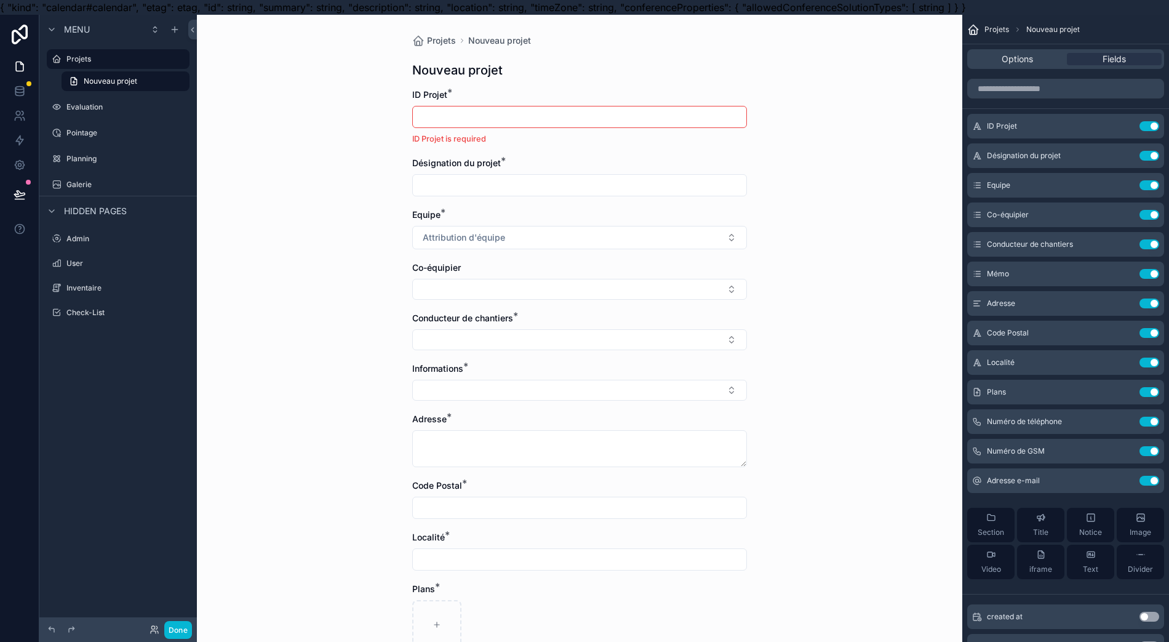
click at [1008, 529] on button "Section" at bounding box center [990, 525] width 47 height 34
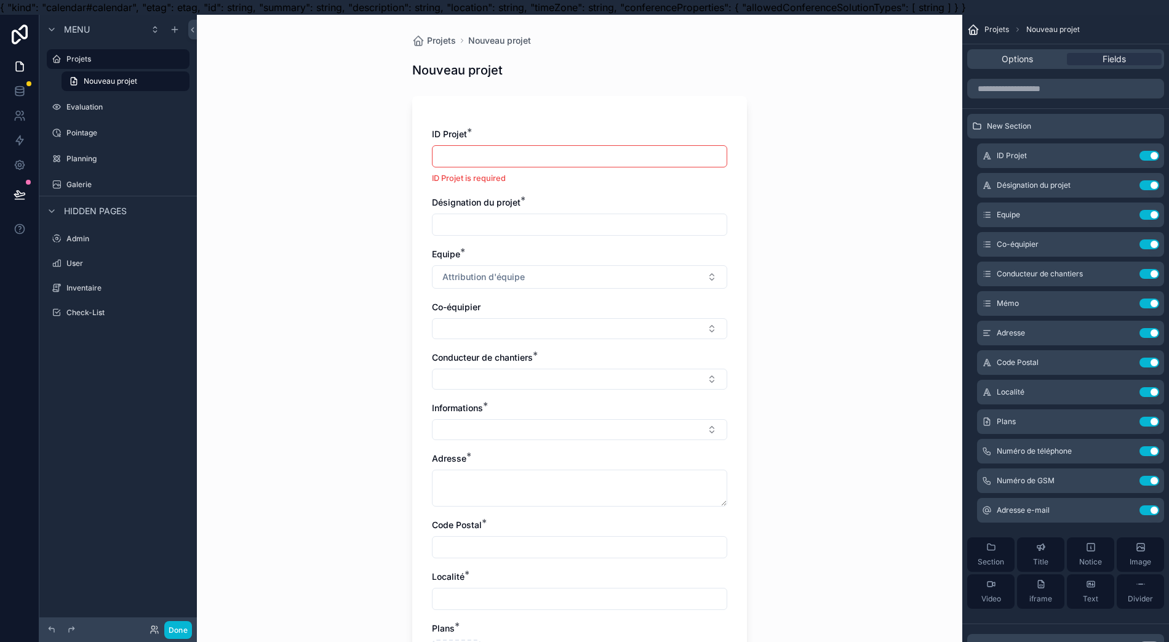
click at [669, 160] on input "scrollable content" at bounding box center [580, 156] width 294 height 17
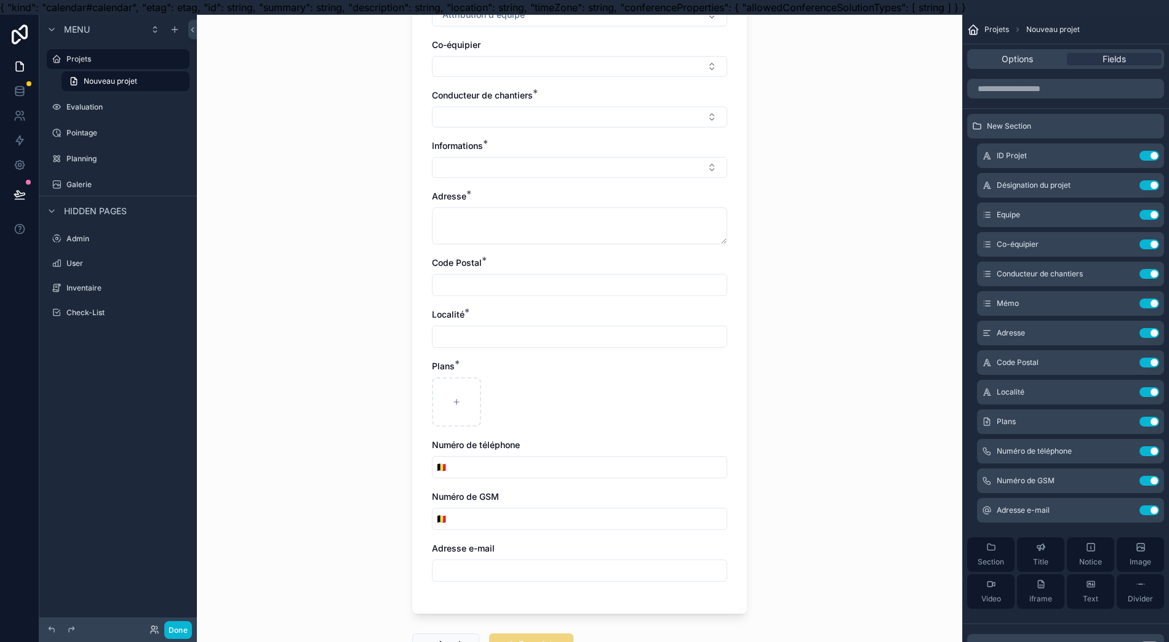
scroll to position [326, 0]
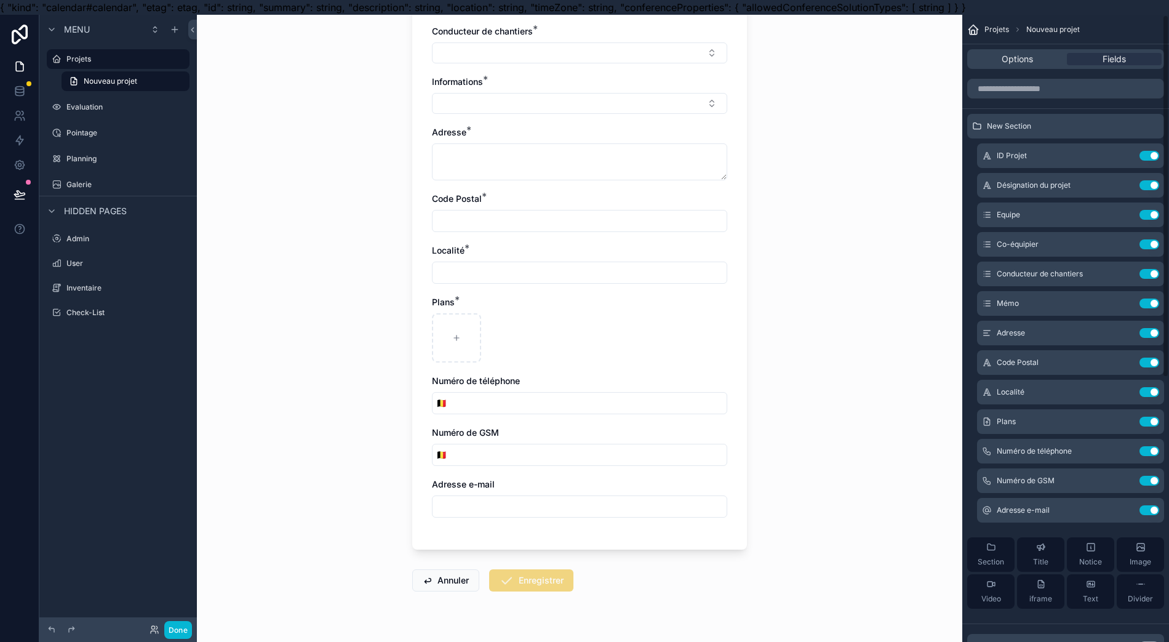
click at [972, 561] on button "Section" at bounding box center [990, 554] width 47 height 34
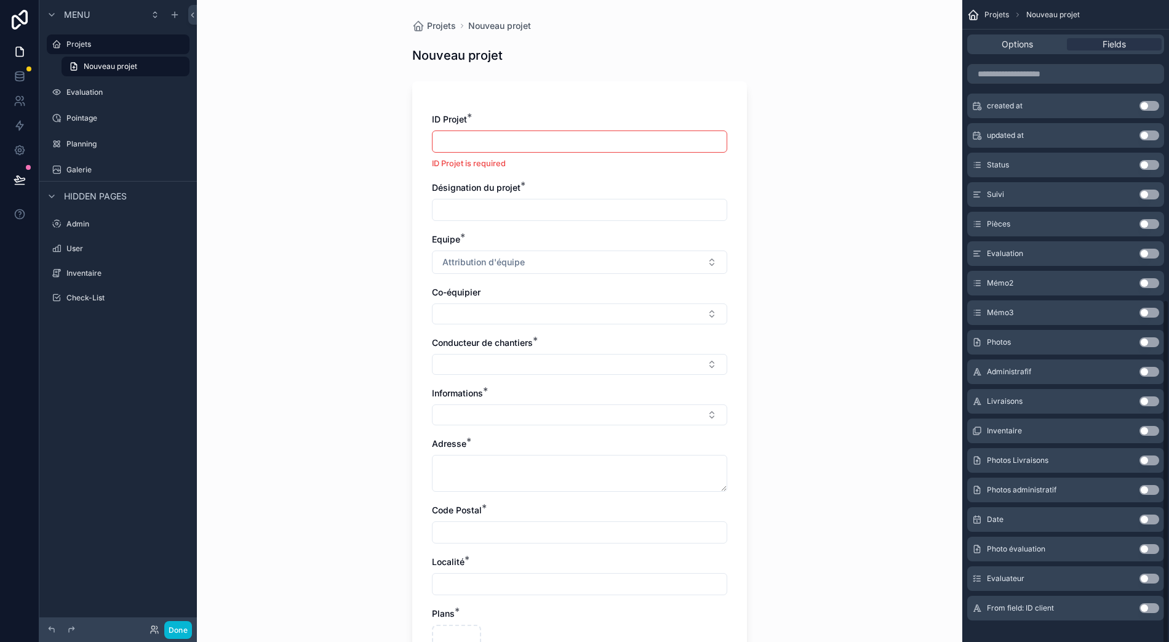
scroll to position [27, 12]
click at [1152, 596] on div "From field: ID client Use setting" at bounding box center [1065, 608] width 197 height 25
click at [1151, 603] on button "Use setting" at bounding box center [1150, 608] width 20 height 10
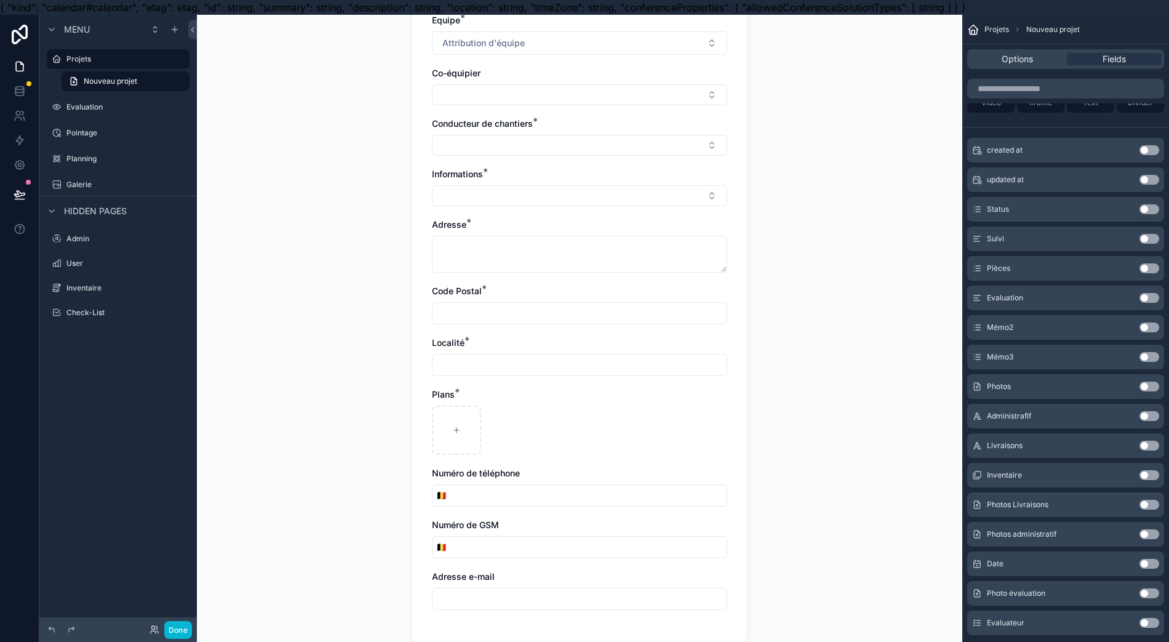
scroll to position [449, 0]
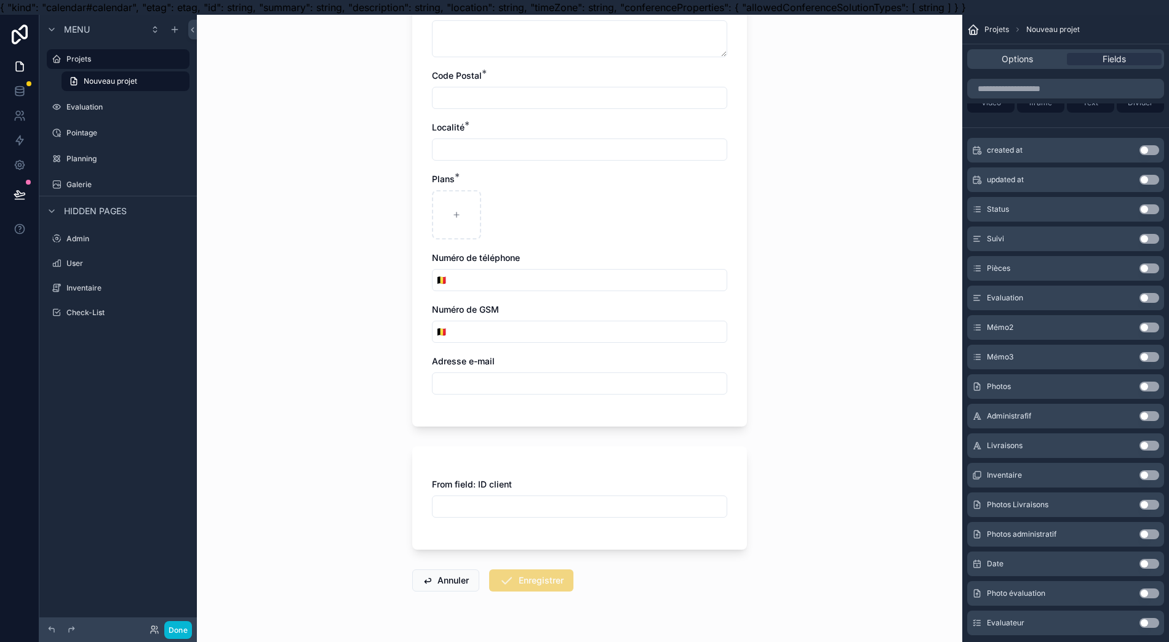
click at [521, 481] on div "From field: ID client" at bounding box center [579, 484] width 295 height 12
click at [514, 502] on input "scrollable content" at bounding box center [580, 506] width 294 height 17
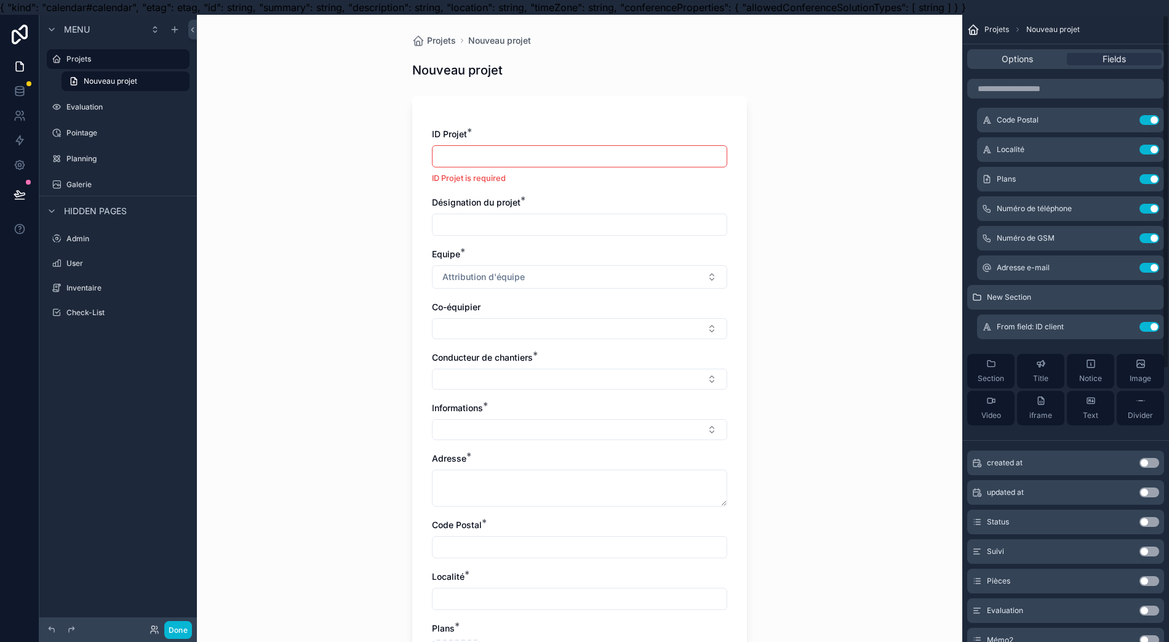
scroll to position [0, 0]
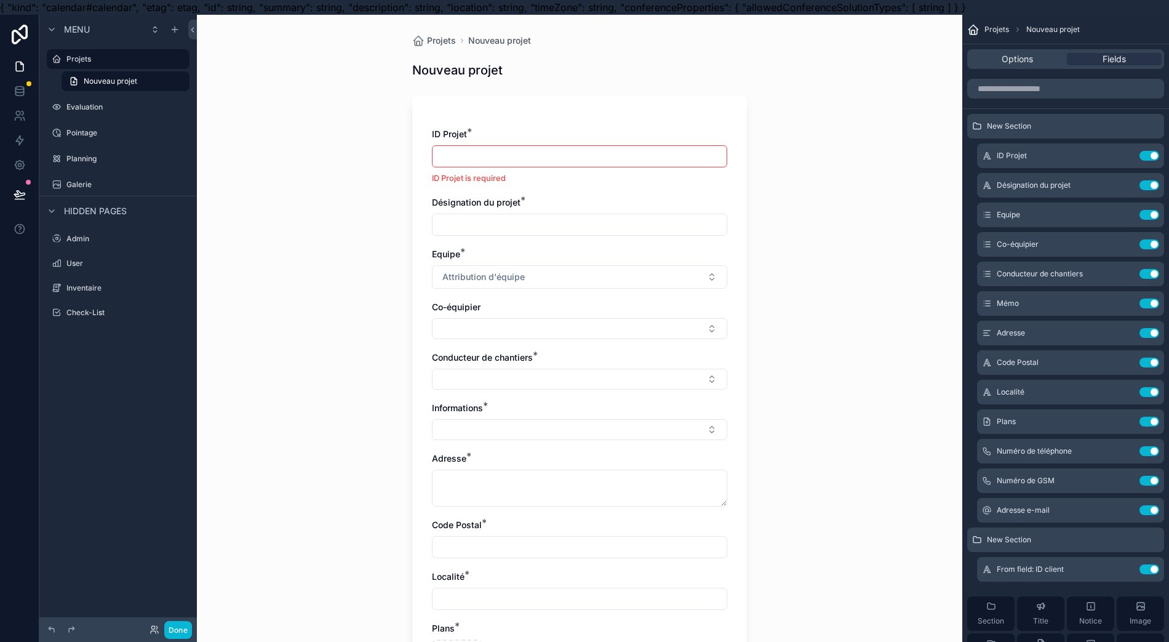
click at [1149, 565] on button "Use setting" at bounding box center [1150, 569] width 20 height 10
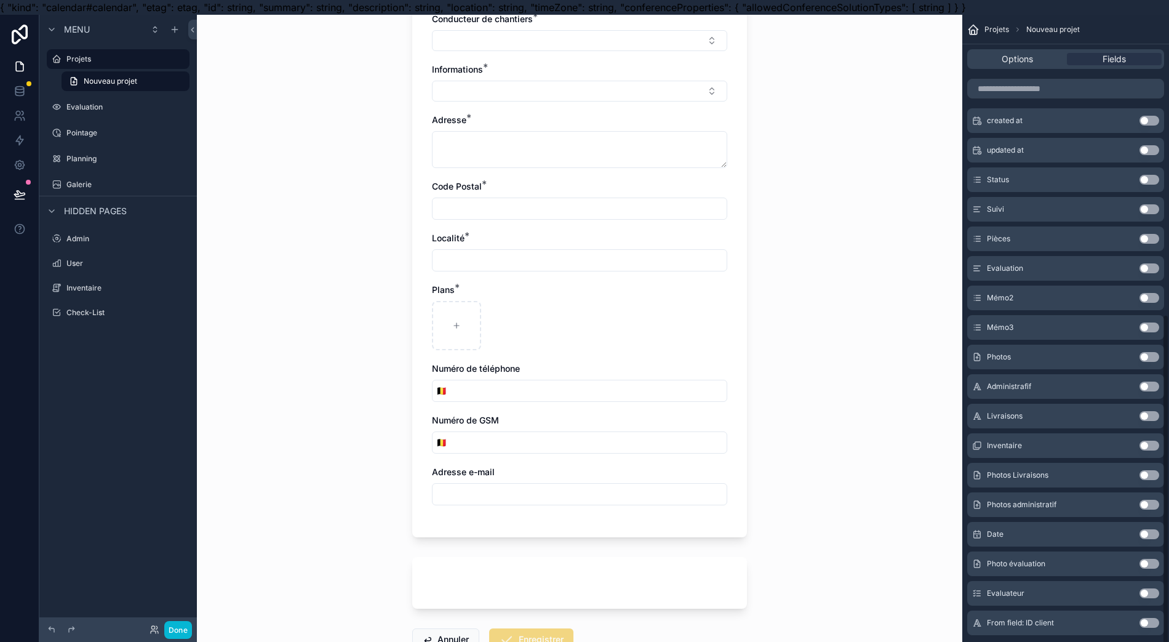
scroll to position [398, 0]
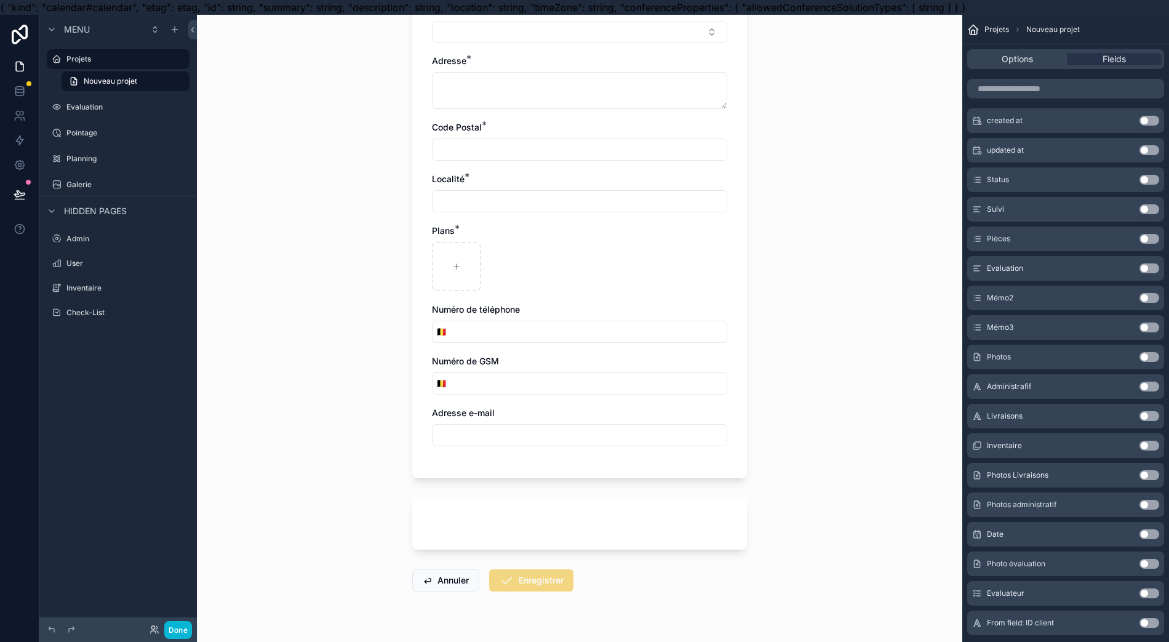
click at [653, 530] on div "scrollable content" at bounding box center [579, 524] width 335 height 52
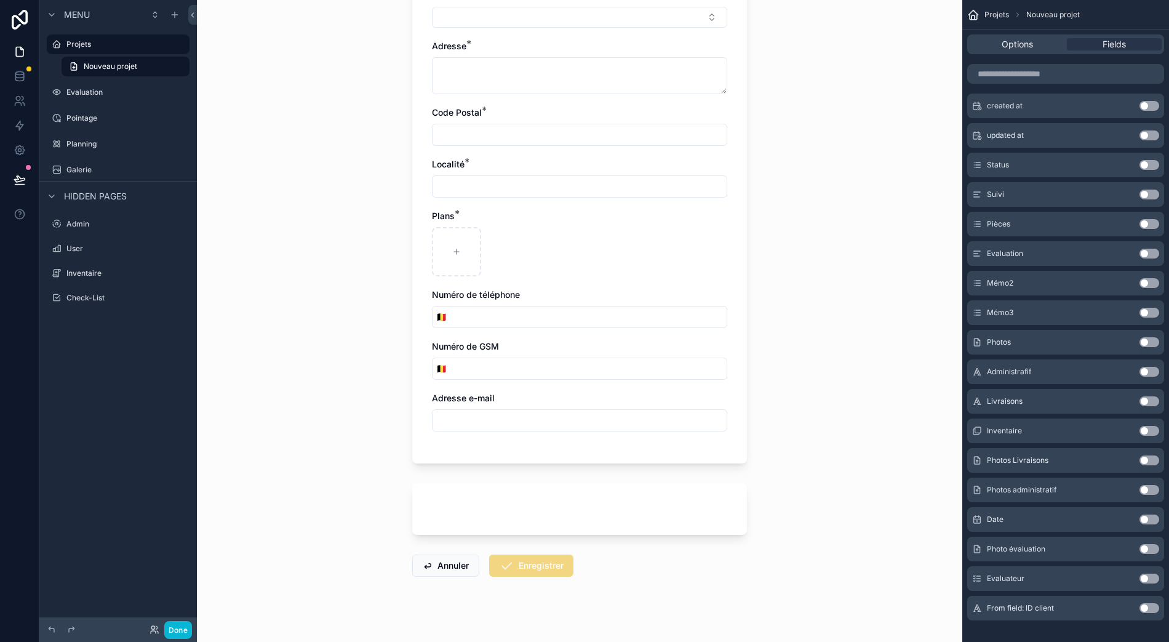
scroll to position [0, 0]
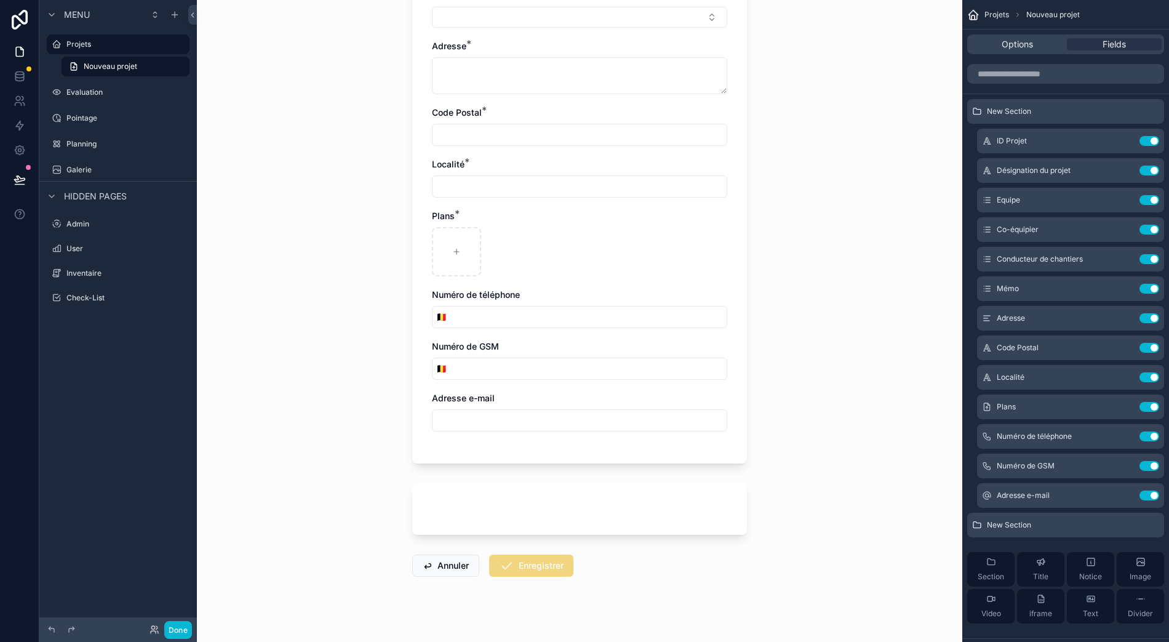
click at [0, 0] on icon "scrollable content" at bounding box center [0, 0] width 0 height 0
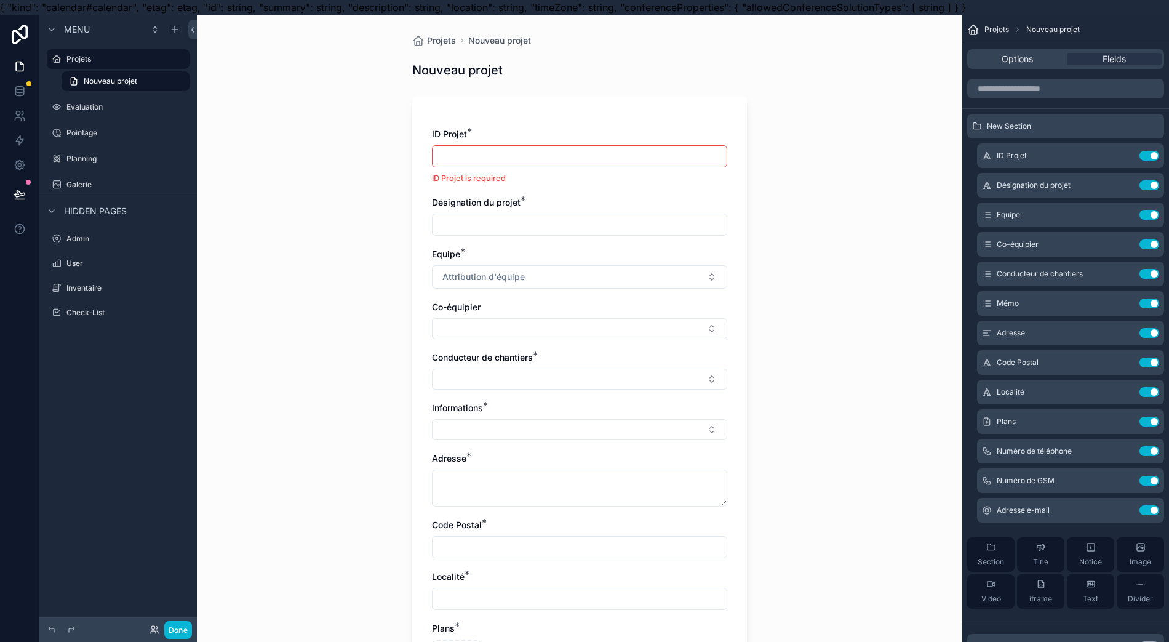
click at [0, 0] on icon "scrollable content" at bounding box center [0, 0] width 0 height 0
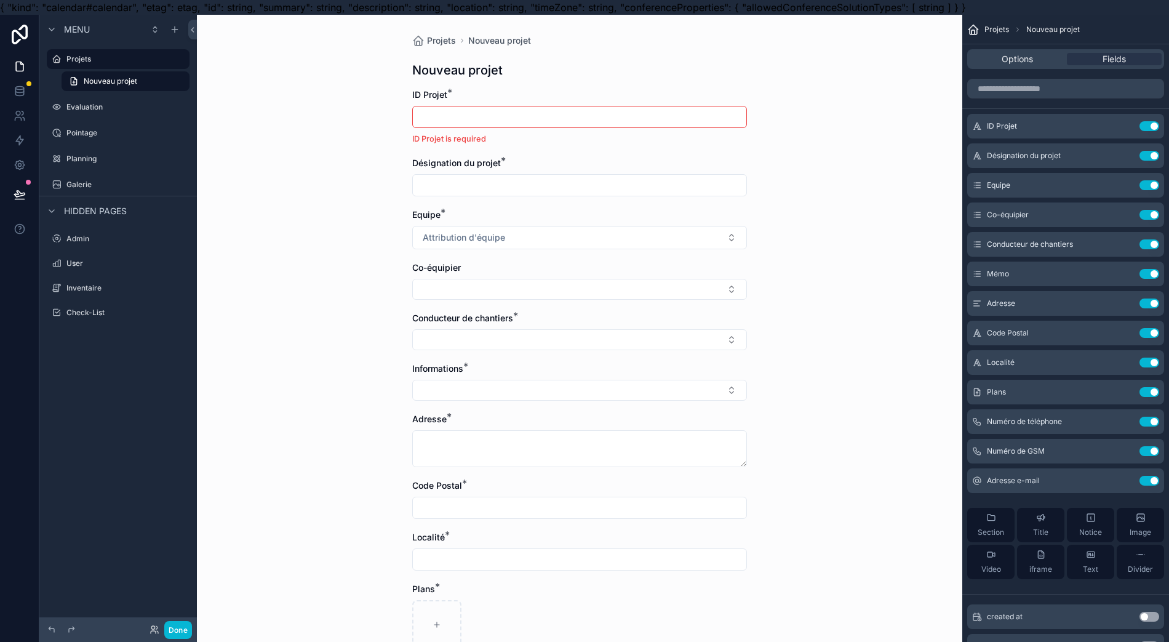
click at [668, 116] on input "scrollable content" at bounding box center [580, 116] width 334 height 17
click at [537, 37] on div "Projets Nouveau projet" at bounding box center [579, 40] width 335 height 12
click at [1021, 63] on span "Options" at bounding box center [1017, 59] width 31 height 12
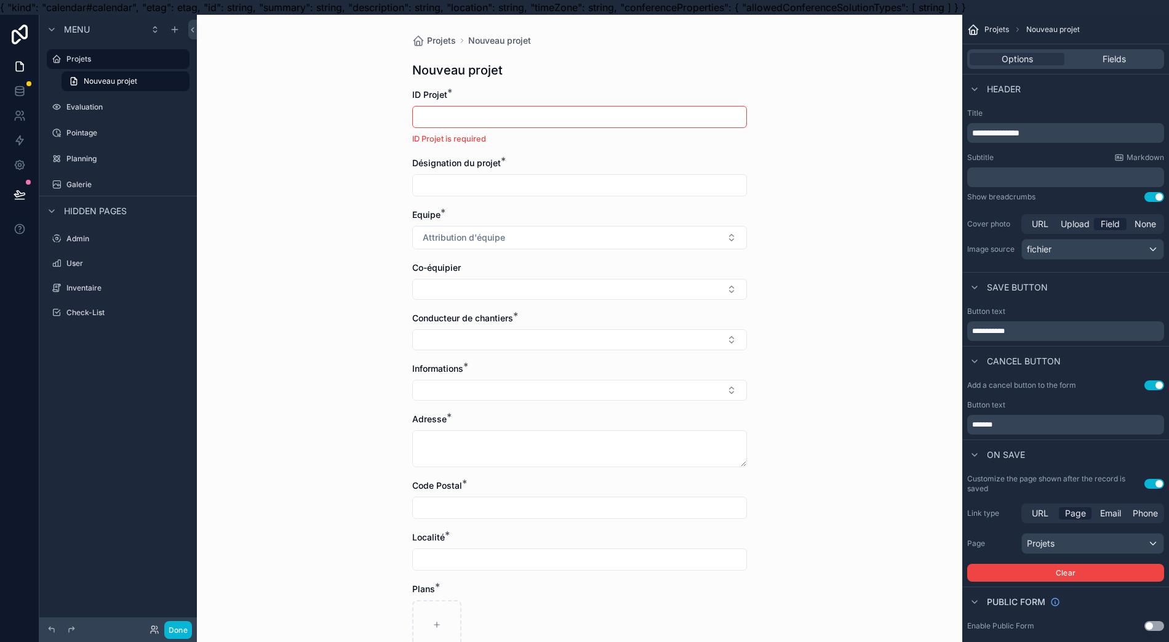
click at [1068, 134] on p "**********" at bounding box center [1067, 133] width 190 height 12
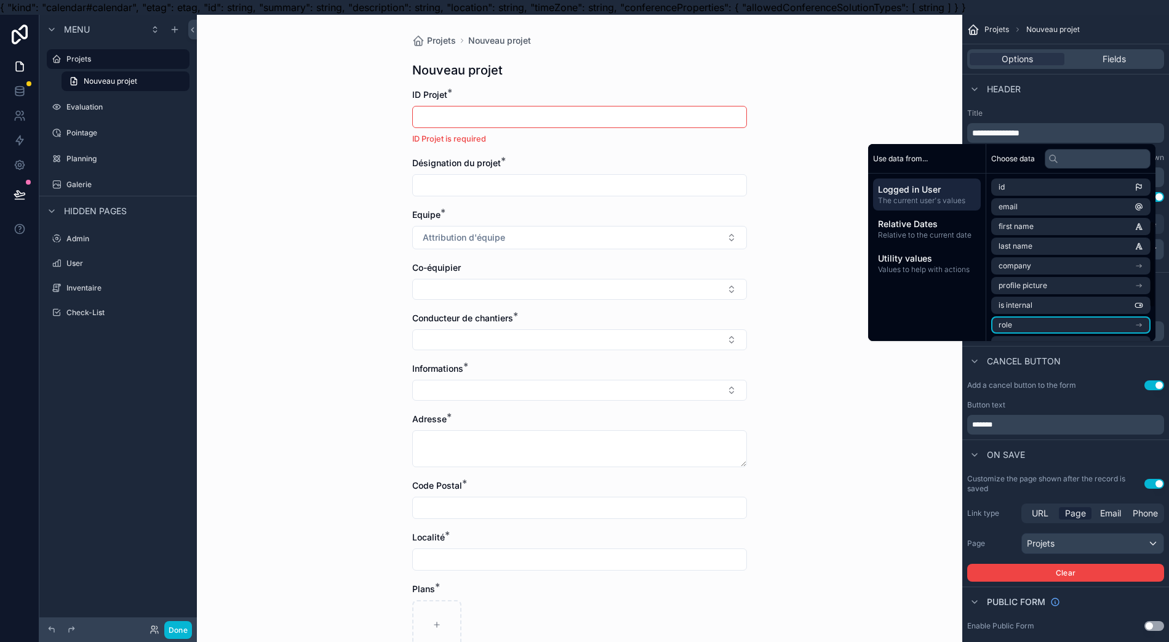
scroll to position [155, 0]
click at [1103, 98] on div "Header" at bounding box center [1065, 89] width 207 height 30
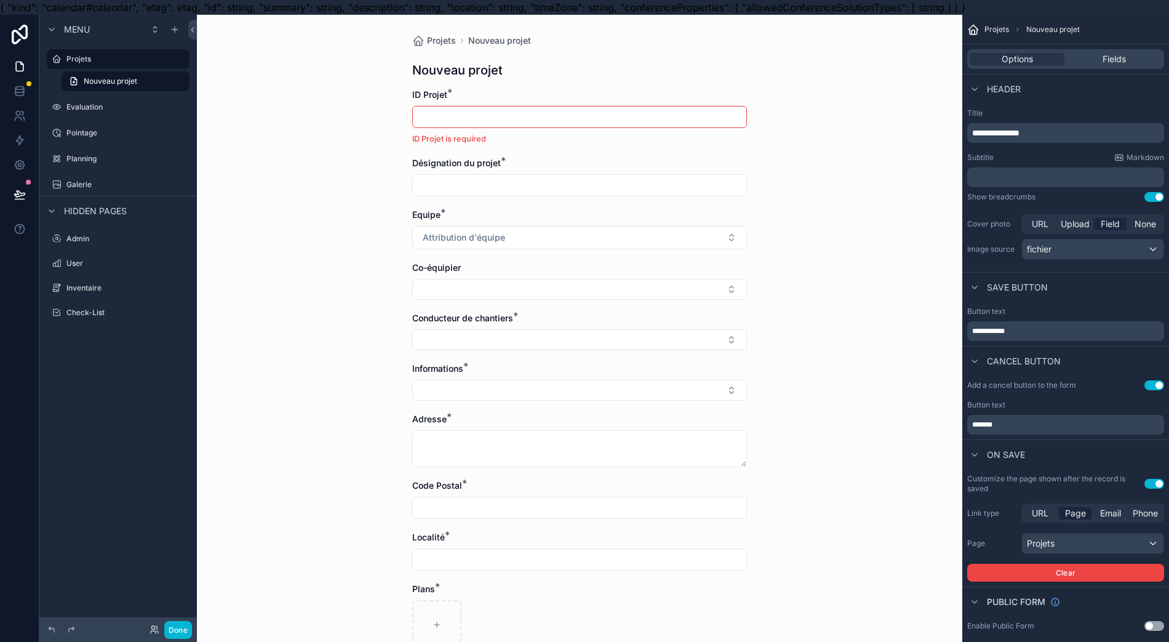
click at [1073, 176] on p "﻿" at bounding box center [1067, 177] width 190 height 12
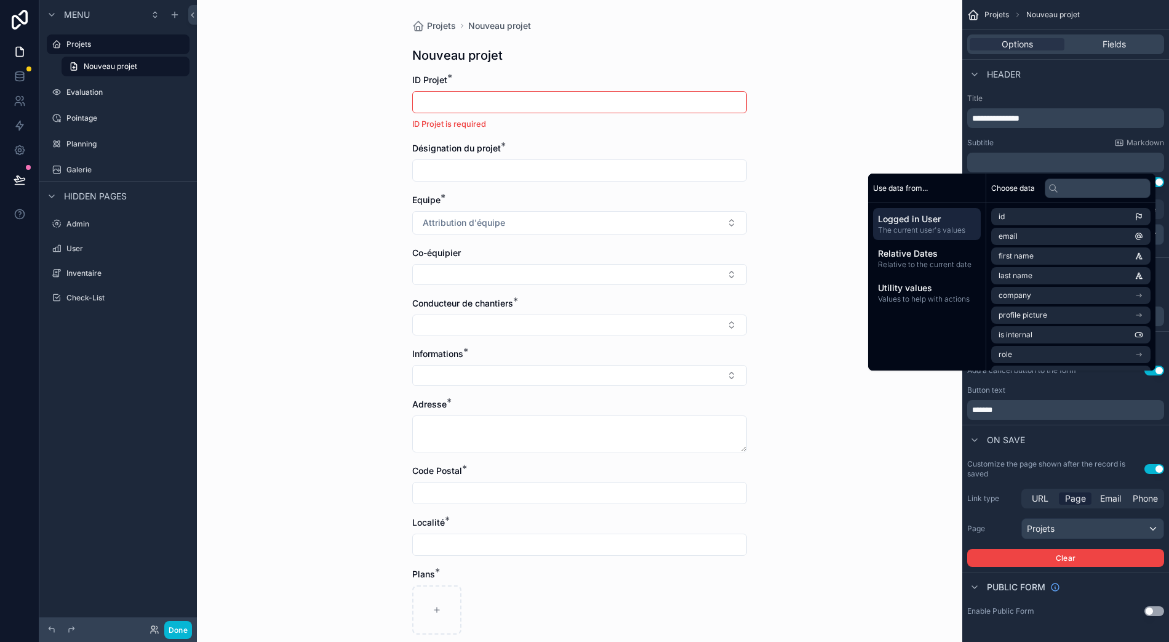
scroll to position [27, 12]
click at [954, 229] on div "Logged in User The current user's values Relative Dates Relative to the current…" at bounding box center [927, 258] width 118 height 111
click at [1055, 94] on label "Title" at bounding box center [1065, 99] width 197 height 10
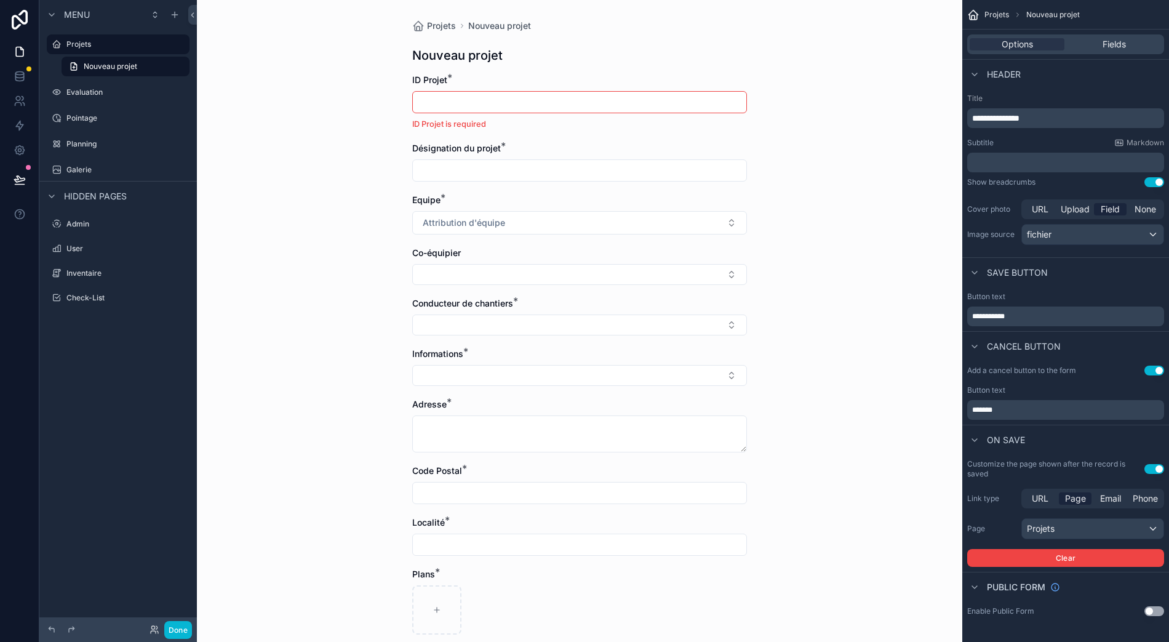
click at [1114, 207] on div "Cover photo URL Upload Field None Image source fichier" at bounding box center [1065, 222] width 197 height 46
click at [1109, 225] on div "fichier" at bounding box center [1093, 235] width 142 height 20
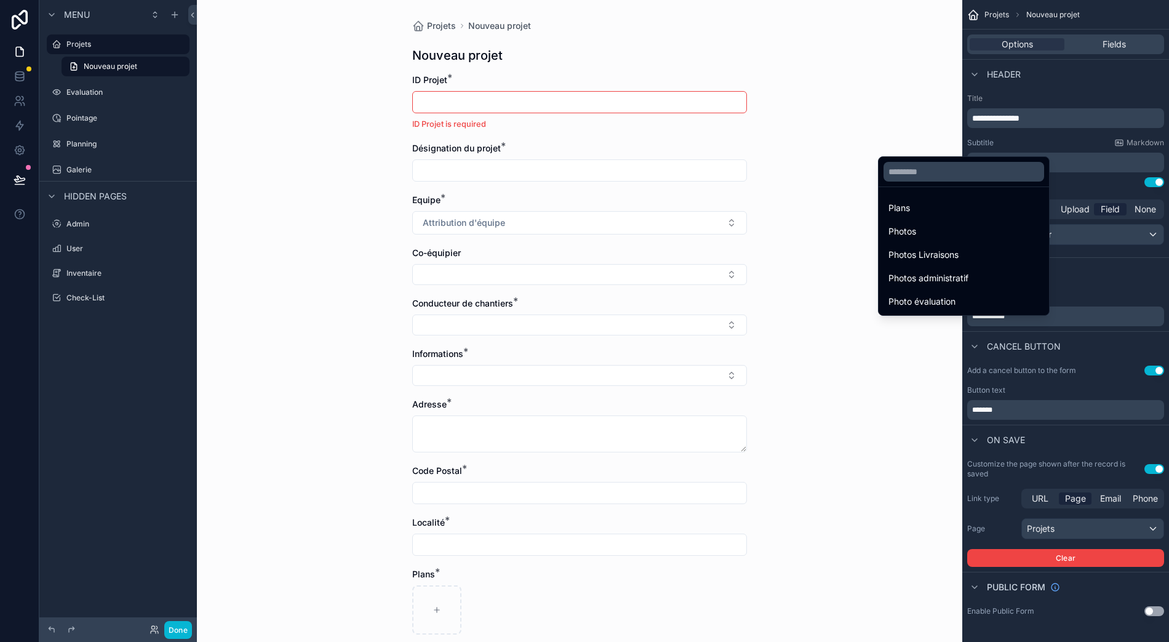
click at [1090, 281] on div "scrollable content" at bounding box center [584, 321] width 1169 height 642
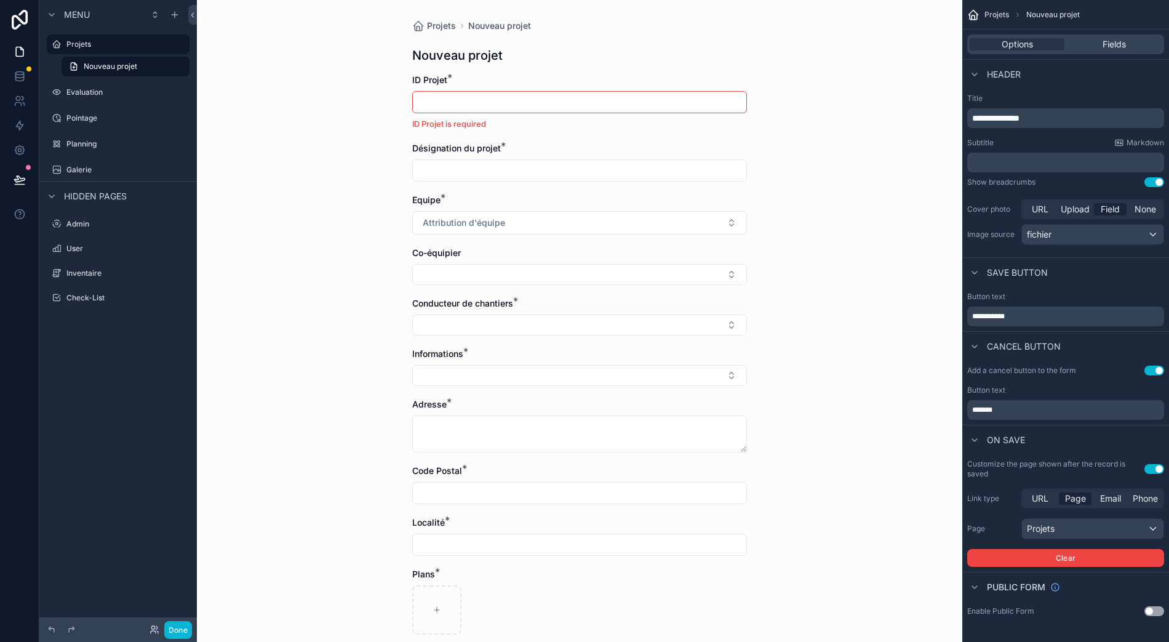
click at [1142, 203] on span "None" at bounding box center [1146, 209] width 22 height 12
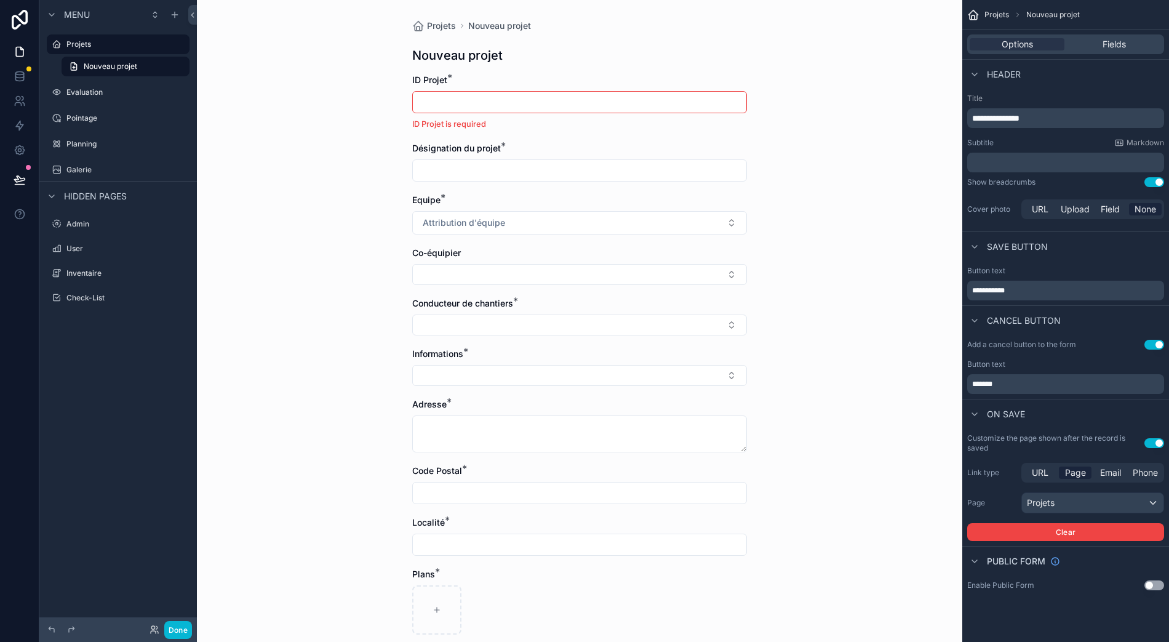
scroll to position [0, 12]
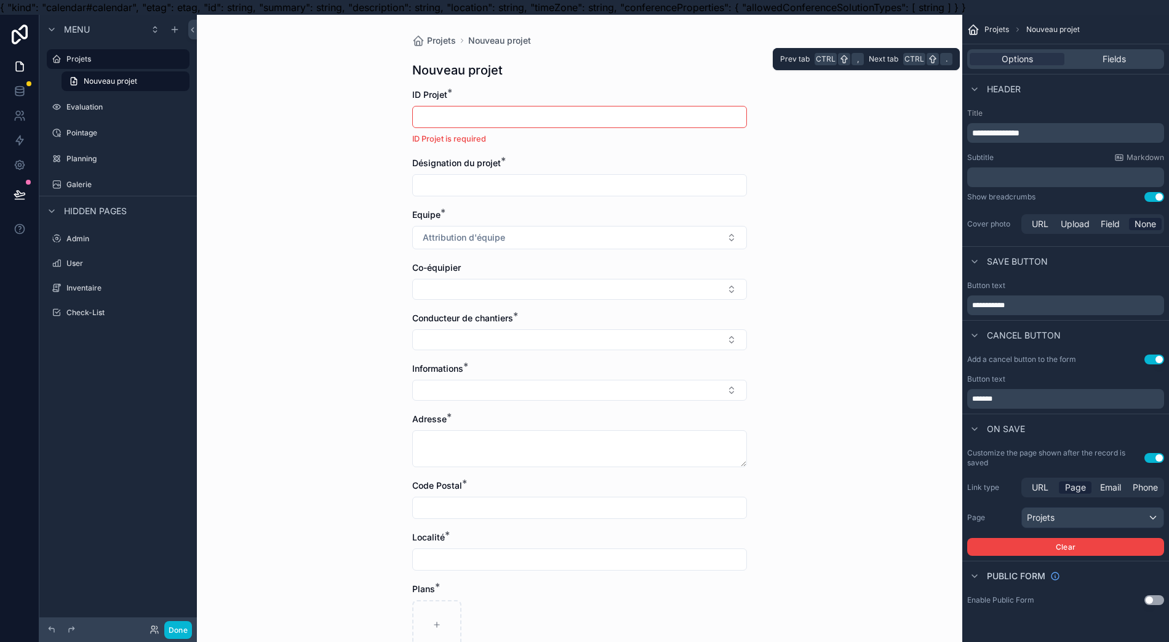
click at [1106, 62] on span "Fields" at bounding box center [1114, 59] width 23 height 12
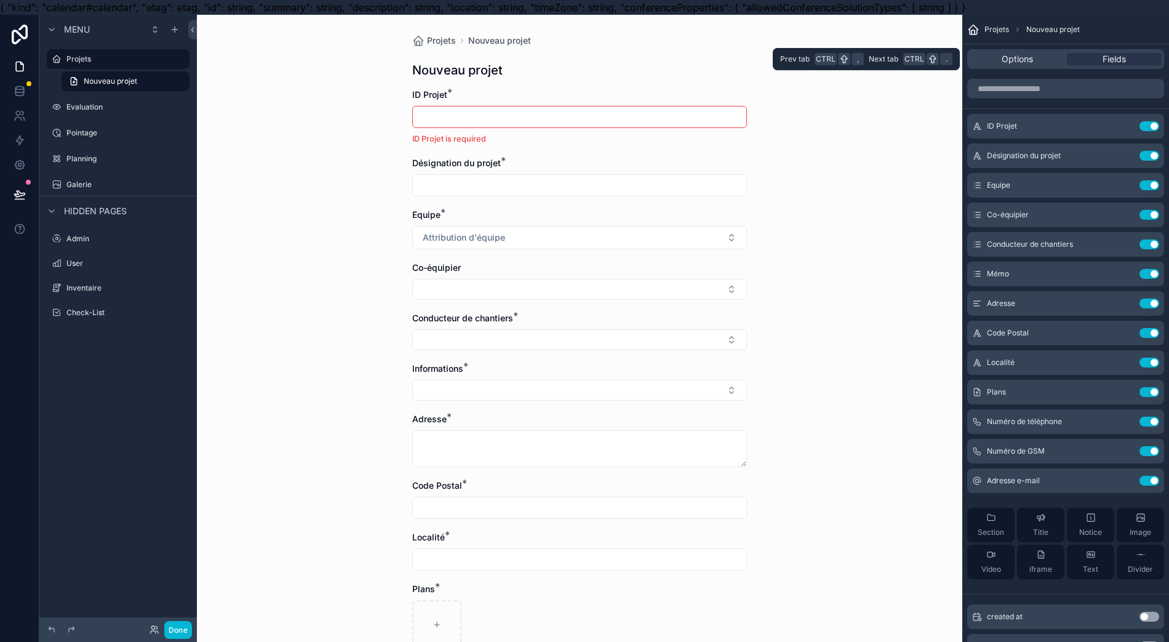
click at [1109, 66] on div "Options Fields" at bounding box center [1065, 59] width 197 height 20
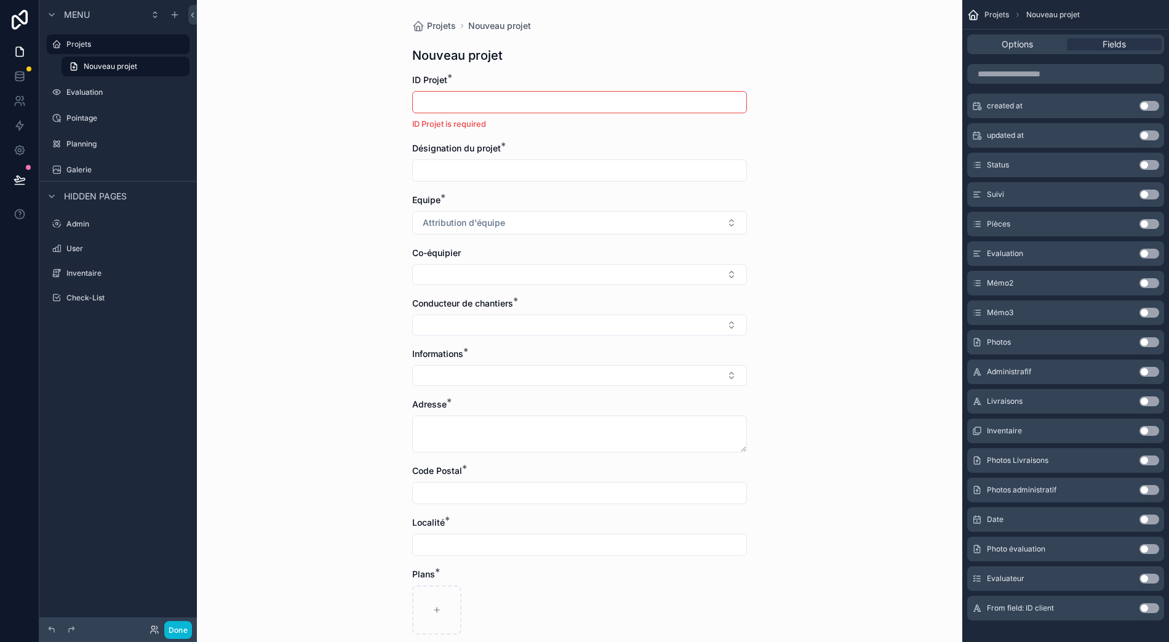
scroll to position [0, 0]
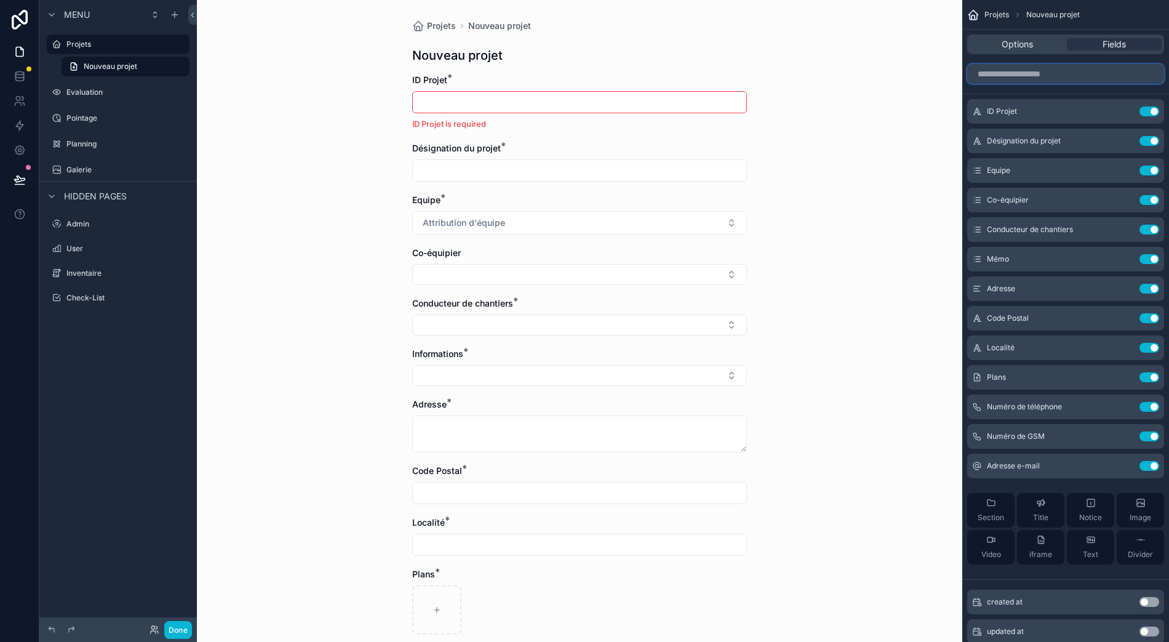
click at [1066, 64] on input "scrollable content" at bounding box center [1065, 74] width 197 height 20
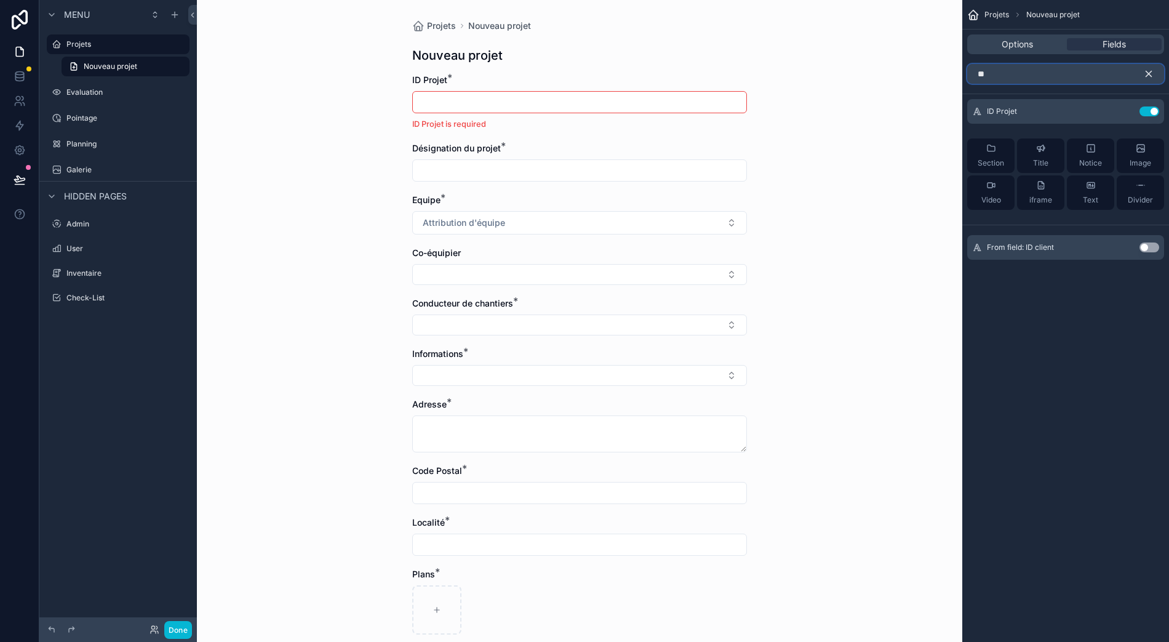
type input "**"
click at [726, 145] on div "Désignation du projet *" at bounding box center [579, 161] width 335 height 39
click at [14, 70] on icon at bounding box center [20, 76] width 12 height 12
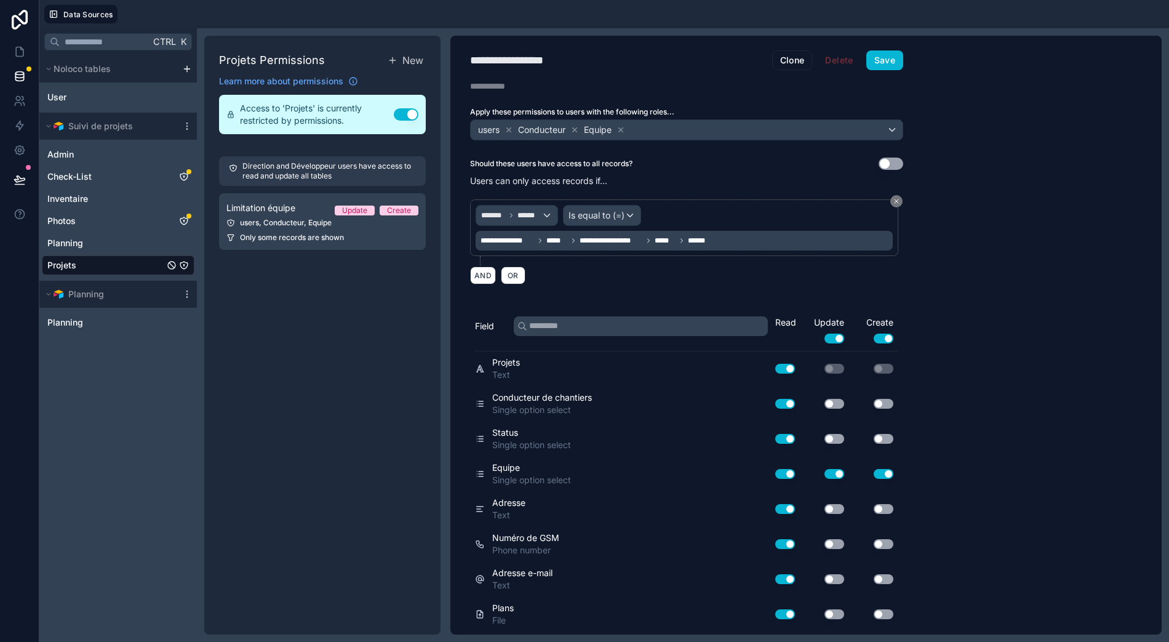
scroll to position [164, 0]
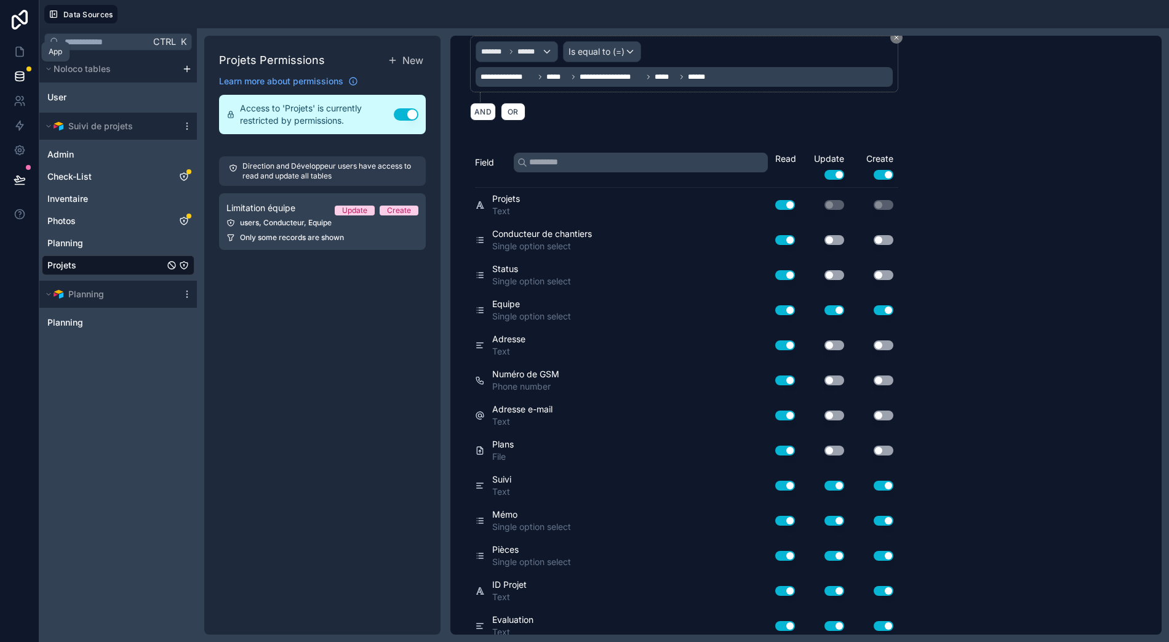
click at [0, 43] on link at bounding box center [19, 51] width 39 height 25
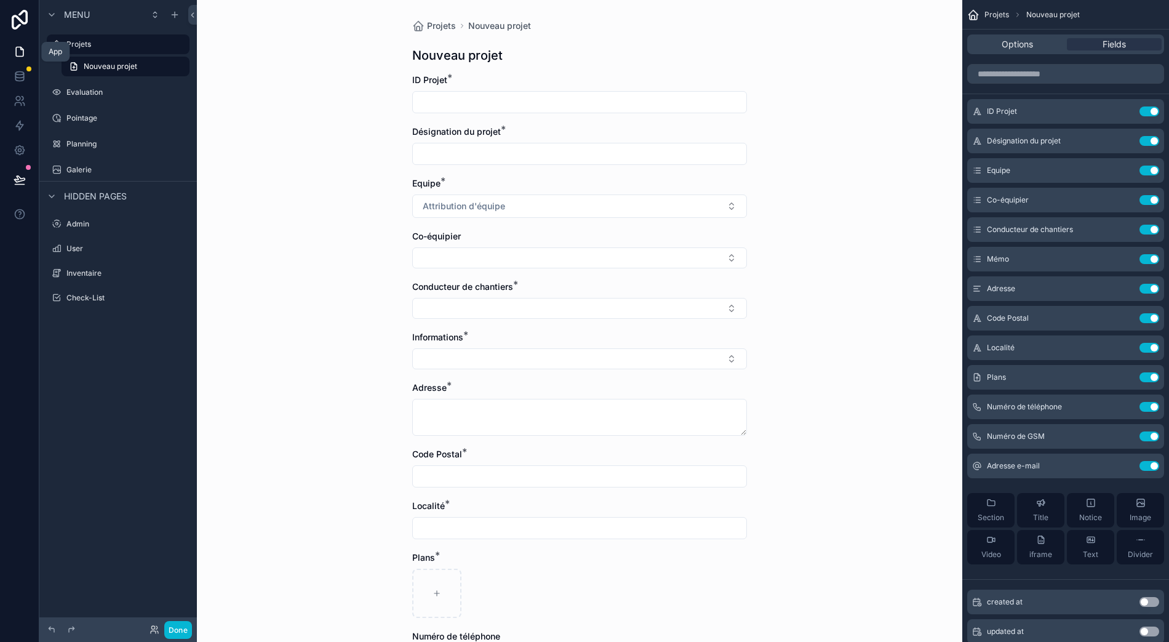
scroll to position [0, 12]
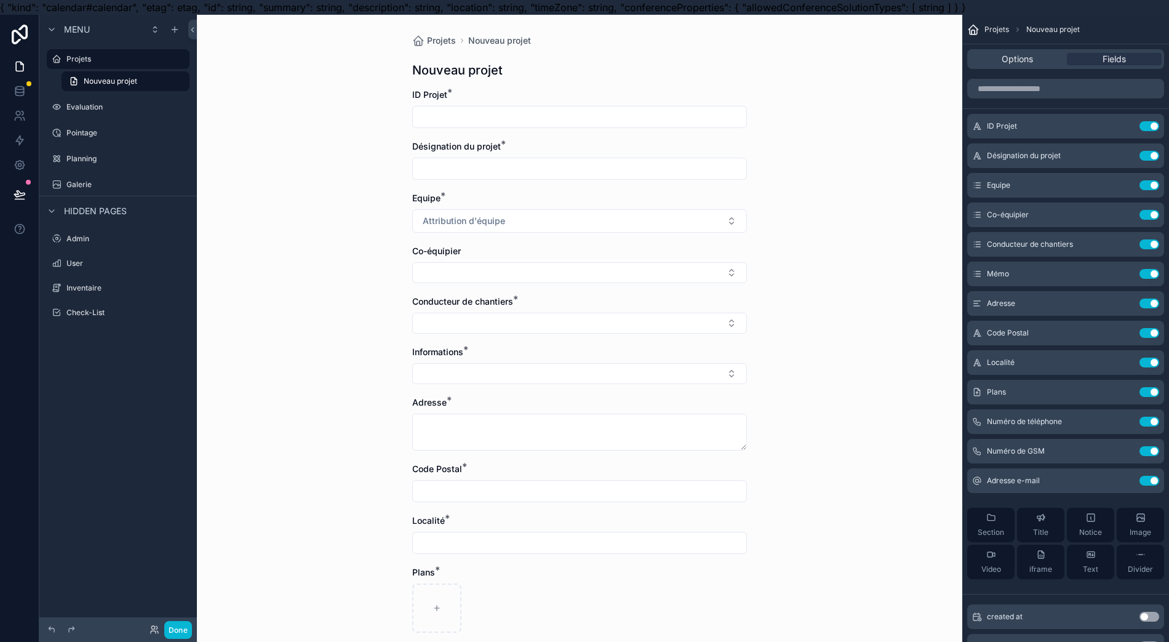
click at [564, 124] on input "scrollable content" at bounding box center [580, 116] width 334 height 17
click at [0, 0] on icon "scrollable content" at bounding box center [0, 0] width 0 height 0
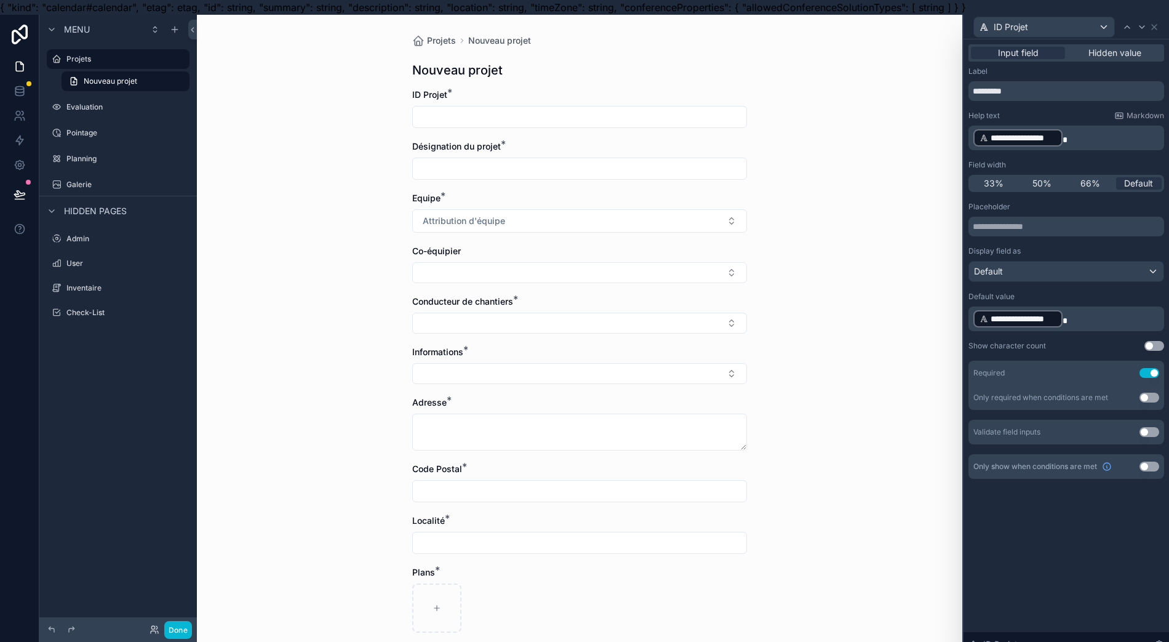
click at [1073, 311] on p "**********" at bounding box center [1067, 319] width 188 height 20
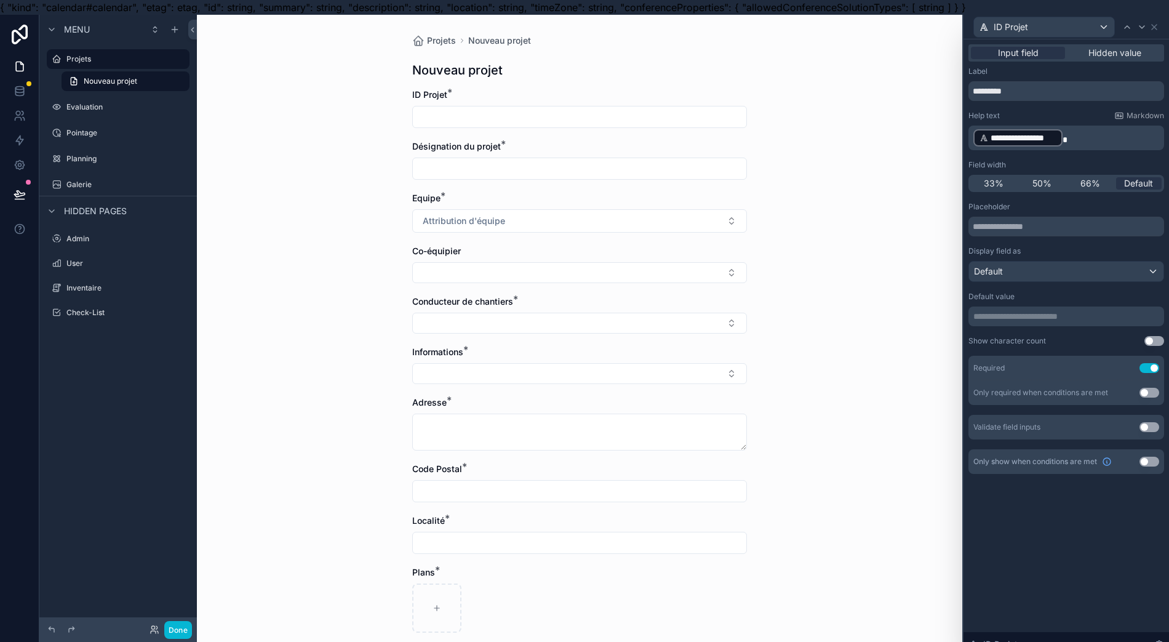
click at [895, 384] on div "Projets Nouveau projet Nouveau projet ID Projet * Désignation du projet * Equip…" at bounding box center [579, 336] width 765 height 642
click at [1071, 139] on p "**********" at bounding box center [1067, 138] width 188 height 20
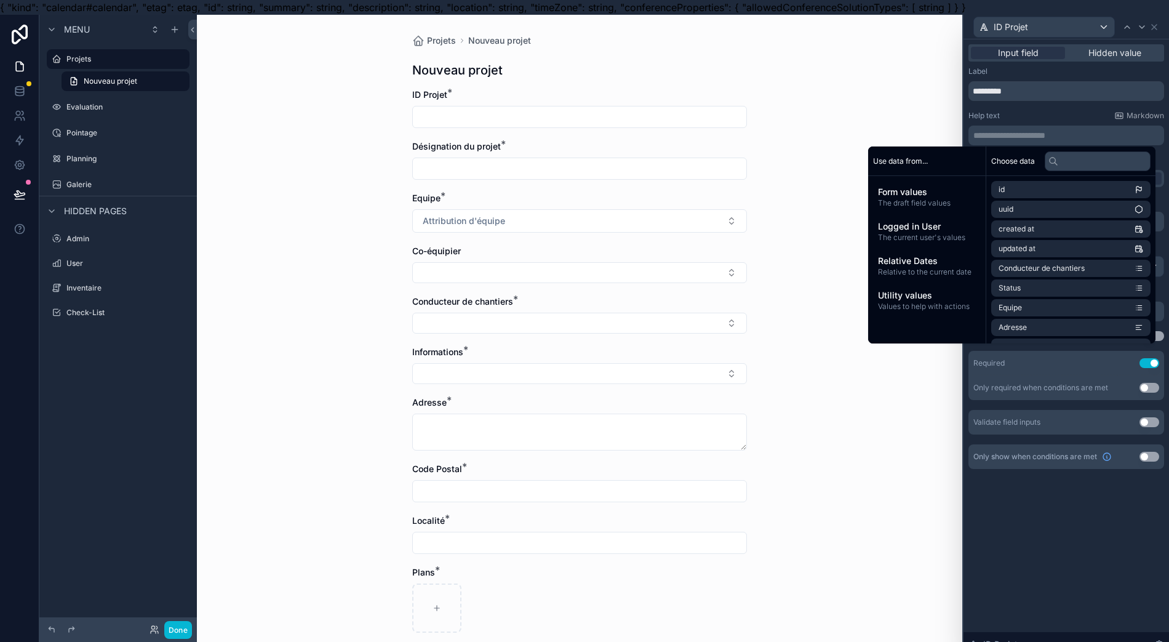
click at [947, 222] on div "Logged in User The current user's values" at bounding box center [927, 231] width 108 height 32
click at [954, 197] on span "Form values" at bounding box center [927, 192] width 98 height 12
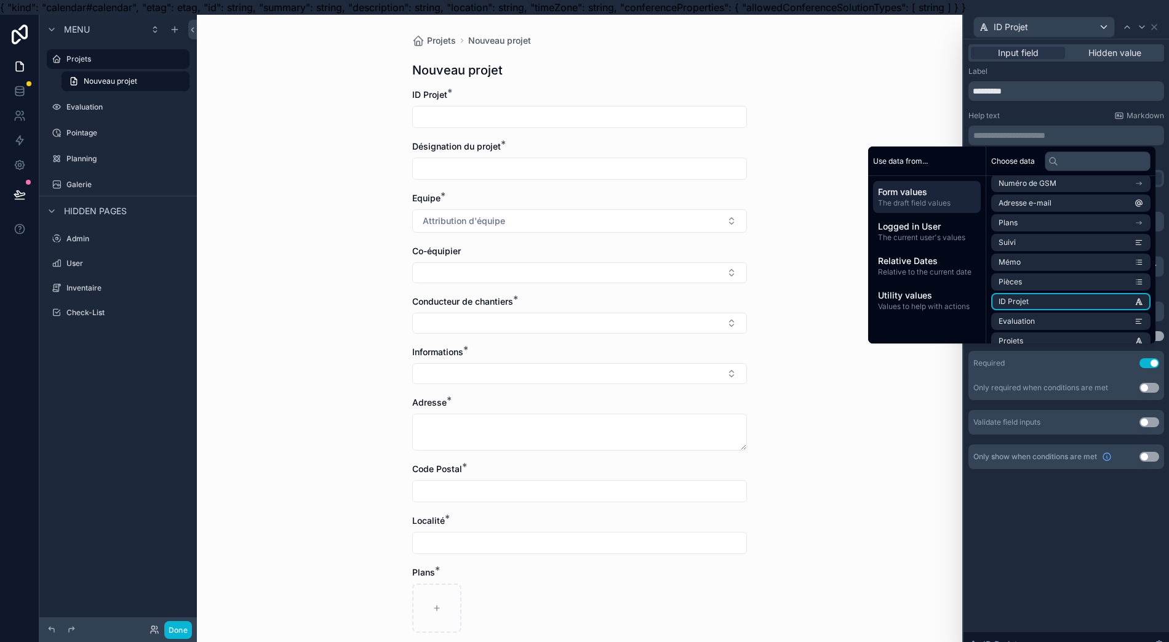
click at [1052, 300] on li "ID Projet" at bounding box center [1070, 301] width 159 height 17
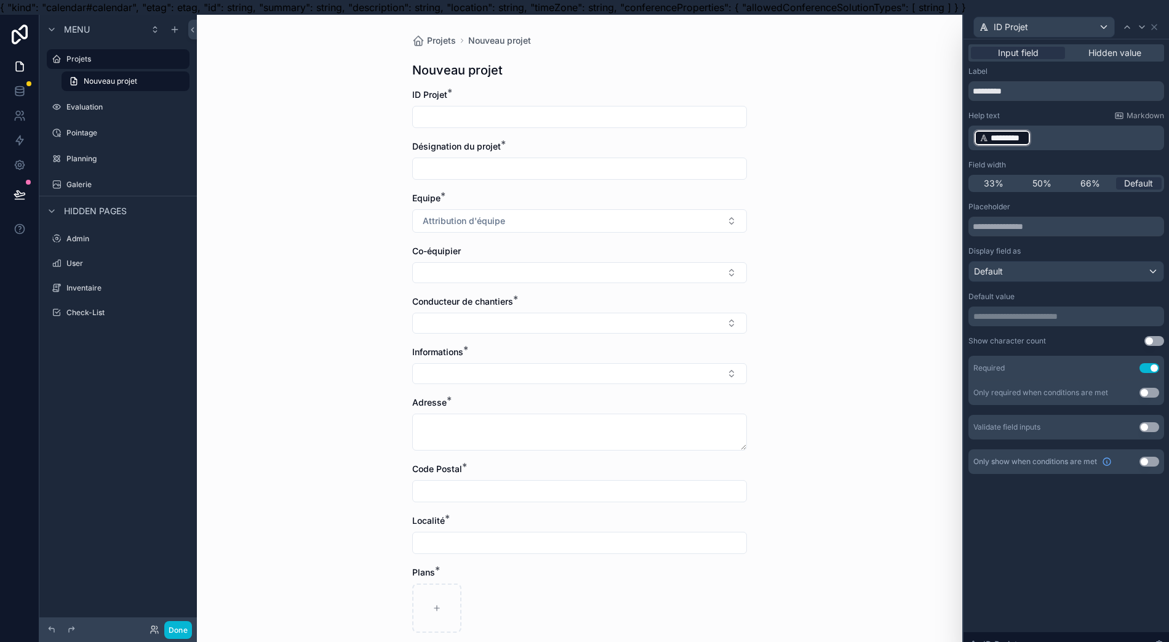
click at [1057, 136] on p "﻿ ********* ﻿ ﻿" at bounding box center [1067, 138] width 188 height 20
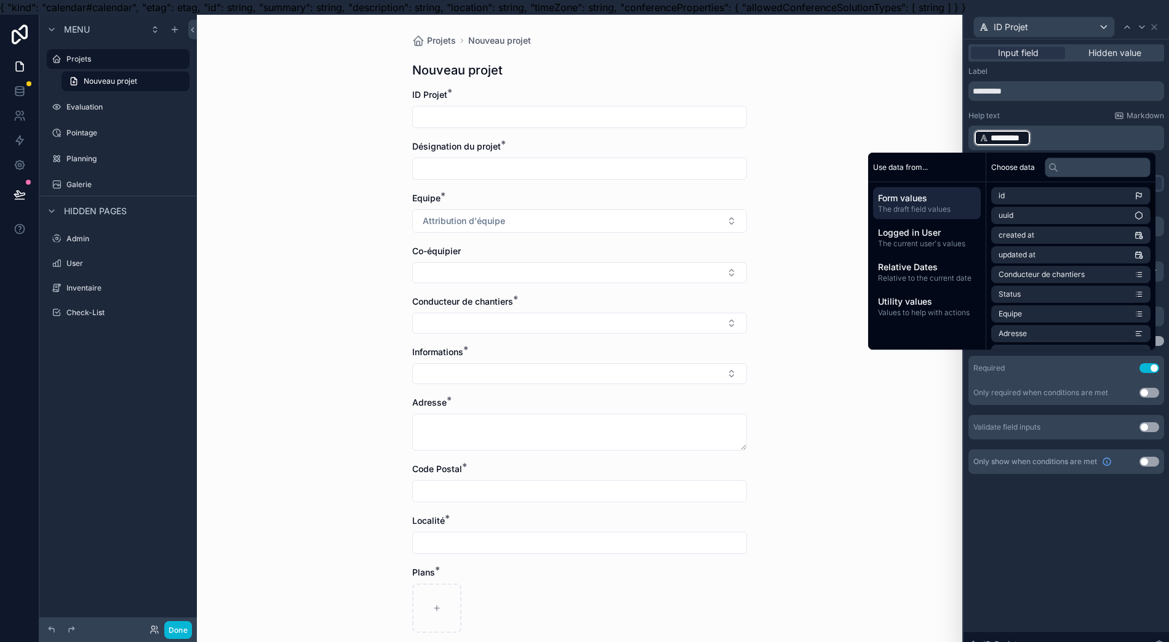
click at [930, 455] on div "Projets Nouveau projet Nouveau projet ID Projet * Désignation du projet * Equip…" at bounding box center [579, 336] width 765 height 642
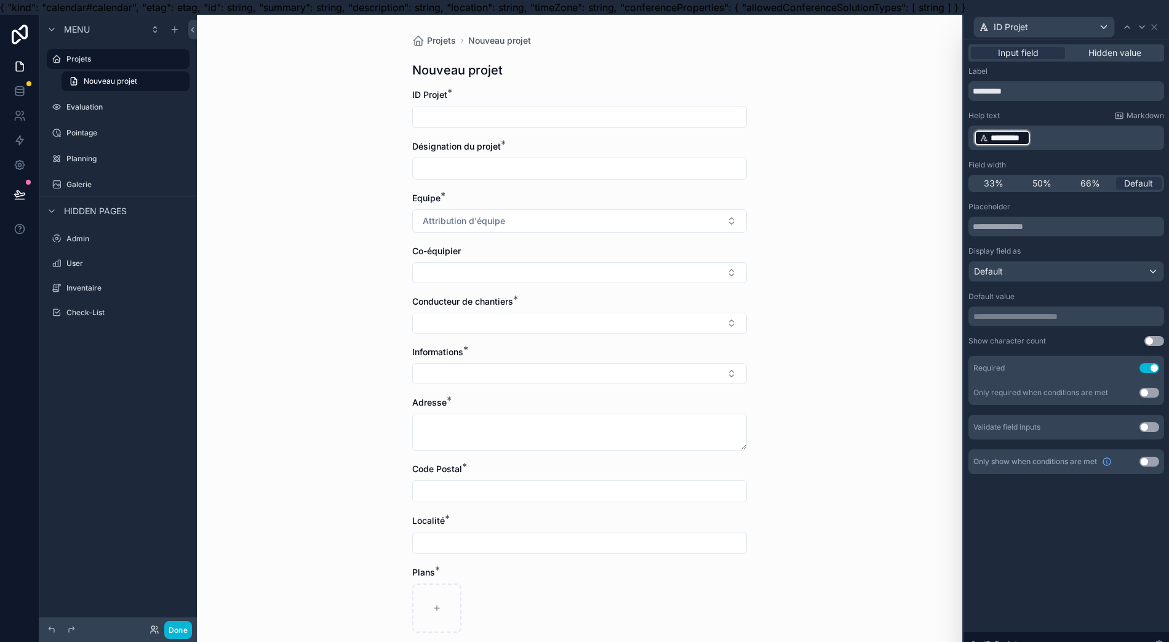
click at [1049, 316] on p "**********" at bounding box center [1067, 316] width 188 height 12
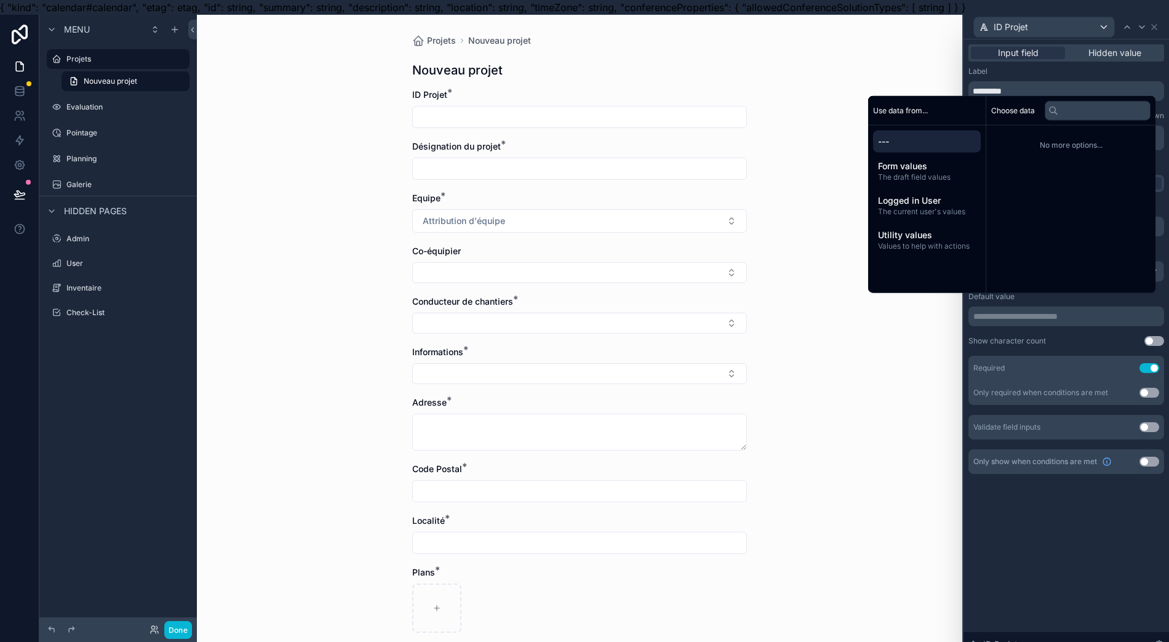
click at [927, 167] on div "Form values The draft field values" at bounding box center [927, 171] width 108 height 32
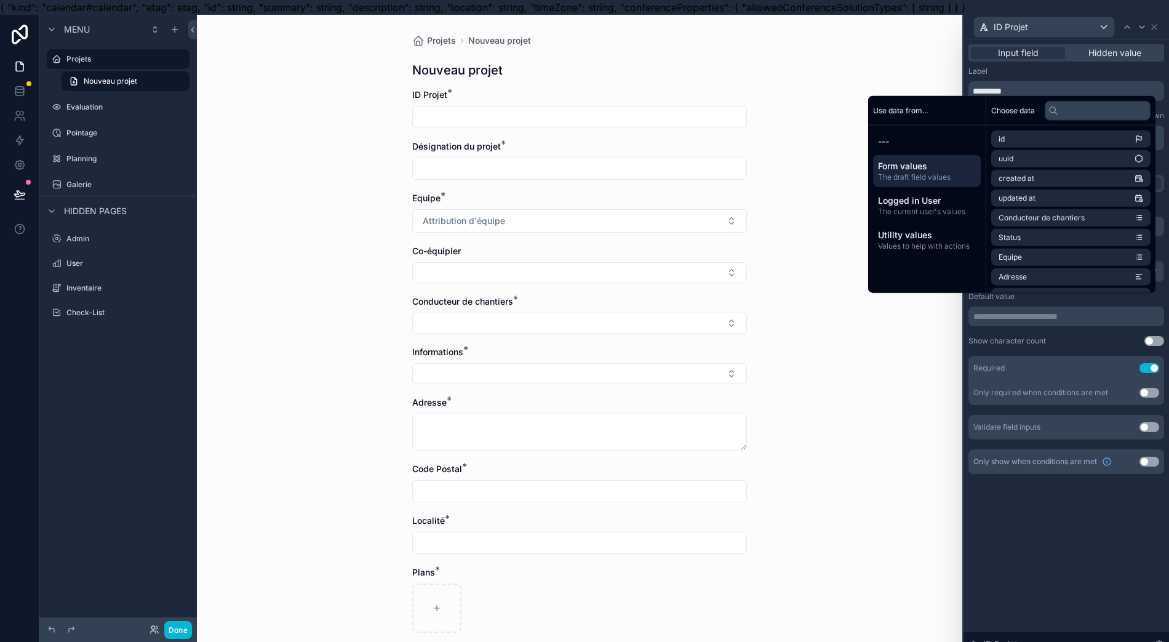
click at [953, 203] on div "Logged in User The current user's values" at bounding box center [927, 206] width 108 height 32
click at [949, 172] on span "Form values" at bounding box center [927, 166] width 98 height 12
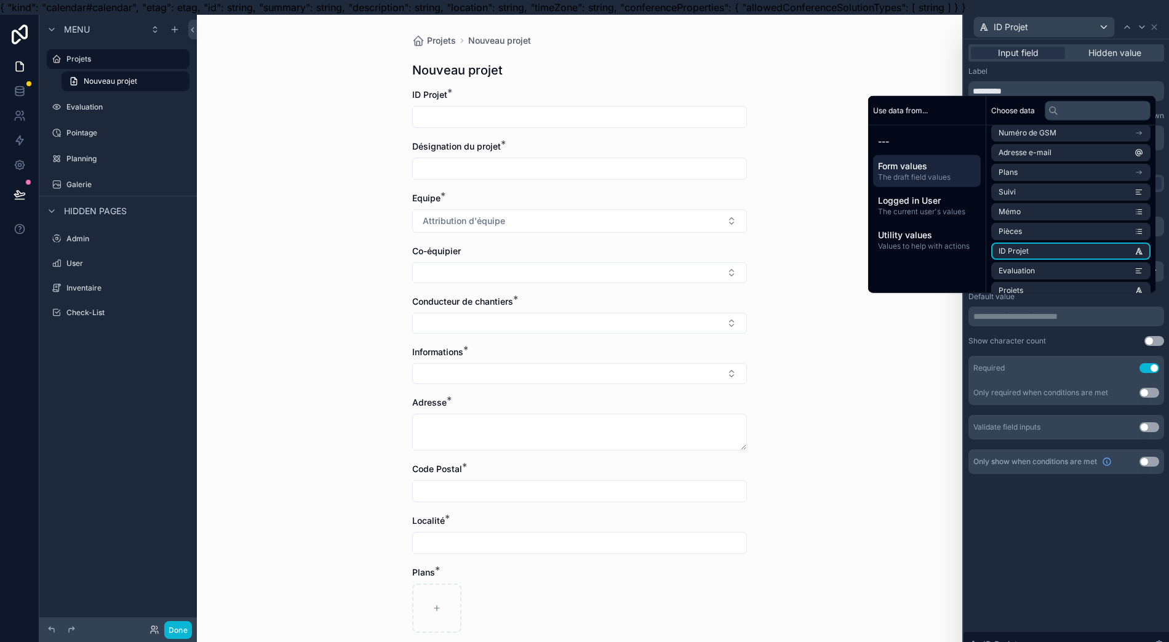
click at [1085, 257] on li "ID Projet" at bounding box center [1070, 250] width 159 height 17
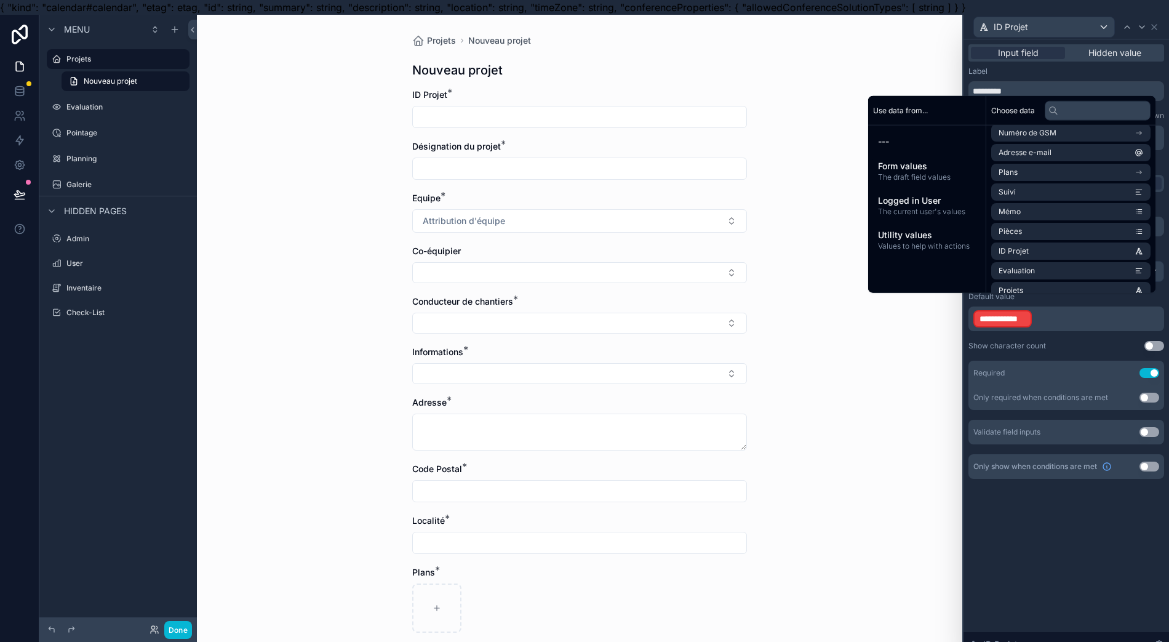
click at [1050, 322] on p "**********" at bounding box center [1067, 319] width 188 height 20
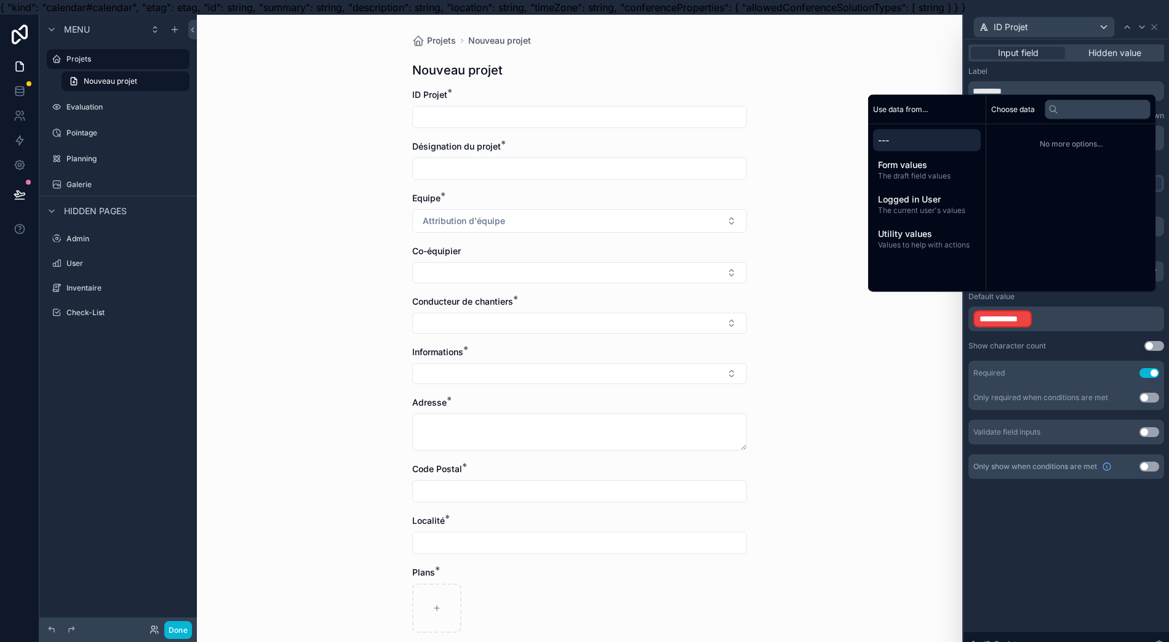
click at [942, 434] on div "Projets Nouveau projet Nouveau projet ID Projet * Désignation du projet * Equip…" at bounding box center [579, 336] width 765 height 642
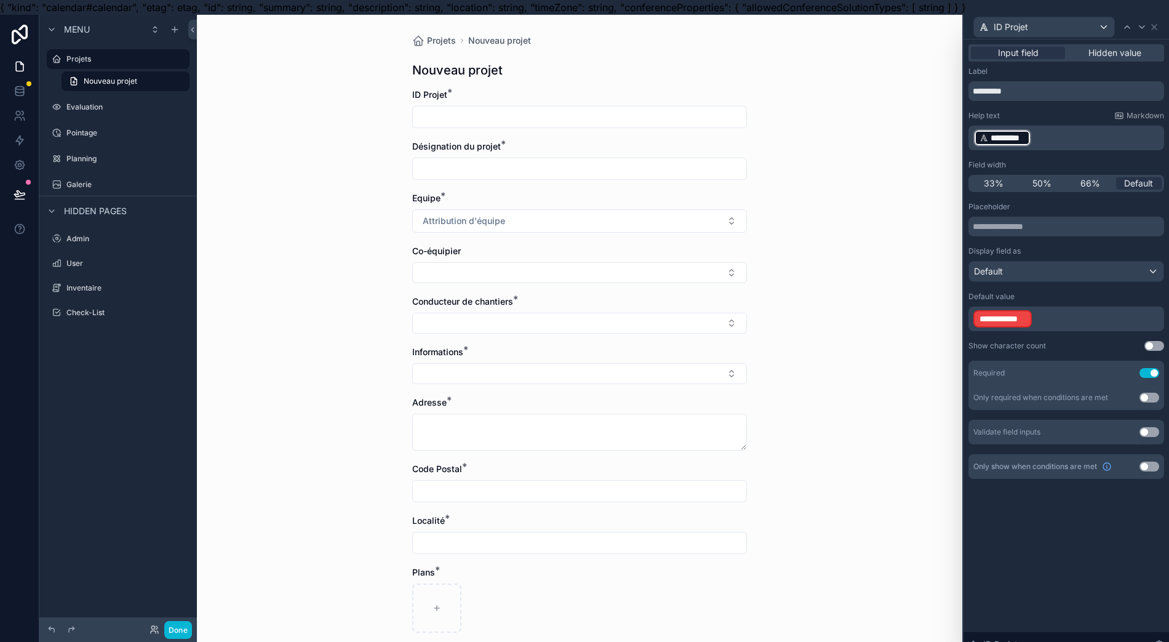
click at [1024, 327] on div "**********" at bounding box center [1067, 318] width 196 height 25
click at [1039, 313] on p "**********" at bounding box center [1067, 319] width 188 height 20
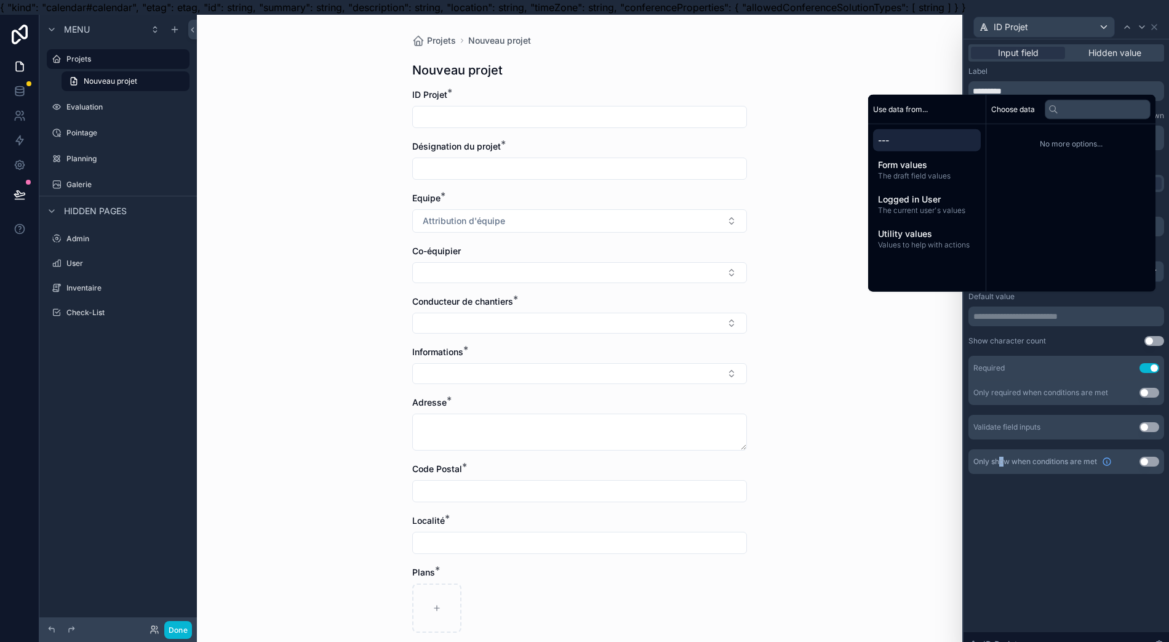
click at [1004, 527] on div "**********" at bounding box center [1067, 347] width 206 height 617
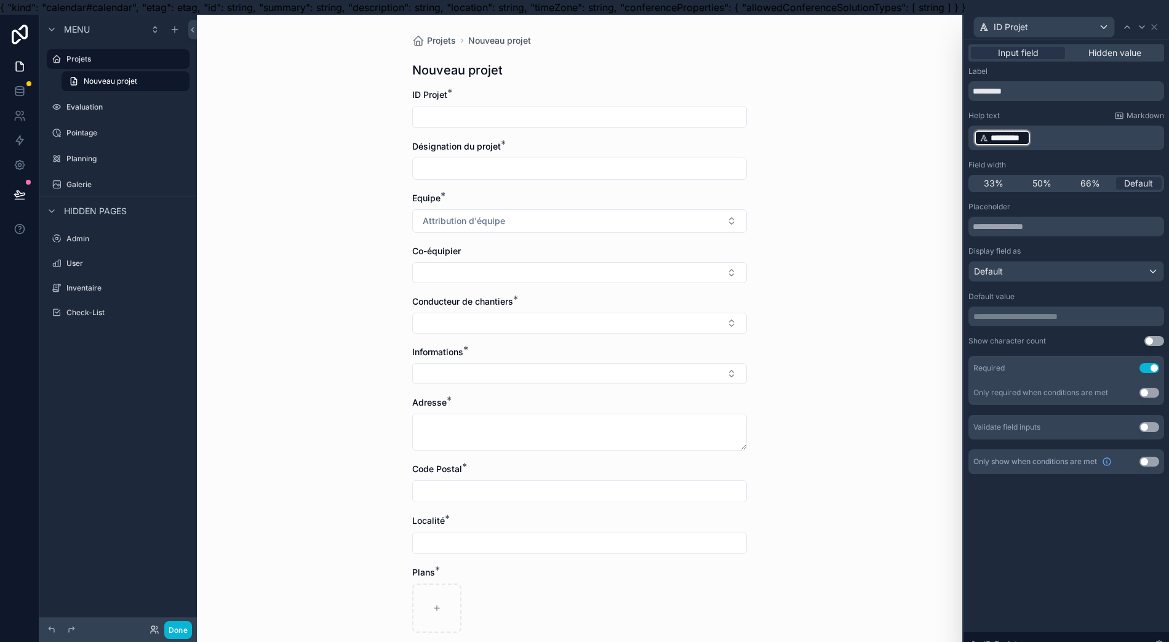
click at [1031, 137] on p "﻿ ********* ﻿ ﻿" at bounding box center [1067, 138] width 188 height 20
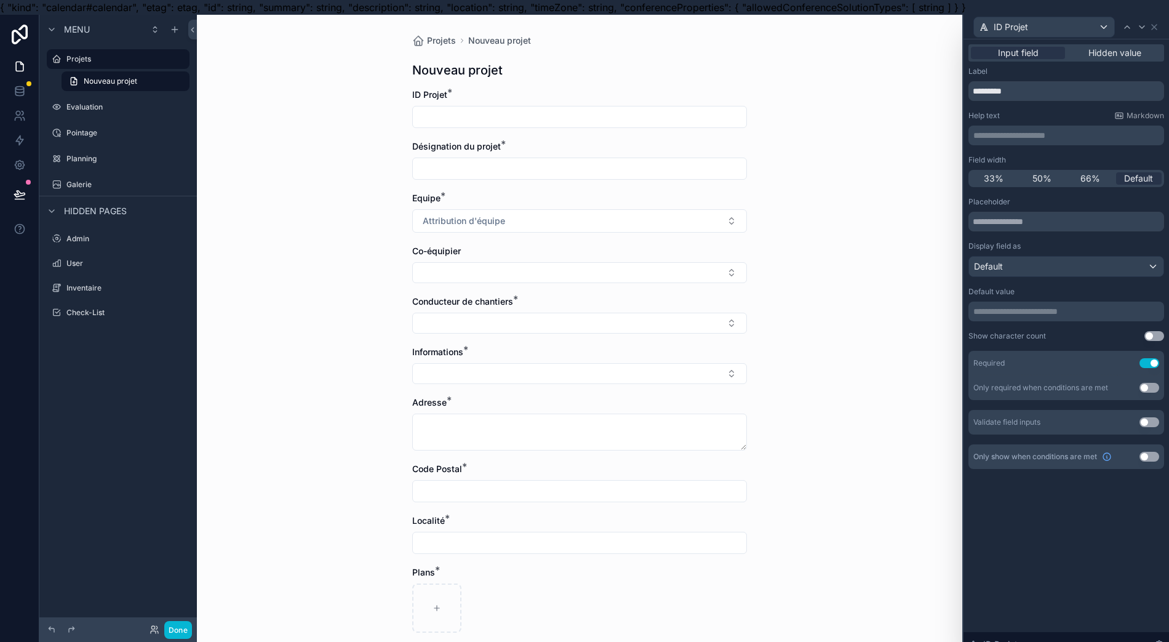
drag, startPoint x: 877, startPoint y: 465, endPoint x: 881, endPoint y: 458, distance: 8.0
click at [881, 464] on div "Projets Nouveau projet Nouveau projet ID Projet * Désignation du projet * Equip…" at bounding box center [579, 336] width 765 height 642
click at [1017, 314] on p "**********" at bounding box center [1067, 311] width 188 height 12
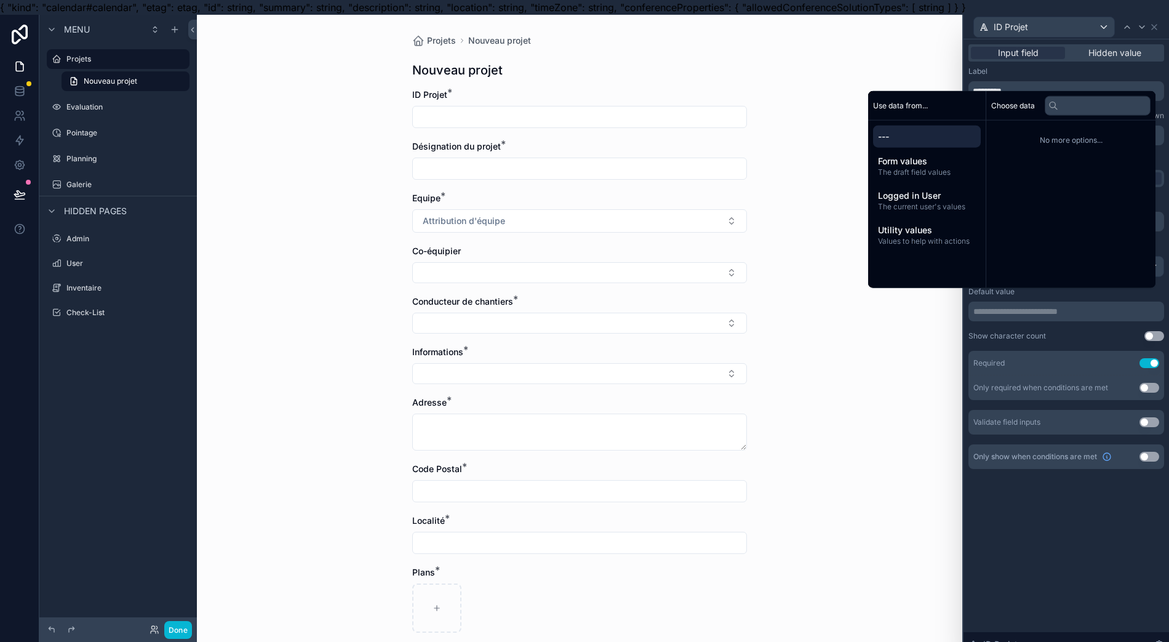
click at [932, 177] on span "The draft field values" at bounding box center [927, 172] width 98 height 10
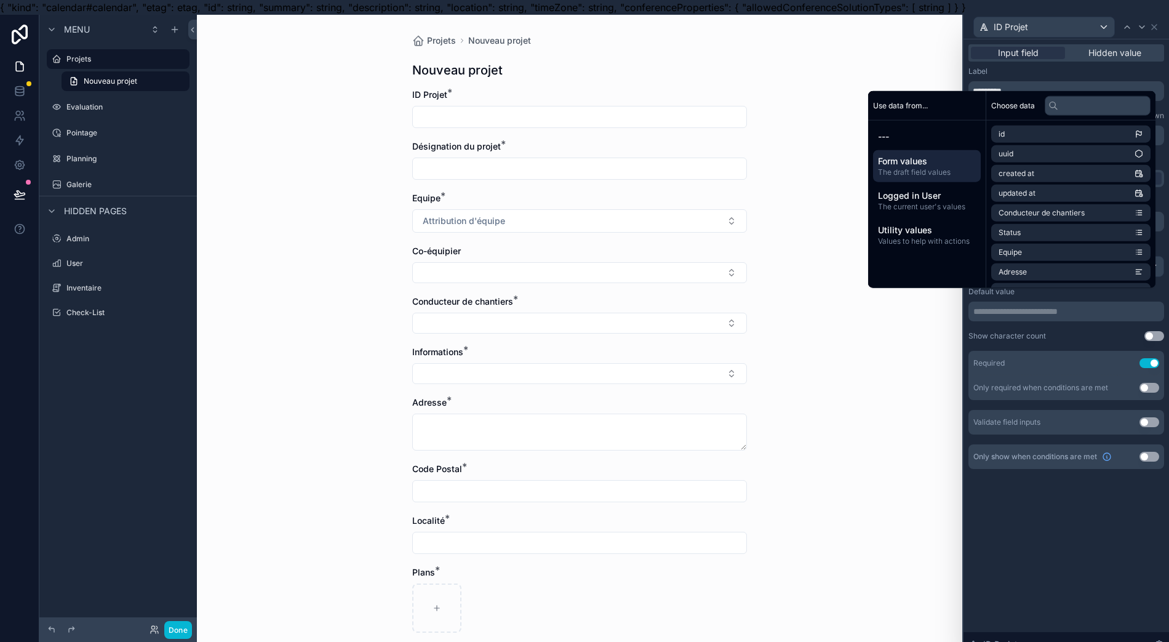
click at [954, 202] on span "Logged in User" at bounding box center [927, 196] width 98 height 12
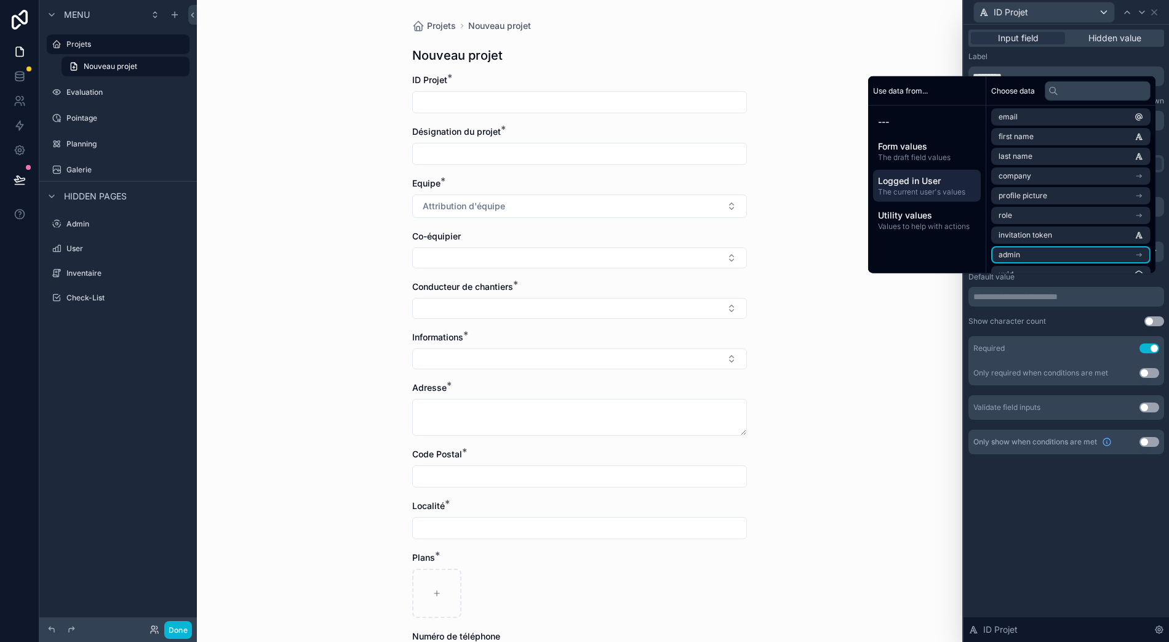
scroll to position [0, 0]
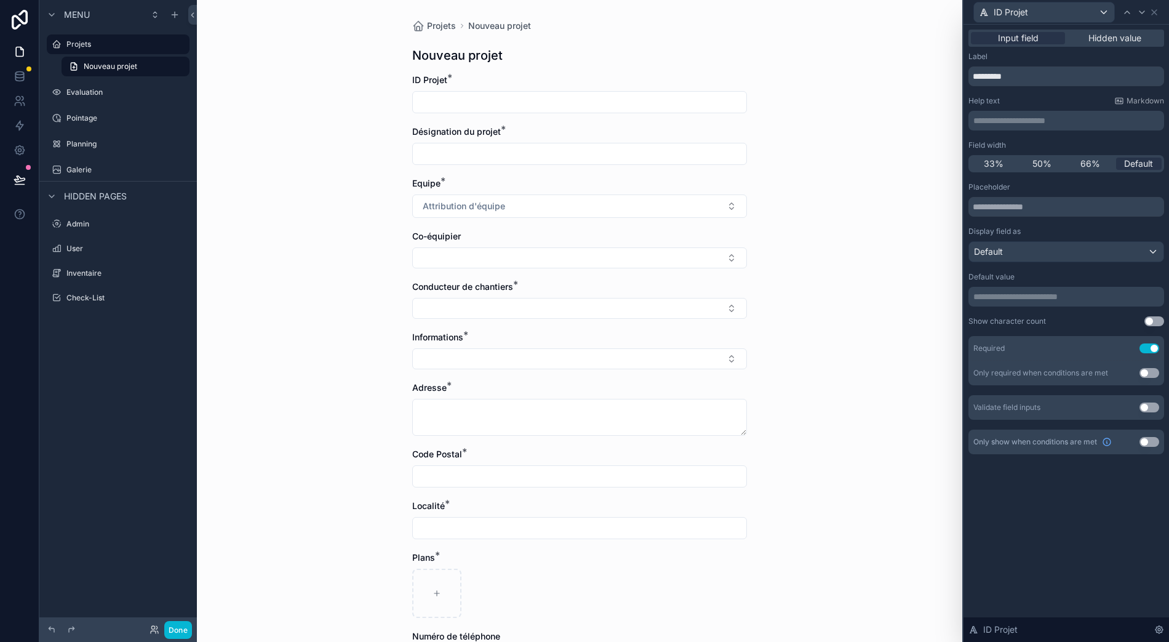
click at [941, 373] on div "Projets Nouveau projet Nouveau projet ID Projet * Désignation du projet * Equip…" at bounding box center [579, 321] width 765 height 642
click at [1017, 290] on p "**********" at bounding box center [1067, 296] width 188 height 12
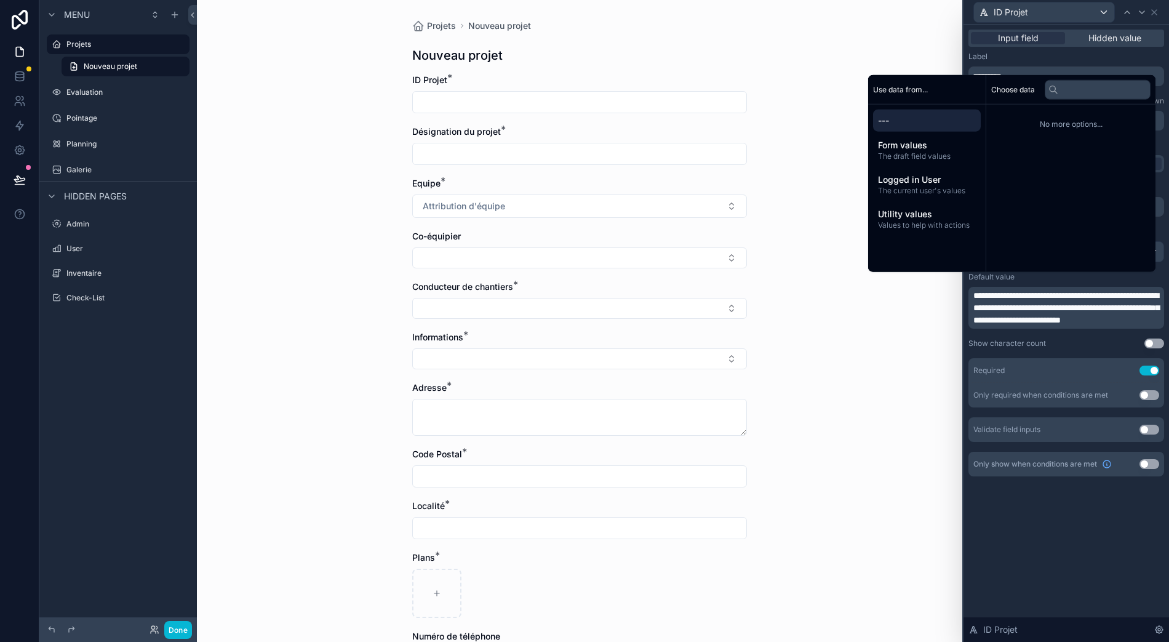
scroll to position [0, 12]
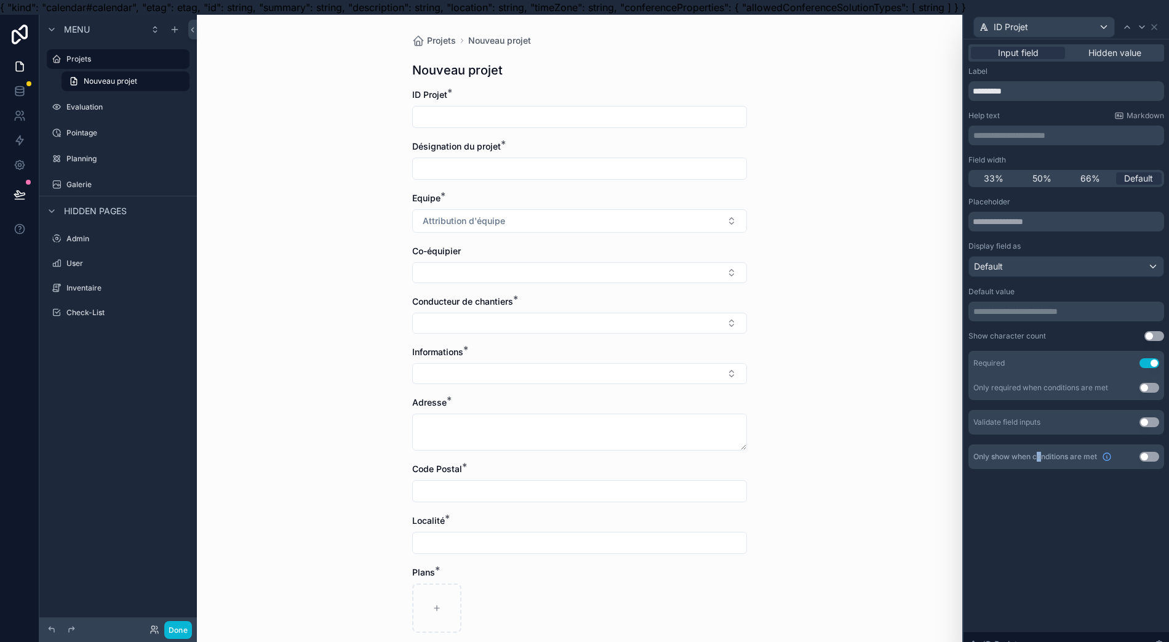
click at [1044, 523] on div "**********" at bounding box center [1067, 347] width 206 height 617
click at [66, 63] on label "Projets" at bounding box center [124, 59] width 116 height 10
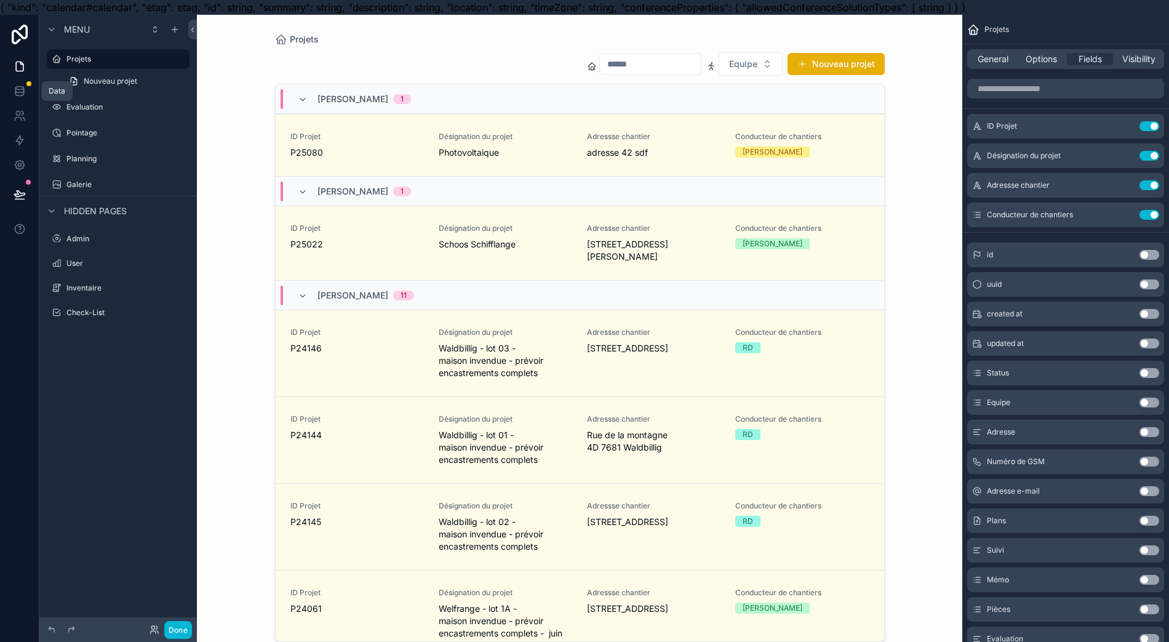
click at [15, 90] on icon at bounding box center [19, 88] width 8 height 3
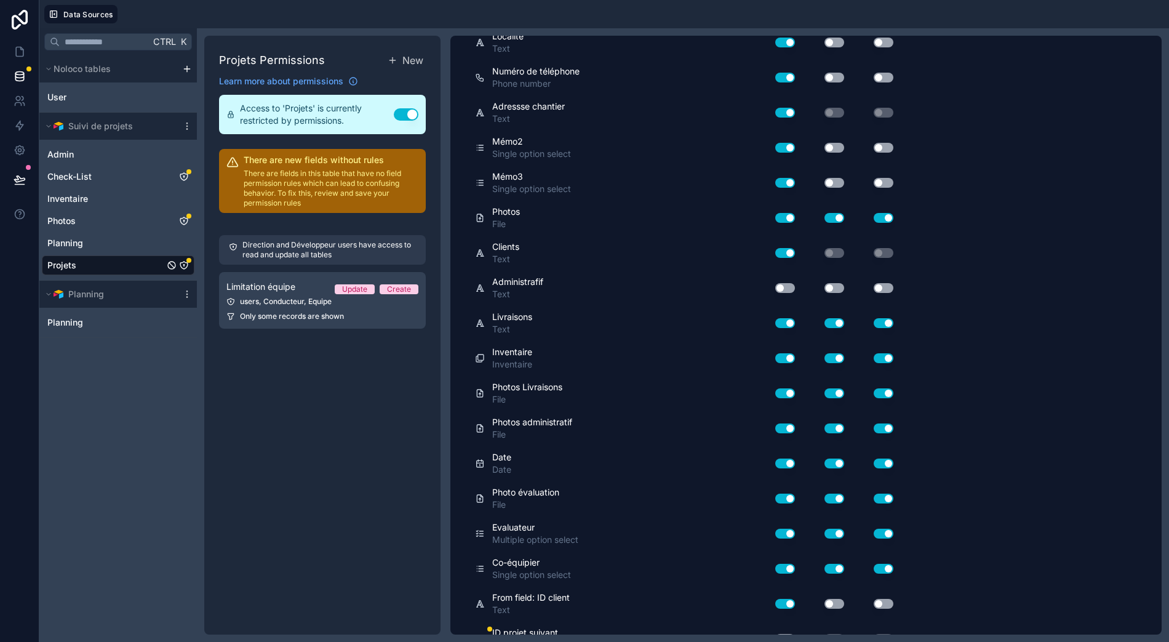
scroll to position [27, 12]
click at [781, 634] on button "Use setting" at bounding box center [785, 639] width 20 height 10
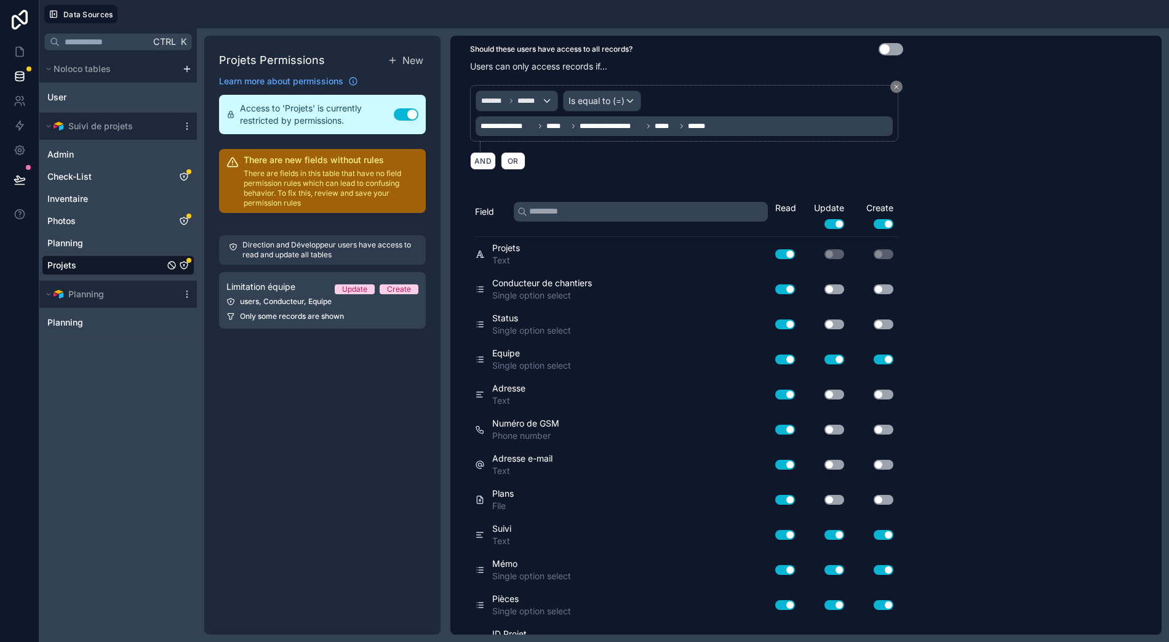
scroll to position [0, 0]
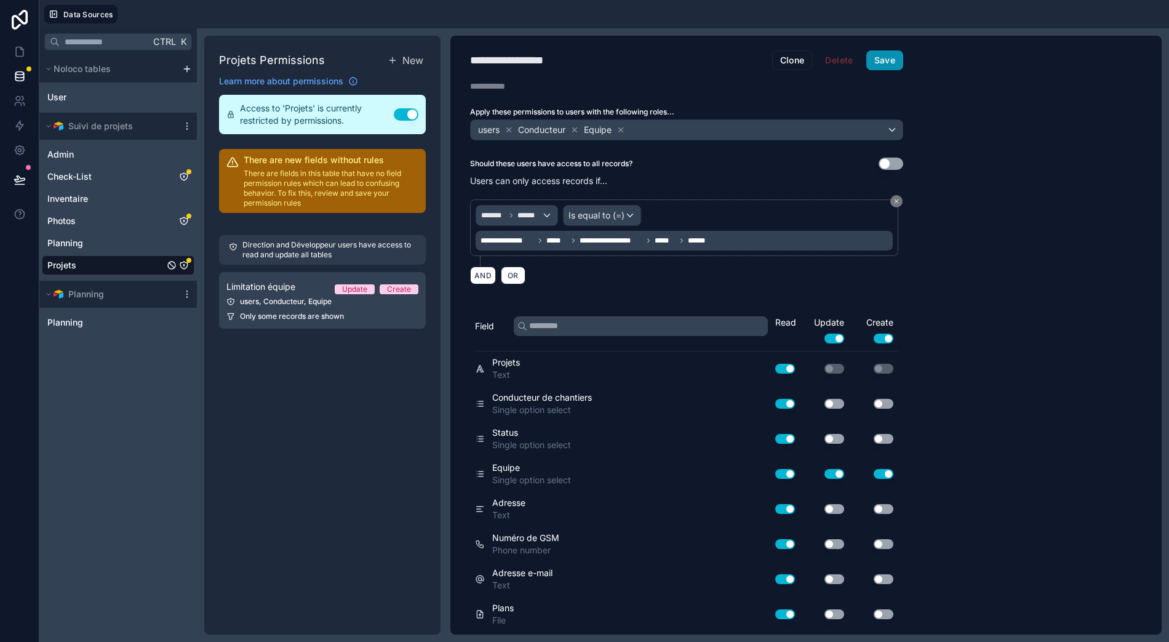
click at [867, 52] on button "Save" at bounding box center [884, 60] width 37 height 20
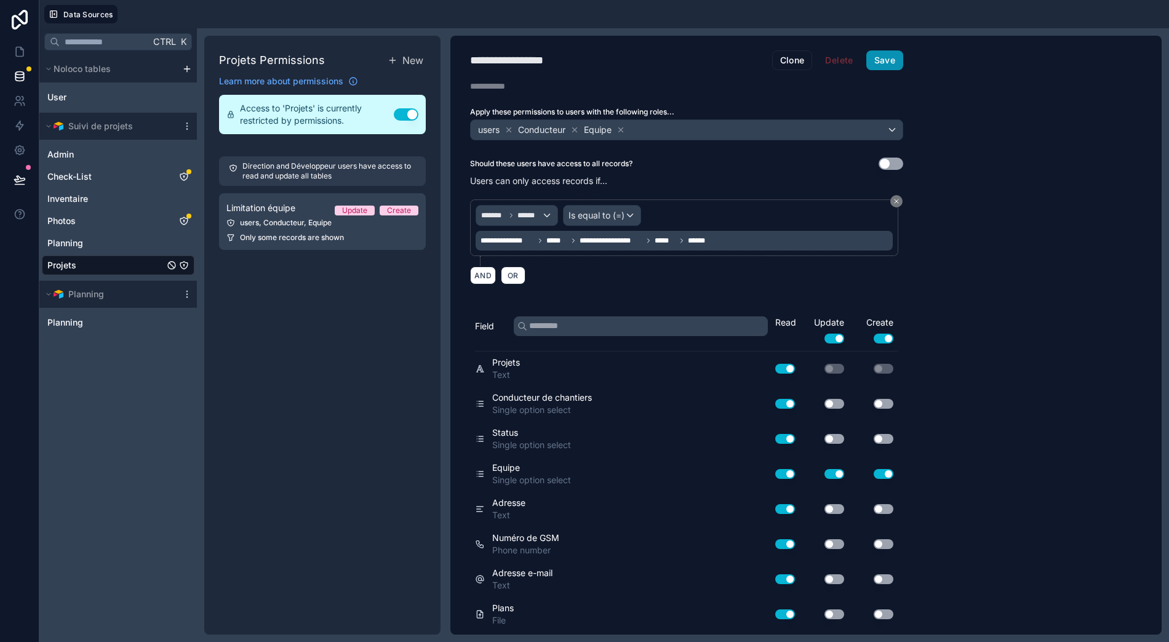
click at [879, 55] on button "Save" at bounding box center [884, 60] width 37 height 20
click at [14, 46] on icon at bounding box center [20, 52] width 12 height 12
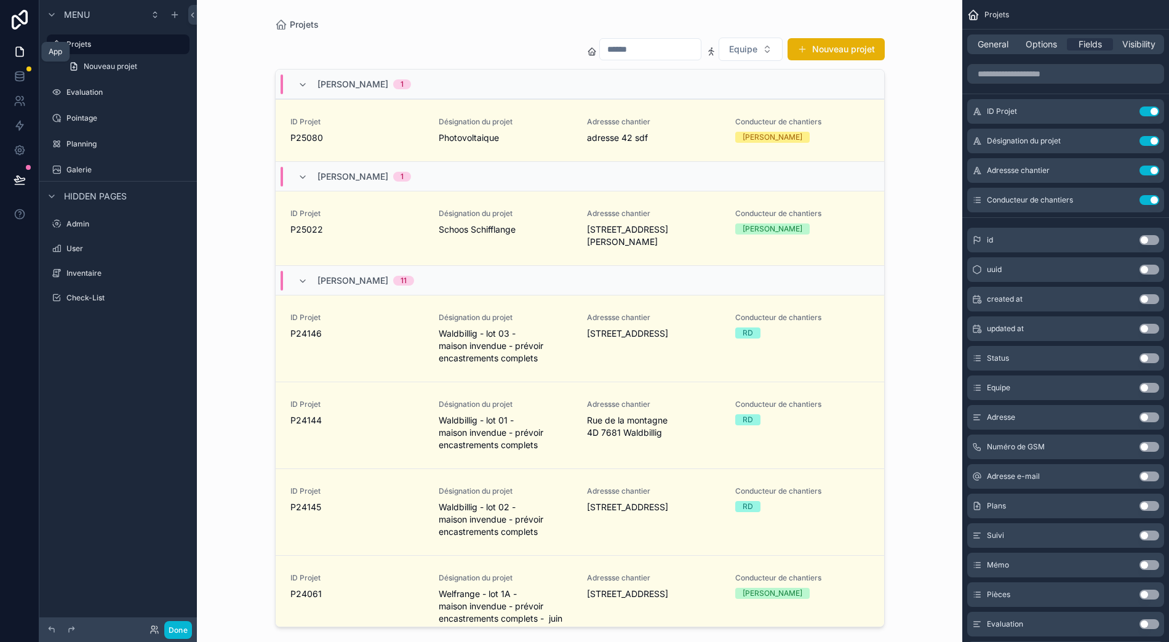
scroll to position [0, 12]
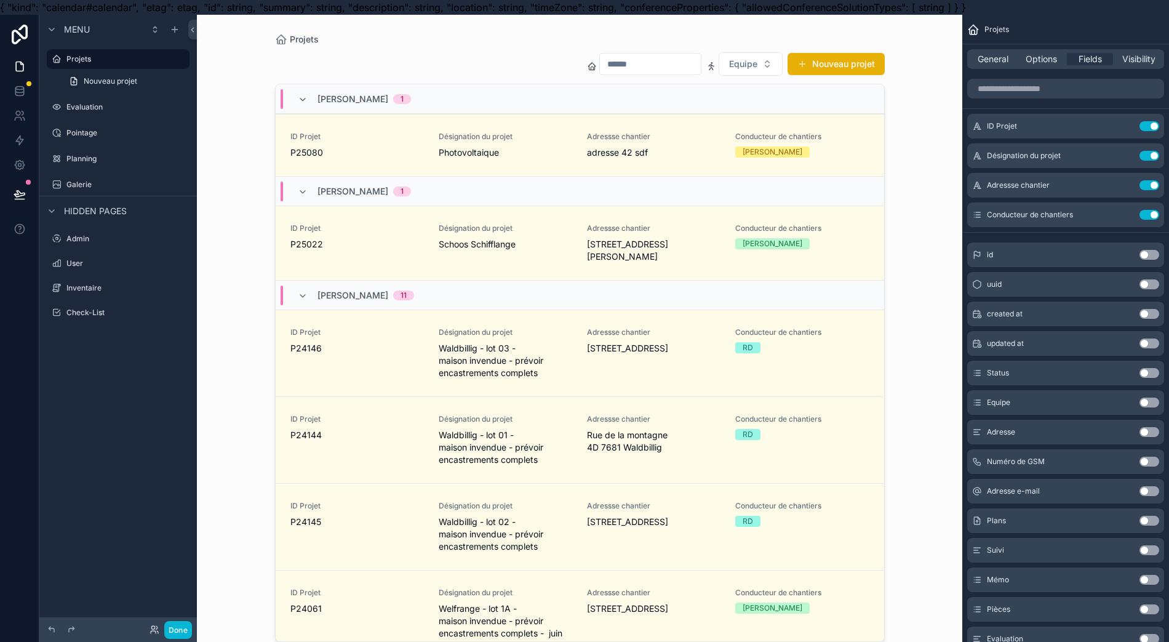
click at [475, 133] on span "Désignation du projet" at bounding box center [506, 137] width 134 height 10
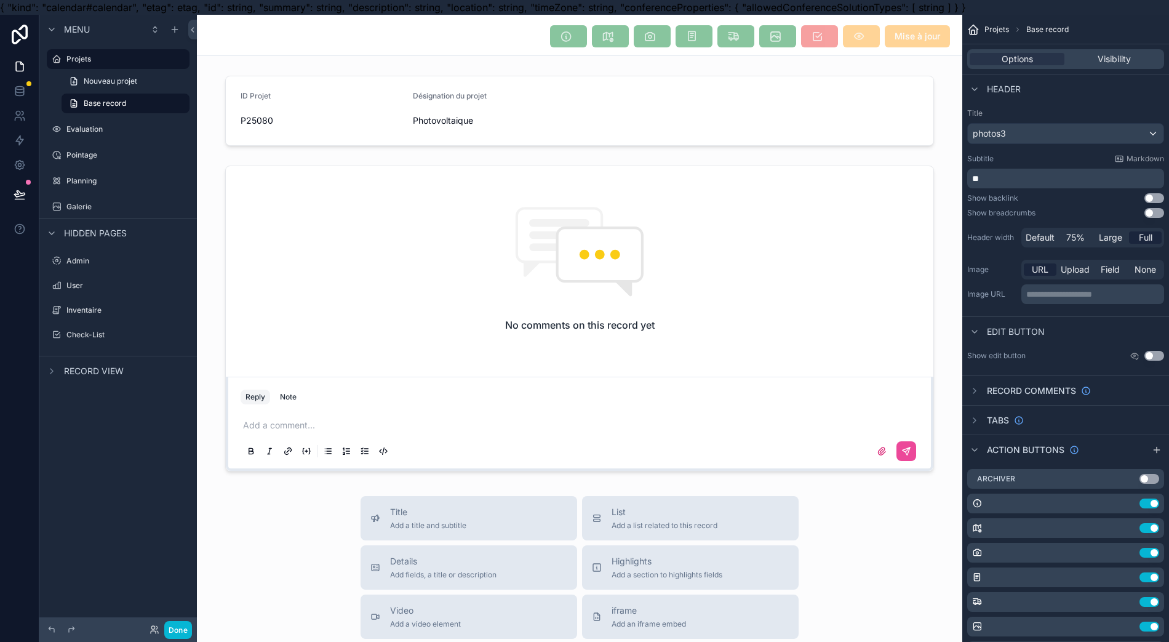
click at [81, 57] on label "Projets" at bounding box center [124, 59] width 116 height 10
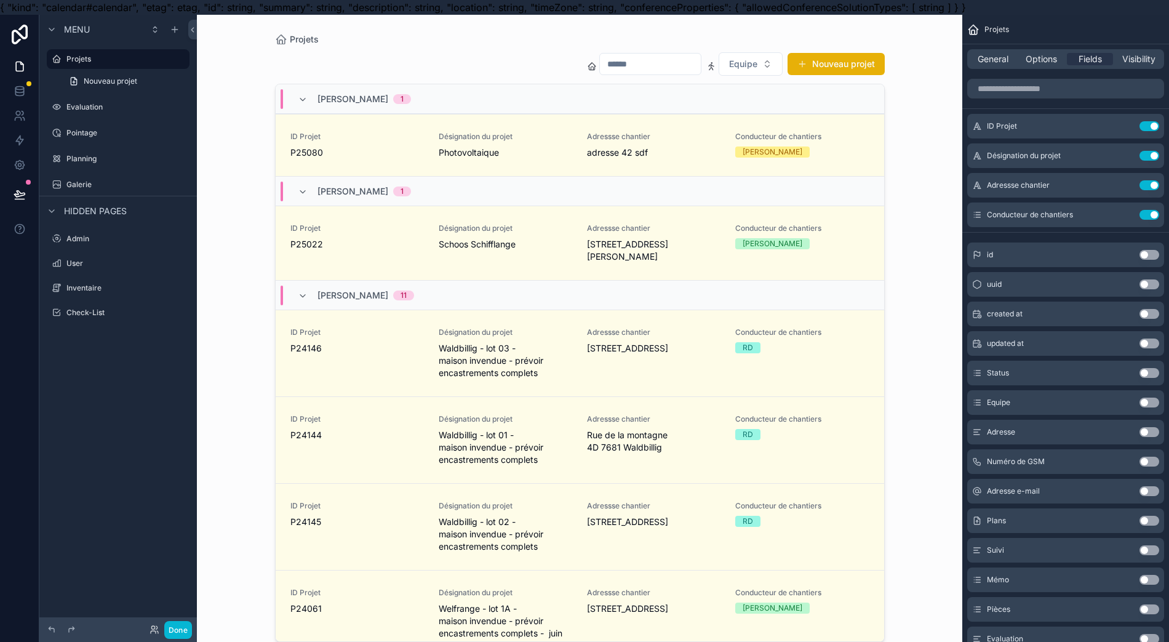
click at [827, 57] on button "Nouveau projet" at bounding box center [836, 64] width 97 height 22
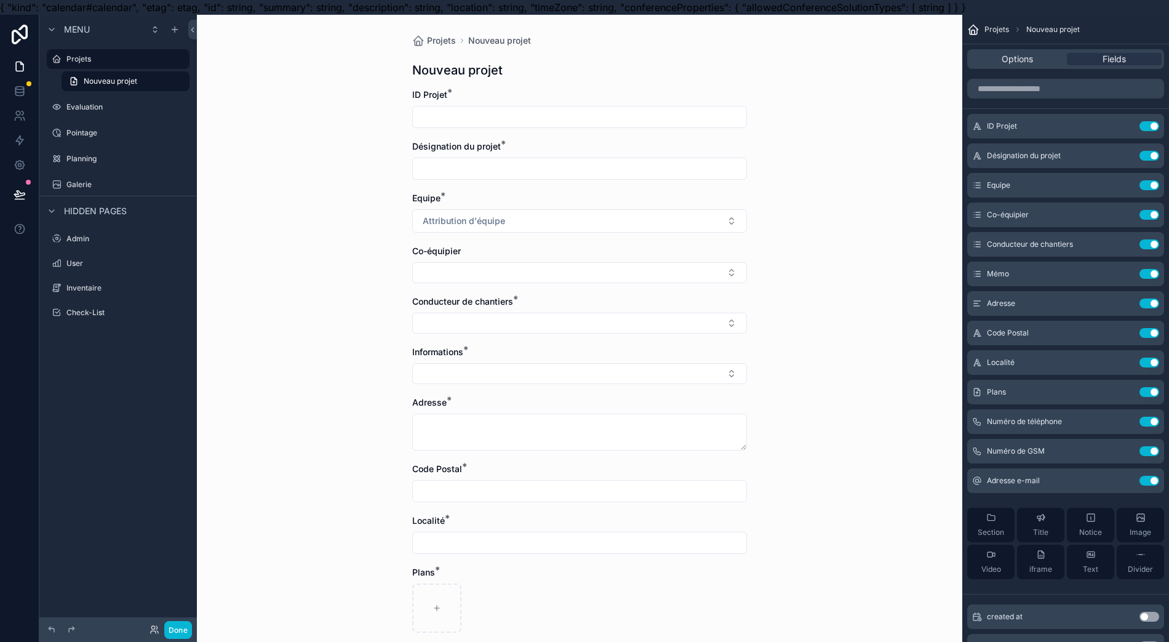
click at [730, 121] on input "scrollable content" at bounding box center [580, 116] width 334 height 17
click at [0, 0] on icon "scrollable content" at bounding box center [0, 0] width 0 height 0
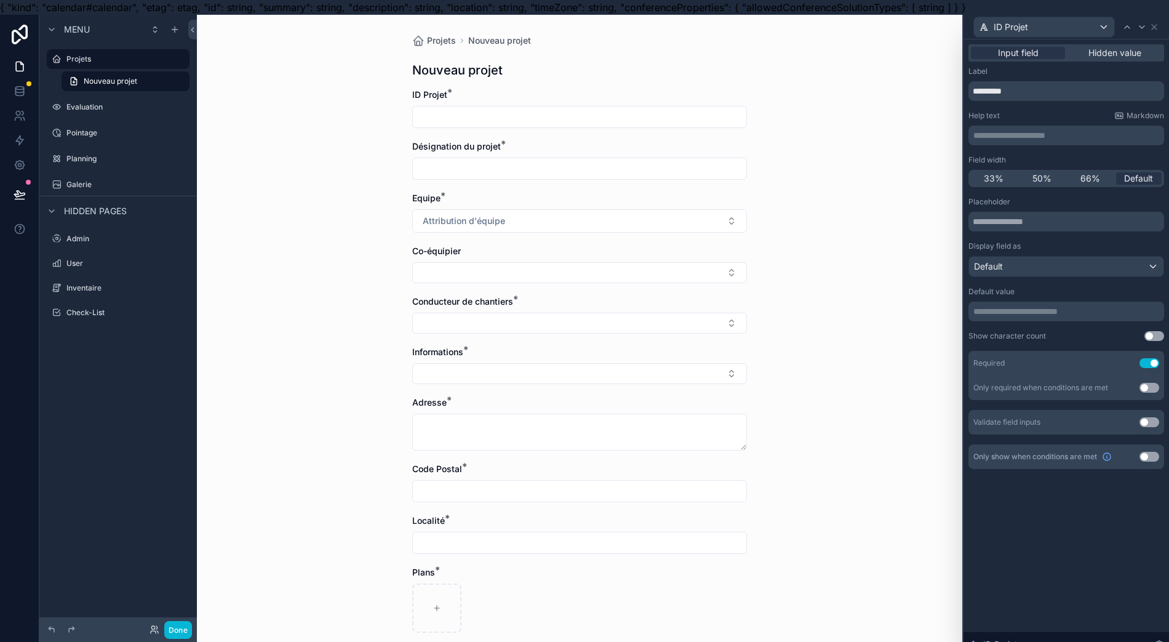
click at [1032, 308] on p "**********" at bounding box center [1067, 311] width 188 height 12
click at [905, 342] on div "Projets Nouveau projet Nouveau projet ID Projet * Désignation du projet * Equip…" at bounding box center [579, 336] width 765 height 642
click at [1010, 228] on input "text" at bounding box center [1067, 222] width 196 height 20
click at [987, 316] on p "**********" at bounding box center [1067, 311] width 188 height 12
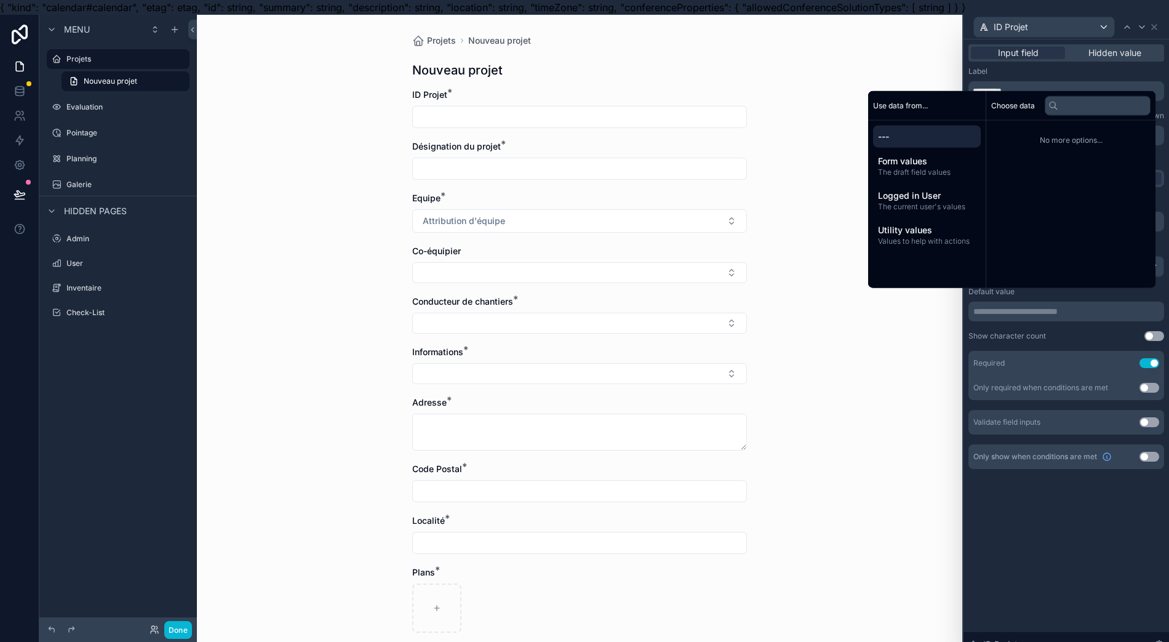
click at [931, 182] on div "Form values The draft field values" at bounding box center [927, 166] width 108 height 32
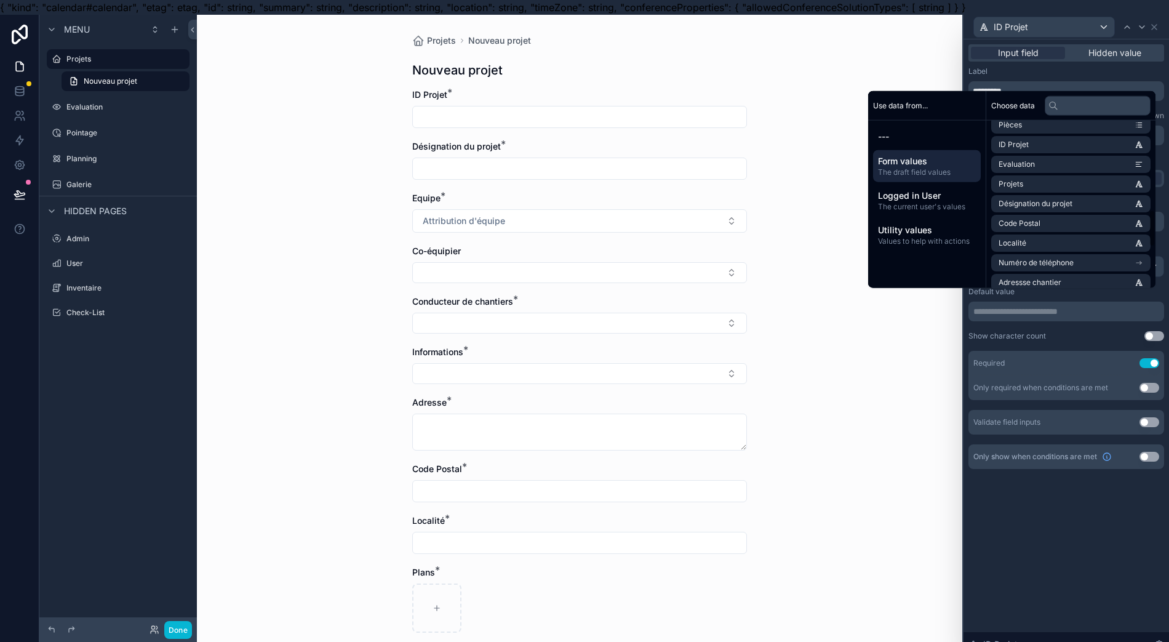
scroll to position [588, 0]
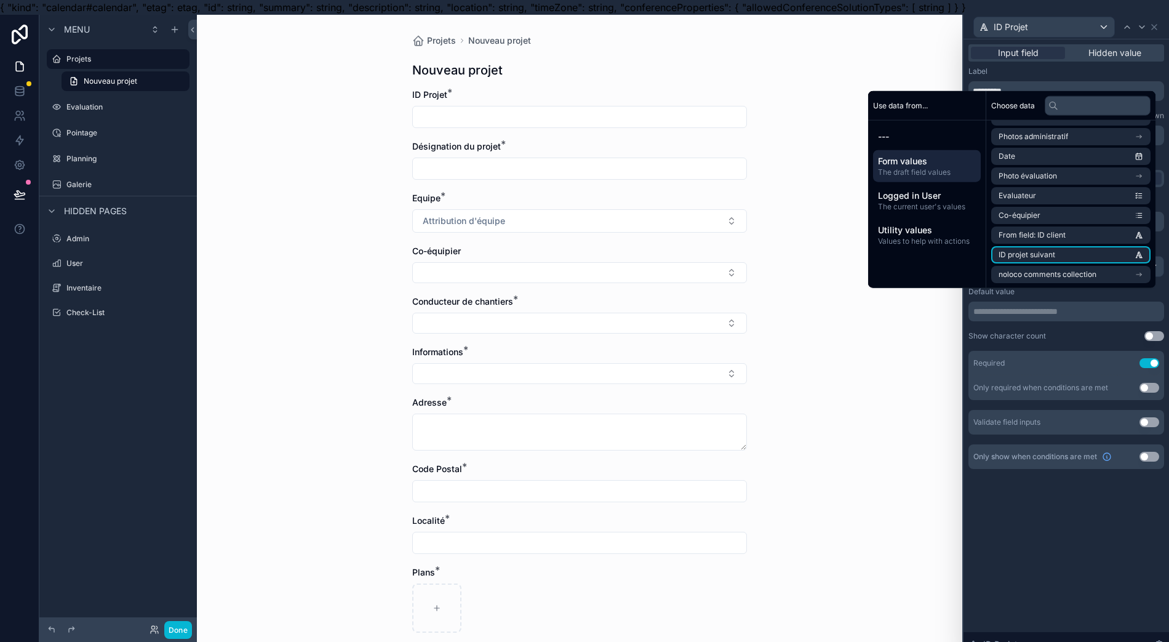
click at [1073, 258] on li "ID projet suivant" at bounding box center [1070, 254] width 159 height 17
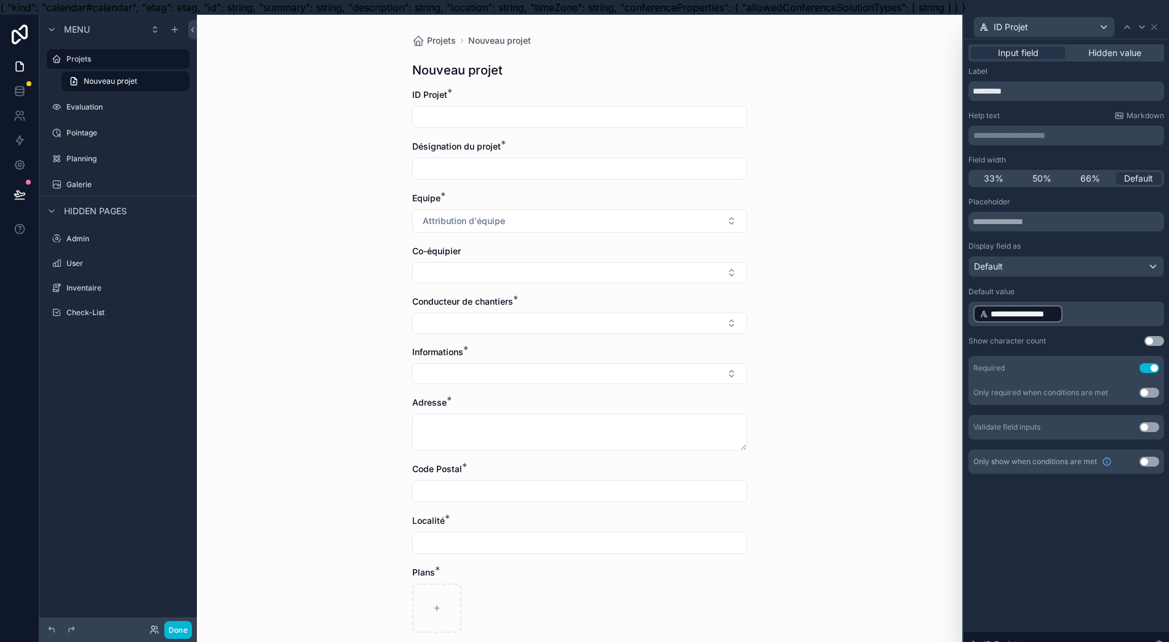
click at [1018, 530] on div "**********" at bounding box center [1067, 347] width 206 height 617
click at [1154, 342] on button "Use setting" at bounding box center [1155, 341] width 20 height 10
click at [969, 313] on div "**********" at bounding box center [1067, 314] width 196 height 25
click at [1080, 307] on p "**********" at bounding box center [1067, 314] width 188 height 20
drag, startPoint x: 1080, startPoint y: 308, endPoint x: 951, endPoint y: 317, distance: 128.9
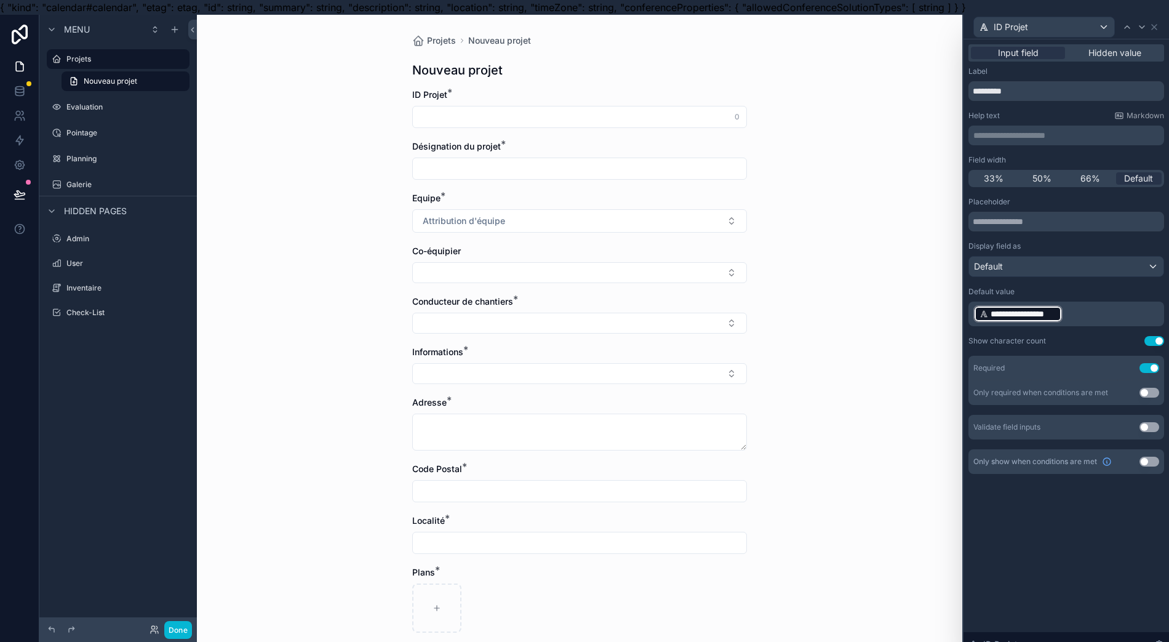
click at [954, 318] on div "**********" at bounding box center [584, 336] width 1169 height 642
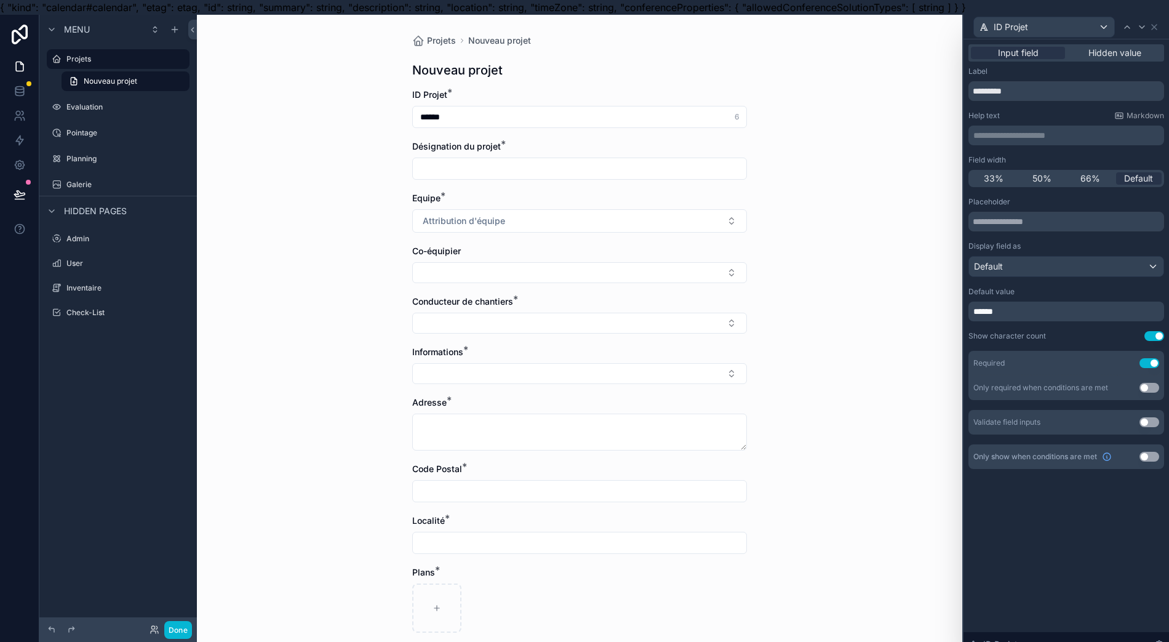
click at [1076, 314] on p "******" at bounding box center [1067, 311] width 188 height 12
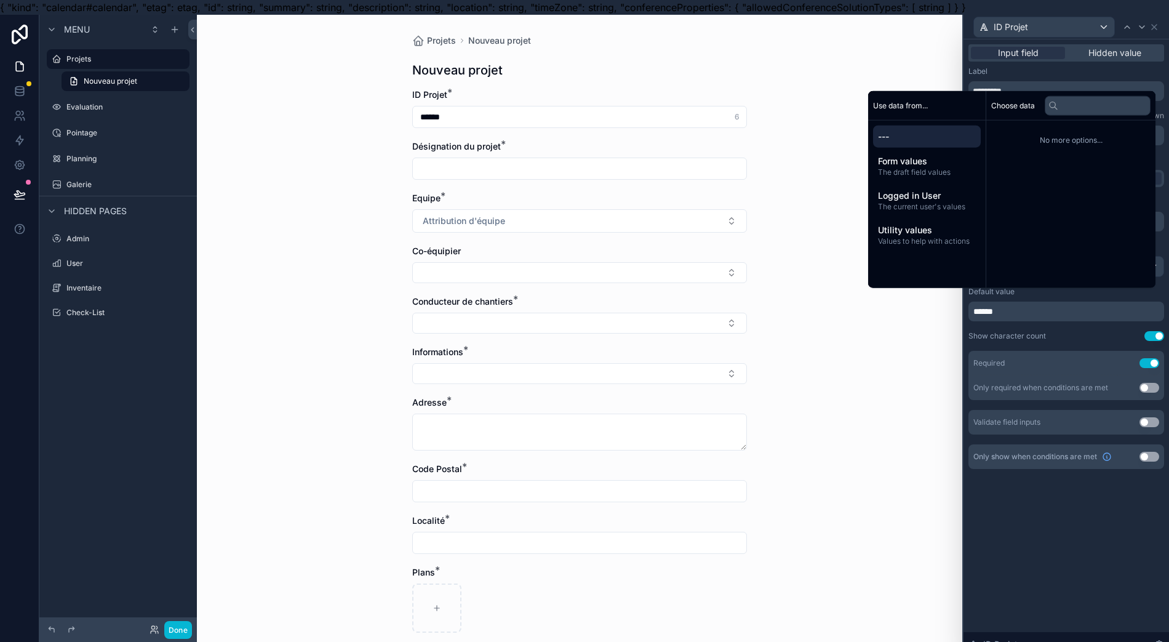
click at [943, 212] on span "The current user's values" at bounding box center [927, 207] width 98 height 10
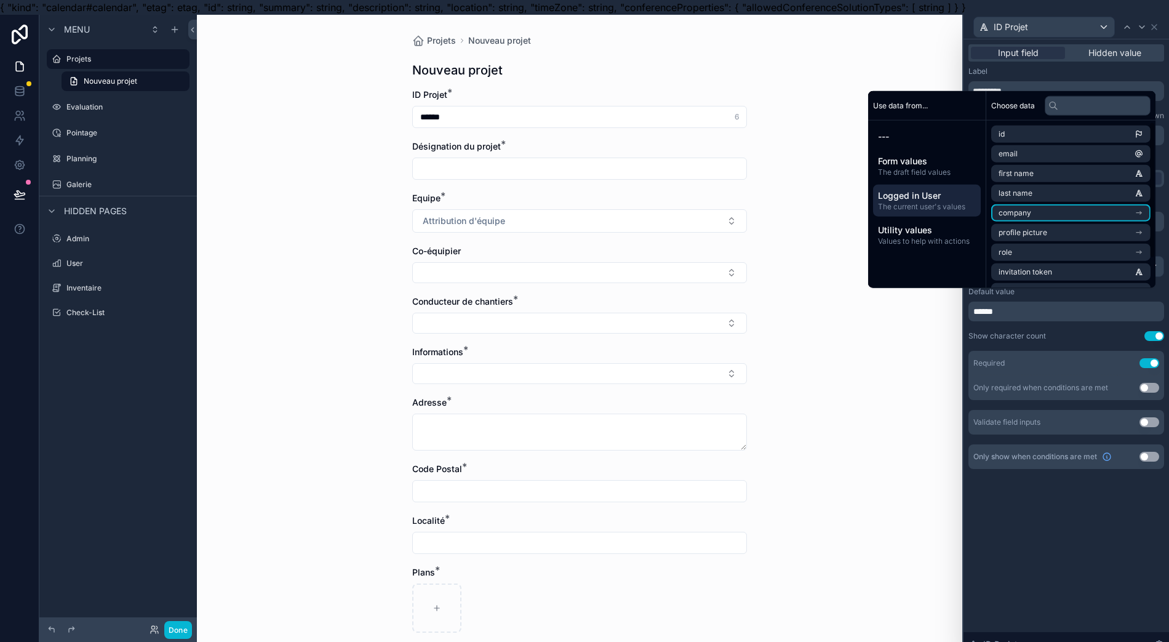
scroll to position [37, 0]
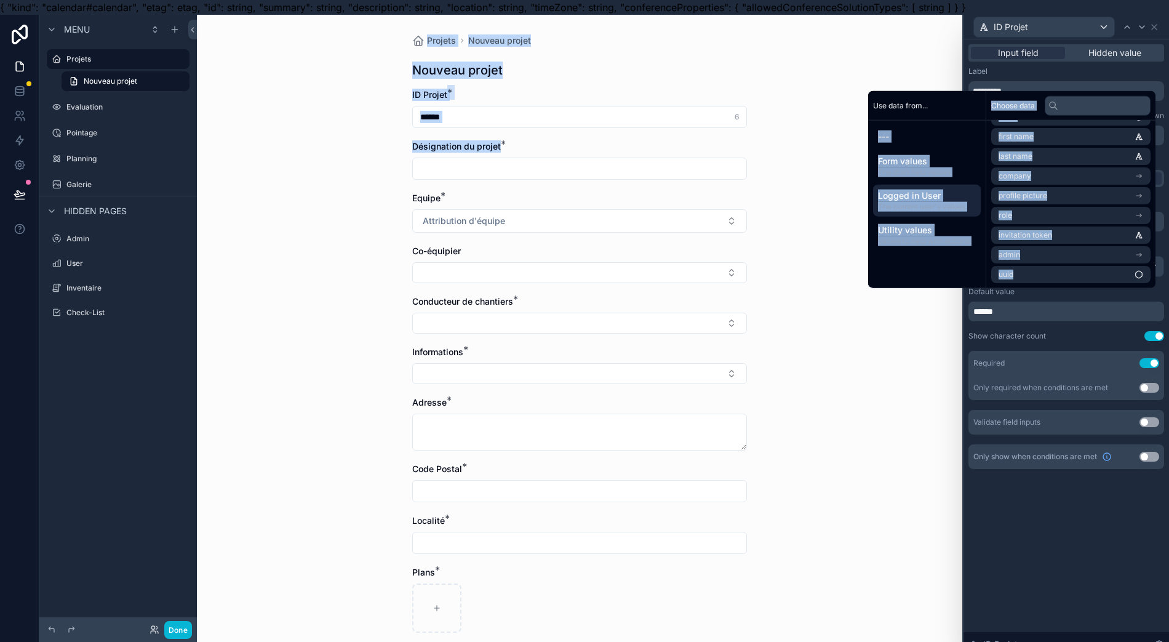
click at [868, 156] on div "--- Form values The draft field values Logged in User The current user's values…" at bounding box center [927, 188] width 118 height 135
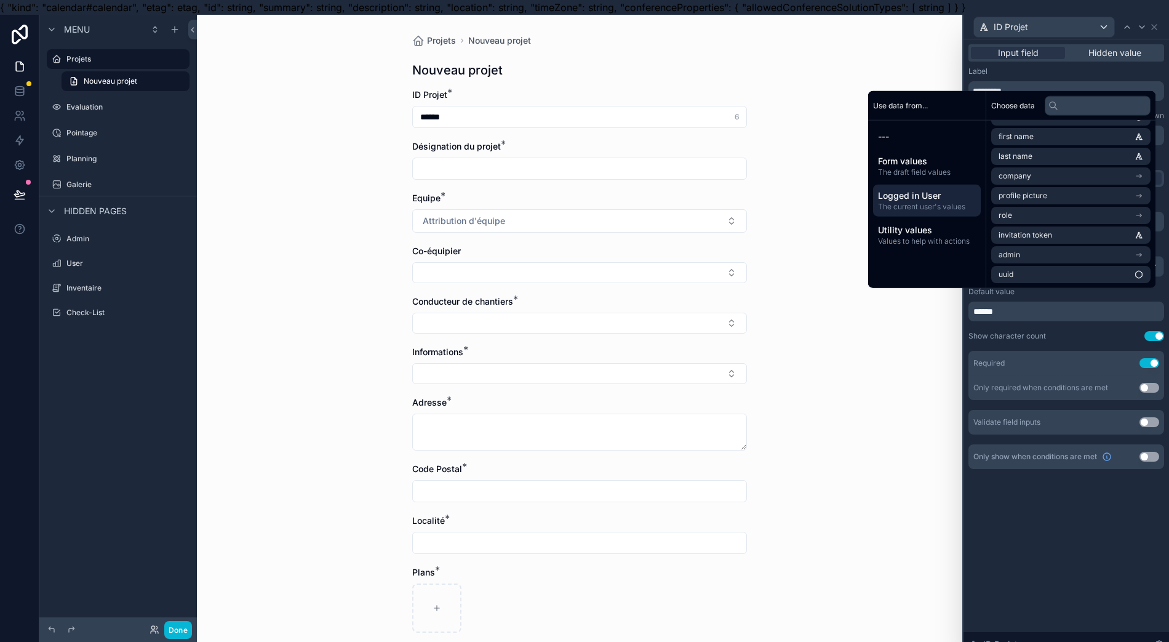
drag, startPoint x: 910, startPoint y: 192, endPoint x: 907, endPoint y: 183, distance: 9.1
click at [908, 182] on div "Form values The draft field values" at bounding box center [927, 166] width 108 height 32
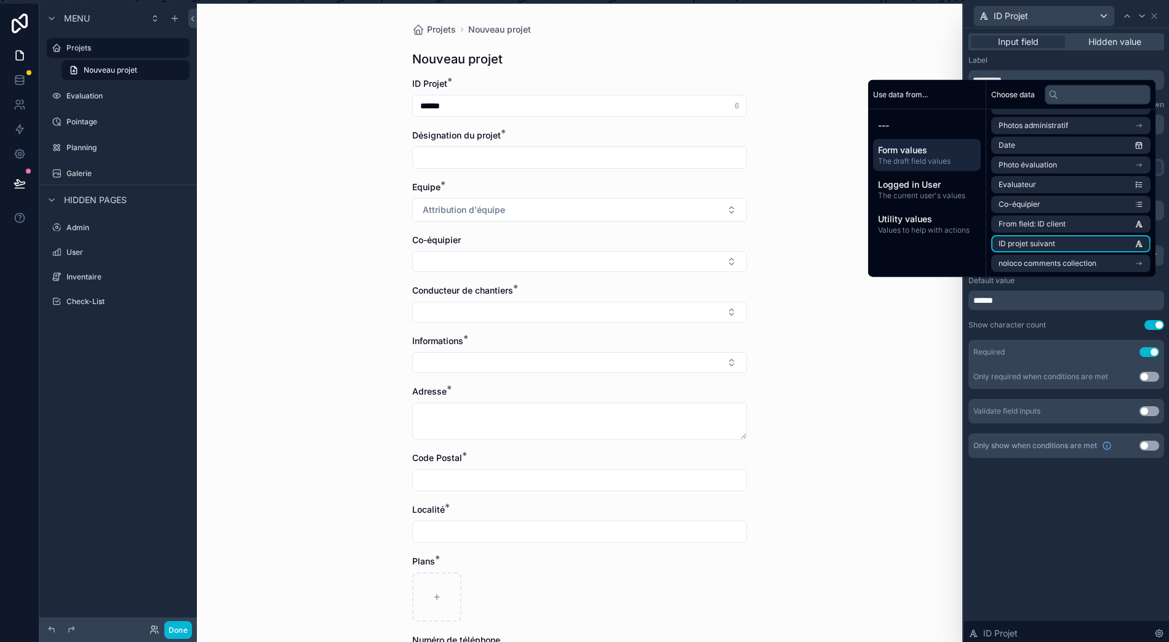
scroll to position [27, 12]
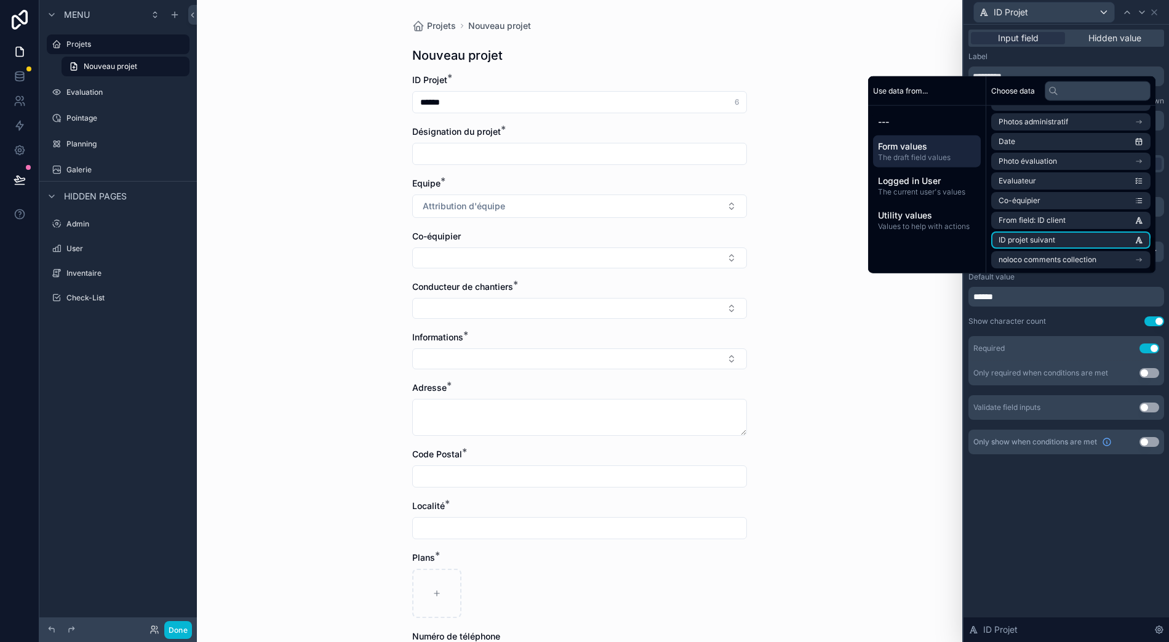
click at [1090, 246] on li "ID projet suivant" at bounding box center [1070, 239] width 159 height 17
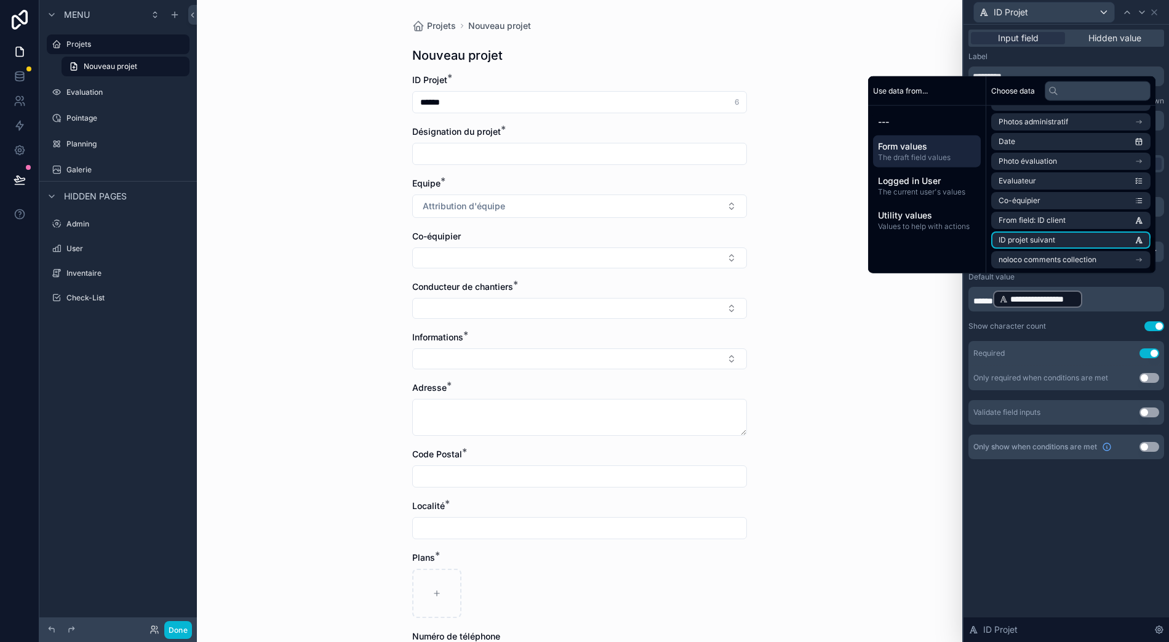
scroll to position [0, 12]
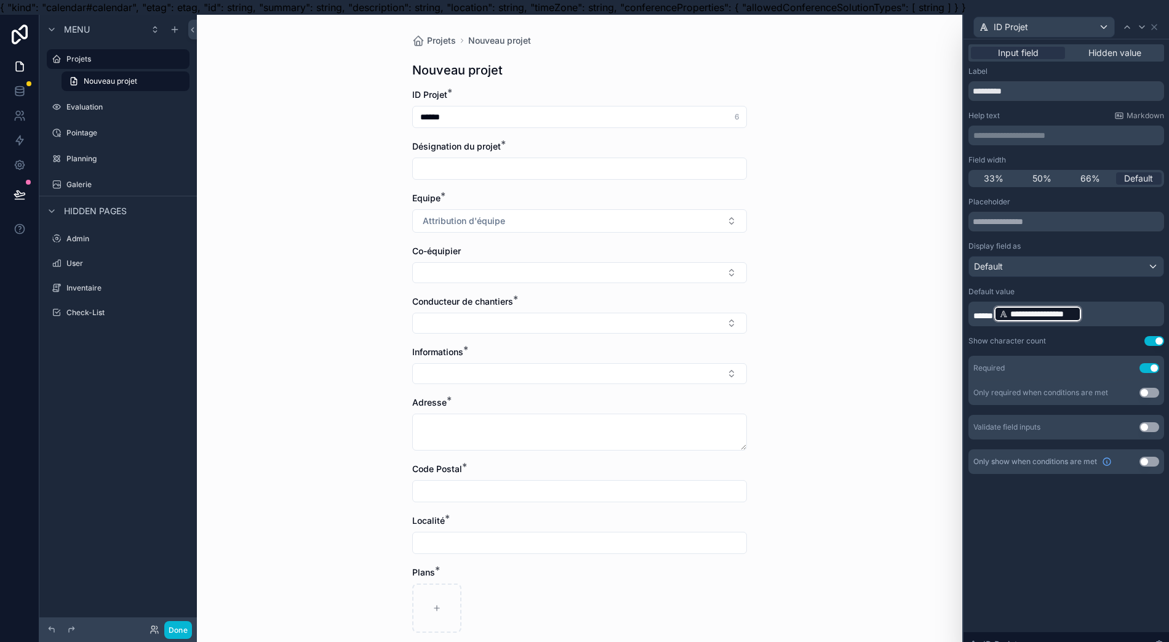
click at [1106, 314] on p "**********" at bounding box center [1067, 314] width 188 height 20
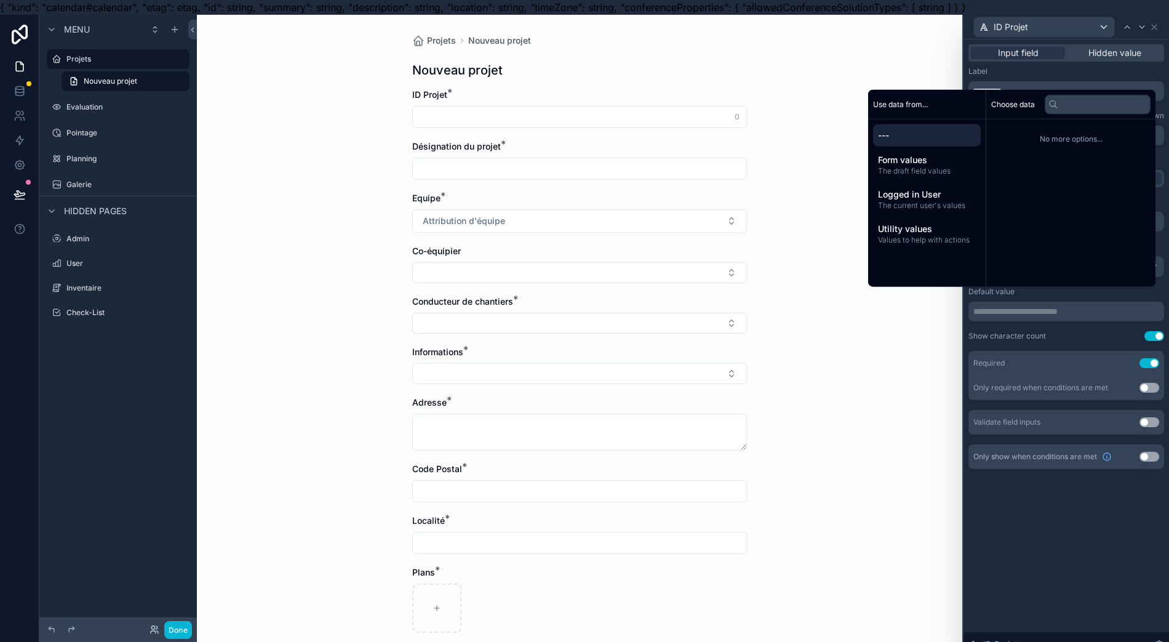
click at [904, 245] on span "Values to help with actions" at bounding box center [927, 240] width 98 height 10
click at [1018, 138] on span "Empty value" at bounding box center [1020, 133] width 43 height 10
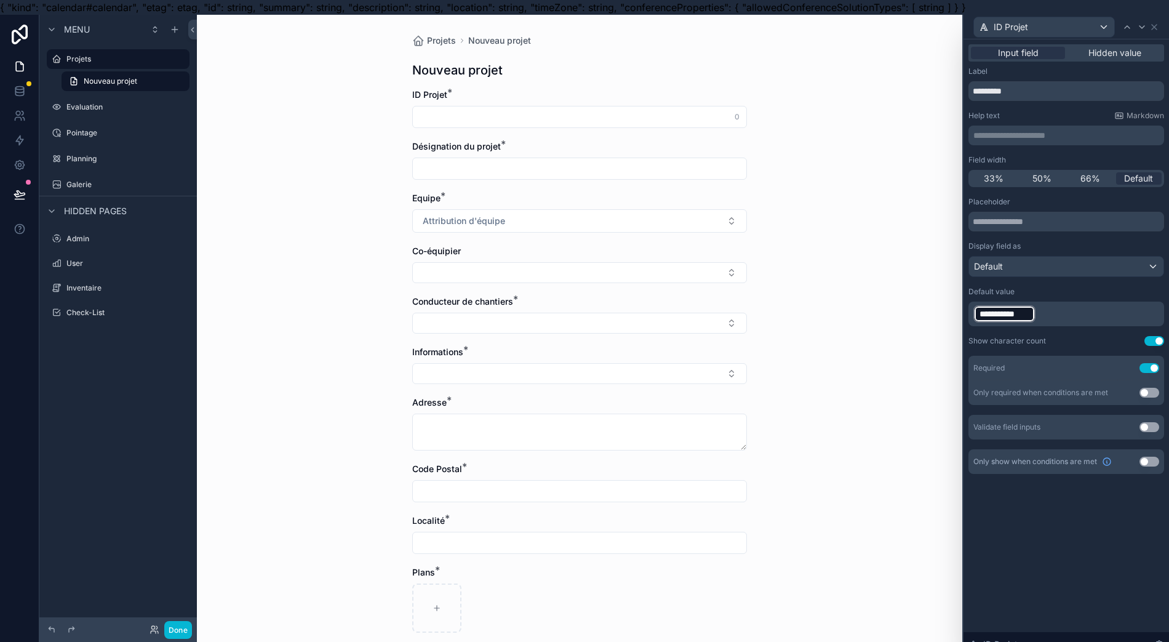
click at [1039, 311] on p "**********" at bounding box center [1067, 314] width 188 height 20
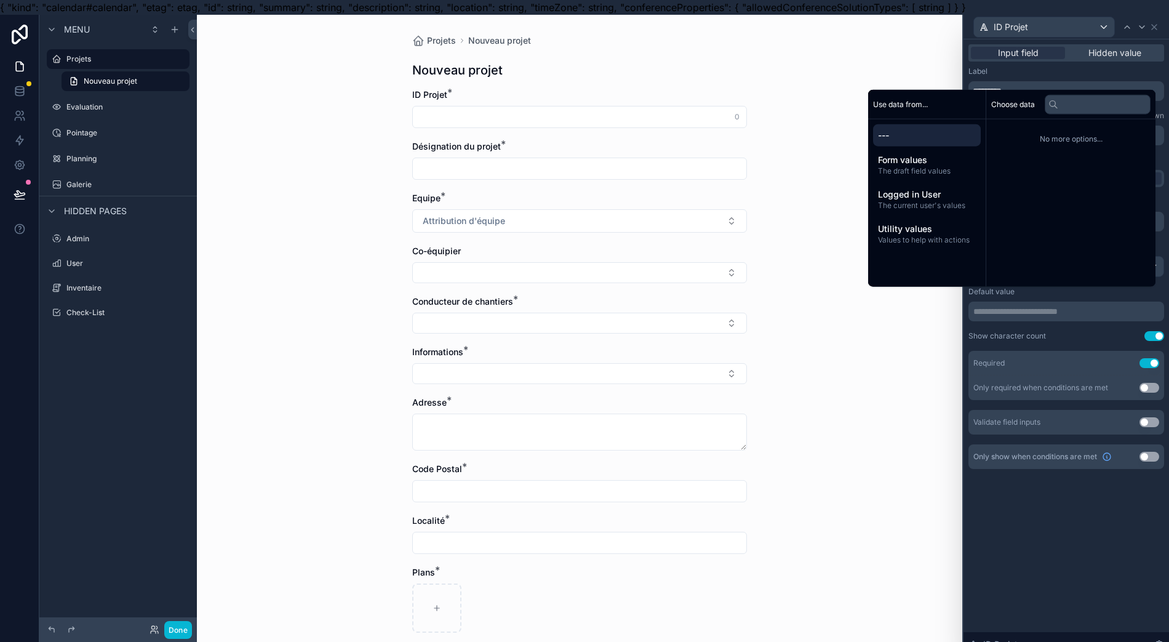
click at [917, 201] on span "Logged in User" at bounding box center [927, 194] width 98 height 12
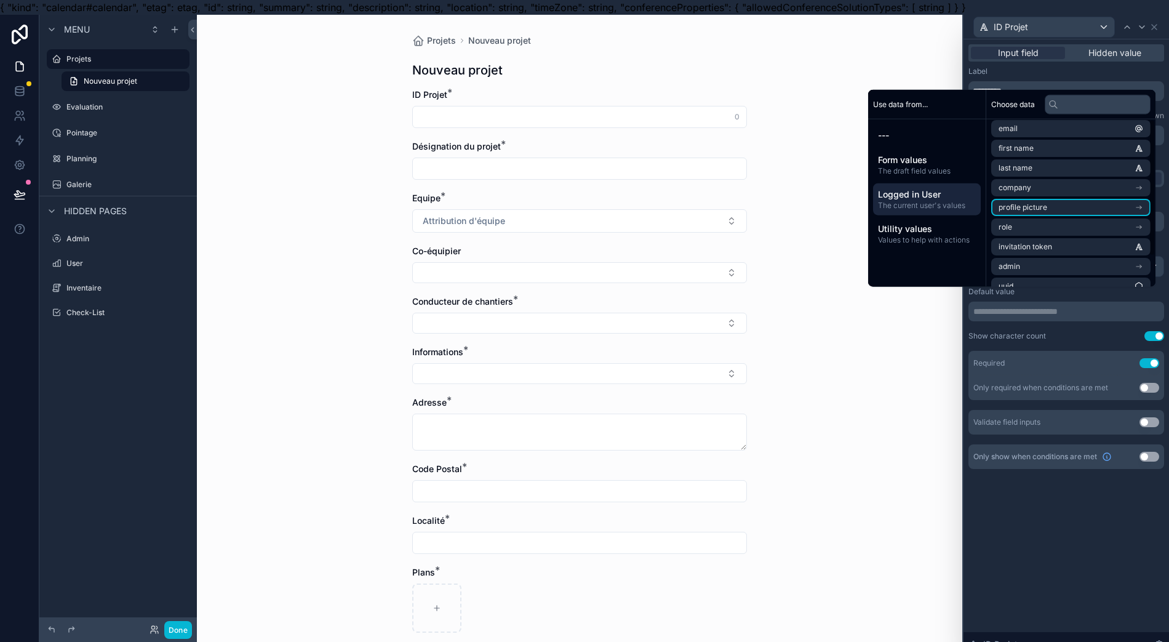
scroll to position [37, 0]
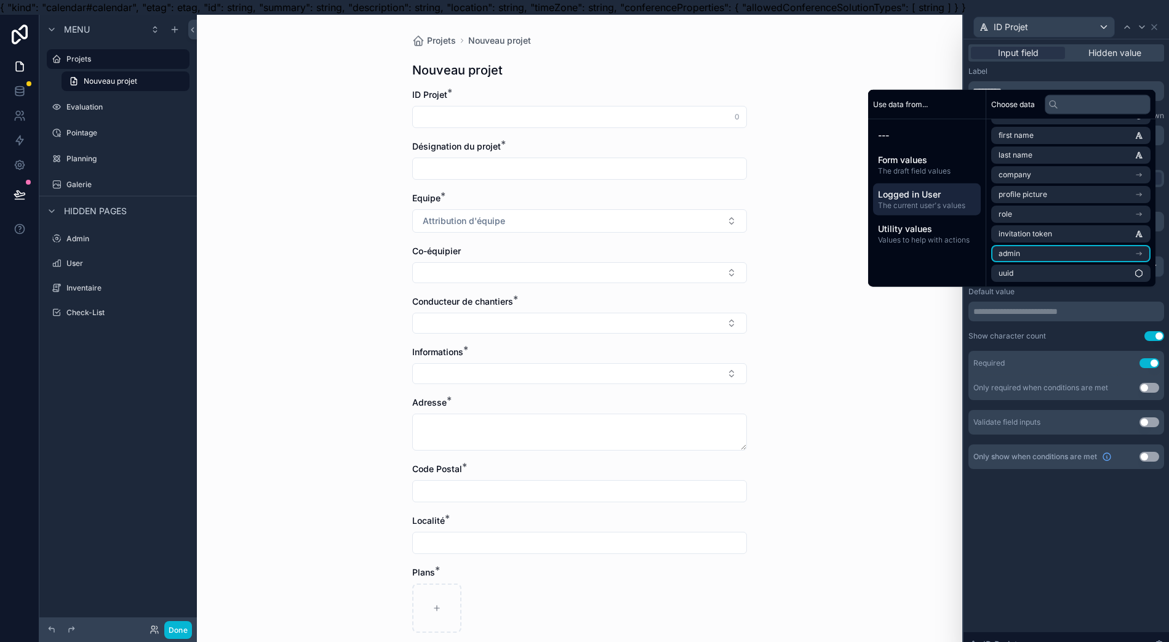
click at [1065, 257] on li "admin" at bounding box center [1070, 253] width 159 height 17
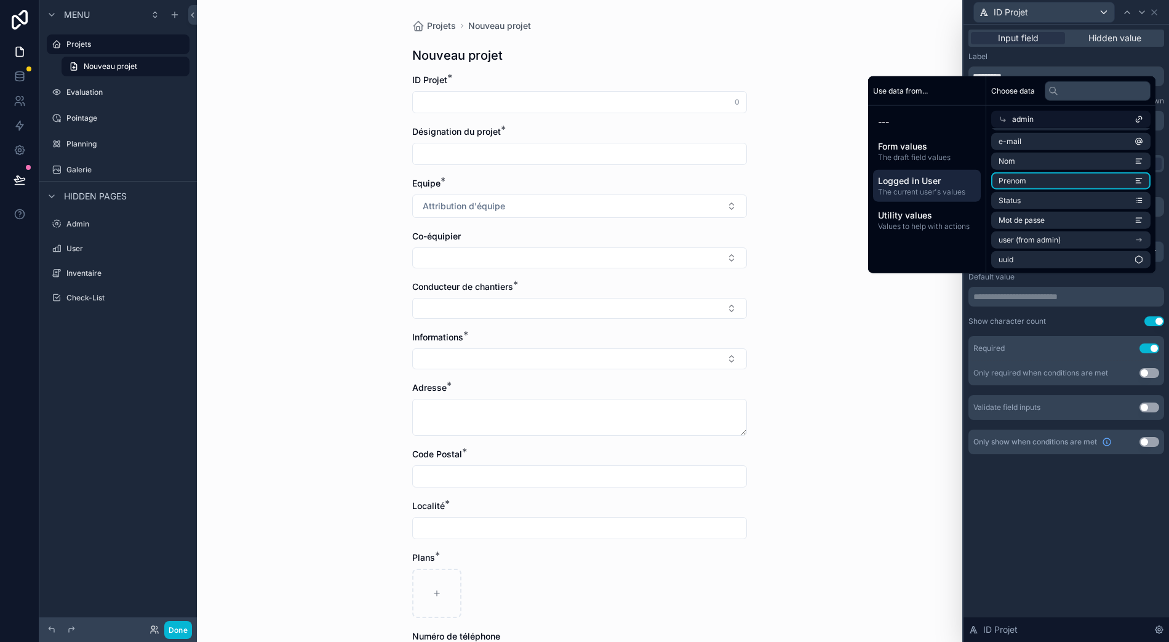
scroll to position [27, 12]
click at [1071, 222] on li "Mot de passe" at bounding box center [1070, 220] width 159 height 17
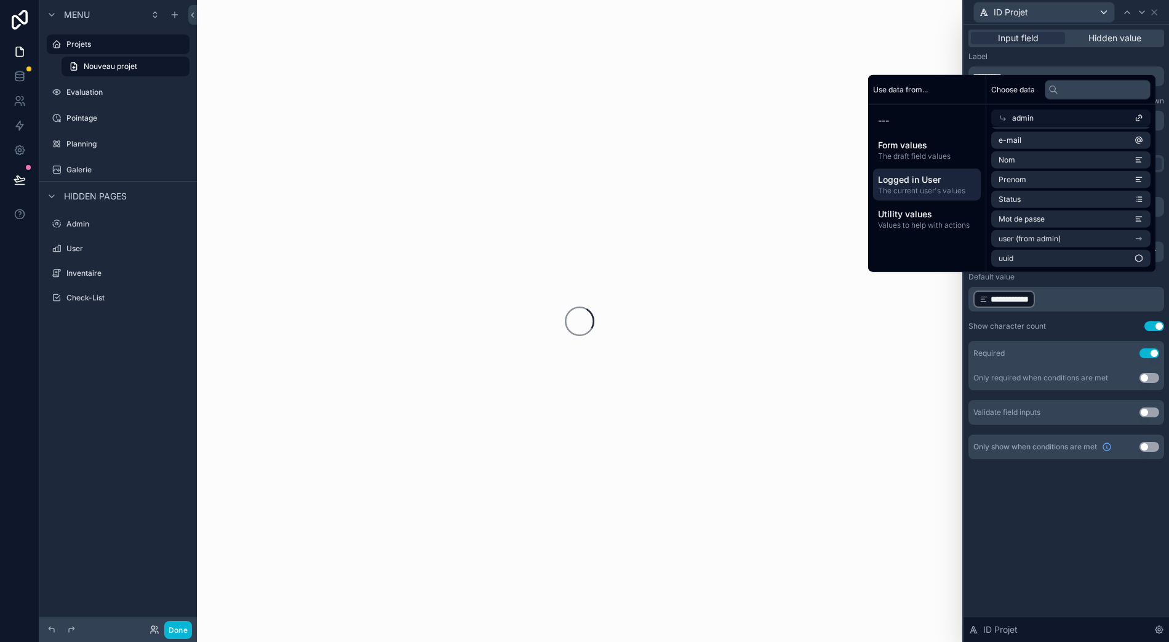
scroll to position [0, 12]
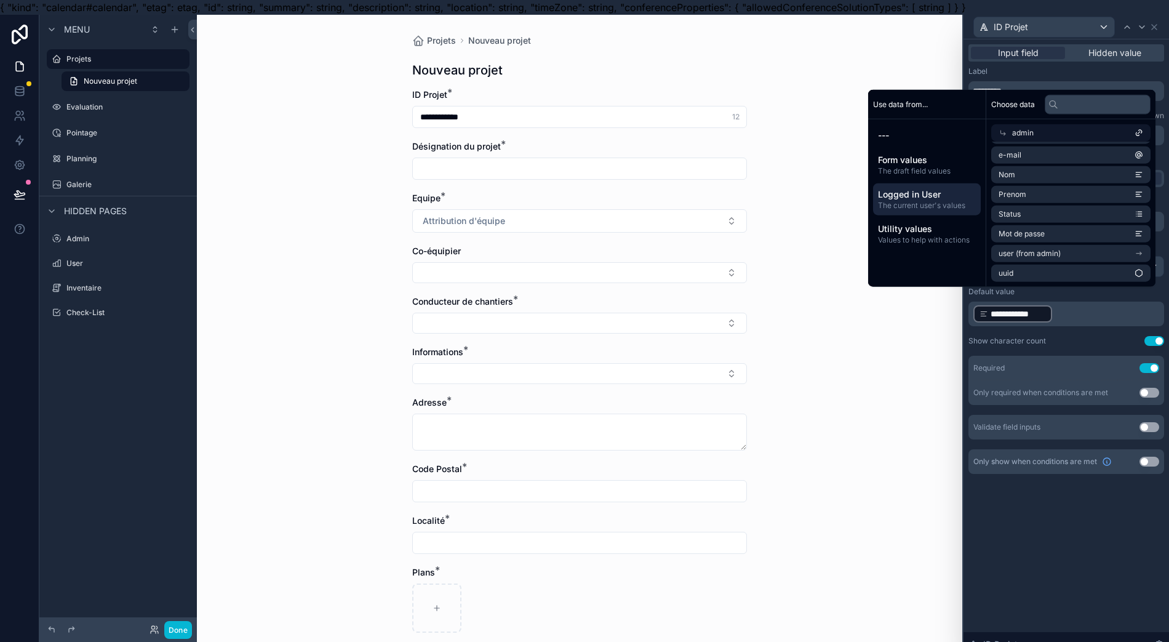
click at [1063, 313] on p "**********" at bounding box center [1067, 314] width 188 height 20
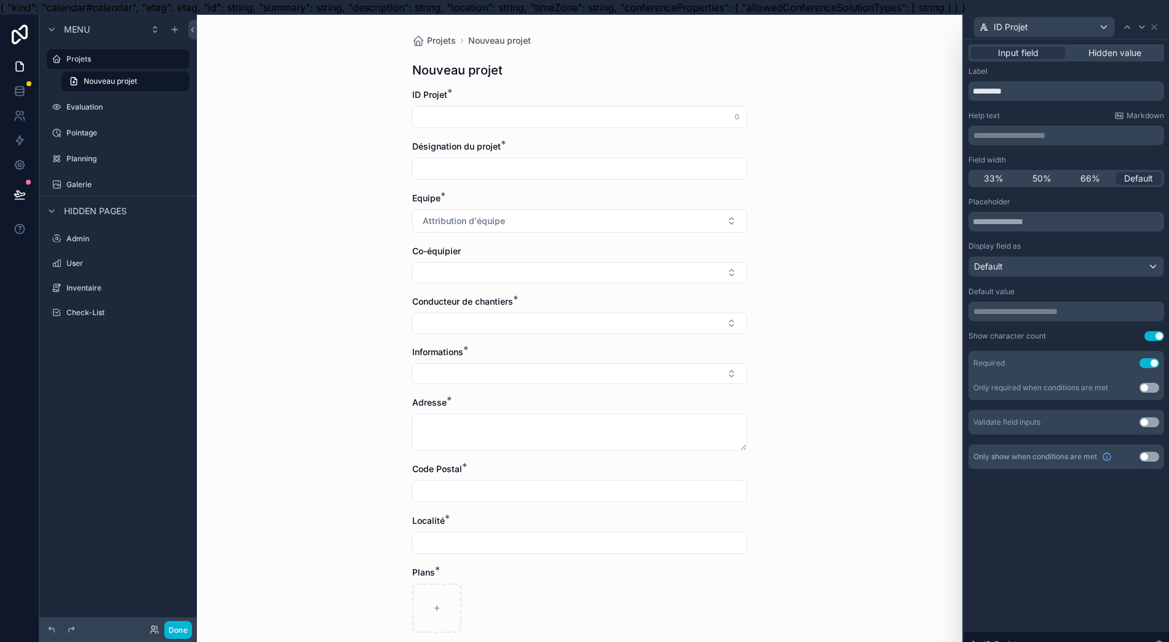
click at [1043, 470] on div "**********" at bounding box center [1067, 268] width 206 height 459
click at [95, 67] on div "Projets" at bounding box center [118, 59] width 138 height 20
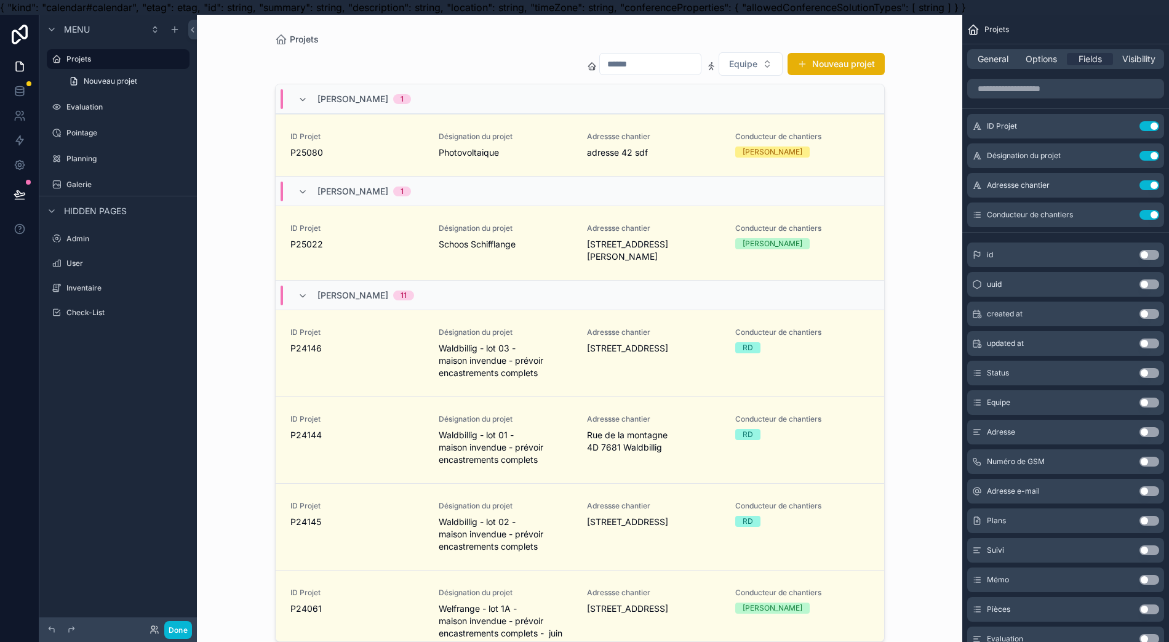
click at [106, 73] on link "Nouveau projet" at bounding box center [126, 81] width 128 height 20
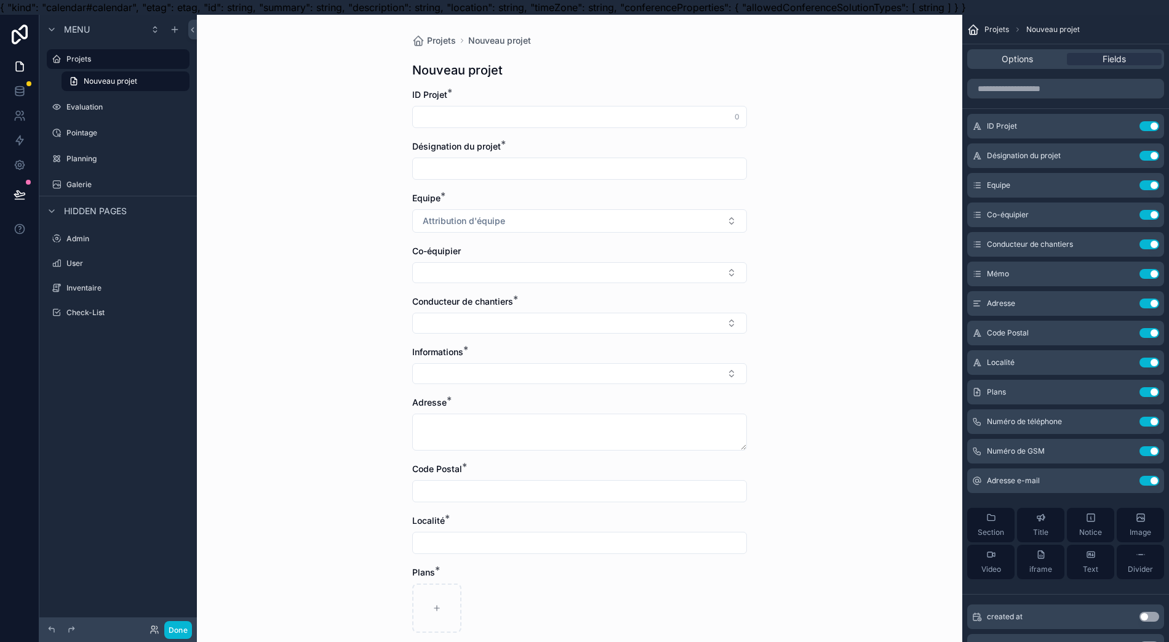
click at [1053, 55] on div "Options" at bounding box center [1017, 59] width 95 height 12
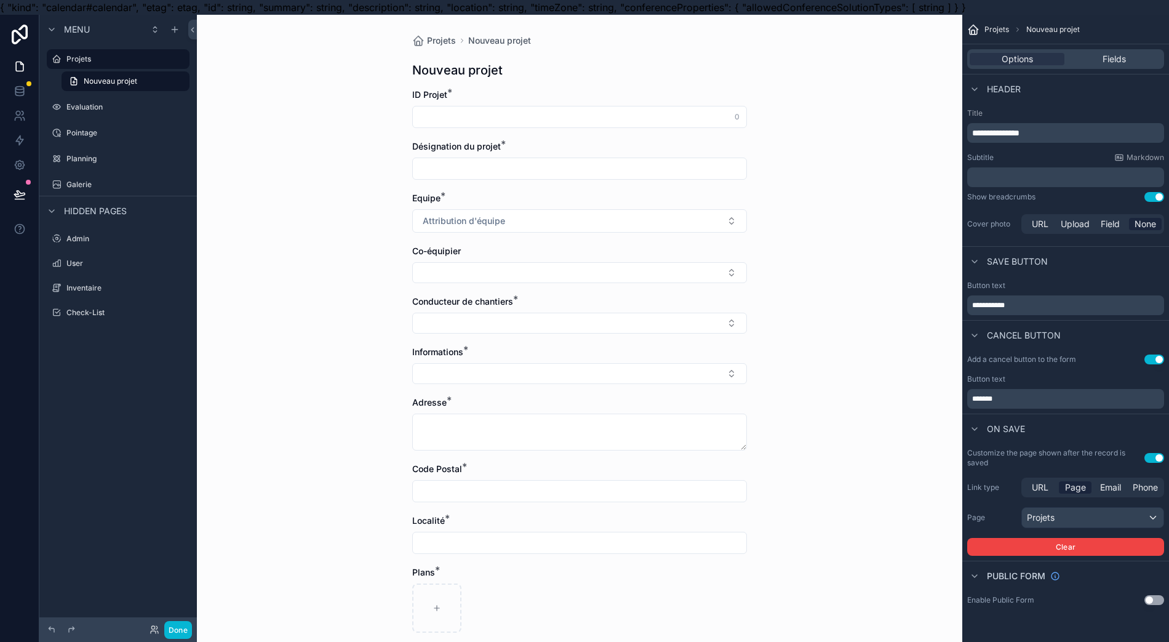
click at [1077, 128] on p "**********" at bounding box center [1067, 133] width 190 height 12
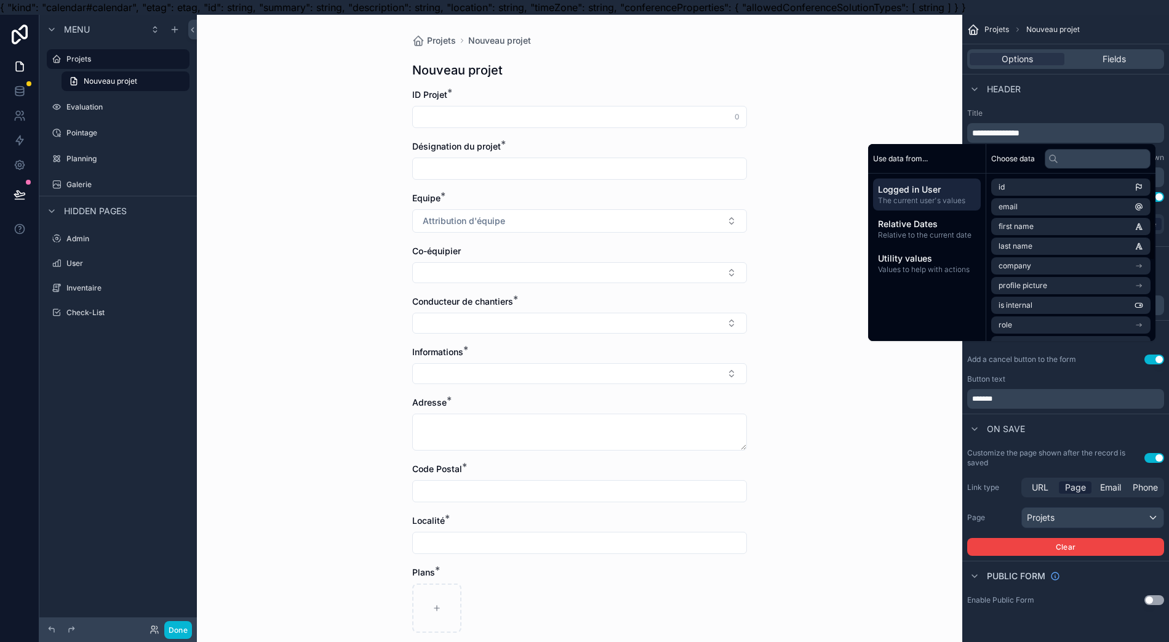
click at [955, 233] on span "Relative to the current date" at bounding box center [927, 235] width 98 height 10
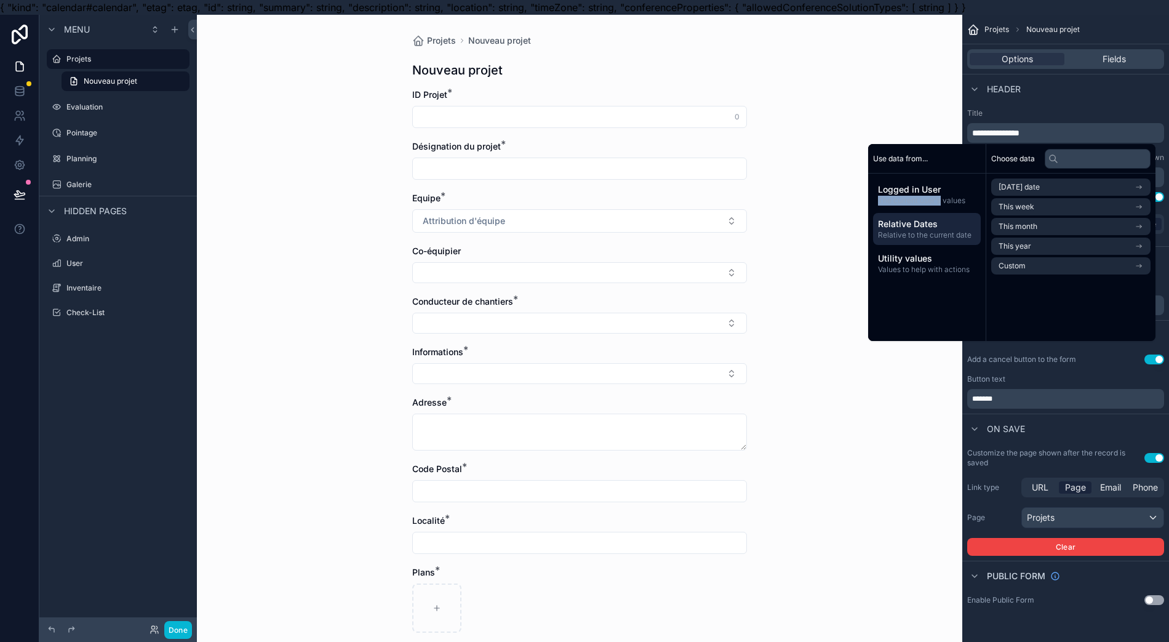
click at [936, 194] on div "Logged in User The current user's values" at bounding box center [927, 194] width 108 height 32
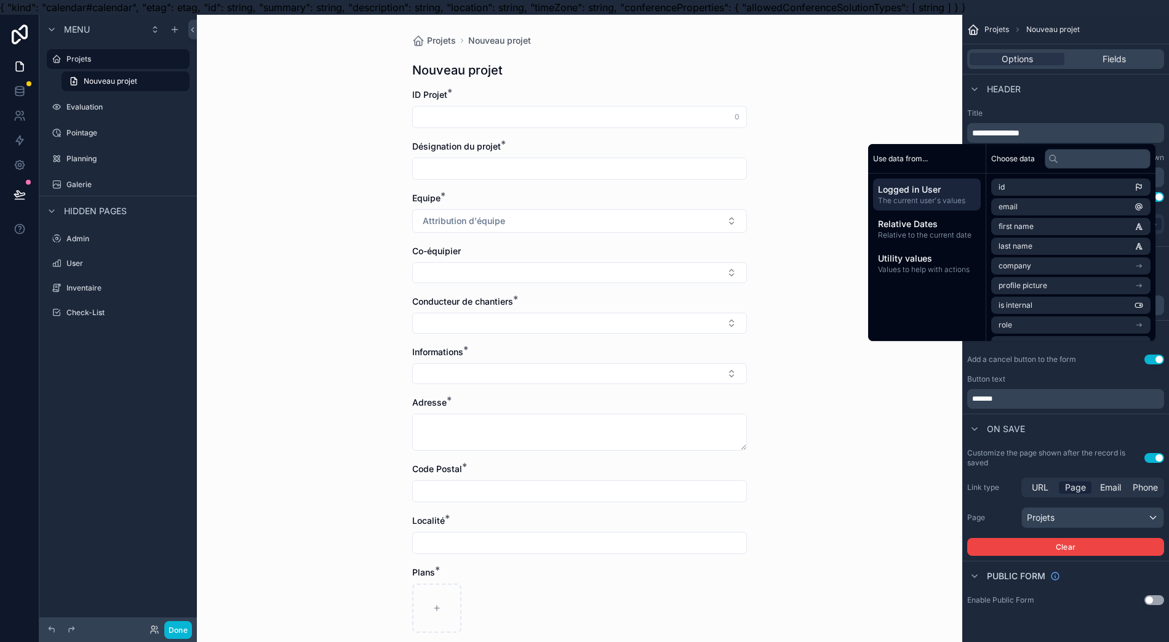
click at [944, 268] on span "Values to help with actions" at bounding box center [927, 270] width 98 height 10
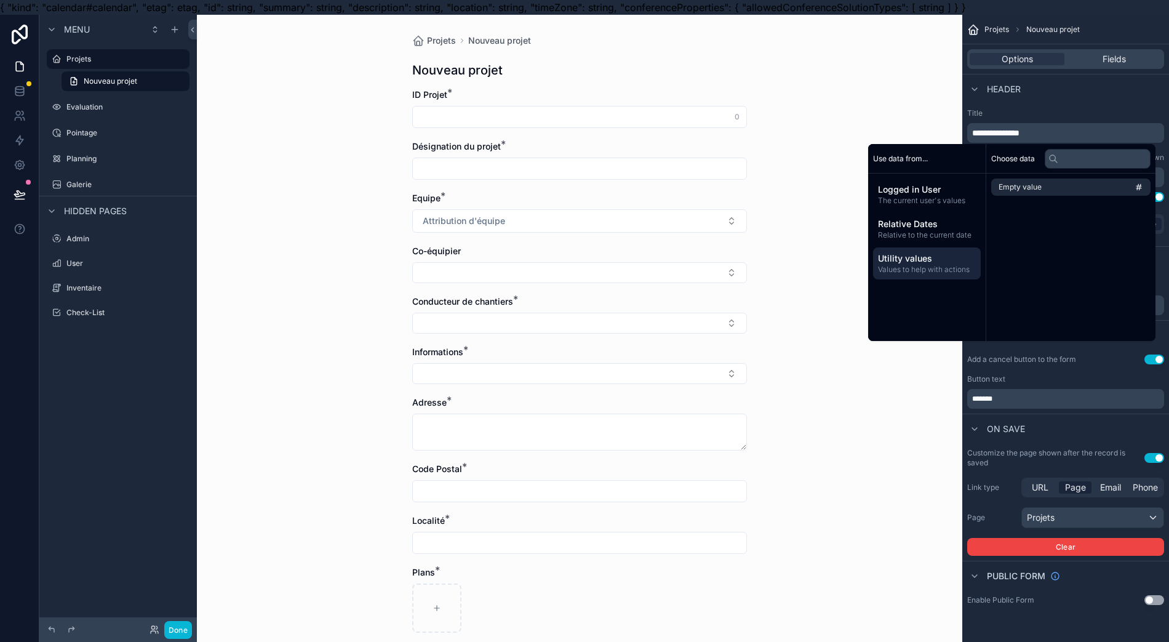
click at [945, 184] on span "Logged in User" at bounding box center [927, 189] width 98 height 12
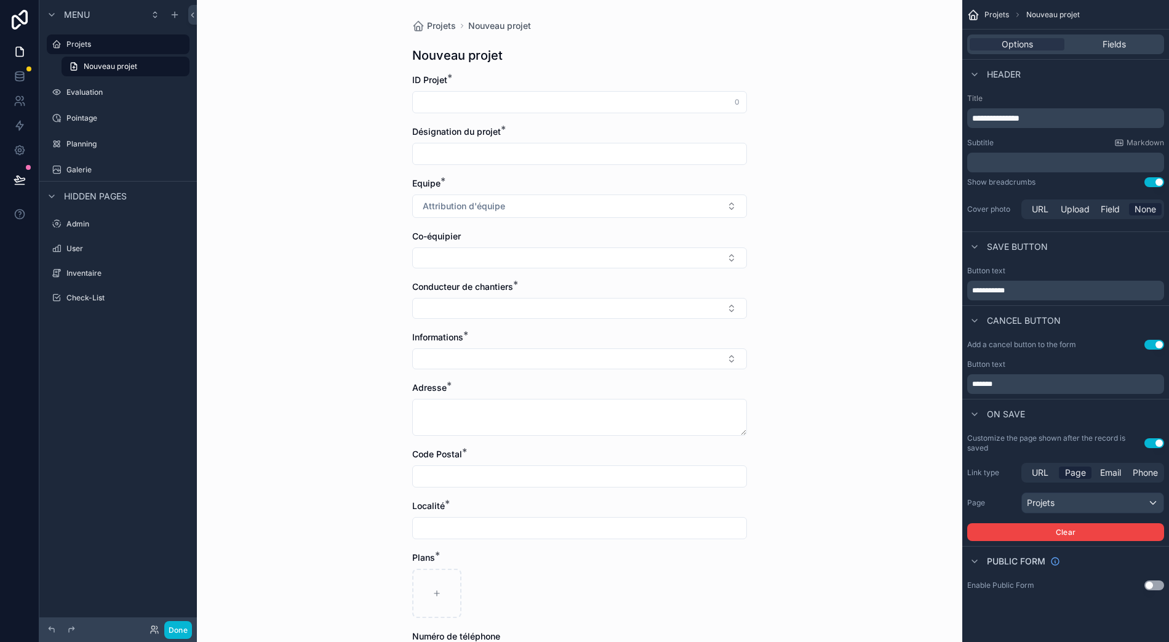
click at [1085, 94] on div "**********" at bounding box center [1065, 111] width 197 height 34
click at [1162, 493] on div "Projets" at bounding box center [1093, 503] width 142 height 20
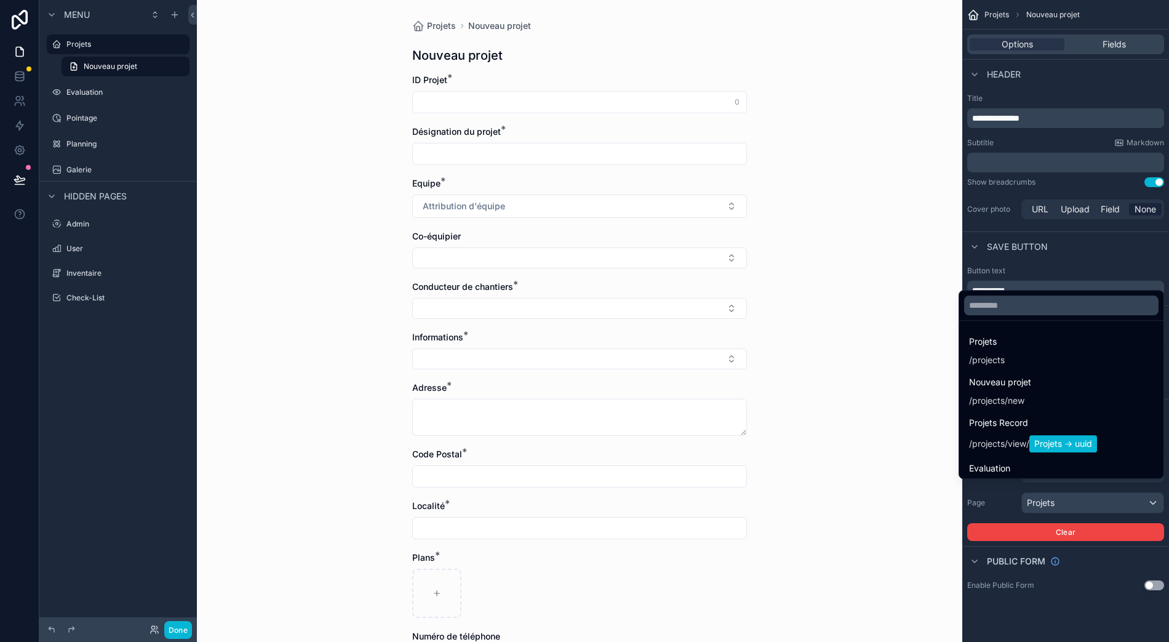
click at [1163, 491] on div "scrollable content" at bounding box center [584, 321] width 1169 height 642
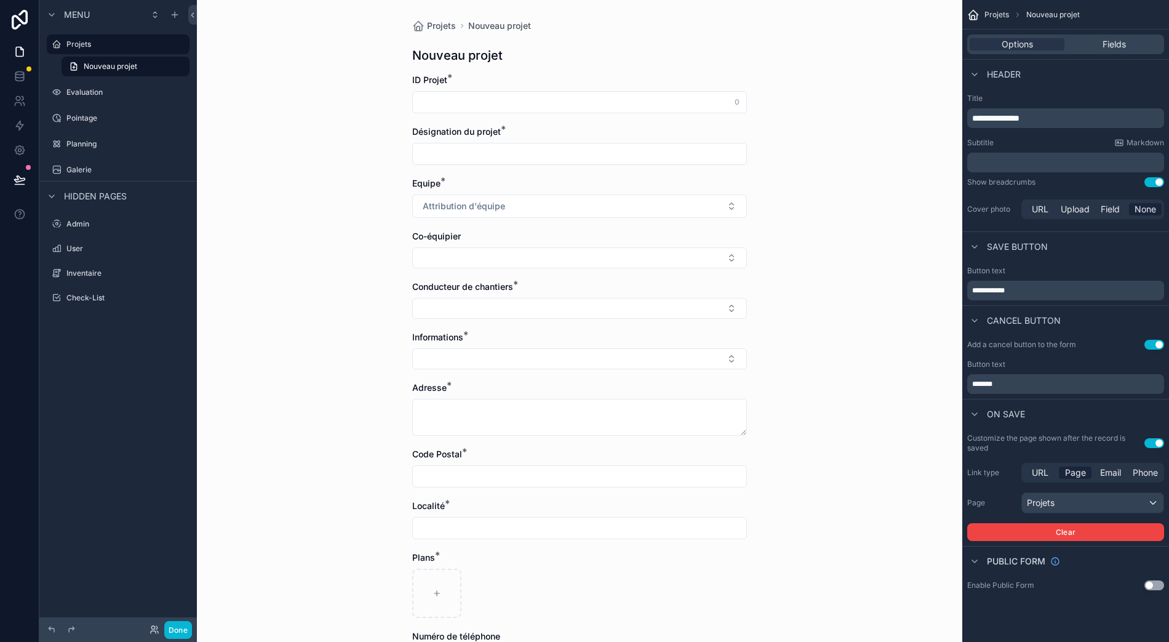
click at [1126, 580] on div "Enable Public Form Use setting" at bounding box center [1065, 585] width 197 height 10
click at [1004, 555] on span "Public form" at bounding box center [1016, 561] width 58 height 12
click at [1006, 555] on span "Public form" at bounding box center [1016, 561] width 58 height 12
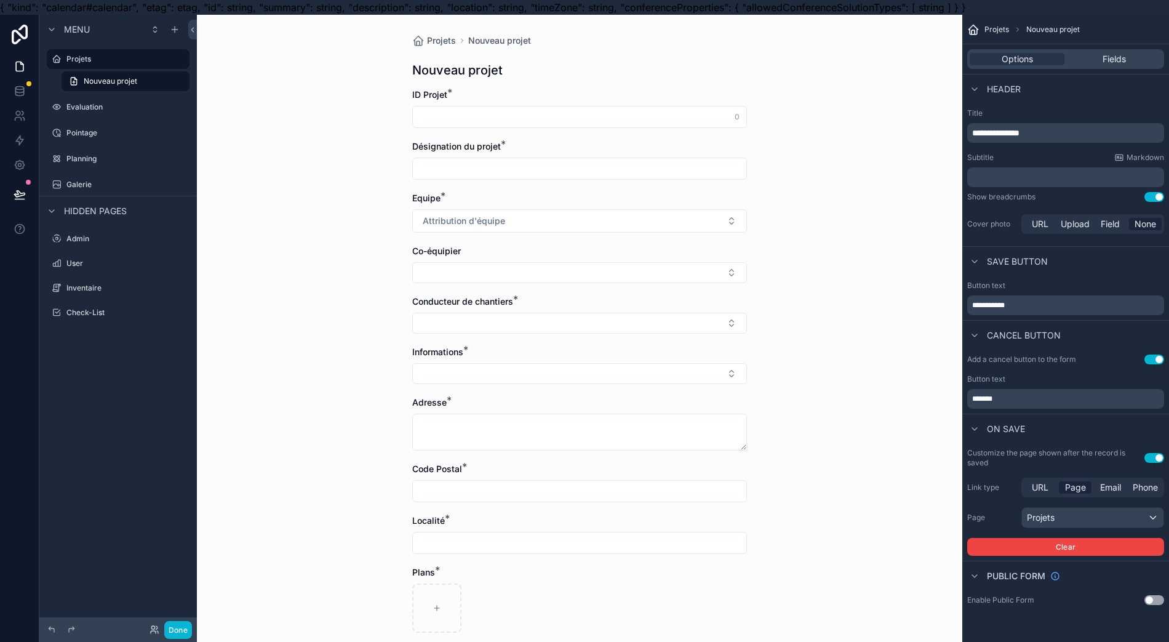
click at [1156, 597] on button "Use setting" at bounding box center [1155, 600] width 20 height 10
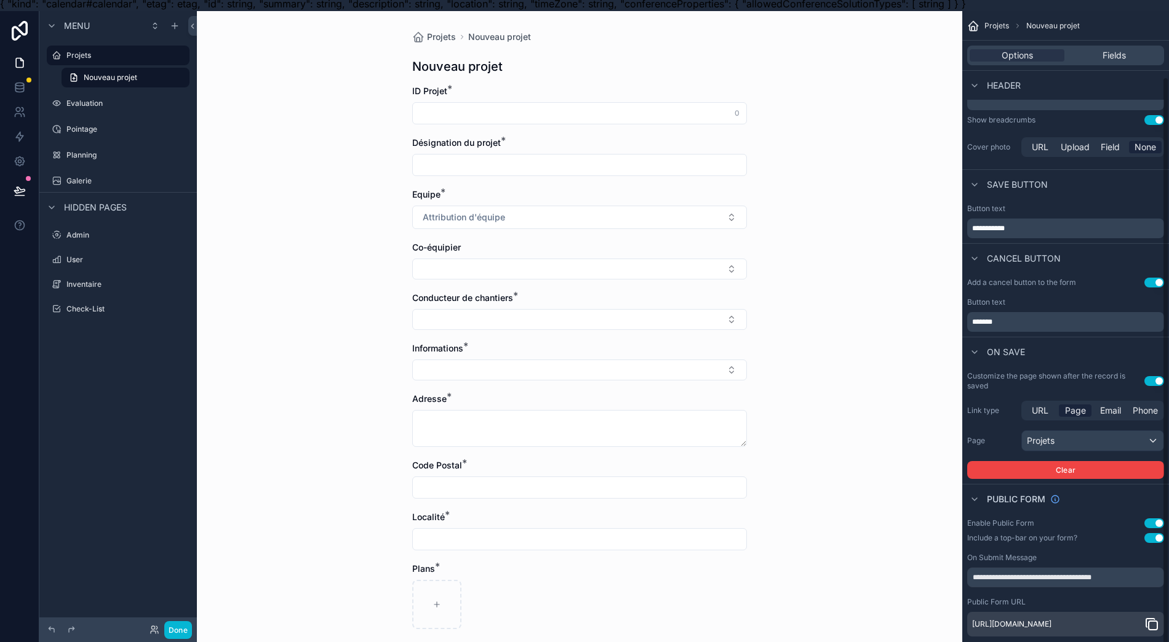
scroll to position [27, 12]
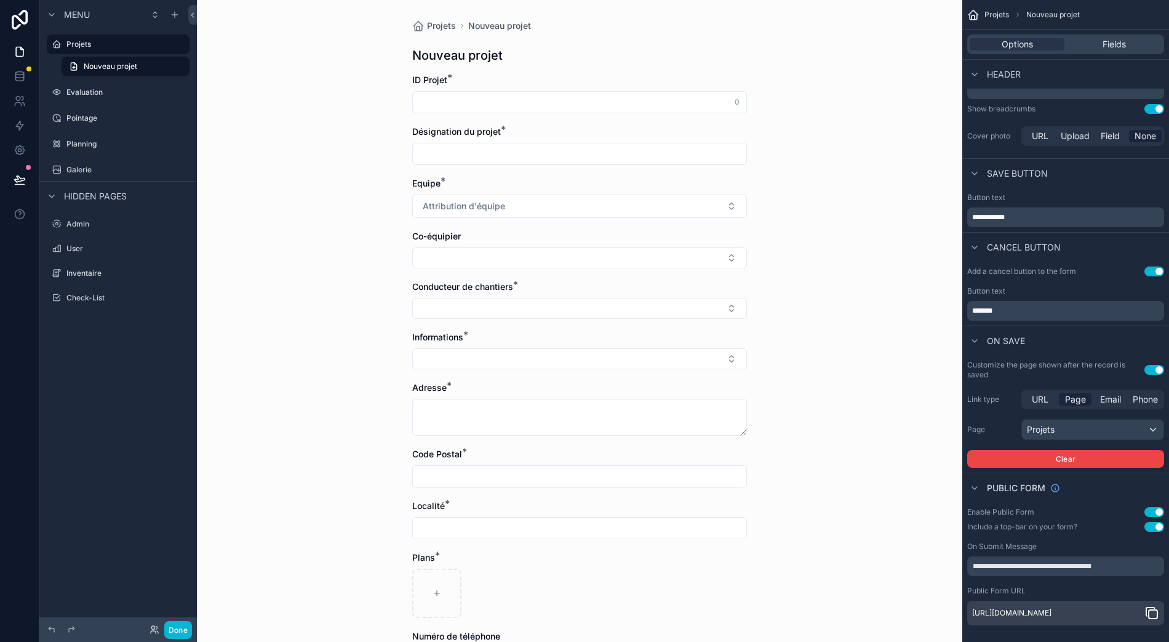
click at [1146, 507] on button "Use setting" at bounding box center [1155, 512] width 20 height 10
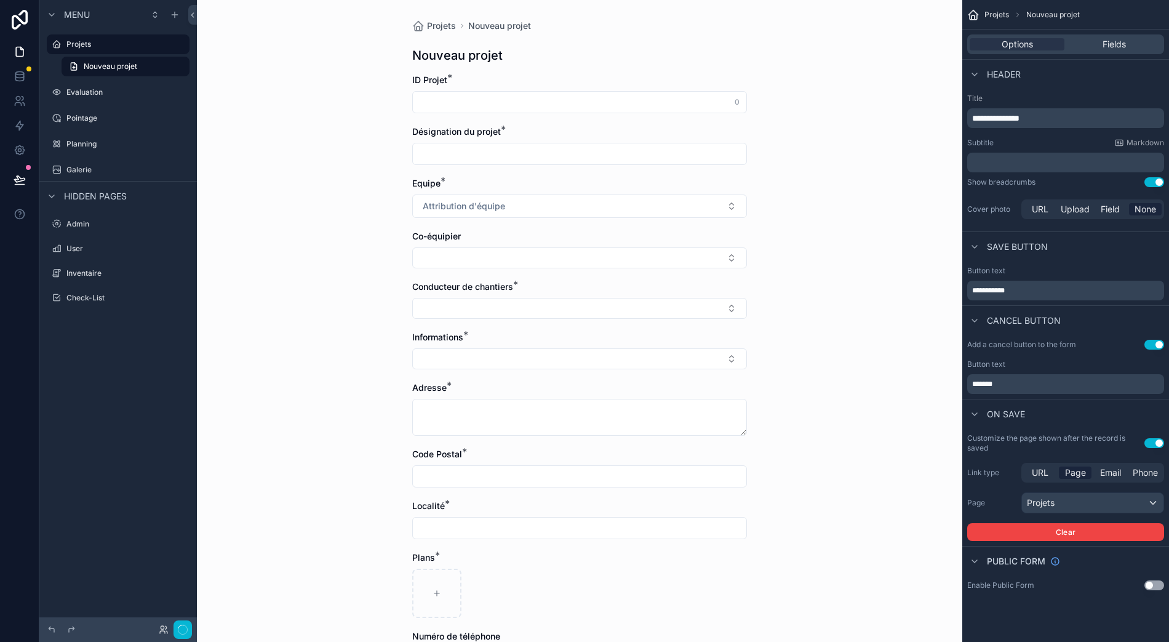
scroll to position [0, 0]
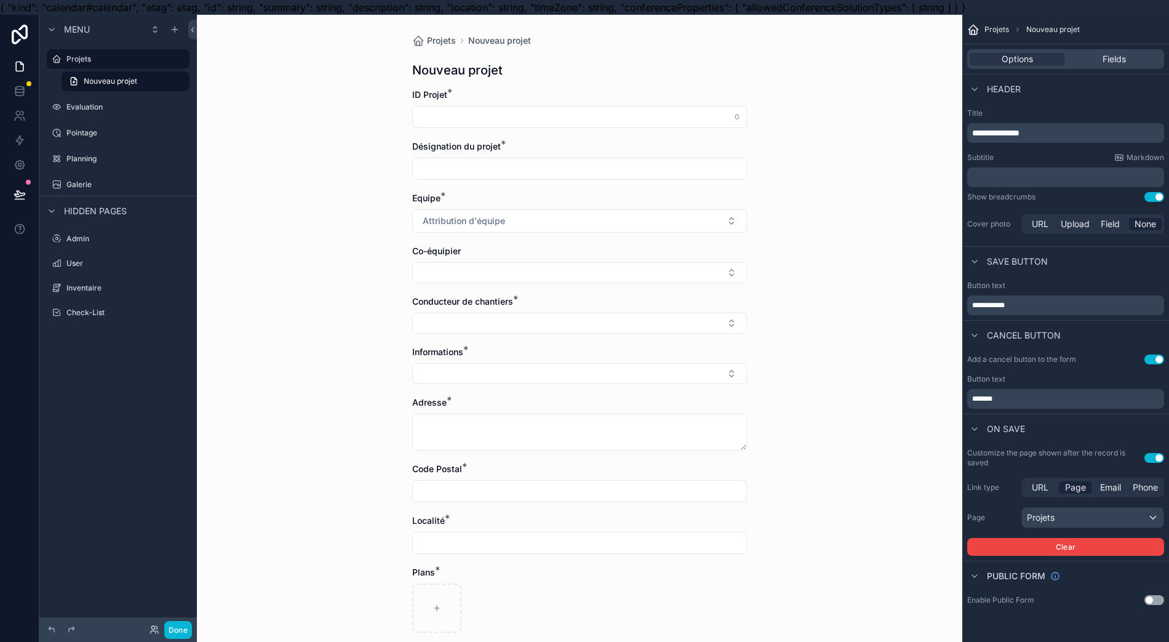
click at [1106, 60] on span "Fields" at bounding box center [1114, 59] width 23 height 12
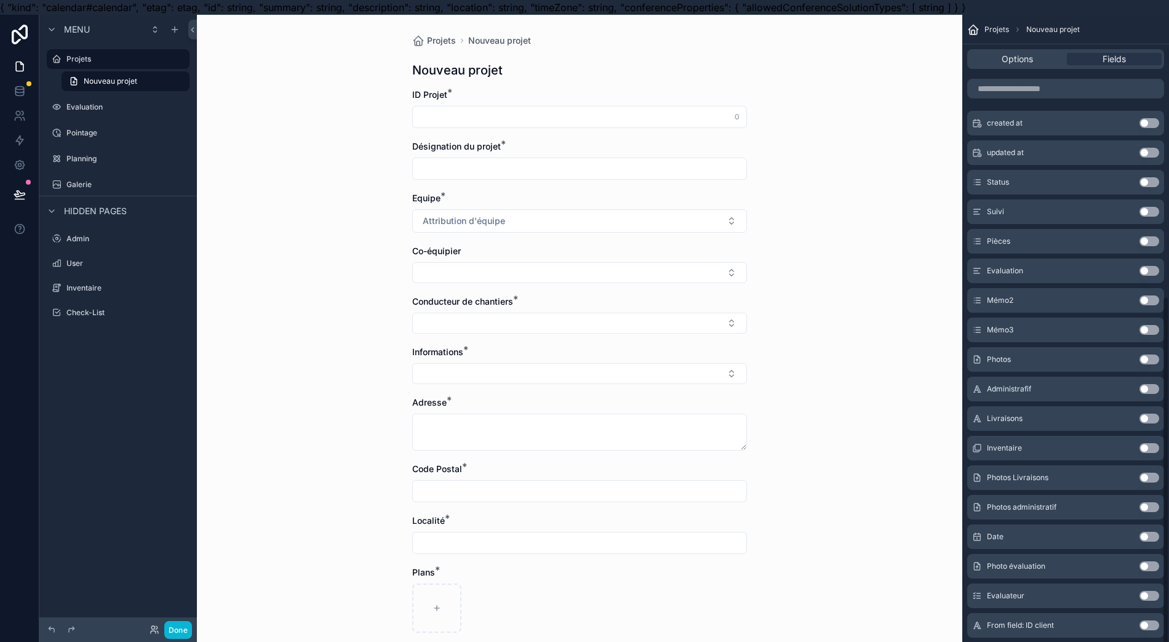
scroll to position [496, 0]
click at [107, 66] on div "Projets" at bounding box center [118, 59] width 138 height 20
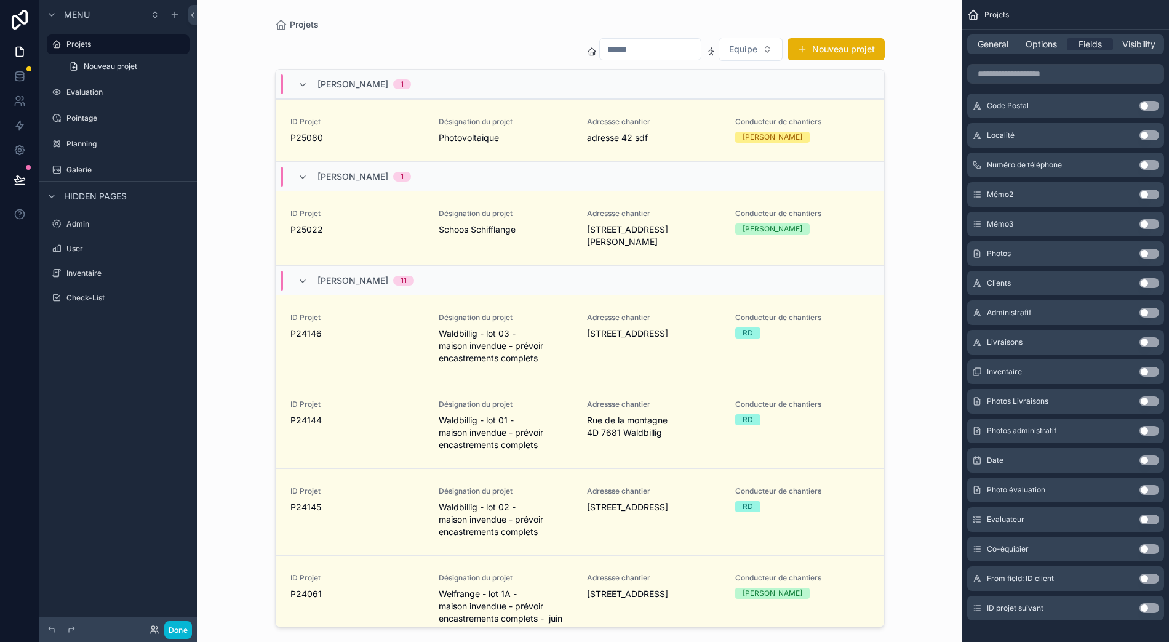
scroll to position [0, 12]
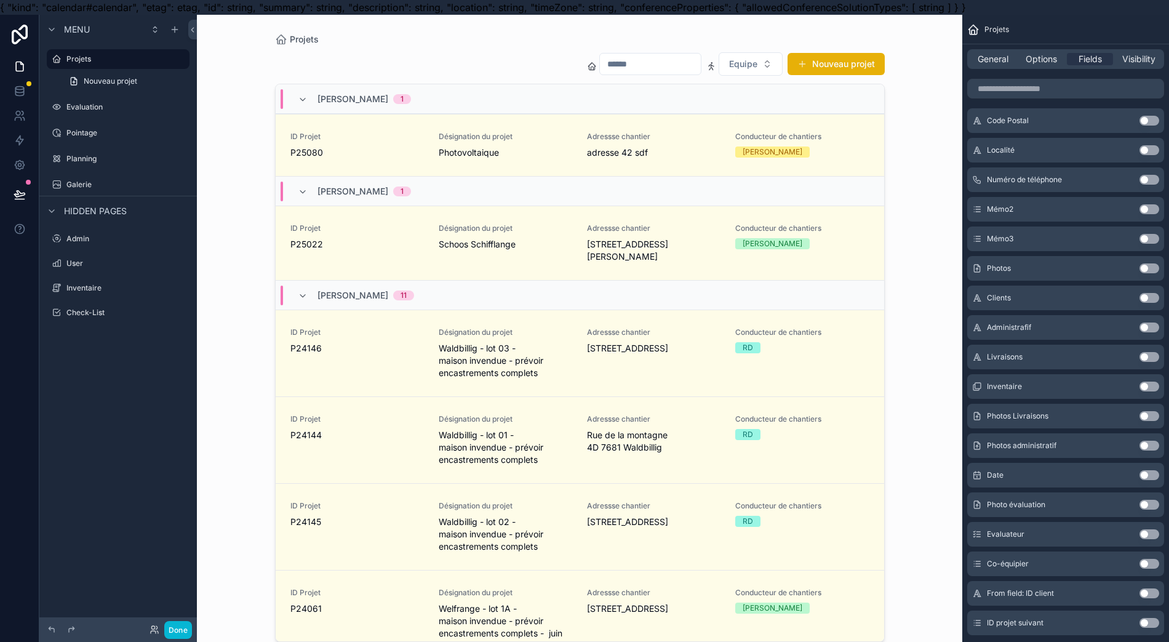
click at [473, 44] on div "Projets" at bounding box center [580, 39] width 610 height 10
click at [976, 60] on div "General" at bounding box center [993, 59] width 46 height 12
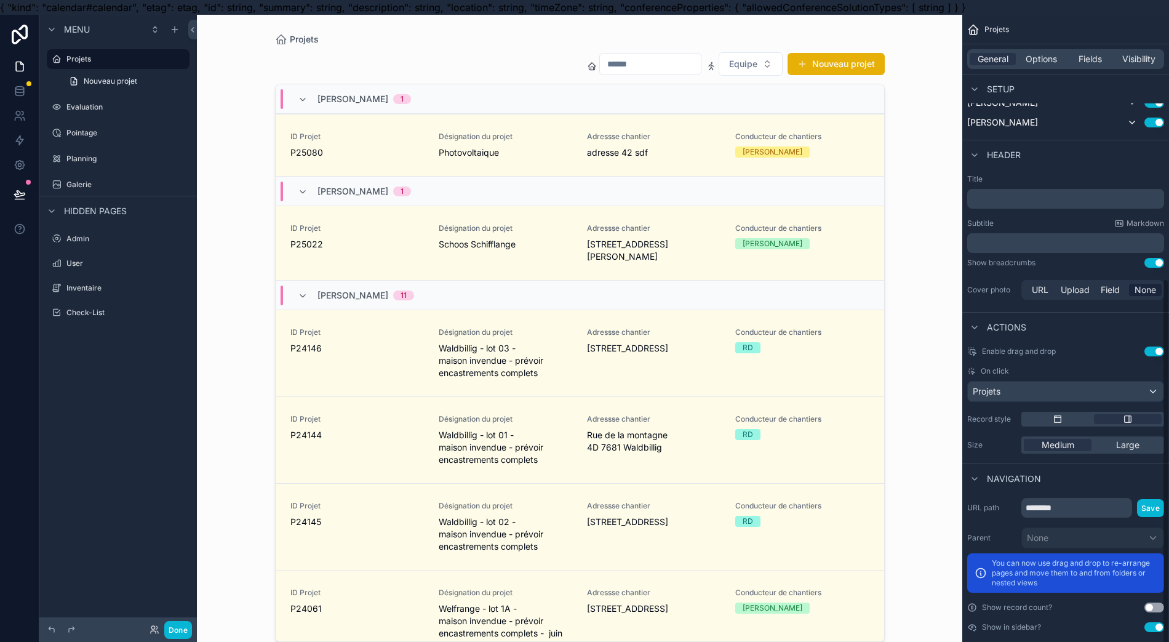
scroll to position [444, 0]
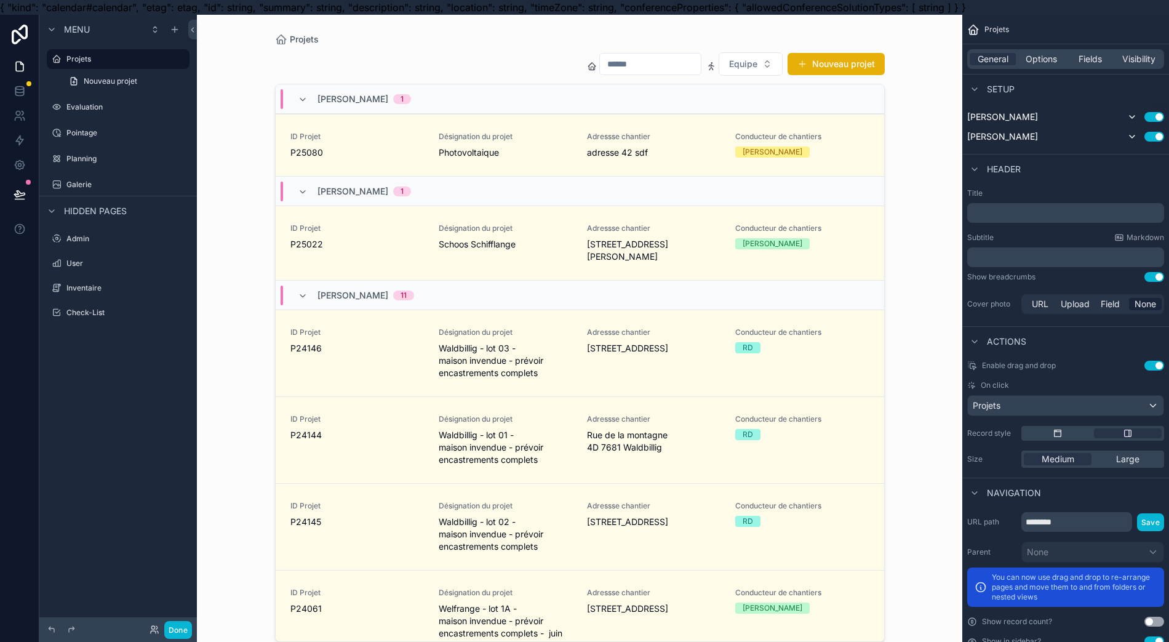
click at [653, 71] on input "scrollable content" at bounding box center [650, 63] width 101 height 17
click at [1100, 63] on span "Fields" at bounding box center [1090, 59] width 23 height 12
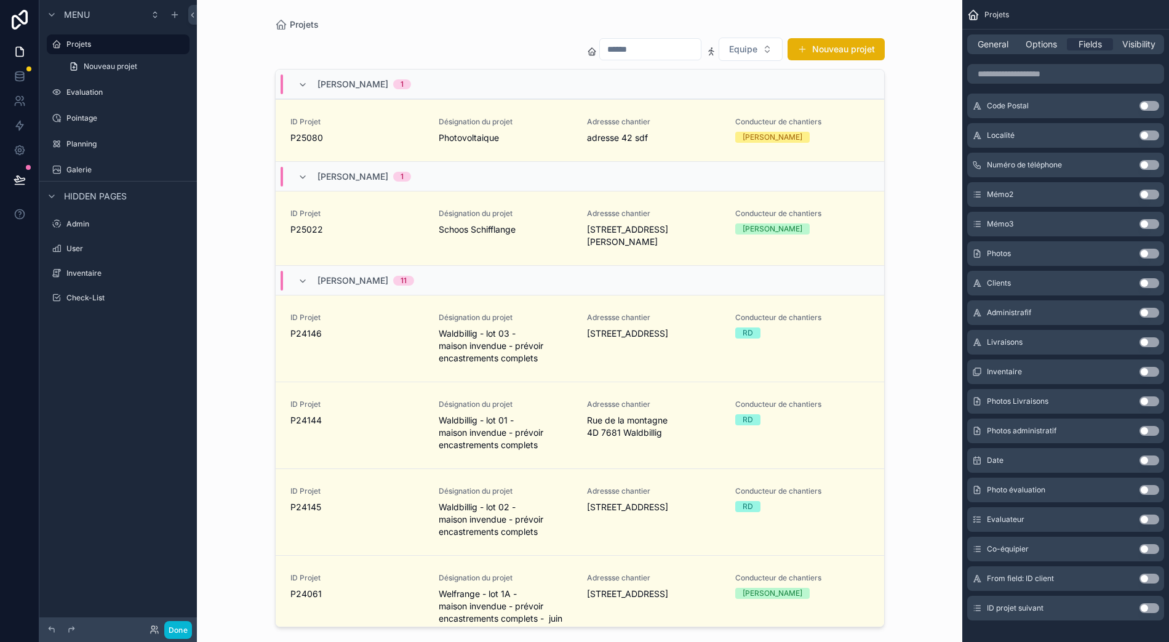
scroll to position [27, 12]
click at [1156, 603] on button "Use setting" at bounding box center [1150, 608] width 20 height 10
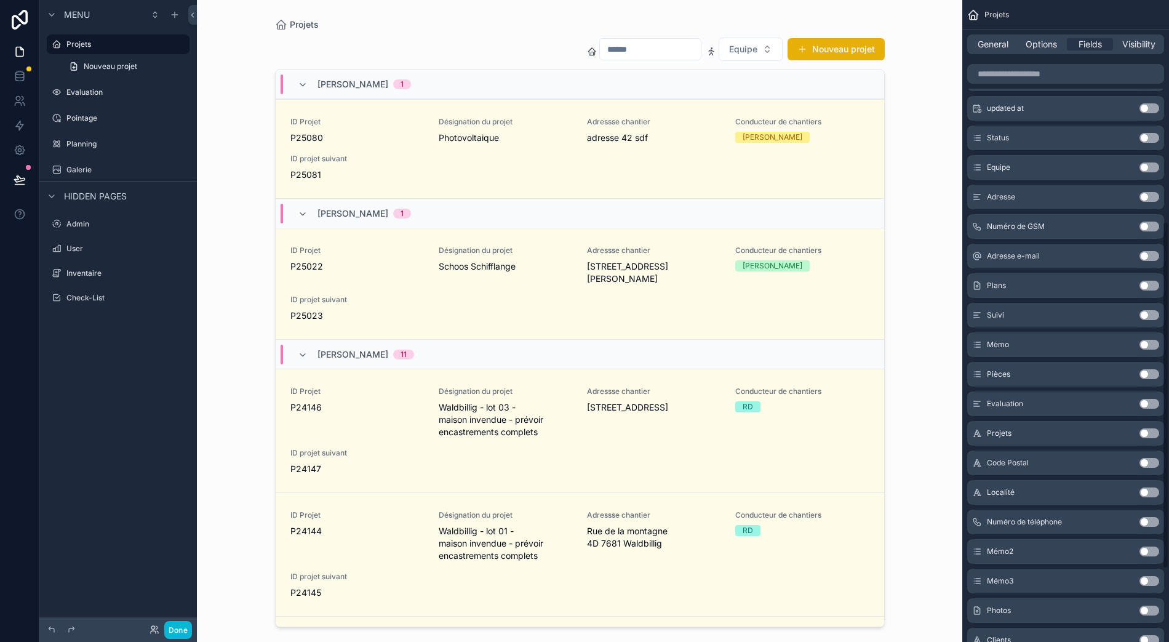
scroll to position [0, 0]
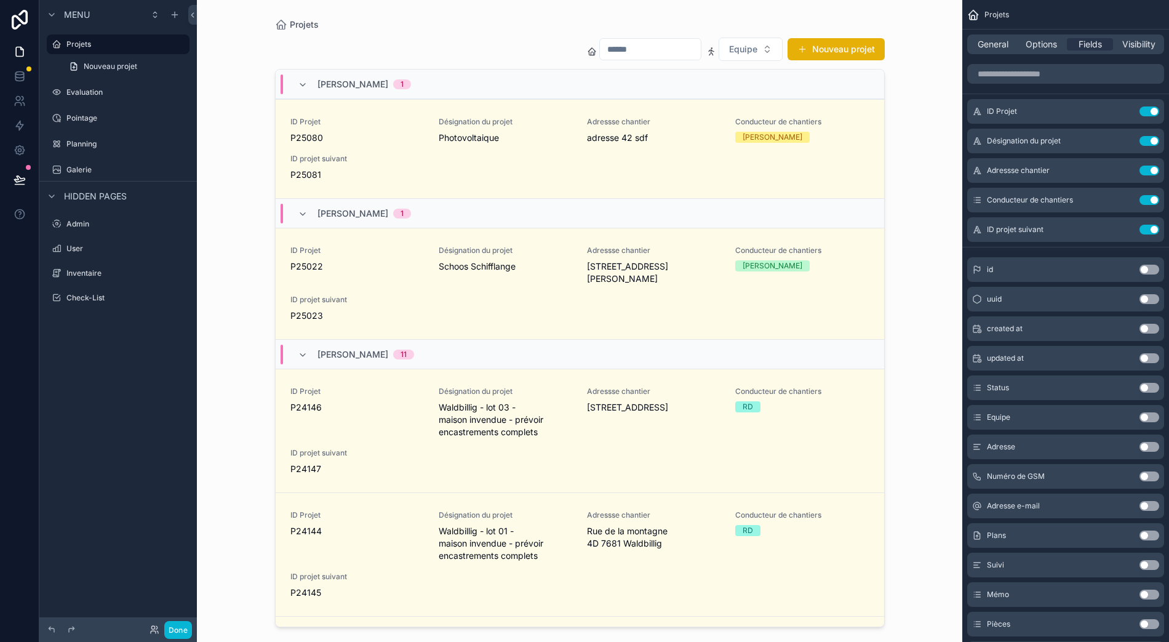
click at [1141, 225] on button "Use setting" at bounding box center [1150, 230] width 20 height 10
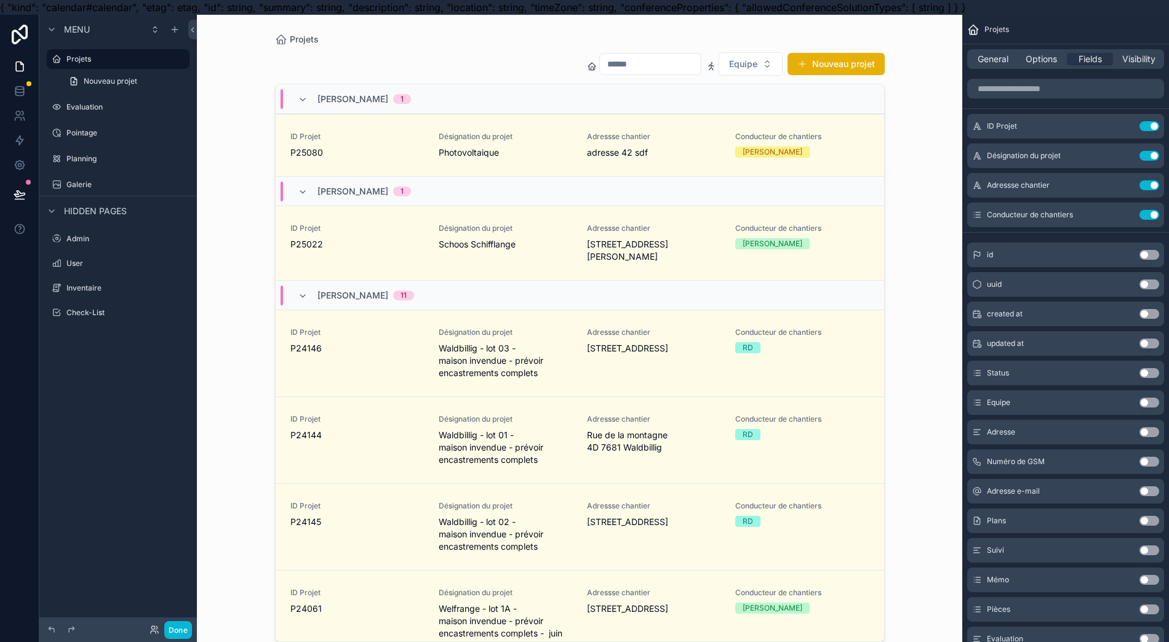
click at [81, 59] on label "Projets" at bounding box center [124, 59] width 116 height 10
click at [652, 68] on input "scrollable content" at bounding box center [650, 63] width 101 height 17
click at [388, 151] on span "P25080" at bounding box center [357, 152] width 134 height 12
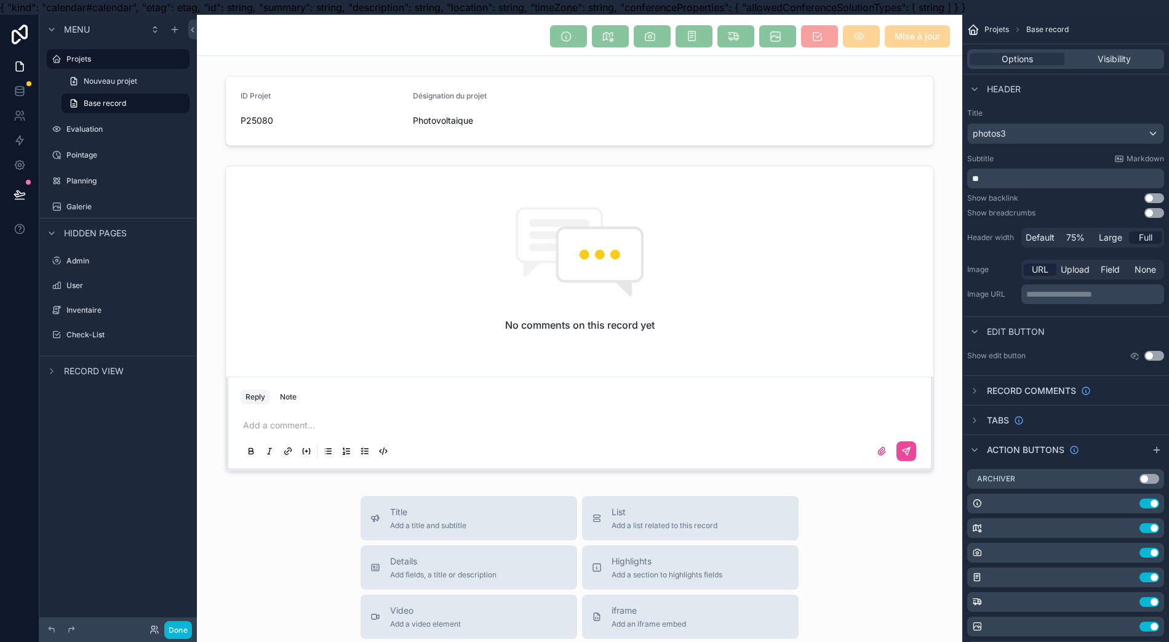
click at [257, 118] on div "scrollable content" at bounding box center [579, 111] width 765 height 80
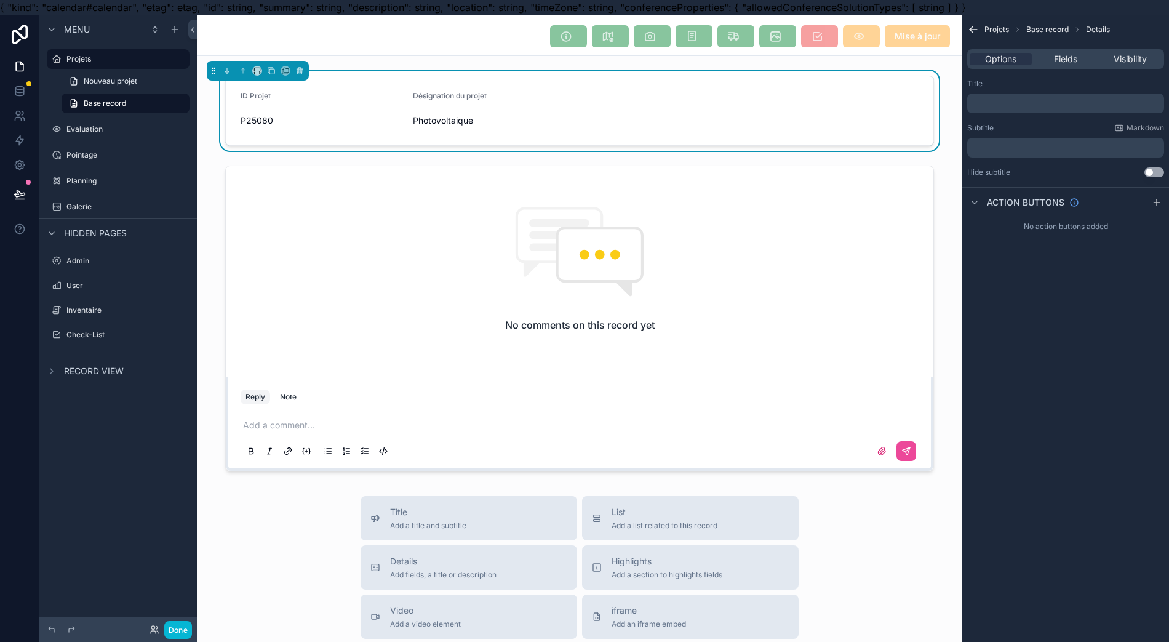
click at [1061, 62] on span "Fields" at bounding box center [1065, 59] width 23 height 12
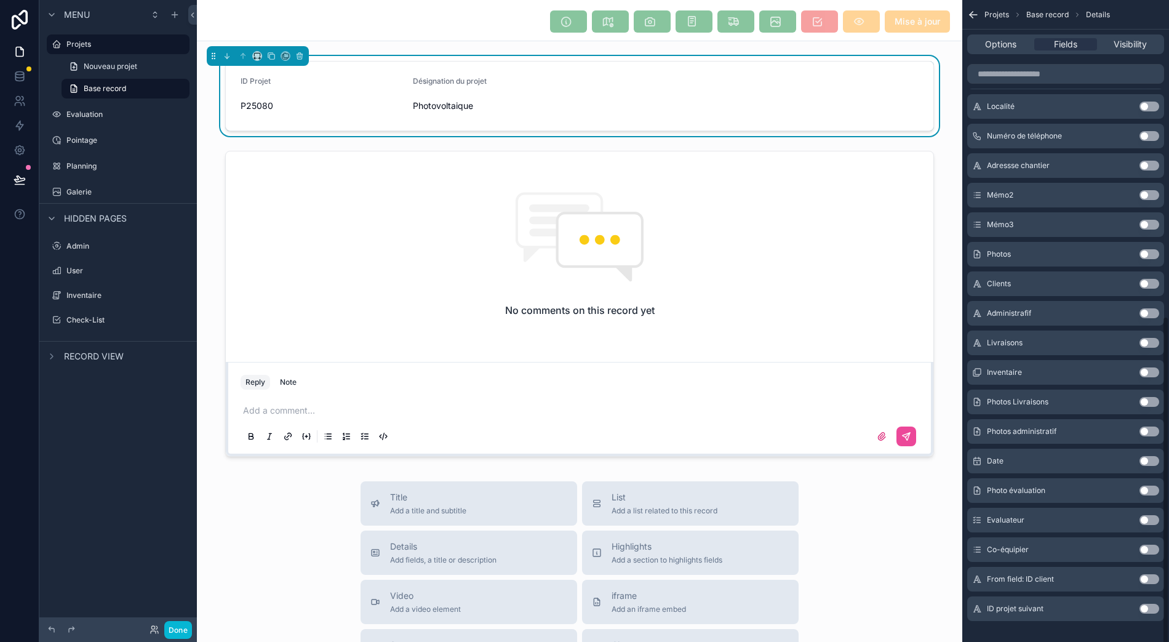
scroll to position [27, 12]
click at [1146, 604] on button "Use setting" at bounding box center [1150, 609] width 20 height 10
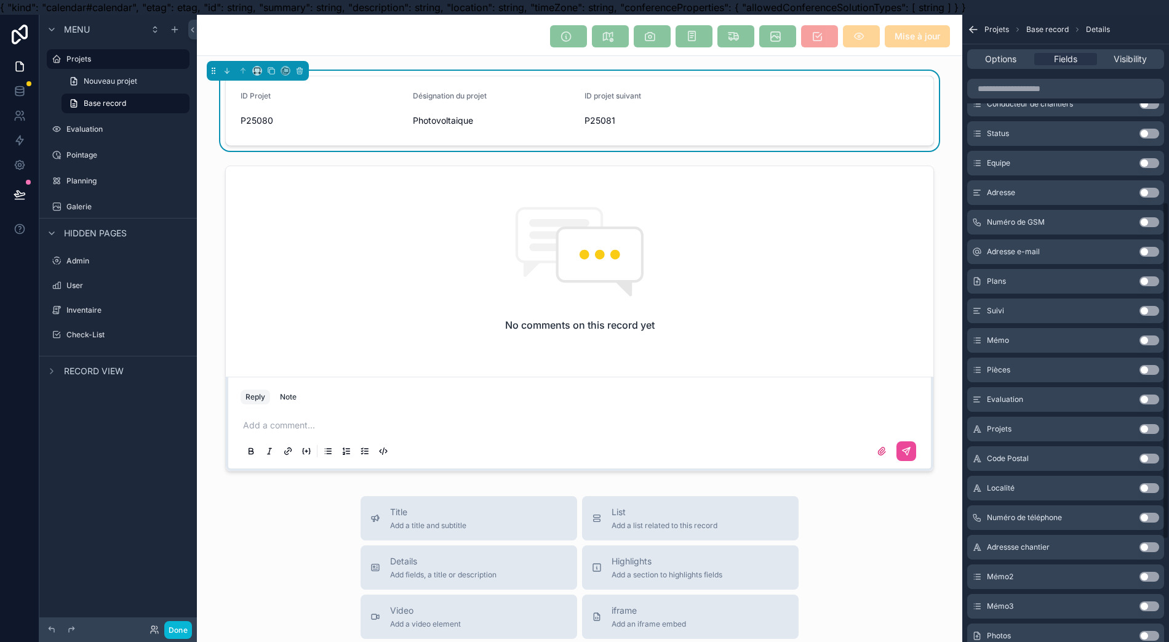
scroll to position [0, 0]
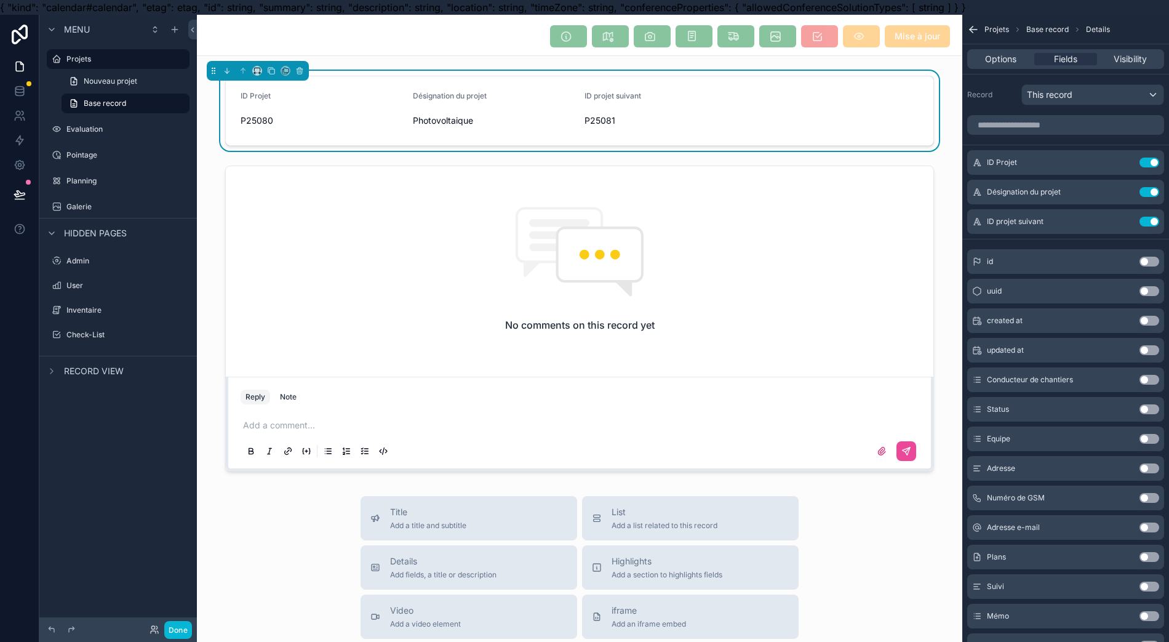
click at [1143, 225] on button "Use setting" at bounding box center [1150, 222] width 20 height 10
click at [114, 53] on div "Projets" at bounding box center [126, 59] width 121 height 15
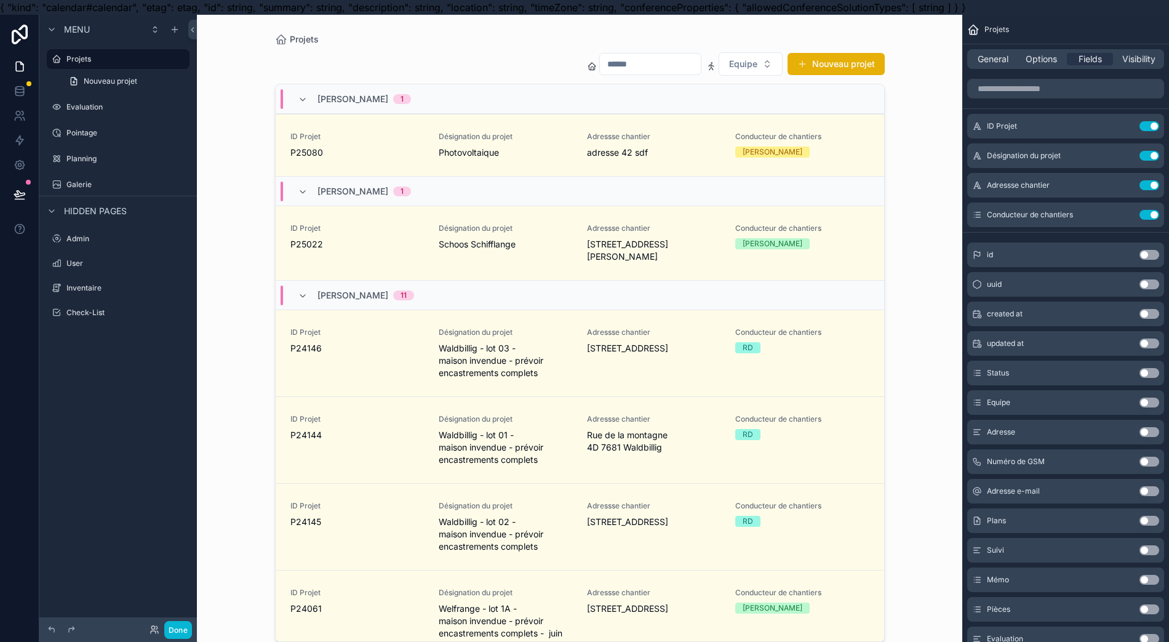
click at [105, 156] on label "Planning" at bounding box center [126, 159] width 121 height 10
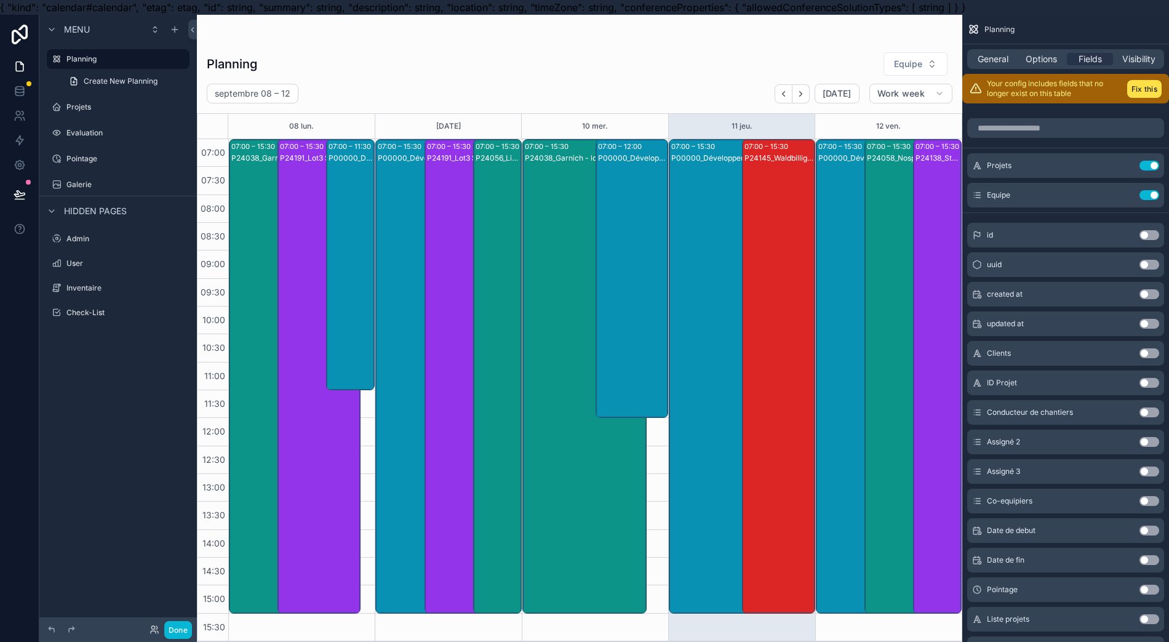
drag, startPoint x: 103, startPoint y: 400, endPoint x: 94, endPoint y: 380, distance: 22.3
click at [103, 399] on div "Menu Planning Create New Planning Projets Evaluation Pointage Galerie Hidden pa…" at bounding box center [118, 328] width 158 height 627
click at [14, 189] on icon at bounding box center [20, 194] width 12 height 12
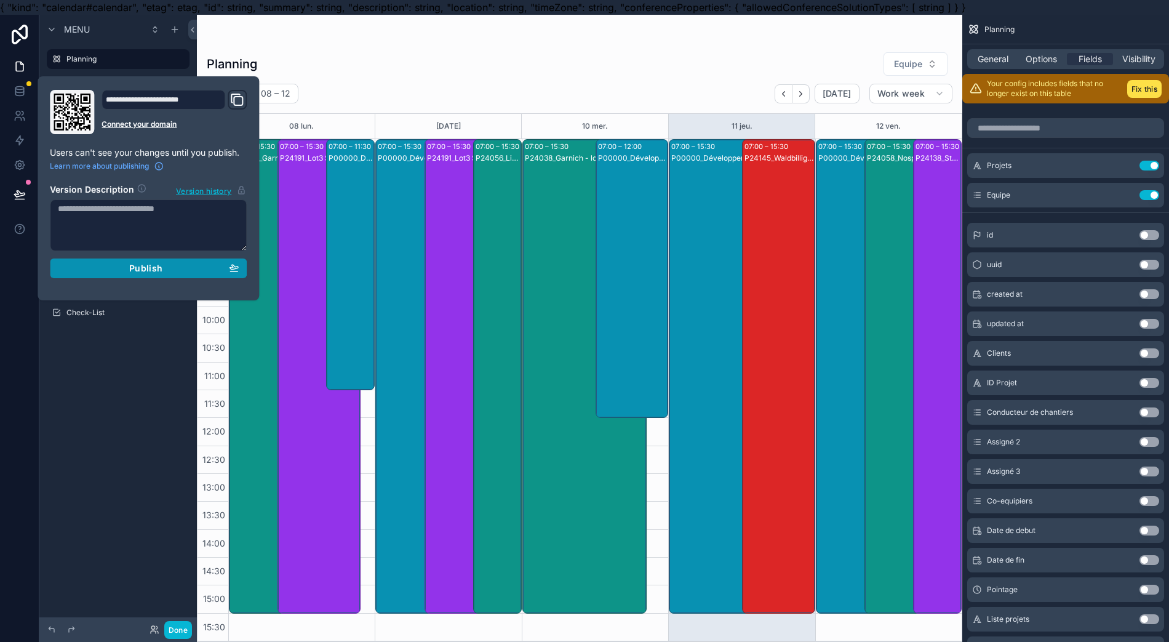
click at [92, 265] on div "Publish" at bounding box center [148, 268] width 181 height 11
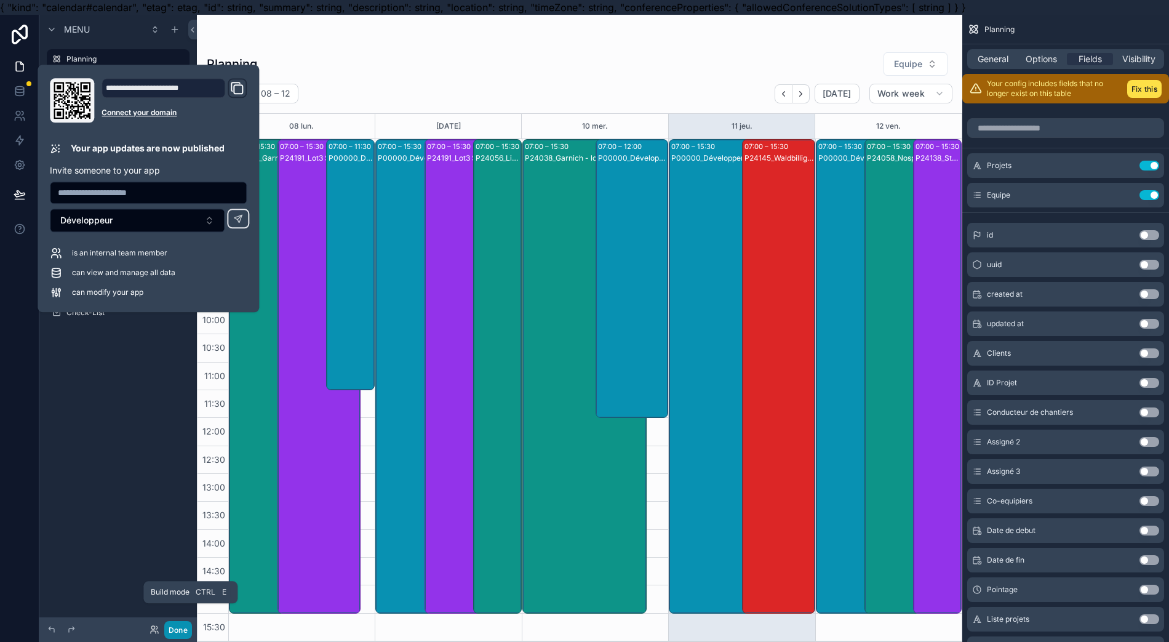
click at [178, 627] on button "Done" at bounding box center [178, 630] width 28 height 18
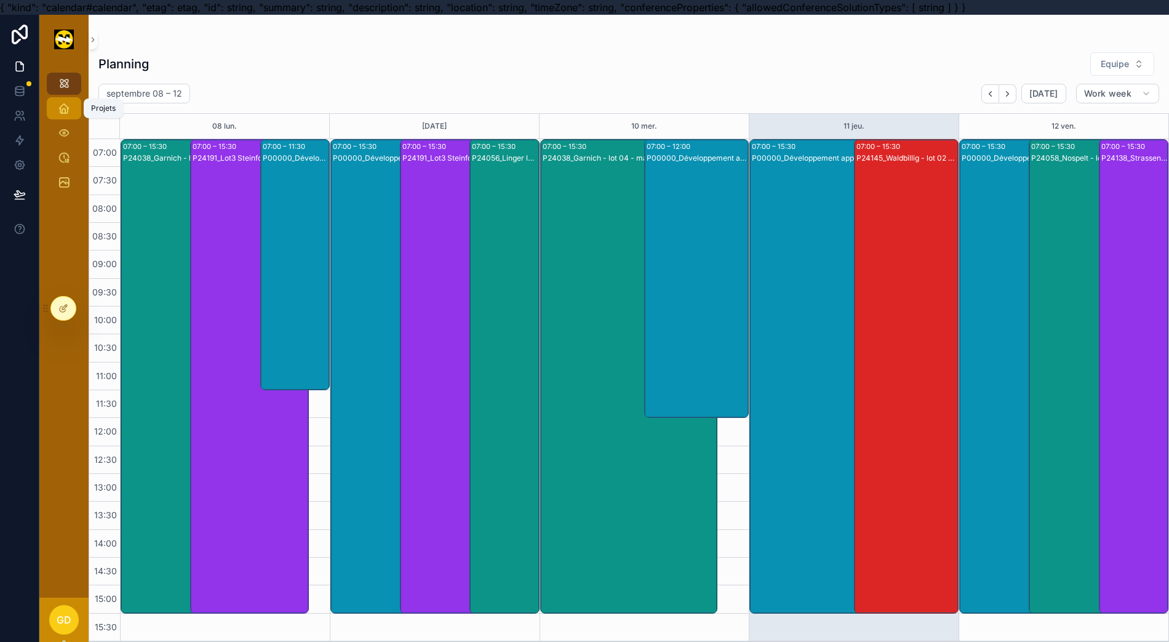
click at [58, 106] on icon "scrollable content" at bounding box center [64, 108] width 12 height 12
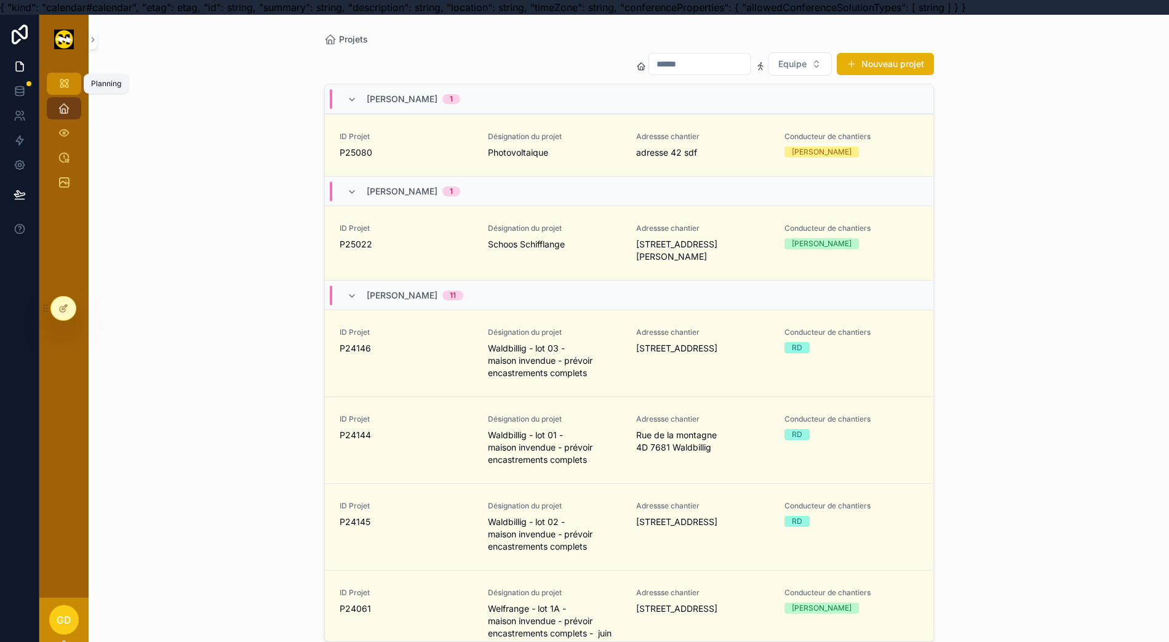
click at [58, 84] on icon "scrollable content" at bounding box center [64, 84] width 12 height 12
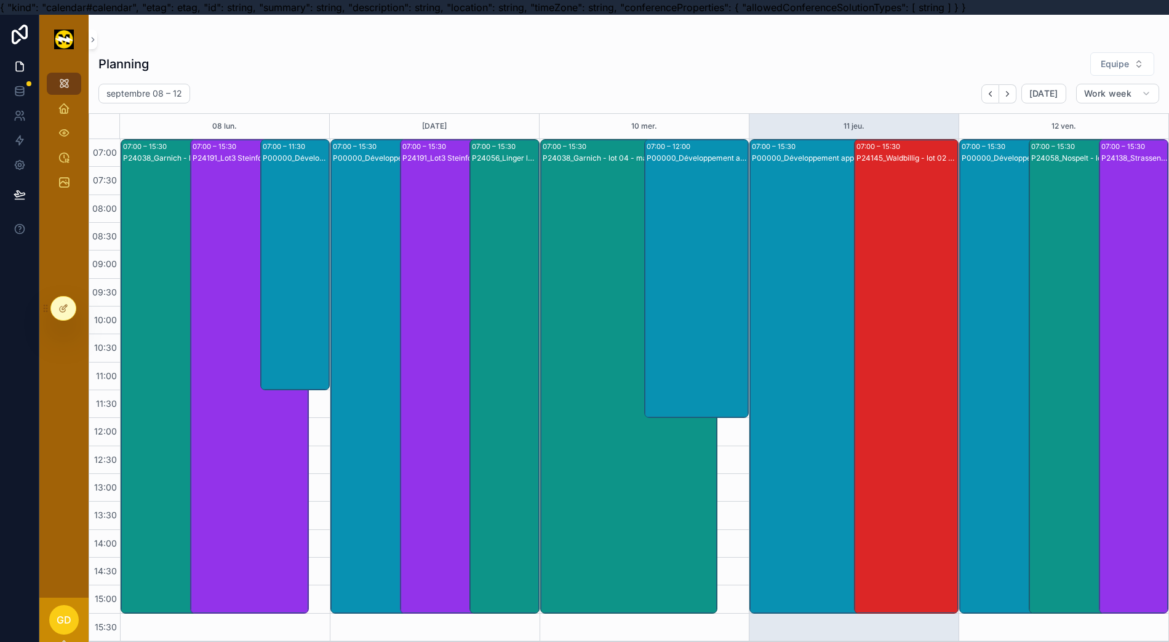
click at [159, 196] on div "P24038_Garnich - lot 04 - maison invendue - prévoir encastrements complets - fi…" at bounding box center [180, 389] width 115 height 472
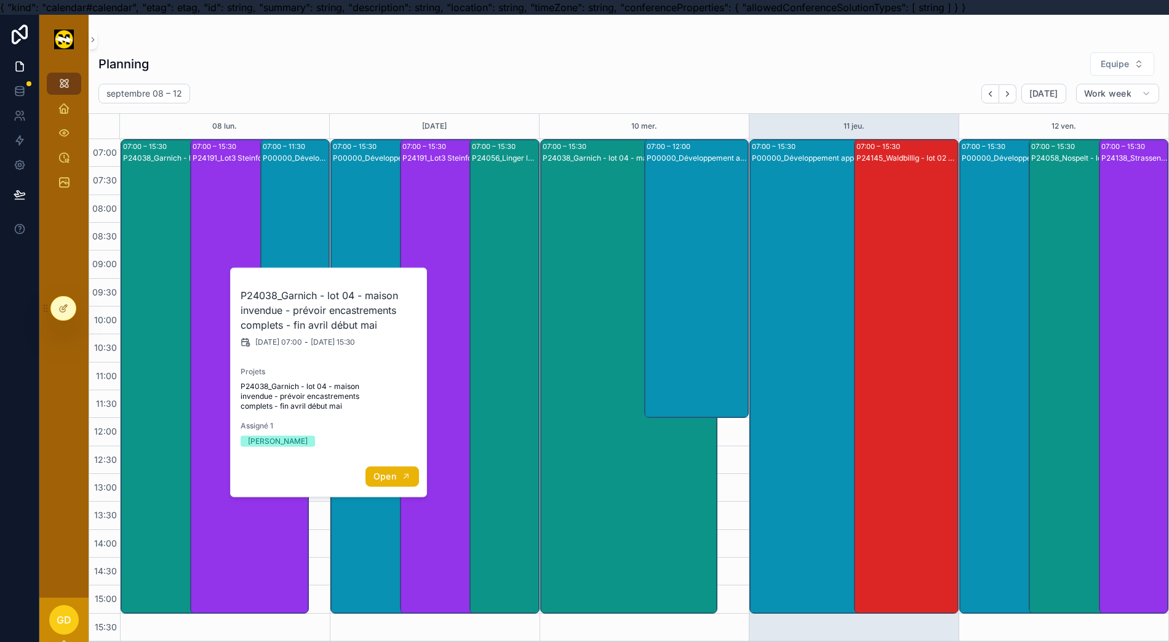
click at [388, 476] on span "Open" at bounding box center [385, 476] width 23 height 11
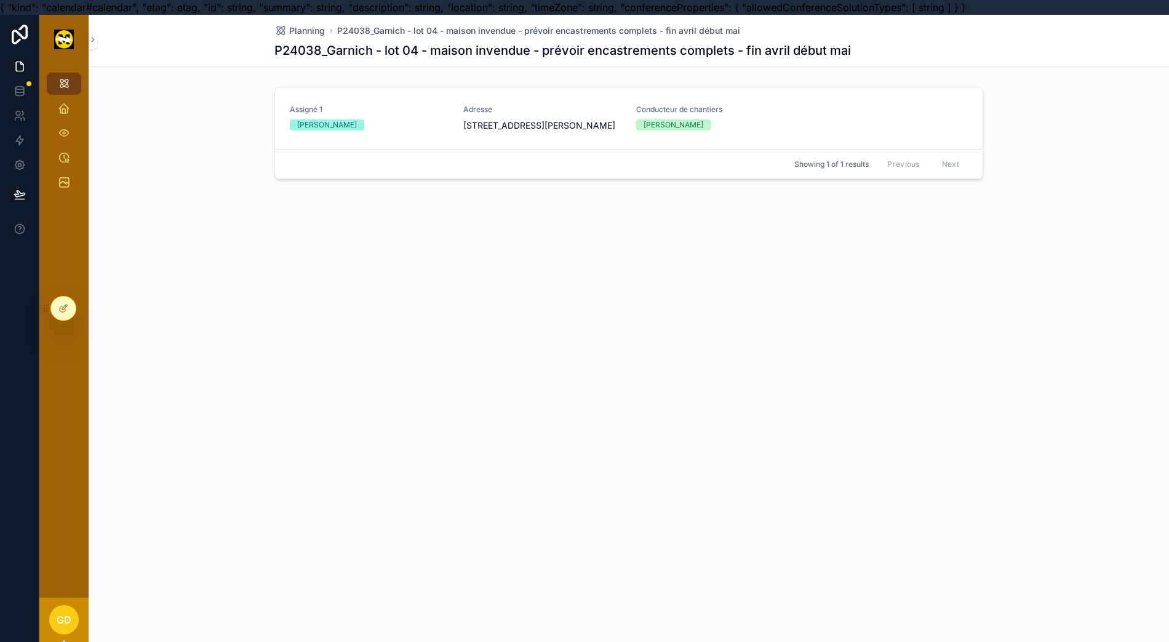
click at [469, 126] on span "5, rue Eugène Dondelinger" at bounding box center [542, 125] width 159 height 12
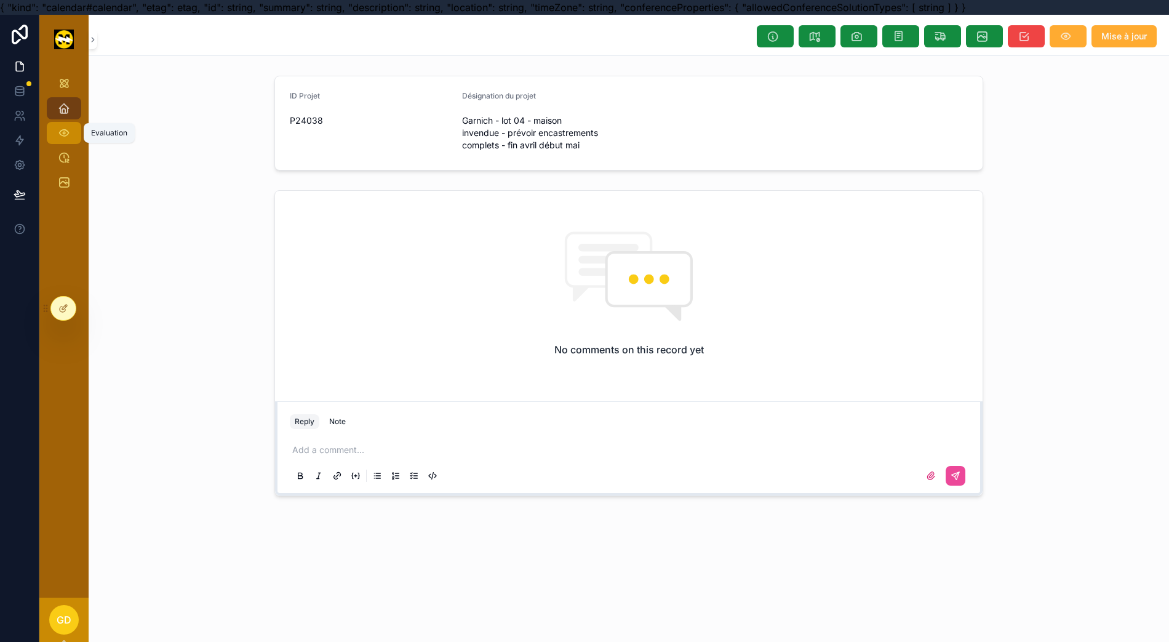
click at [54, 124] on div "Evaluation" at bounding box center [64, 133] width 20 height 20
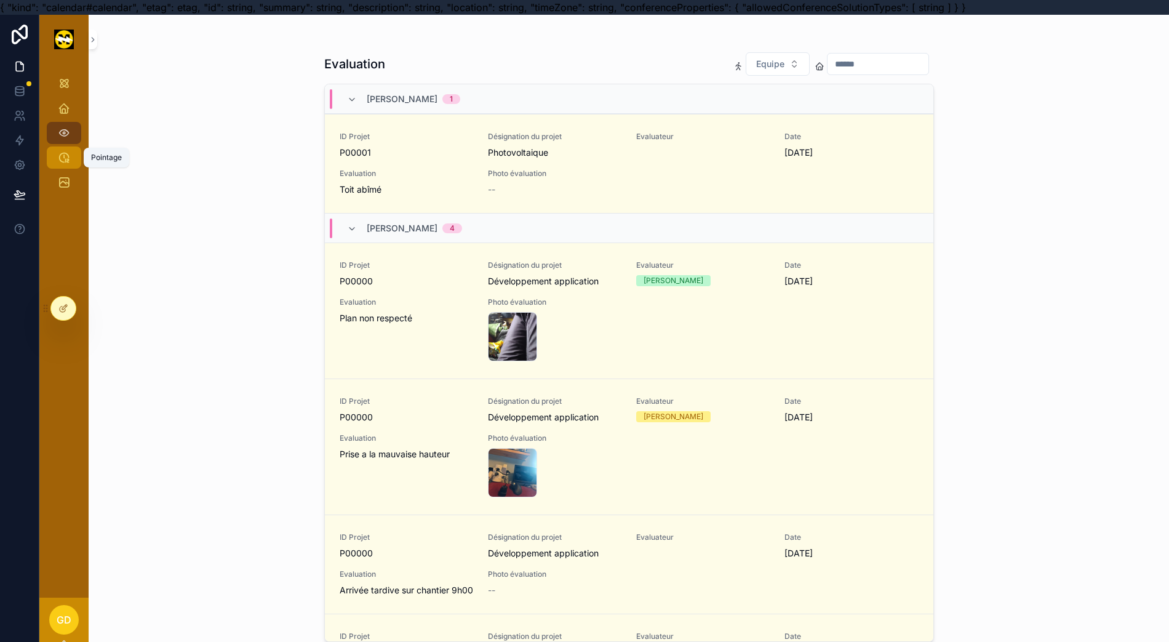
click at [58, 154] on icon "scrollable content" at bounding box center [64, 157] width 12 height 12
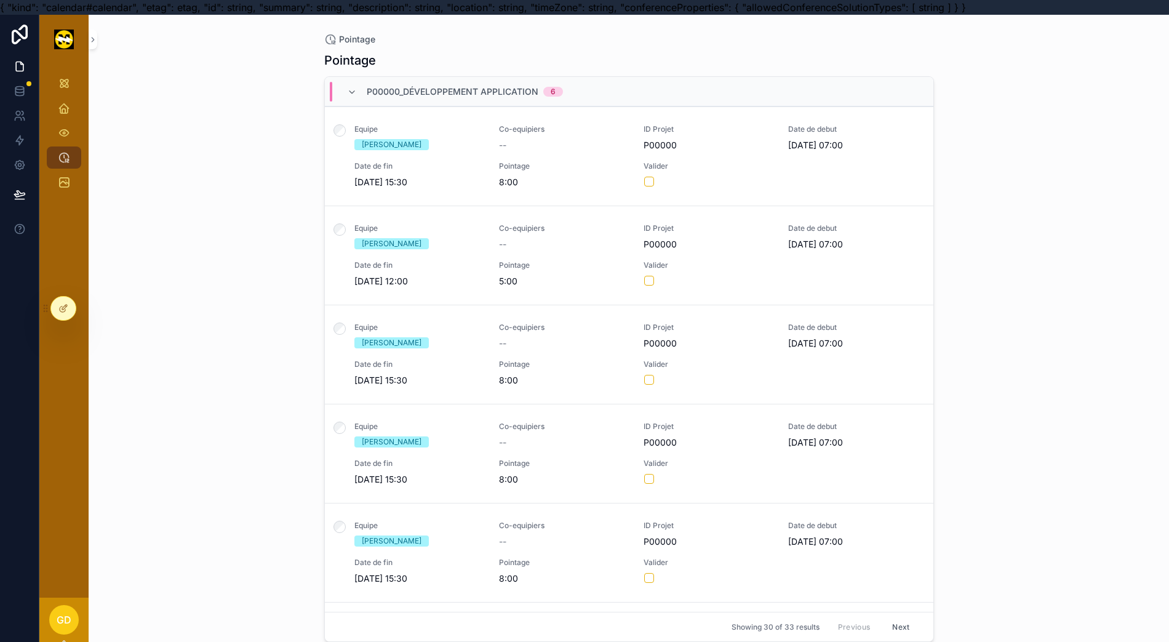
click at [723, 174] on div "Valider" at bounding box center [709, 174] width 130 height 26
drag, startPoint x: 723, startPoint y: 175, endPoint x: 59, endPoint y: 311, distance: 677.7
click at [59, 311] on icon at bounding box center [63, 308] width 10 height 10
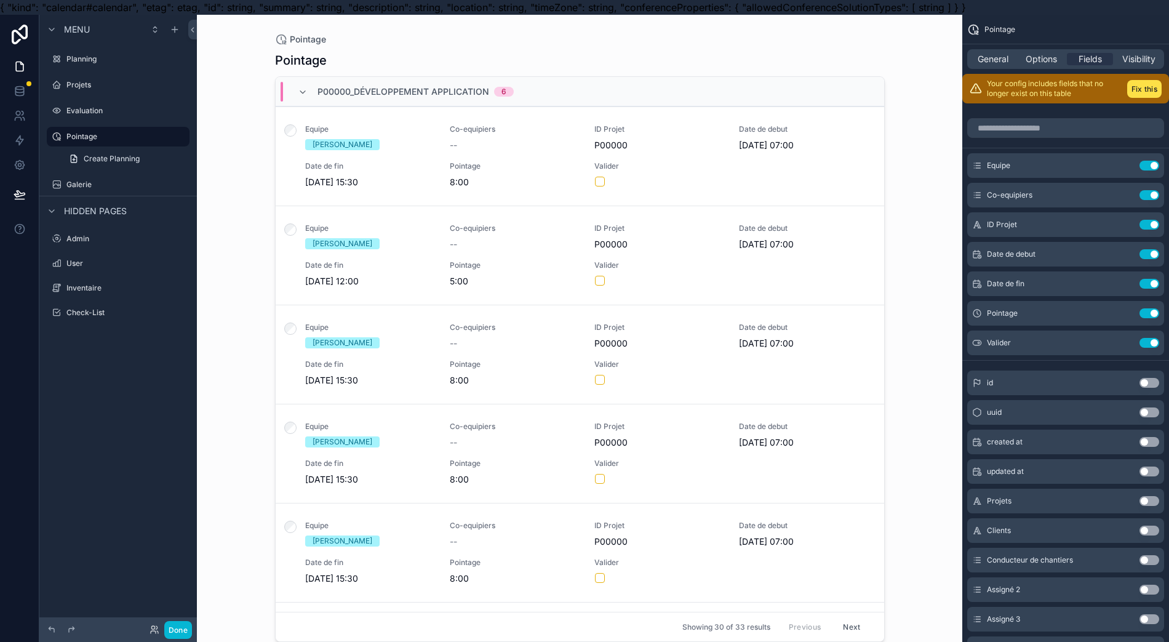
click at [764, 170] on div "scrollable content" at bounding box center [579, 328] width 629 height 627
click at [764, 174] on div "Equipe Gauthier Arnould Co-equipiers -- ID Projet P00000 Date de debut 09/09/20…" at bounding box center [579, 156] width 579 height 64
click at [1045, 65] on div "General Options Fields Visibility" at bounding box center [1065, 59] width 197 height 20
click at [1047, 60] on span "Options" at bounding box center [1041, 59] width 31 height 12
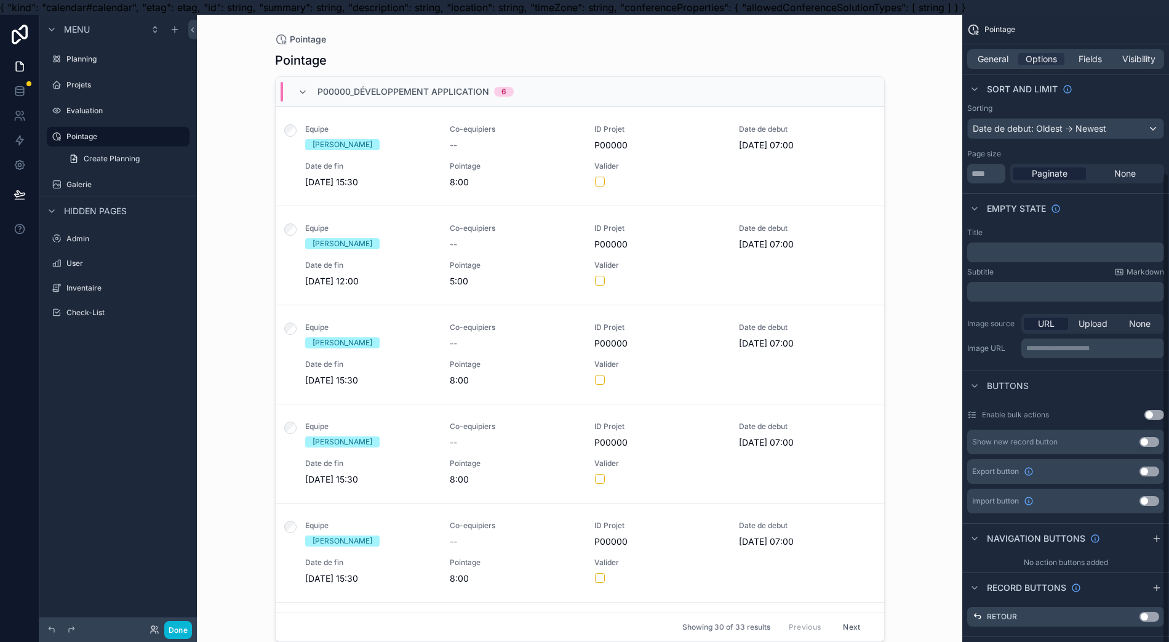
scroll to position [209, 0]
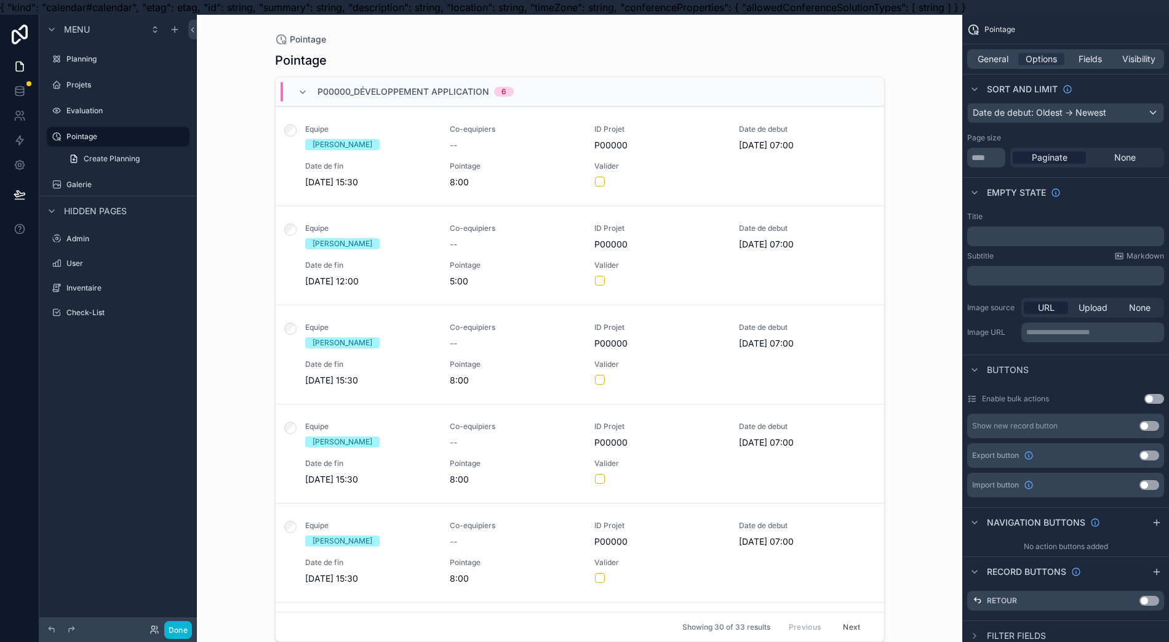
click at [1148, 426] on button "Use setting" at bounding box center [1150, 426] width 20 height 10
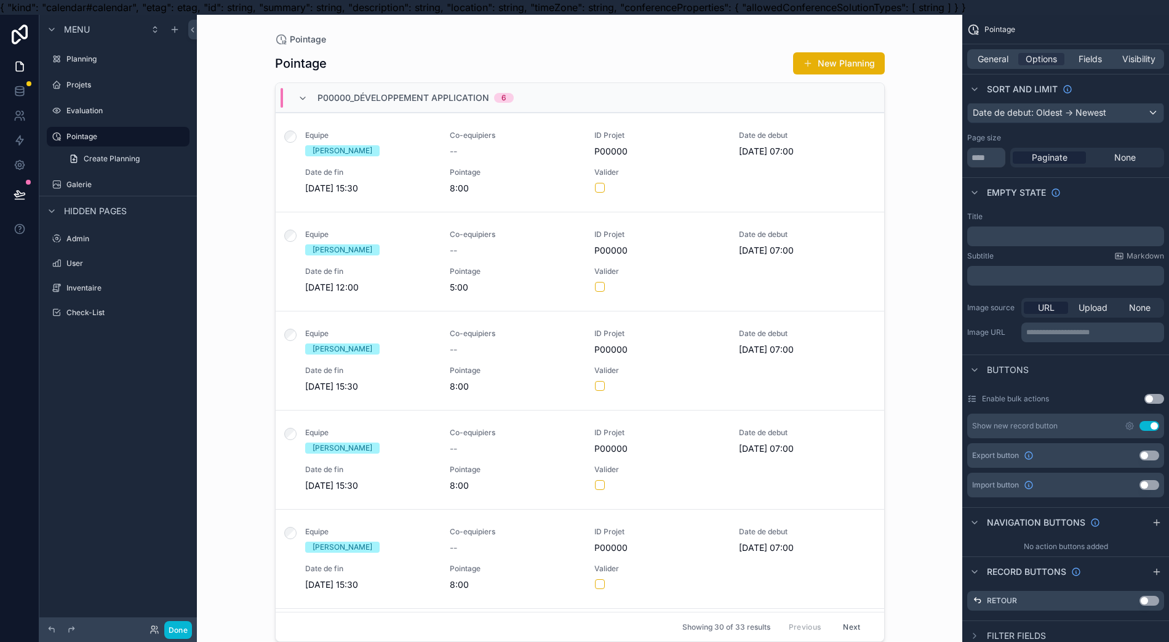
click at [1149, 426] on button "Use setting" at bounding box center [1150, 426] width 20 height 10
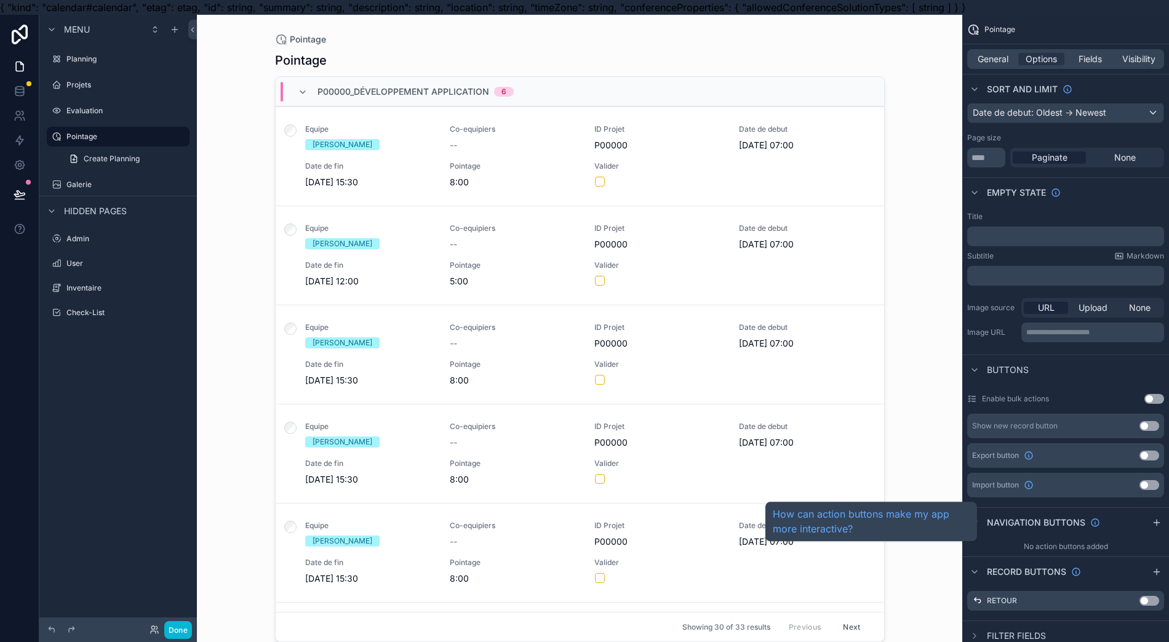
click at [1063, 526] on span "Navigation buttons" at bounding box center [1036, 522] width 98 height 12
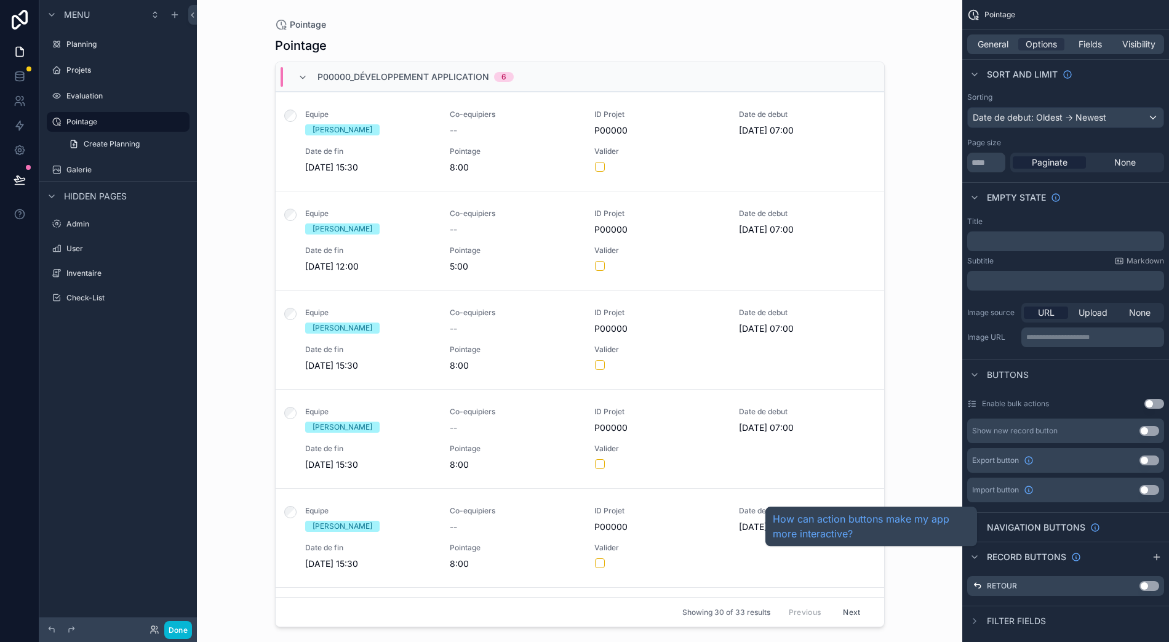
scroll to position [27, 12]
click at [1044, 521] on span "Navigation buttons" at bounding box center [1036, 527] width 98 height 12
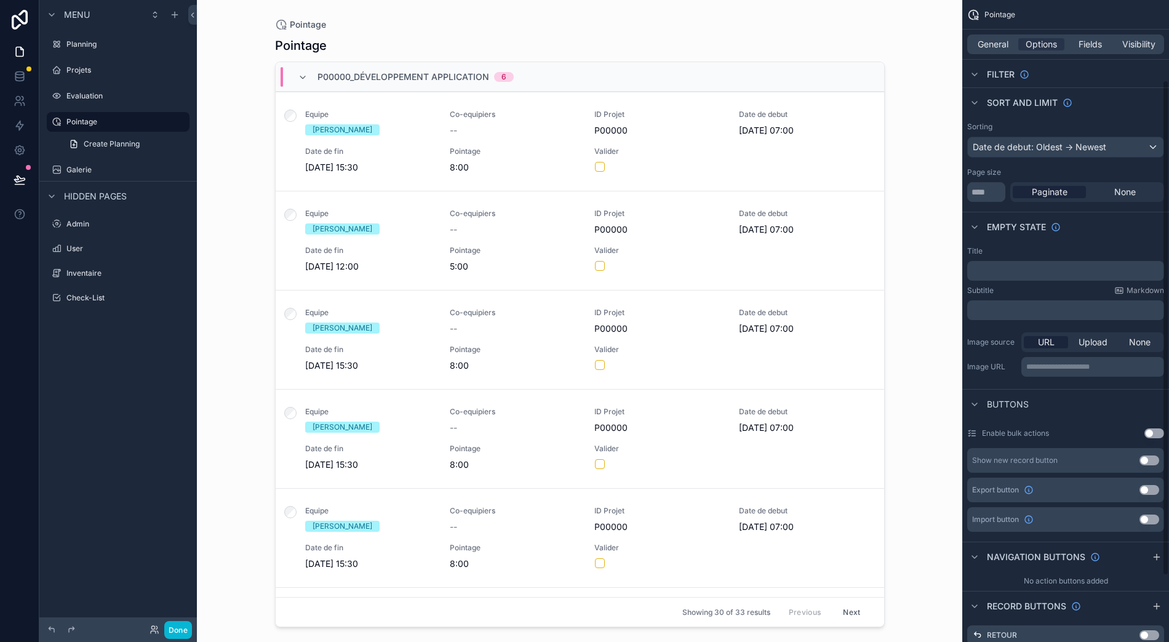
scroll to position [209, 0]
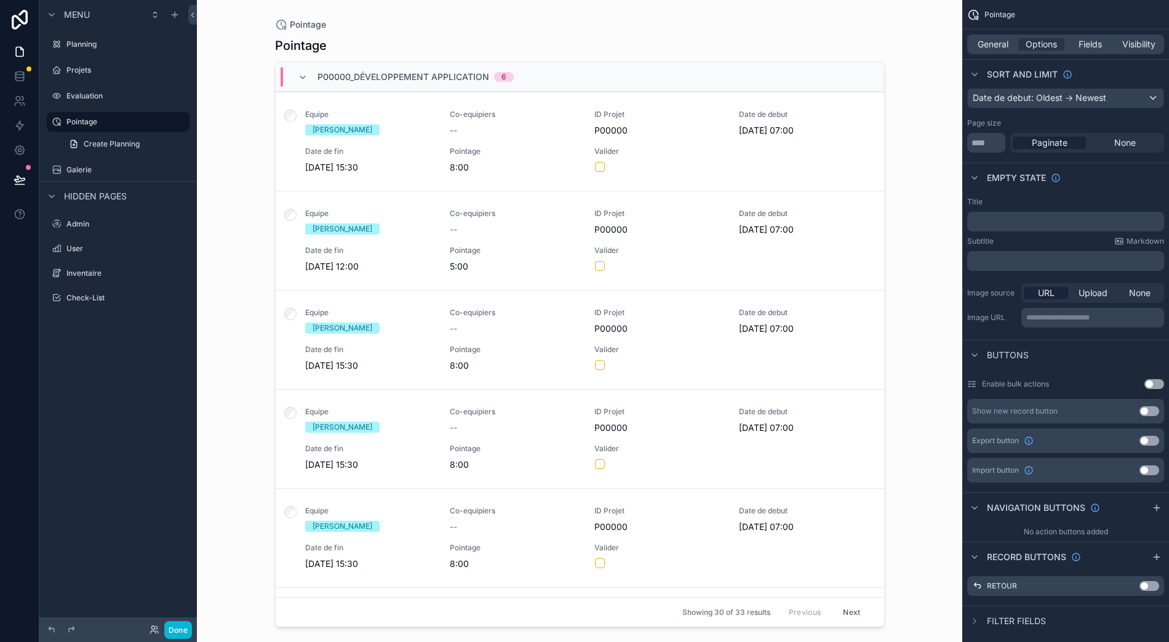
click at [1089, 546] on div "Record buttons" at bounding box center [1065, 556] width 207 height 30
click at [1151, 500] on div "scrollable content" at bounding box center [1156, 507] width 15 height 15
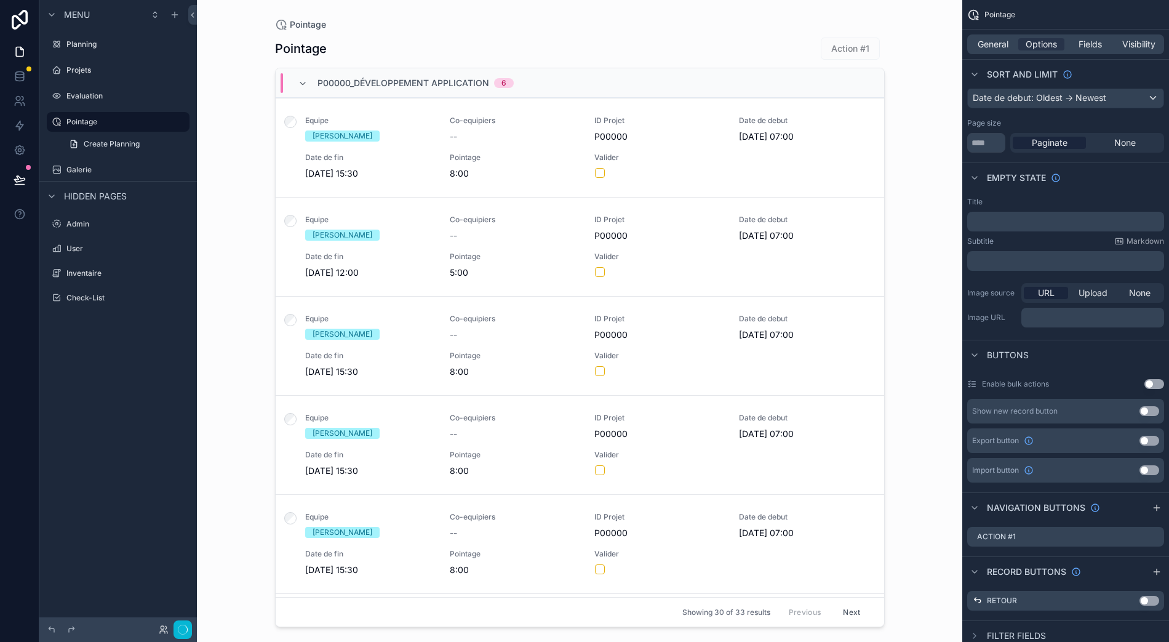
scroll to position [0, 12]
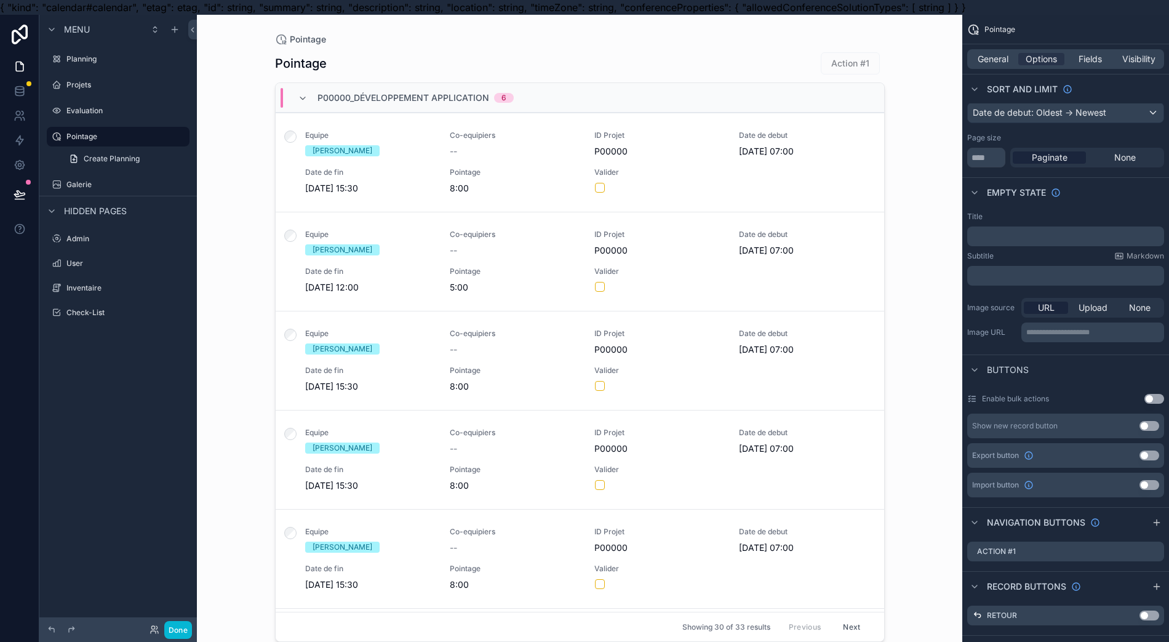
click at [0, 0] on icon "scrollable content" at bounding box center [0, 0] width 0 height 0
click at [1136, 553] on icon "scrollable content" at bounding box center [1140, 551] width 10 height 10
click at [1137, 549] on icon "scrollable content" at bounding box center [1140, 552] width 6 height 6
click at [1140, 526] on button at bounding box center [1147, 518] width 15 height 15
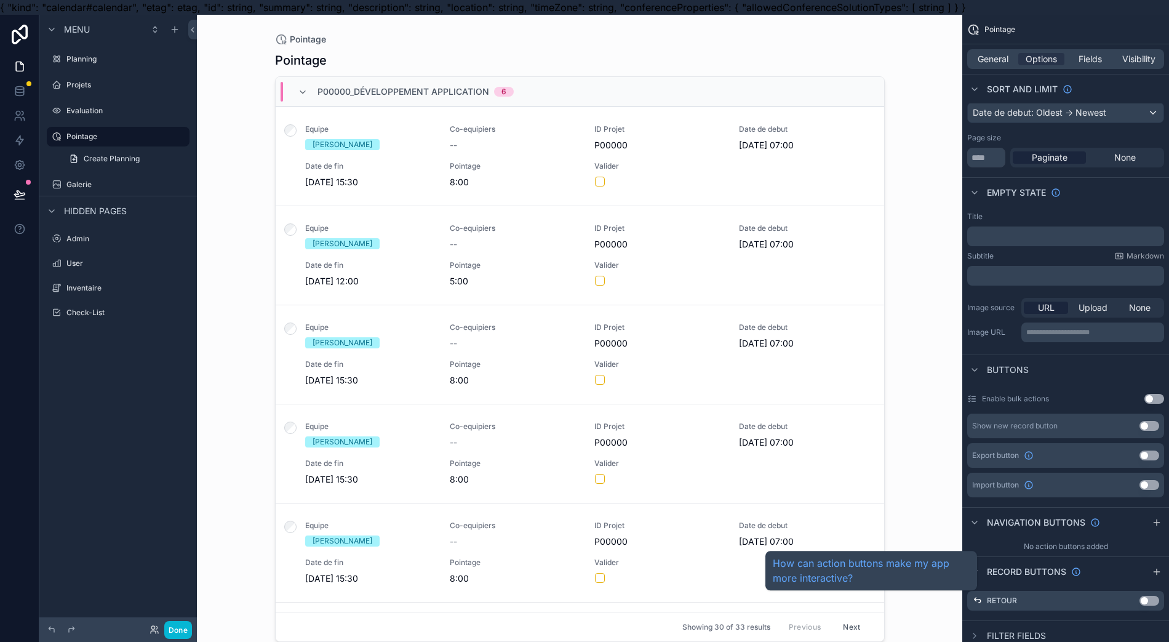
scroll to position [27, 12]
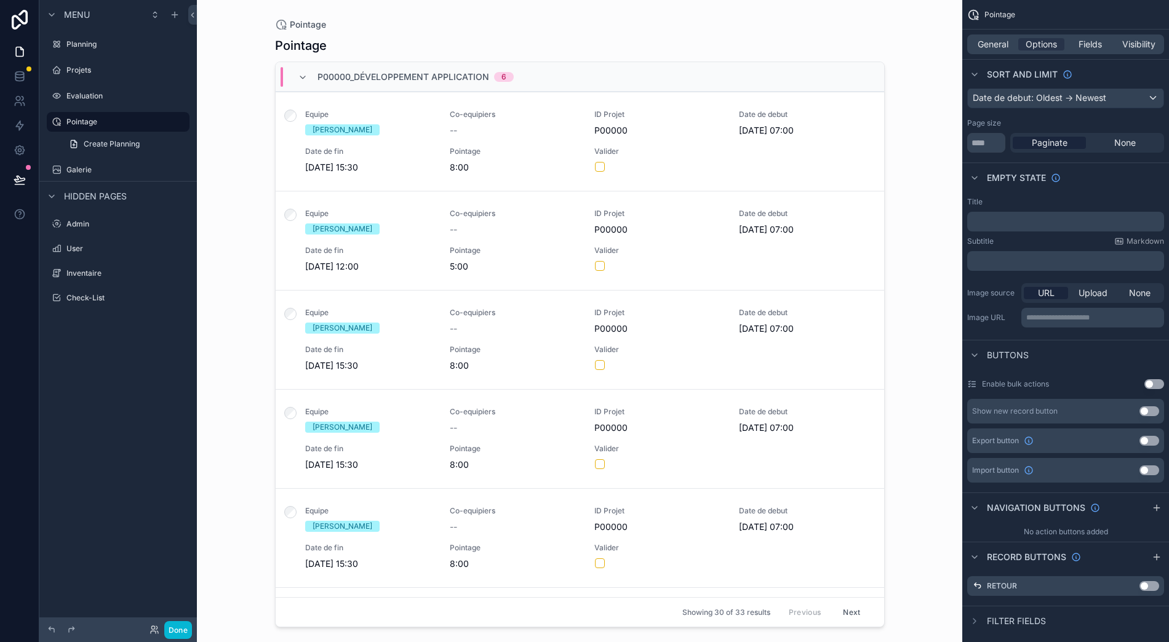
click at [1010, 615] on span "Filter fields" at bounding box center [1016, 621] width 59 height 12
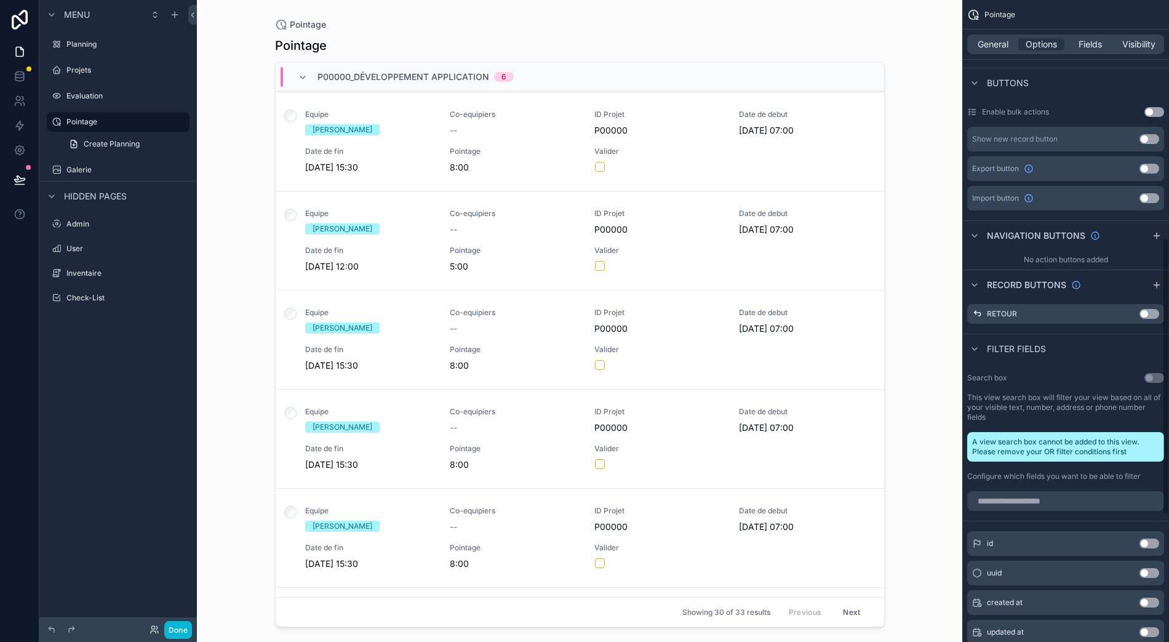
scroll to position [561, 0]
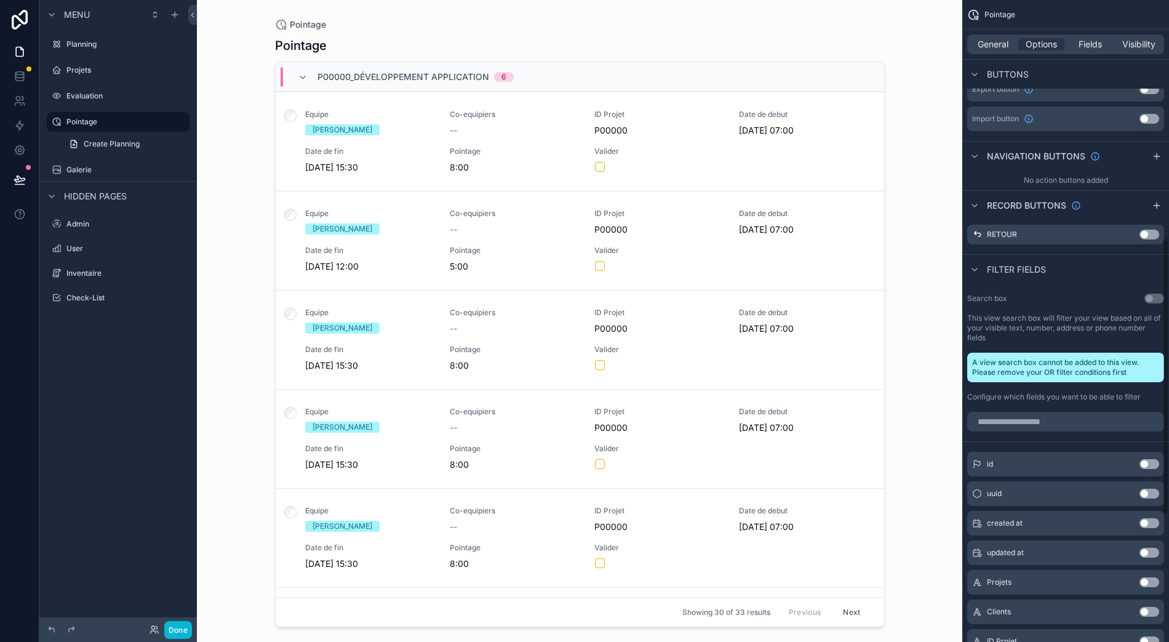
click at [1155, 230] on button "Use setting" at bounding box center [1150, 235] width 20 height 10
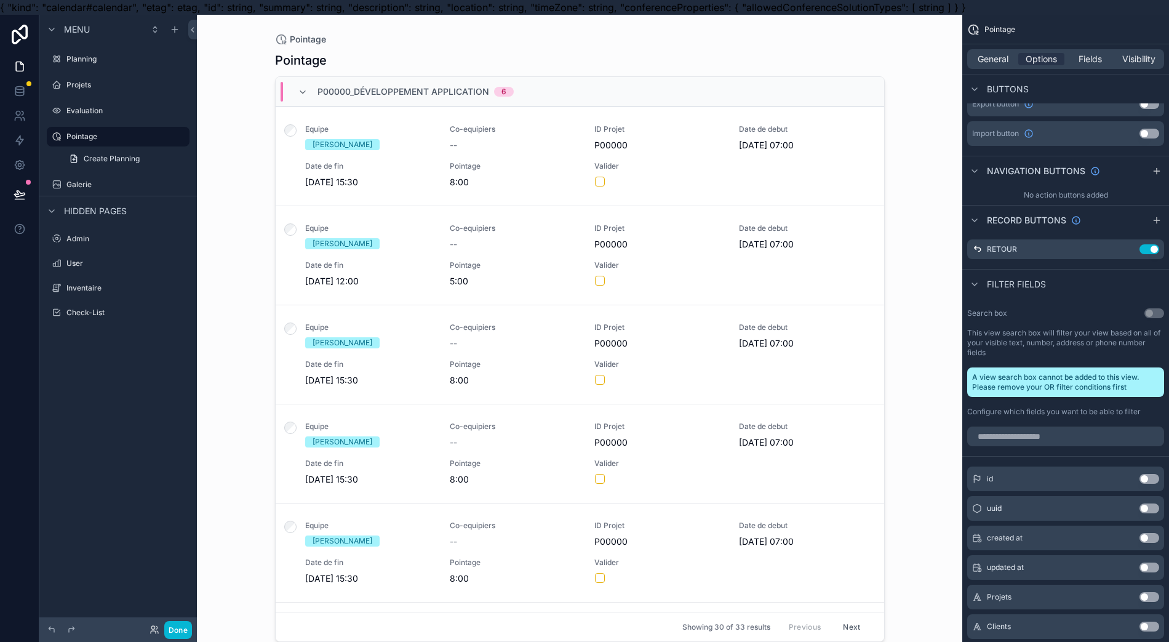
click at [1135, 250] on div "Use setting" at bounding box center [1147, 249] width 25 height 10
click at [1126, 253] on div "Retour Use setting" at bounding box center [1065, 249] width 197 height 20
click at [1128, 253] on div "Retour Use setting" at bounding box center [1065, 249] width 197 height 20
click at [0, 0] on icon "scrollable content" at bounding box center [0, 0] width 0 height 0
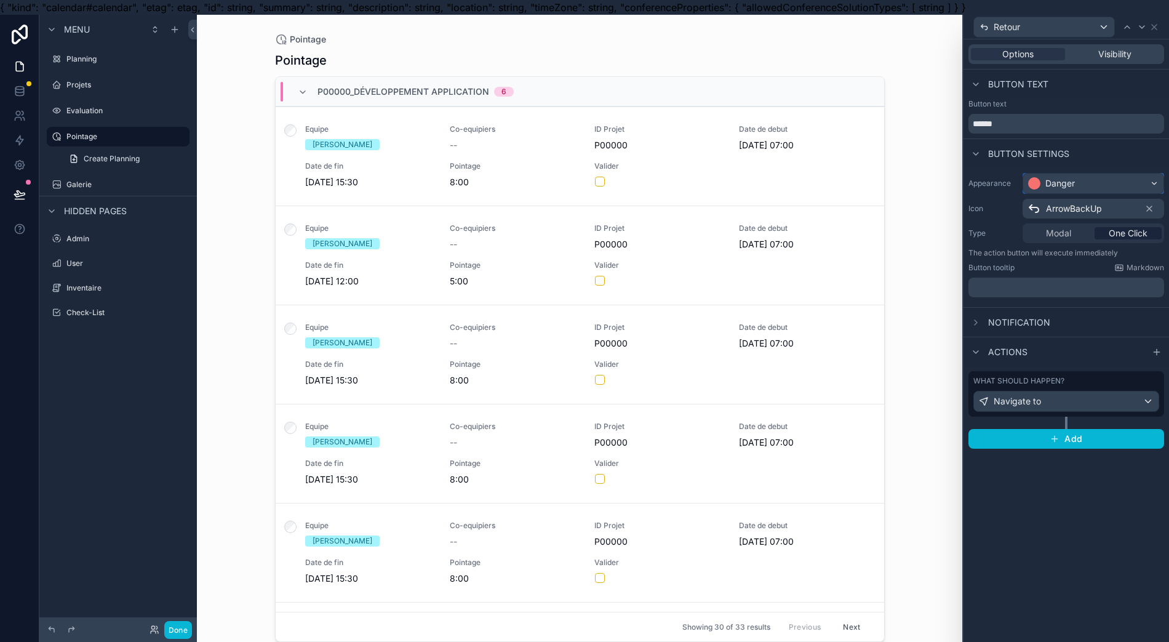
click at [1077, 186] on div "Danger" at bounding box center [1093, 184] width 140 height 20
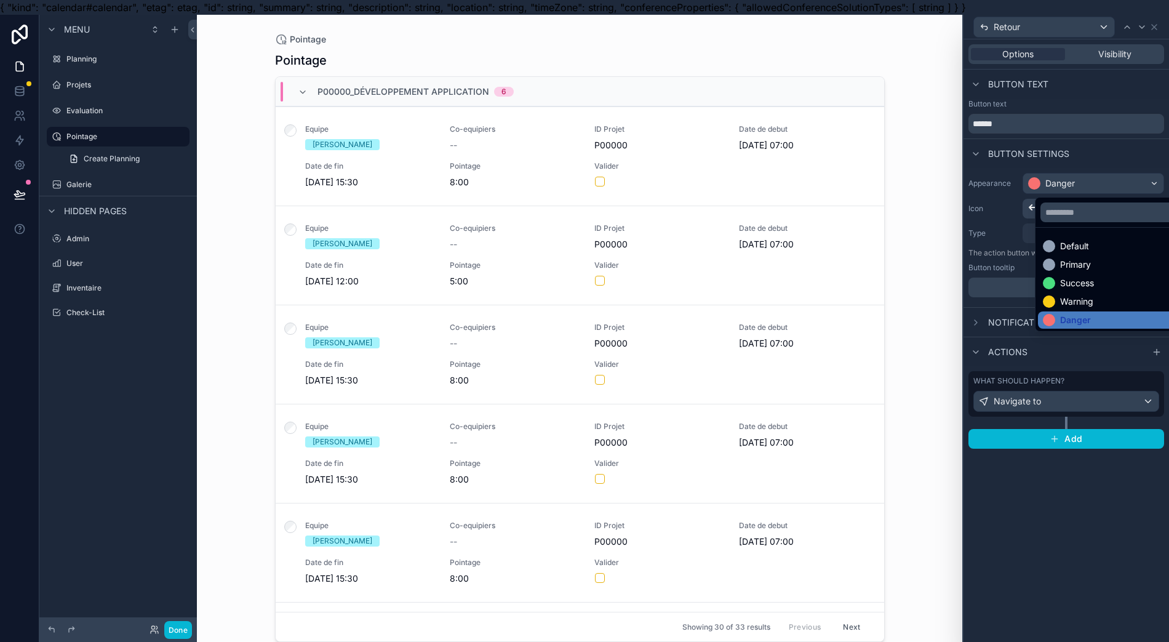
click at [1065, 297] on div "Warning" at bounding box center [1120, 301] width 164 height 17
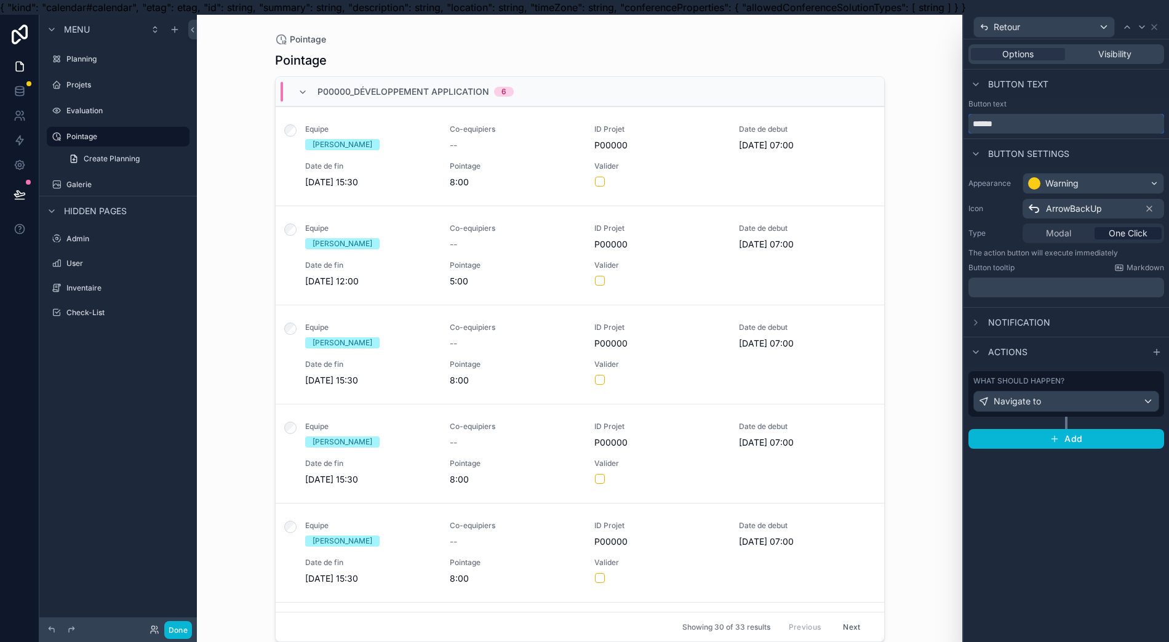
drag, startPoint x: 1039, startPoint y: 121, endPoint x: 769, endPoint y: 127, distance: 270.2
click at [769, 127] on div "Retour Options Visibility Button text Button text ****** Button settings Appear…" at bounding box center [584, 336] width 1169 height 642
type input "********"
click at [1078, 212] on span "ArrowBackUp" at bounding box center [1074, 208] width 56 height 12
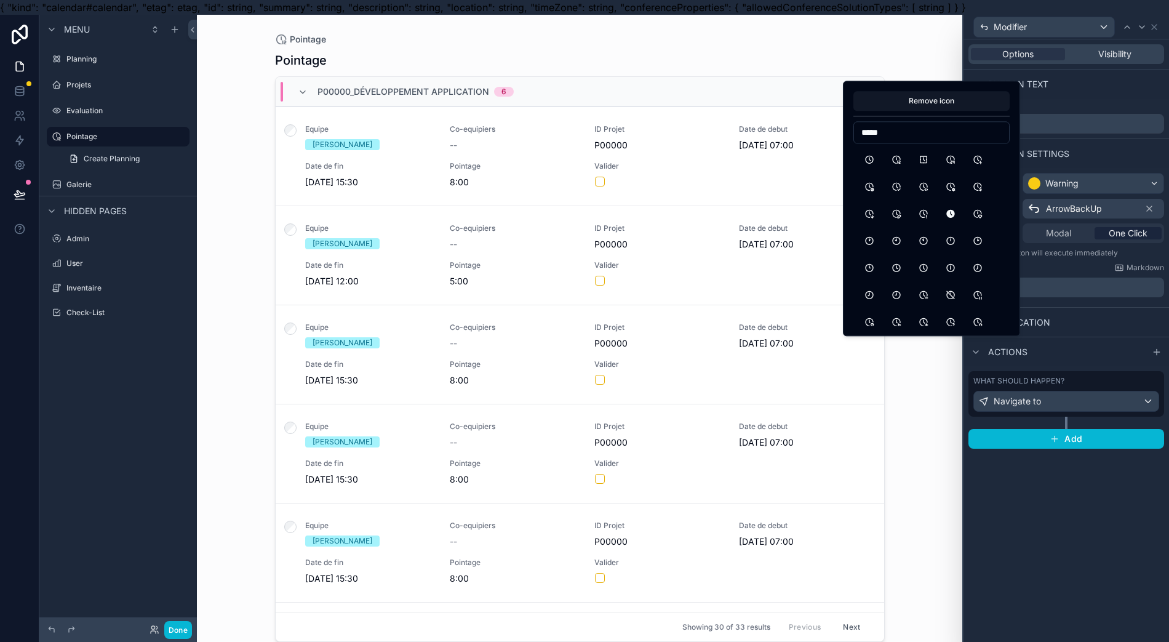
type input "*****"
click at [895, 162] on button "Clock12" at bounding box center [896, 159] width 22 height 22
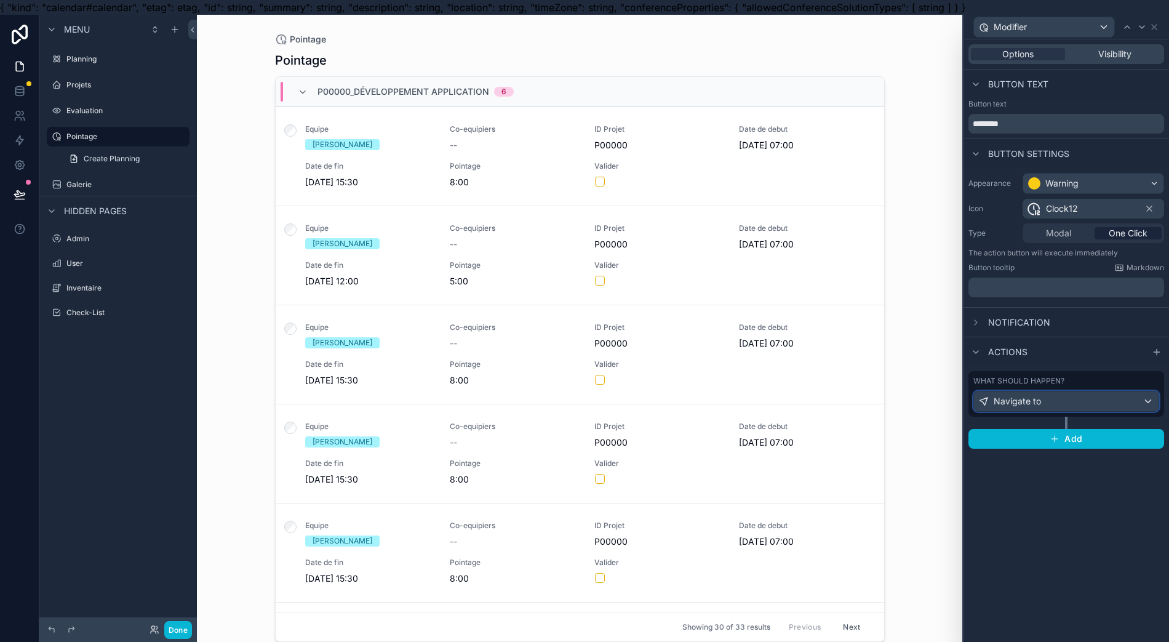
click at [1046, 399] on div "Navigate to" at bounding box center [1066, 401] width 185 height 20
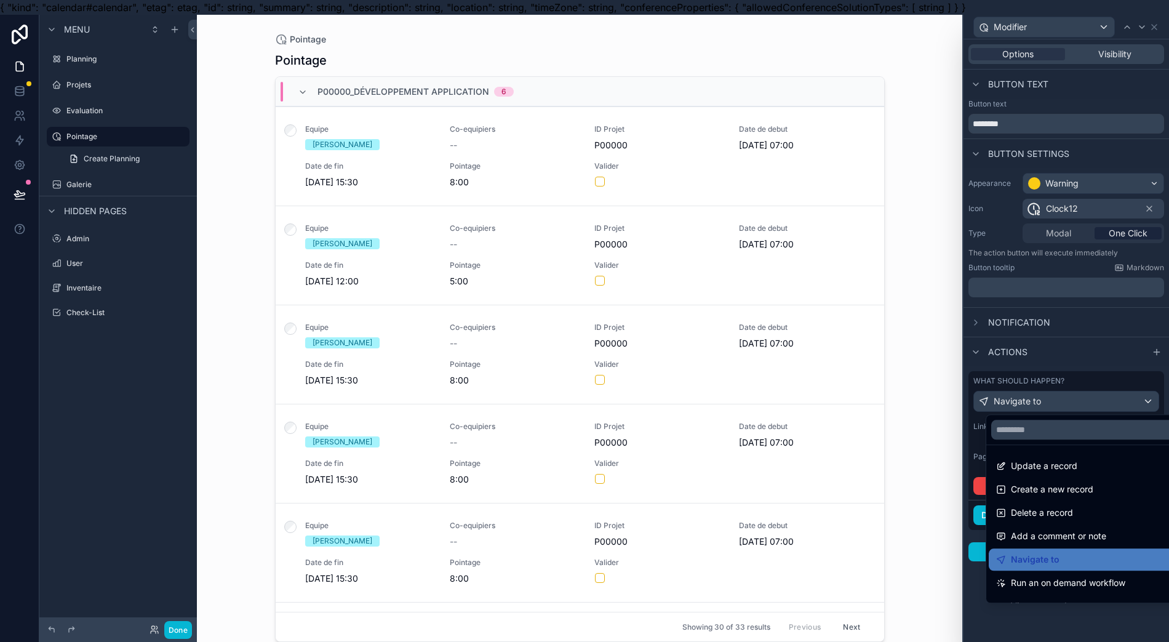
click at [1046, 400] on div at bounding box center [1067, 336] width 206 height 642
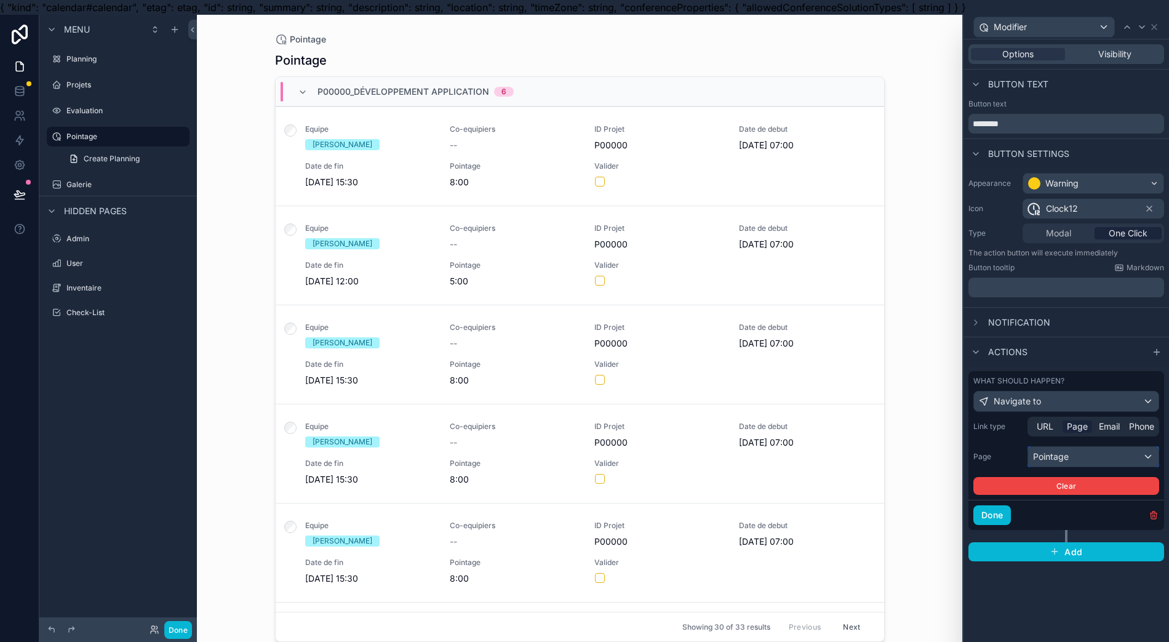
click at [1049, 462] on div "Pointage" at bounding box center [1093, 457] width 130 height 20
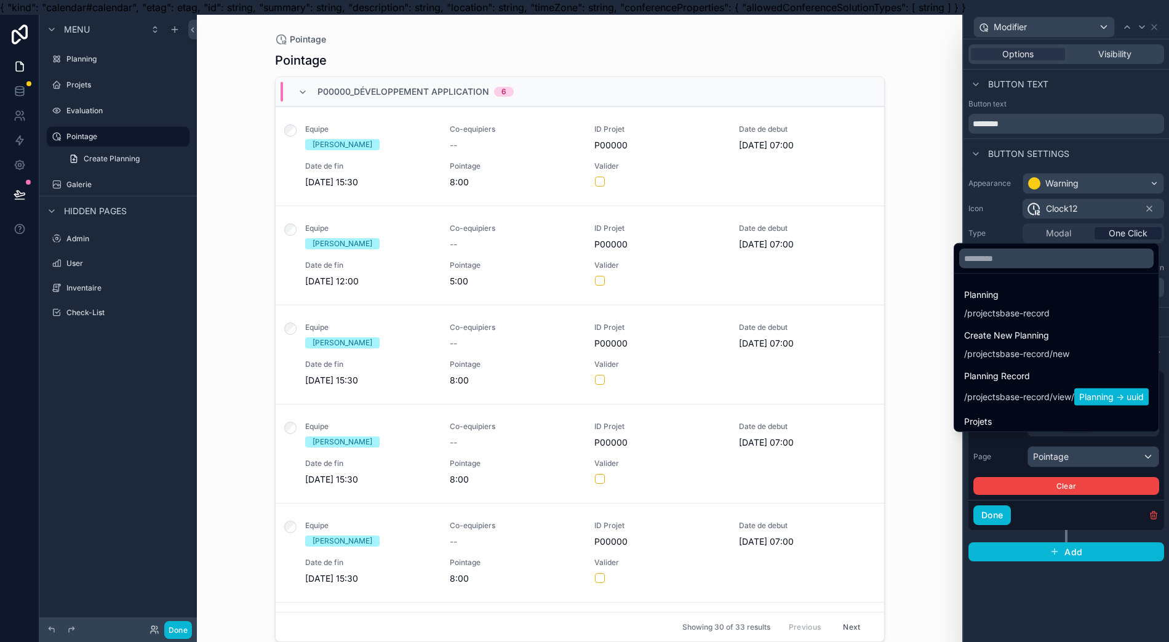
click at [1052, 406] on div "/ projectsbase-record / view / Planning -> uuid" at bounding box center [1056, 396] width 185 height 17
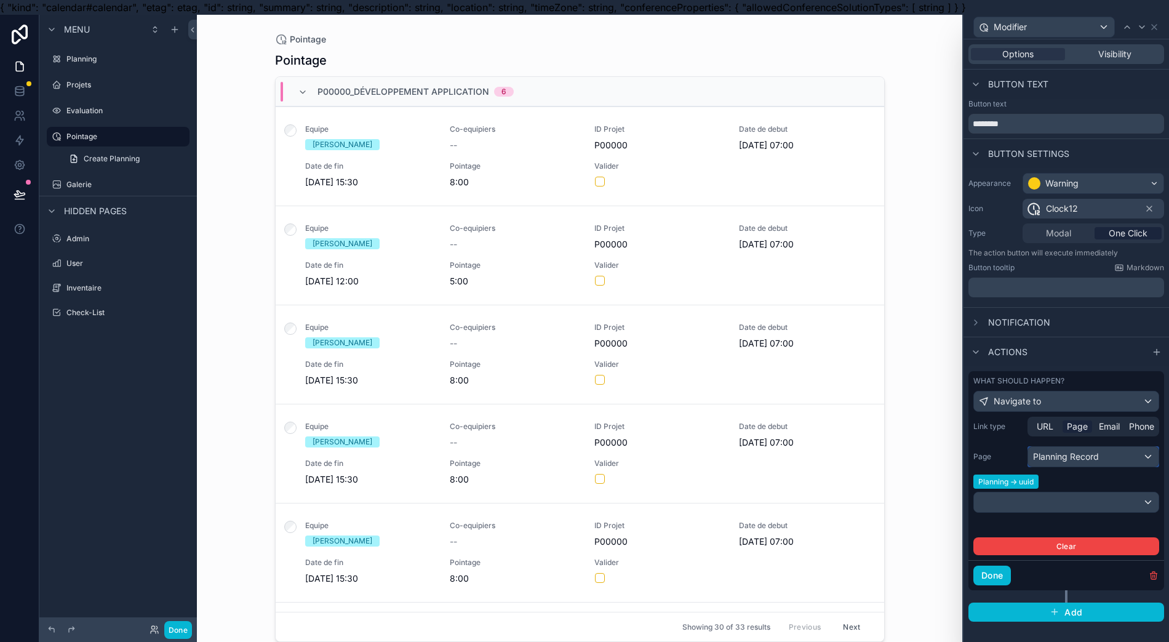
click at [1044, 458] on div "Planning Record" at bounding box center [1093, 457] width 130 height 20
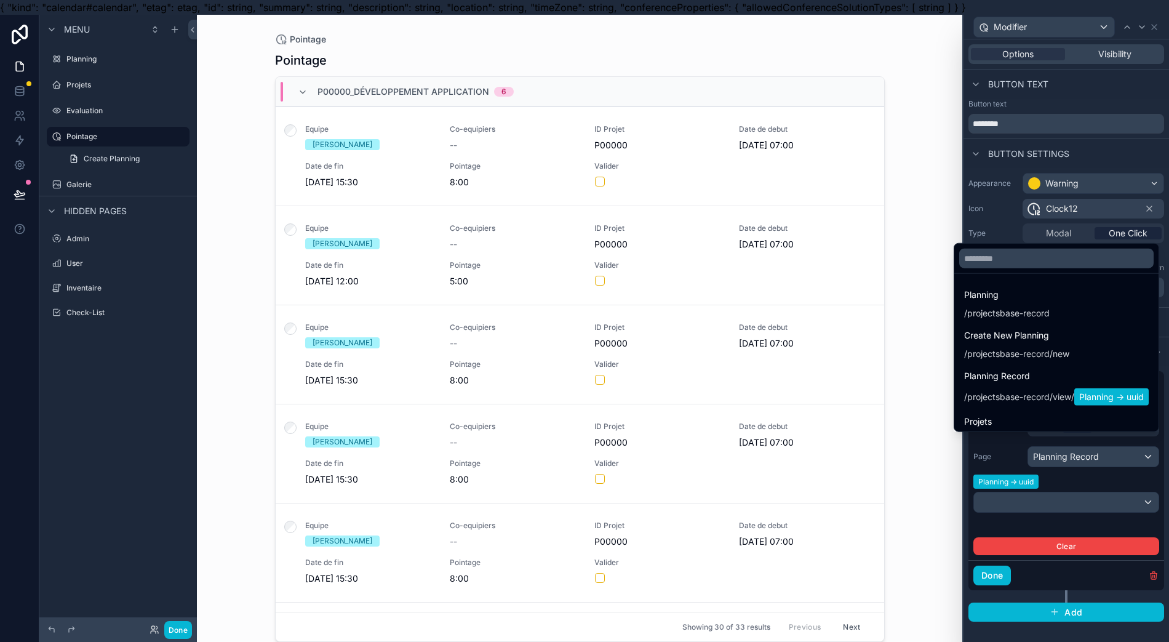
click at [936, 478] on div "Pointage Pointage P00000_Développement application 6 Equipe Gauthier Arnould Co…" at bounding box center [579, 336] width 765 height 642
click at [999, 567] on div at bounding box center [1067, 336] width 206 height 642
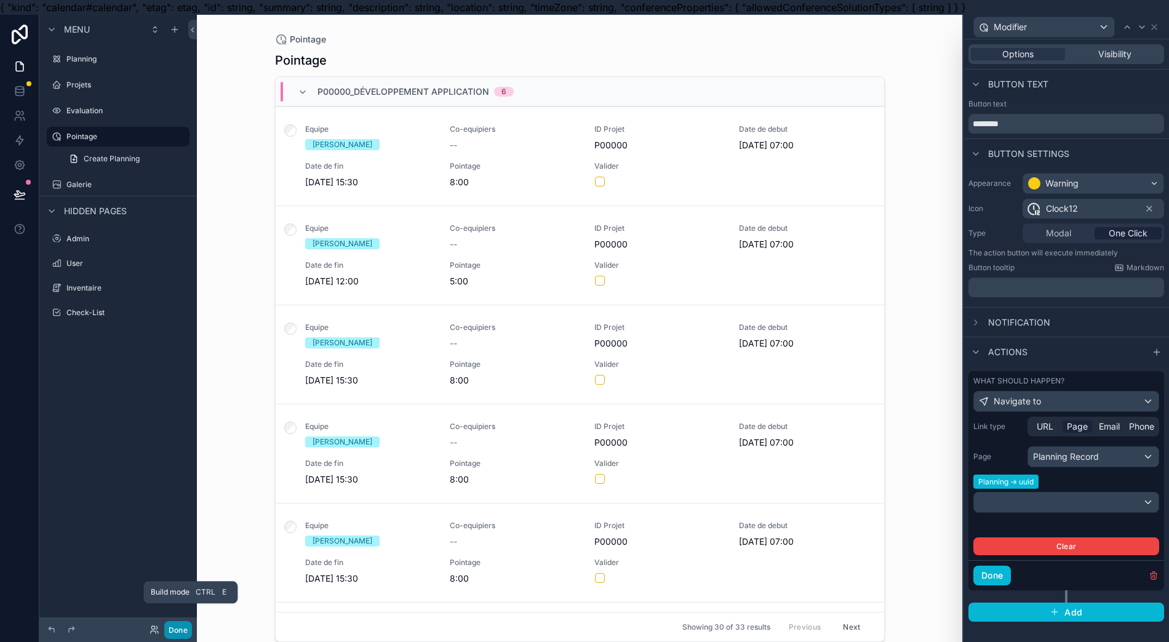
click at [166, 625] on button "Done" at bounding box center [178, 630] width 28 height 18
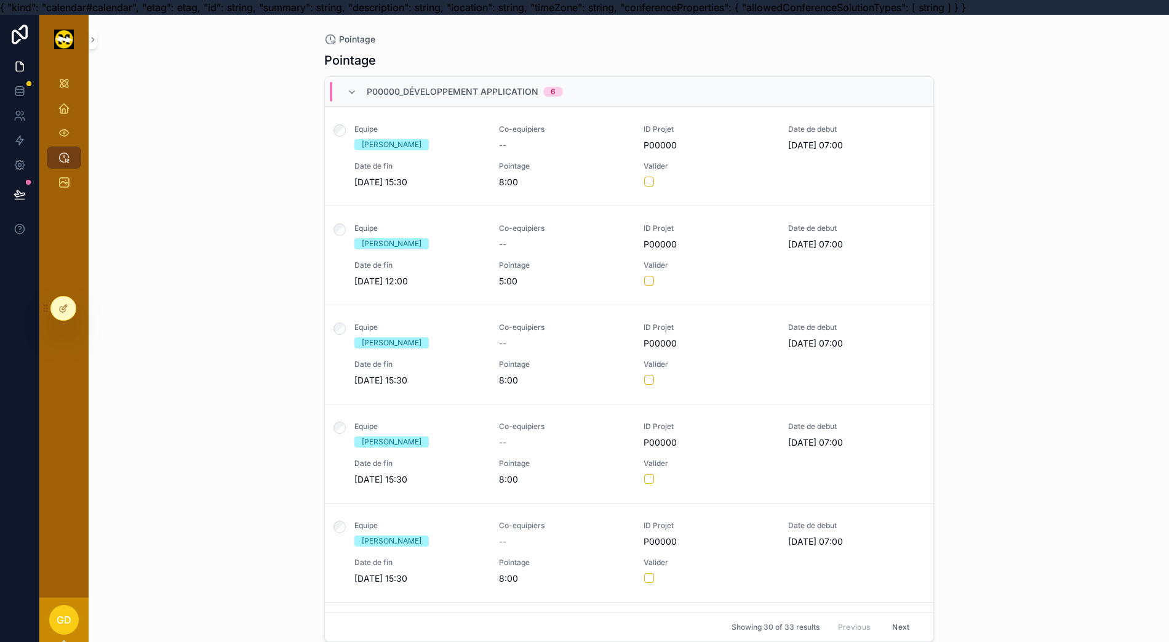
click at [0, 0] on span "Modifier" at bounding box center [0, 0] width 0 height 0
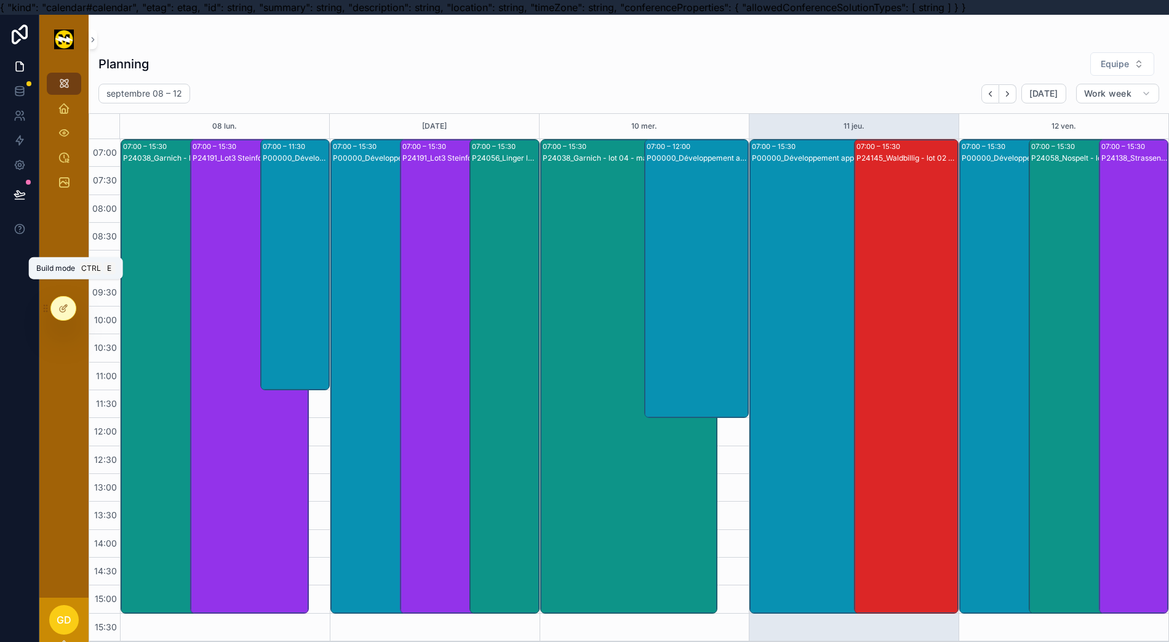
click at [62, 310] on icon at bounding box center [63, 308] width 10 height 10
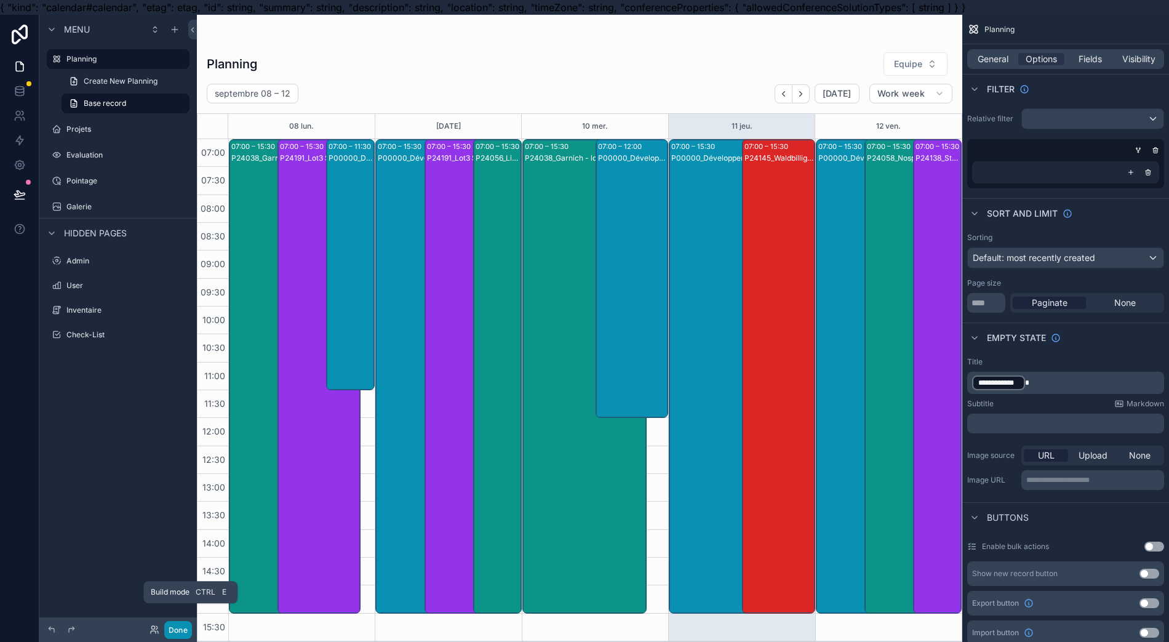
click at [170, 621] on button "Done" at bounding box center [178, 630] width 28 height 18
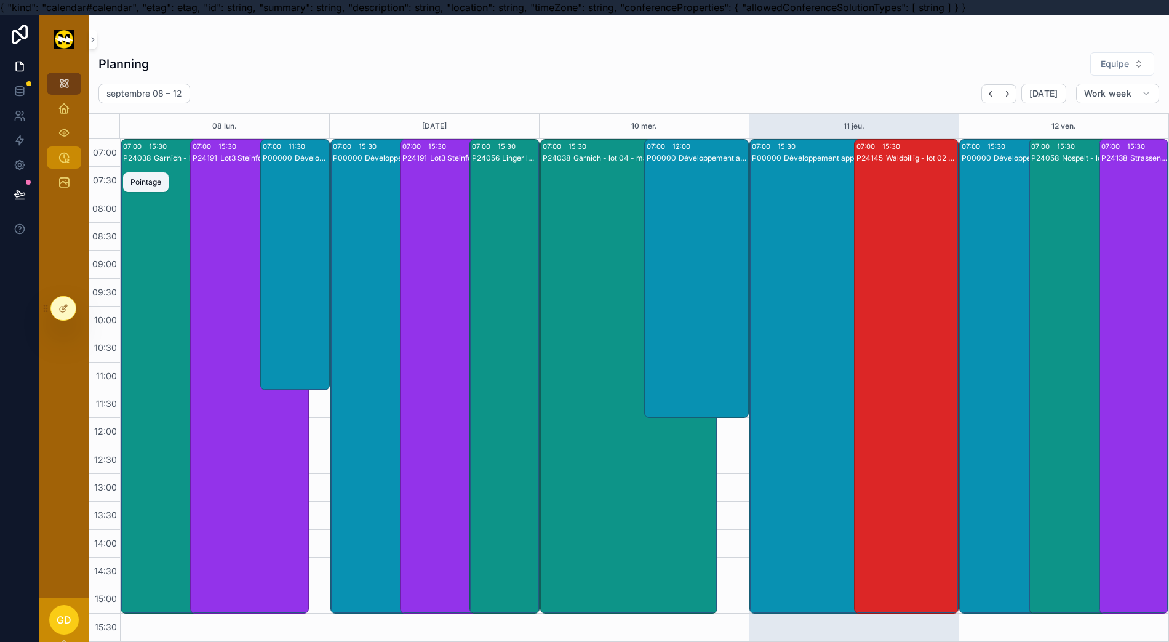
click at [58, 160] on icon "scrollable content" at bounding box center [64, 157] width 12 height 12
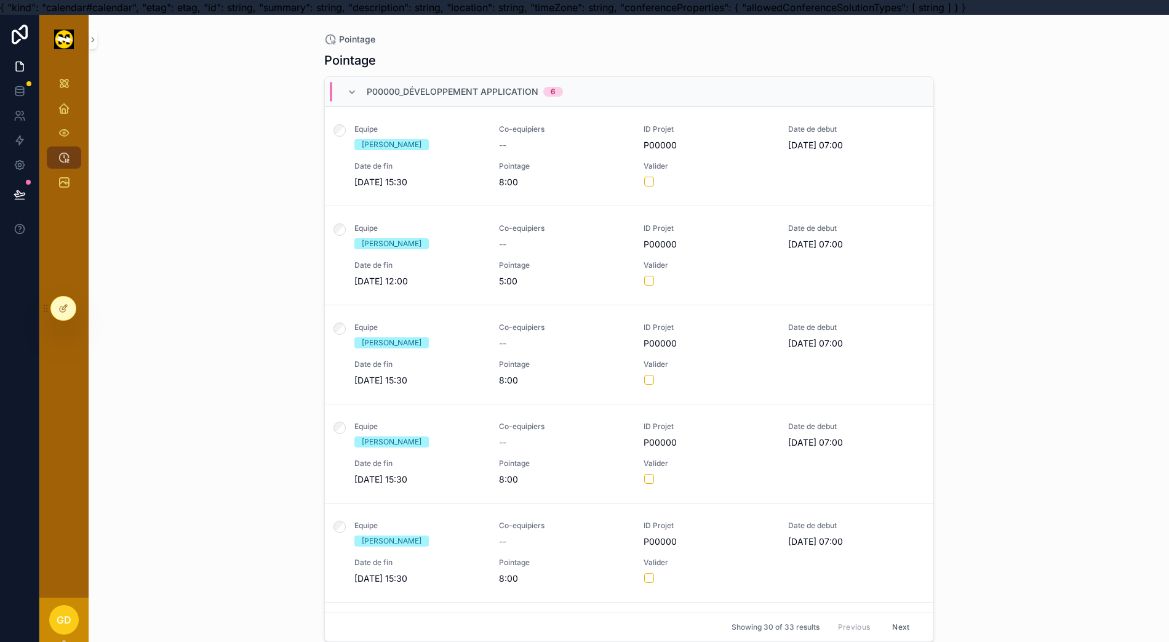
click at [757, 159] on div "Equipe Gauthier Arnould Co-equipiers -- ID Projet P00000 Date de debut 09/09/20…" at bounding box center [629, 156] width 579 height 64
click at [52, 304] on div at bounding box center [63, 308] width 25 height 23
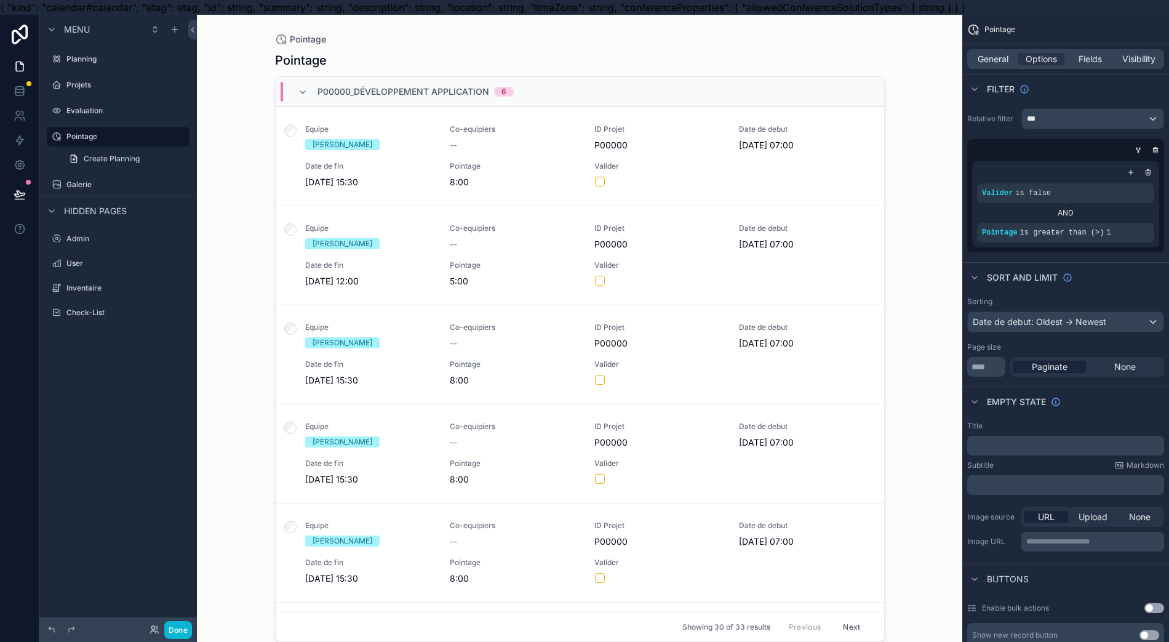
click at [712, 150] on div "scrollable content" at bounding box center [579, 328] width 629 height 627
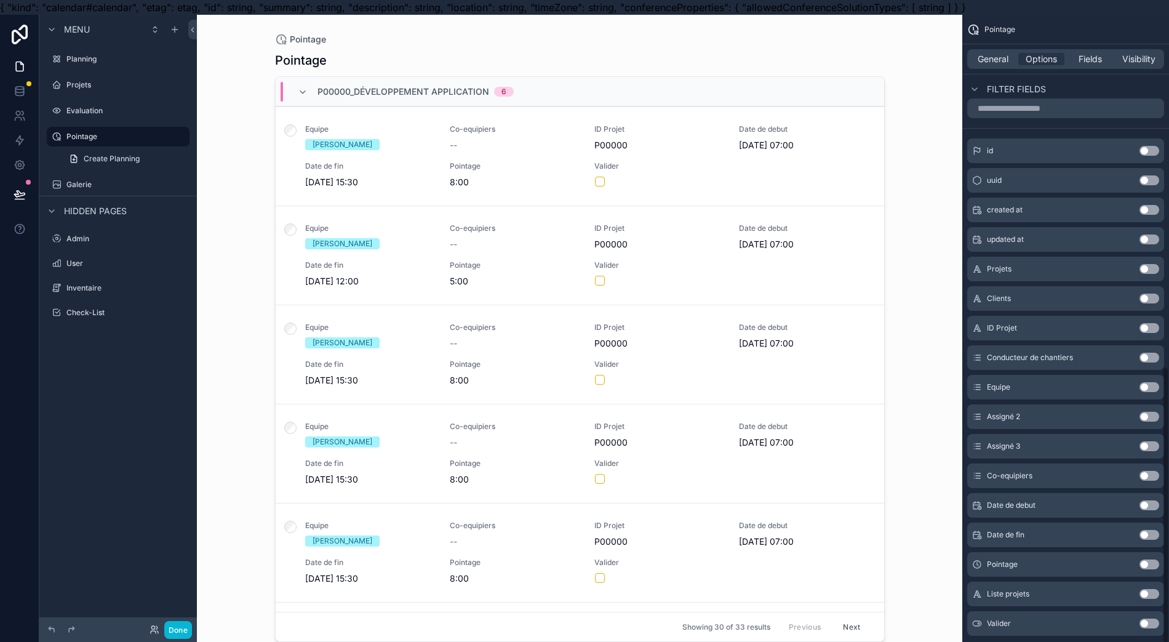
scroll to position [561, 0]
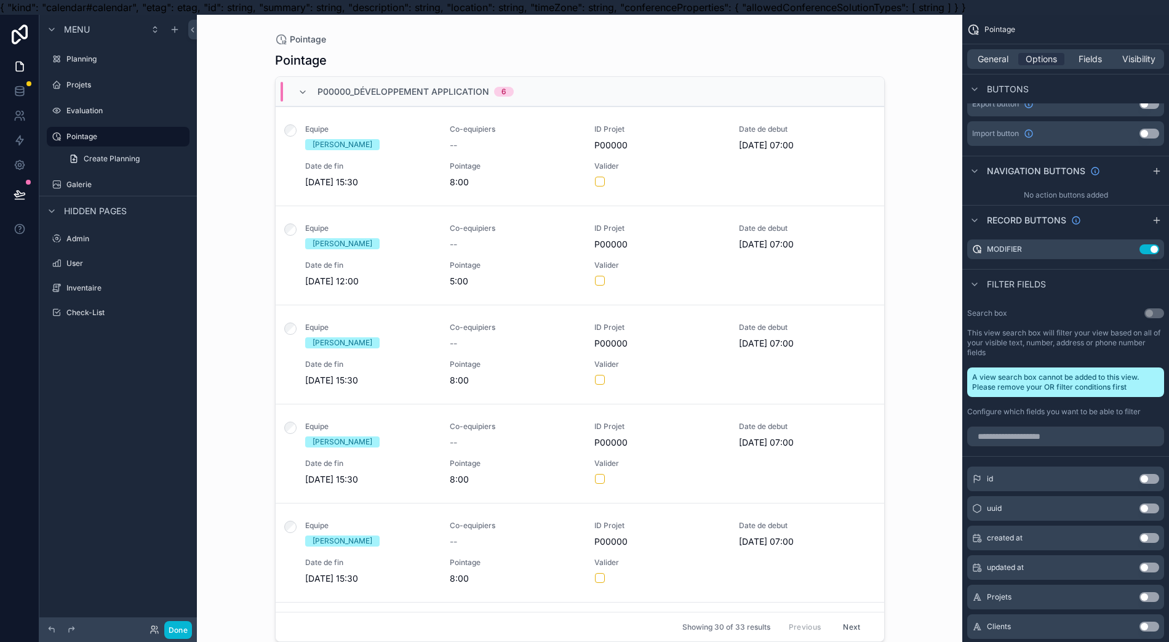
click at [0, 0] on icon "scrollable content" at bounding box center [0, 0] width 0 height 0
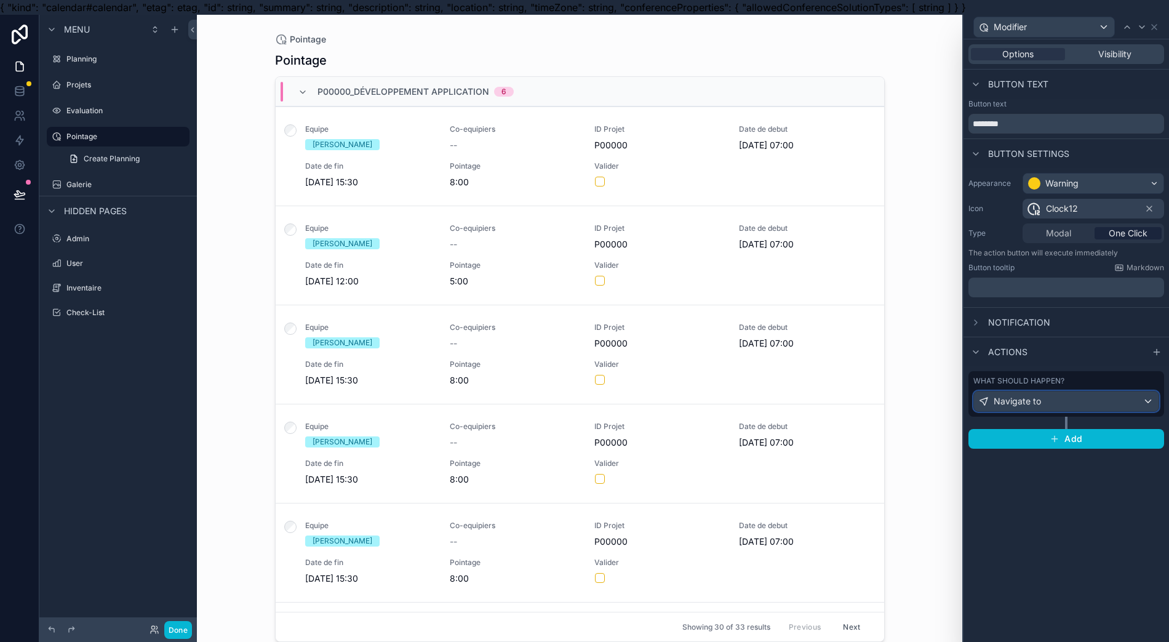
click at [1066, 402] on div "Navigate to" at bounding box center [1066, 401] width 185 height 20
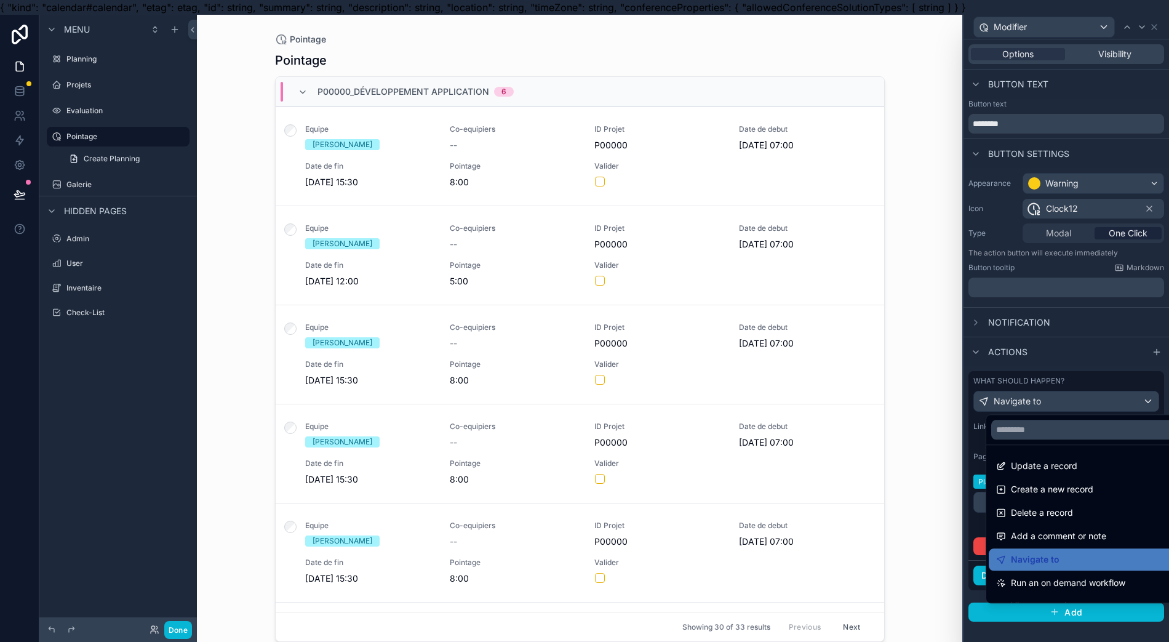
click at [1069, 468] on div "Update a record" at bounding box center [1093, 465] width 194 height 15
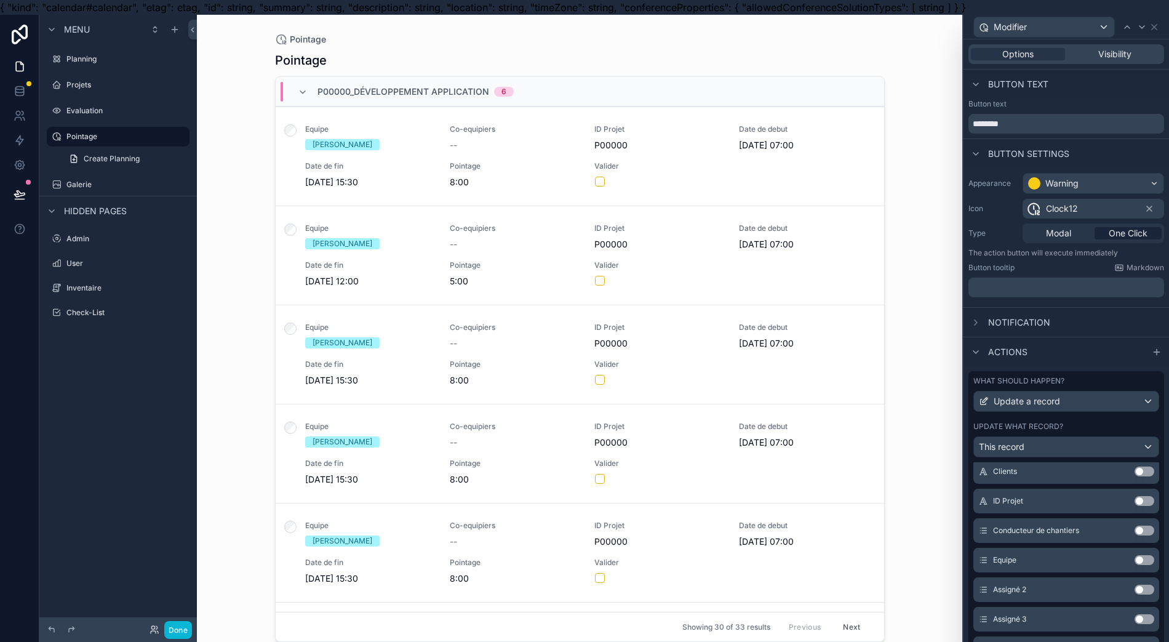
scroll to position [136, 0]
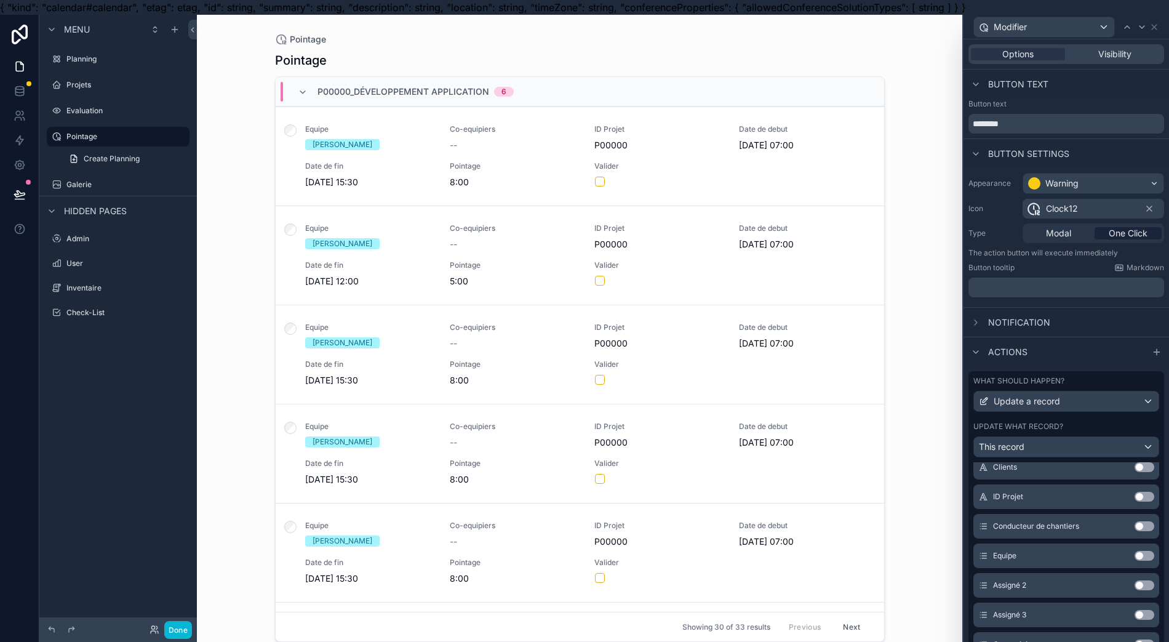
click at [1130, 495] on div "ID Projet Use setting" at bounding box center [1066, 496] width 186 height 25
click at [1135, 495] on button "Use setting" at bounding box center [1145, 497] width 20 height 10
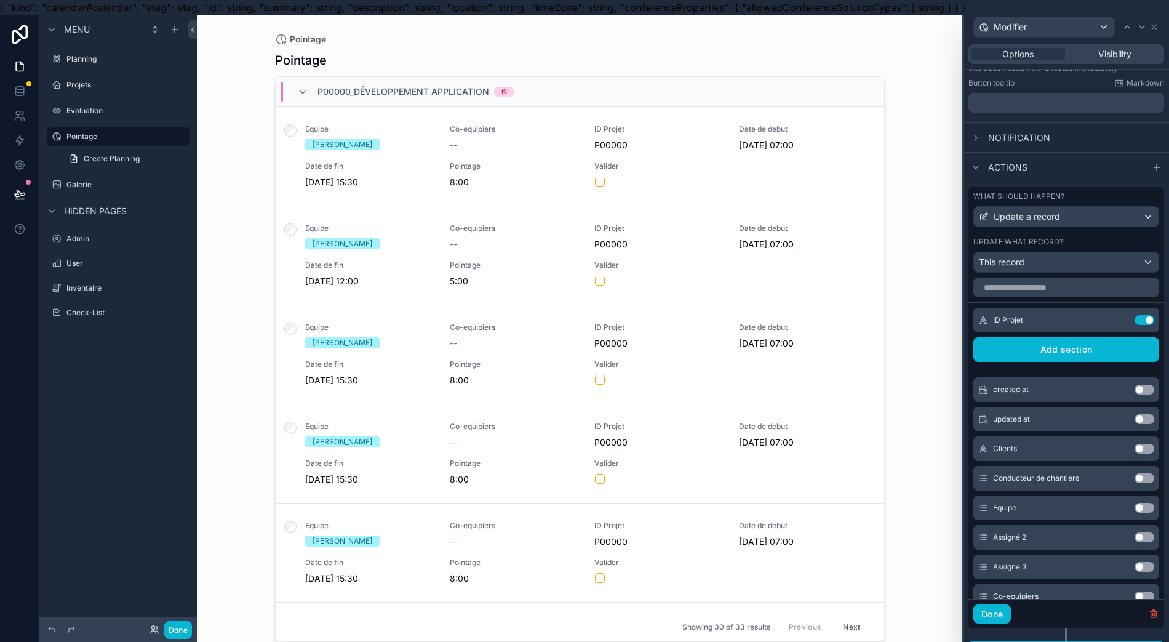
scroll to position [0, 0]
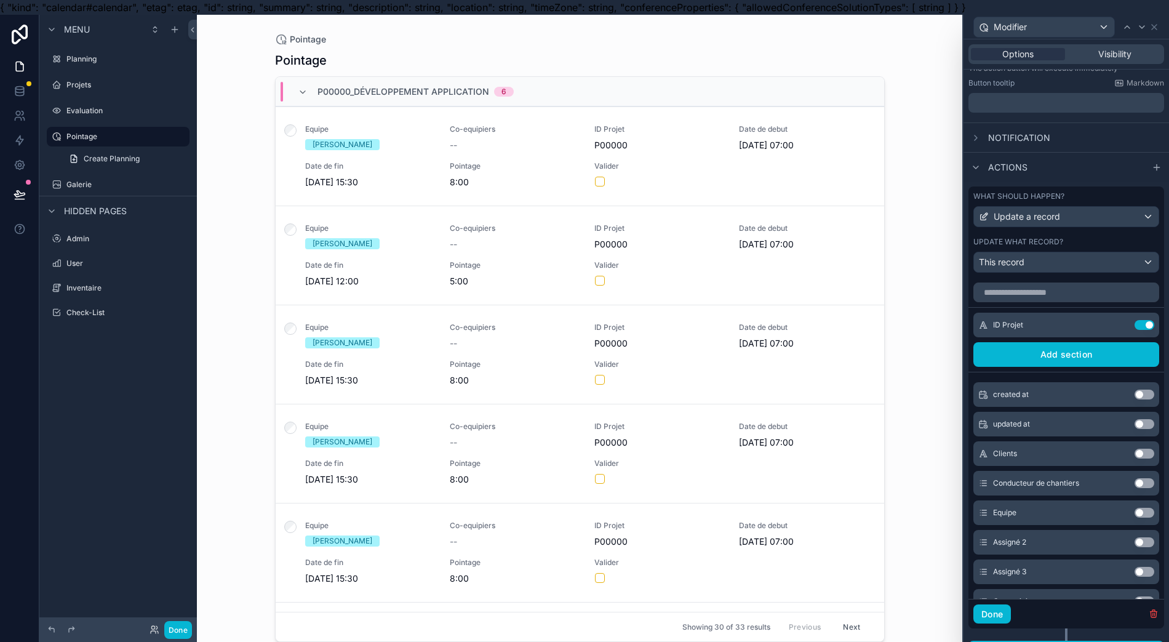
click at [1135, 449] on button "Use setting" at bounding box center [1145, 454] width 20 height 10
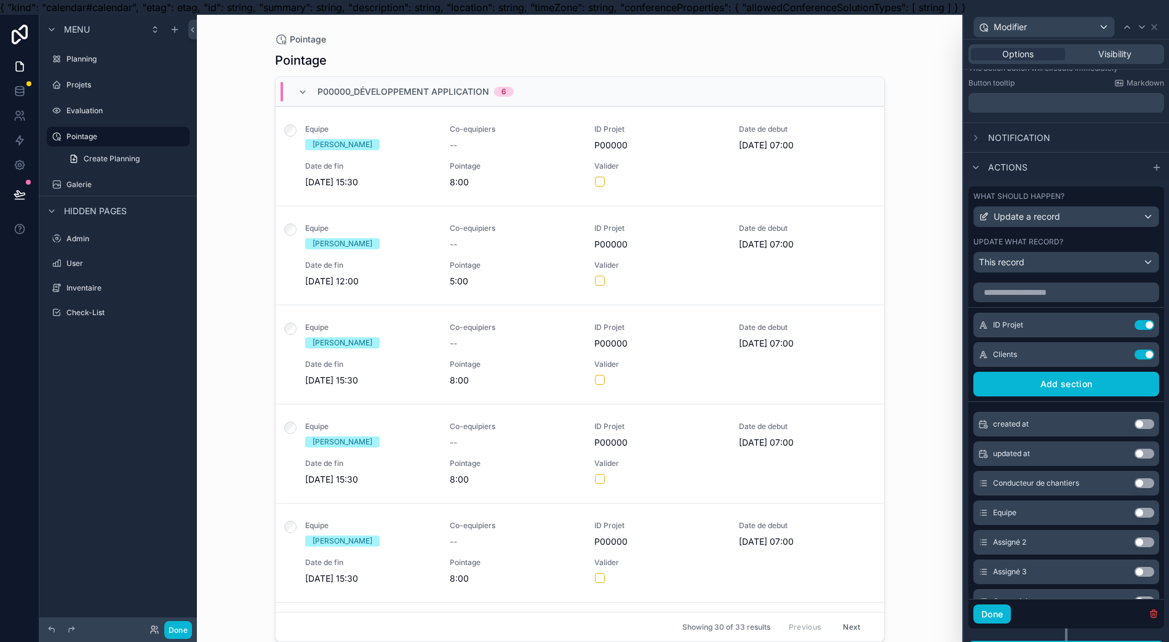
scroll to position [142, 0]
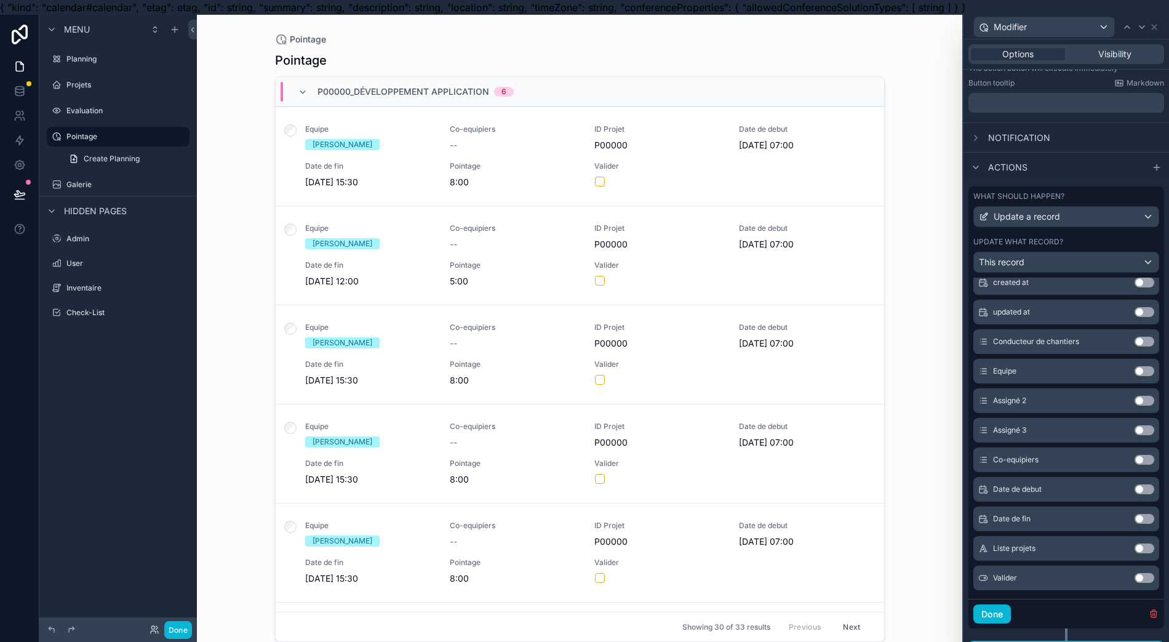
click at [1135, 486] on button "Use setting" at bounding box center [1145, 489] width 20 height 10
click at [1135, 517] on button "Use setting" at bounding box center [1145, 519] width 20 height 10
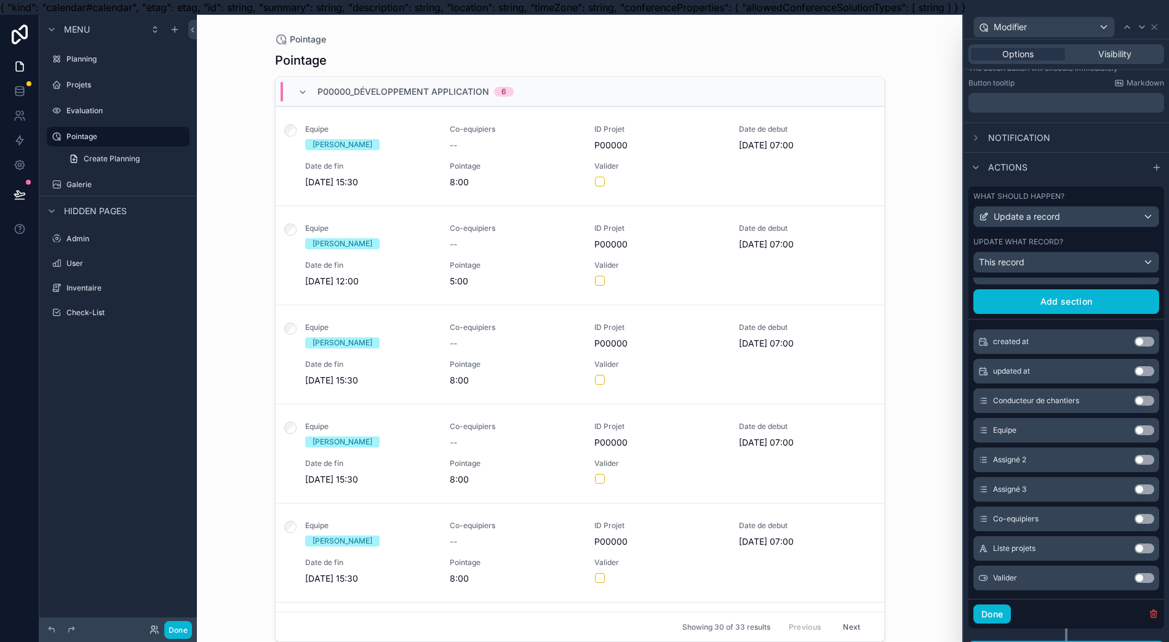
click at [1135, 433] on button "Use setting" at bounding box center [1145, 430] width 20 height 10
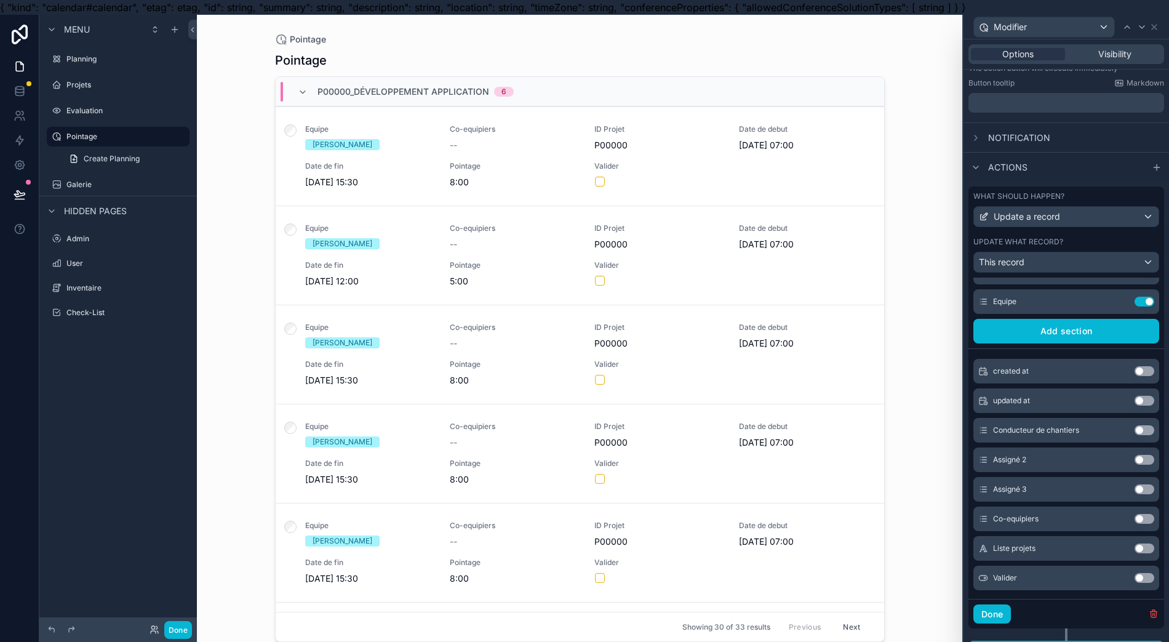
click at [1135, 514] on button "Use setting" at bounding box center [1145, 519] width 20 height 10
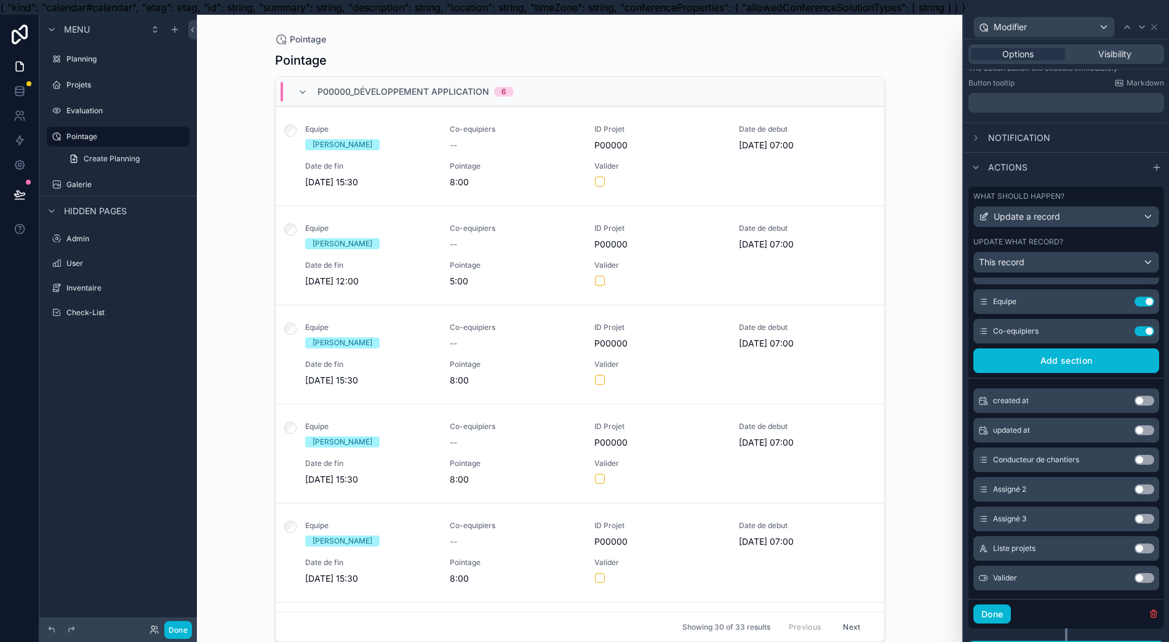
click at [1135, 573] on button "Use setting" at bounding box center [1145, 578] width 20 height 10
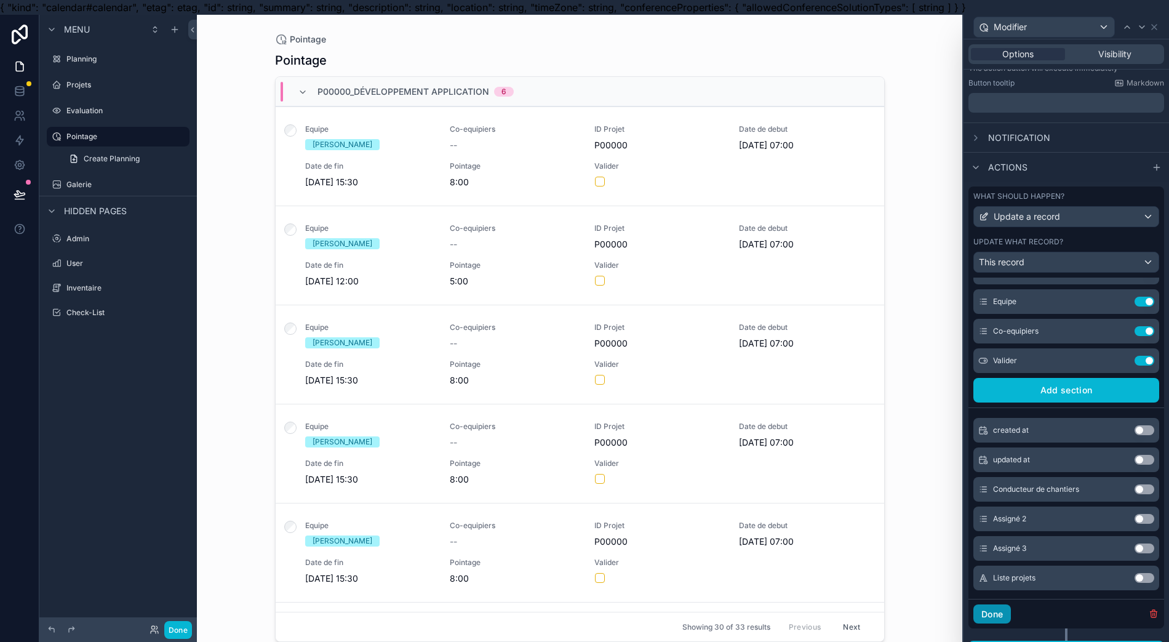
click at [999, 610] on button "Done" at bounding box center [992, 614] width 38 height 20
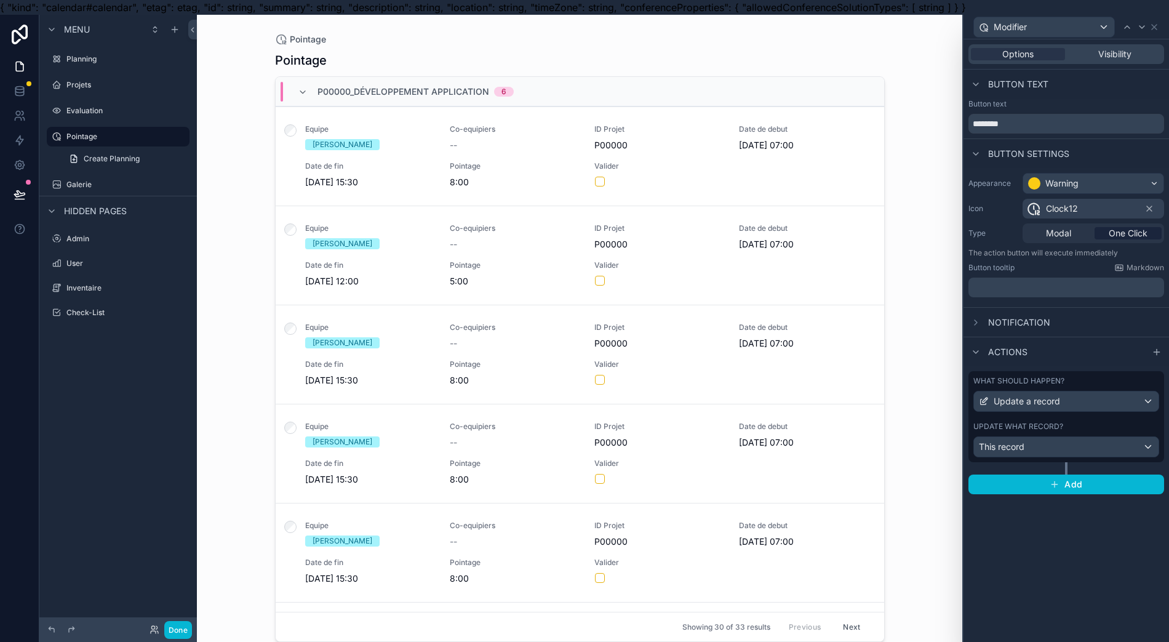
scroll to position [0, 0]
click at [176, 631] on button "Done" at bounding box center [178, 630] width 28 height 18
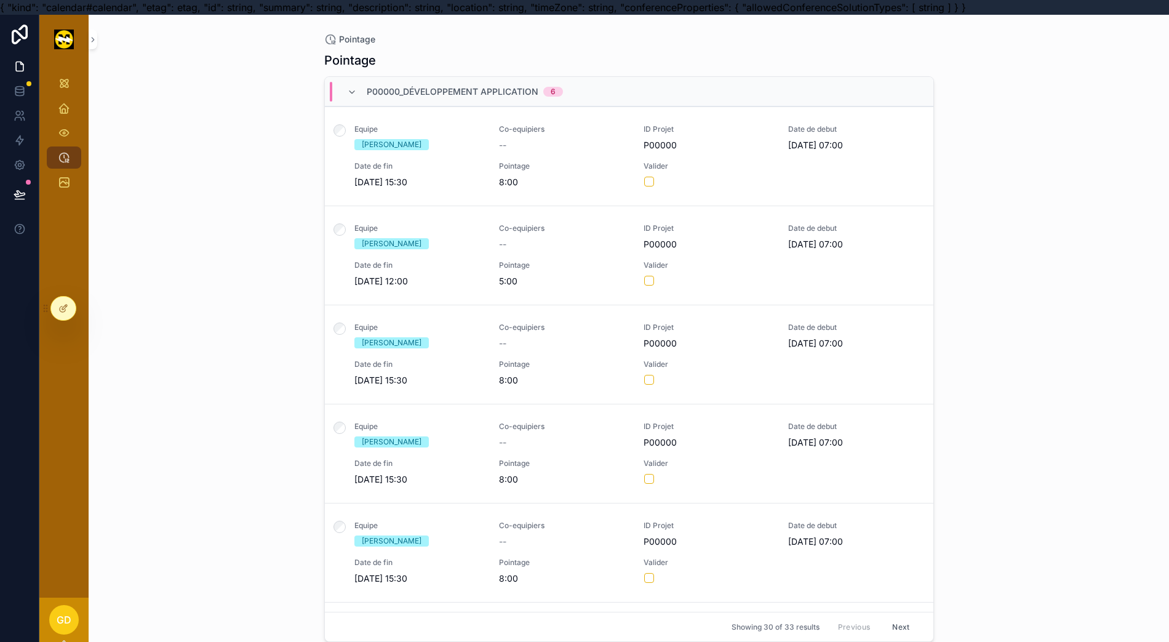
click at [0, 0] on span "Modifier" at bounding box center [0, 0] width 0 height 0
click at [852, 156] on link "Equipe -- Co-equipiers -- ID Projet -- Date de debut -- Date de fin -- Pointage…" at bounding box center [629, 155] width 609 height 99
click at [73, 314] on div at bounding box center [63, 308] width 25 height 23
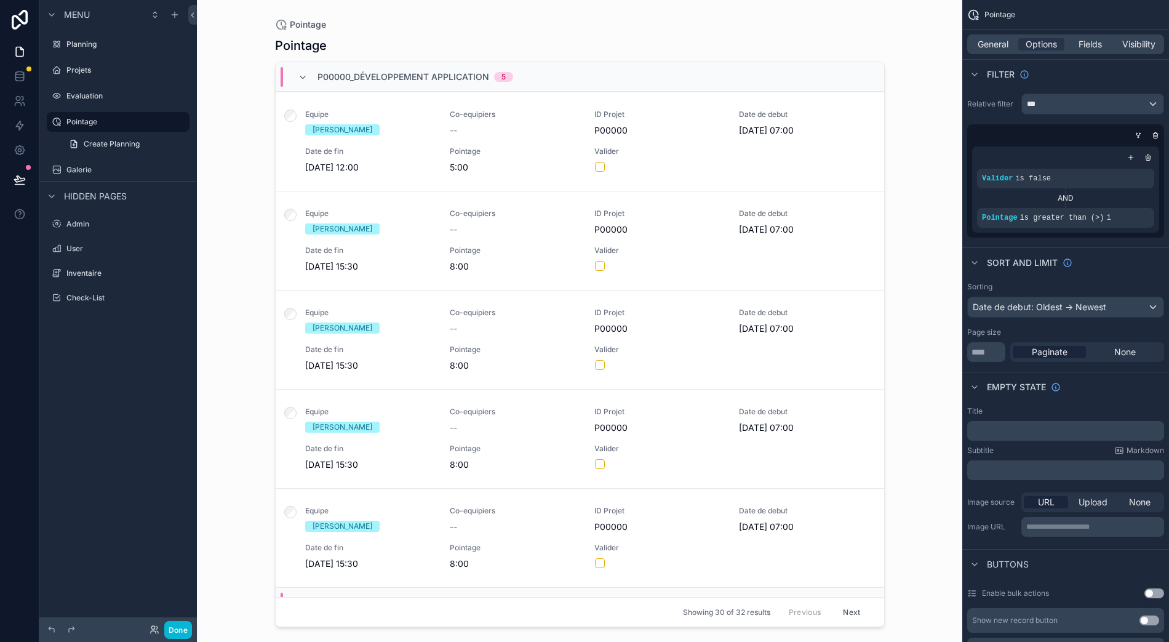
scroll to position [27, 12]
click at [818, 147] on div "scrollable content" at bounding box center [579, 313] width 629 height 627
click at [817, 153] on div "Equipe Gauthier Arnould Co-equipiers -- ID Projet P00000 Date de debut 10/09/20…" at bounding box center [579, 142] width 579 height 64
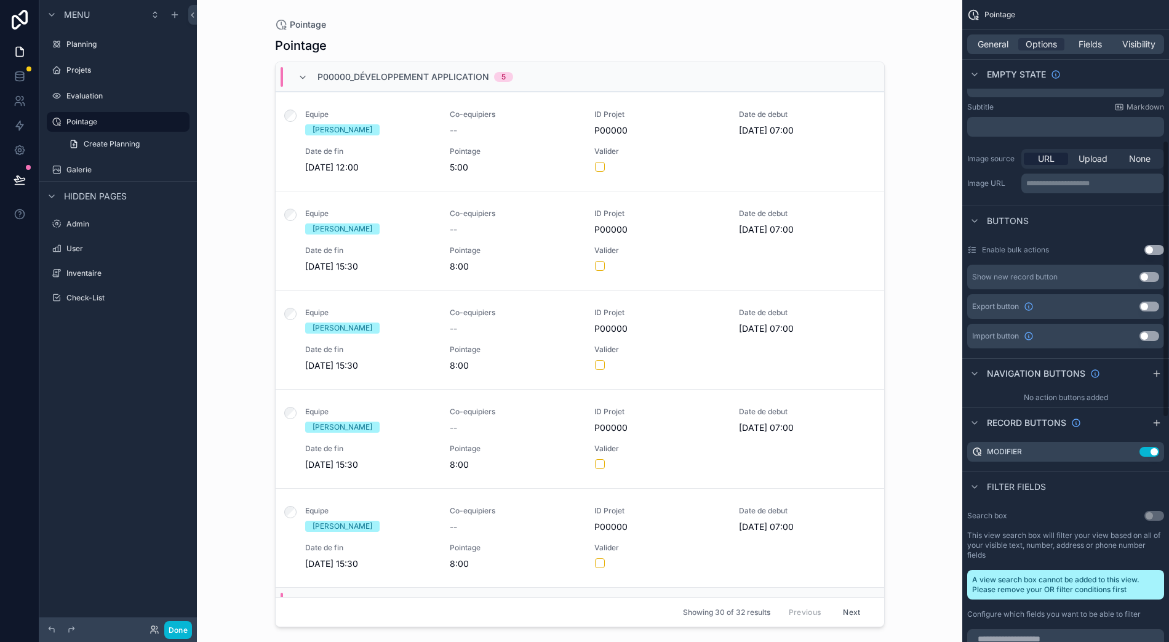
scroll to position [328, 0]
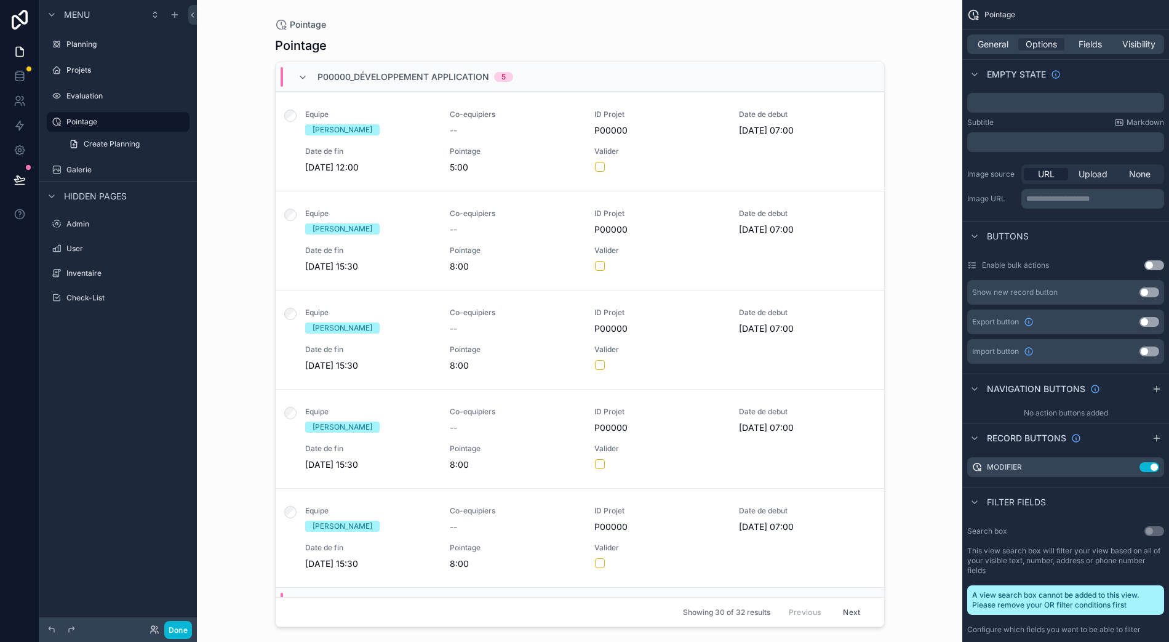
click at [1142, 462] on button "Use setting" at bounding box center [1150, 467] width 20 height 10
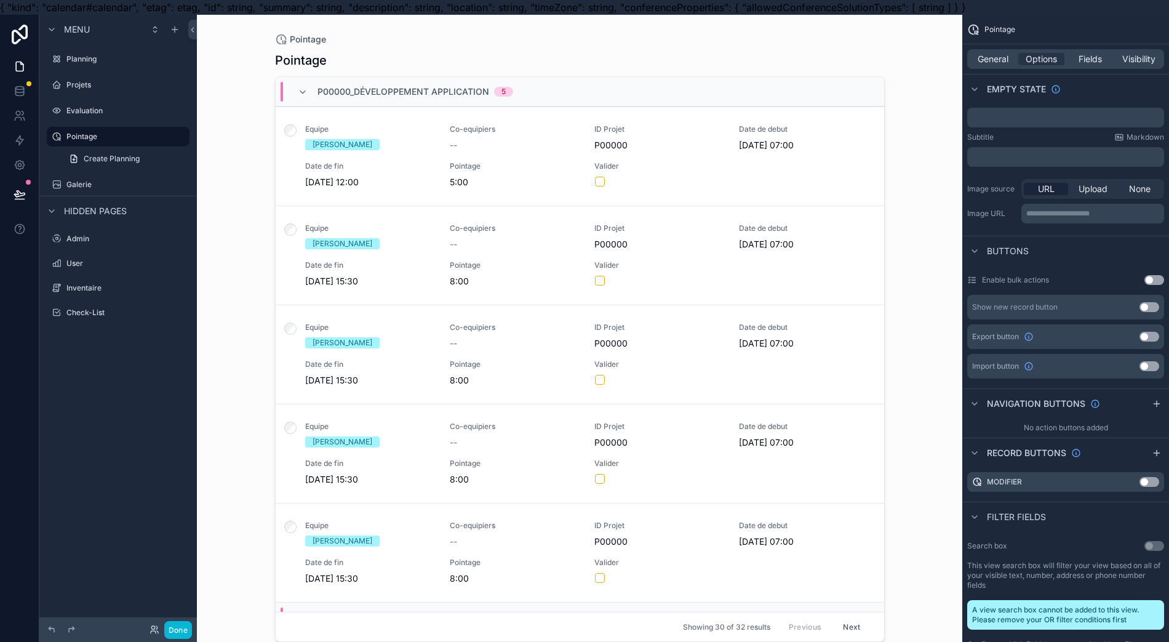
click at [679, 136] on div "ID Projet P00000" at bounding box center [659, 137] width 130 height 27
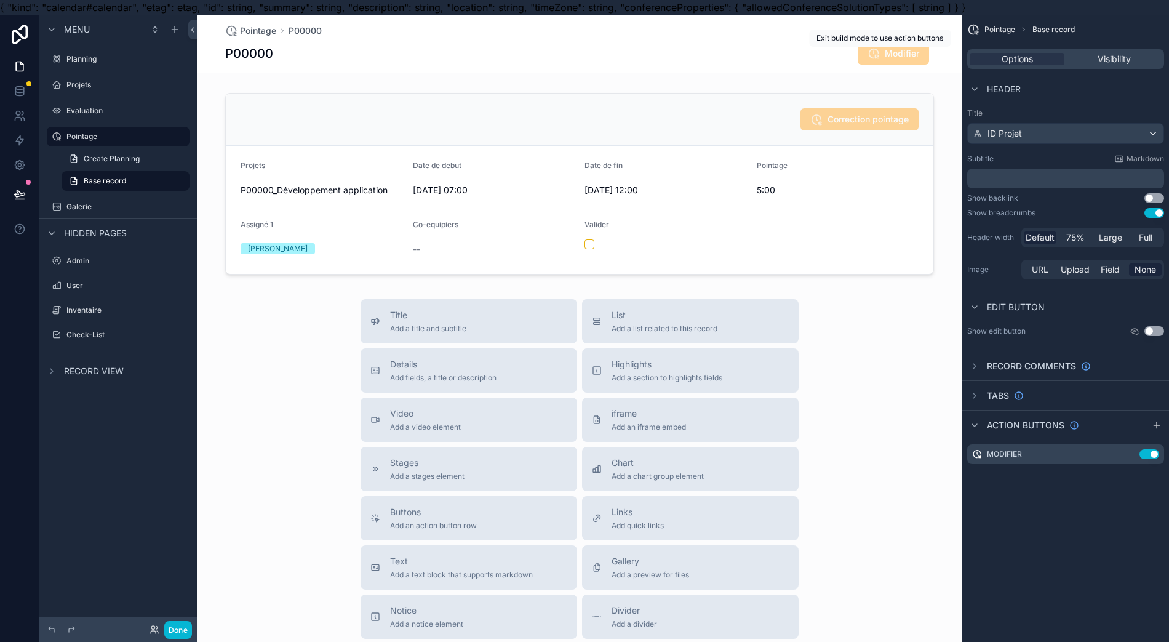
click at [873, 49] on span "Modifier" at bounding box center [893, 55] width 71 height 12
click at [875, 56] on span "Modifier" at bounding box center [893, 55] width 71 height 12
click at [879, 55] on span "Modifier" at bounding box center [893, 55] width 71 height 12
click at [0, 0] on icon "scrollable content" at bounding box center [0, 0] width 0 height 0
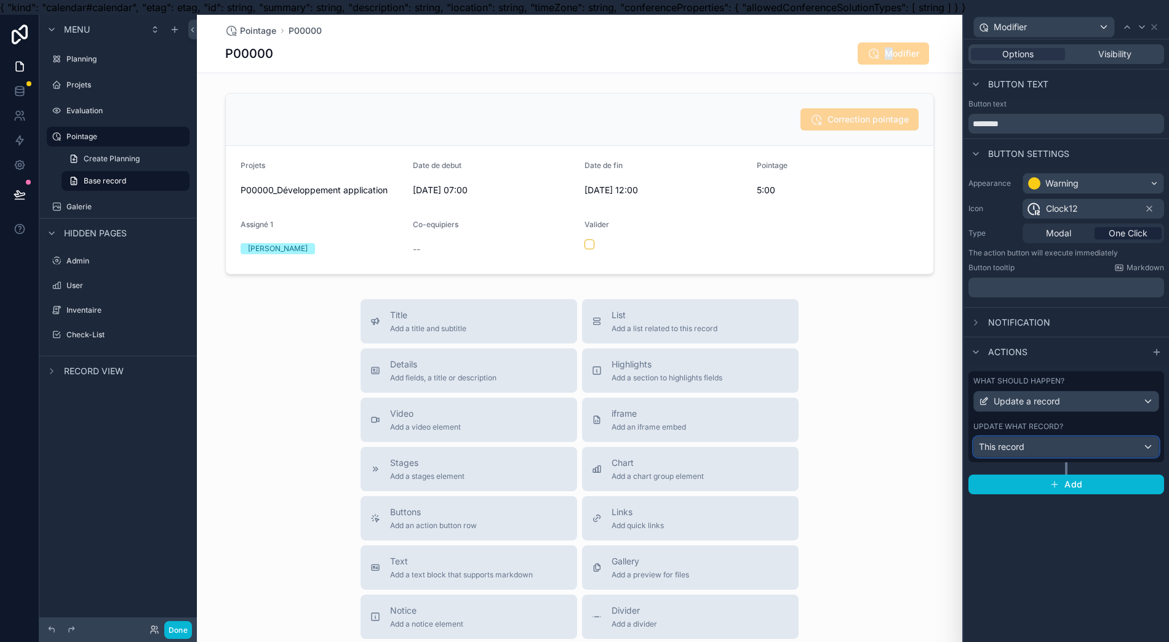
click at [1113, 449] on div "This record" at bounding box center [1066, 447] width 185 height 20
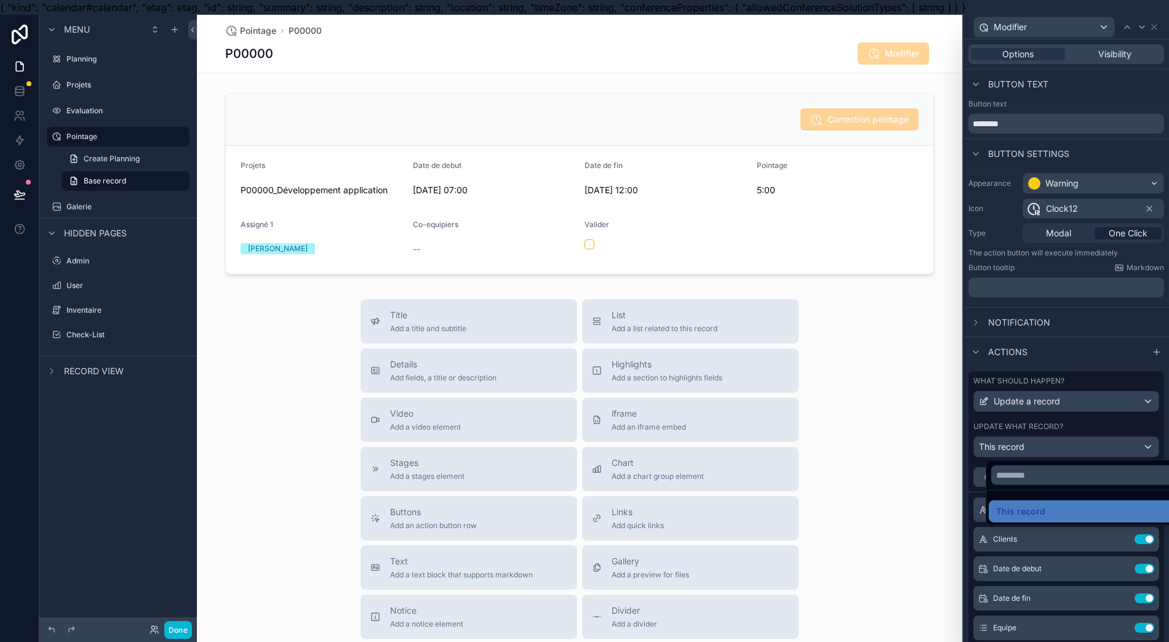
click at [1101, 457] on div "This record" at bounding box center [1078, 491] width 185 height 68
click at [1102, 455] on div at bounding box center [1067, 336] width 206 height 642
click at [1099, 393] on div "Update a record" at bounding box center [1066, 401] width 185 height 20
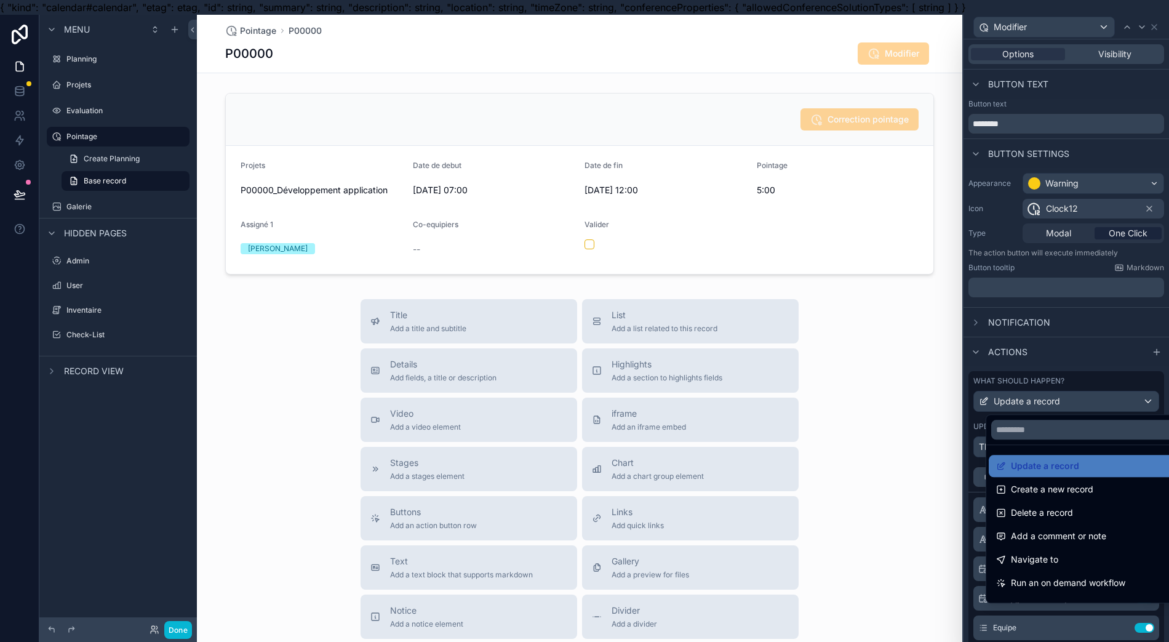
click at [1053, 560] on div "Navigate to" at bounding box center [1087, 559] width 182 height 15
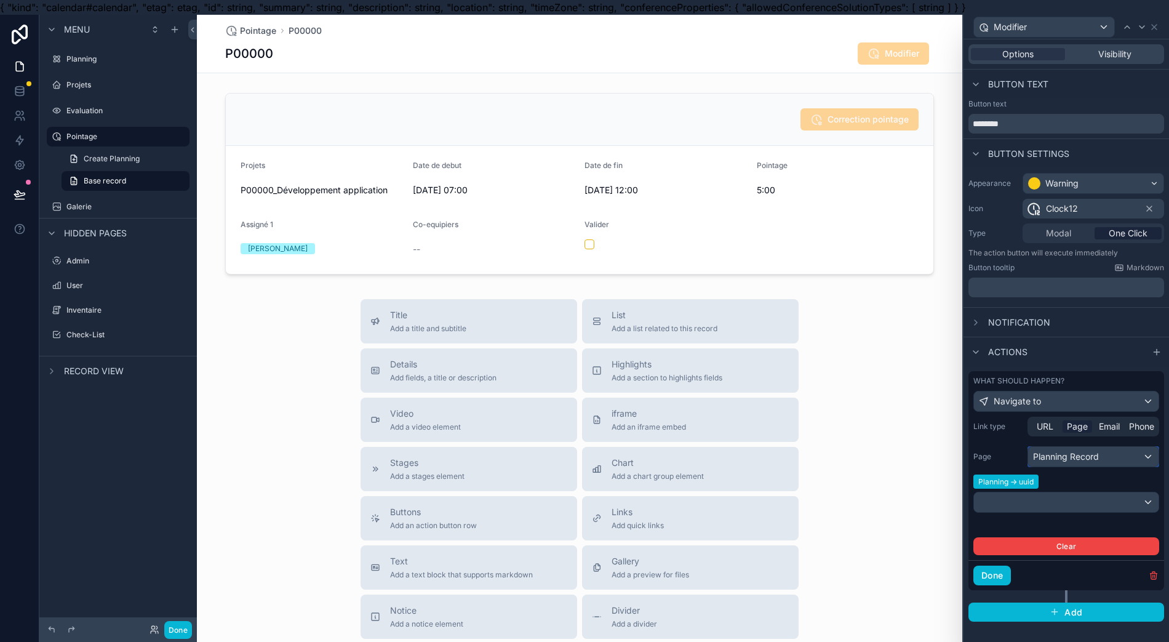
click at [1090, 462] on div "Planning Record" at bounding box center [1093, 457] width 130 height 20
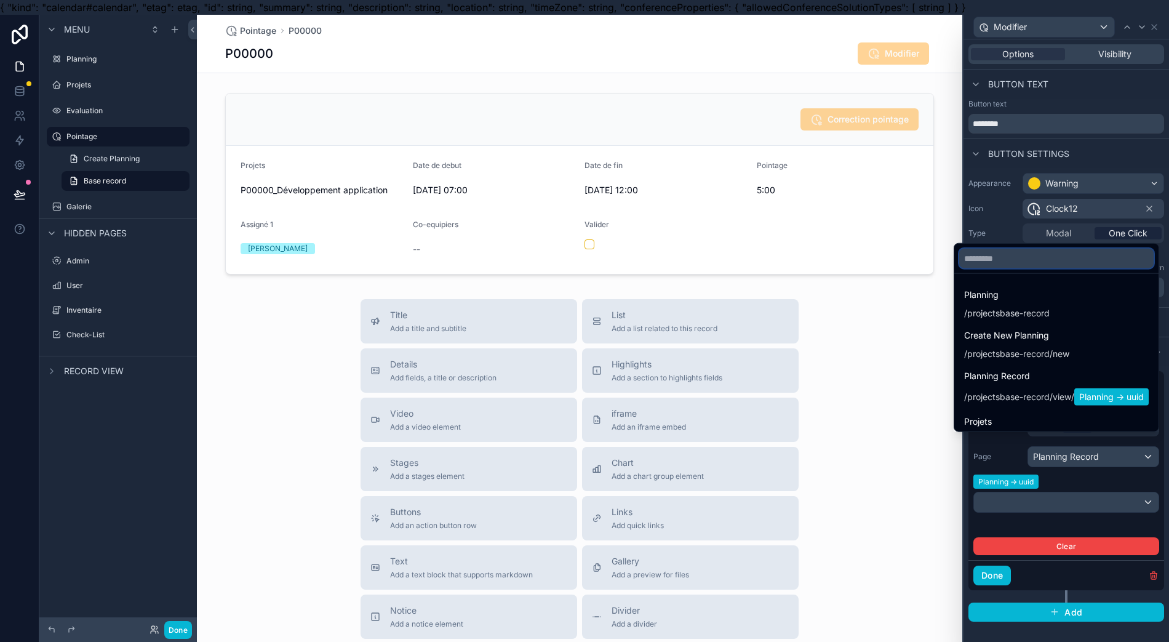
click at [1065, 266] on input "text" at bounding box center [1056, 259] width 194 height 20
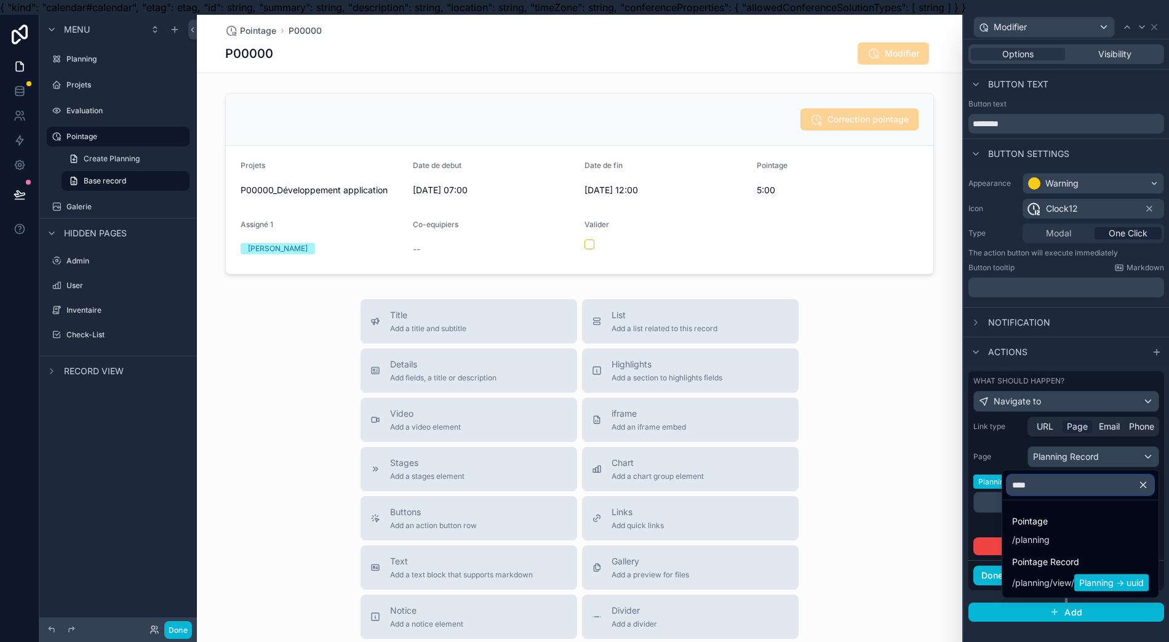
type input "****"
click at [1064, 535] on div "Pointage / planning" at bounding box center [1080, 530] width 137 height 32
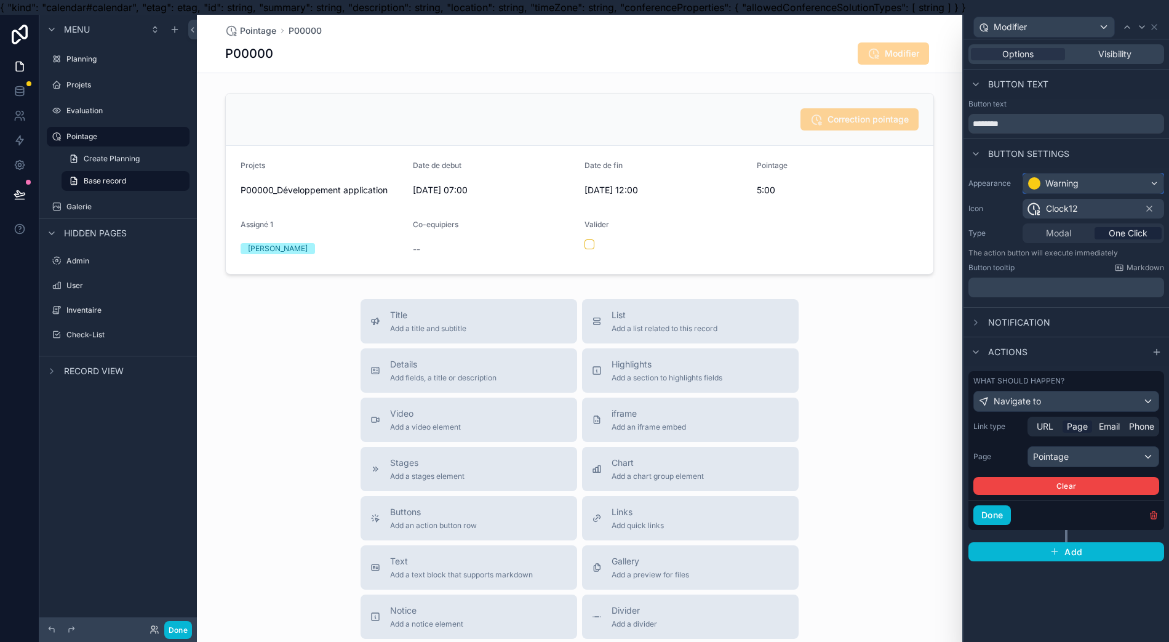
click at [1046, 184] on div "Warning" at bounding box center [1061, 183] width 33 height 12
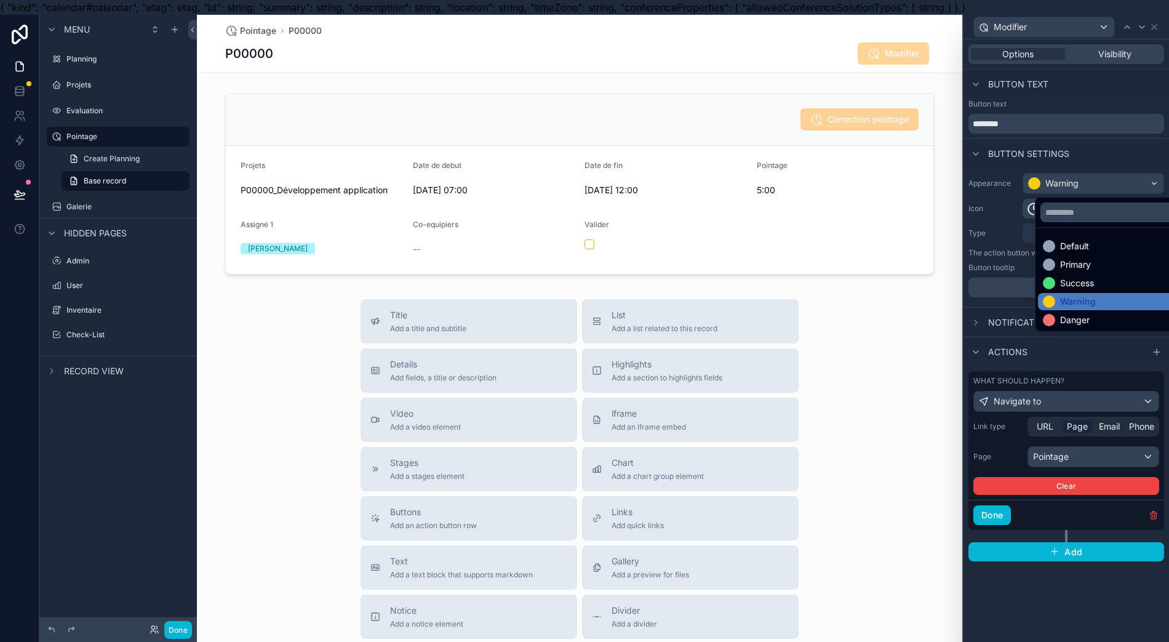
click at [1060, 322] on div "Danger" at bounding box center [1075, 320] width 30 height 12
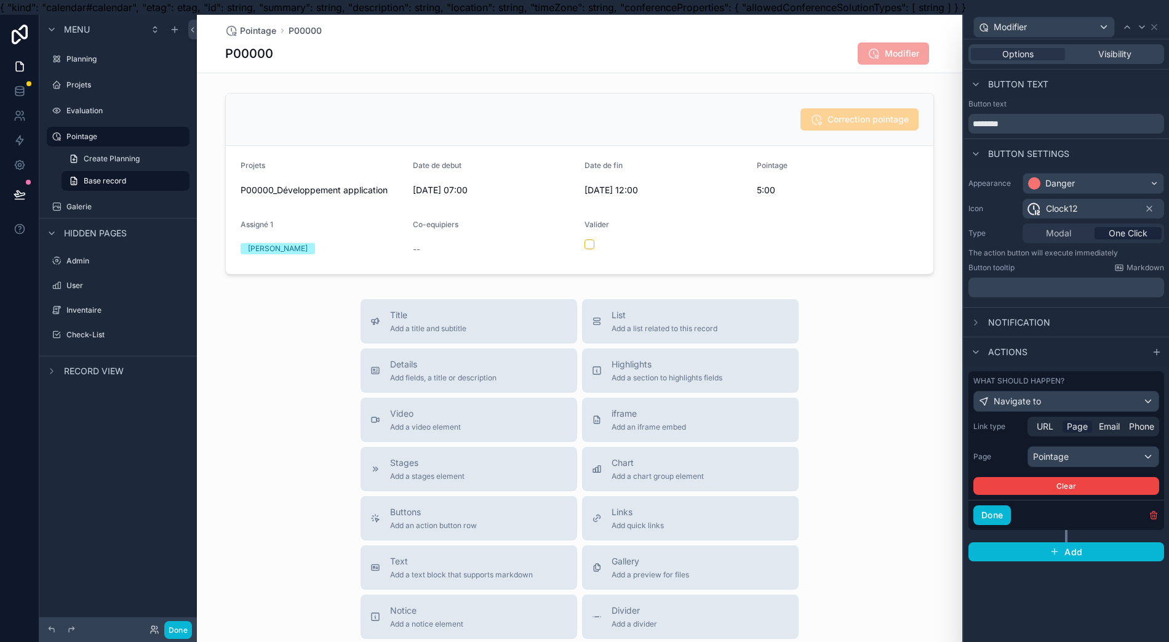
click at [1037, 209] on icon at bounding box center [1033, 208] width 15 height 15
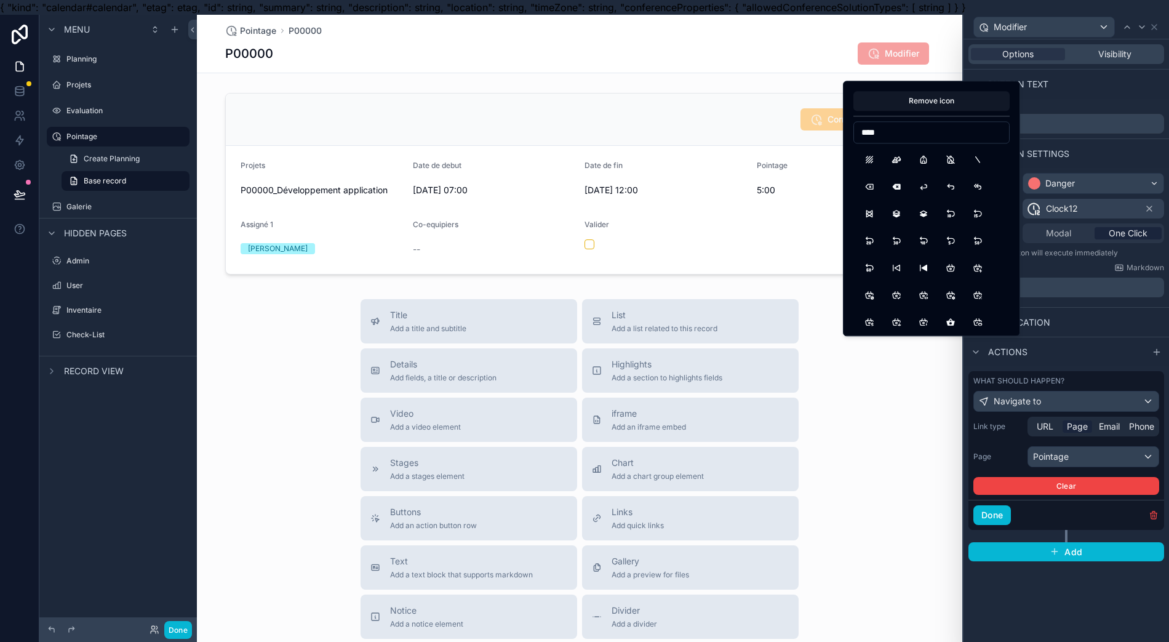
type input "****"
click at [953, 189] on button "ArrowBackUp" at bounding box center [951, 186] width 22 height 22
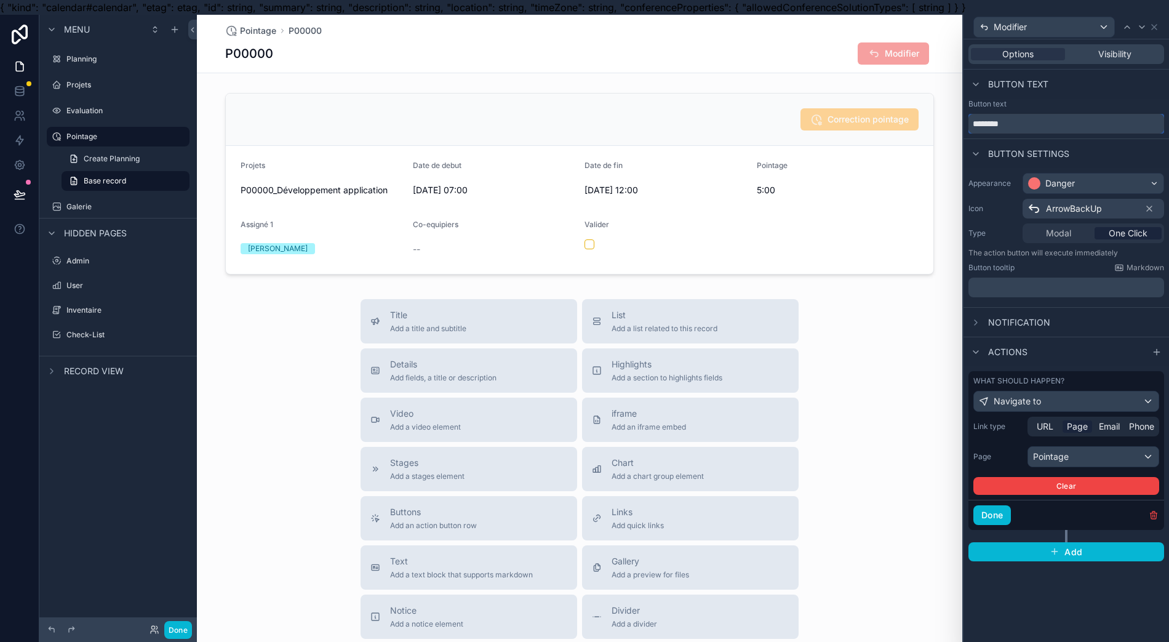
drag, startPoint x: 1033, startPoint y: 129, endPoint x: 953, endPoint y: 122, distance: 80.3
click at [953, 122] on div "Modifier Options Visibility Button text Button text ******** Button settings Ap…" at bounding box center [584, 336] width 1169 height 642
type input "******"
click at [998, 518] on button "Done" at bounding box center [992, 515] width 38 height 20
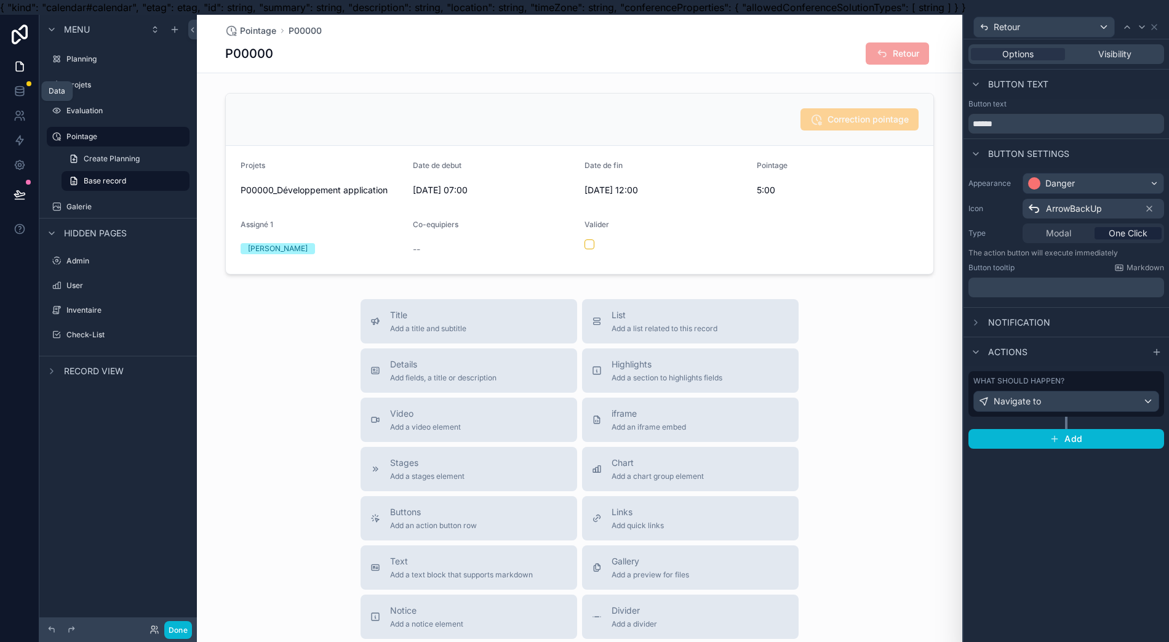
click at [14, 85] on icon at bounding box center [20, 91] width 12 height 12
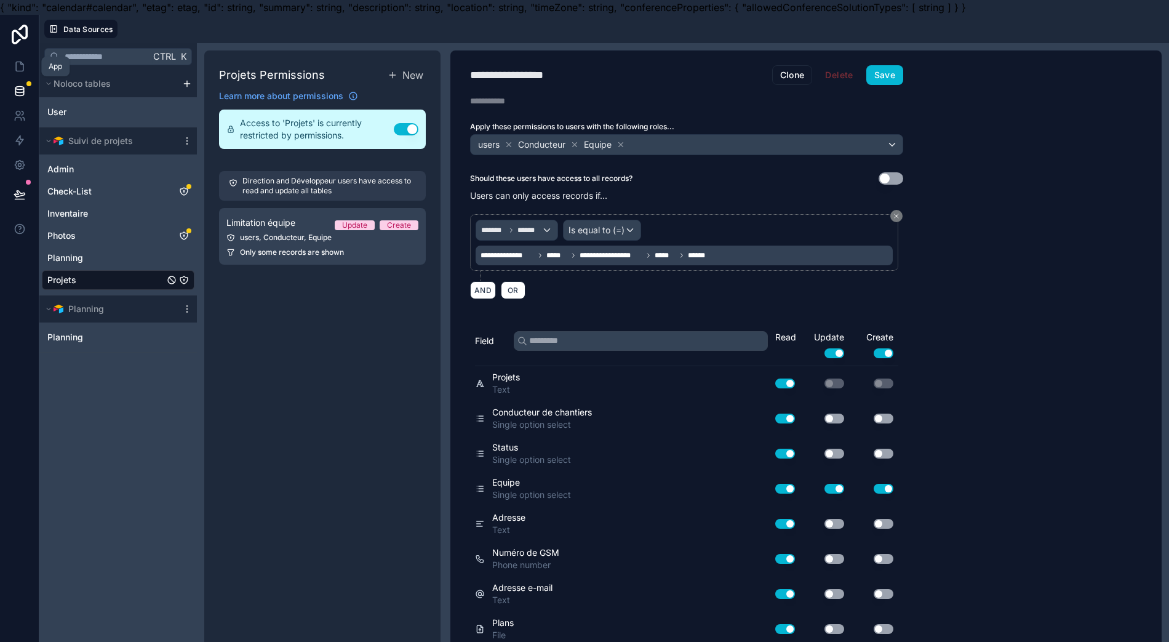
click at [14, 68] on link at bounding box center [19, 66] width 39 height 25
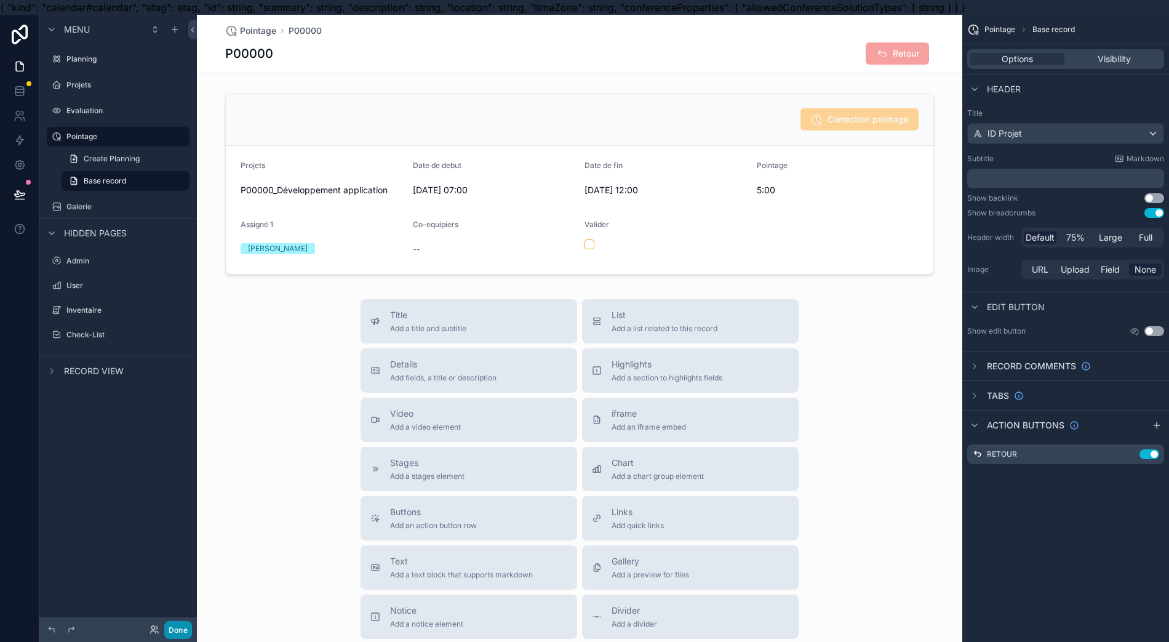
click at [174, 625] on button "Done" at bounding box center [178, 630] width 28 height 18
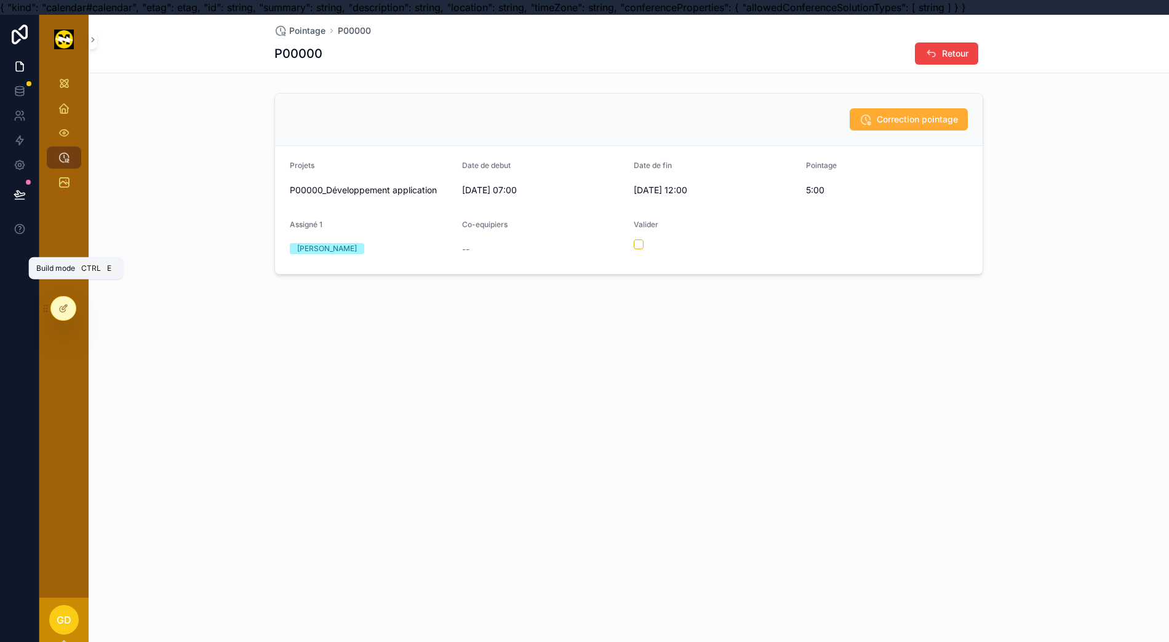
click at [61, 313] on div at bounding box center [63, 308] width 25 height 23
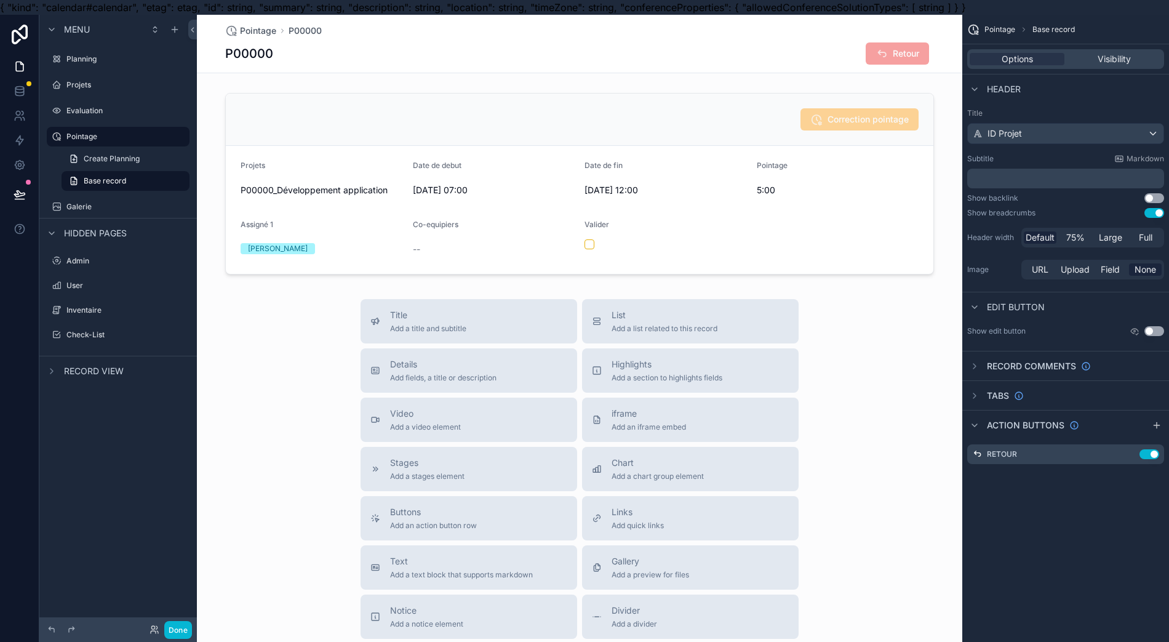
click at [583, 266] on div "scrollable content" at bounding box center [579, 183] width 765 height 191
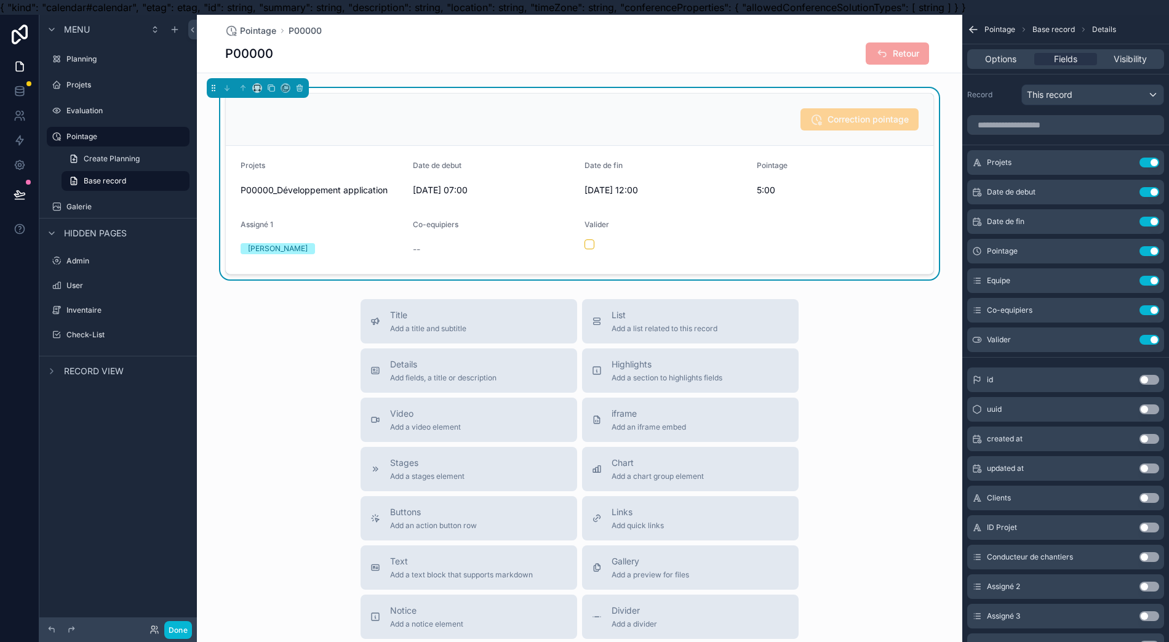
click at [1144, 281] on button "Use setting" at bounding box center [1150, 281] width 20 height 10
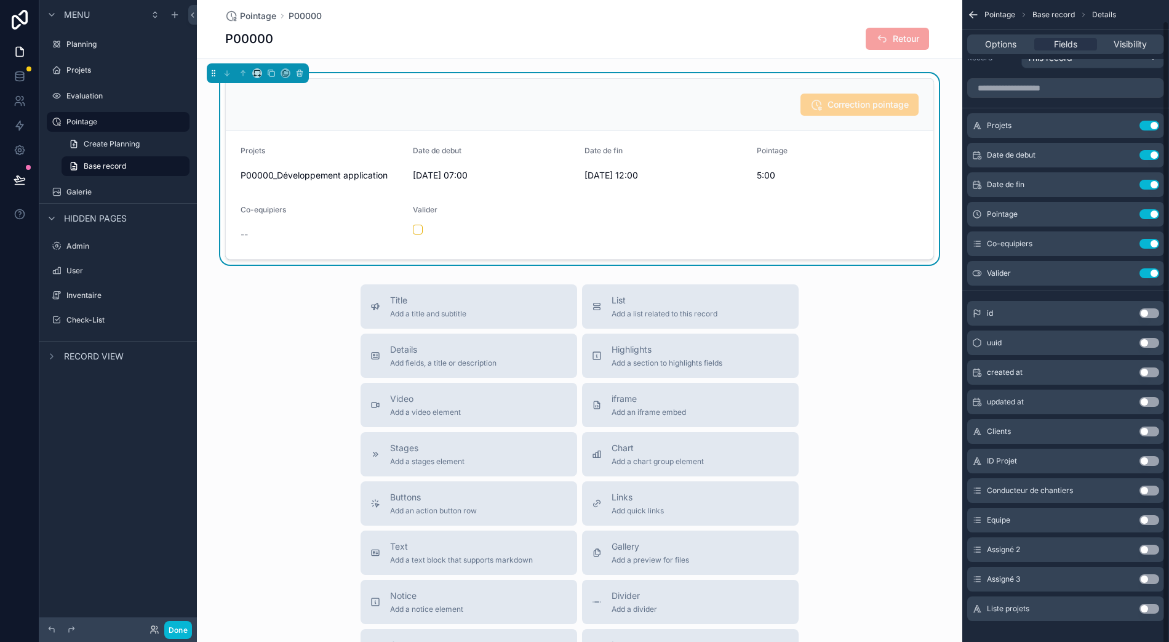
scroll to position [27, 12]
click at [1140, 515] on button "Use setting" at bounding box center [1150, 520] width 20 height 10
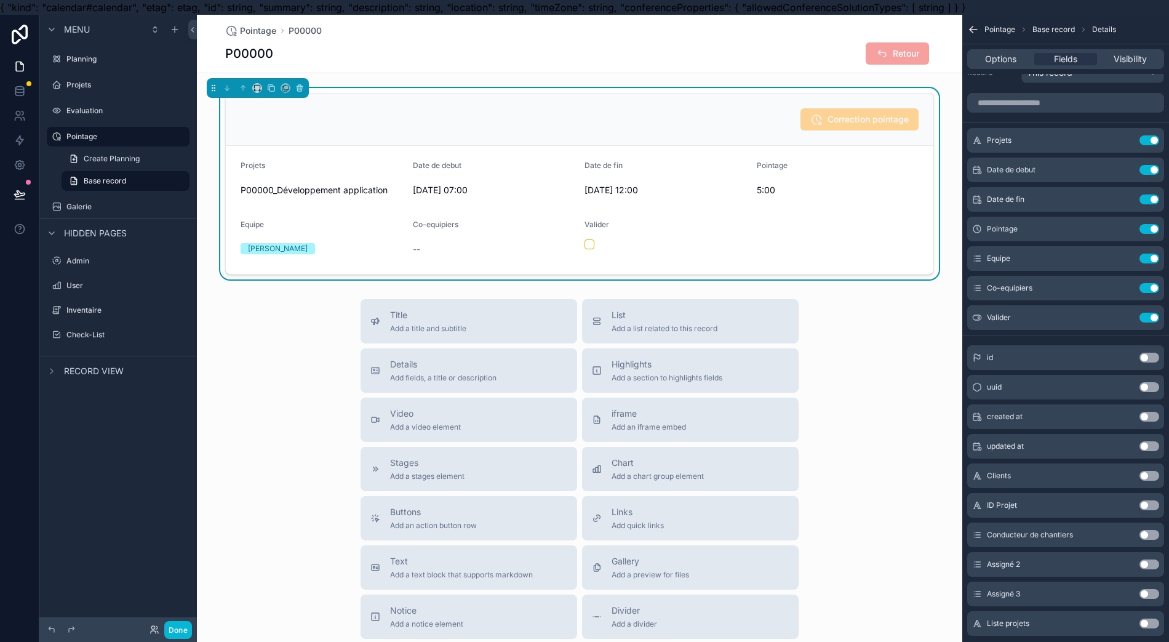
click at [881, 361] on div "Title Add a title and subtitle List Add a list related to this record Details A…" at bounding box center [579, 518] width 765 height 438
click at [14, 191] on icon at bounding box center [20, 194] width 12 height 12
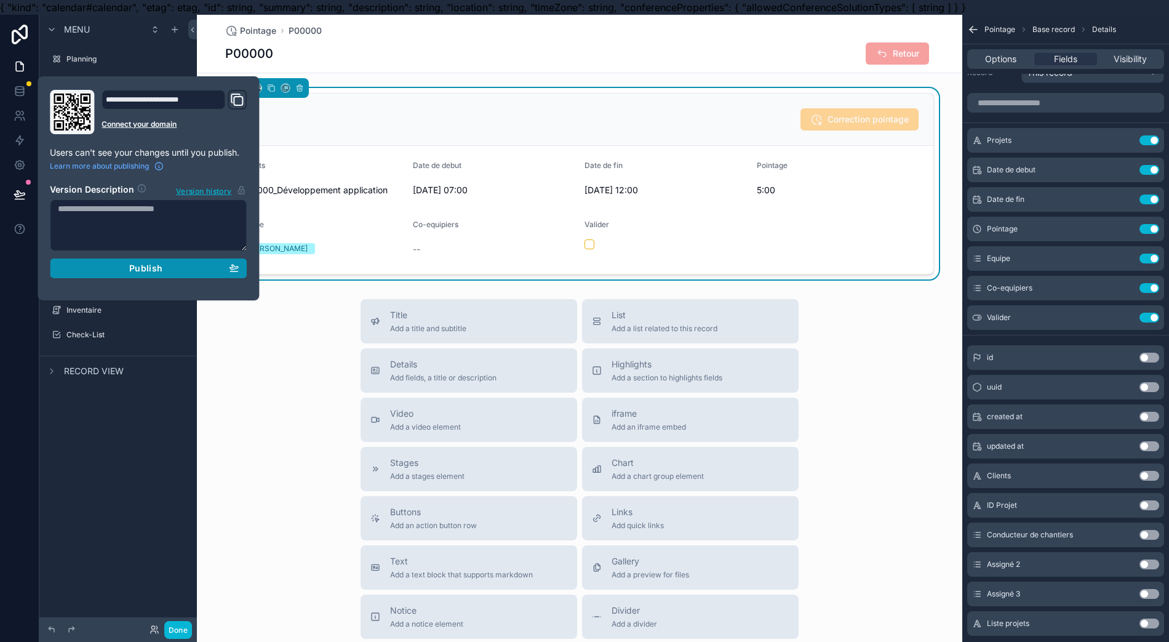
click at [129, 263] on span "Publish" at bounding box center [145, 268] width 33 height 11
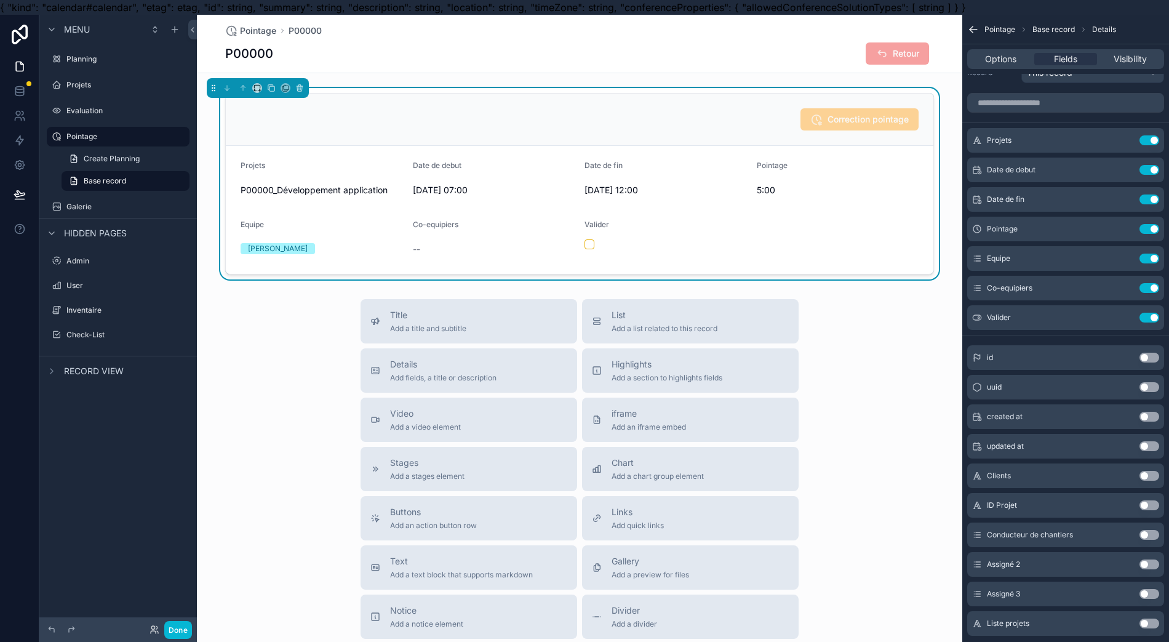
click at [212, 389] on div "Title Add a title and subtitle List Add a list related to this record Details A…" at bounding box center [579, 518] width 765 height 438
click at [20, 64] on icon at bounding box center [21, 63] width 2 height 2
click at [170, 629] on button "Done" at bounding box center [178, 630] width 28 height 18
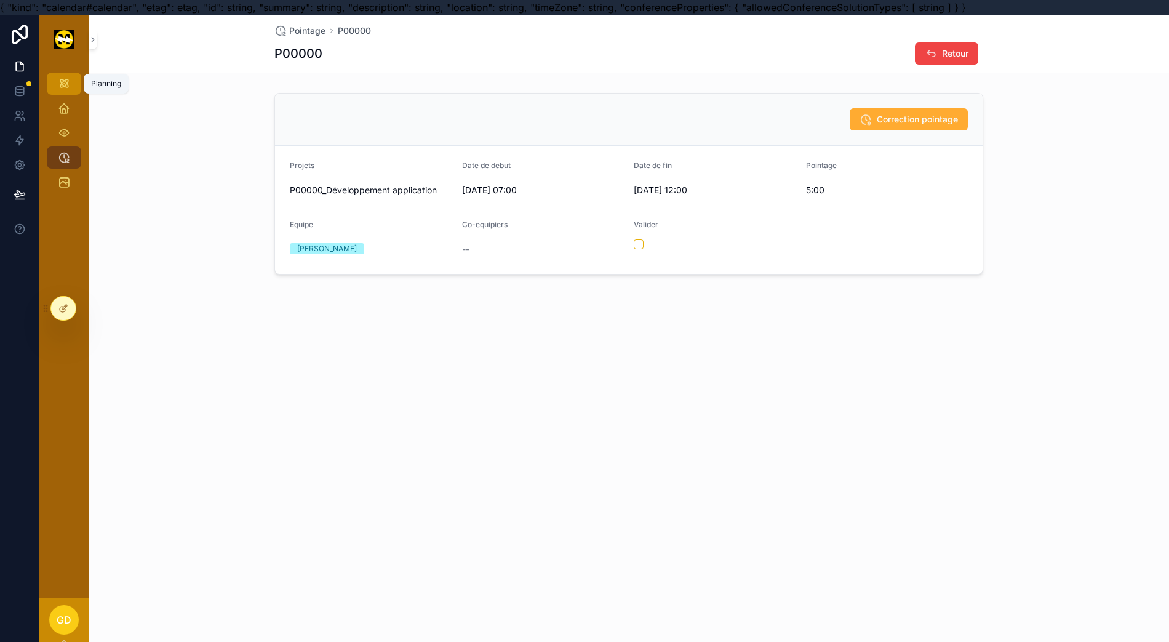
click at [47, 79] on link "Planning" at bounding box center [64, 84] width 34 height 22
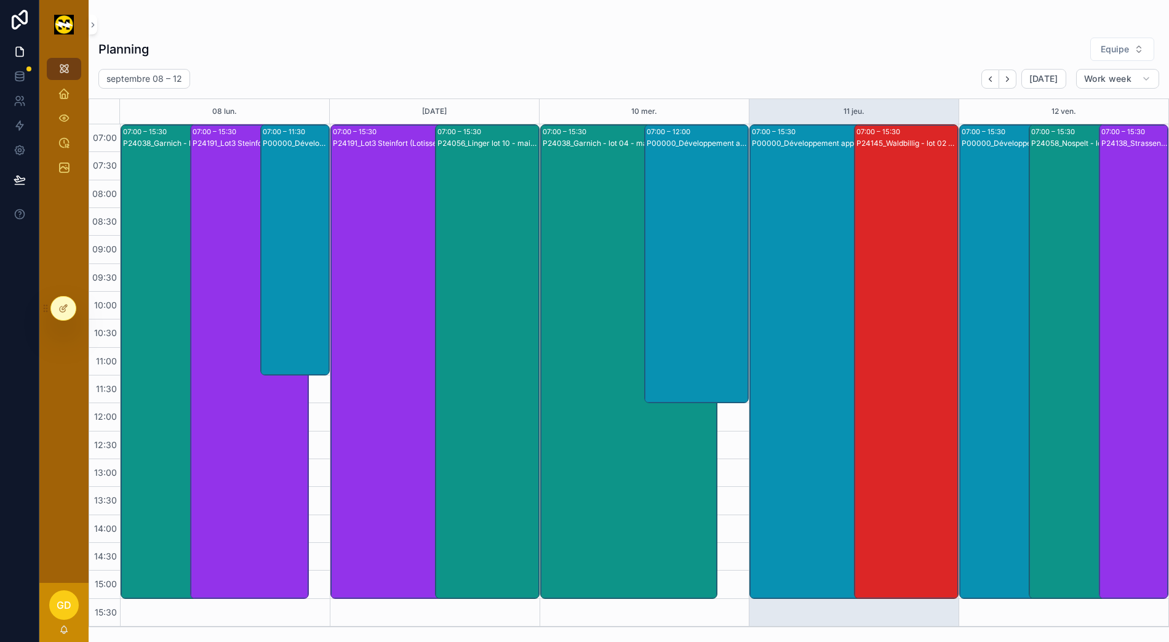
scroll to position [27, 12]
click at [54, 87] on div "Projets" at bounding box center [64, 94] width 20 height 20
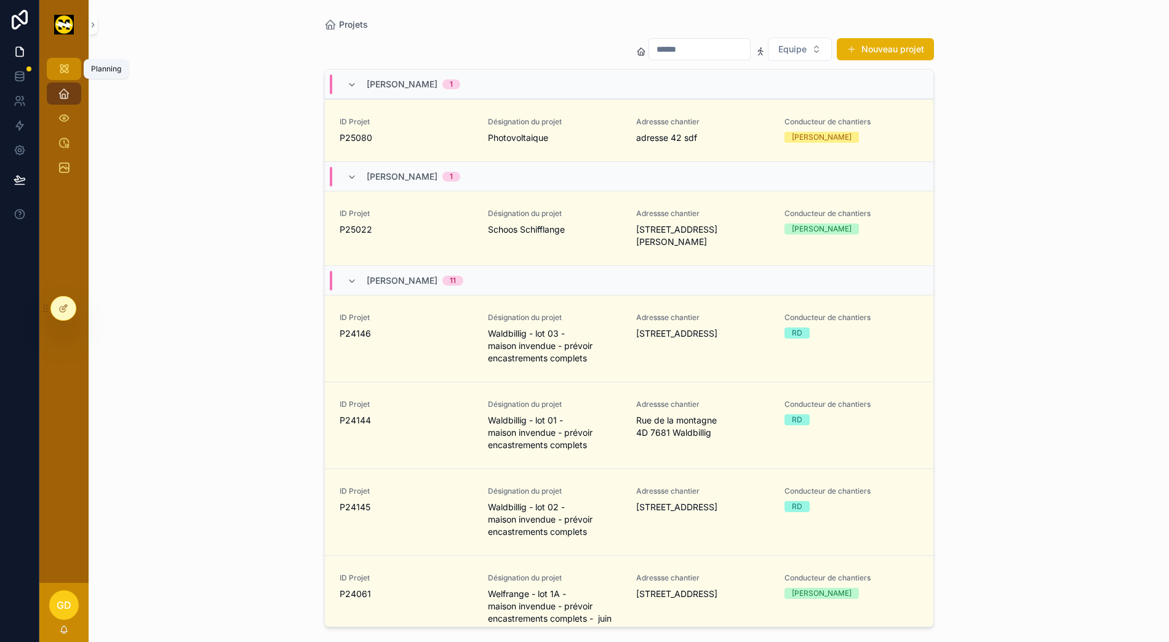
click at [58, 63] on icon "scrollable content" at bounding box center [64, 69] width 12 height 12
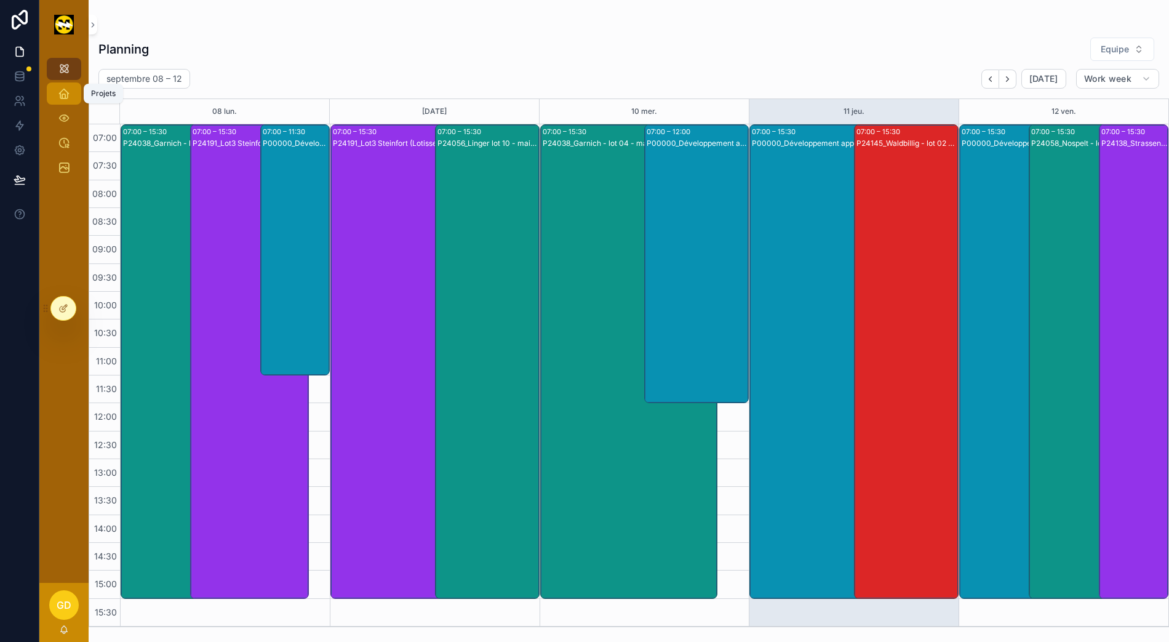
click at [58, 87] on icon "scrollable content" at bounding box center [64, 93] width 12 height 12
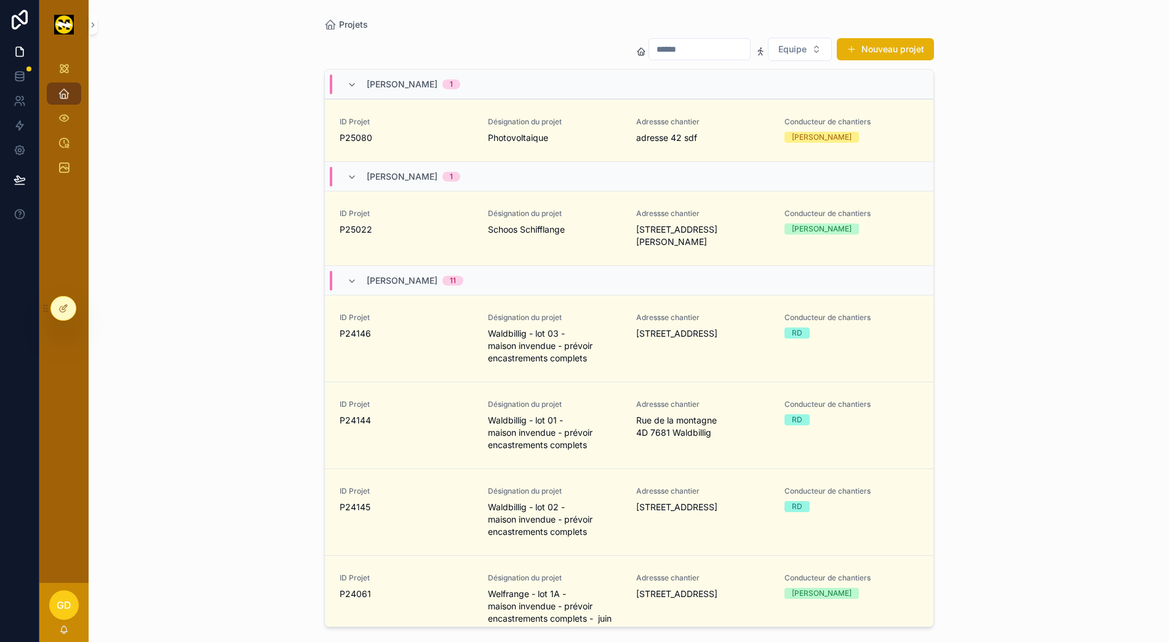
click at [60, 305] on div at bounding box center [63, 308] width 25 height 23
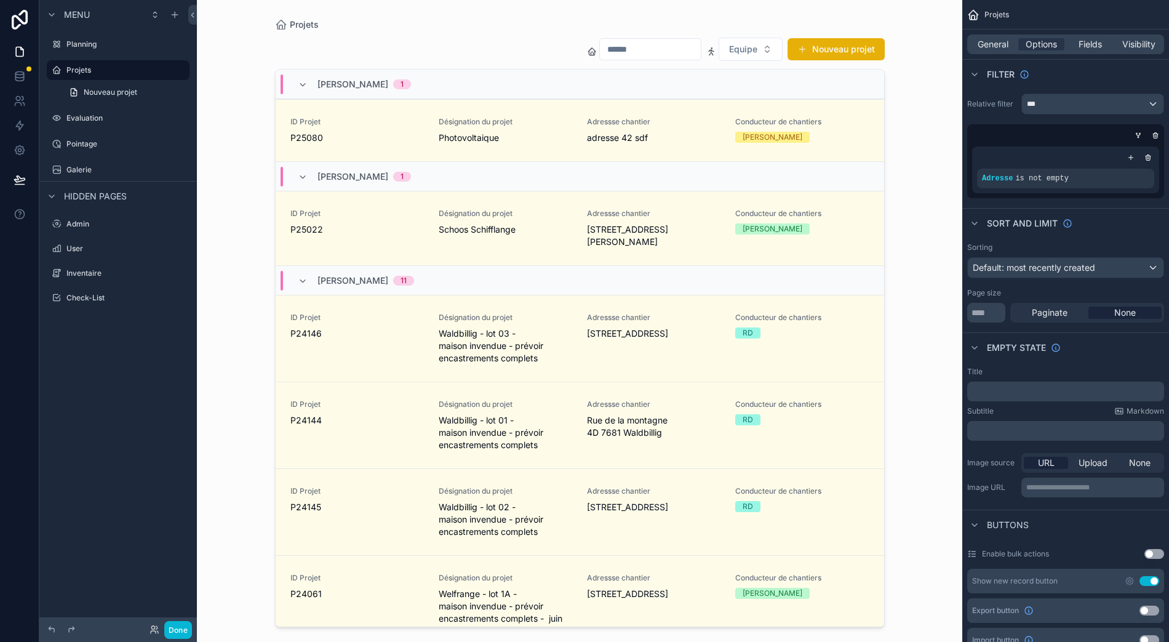
scroll to position [0, 12]
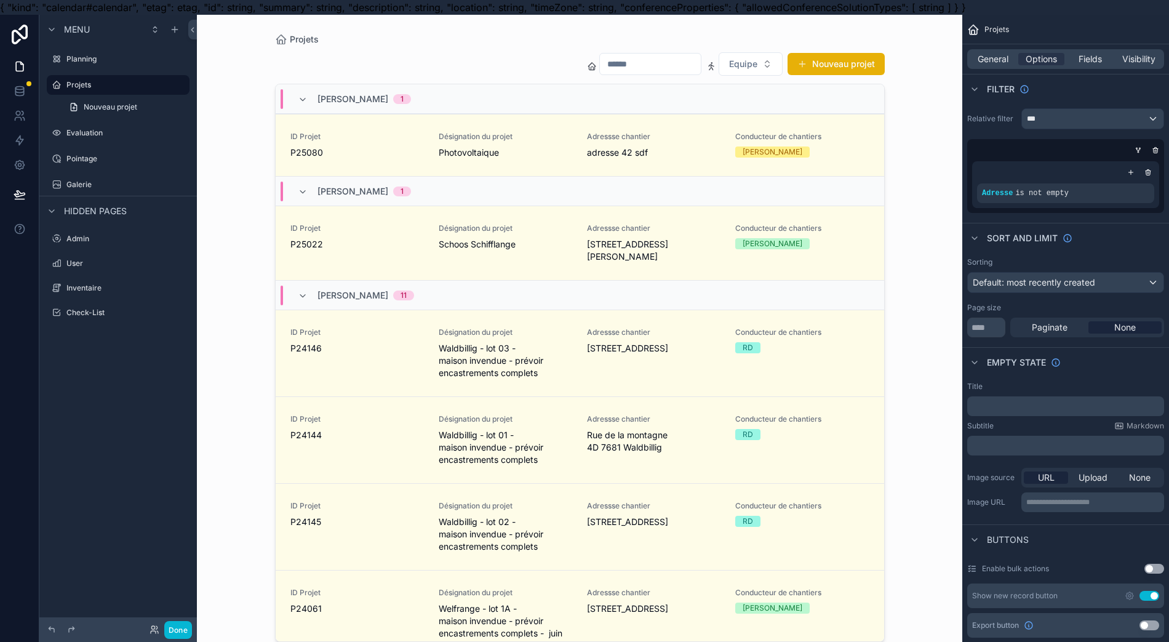
click at [42, 49] on div "Planning" at bounding box center [118, 59] width 158 height 22
click at [0, 0] on button "scrollable content" at bounding box center [0, 0] width 0 height 0
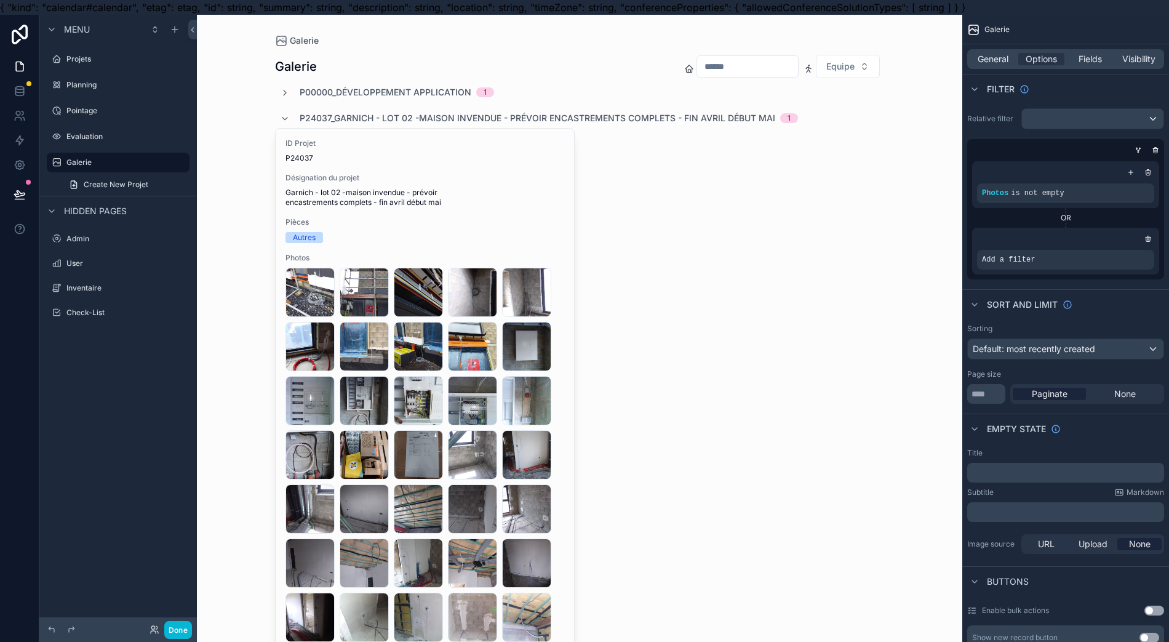
scroll to position [0, 12]
click at [17, 197] on button at bounding box center [19, 194] width 27 height 34
click at [14, 192] on icon at bounding box center [20, 194] width 12 height 12
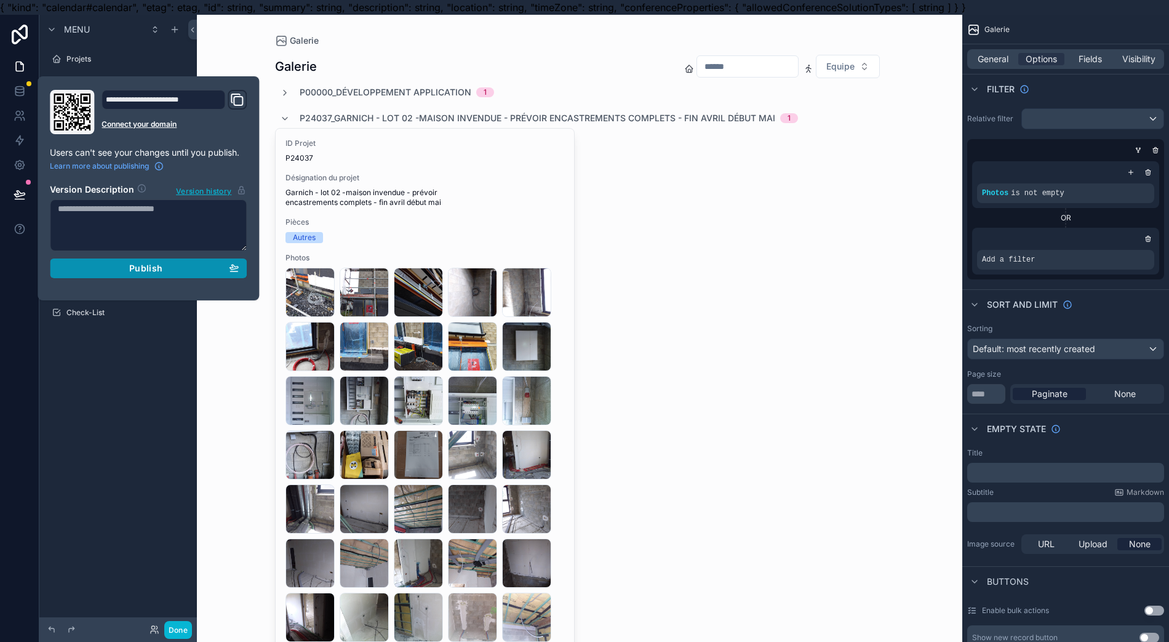
click at [95, 263] on div "Publish" at bounding box center [148, 268] width 181 height 11
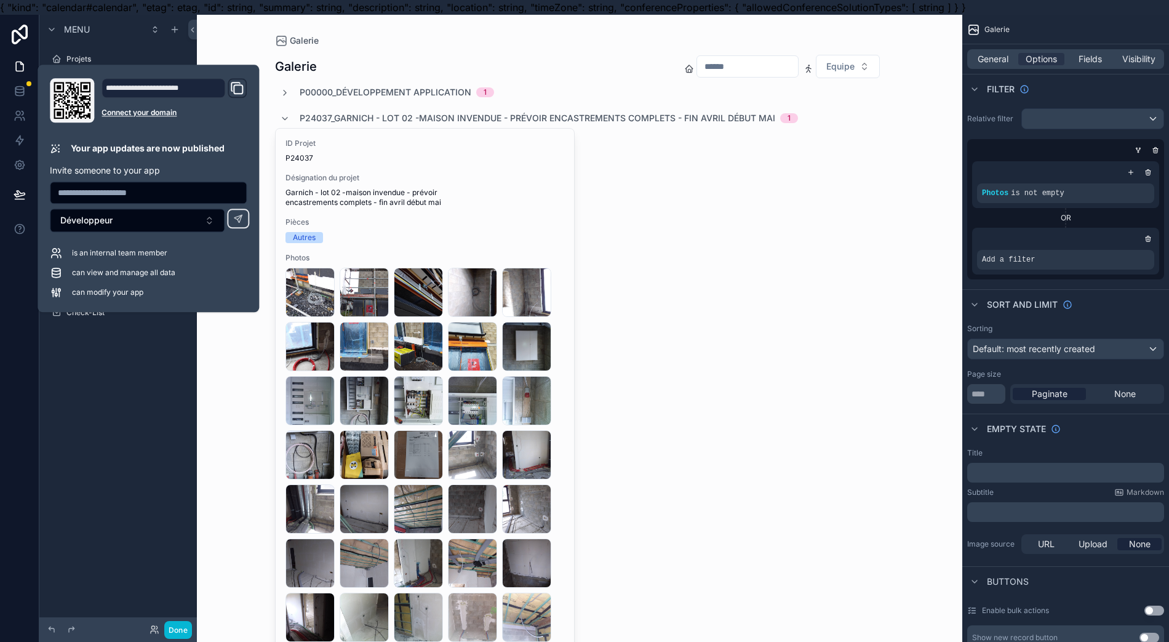
click at [64, 410] on div "Menu Projets Planning Pointage Evaluation Galerie Create New Projet Hidden page…" at bounding box center [118, 328] width 158 height 627
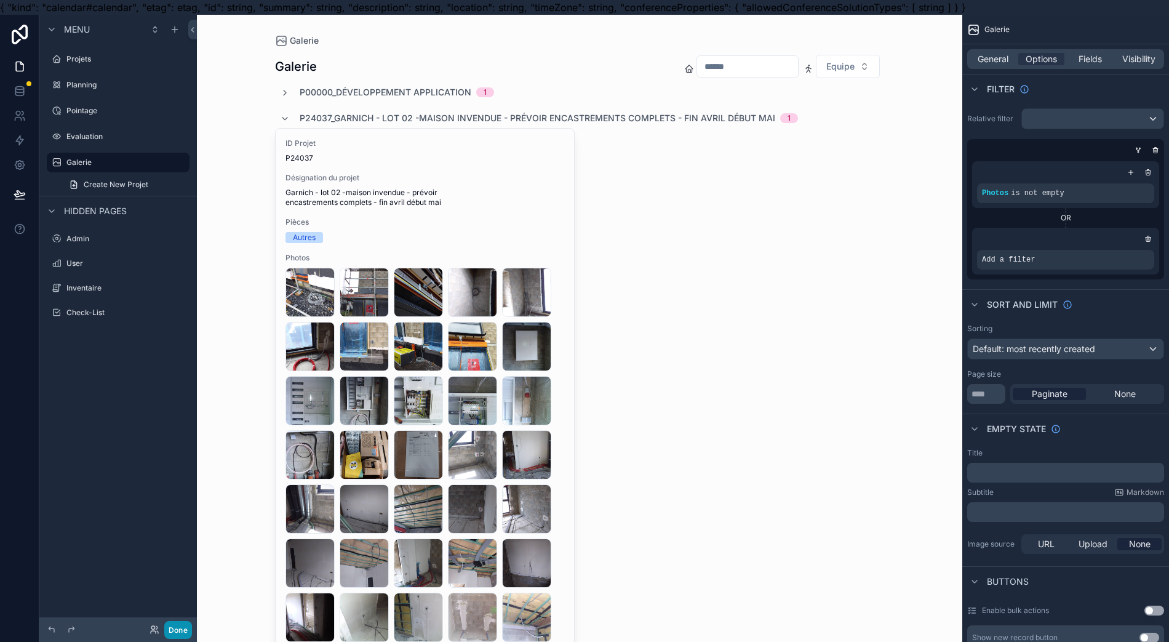
click at [174, 625] on button "Done" at bounding box center [178, 630] width 28 height 18
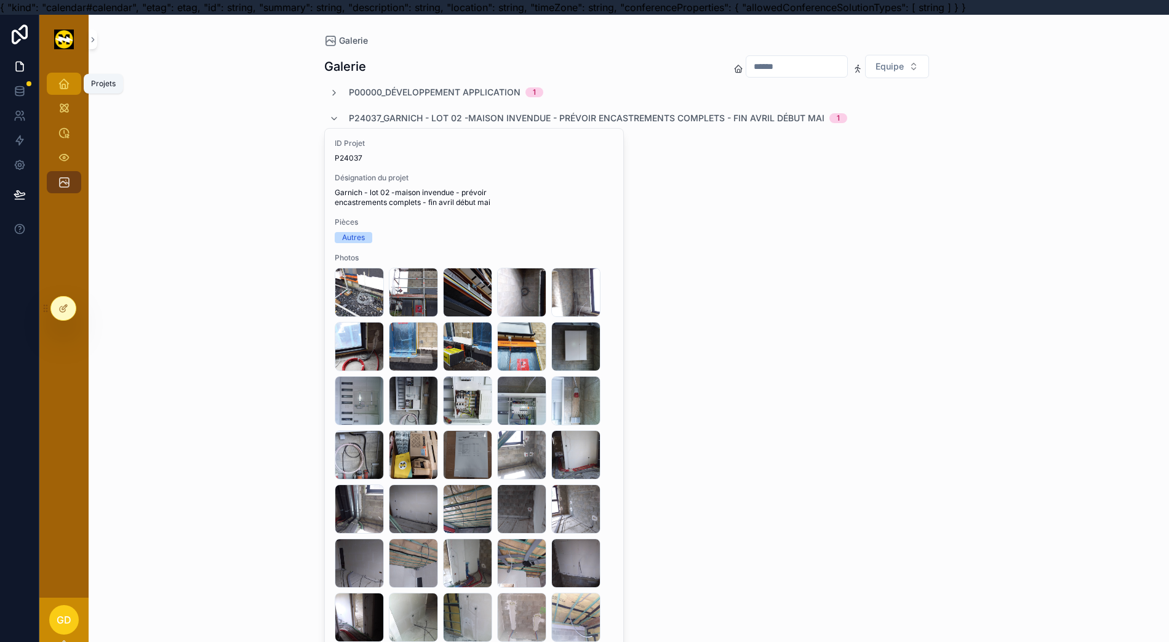
click at [58, 87] on icon "scrollable content" at bounding box center [64, 84] width 12 height 12
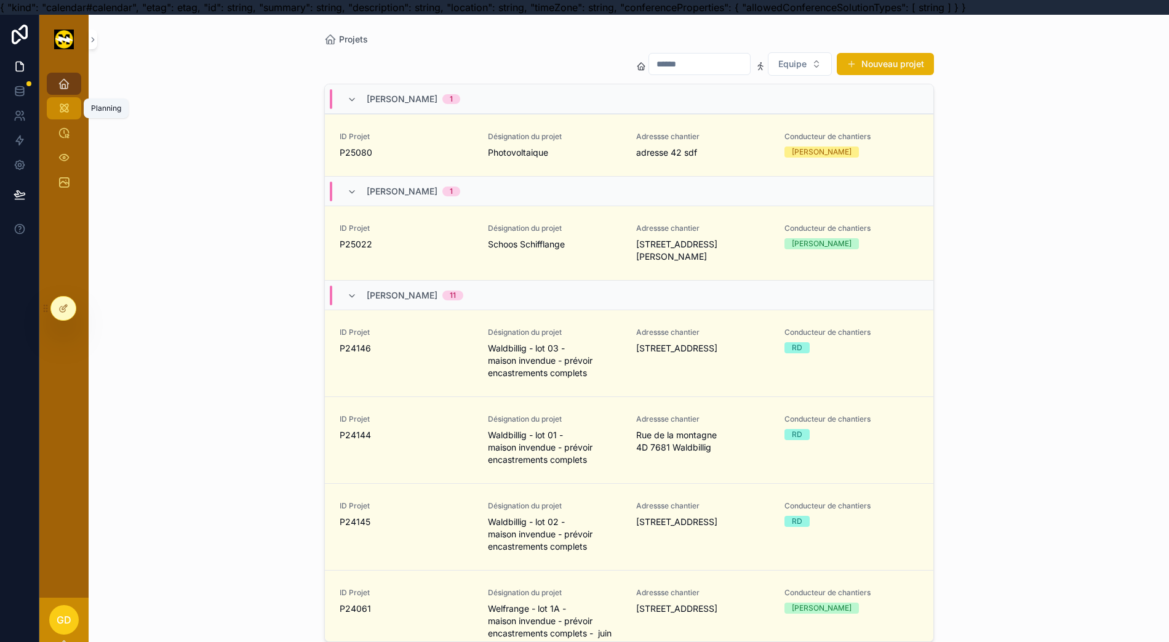
click at [59, 106] on div "Planning" at bounding box center [64, 108] width 20 height 20
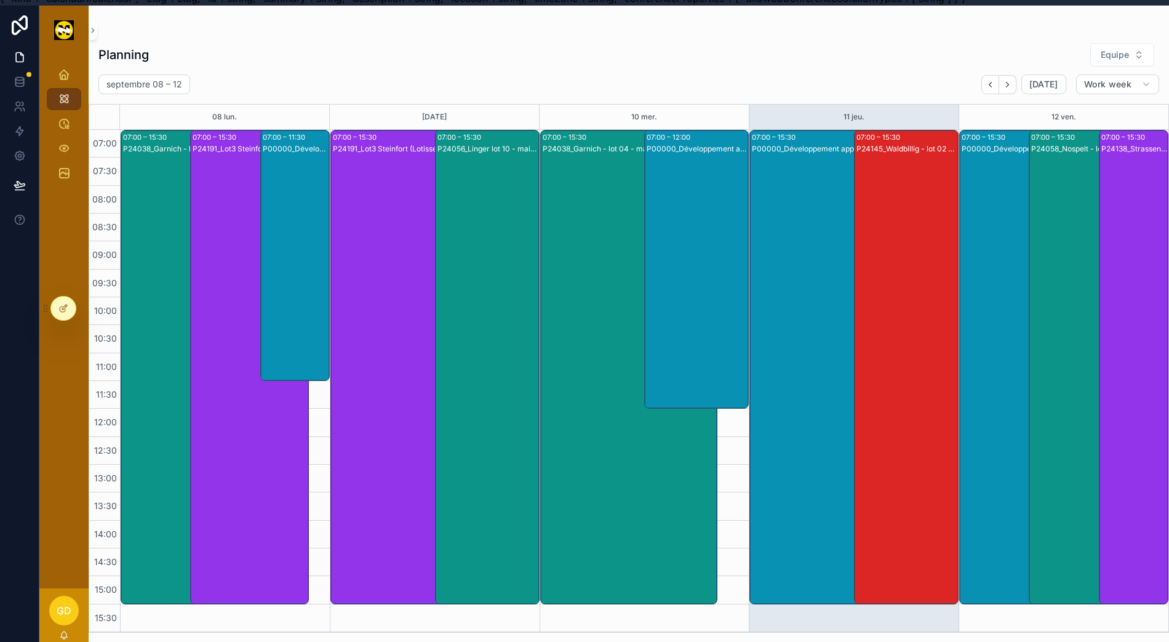
scroll to position [0, 12]
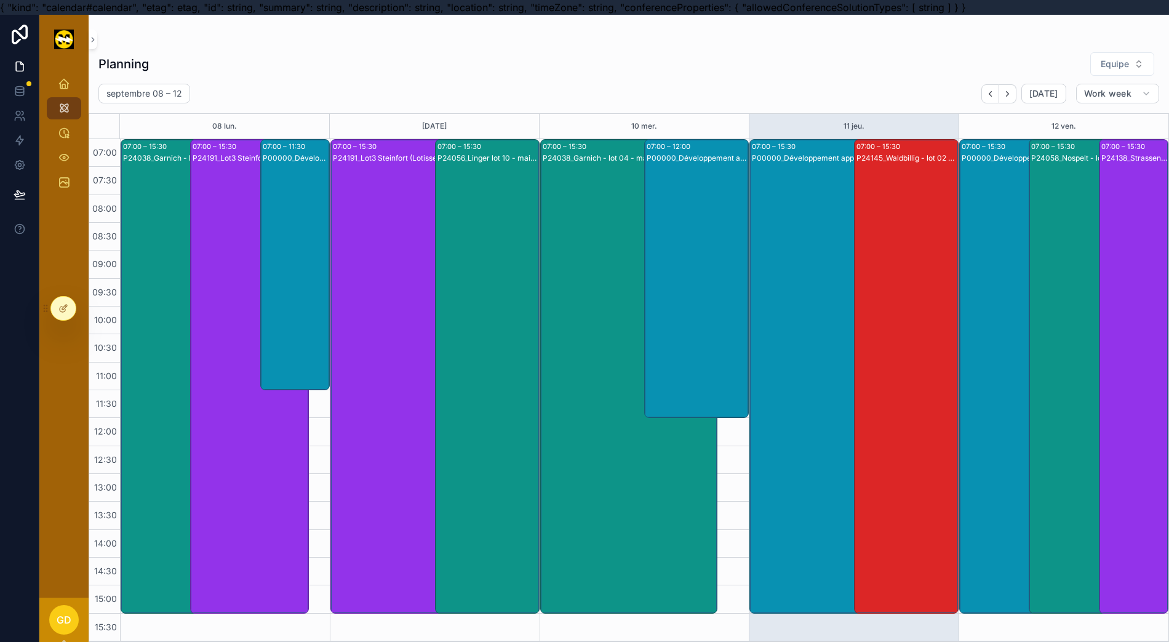
click at [1102, 68] on span "Equipe" at bounding box center [1115, 64] width 28 height 12
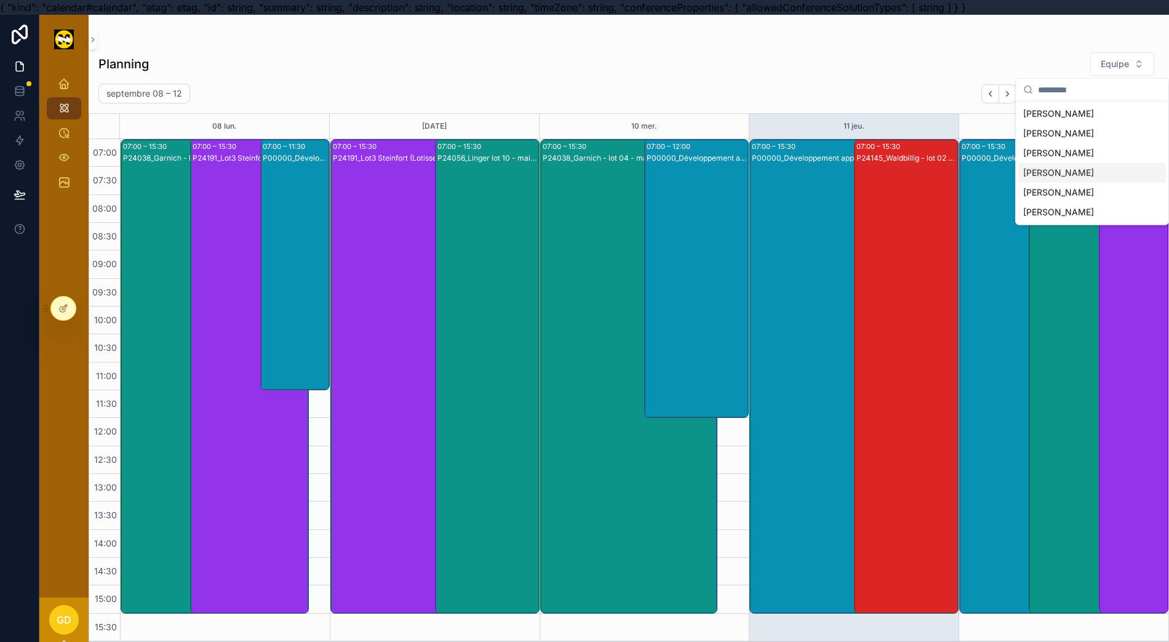
click at [1120, 169] on div "[PERSON_NAME]" at bounding box center [1092, 173] width 148 height 20
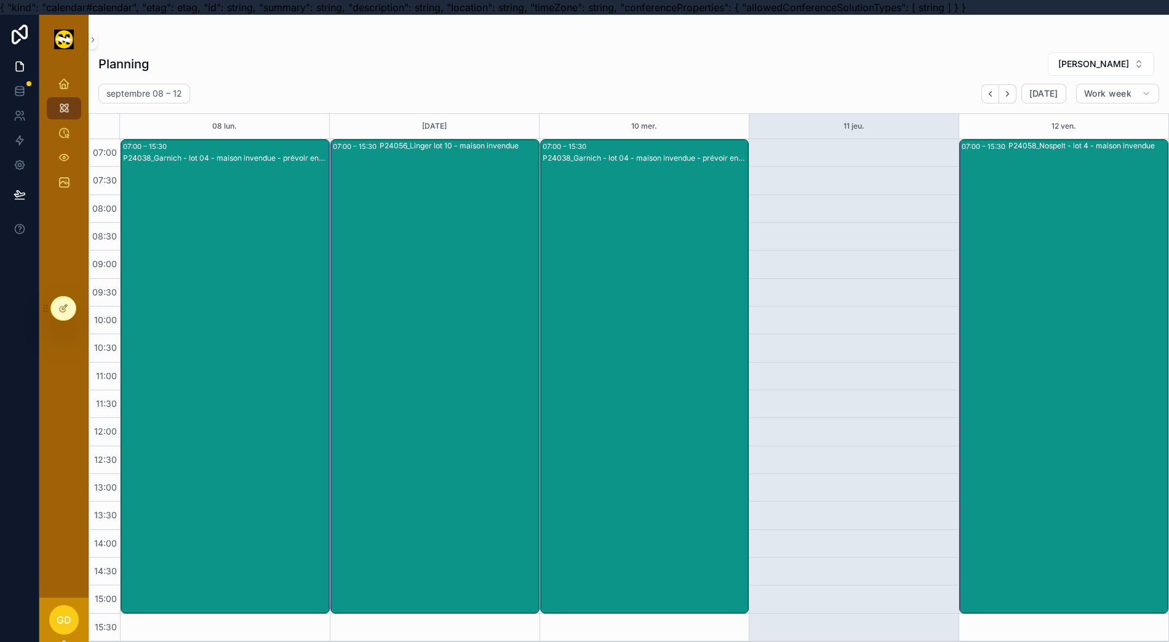
click at [820, 42] on div "scrollable content" at bounding box center [628, 39] width 1061 height 10
click at [890, 279] on div "scrollable content" at bounding box center [854, 390] width 210 height 502
drag, startPoint x: 685, startPoint y: 300, endPoint x: 695, endPoint y: 300, distance: 9.8
click at [692, 300] on div "P24038_Garnich - lot 04 - maison invendue - prévoir encastrements complets - fi…" at bounding box center [646, 389] width 206 height 472
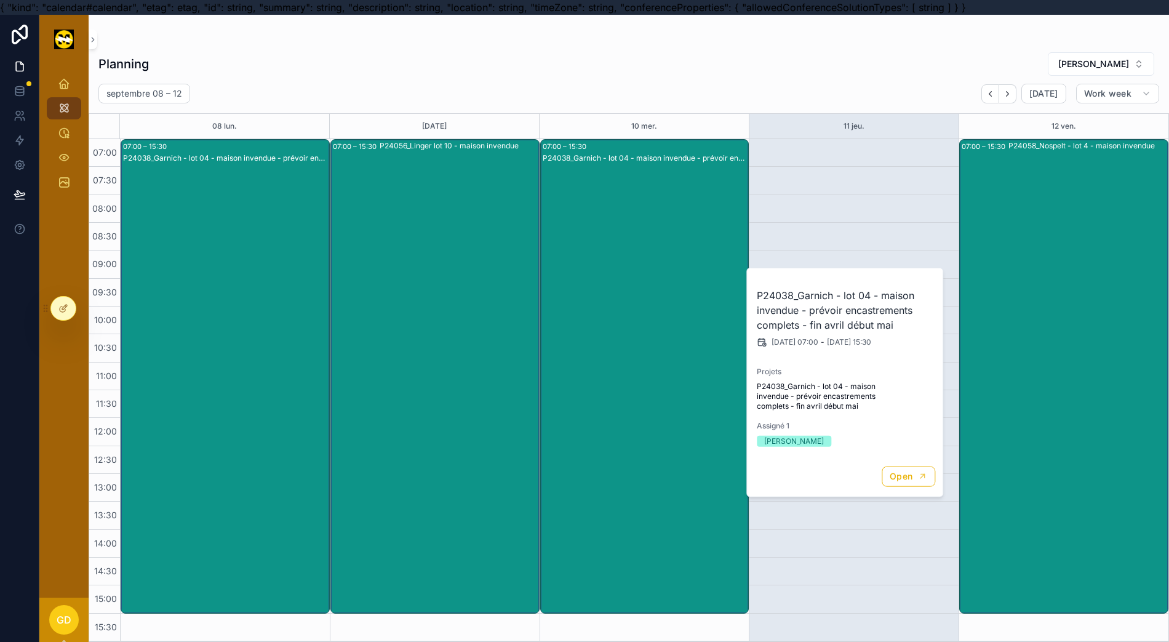
click at [69, 313] on div at bounding box center [63, 308] width 25 height 23
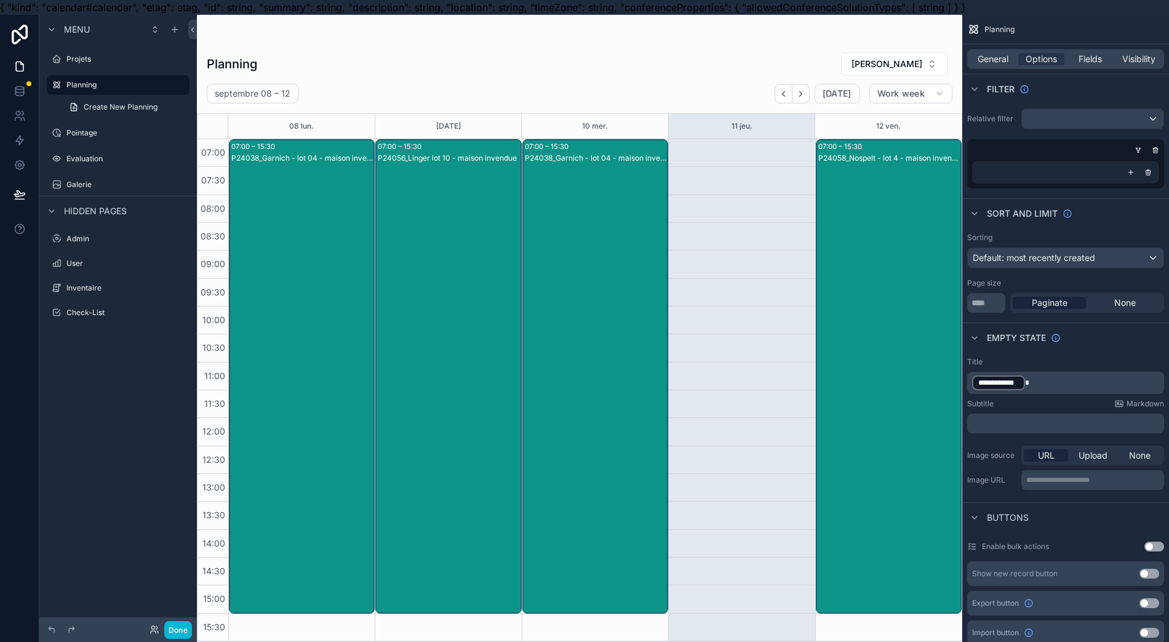
click at [498, 266] on div "scrollable content" at bounding box center [579, 336] width 765 height 642
click at [1096, 65] on div "General Options Fields Visibility" at bounding box center [1065, 59] width 197 height 20
click at [1093, 68] on div "General Options Fields Visibility" at bounding box center [1065, 59] width 197 height 20
click at [1093, 63] on span "Fields" at bounding box center [1090, 59] width 23 height 12
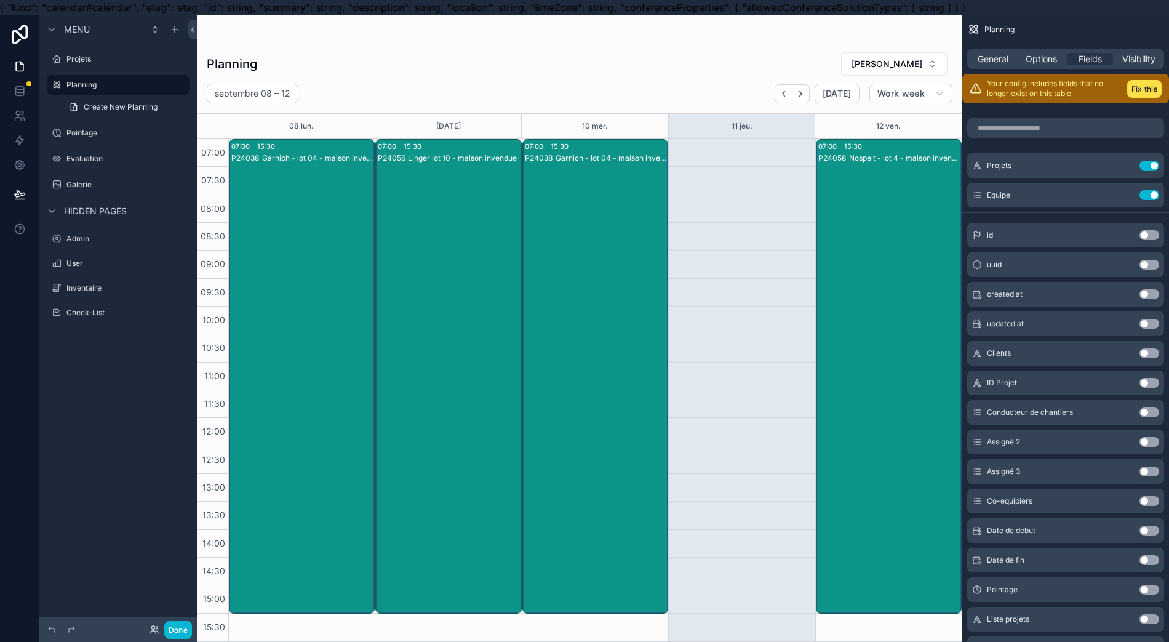
click at [1144, 198] on button "Use setting" at bounding box center [1150, 195] width 20 height 10
click at [1151, 412] on button "Use setting" at bounding box center [1150, 412] width 20 height 10
click at [1143, 166] on button "Use setting" at bounding box center [1150, 166] width 20 height 10
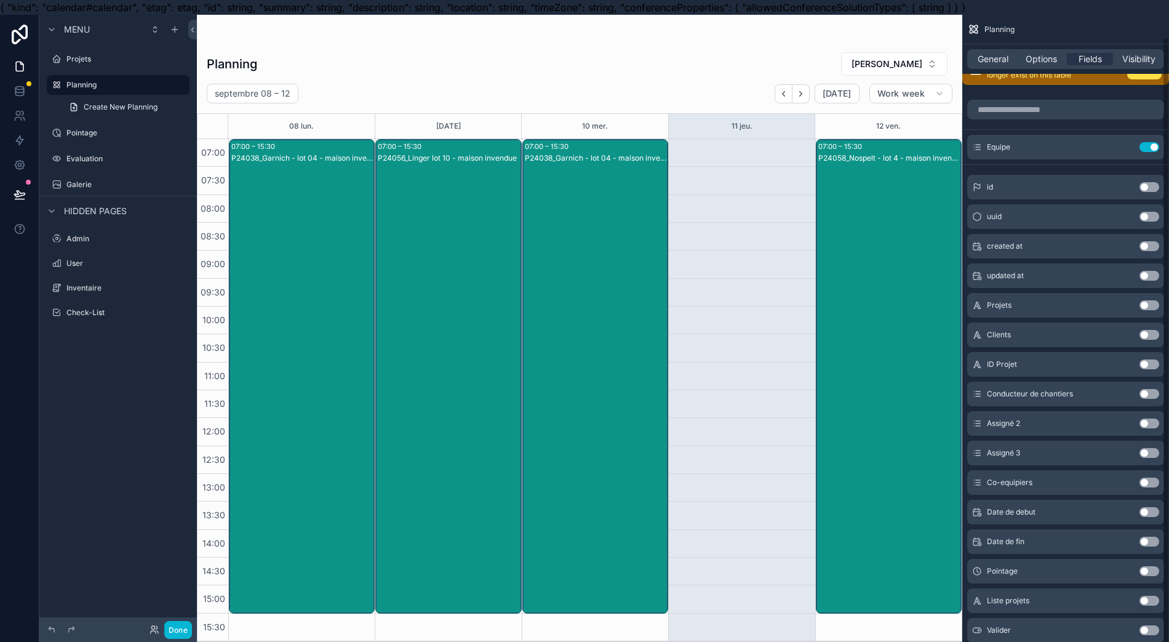
scroll to position [26, 0]
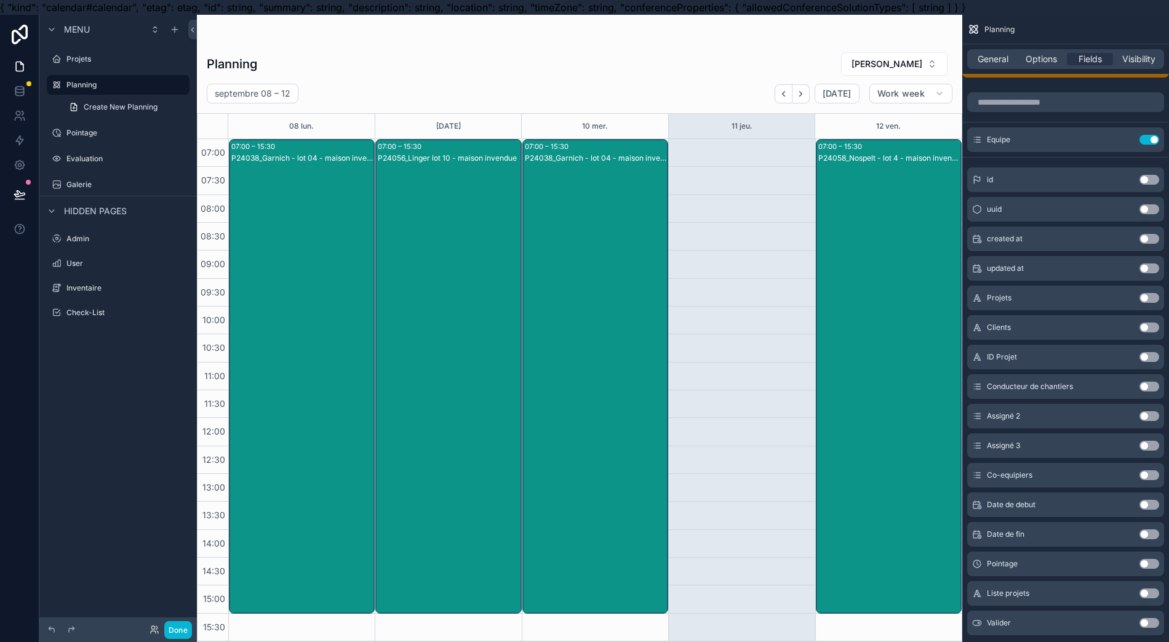
click at [1151, 497] on div "Date de debut Use setting" at bounding box center [1065, 504] width 197 height 25
click at [1148, 500] on button "Use setting" at bounding box center [1150, 505] width 20 height 10
click at [1151, 530] on button "Use setting" at bounding box center [1150, 534] width 20 height 10
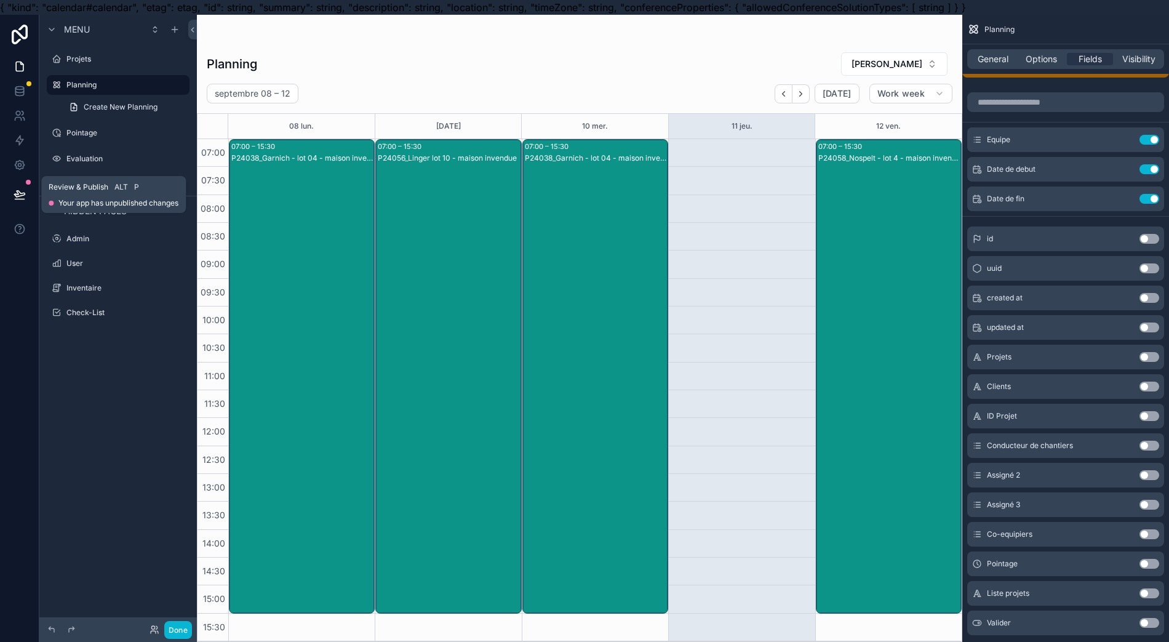
click at [14, 194] on icon at bounding box center [19, 194] width 10 height 6
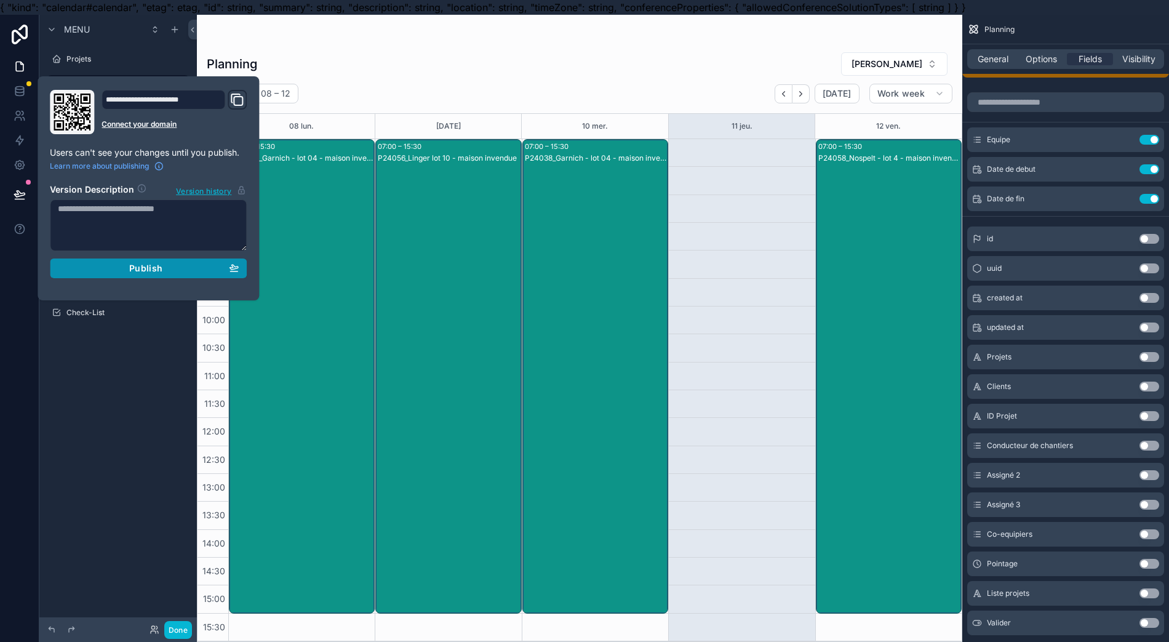
click at [172, 273] on button "Publish" at bounding box center [148, 268] width 197 height 20
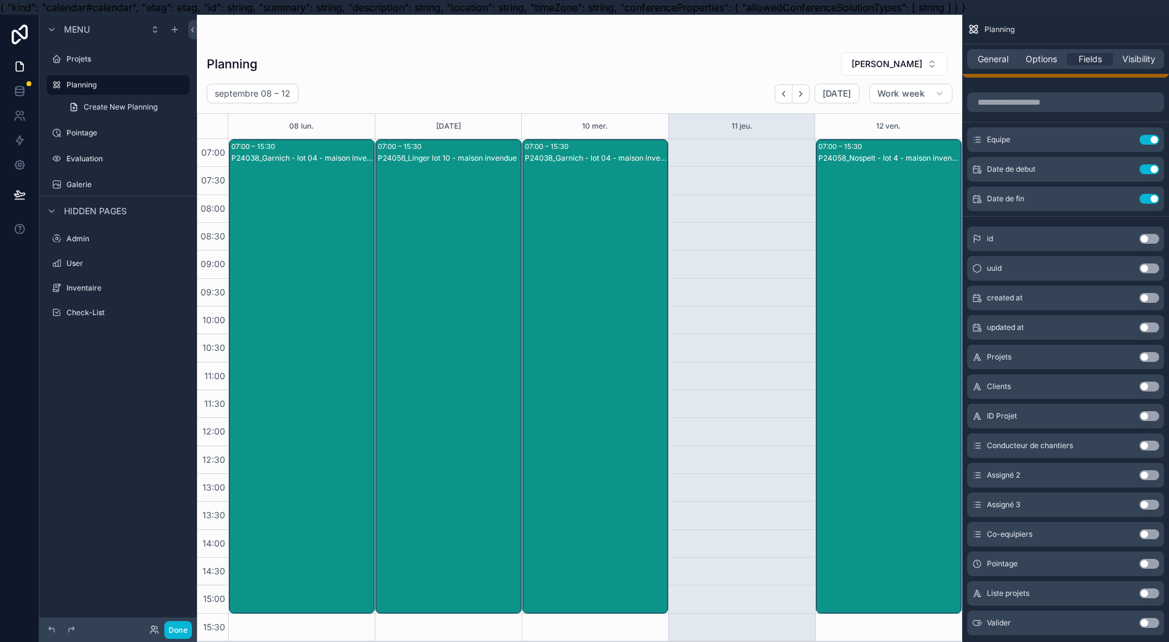
drag, startPoint x: 118, startPoint y: 412, endPoint x: 126, endPoint y: 424, distance: 14.4
click at [119, 412] on div "Menu Projets Planning Create New Planning Pointage Evaluation Galerie Hidden pa…" at bounding box center [118, 328] width 158 height 627
click at [178, 629] on button "Done" at bounding box center [178, 630] width 28 height 18
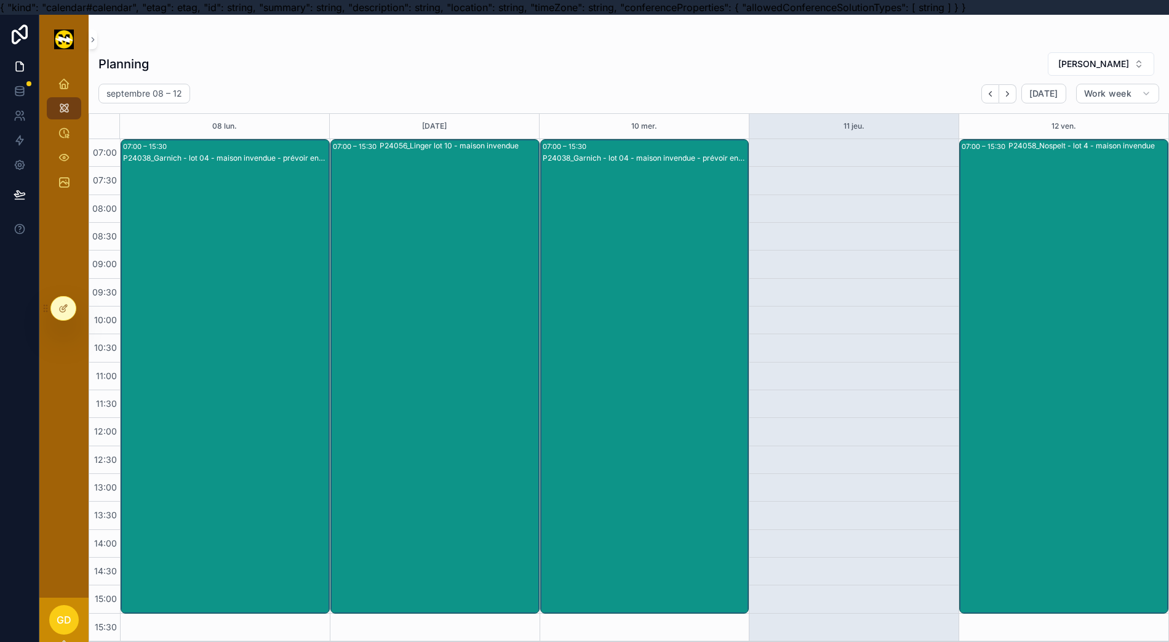
click at [480, 259] on div "P24056_Linger lot 10 - maison invendue" at bounding box center [459, 376] width 159 height 472
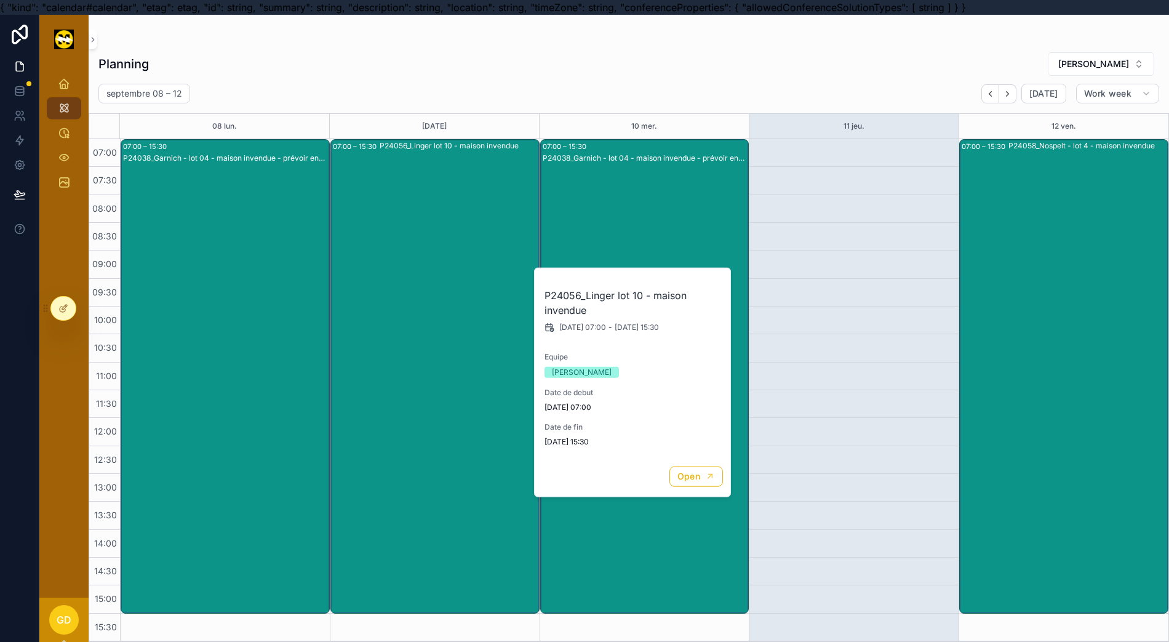
click at [605, 49] on div "Planning [PERSON_NAME] [DATE] – [DATE] [DATE] Work week 08 [DATE] mer. 11 jeu. …" at bounding box center [629, 342] width 1081 height 597
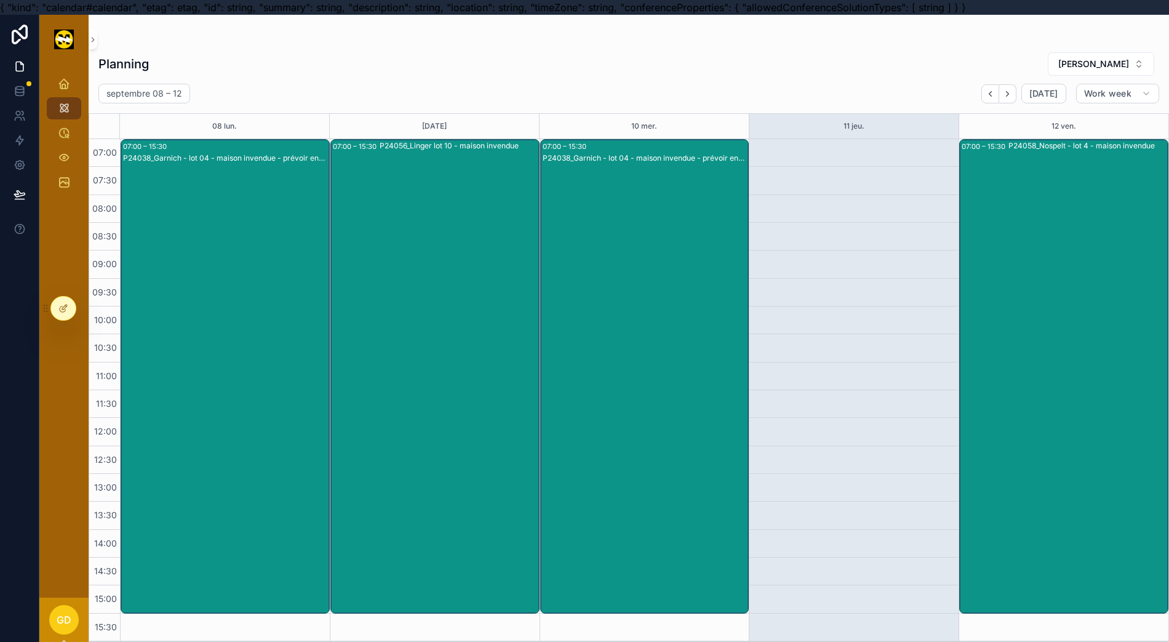
click at [731, 58] on div "Planning [PERSON_NAME]" at bounding box center [628, 64] width 1061 height 25
click at [58, 132] on icon "scrollable content" at bounding box center [64, 133] width 12 height 12
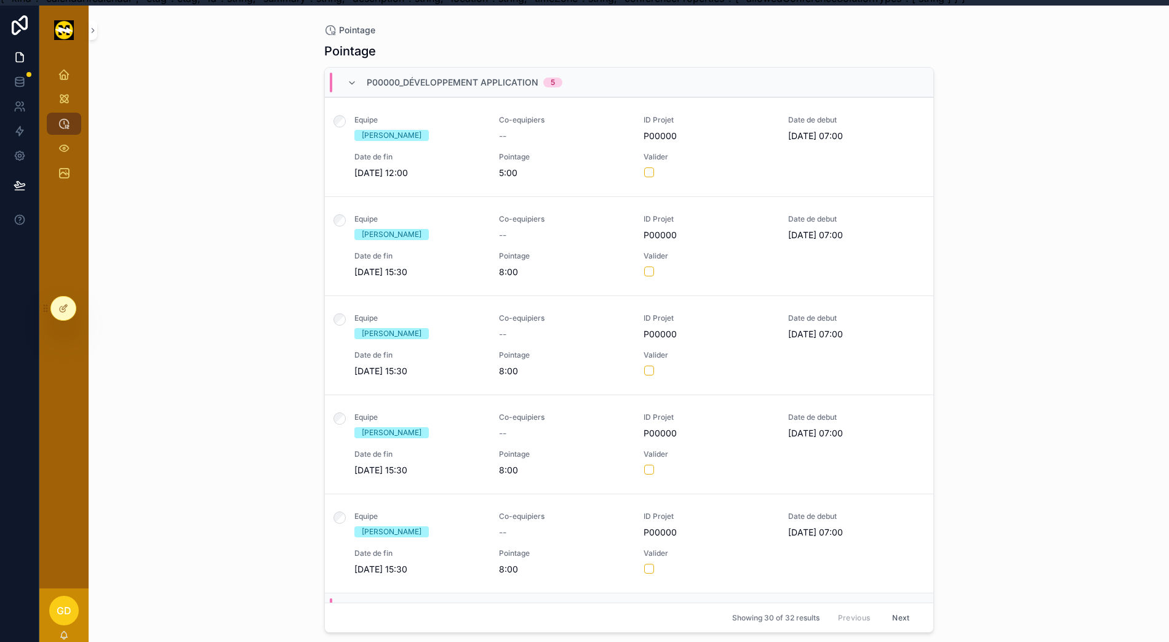
scroll to position [0, 12]
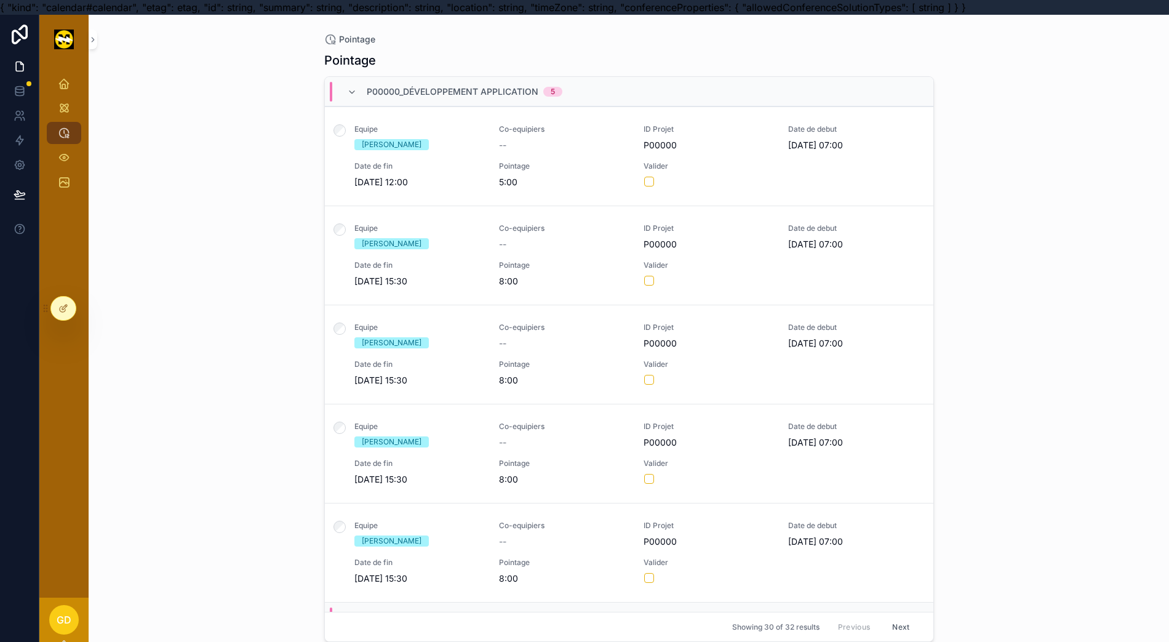
drag, startPoint x: 50, startPoint y: 127, endPoint x: 66, endPoint y: 436, distance: 309.3
click at [66, 436] on div "Projets Planning Pointage Evaluation Galerie" at bounding box center [63, 330] width 49 height 533
click at [57, 298] on div at bounding box center [63, 308] width 25 height 23
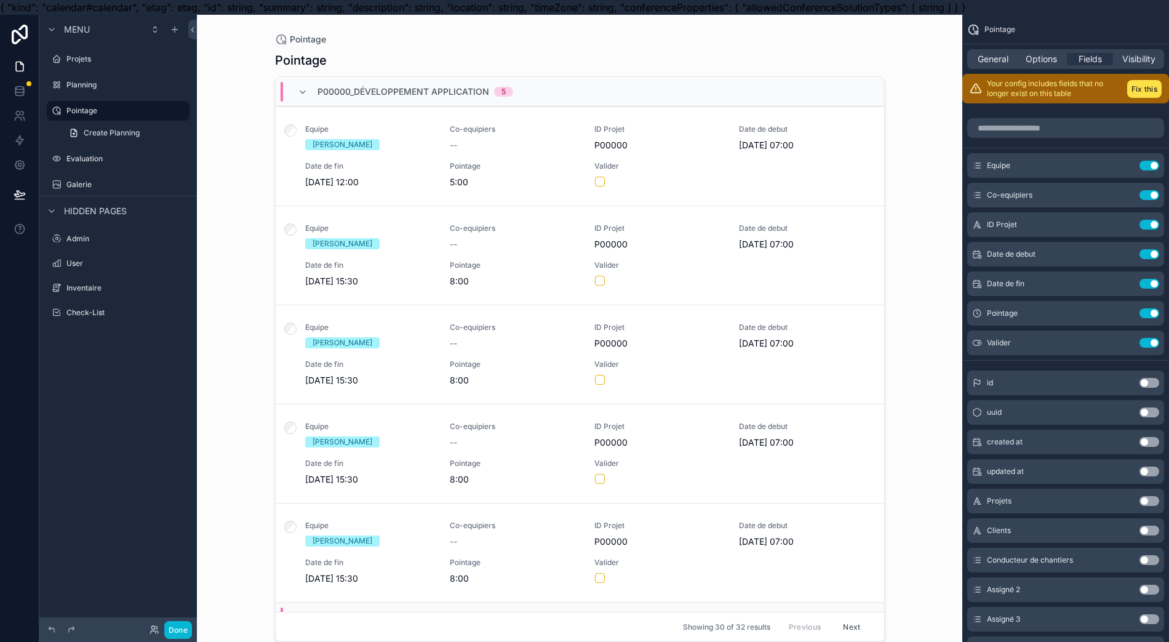
click at [996, 65] on div "General Options Fields Visibility" at bounding box center [1065, 59] width 197 height 20
click at [996, 60] on span "General" at bounding box center [993, 59] width 31 height 12
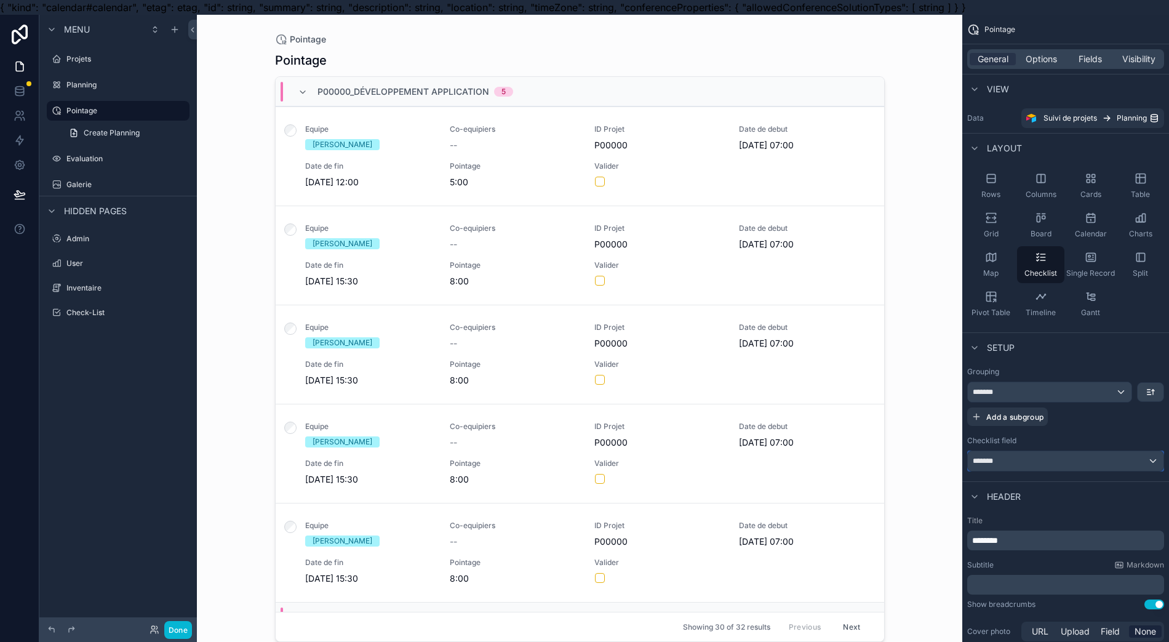
click at [1030, 462] on div "*******" at bounding box center [1066, 461] width 196 height 20
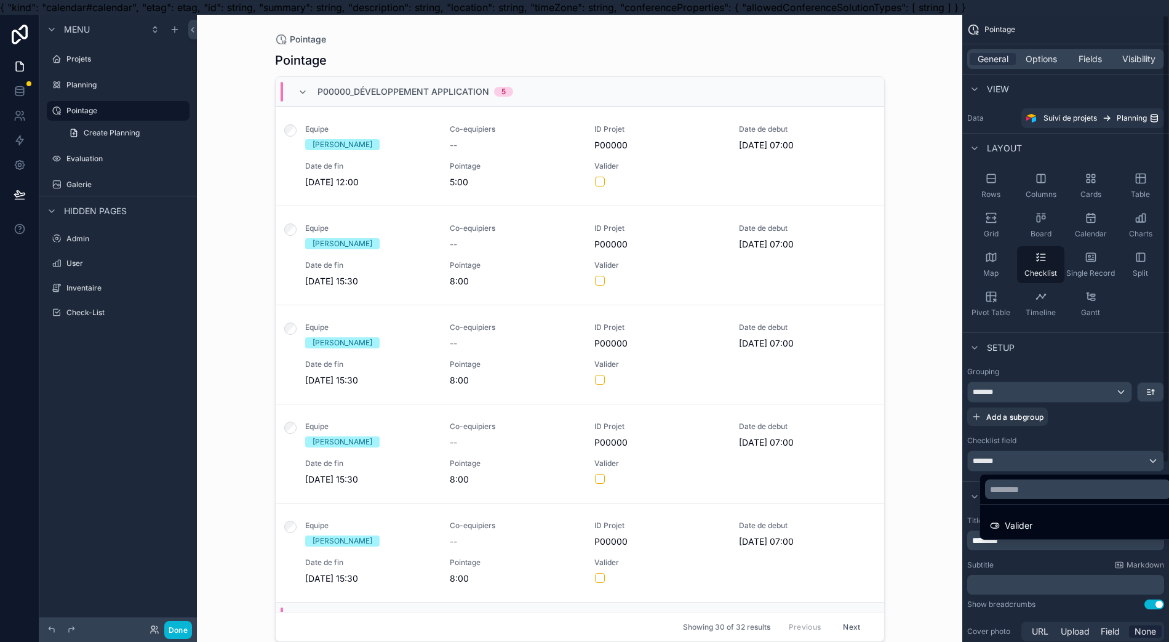
click at [1068, 445] on div "scrollable content" at bounding box center [584, 321] width 1169 height 642
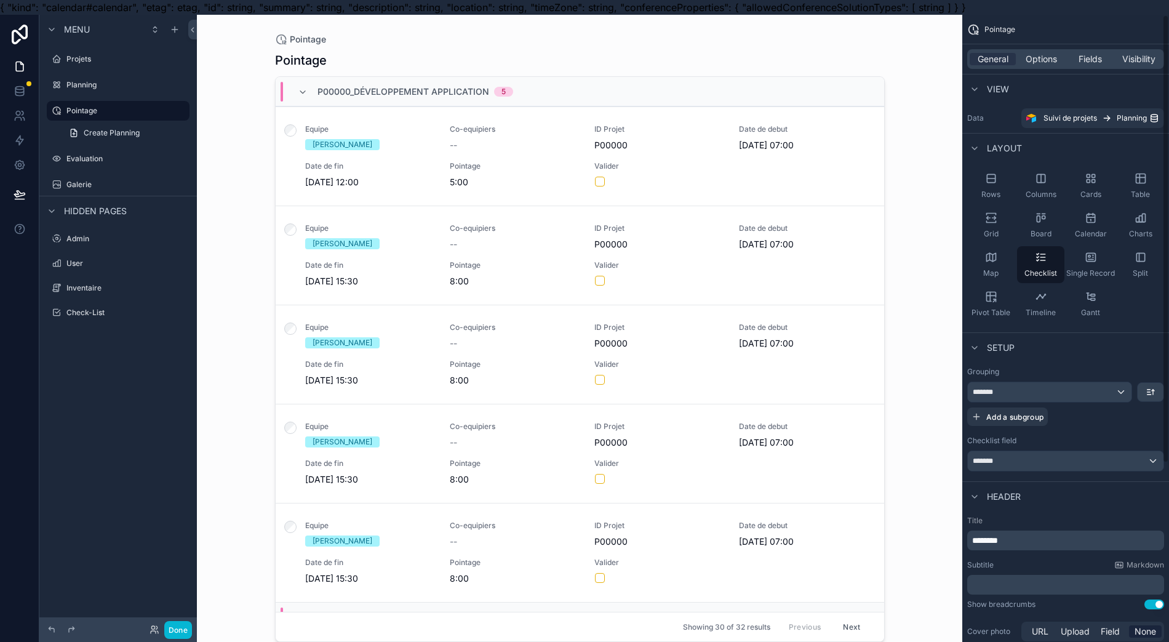
click at [1051, 58] on span "Options" at bounding box center [1041, 59] width 31 height 12
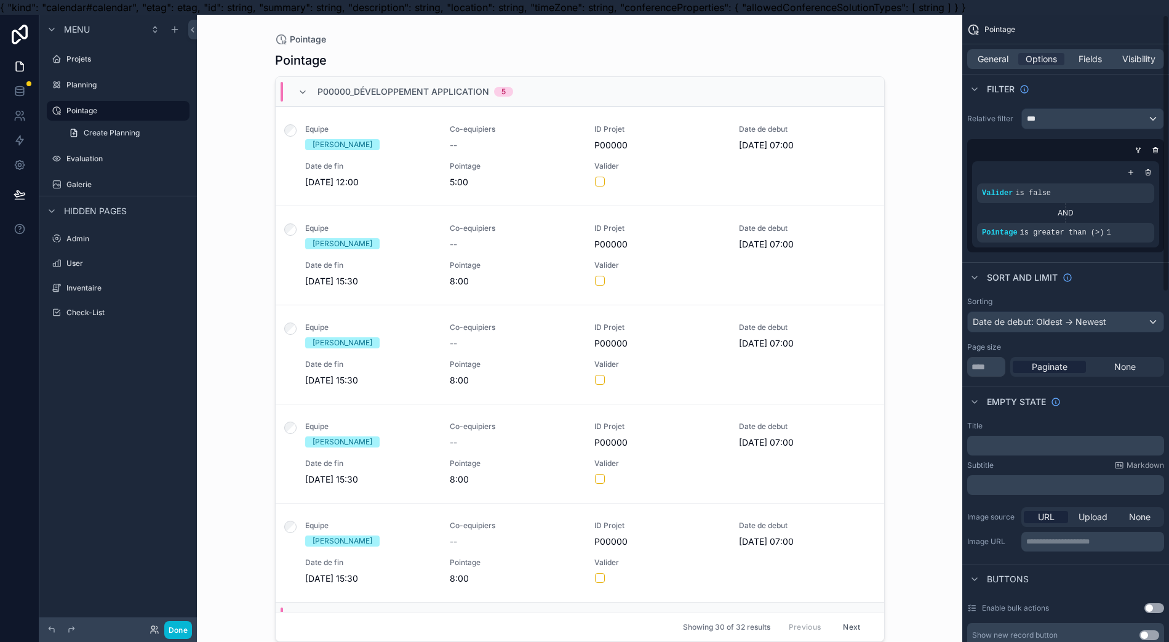
scroll to position [0, 0]
click at [987, 60] on span "General" at bounding box center [993, 59] width 31 height 12
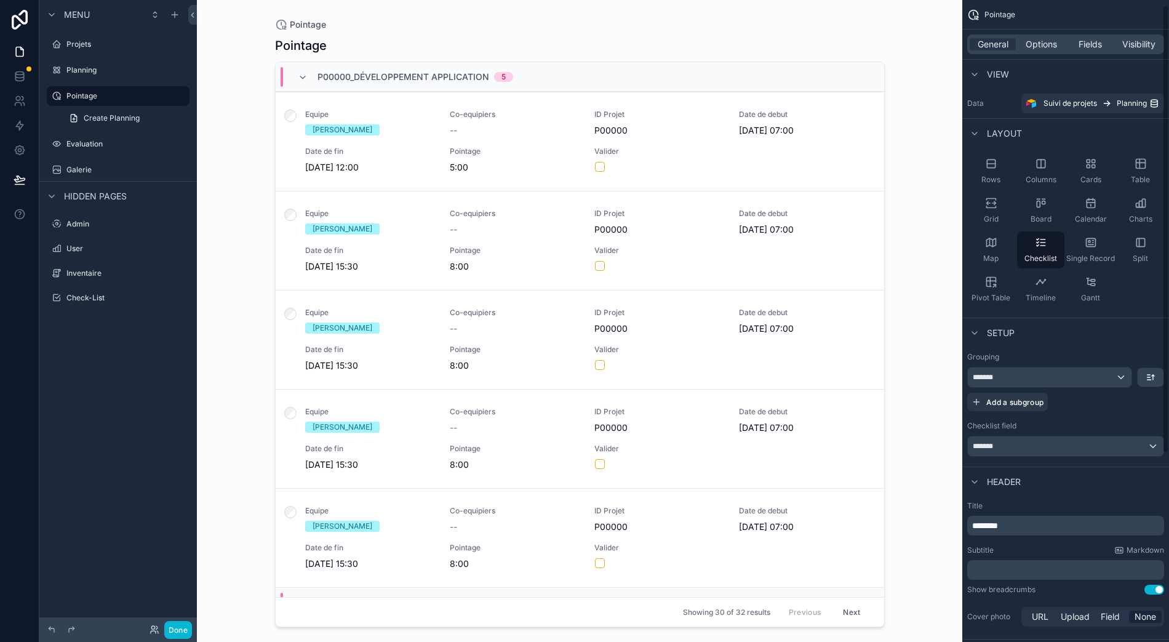
scroll to position [164, 0]
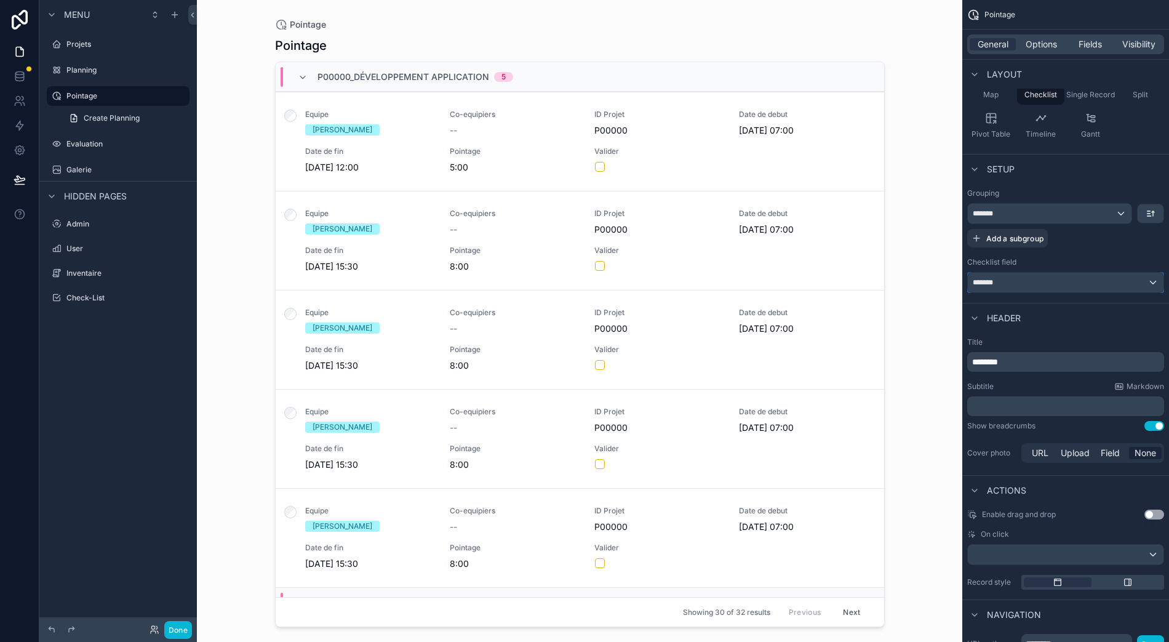
click at [1066, 273] on div "*******" at bounding box center [1066, 283] width 196 height 20
click at [1005, 339] on span "Valider" at bounding box center [1019, 346] width 28 height 15
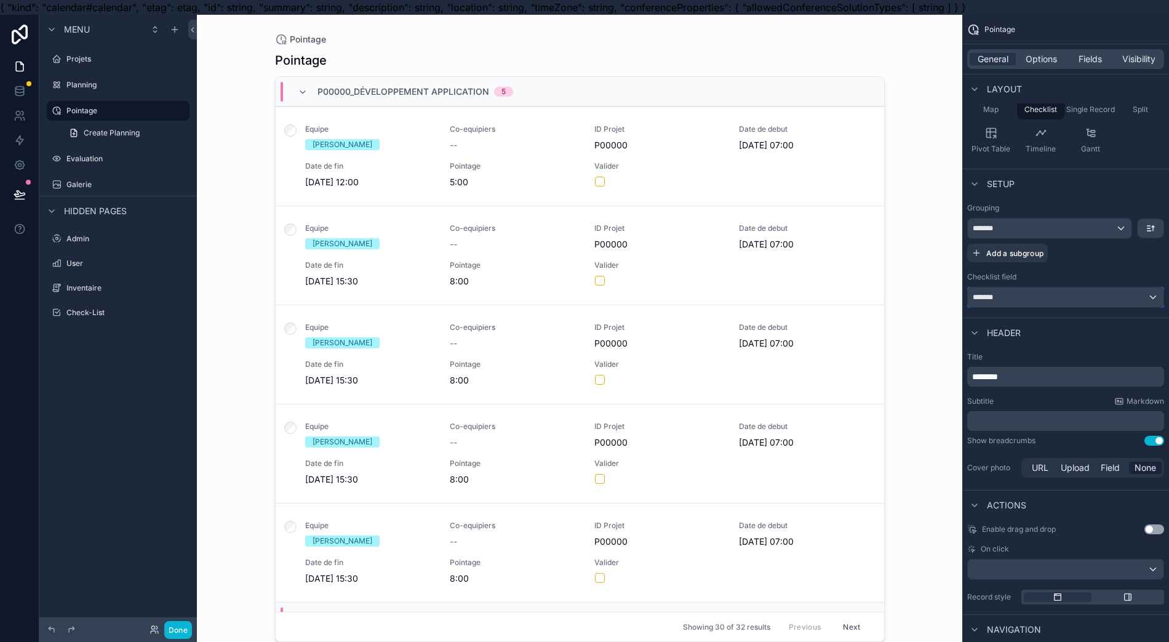
click at [1073, 298] on div "*******" at bounding box center [1066, 297] width 196 height 20
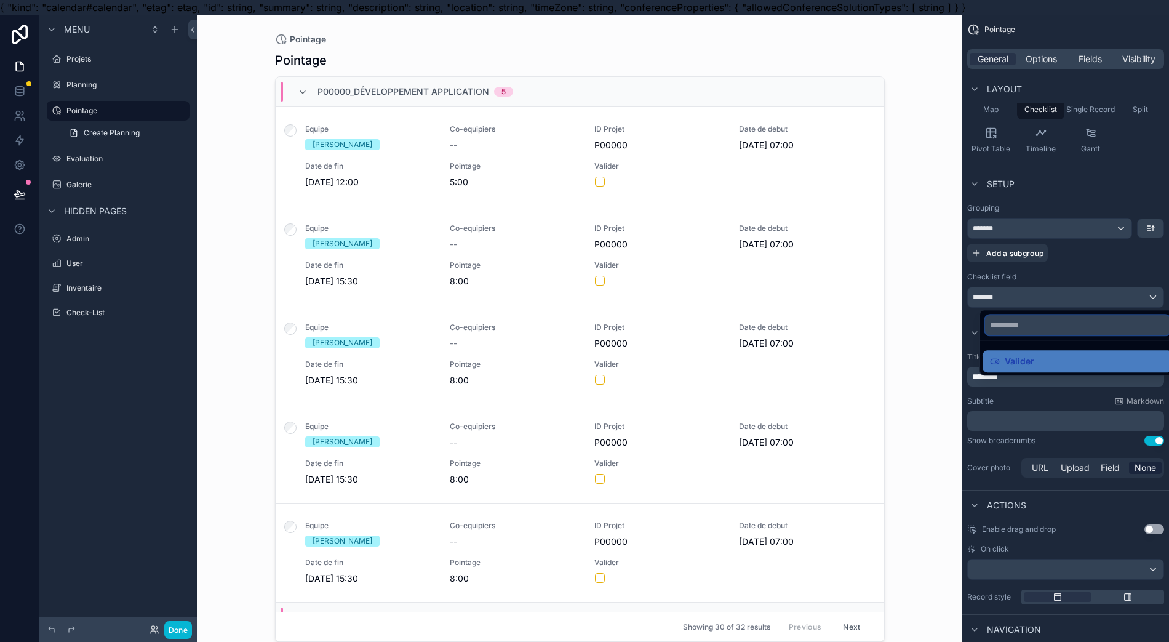
click at [1037, 317] on input "text" at bounding box center [1077, 325] width 185 height 20
click at [986, 108] on div "scrollable content" at bounding box center [584, 321] width 1169 height 642
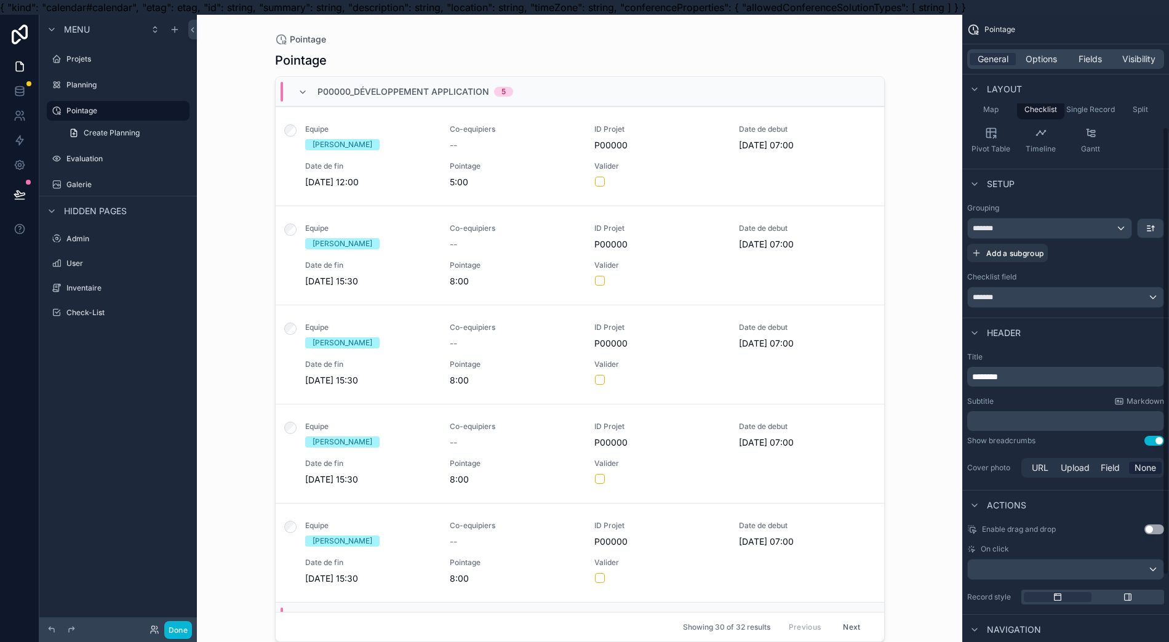
click at [989, 108] on span "Map" at bounding box center [990, 110] width 15 height 10
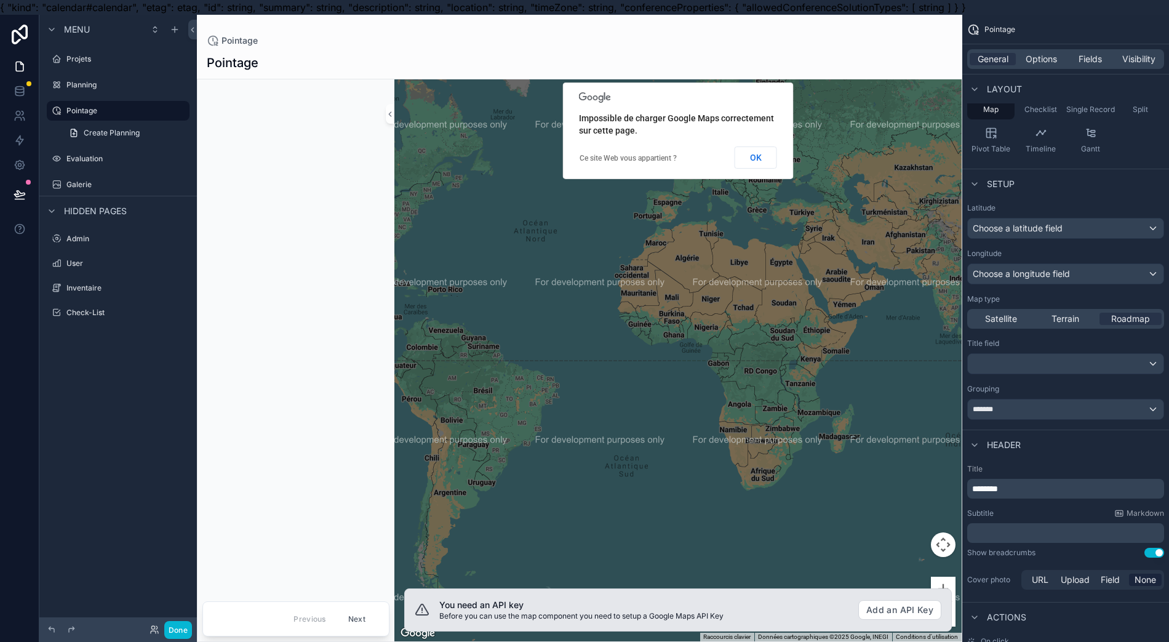
click at [1035, 110] on span "Checklist" at bounding box center [1041, 110] width 33 height 10
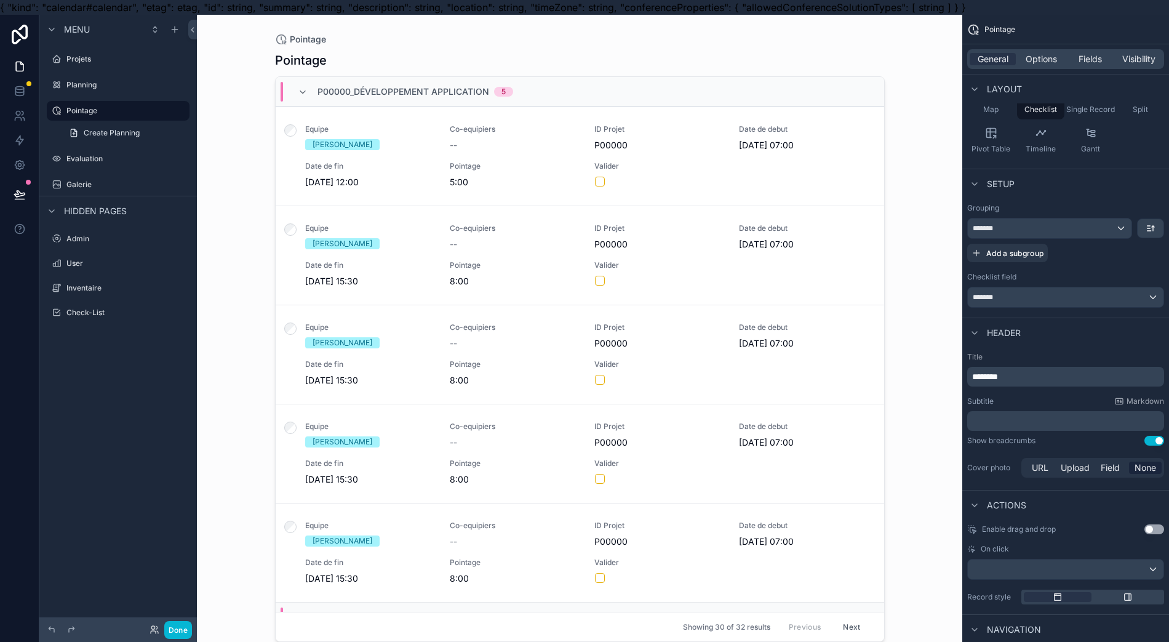
click at [1088, 113] on span "Single Record" at bounding box center [1090, 110] width 49 height 10
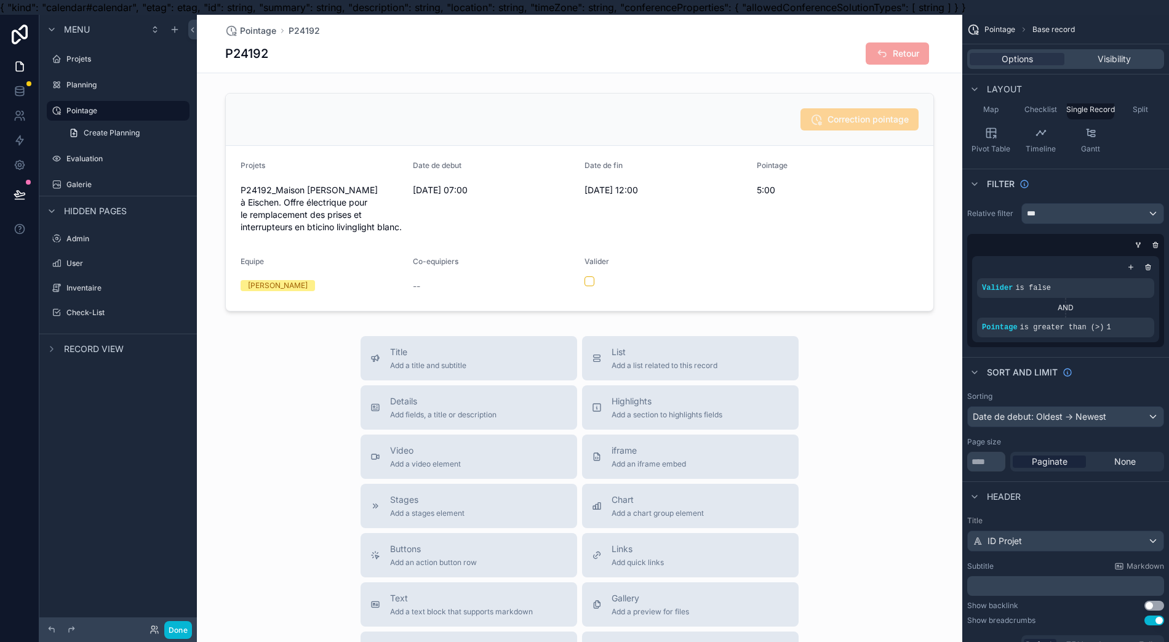
click at [1048, 118] on div "Checklist" at bounding box center [1040, 100] width 47 height 37
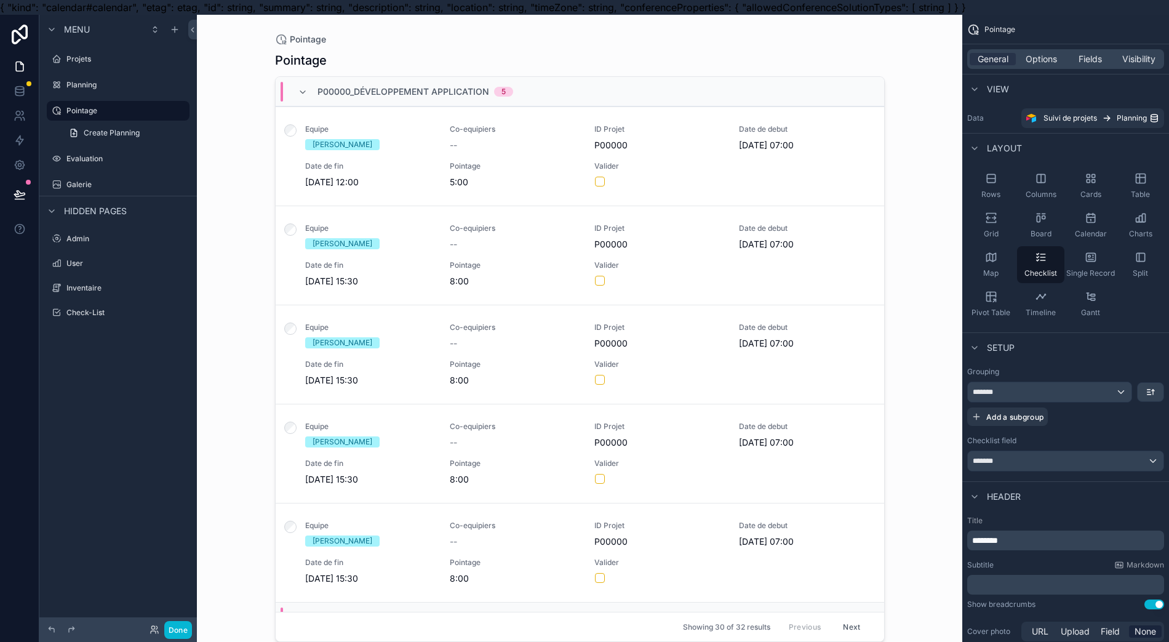
click at [996, 62] on span "General" at bounding box center [993, 59] width 31 height 12
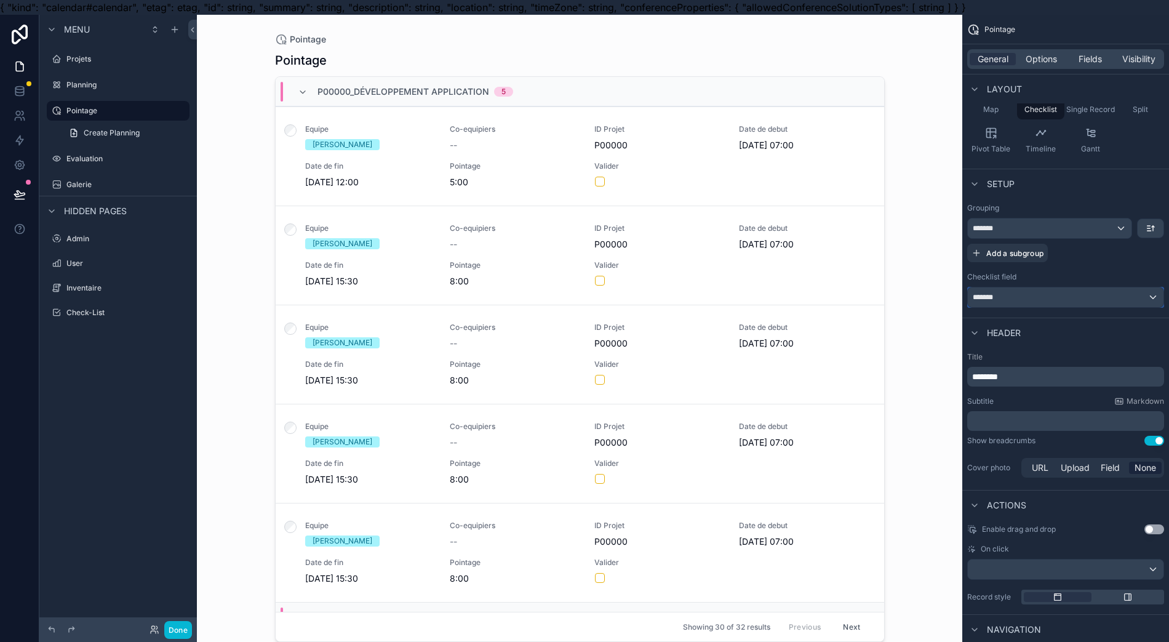
click at [1056, 302] on div "*******" at bounding box center [1066, 297] width 196 height 20
click at [1056, 302] on div "scrollable content" at bounding box center [584, 321] width 1169 height 642
click at [1002, 327] on span "Header" at bounding box center [1004, 333] width 34 height 12
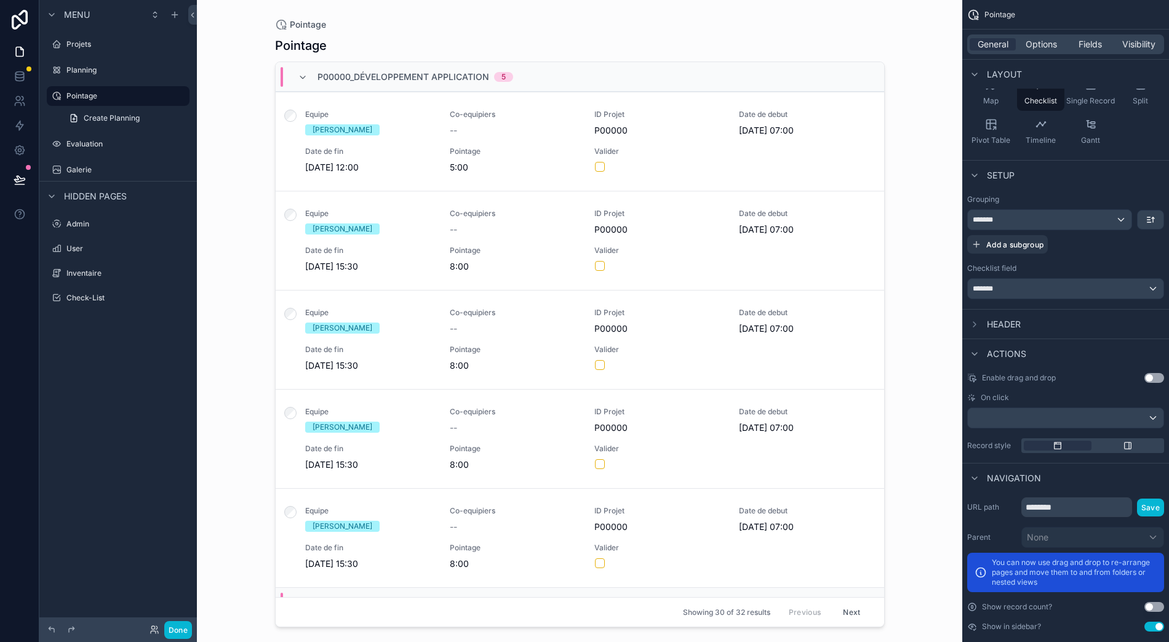
scroll to position [27, 12]
click at [1045, 408] on div "scrollable content" at bounding box center [1066, 418] width 196 height 20
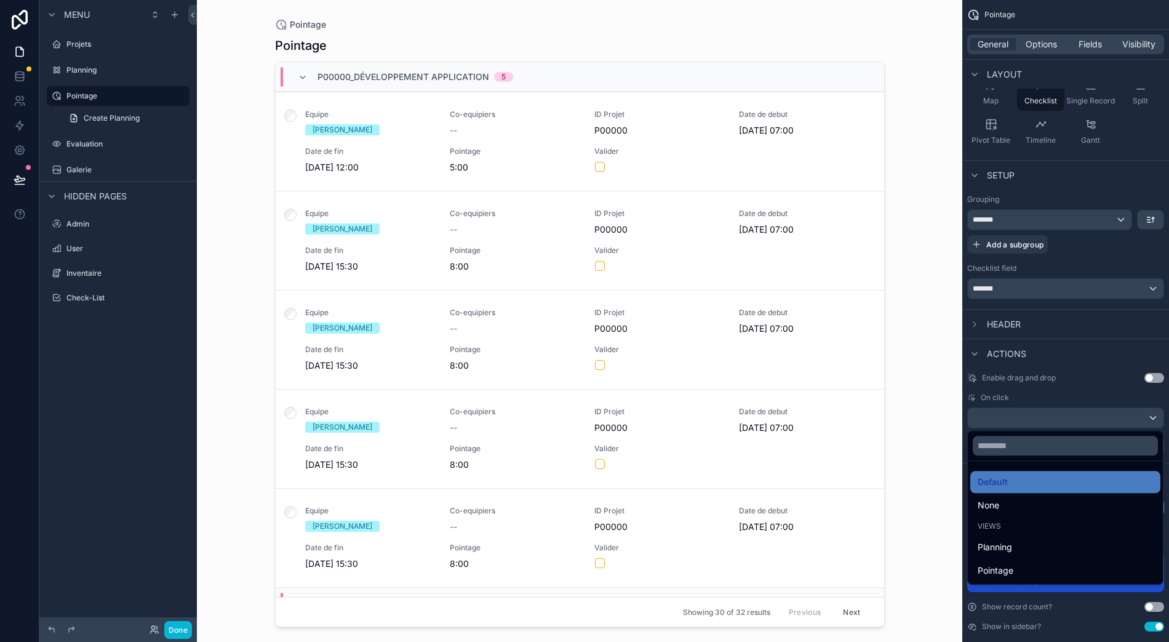
click at [1069, 337] on div "scrollable content" at bounding box center [584, 321] width 1169 height 642
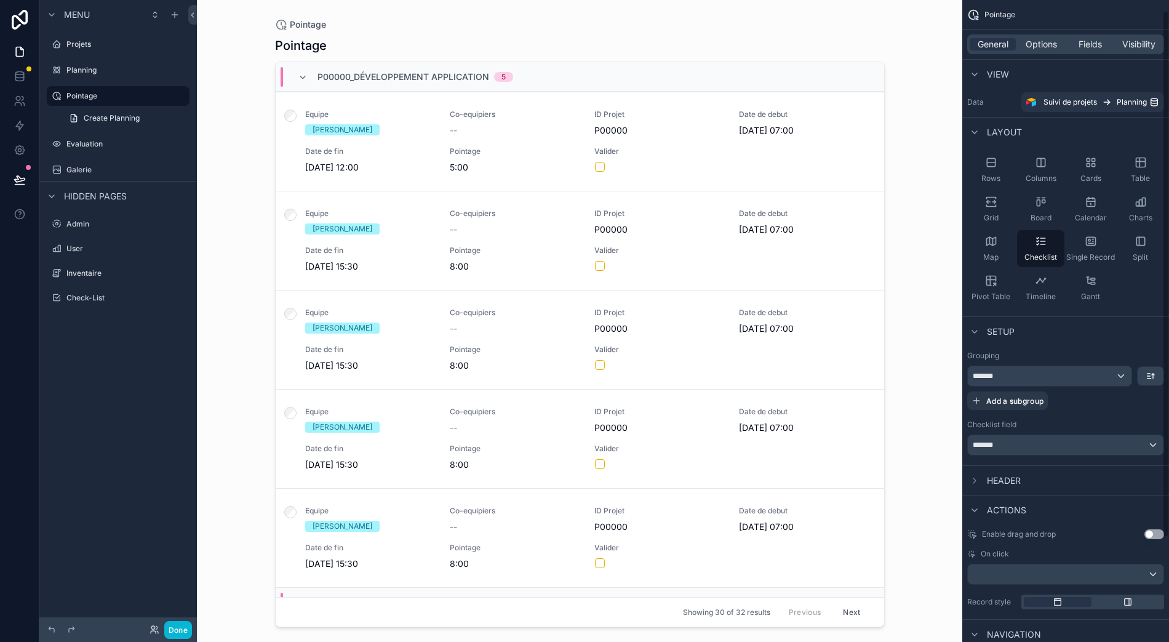
scroll to position [0, 0]
click at [1090, 38] on span "Fields" at bounding box center [1090, 44] width 23 height 12
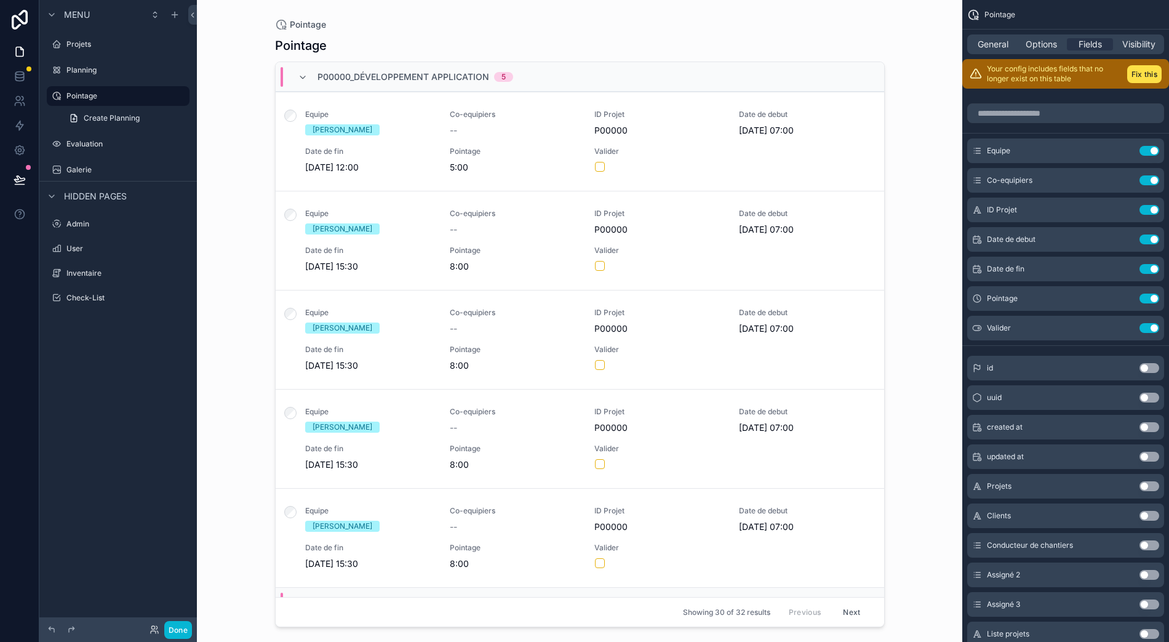
click at [1047, 38] on span "Options" at bounding box center [1041, 44] width 31 height 12
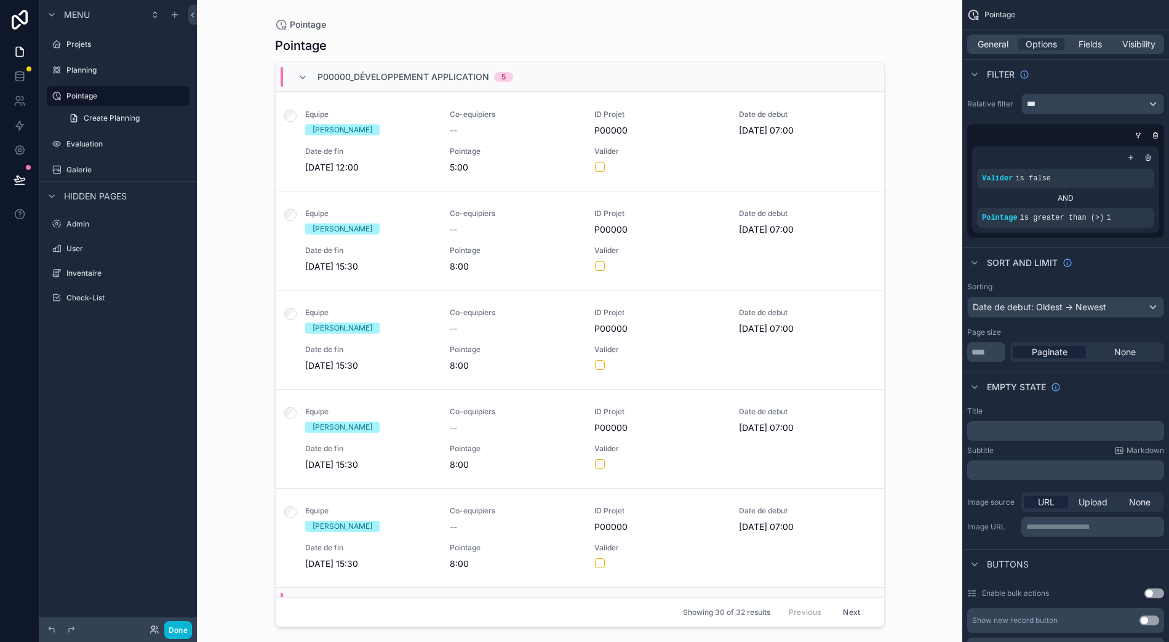
drag, startPoint x: 1122, startPoint y: 332, endPoint x: 1110, endPoint y: 336, distance: 12.8
click at [1121, 346] on span "None" at bounding box center [1125, 352] width 22 height 12
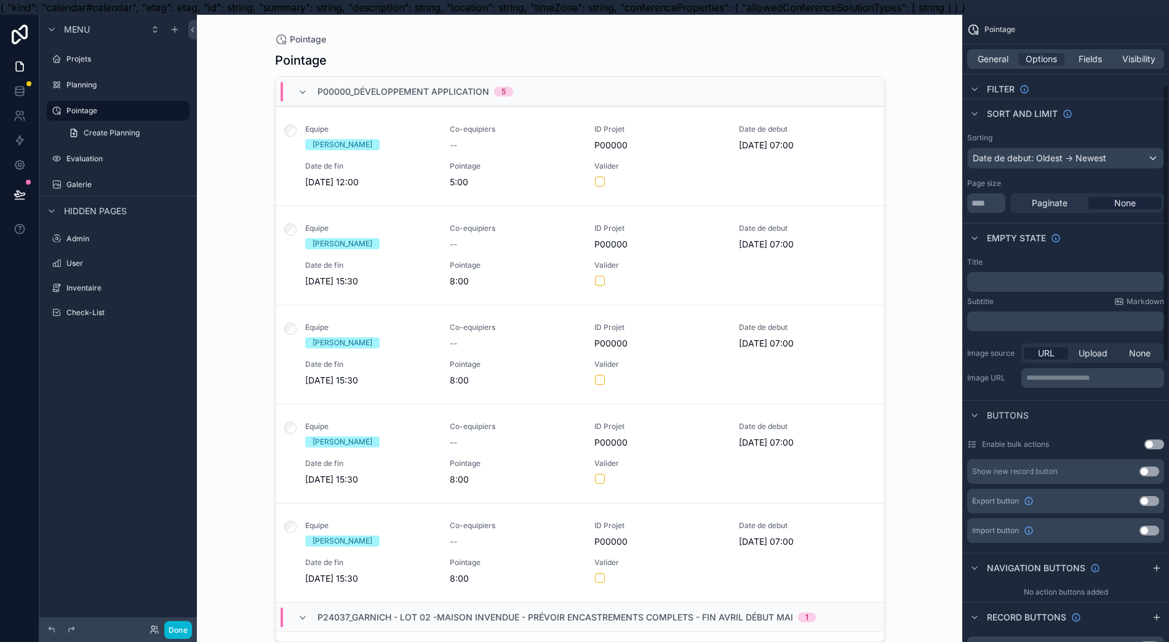
scroll to position [164, 0]
click at [1060, 283] on p "﻿" at bounding box center [1067, 282] width 190 height 10
click at [1066, 416] on div "Buttons" at bounding box center [1065, 415] width 207 height 30
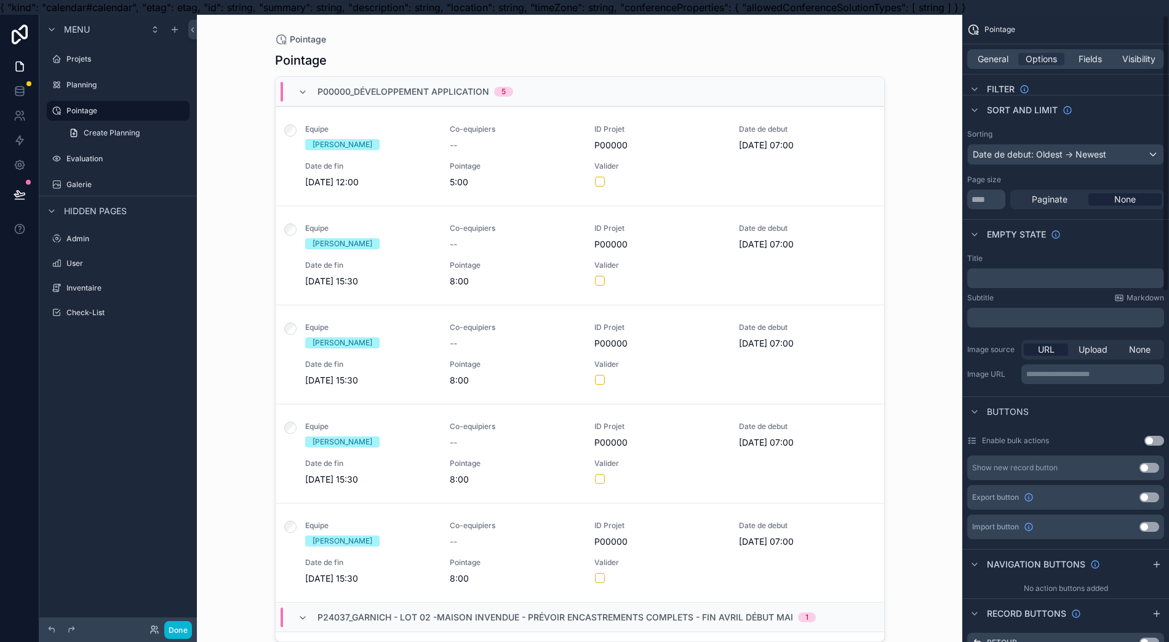
scroll to position [0, 0]
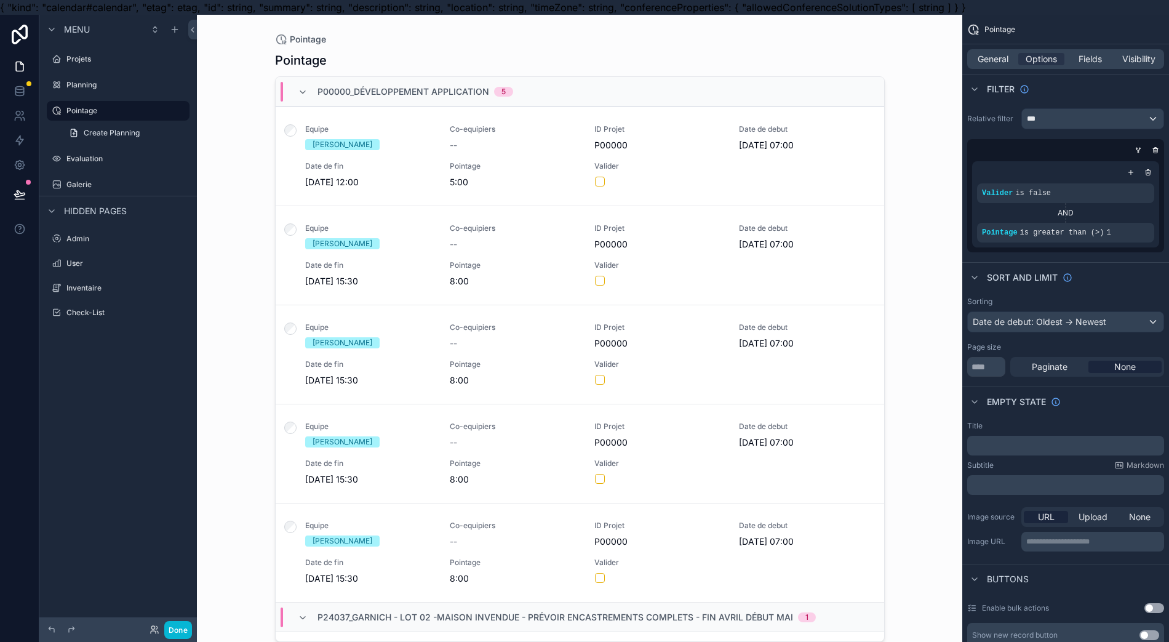
click at [1146, 174] on icon "scrollable content" at bounding box center [1148, 173] width 4 height 4
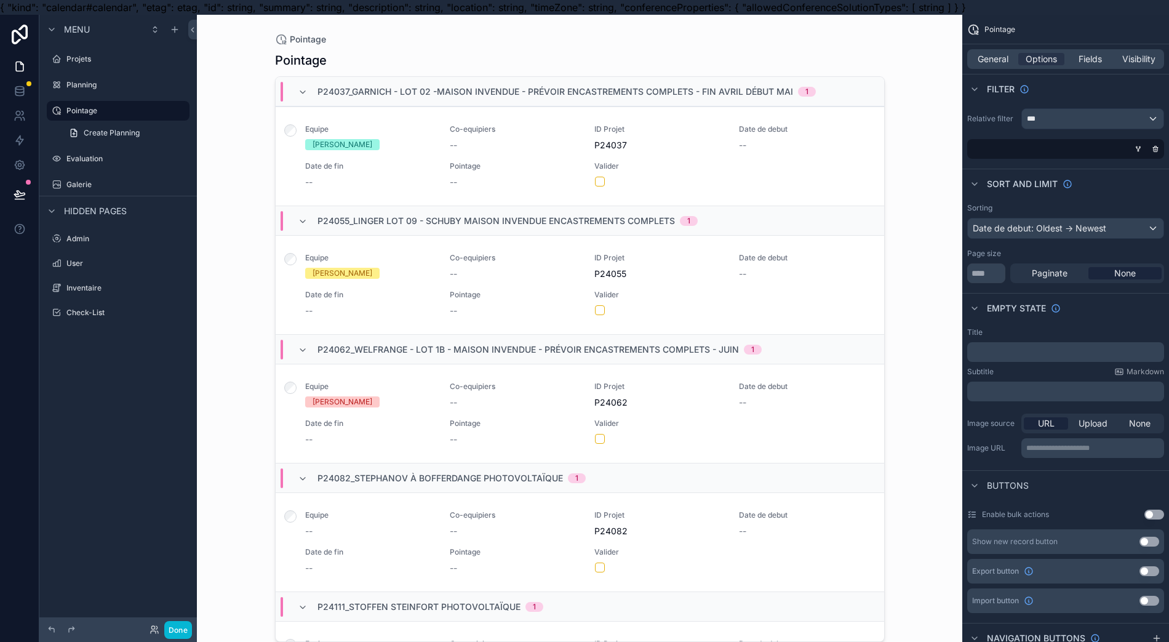
click at [1136, 151] on icon "scrollable content" at bounding box center [1138, 148] width 7 height 7
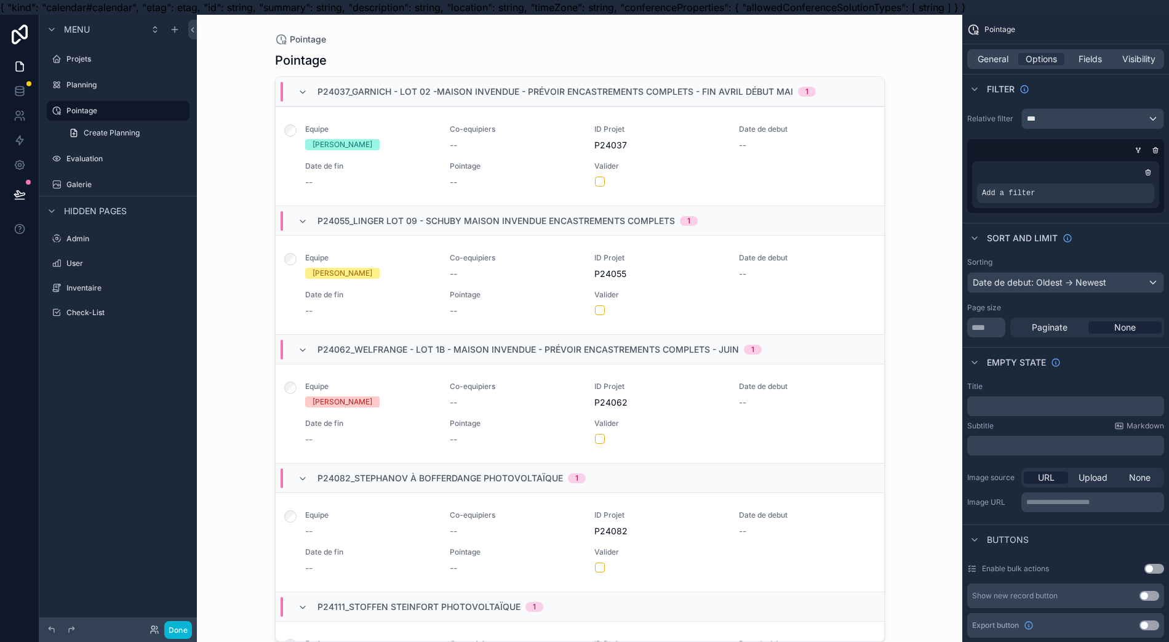
click at [0, 0] on div "scrollable content" at bounding box center [0, 0] width 0 height 0
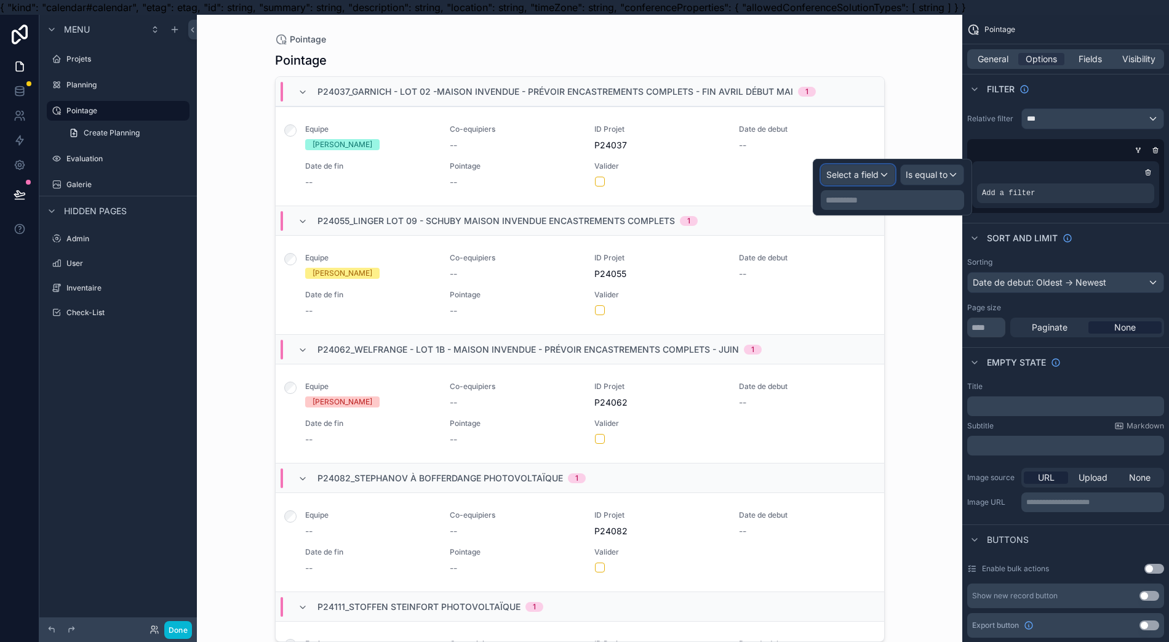
click at [870, 167] on div "Select a field" at bounding box center [857, 175] width 73 height 20
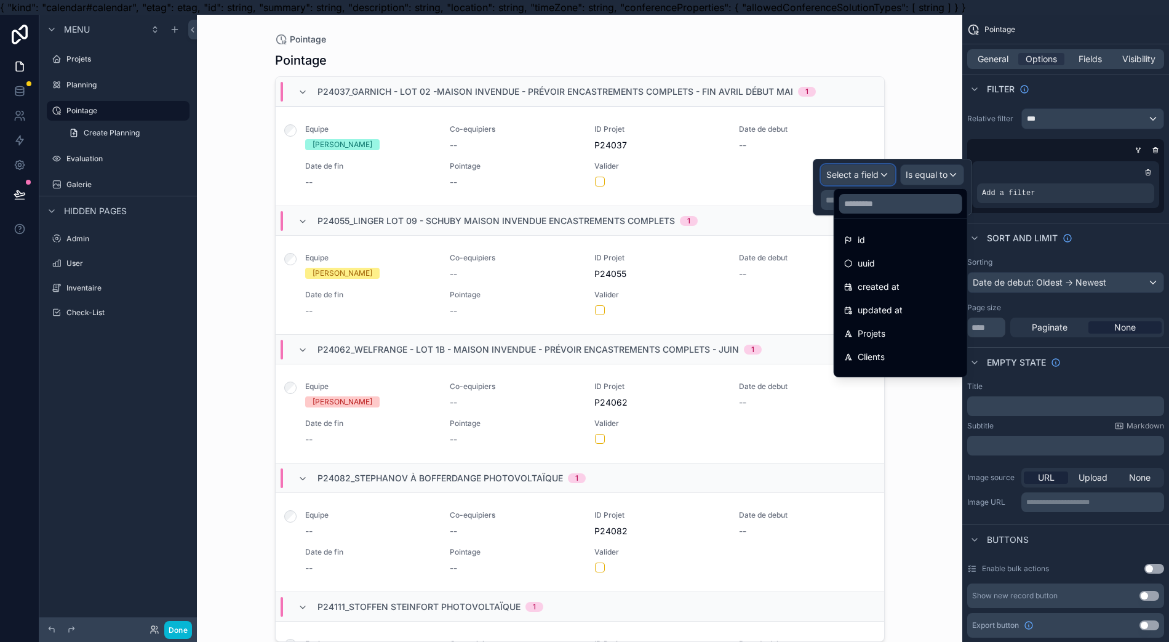
scroll to position [164, 0]
click at [902, 255] on div "Equipe" at bounding box center [901, 263] width 128 height 22
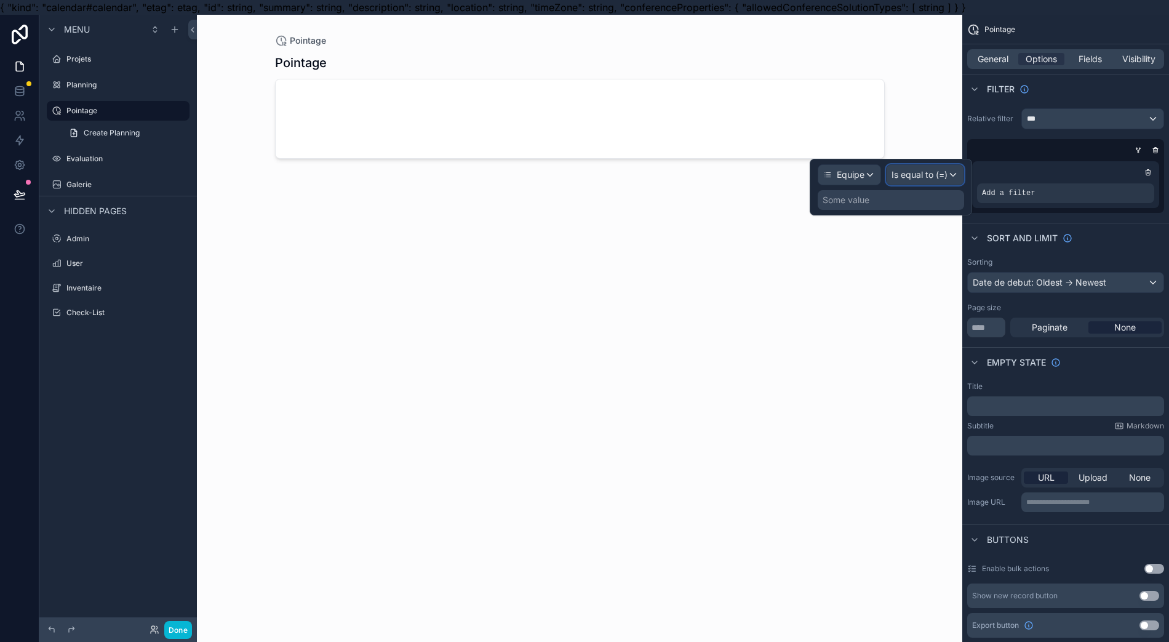
click at [924, 176] on span "Is equal to (=)" at bounding box center [920, 175] width 56 height 12
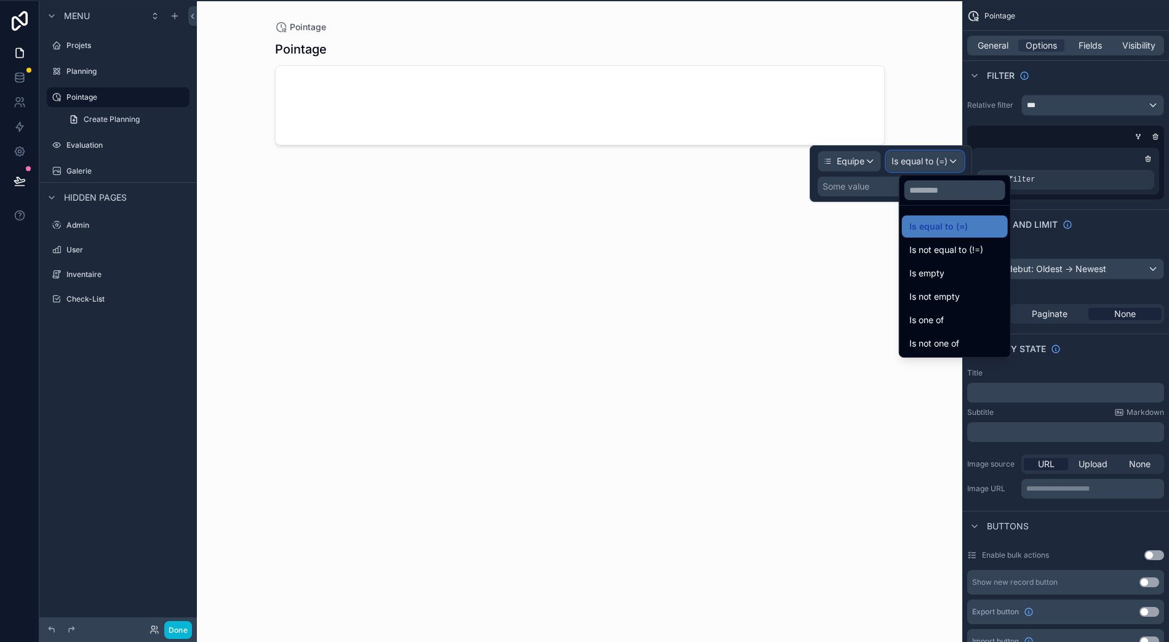
scroll to position [27, 12]
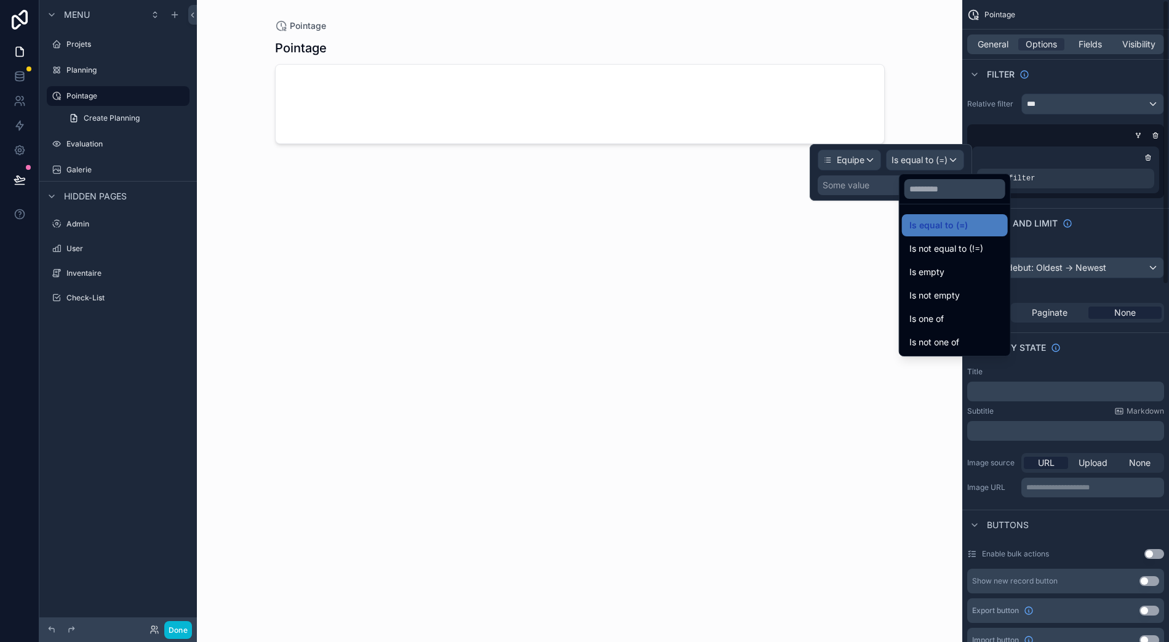
click at [1039, 151] on div "scrollable content" at bounding box center [1065, 157] width 177 height 12
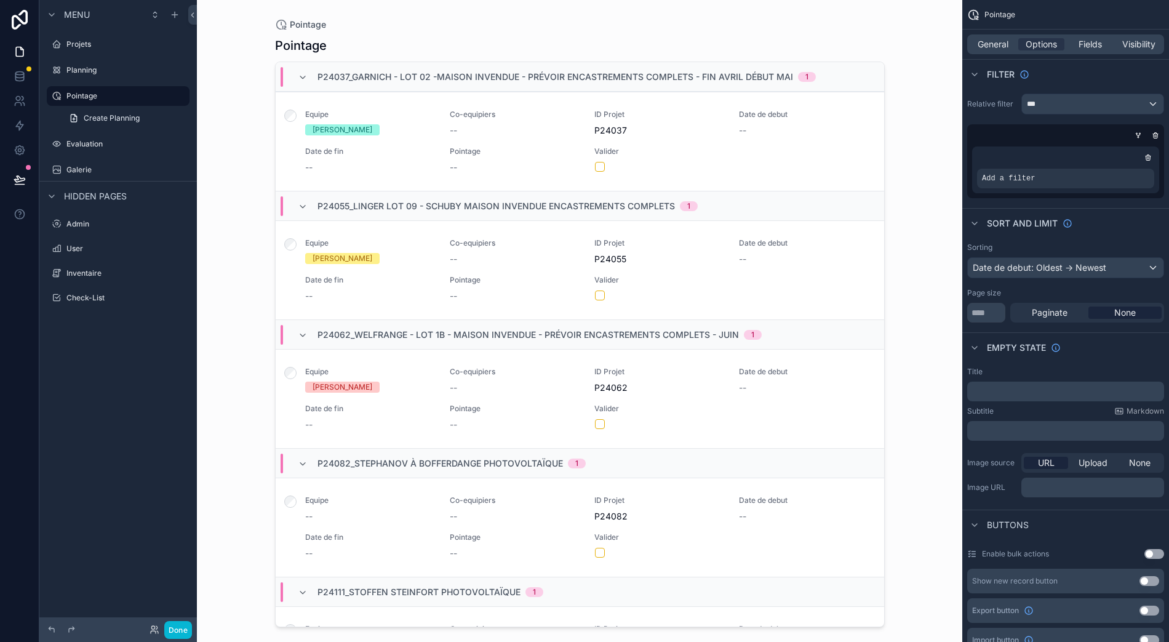
scroll to position [0, 12]
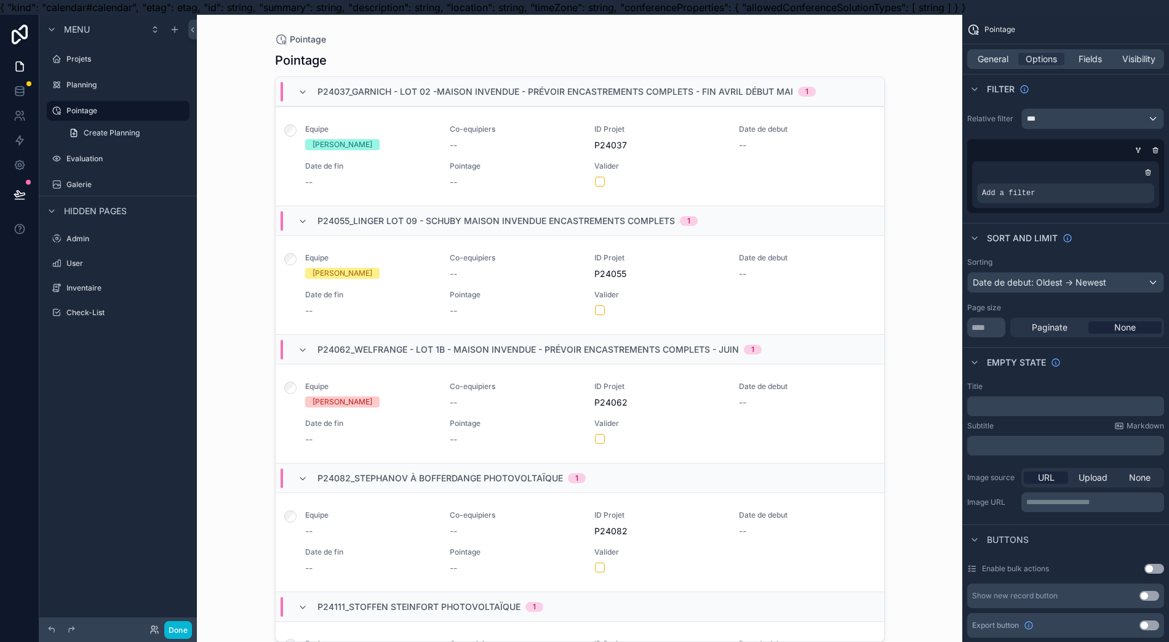
click at [1038, 154] on div "scrollable content" at bounding box center [1063, 150] width 197 height 12
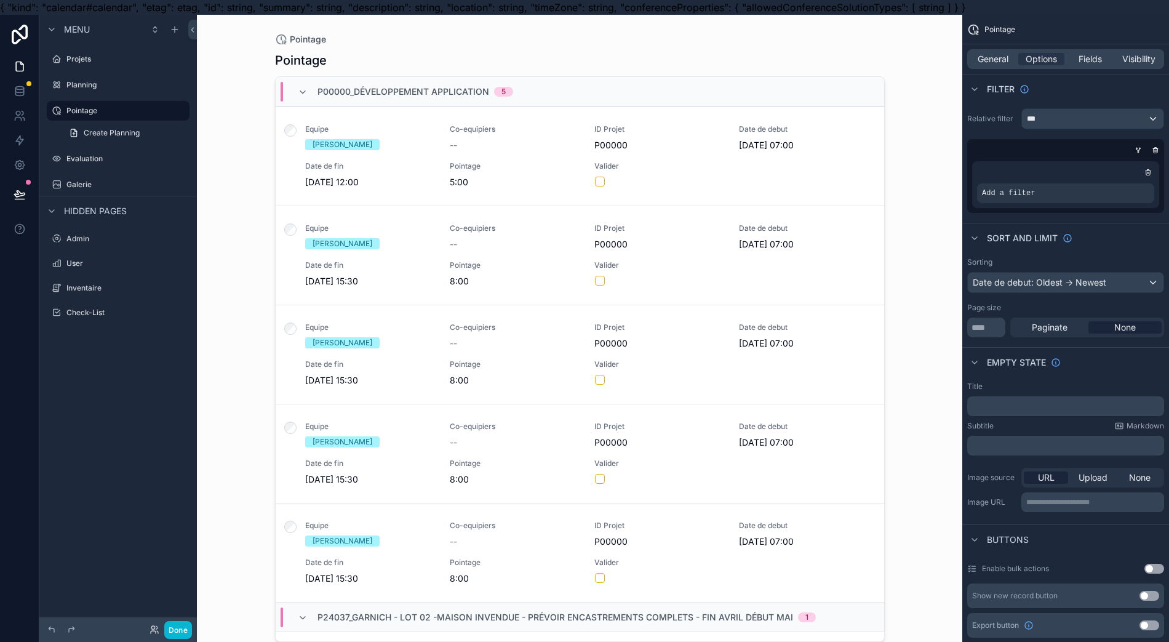
click at [1034, 164] on div "Add a filter" at bounding box center [1065, 184] width 187 height 47
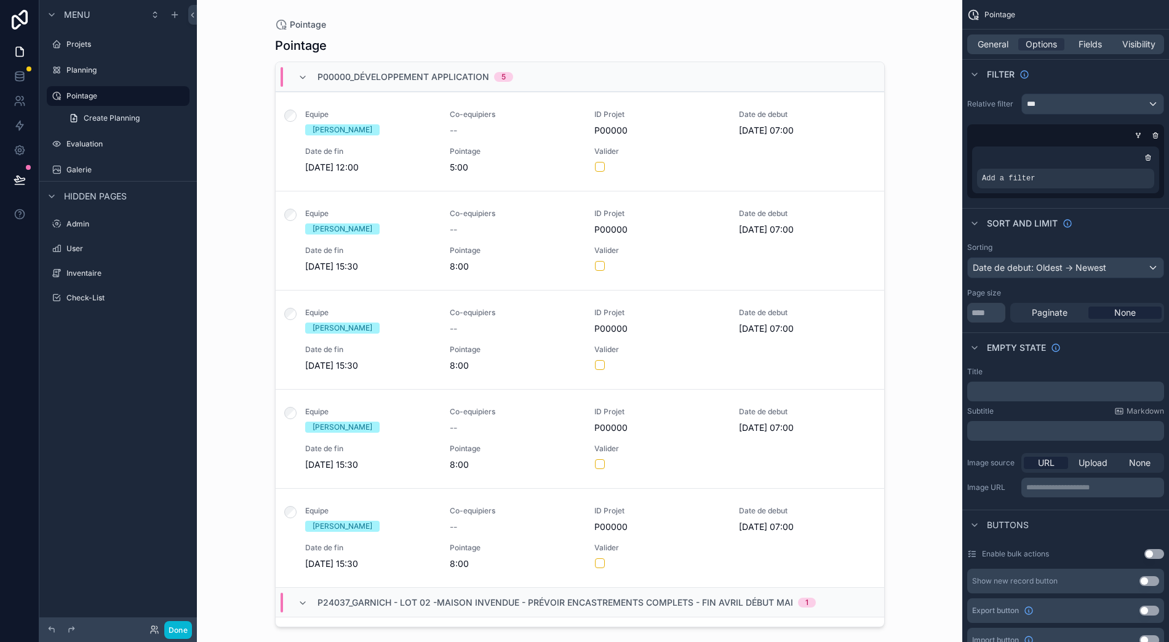
scroll to position [27, 12]
drag, startPoint x: 872, startPoint y: 137, endPoint x: 853, endPoint y: 311, distance: 175.8
click at [853, 311] on div "scrollable content" at bounding box center [579, 313] width 629 height 627
click at [843, 322] on span "[DATE] 07:00" at bounding box center [804, 328] width 130 height 12
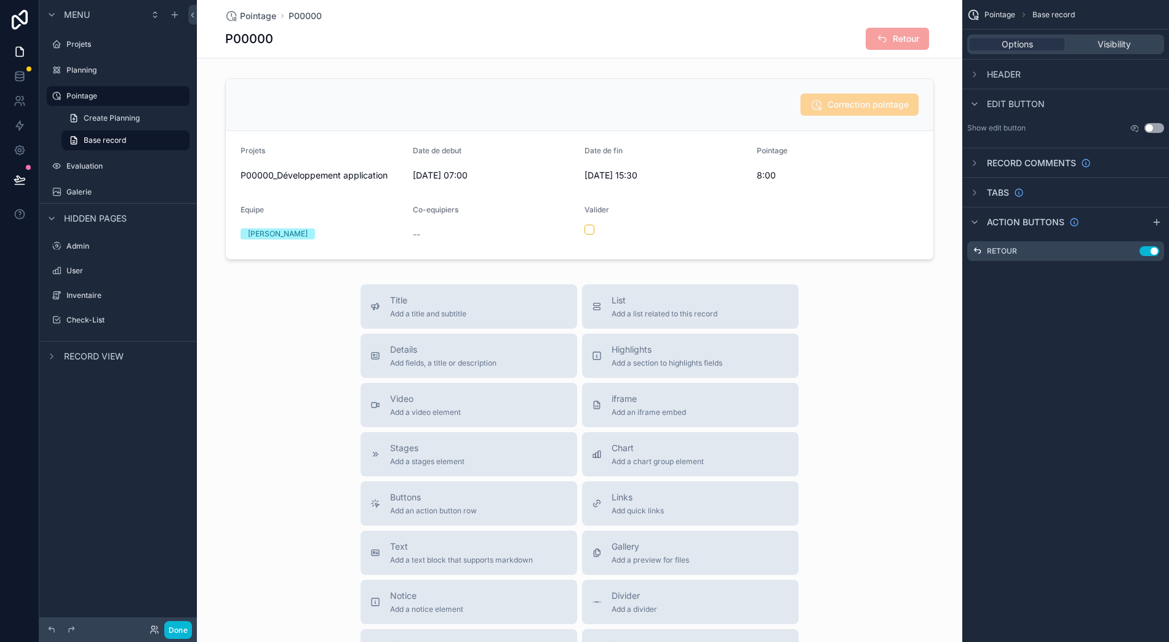
click at [86, 65] on div "Planning" at bounding box center [126, 70] width 121 height 10
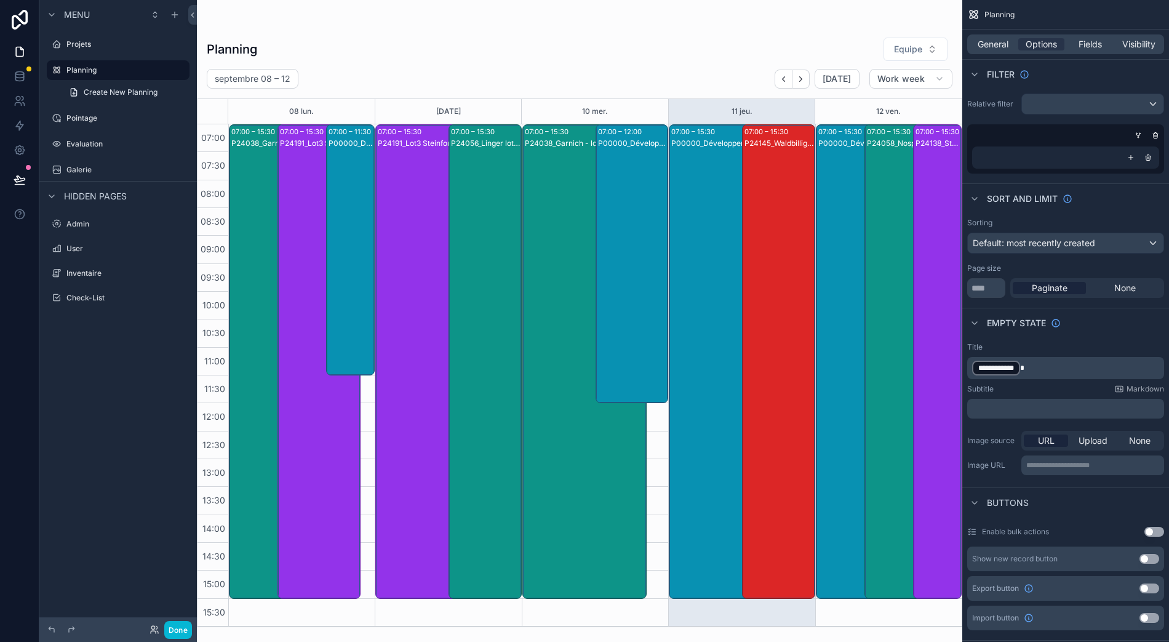
scroll to position [0, 12]
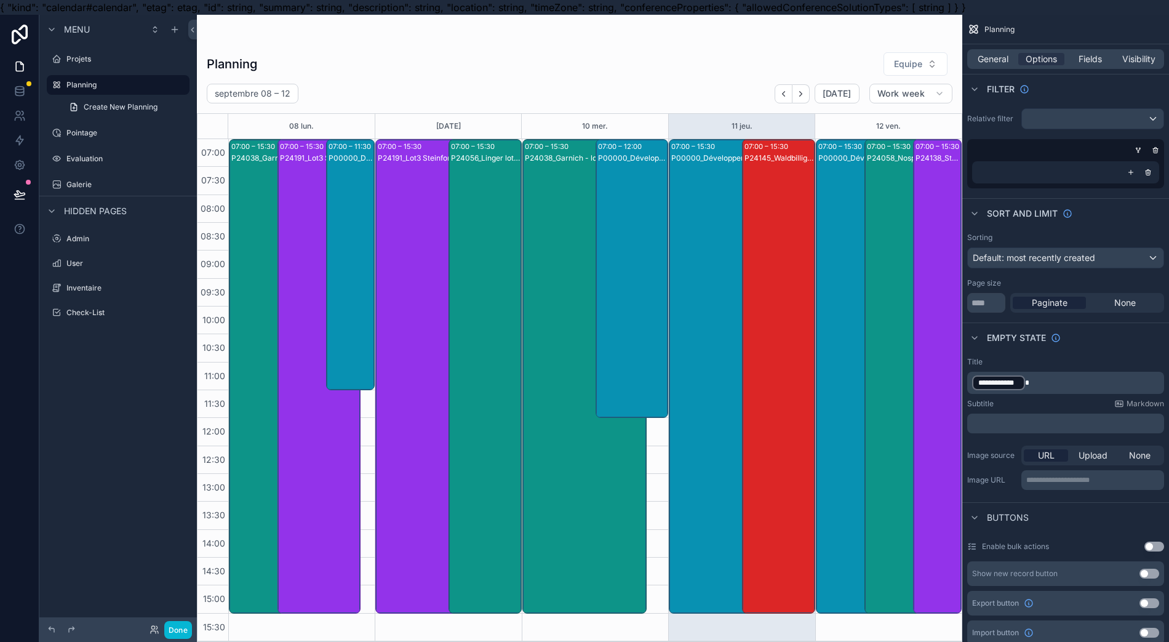
click at [139, 129] on label "Pointage" at bounding box center [126, 133] width 121 height 10
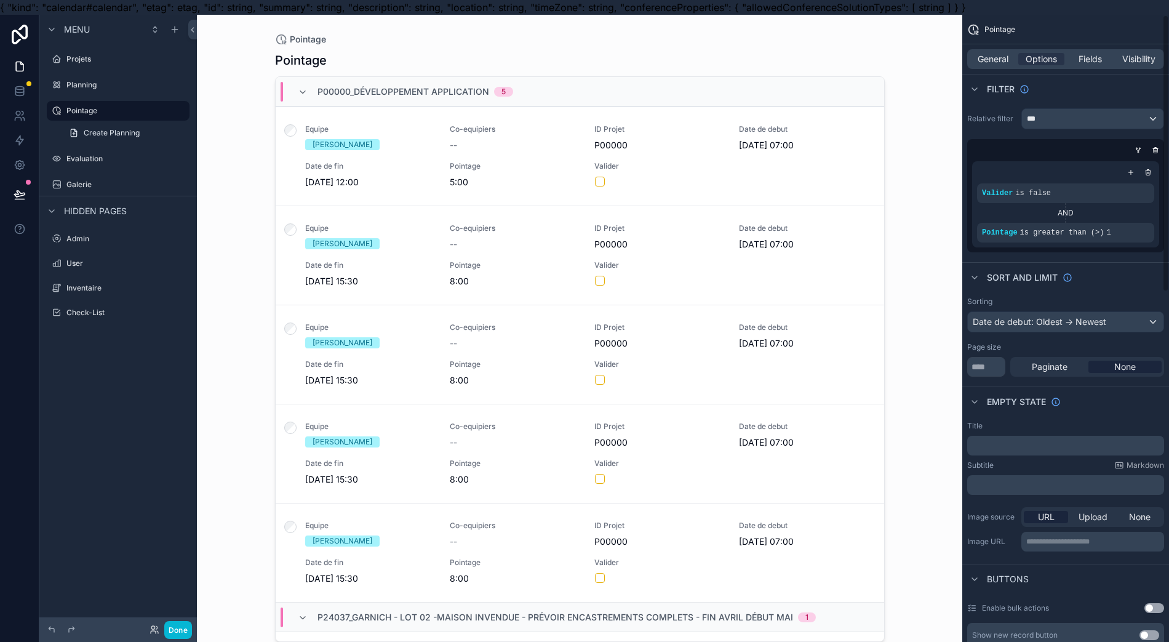
scroll to position [656, 0]
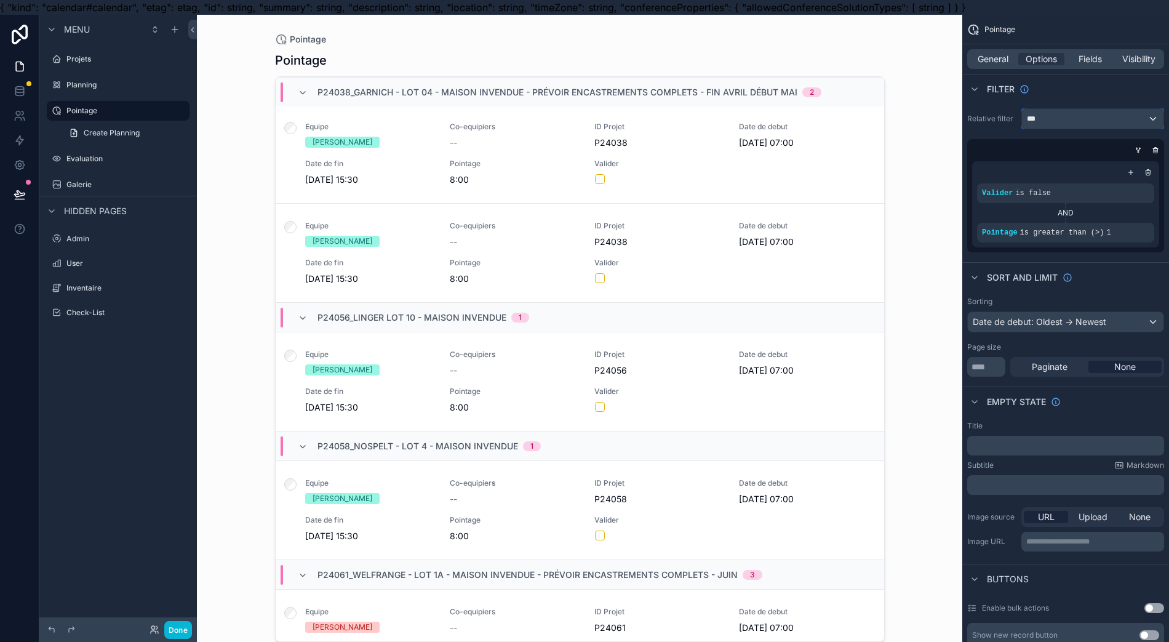
click at [1104, 117] on div "***" at bounding box center [1093, 119] width 142 height 20
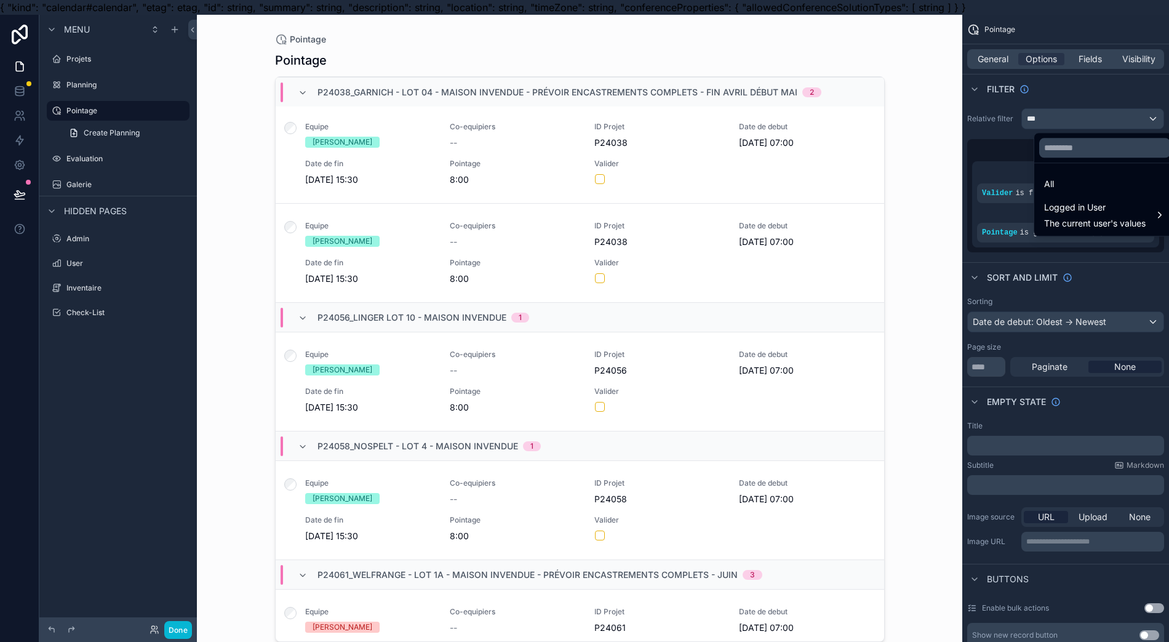
click at [1127, 218] on span "The current user's values" at bounding box center [1095, 223] width 102 height 12
click at [1011, 241] on div "admin" at bounding box center [984, 239] width 55 height 15
click at [1060, 247] on span "user (from admin)" at bounding box center [1094, 240] width 71 height 15
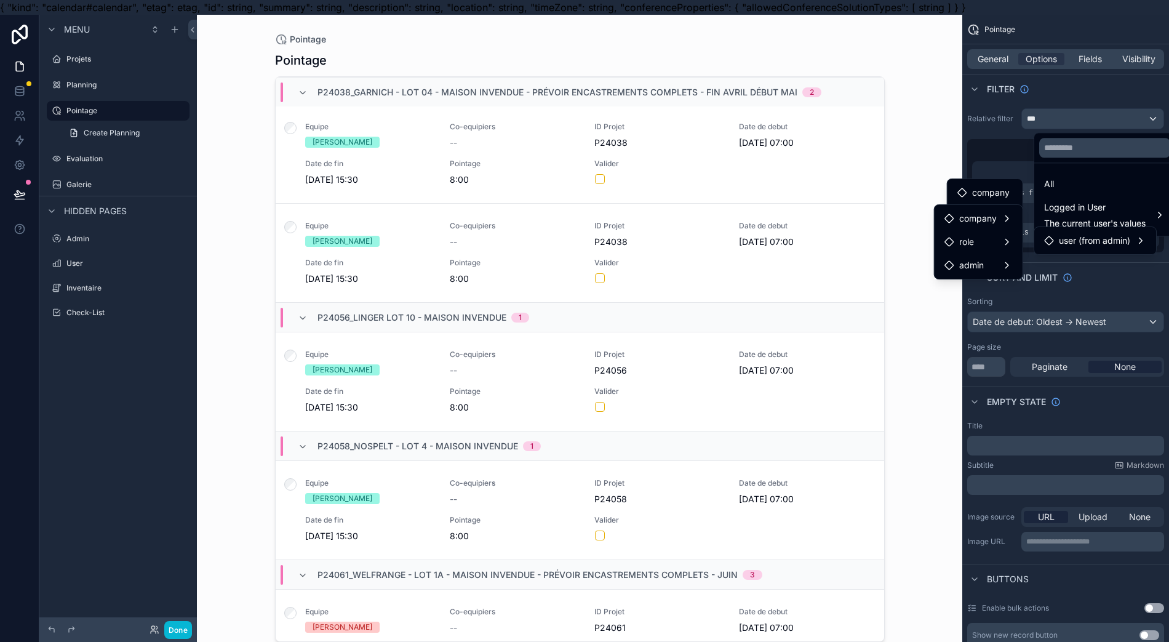
click at [972, 238] on span "role" at bounding box center [966, 241] width 15 height 15
click at [1044, 235] on div "user (from admin)" at bounding box center [1087, 240] width 86 height 15
click at [1009, 262] on div "admin" at bounding box center [979, 265] width 68 height 15
click at [1012, 218] on div "company" at bounding box center [979, 218] width 68 height 15
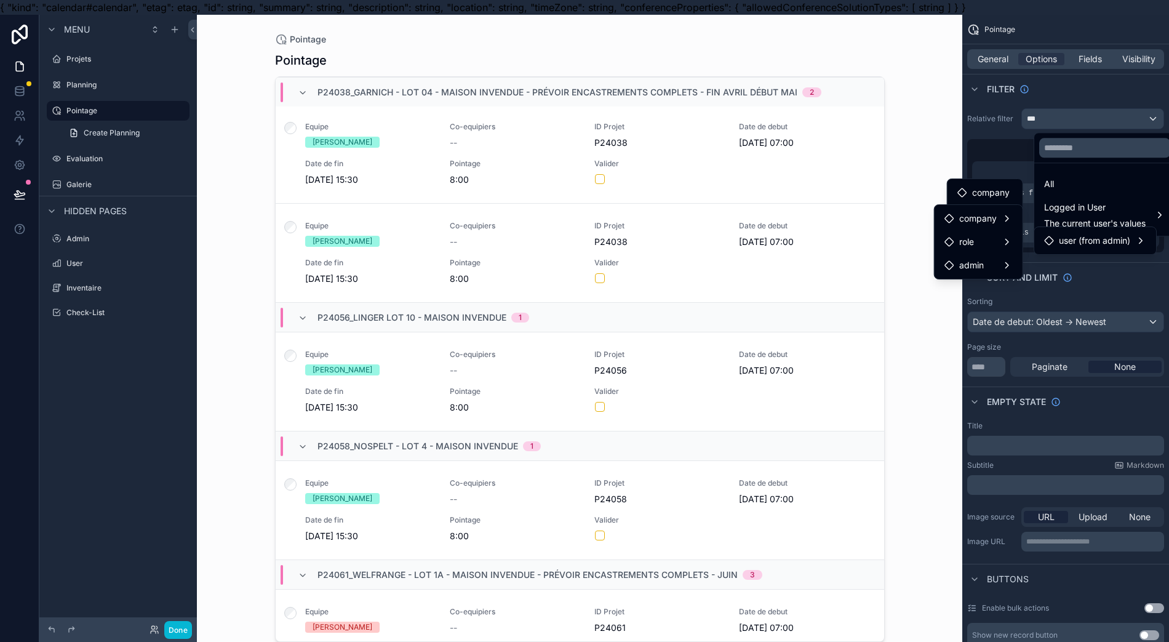
click at [1012, 238] on div "role" at bounding box center [979, 241] width 68 height 15
click at [1147, 290] on div "scrollable content" at bounding box center [584, 321] width 1169 height 642
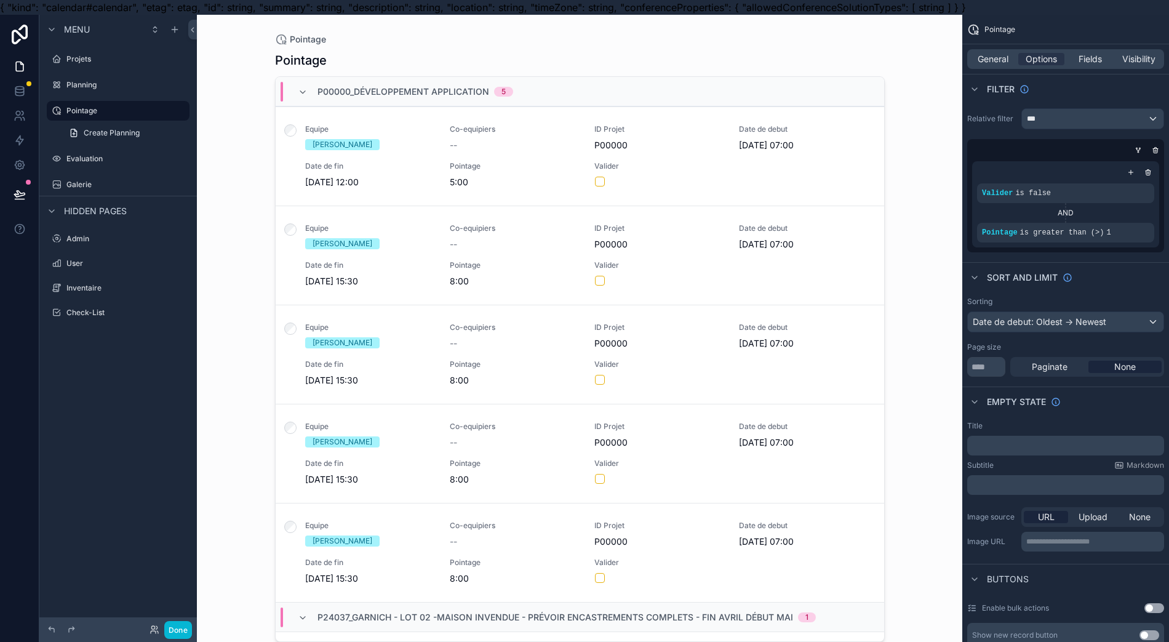
scroll to position [492, 0]
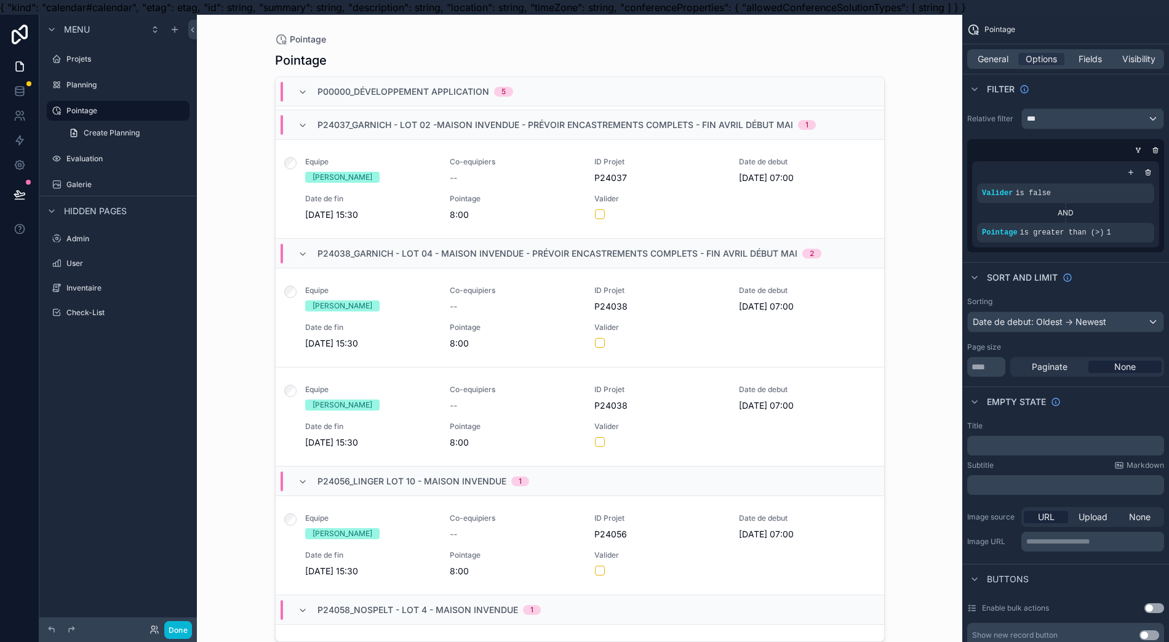
click at [153, 634] on div "Done" at bounding box center [167, 630] width 49 height 18
click at [153, 633] on icon at bounding box center [155, 630] width 10 height 10
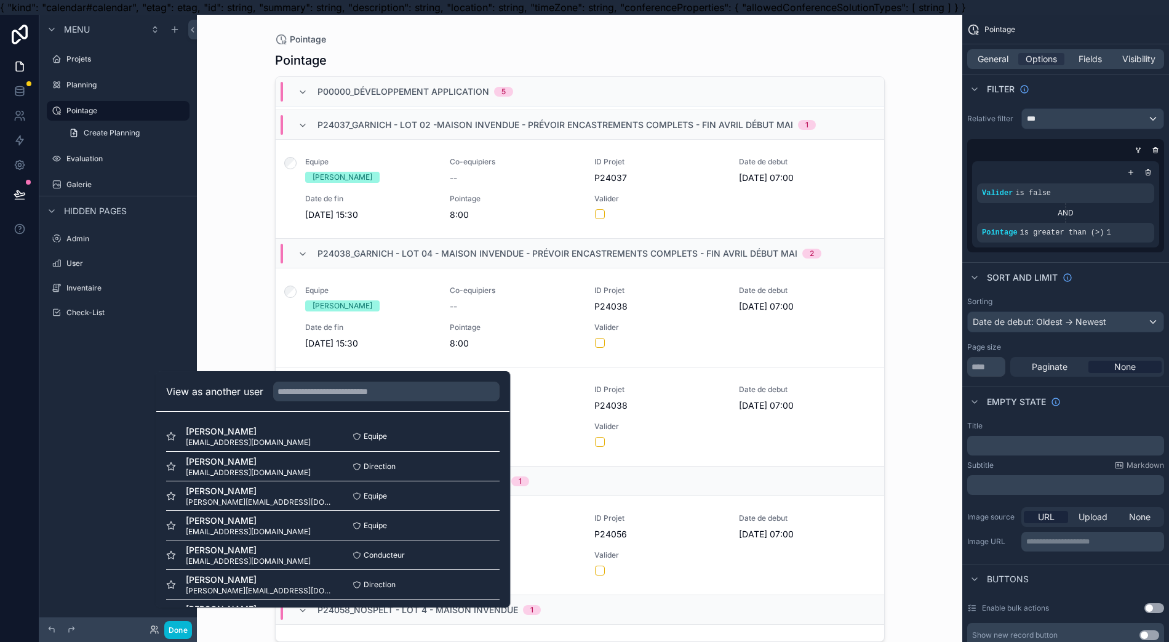
click at [0, 0] on button "Select" at bounding box center [0, 0] width 0 height 0
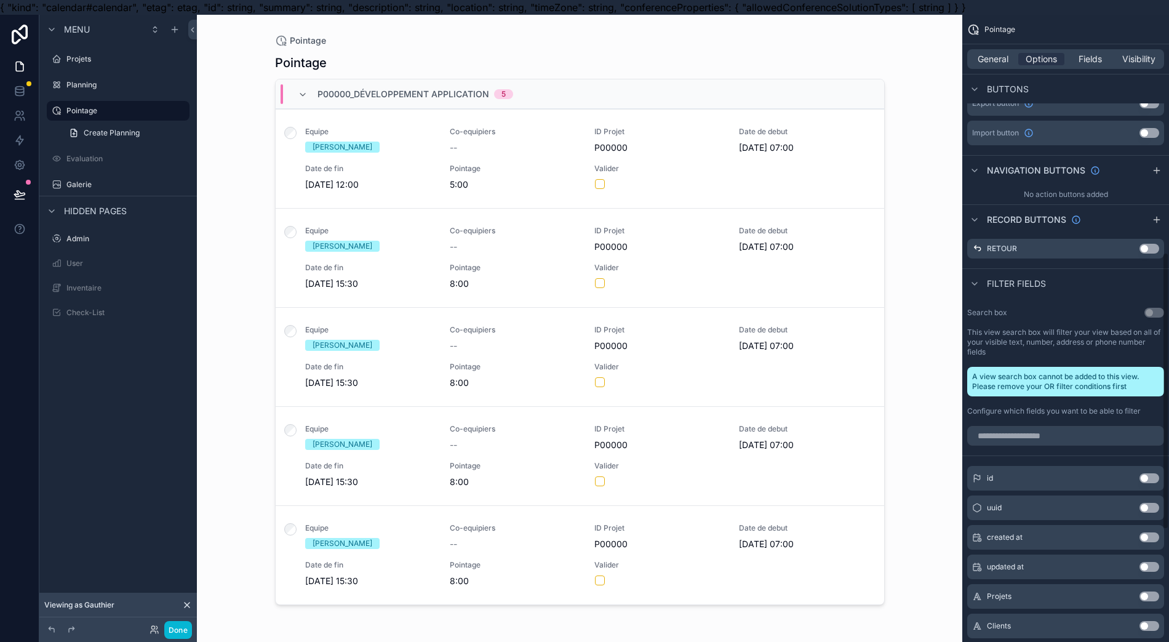
scroll to position [561, 0]
click at [1072, 385] on div "A view search box cannot be added to this view. Please remove your OR filter co…" at bounding box center [1065, 382] width 197 height 30
click at [1057, 444] on input "scrollable content" at bounding box center [1065, 436] width 197 height 20
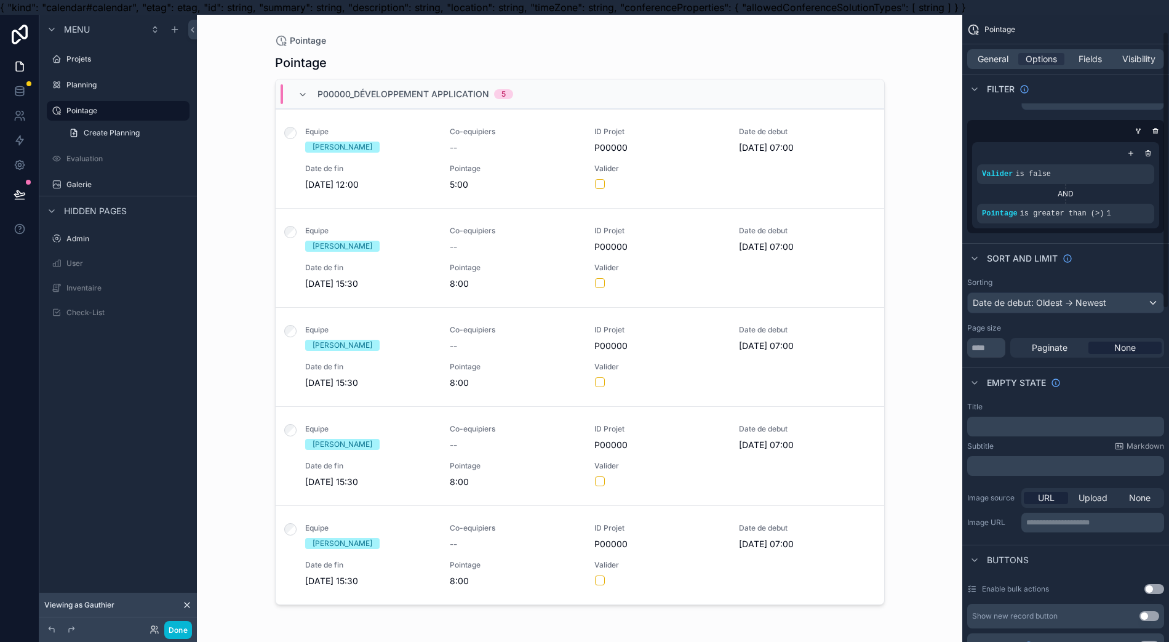
scroll to position [0, 0]
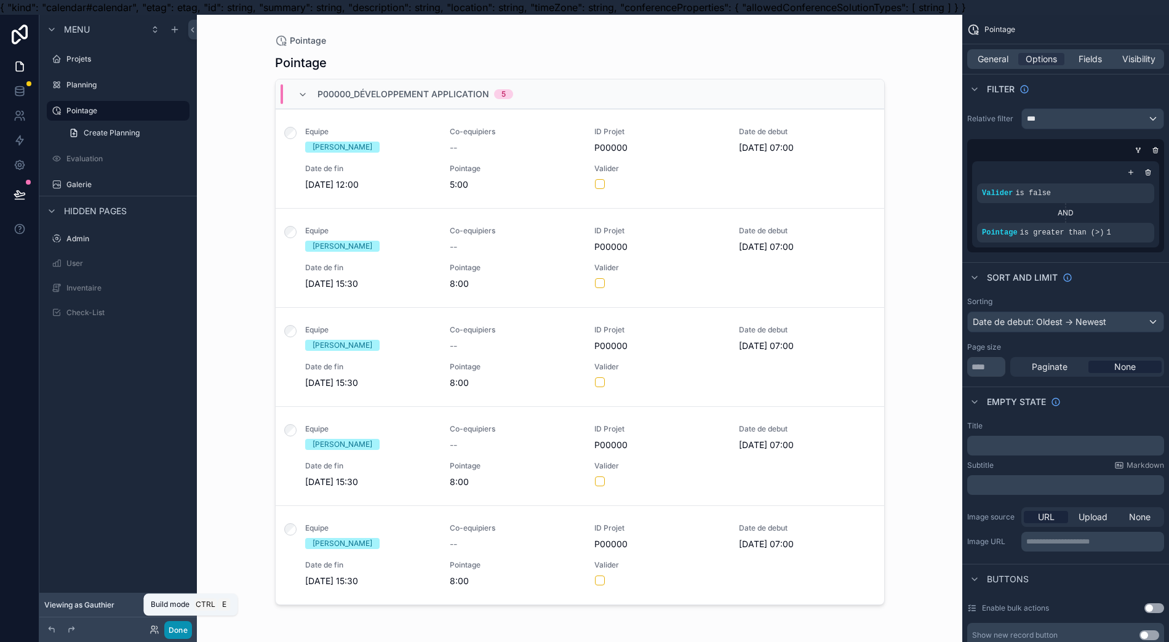
click at [166, 630] on button "Done" at bounding box center [178, 630] width 28 height 18
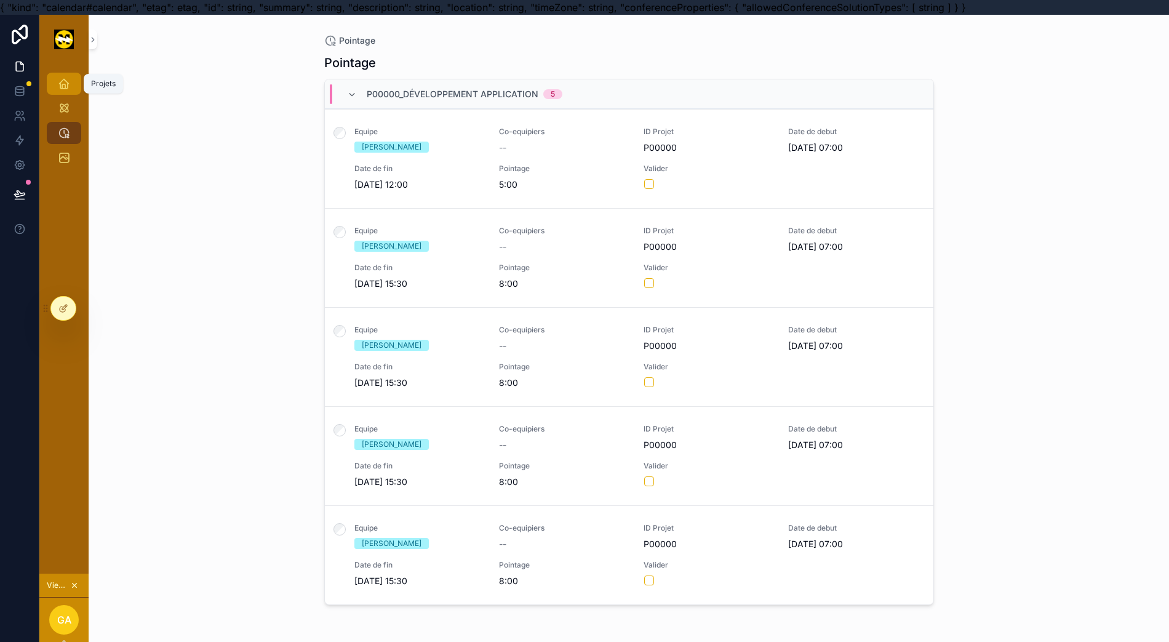
click at [58, 89] on icon "scrollable content" at bounding box center [64, 84] width 12 height 12
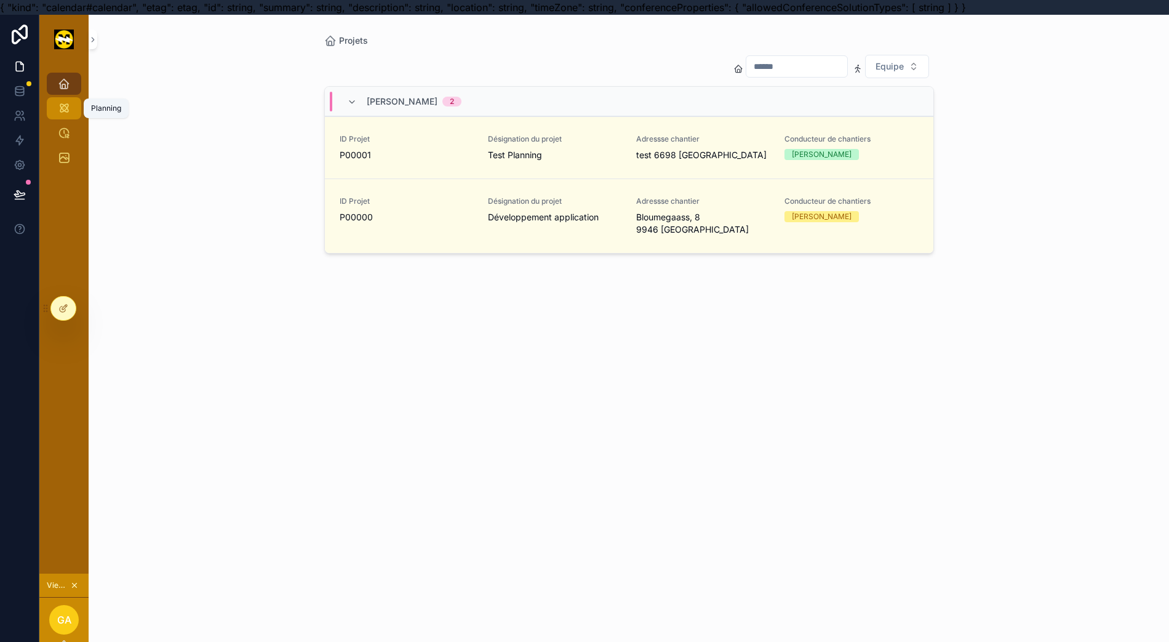
click at [58, 114] on div "Planning" at bounding box center [64, 108] width 20 height 20
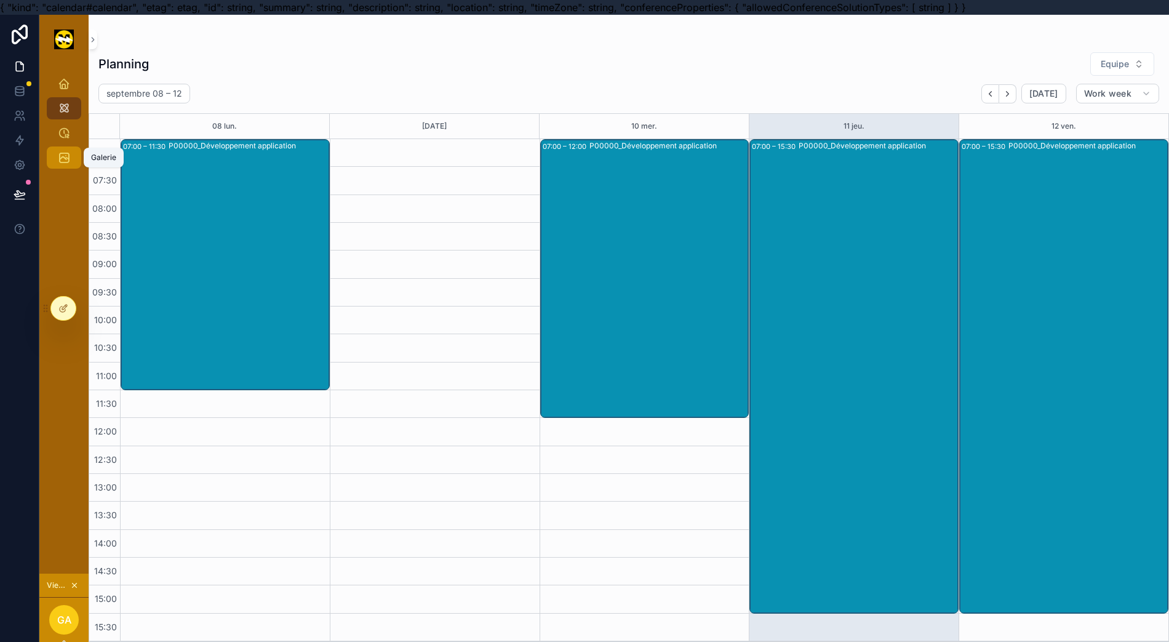
click at [58, 162] on div "Galerie" at bounding box center [64, 158] width 20 height 20
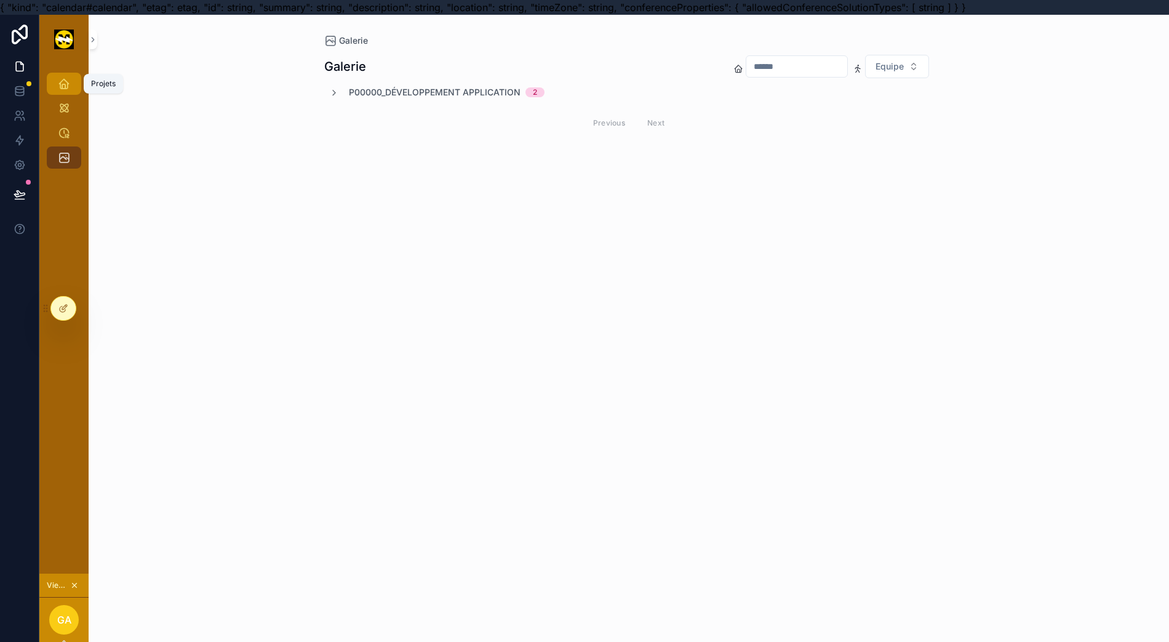
click at [58, 90] on span "scrollable content" at bounding box center [64, 84] width 12 height 12
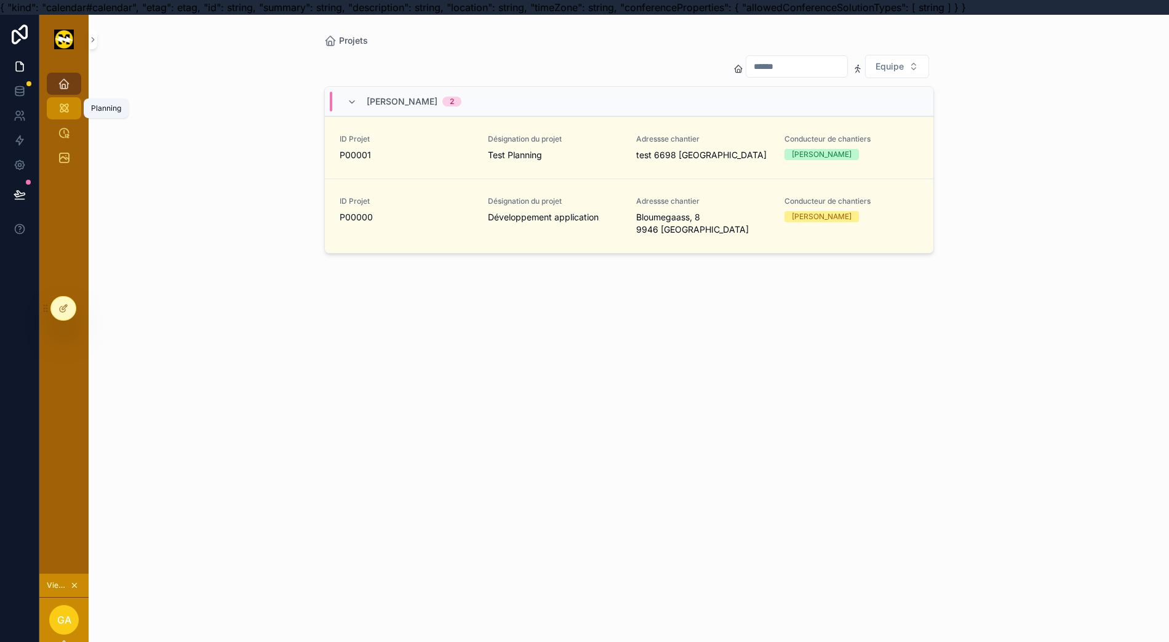
click at [53, 118] on link "Planning" at bounding box center [64, 108] width 34 height 22
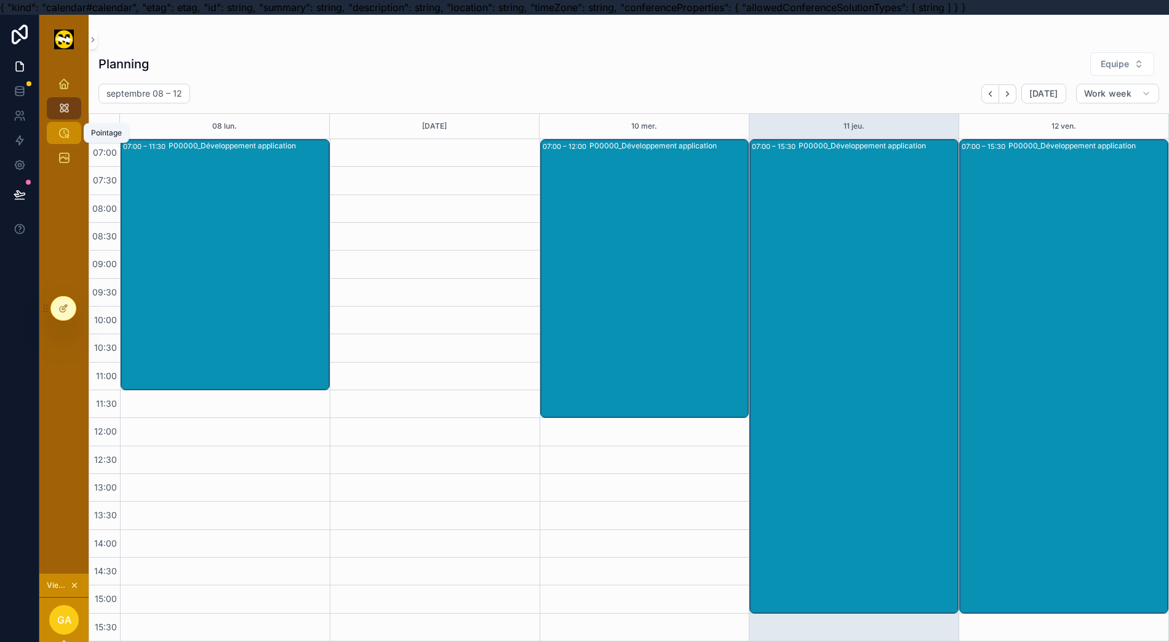
click at [59, 138] on div "Pointage" at bounding box center [64, 133] width 20 height 20
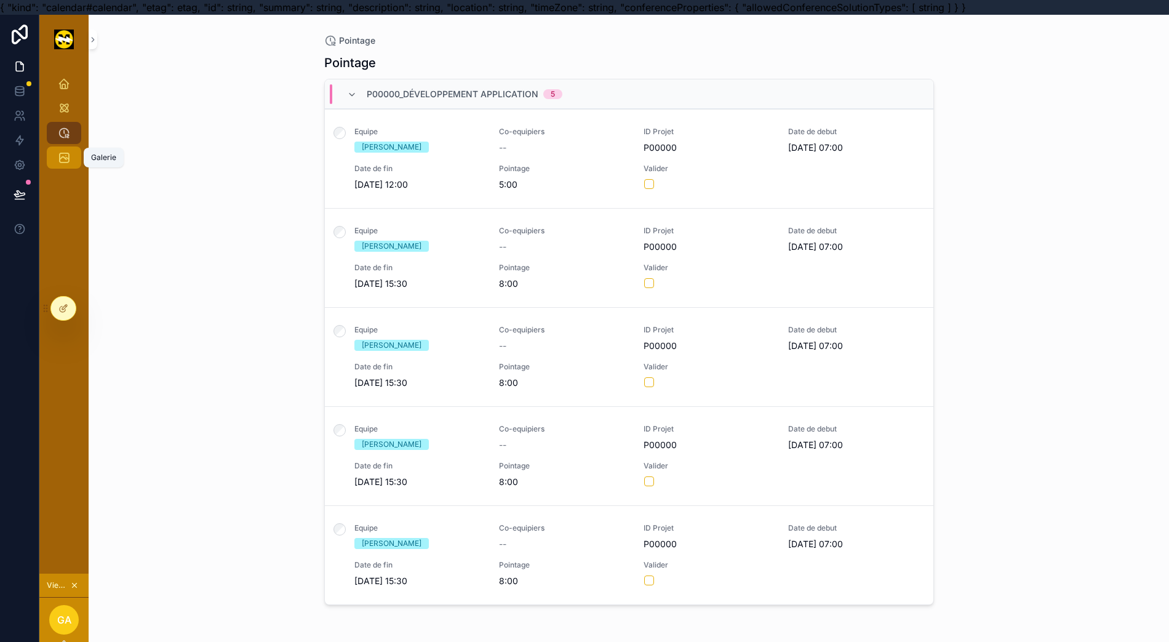
click at [60, 163] on div "Galerie" at bounding box center [64, 158] width 20 height 20
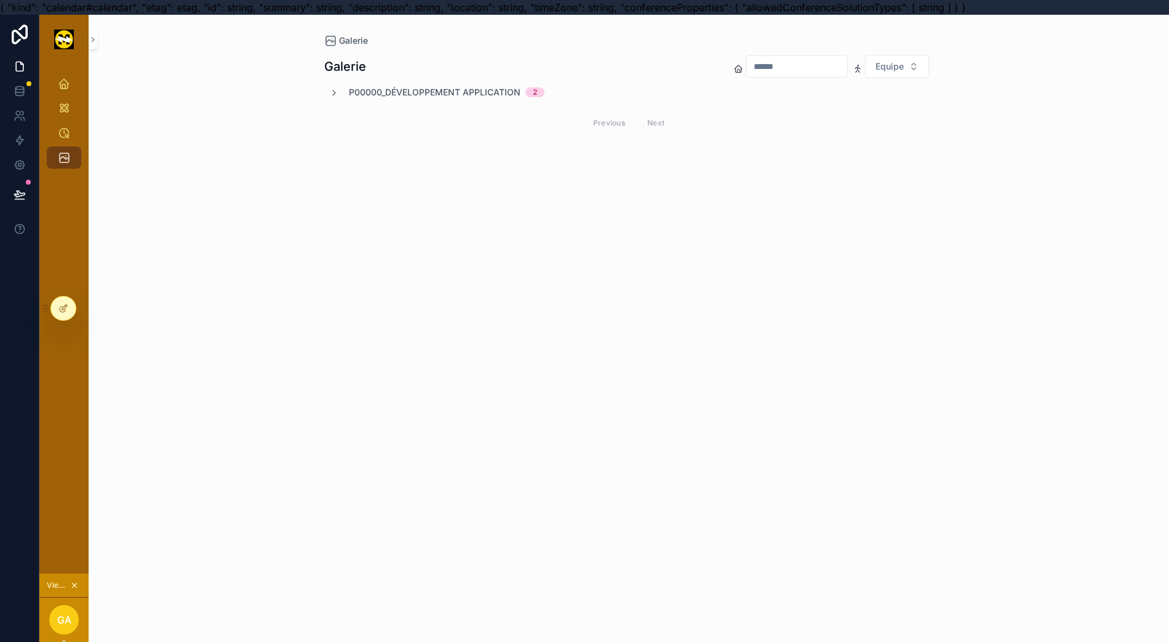
click at [380, 94] on span "P00000_Développement application" at bounding box center [435, 92] width 172 height 12
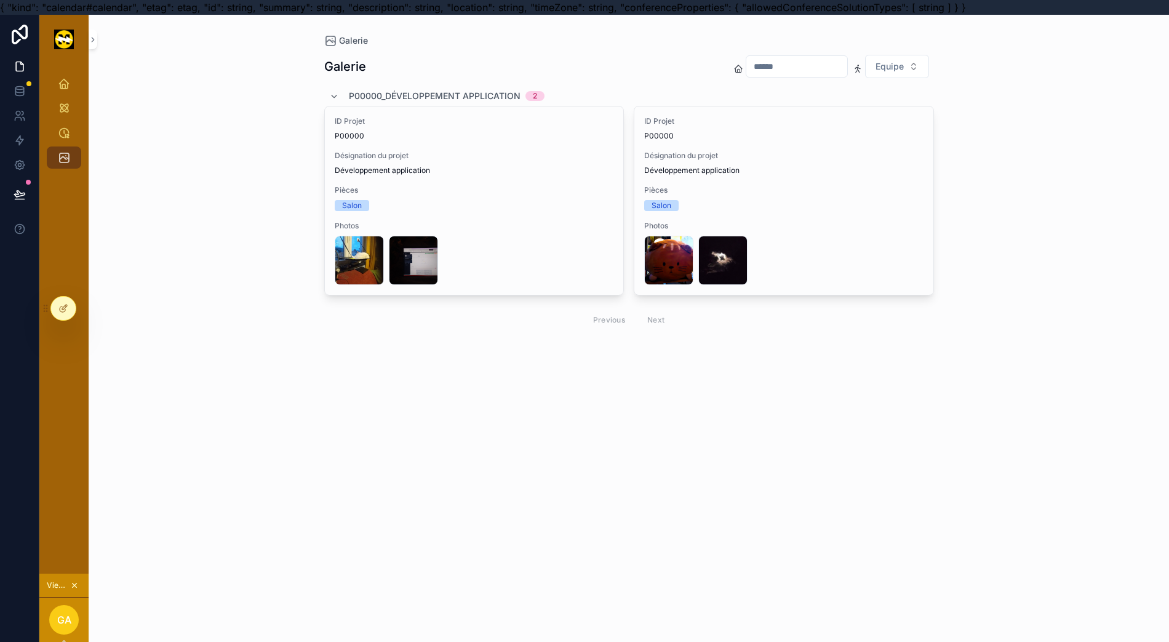
click at [402, 94] on span "P00000_Développement application" at bounding box center [435, 96] width 172 height 12
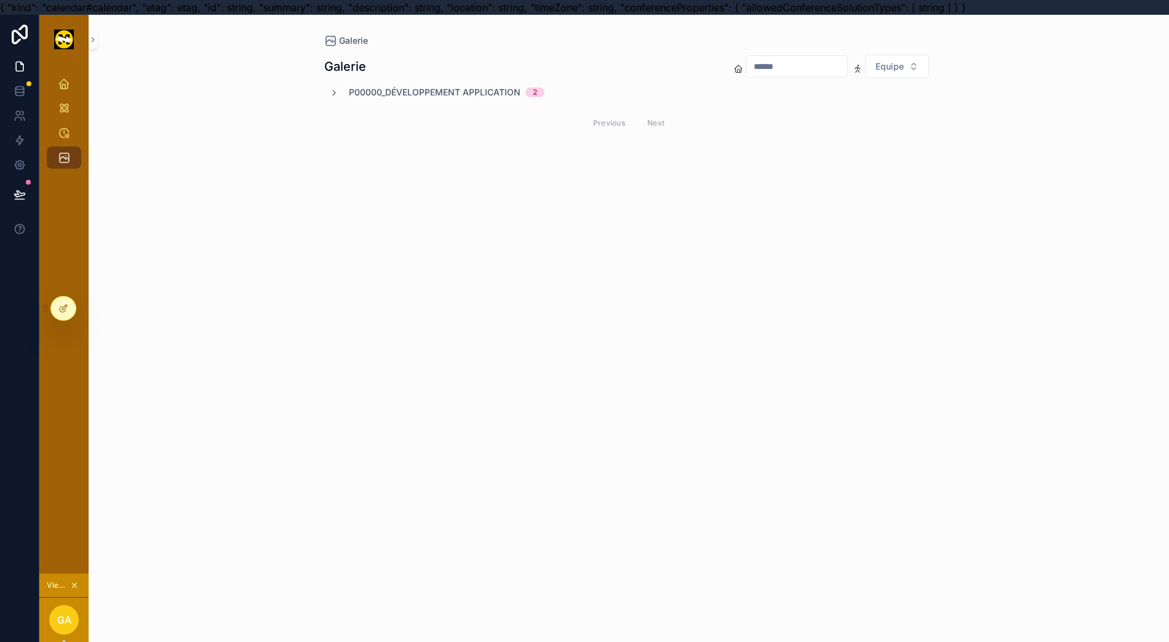
click at [398, 85] on div "Galerie Equipe P00000_Développement application 2 Previous Next" at bounding box center [629, 112] width 610 height 130
click at [397, 92] on span "P00000_Développement application" at bounding box center [435, 92] width 172 height 12
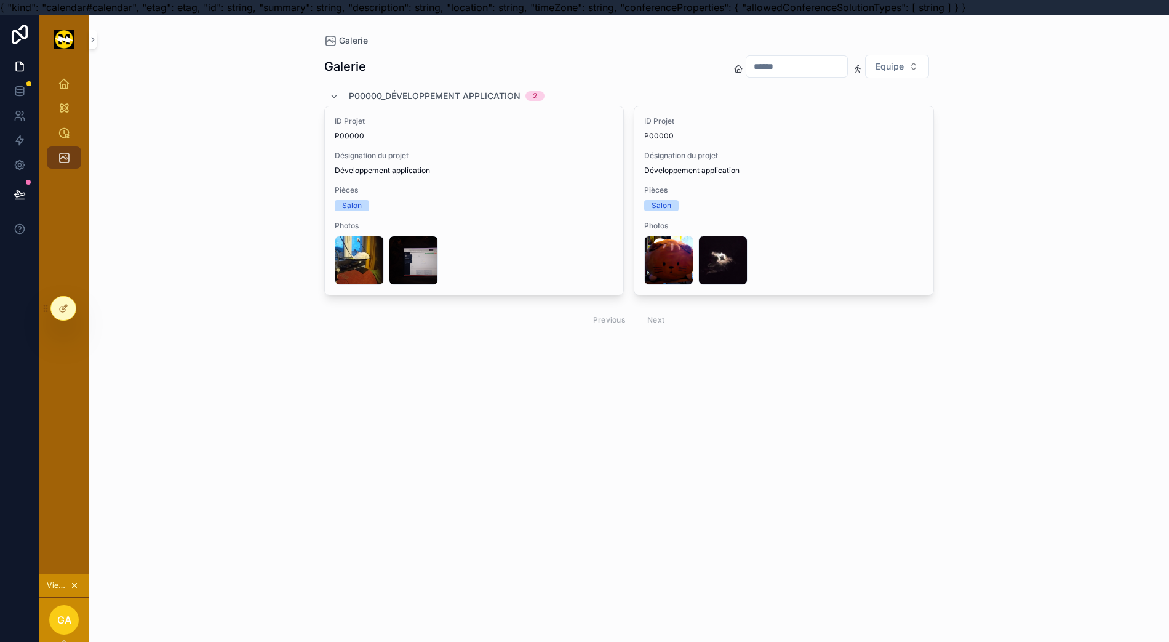
click at [398, 97] on span "P00000_Développement application" at bounding box center [435, 96] width 172 height 12
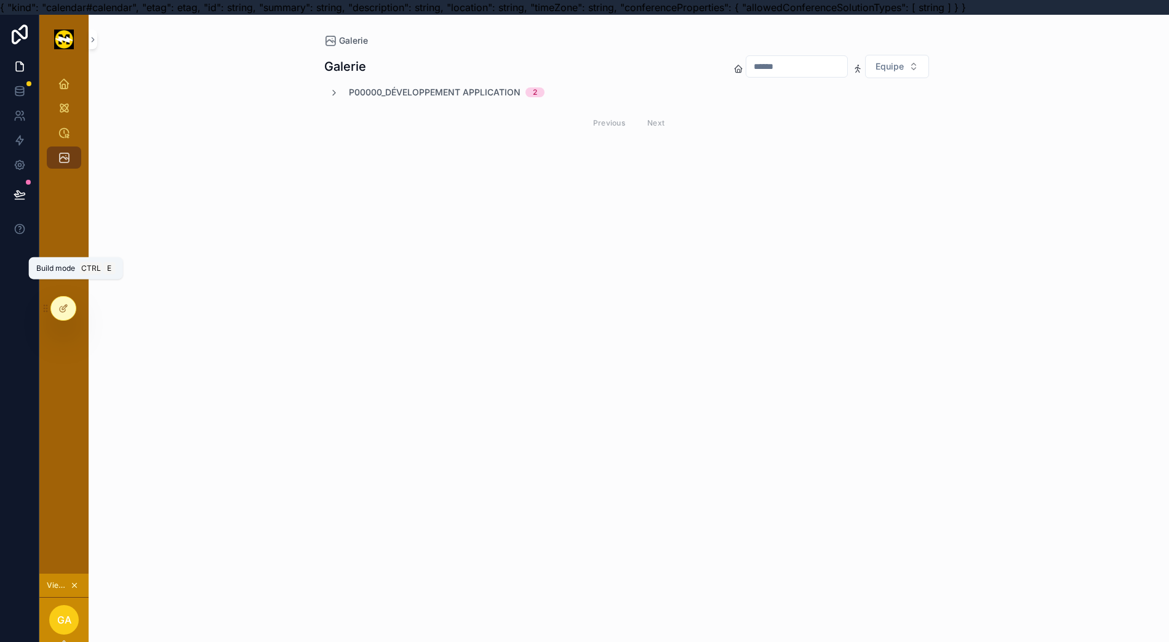
click at [64, 302] on div at bounding box center [63, 308] width 25 height 23
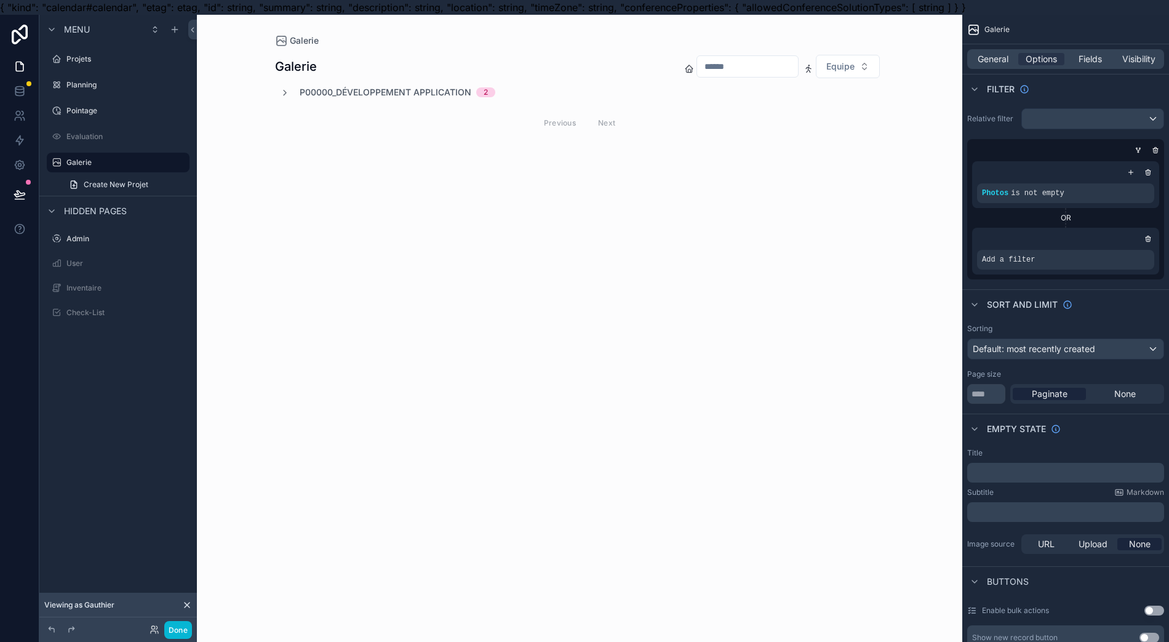
click at [741, 70] on div "scrollable content" at bounding box center [579, 96] width 629 height 162
click at [1008, 60] on span "General" at bounding box center [993, 59] width 31 height 12
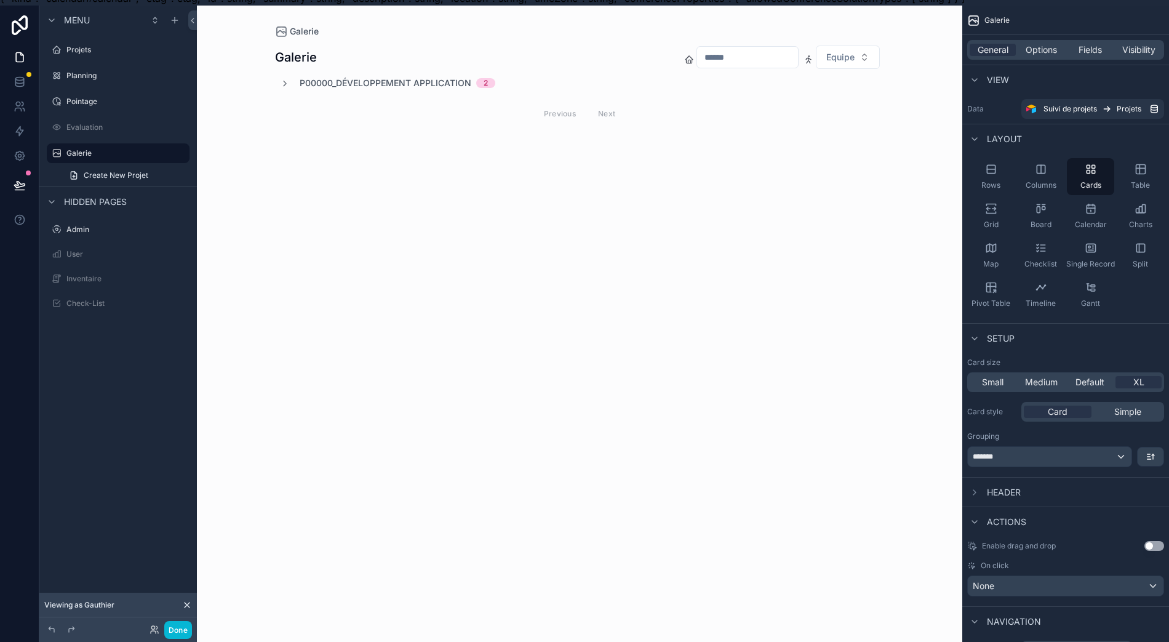
scroll to position [0, 12]
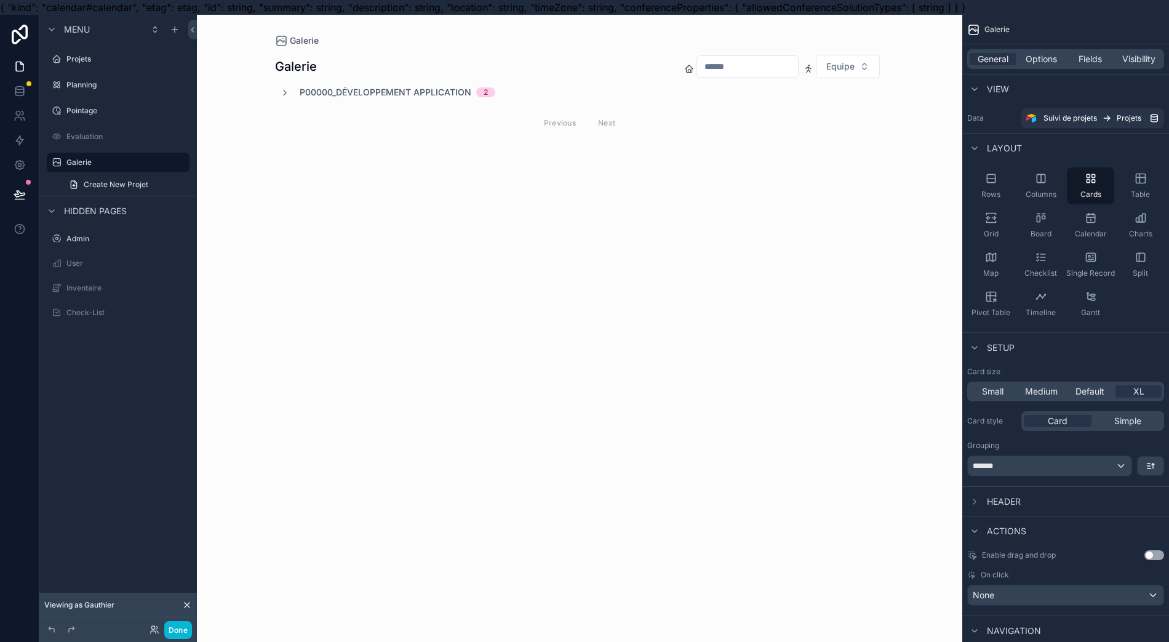
click at [1092, 61] on span "Fields" at bounding box center [1090, 59] width 23 height 12
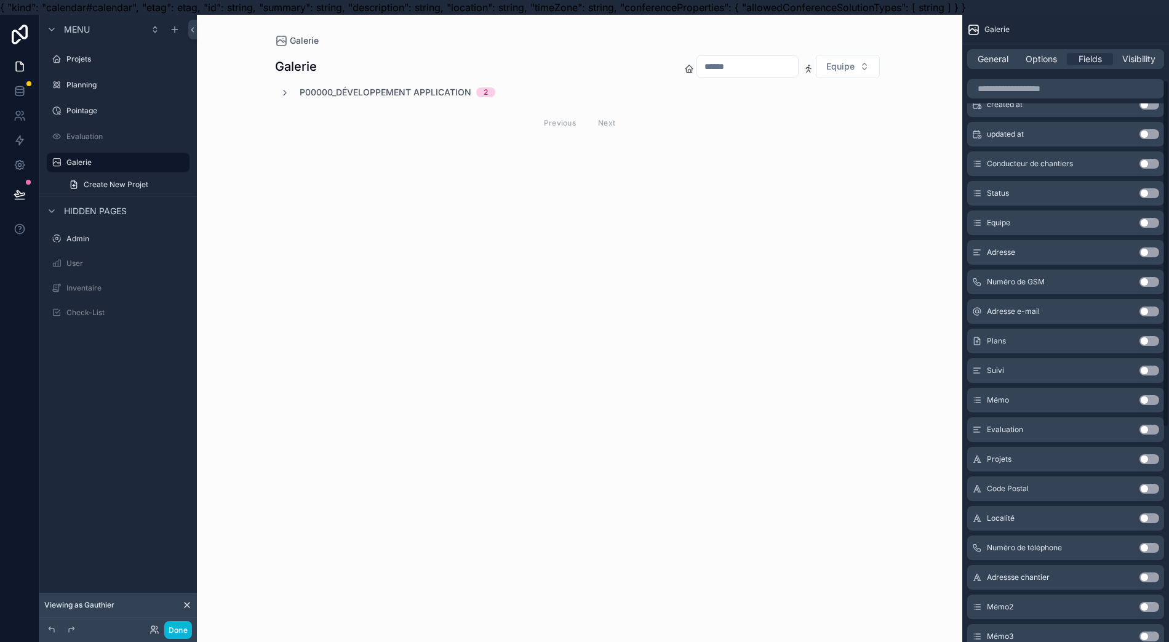
scroll to position [0, 0]
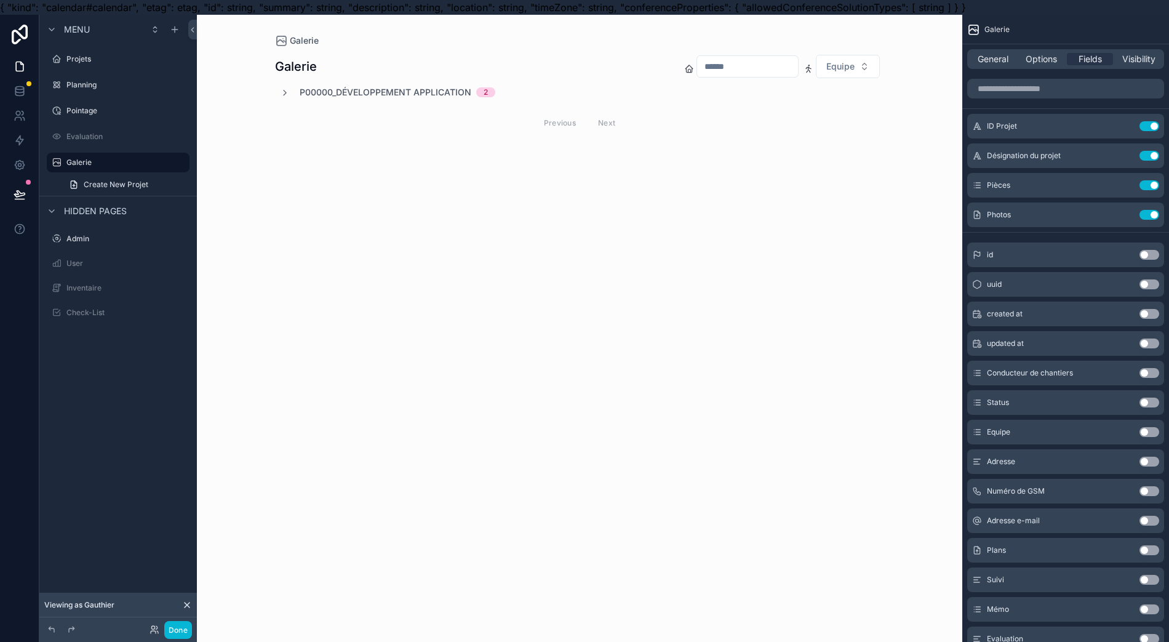
click at [1036, 57] on span "Options" at bounding box center [1041, 59] width 31 height 12
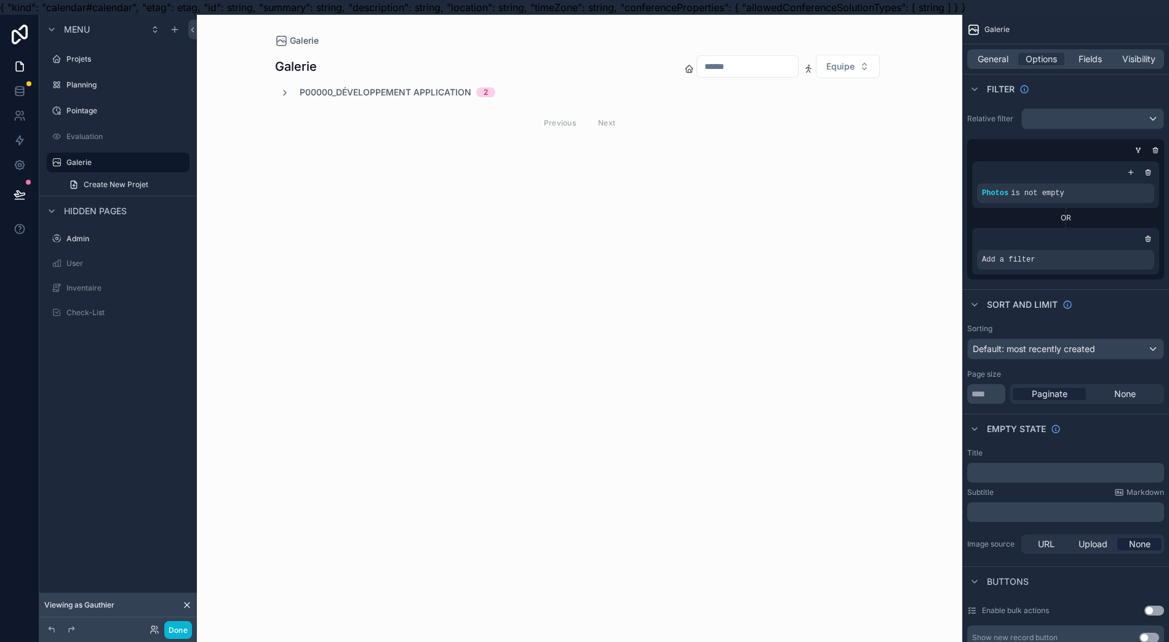
click at [1010, 61] on div "General" at bounding box center [993, 59] width 46 height 12
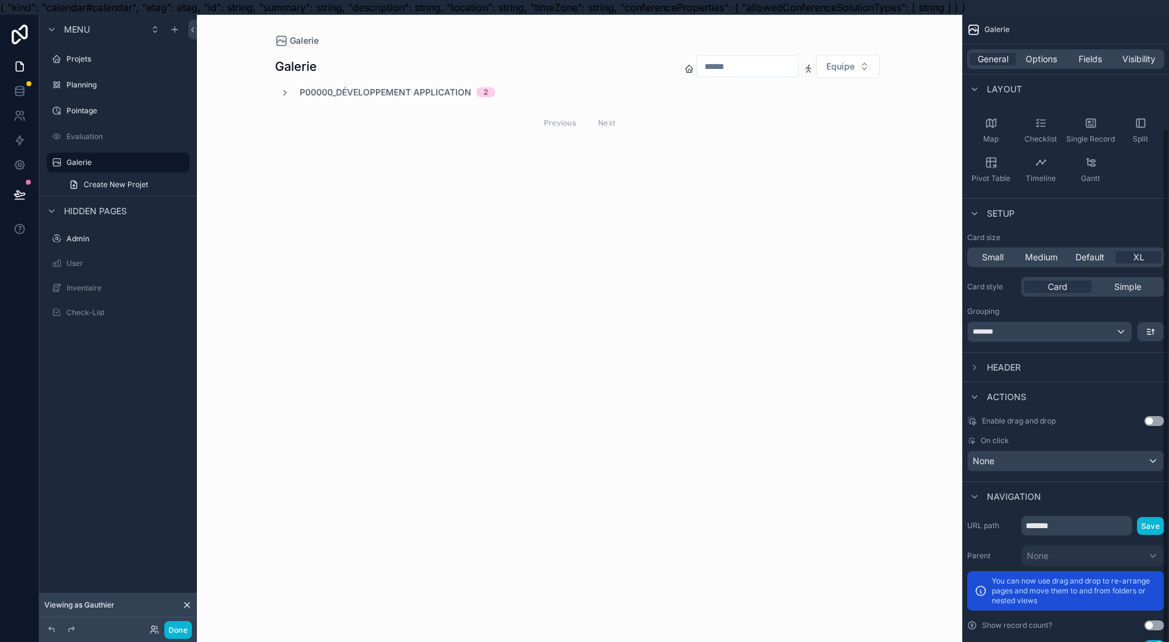
scroll to position [138, 0]
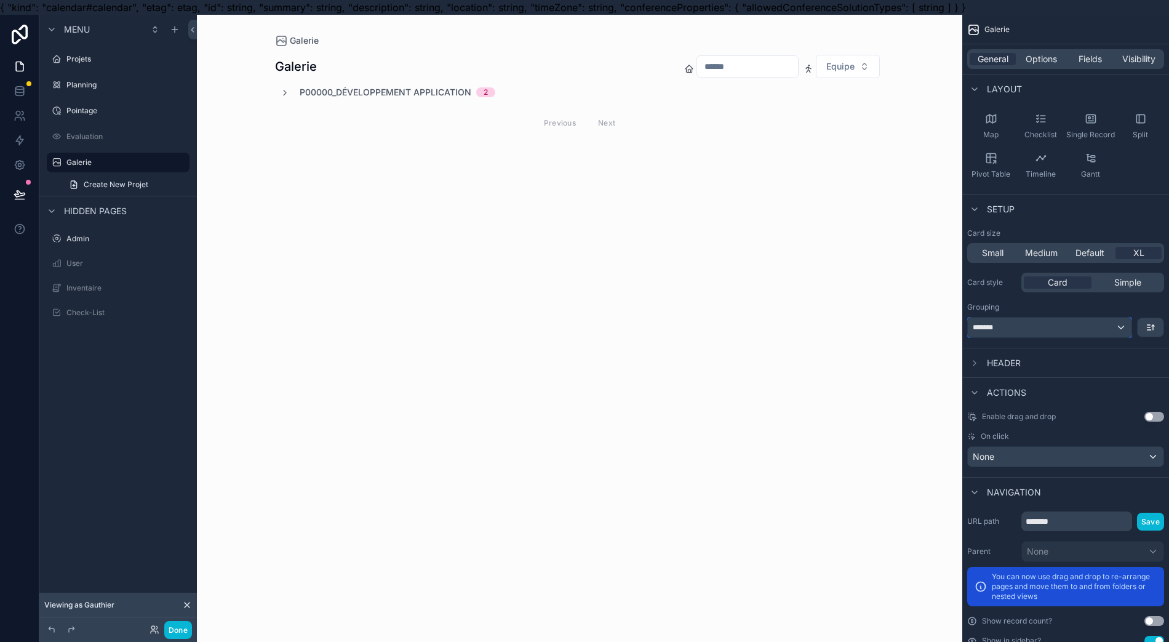
click at [1108, 326] on div "*******" at bounding box center [1050, 328] width 164 height 20
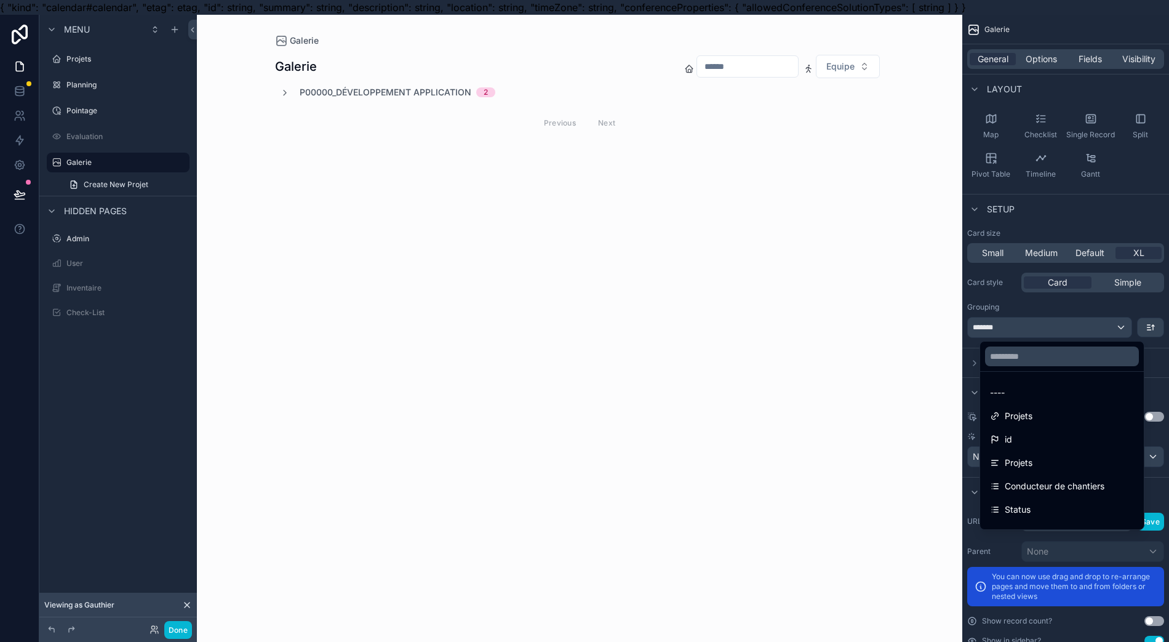
click at [1106, 326] on div "scrollable content" at bounding box center [584, 321] width 1169 height 642
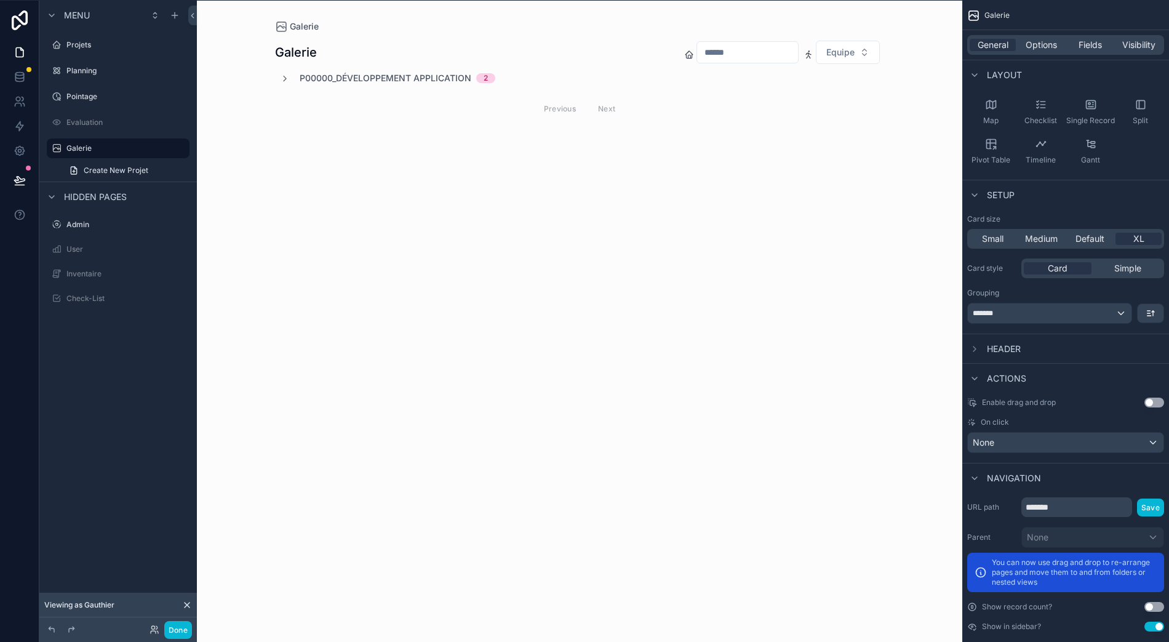
scroll to position [27, 12]
click at [1052, 38] on span "Options" at bounding box center [1041, 44] width 31 height 12
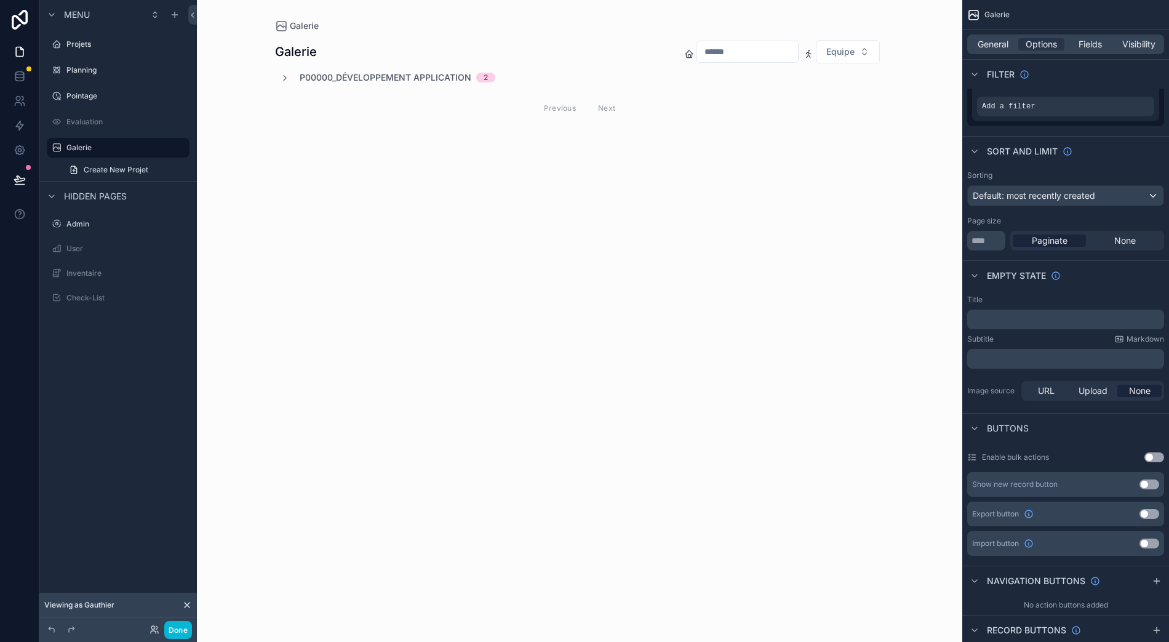
scroll to position [303, 0]
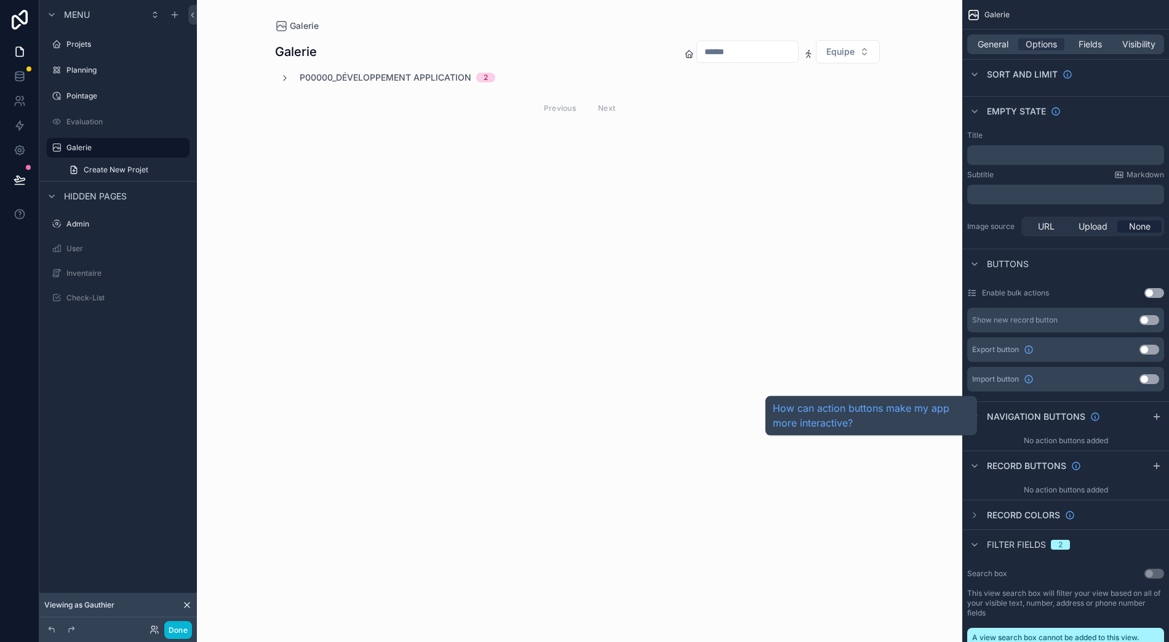
click at [1050, 410] on span "Navigation buttons" at bounding box center [1036, 416] width 98 height 12
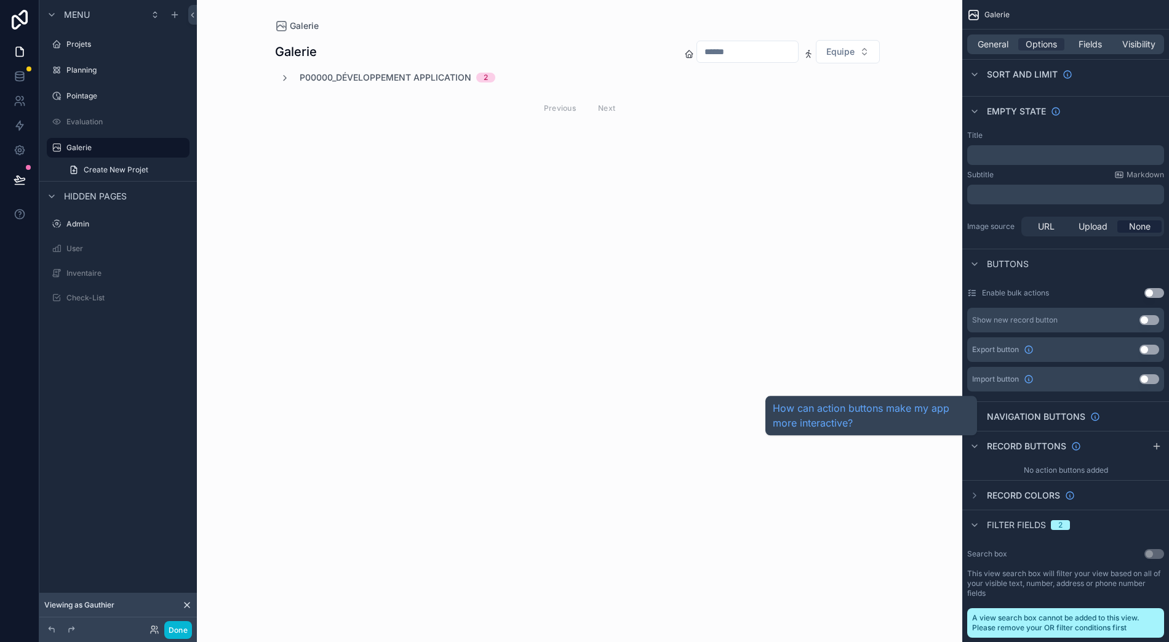
click at [1049, 410] on span "Navigation buttons" at bounding box center [1036, 416] width 98 height 12
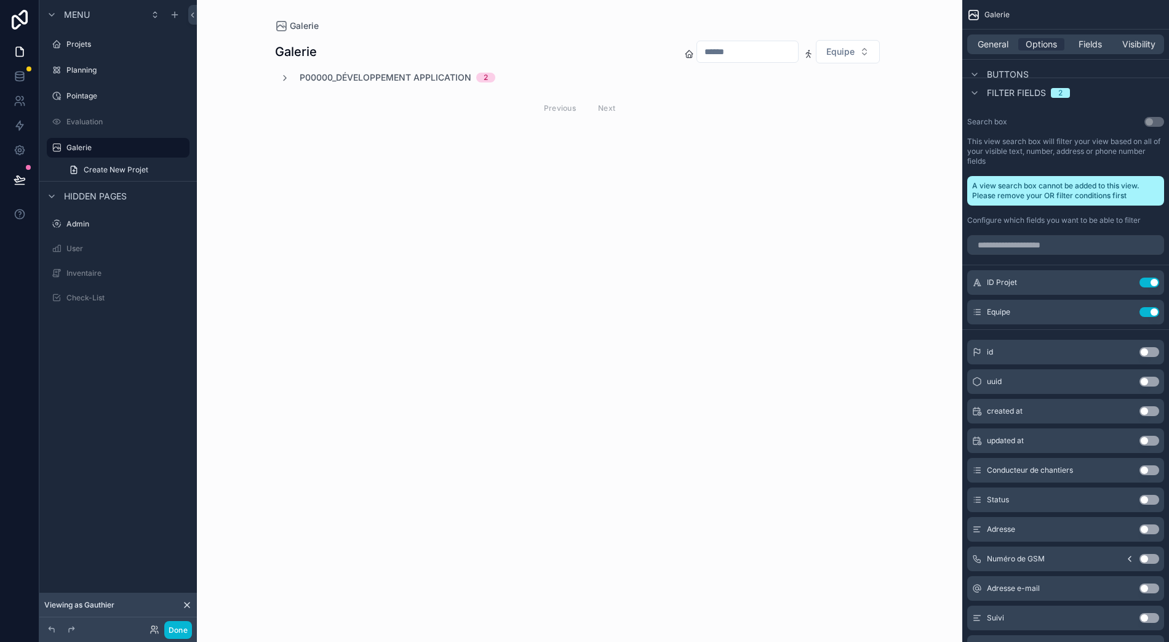
scroll to position [591, 0]
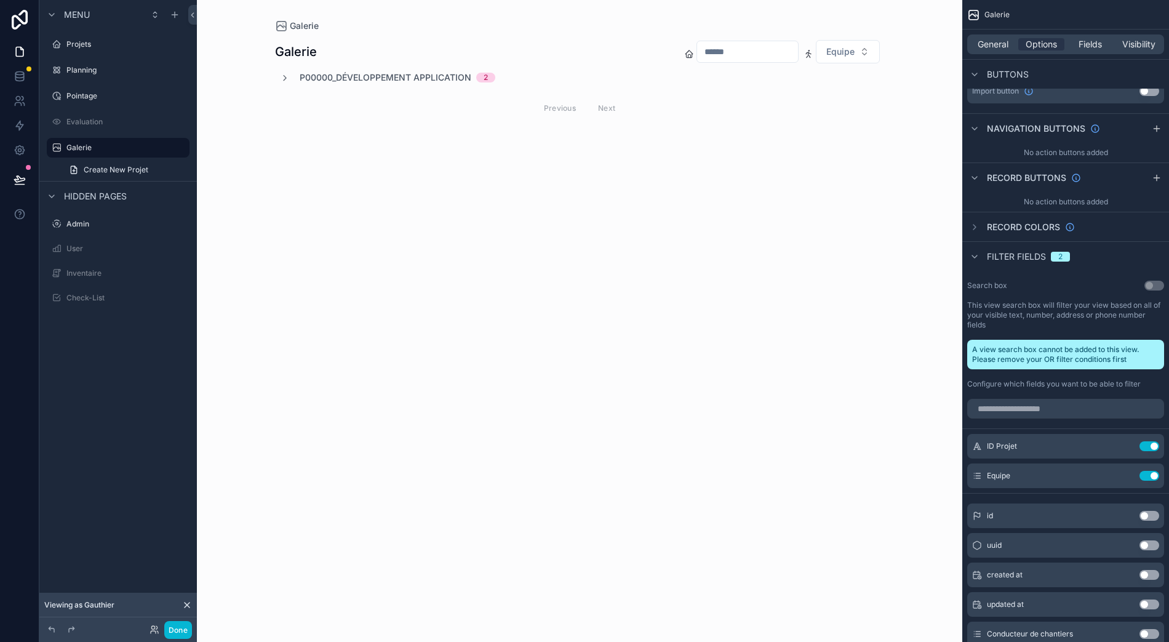
click at [66, 91] on label "Pointage" at bounding box center [126, 96] width 121 height 10
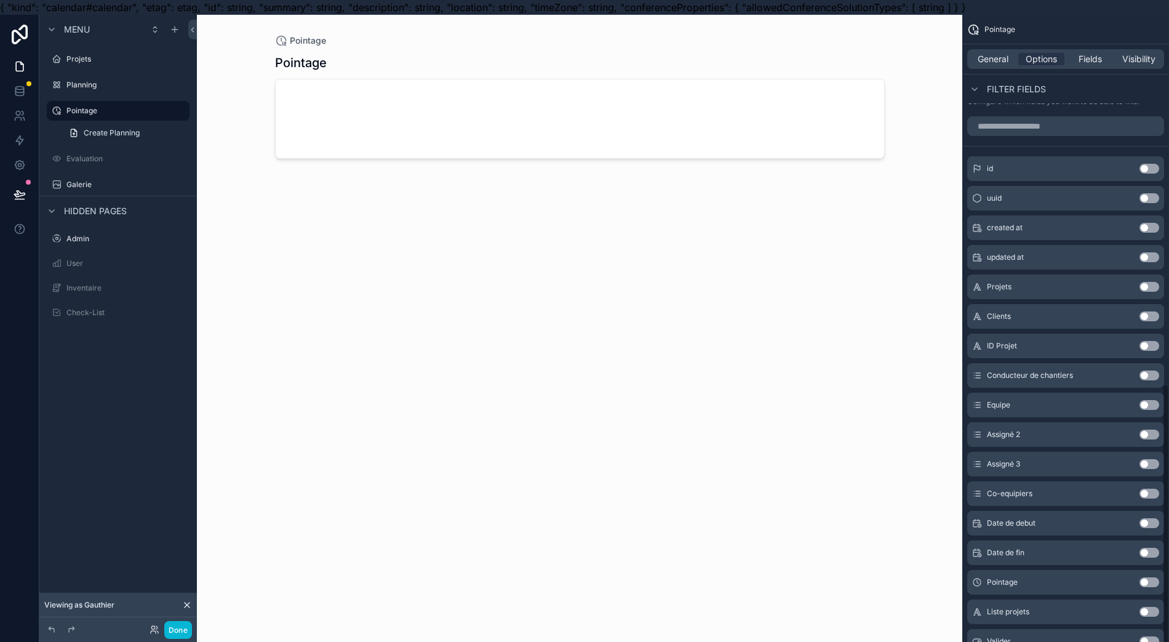
scroll to position [849, 0]
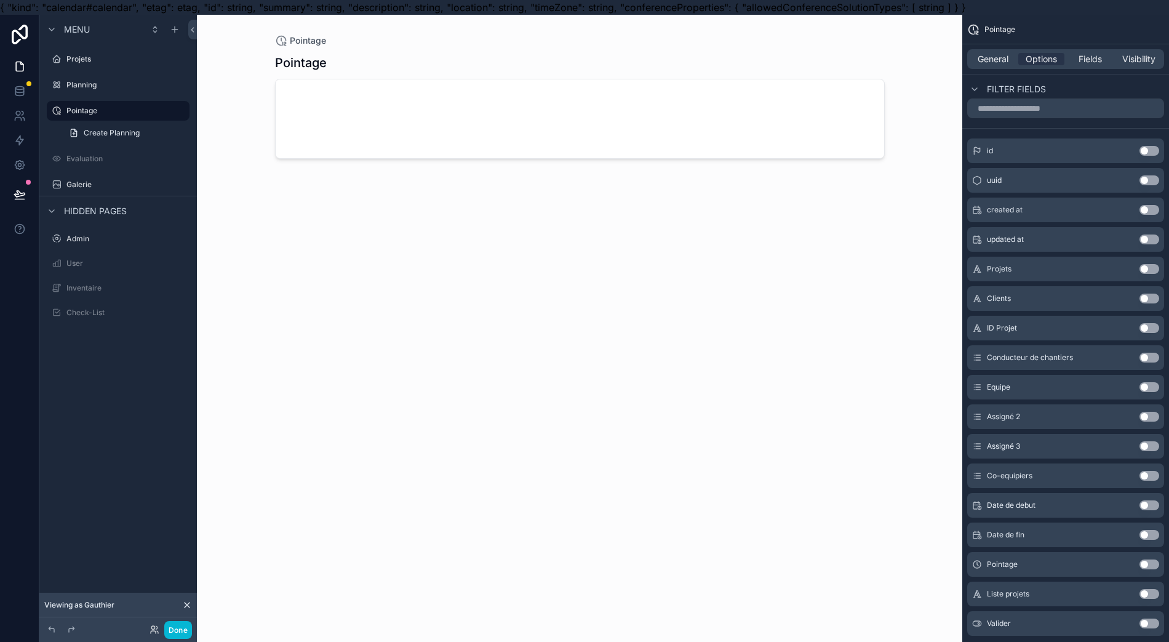
click at [1145, 503] on button "Use setting" at bounding box center [1150, 505] width 20 height 10
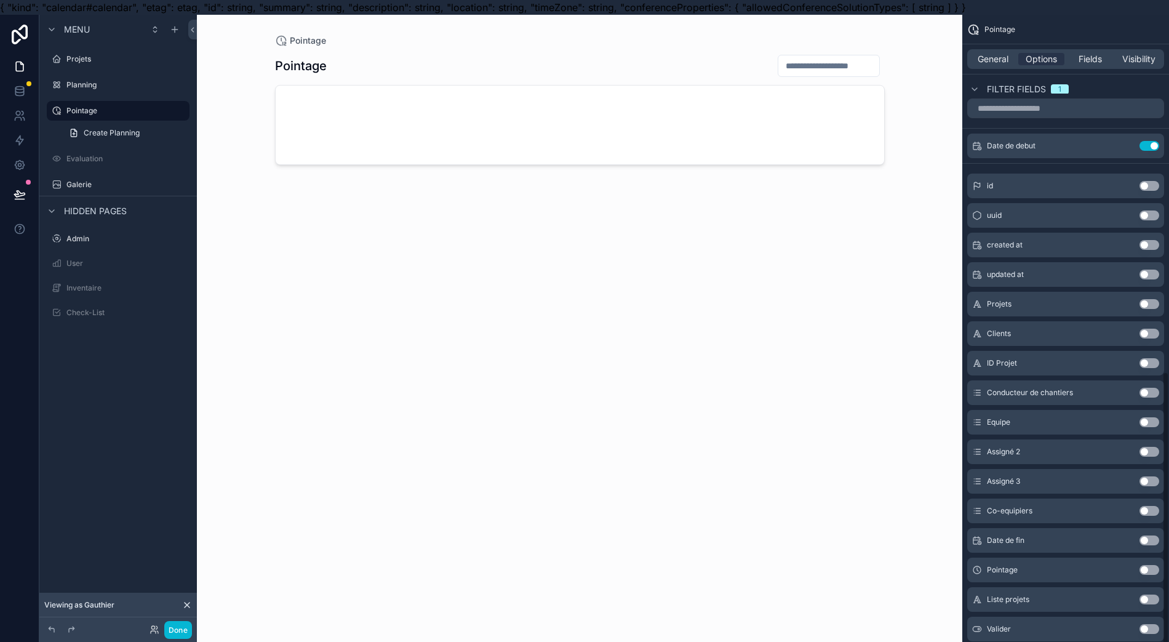
scroll to position [521, 0]
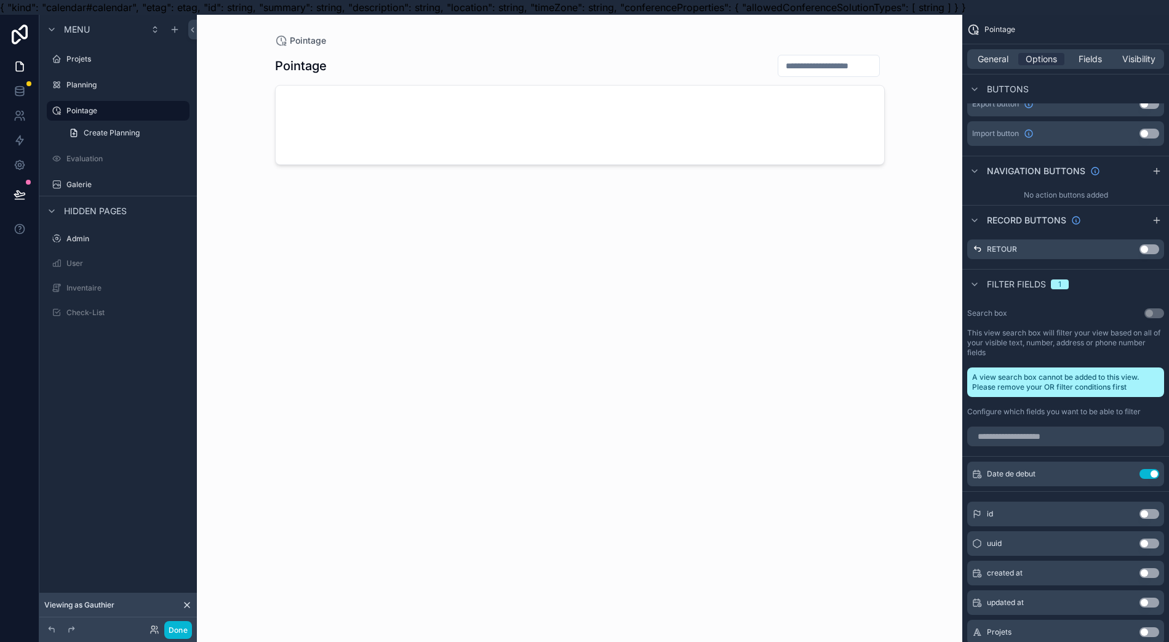
click at [0, 0] on icon "scrollable content" at bounding box center [0, 0] width 0 height 0
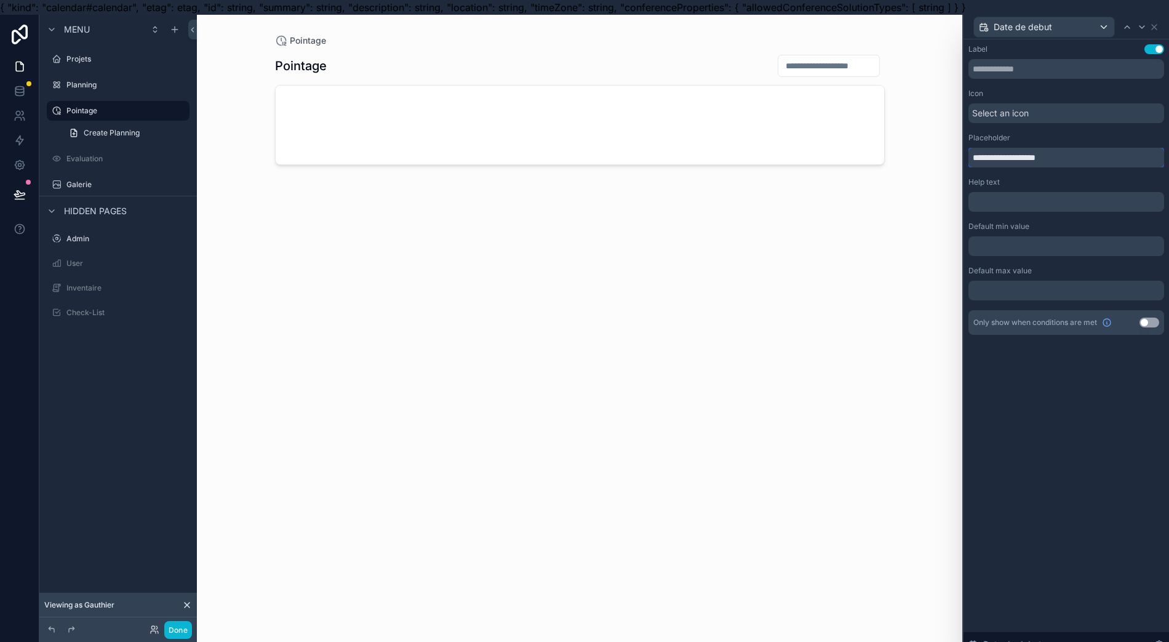
drag, startPoint x: 1073, startPoint y: 153, endPoint x: 923, endPoint y: 153, distance: 150.1
click at [923, 153] on div "**********" at bounding box center [584, 336] width 1169 height 642
type input "**********"
click at [903, 125] on div "Pointage Pointage" at bounding box center [579, 336] width 765 height 642
click at [1036, 118] on div "Select an icon" at bounding box center [1067, 113] width 196 height 20
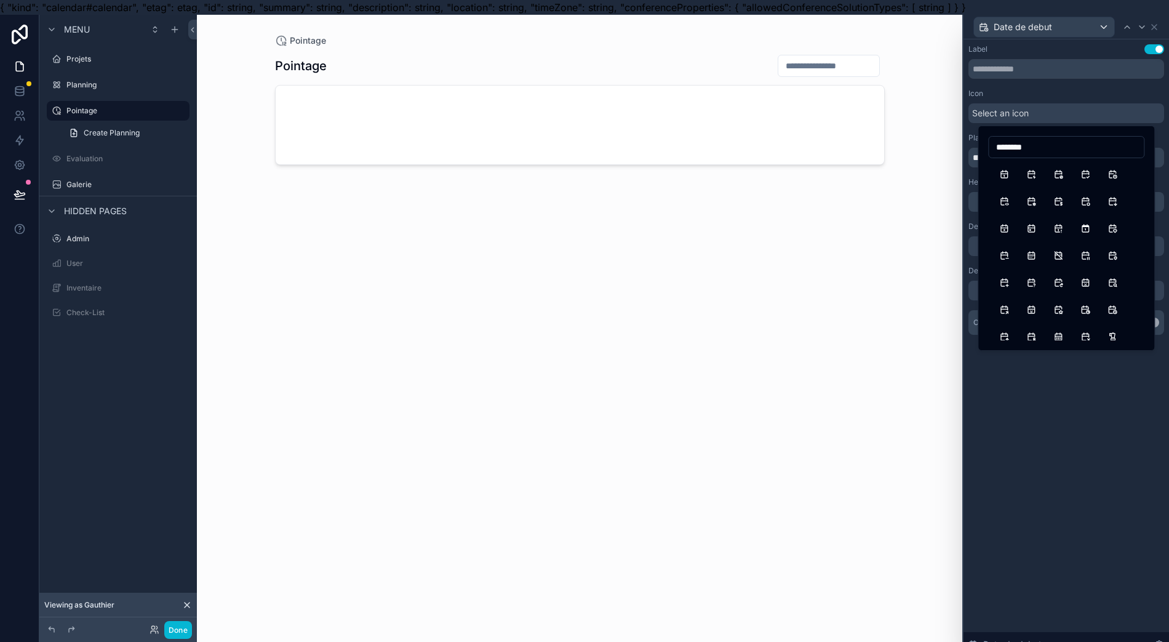
type input "********"
click at [1081, 230] on button "CalendarFilled" at bounding box center [1085, 228] width 22 height 22
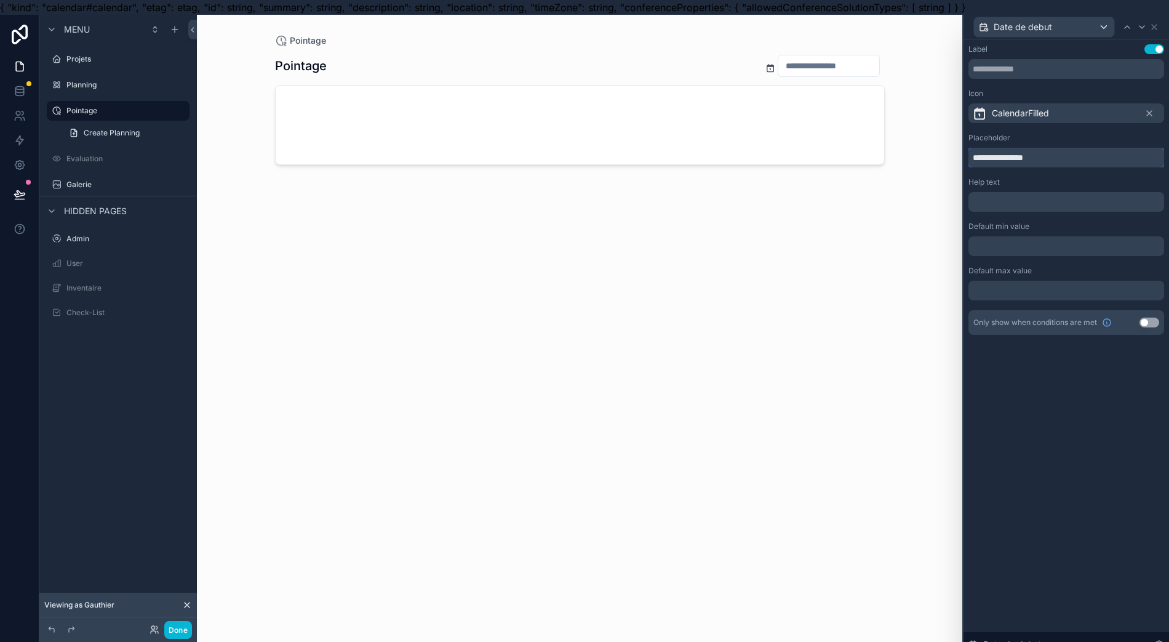
drag, startPoint x: 1072, startPoint y: 153, endPoint x: 949, endPoint y: 119, distance: 127.0
click at [949, 148] on div "**********" at bounding box center [584, 336] width 1169 height 642
click at [1025, 65] on input "text" at bounding box center [1067, 69] width 196 height 20
paste input "**********"
type input "**********"
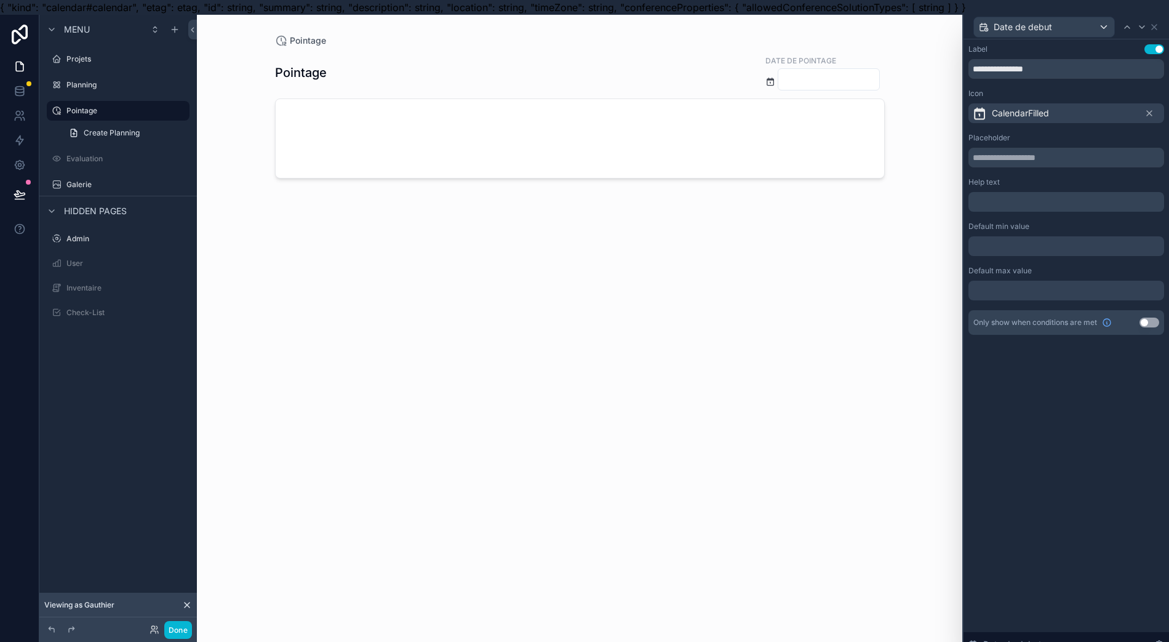
click at [794, 78] on div "scrollable content" at bounding box center [579, 328] width 629 height 627
click at [802, 80] on input "scrollable content" at bounding box center [828, 79] width 101 height 17
click at [1046, 394] on div "**********" at bounding box center [1067, 347] width 206 height 617
drag, startPoint x: 1069, startPoint y: 62, endPoint x: 994, endPoint y: 57, distance: 75.2
click at [965, 42] on div "**********" at bounding box center [1067, 201] width 206 height 325
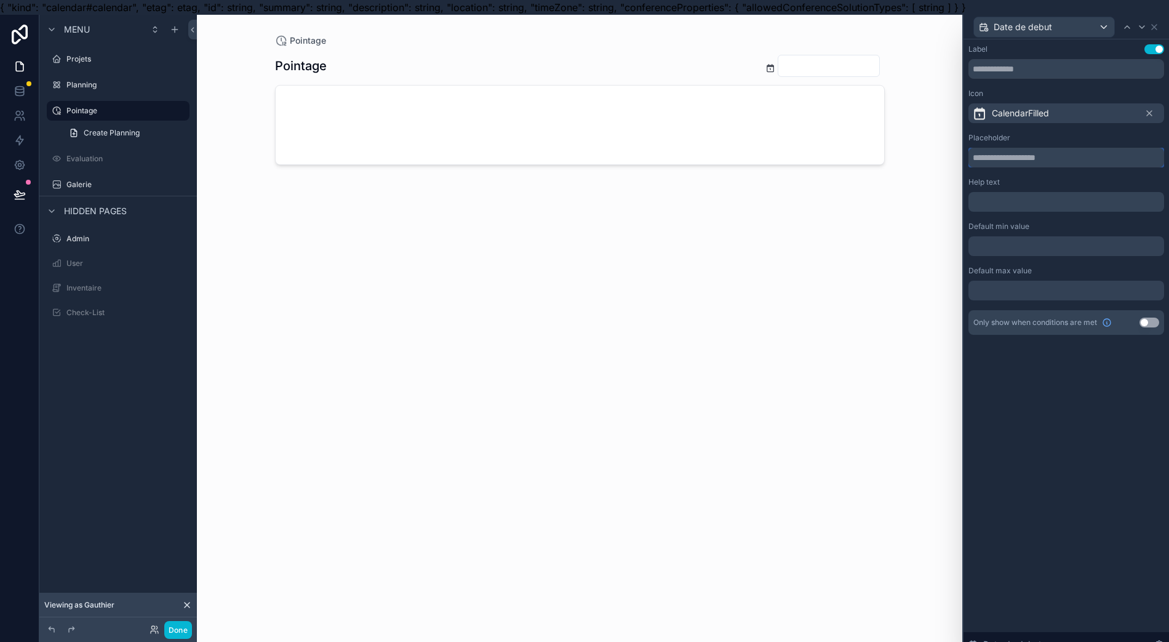
click at [1052, 157] on input "text" at bounding box center [1067, 158] width 196 height 20
paste input "**********"
type input "**********"
click at [1047, 245] on div at bounding box center [1067, 246] width 196 height 20
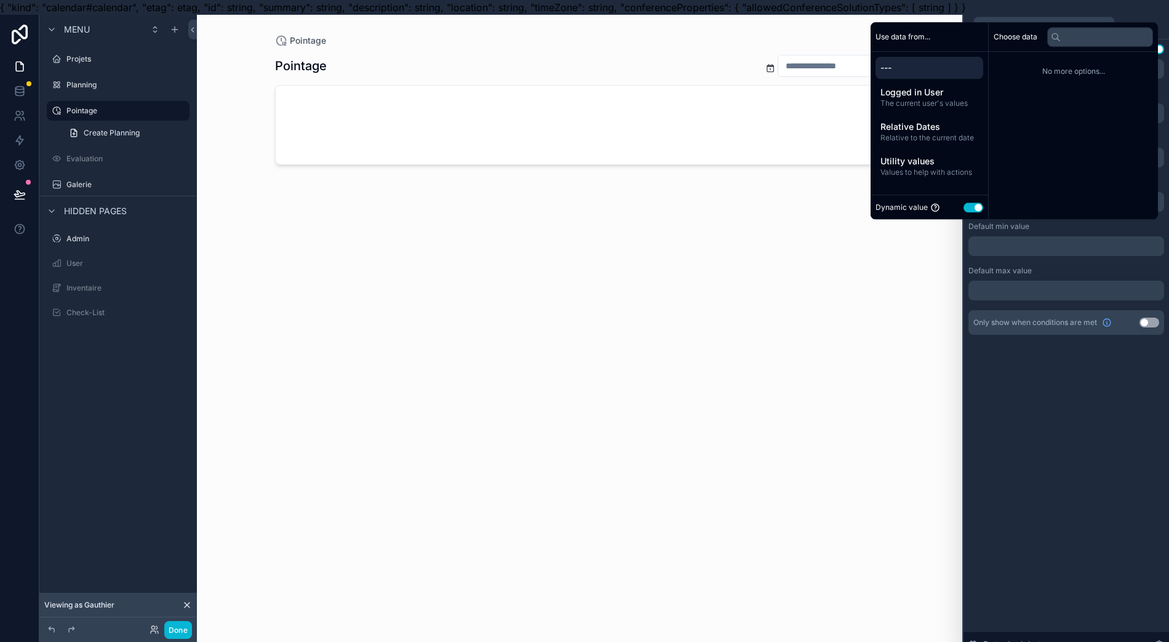
click at [940, 133] on span "Relative Dates" at bounding box center [930, 127] width 98 height 12
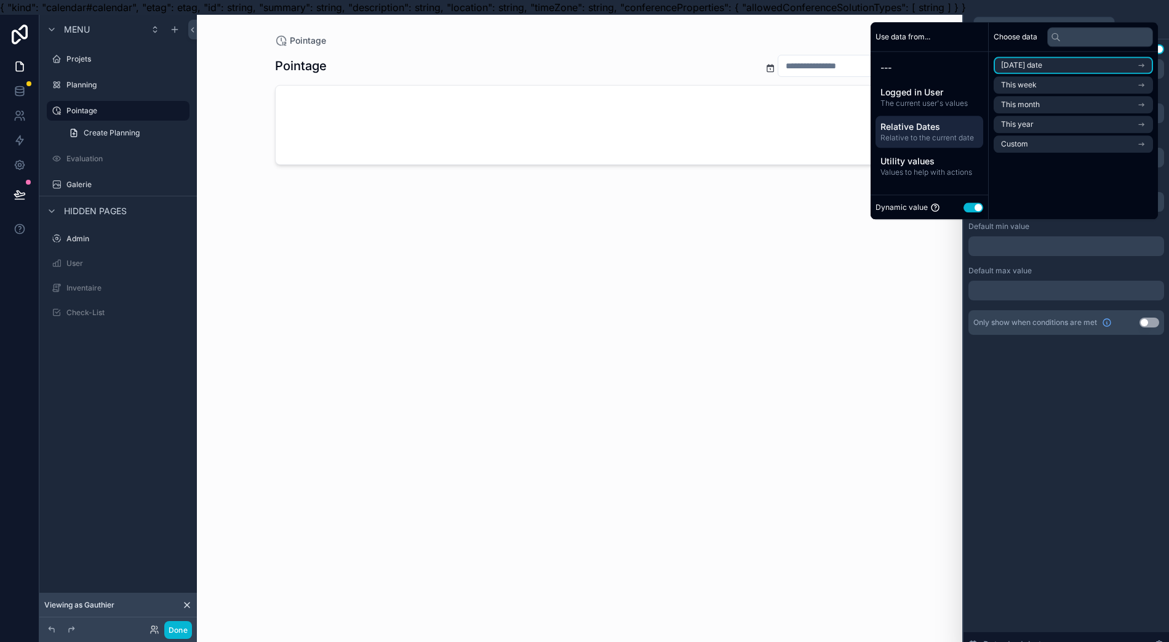
click at [1059, 74] on li "Today's date" at bounding box center [1073, 65] width 159 height 17
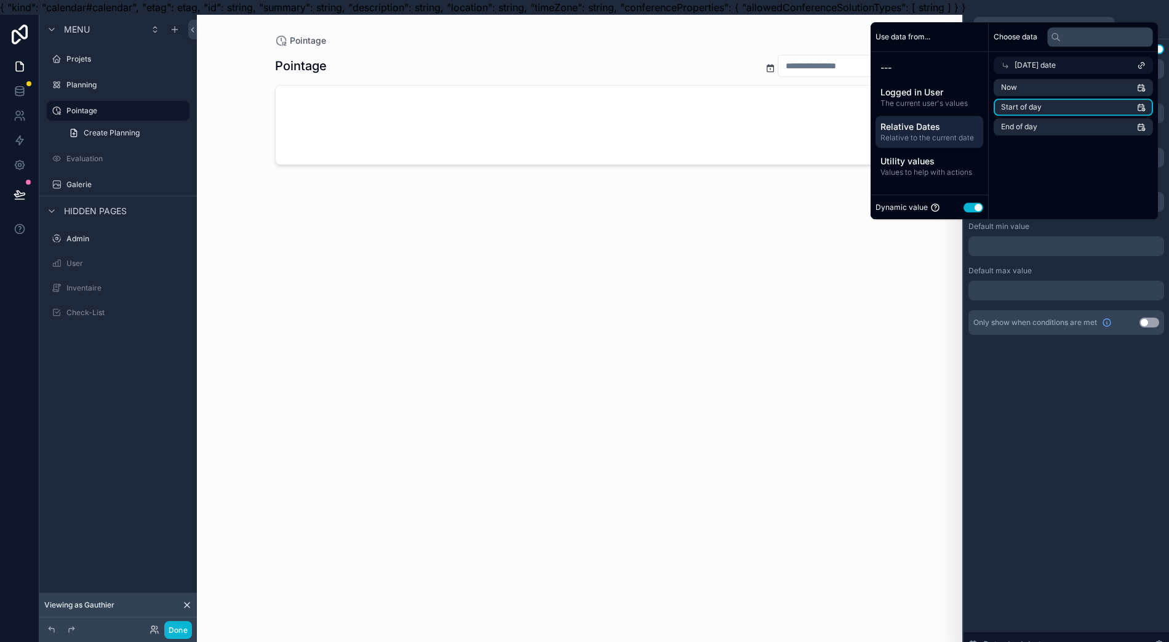
click at [1073, 113] on li "Start of day" at bounding box center [1073, 106] width 159 height 17
click at [1049, 210] on div "Choose data Today's date Now Start of day End of day" at bounding box center [1073, 120] width 169 height 197
click at [956, 346] on div "Pointage Pointage" at bounding box center [579, 336] width 765 height 642
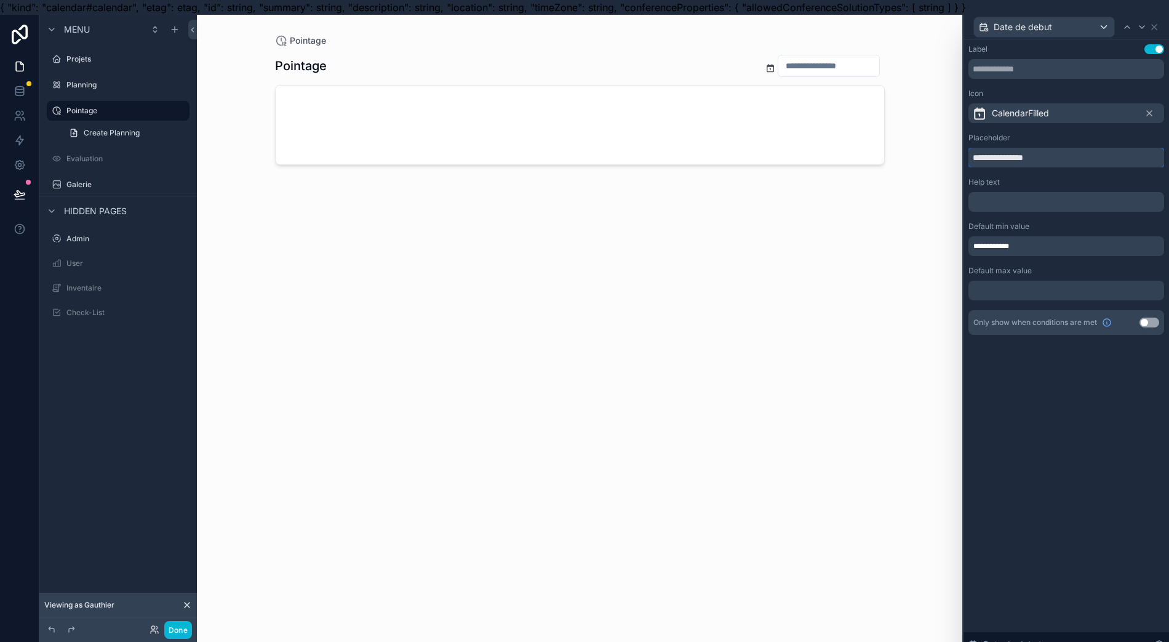
drag, startPoint x: 1049, startPoint y: 156, endPoint x: 959, endPoint y: 144, distance: 90.0
click at [960, 146] on div "**********" at bounding box center [584, 336] width 1169 height 642
click at [1024, 71] on input "text" at bounding box center [1067, 69] width 196 height 20
paste input "**********"
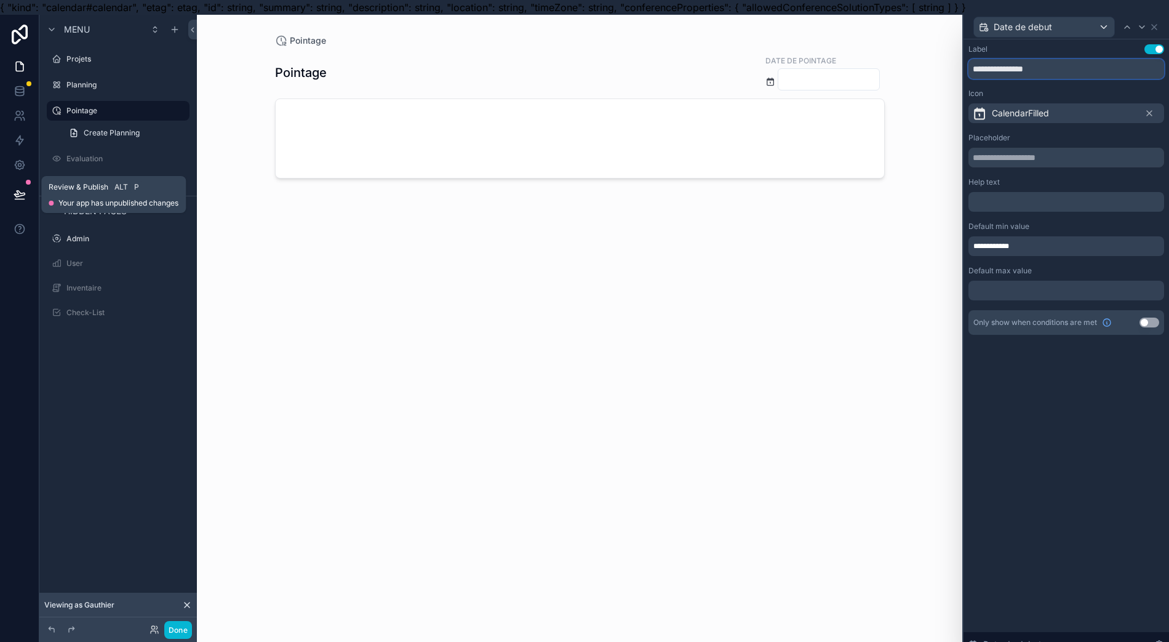
type input "**********"
click at [14, 192] on icon at bounding box center [20, 194] width 12 height 12
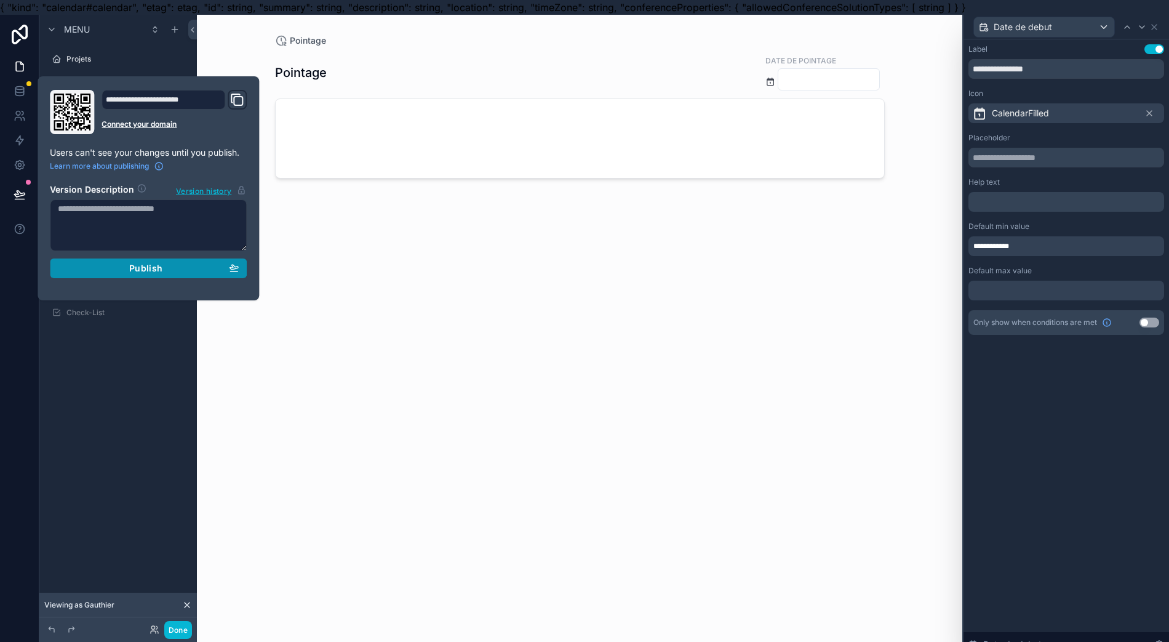
click at [98, 266] on div "Publish" at bounding box center [148, 268] width 181 height 11
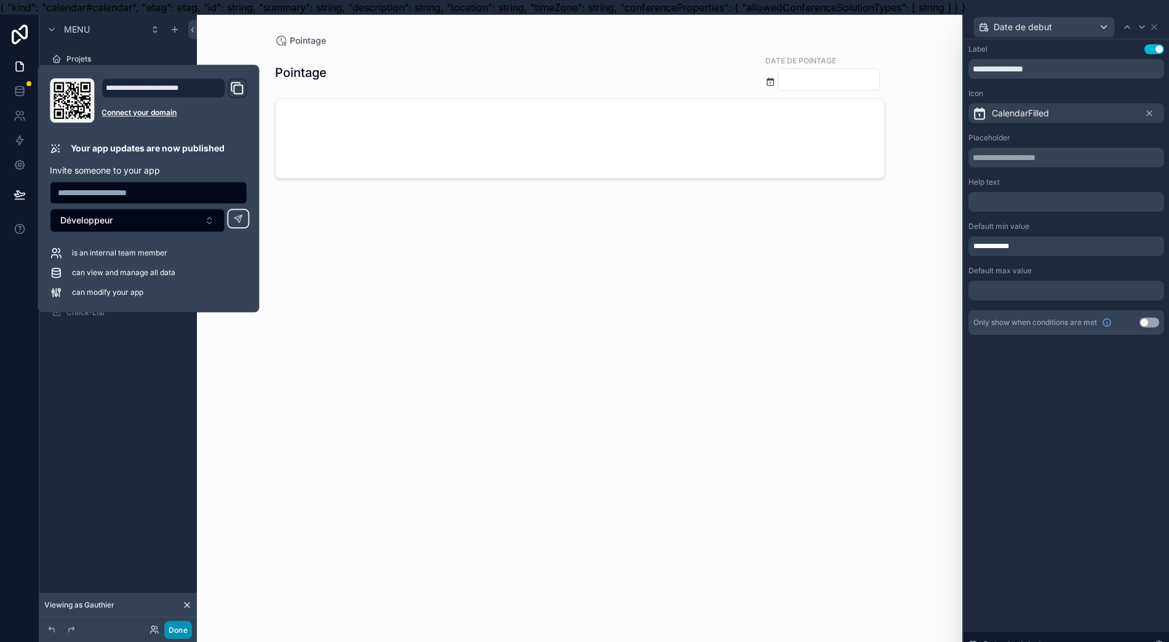
click at [174, 626] on button "Done" at bounding box center [178, 630] width 28 height 18
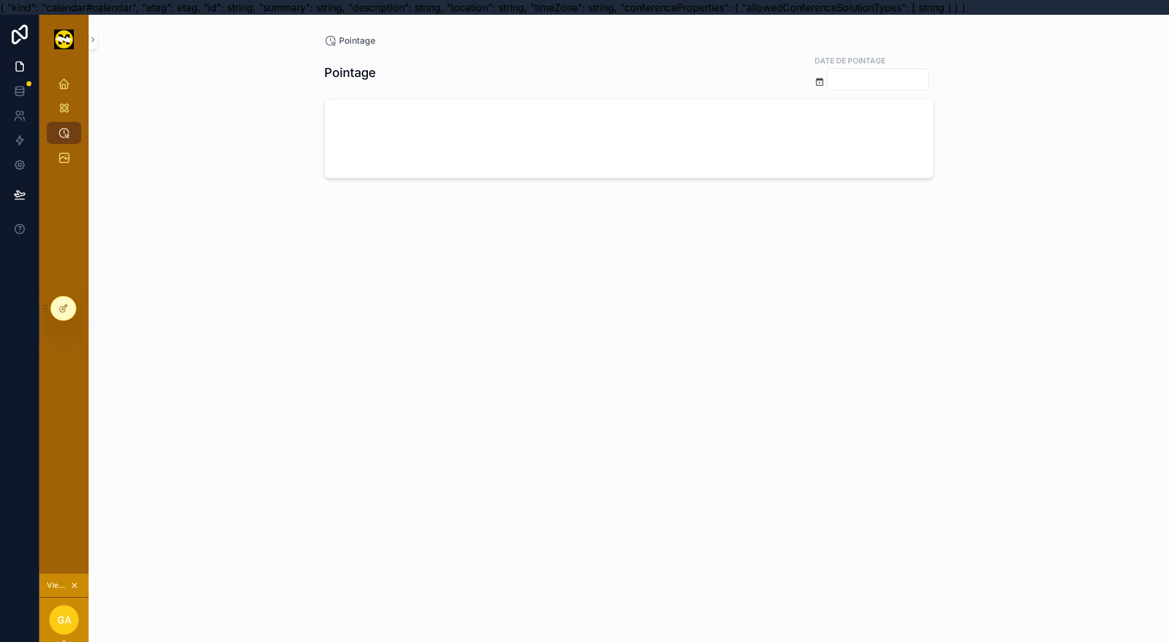
click at [851, 77] on input "scrollable content" at bounding box center [878, 79] width 101 height 17
click at [705, 245] on div "Pointage Date de pointage" at bounding box center [629, 344] width 610 height 595
click at [740, 143] on div "scrollable content" at bounding box center [629, 138] width 609 height 79
click at [831, 75] on input "scrollable content" at bounding box center [878, 79] width 101 height 17
click at [833, 208] on button "10" at bounding box center [836, 209] width 22 height 22
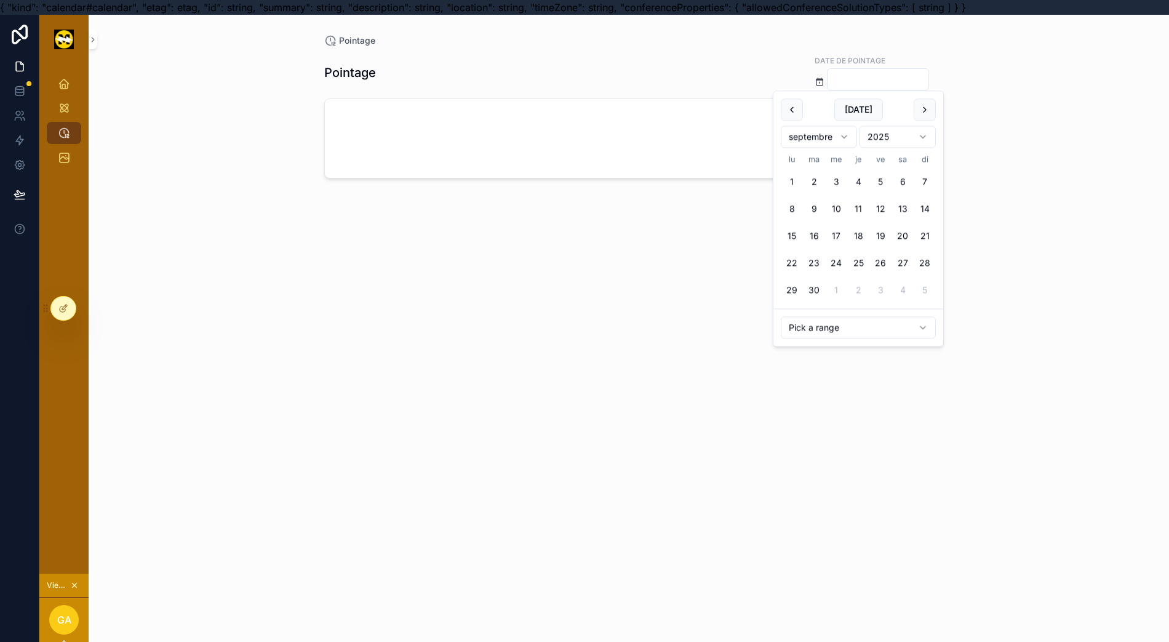
type input "**********"
click at [66, 306] on icon at bounding box center [65, 305] width 1 height 1
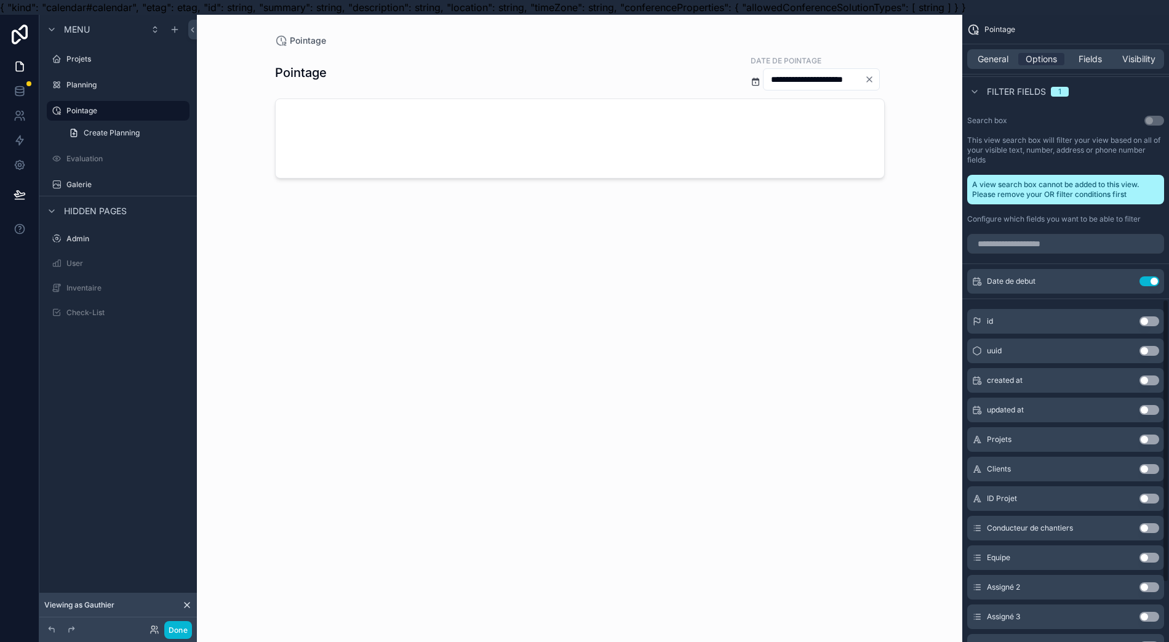
scroll to position [820, 0]
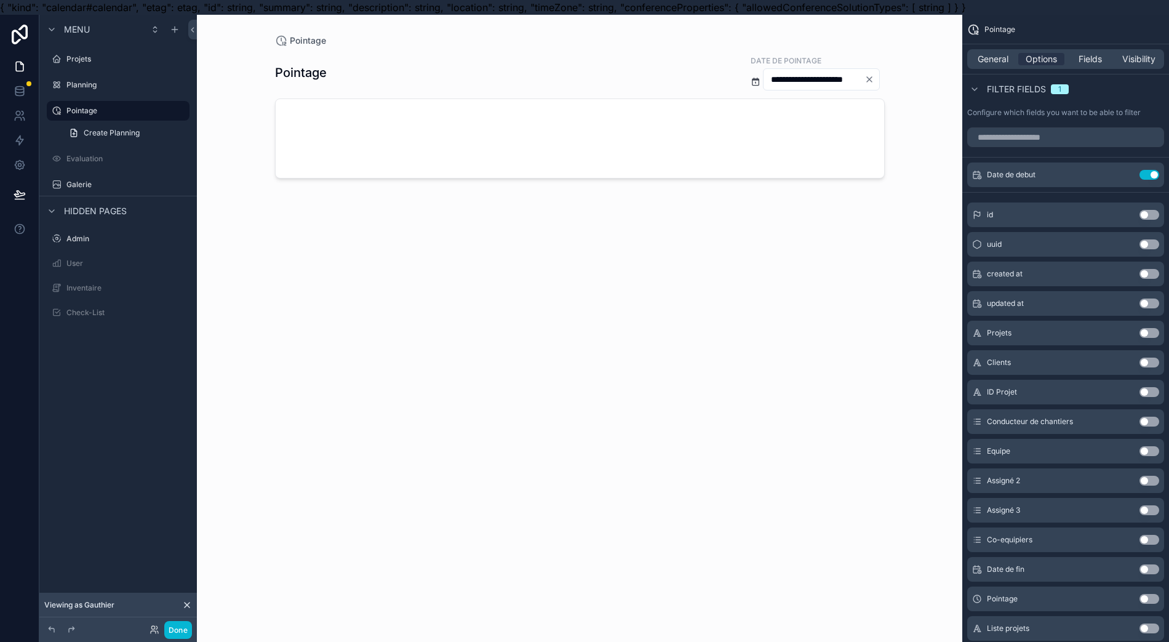
click at [1143, 174] on button "Use setting" at bounding box center [1150, 175] width 20 height 10
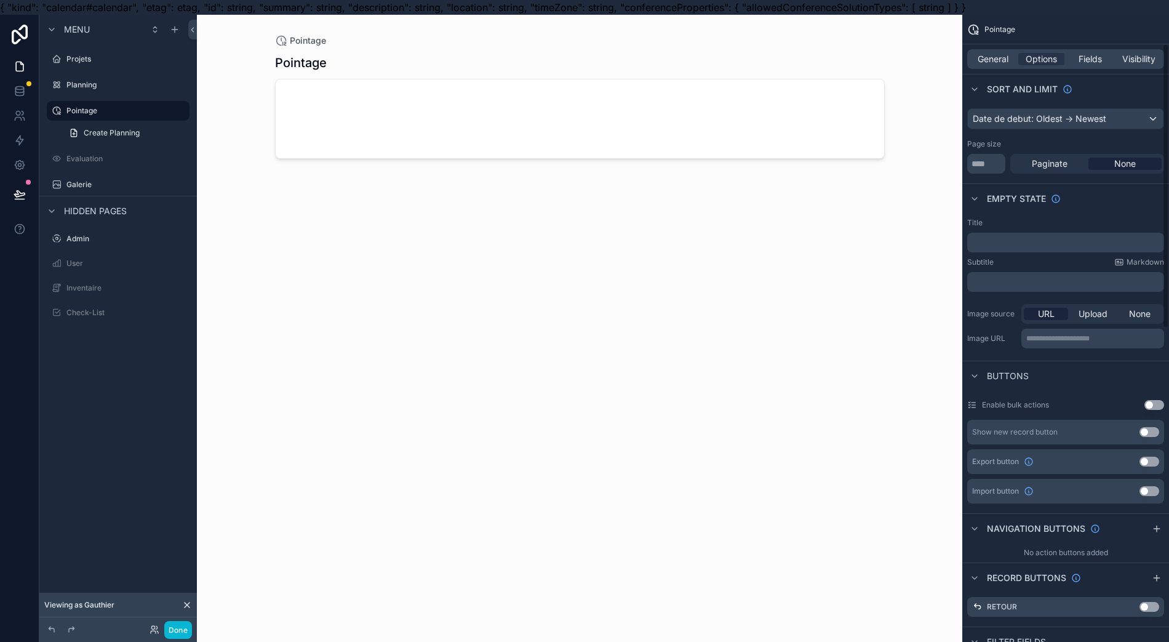
scroll to position [0, 0]
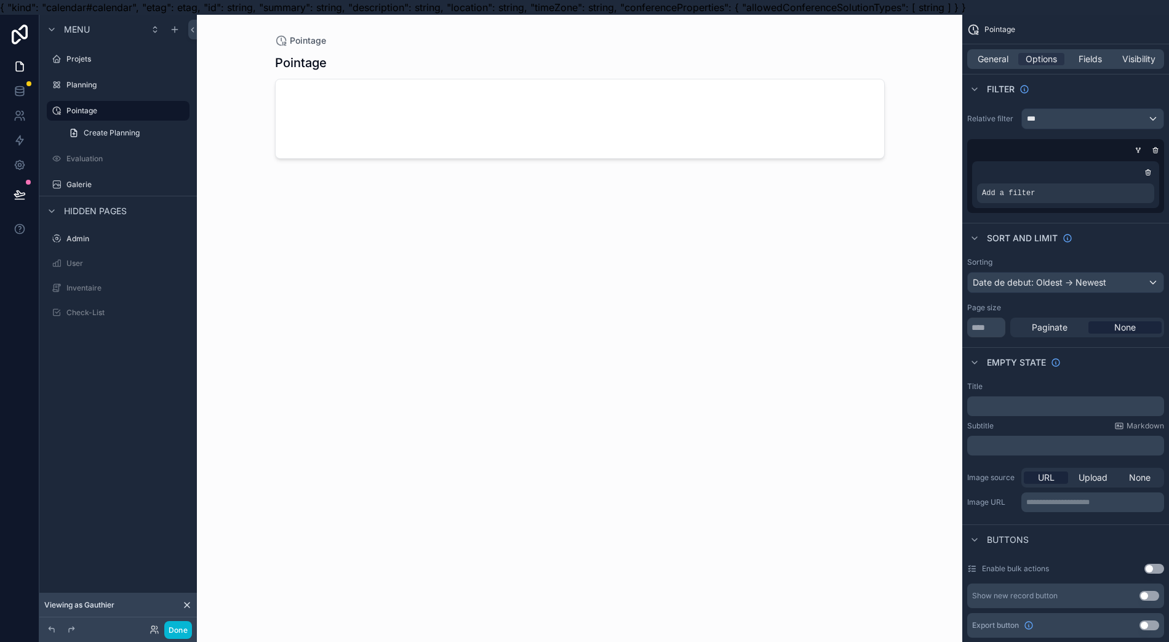
click at [92, 54] on div "Projets" at bounding box center [126, 59] width 121 height 10
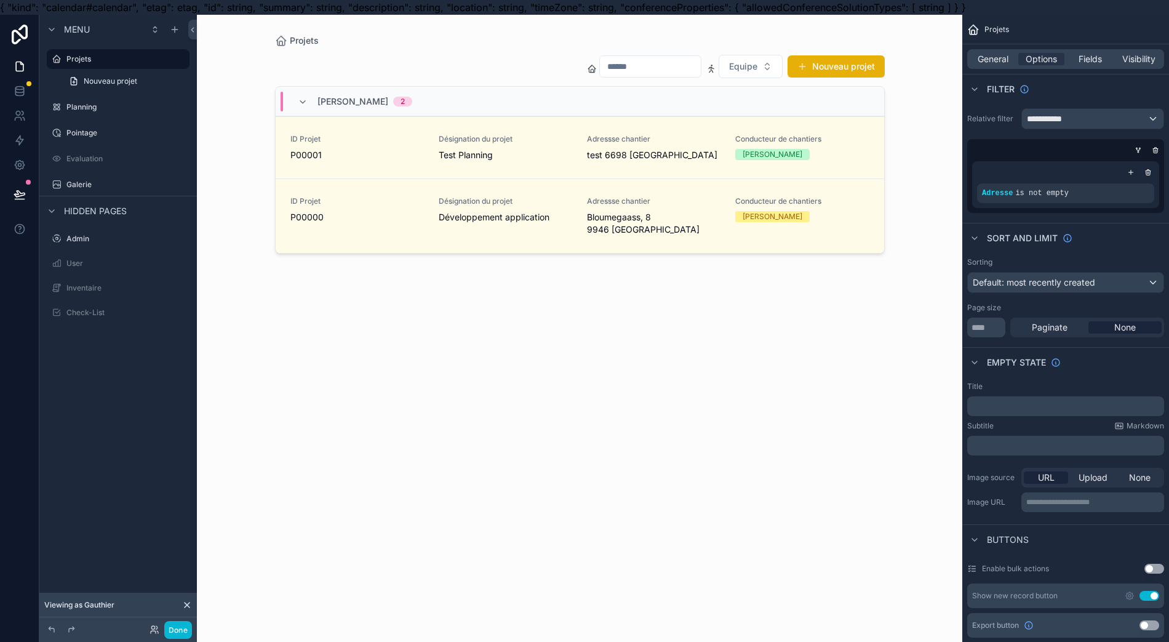
click at [86, 109] on label "Planning" at bounding box center [126, 107] width 121 height 10
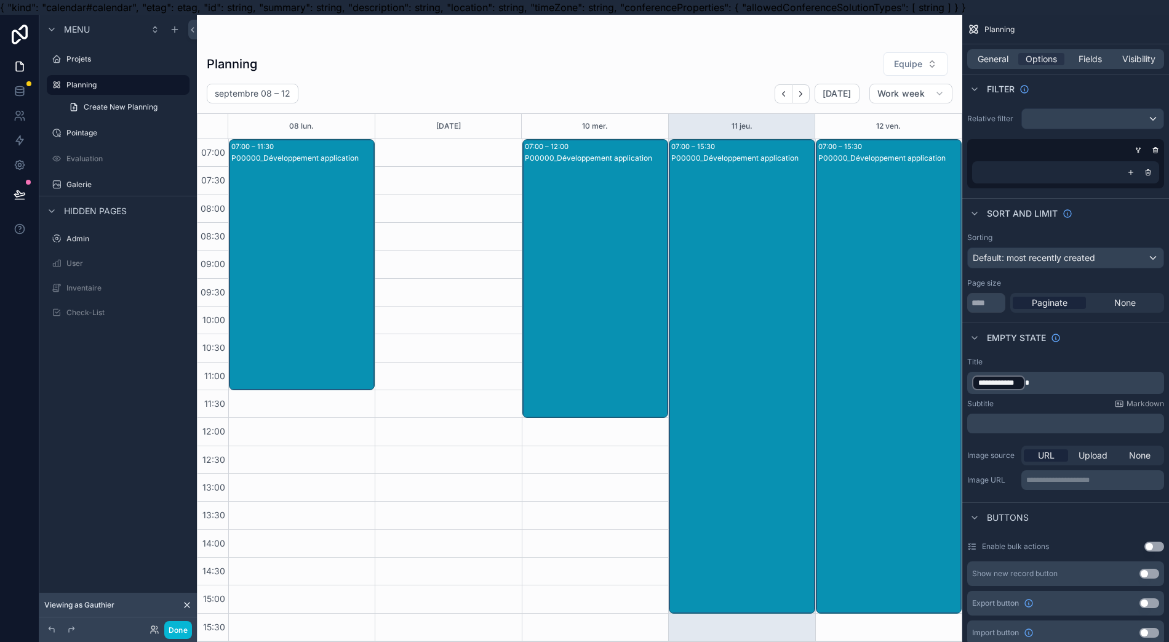
click at [257, 270] on div "scrollable content" at bounding box center [579, 336] width 765 height 642
click at [114, 132] on label "Pointage" at bounding box center [126, 133] width 121 height 10
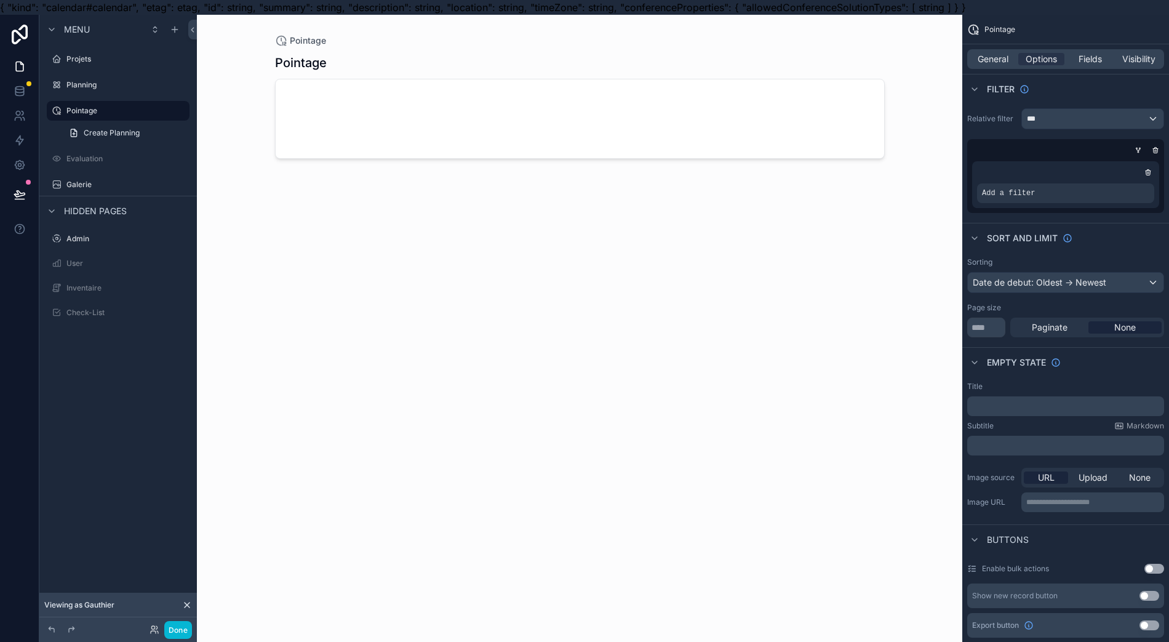
click at [326, 121] on div "scrollable content" at bounding box center [579, 328] width 629 height 627
click at [0, 0] on div "scrollable content" at bounding box center [0, 0] width 0 height 0
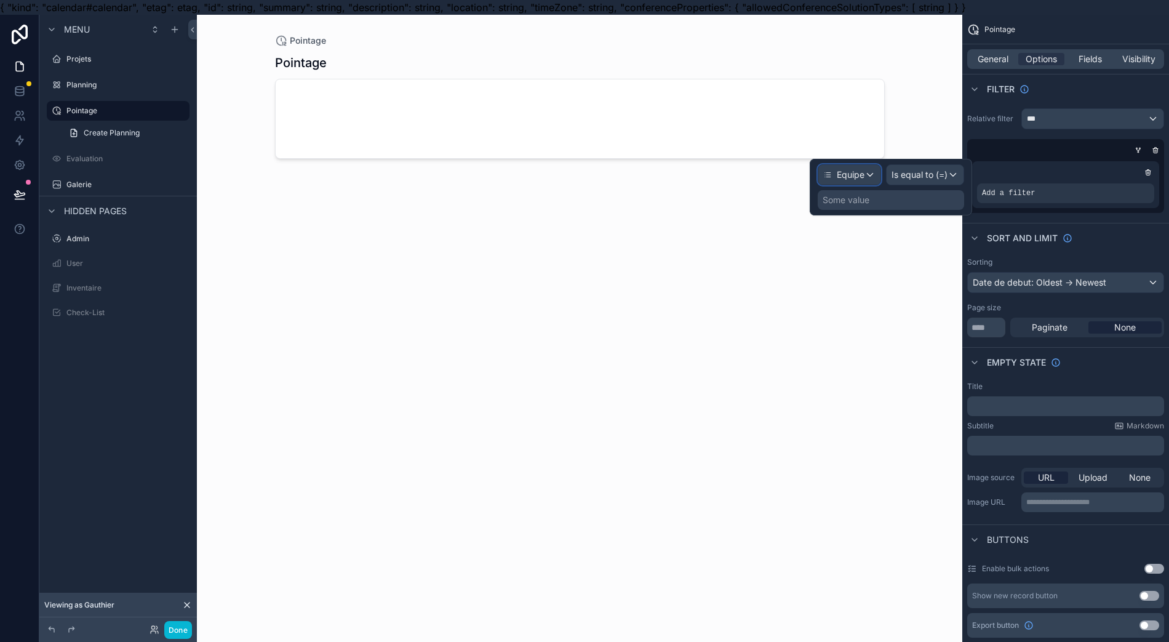
click at [852, 174] on span "Equipe" at bounding box center [851, 175] width 28 height 12
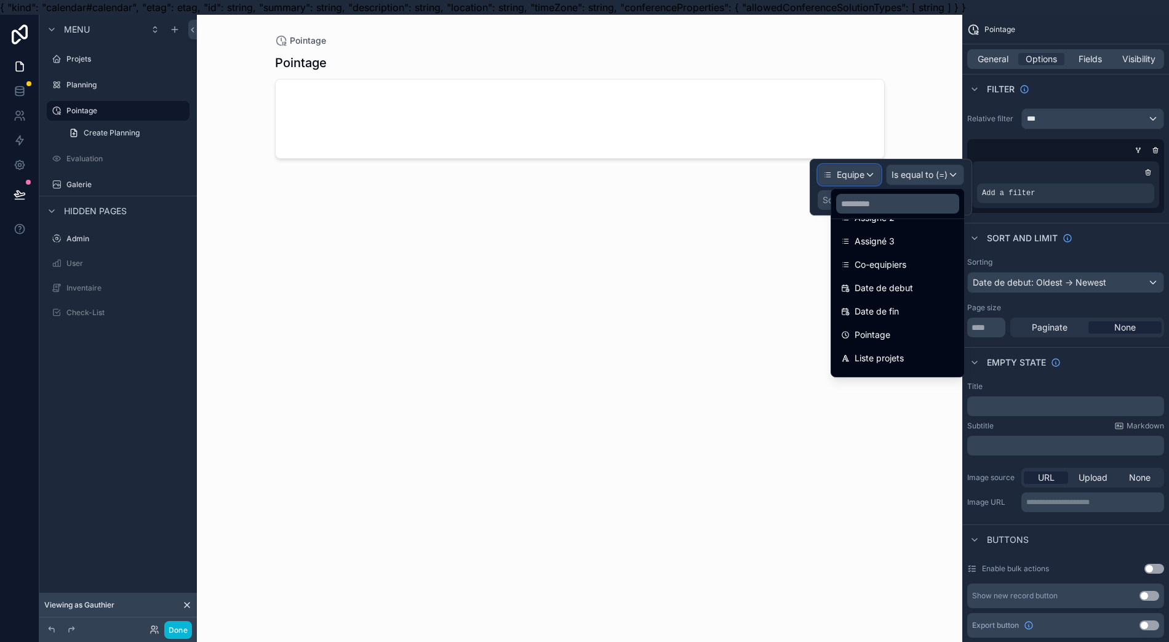
scroll to position [251, 0]
click at [586, 472] on div "Pointage" at bounding box center [580, 344] width 610 height 595
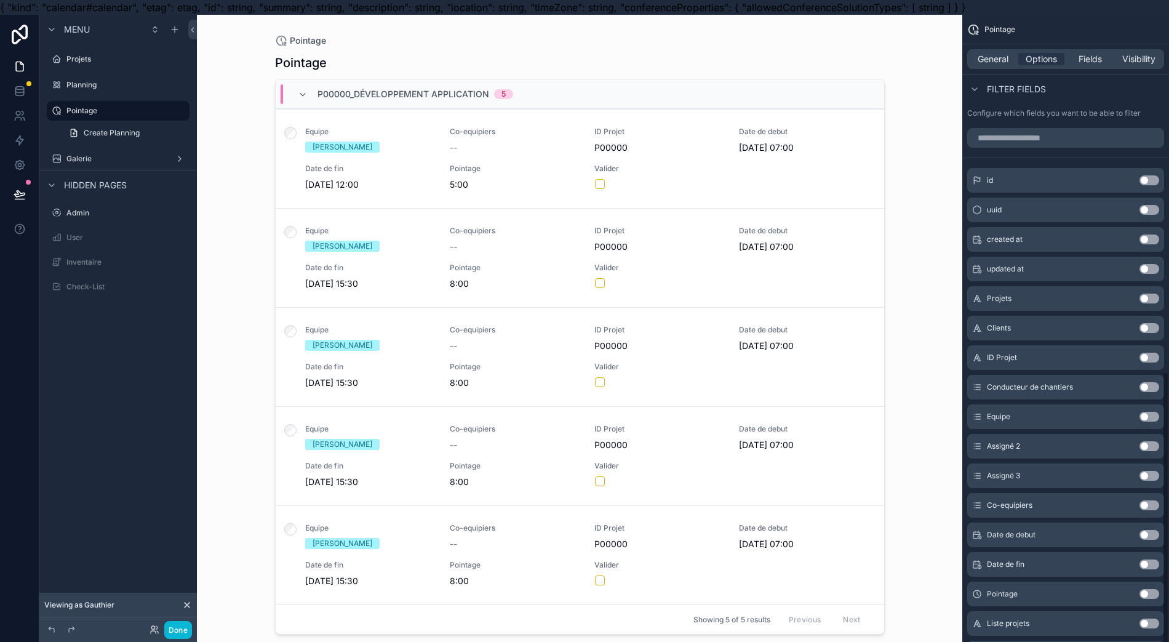
scroll to position [820, 0]
click at [1144, 534] on button "Use setting" at bounding box center [1150, 534] width 20 height 10
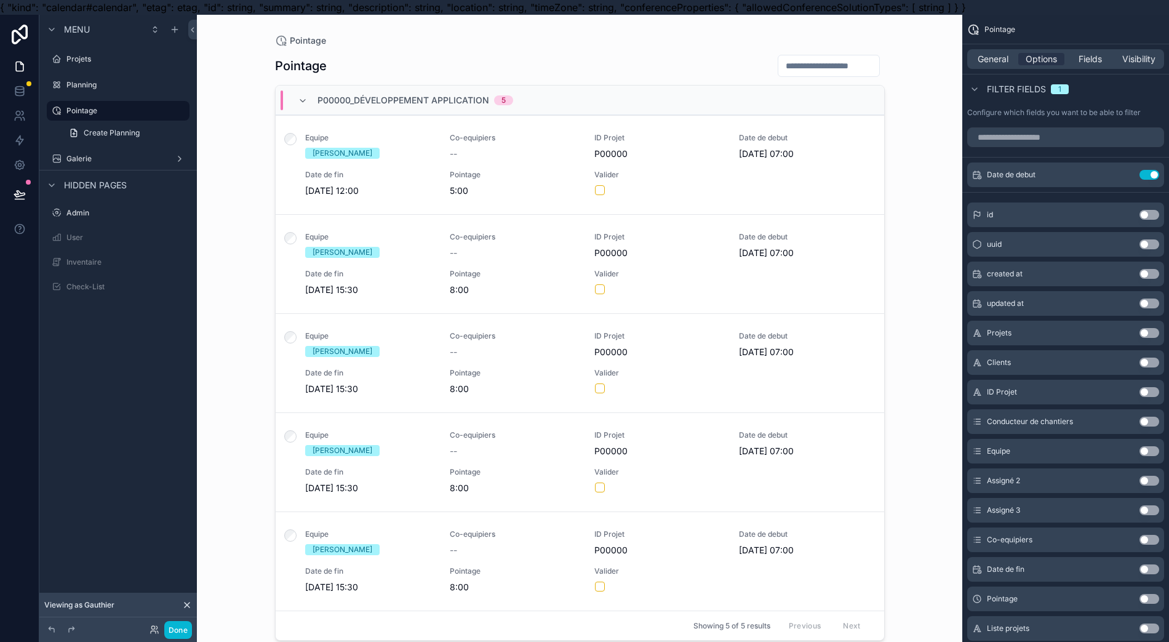
click at [767, 62] on div "scrollable content" at bounding box center [579, 328] width 629 height 627
click at [778, 65] on input "scrollable content" at bounding box center [828, 65] width 101 height 17
click at [913, 144] on div "Pointage Pointage P00000_Développement application 5 Equipe Gauthier Arnould Co…" at bounding box center [579, 336] width 765 height 642
click at [0, 0] on icon "scrollable content" at bounding box center [0, 0] width 0 height 0
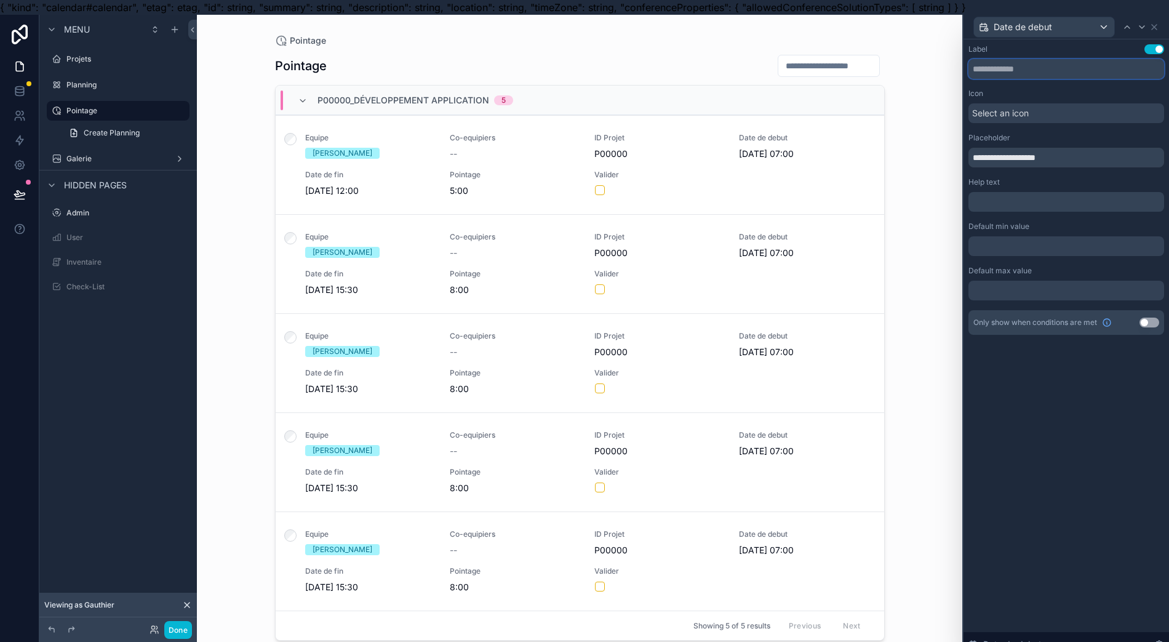
click at [1026, 74] on input "text" at bounding box center [1067, 69] width 196 height 20
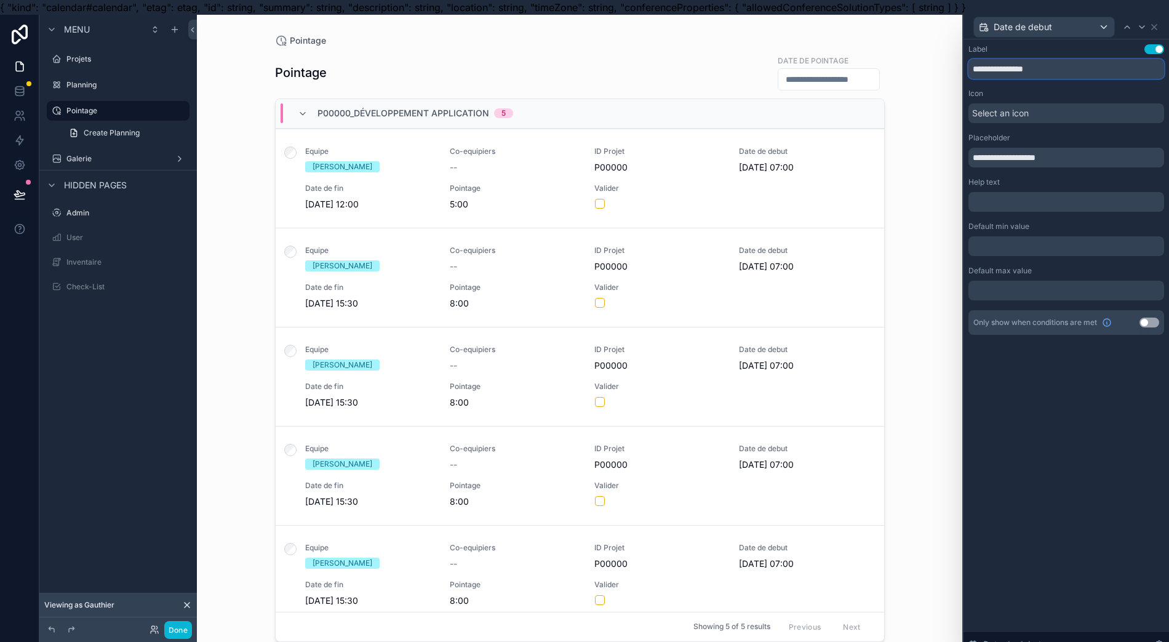
type input "**********"
click at [982, 117] on span "Select an icon" at bounding box center [1000, 113] width 57 height 12
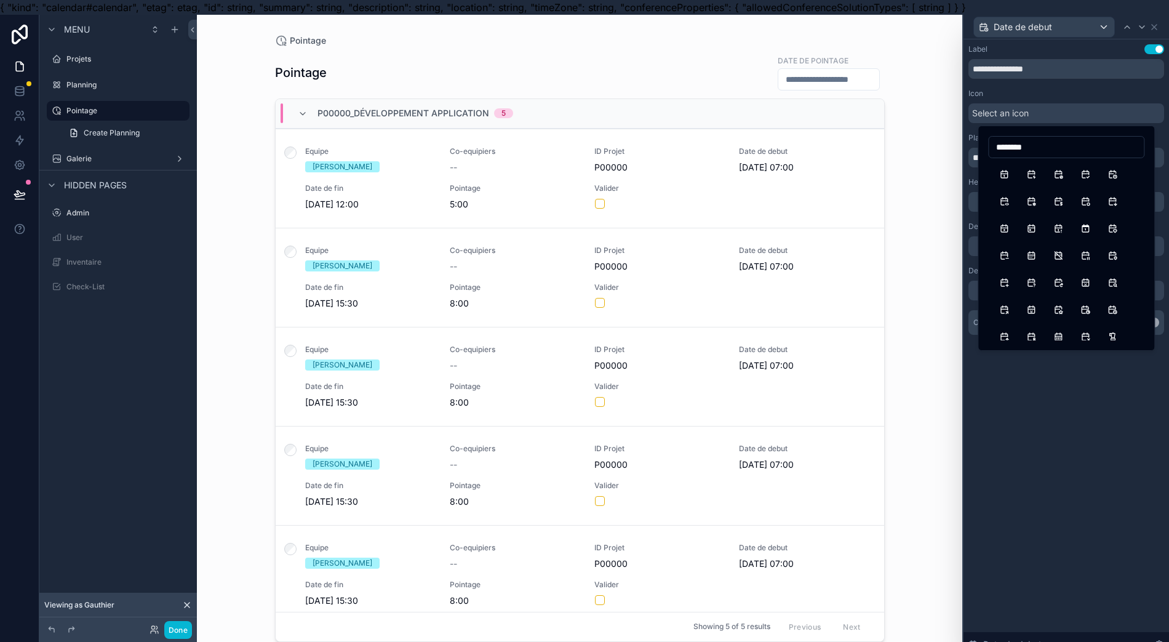
type input "********"
click at [1056, 233] on button "CalendarExclamation" at bounding box center [1058, 228] width 22 height 22
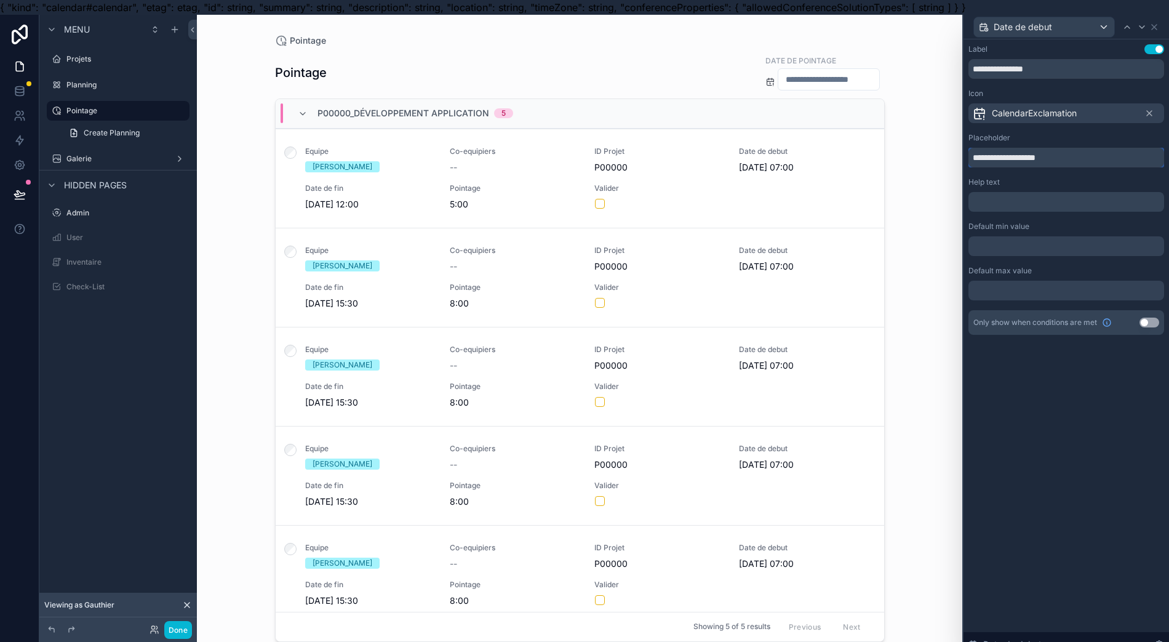
drag, startPoint x: 1064, startPoint y: 164, endPoint x: 906, endPoint y: 154, distance: 157.8
click at [906, 154] on div "**********" at bounding box center [584, 336] width 1169 height 642
click at [1030, 242] on div at bounding box center [1067, 246] width 196 height 20
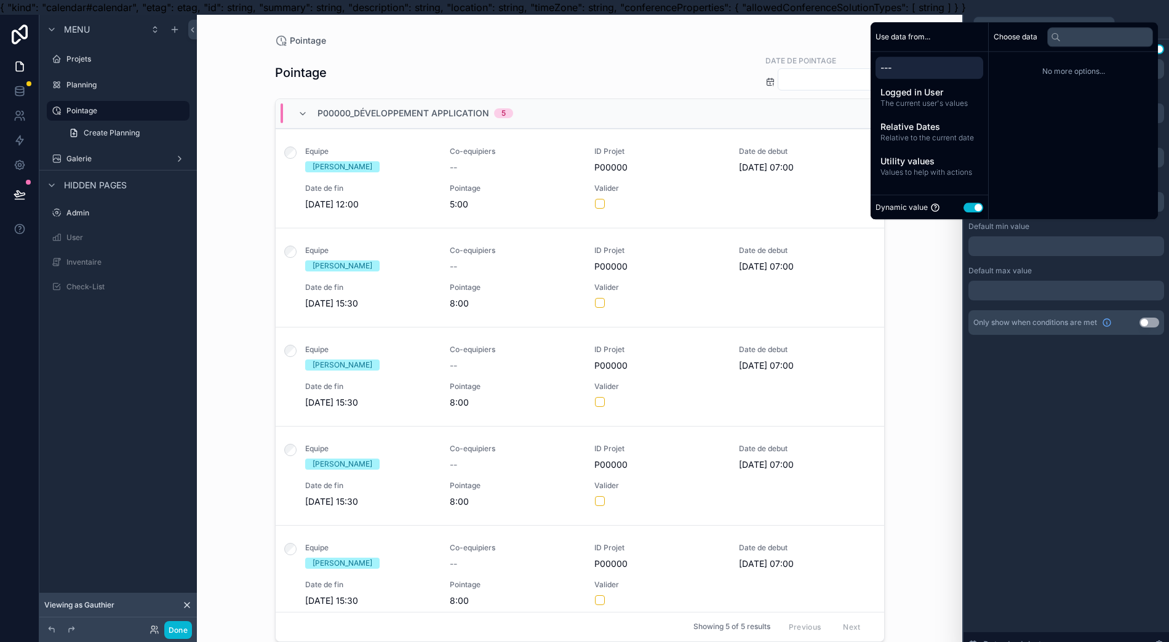
click at [909, 93] on div "--- Logged in User The current user's values Relative Dates Relative to the cur…" at bounding box center [930, 119] width 118 height 135
click at [915, 98] on span "Logged in User" at bounding box center [930, 92] width 98 height 12
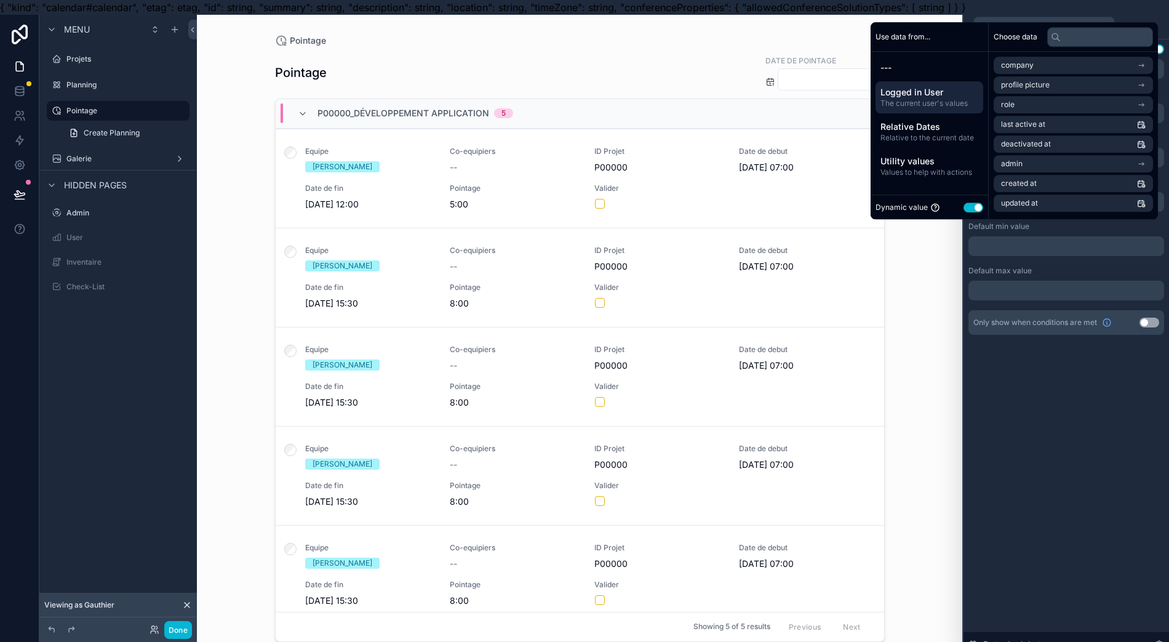
click at [914, 133] on span "Relative Dates" at bounding box center [930, 127] width 98 height 12
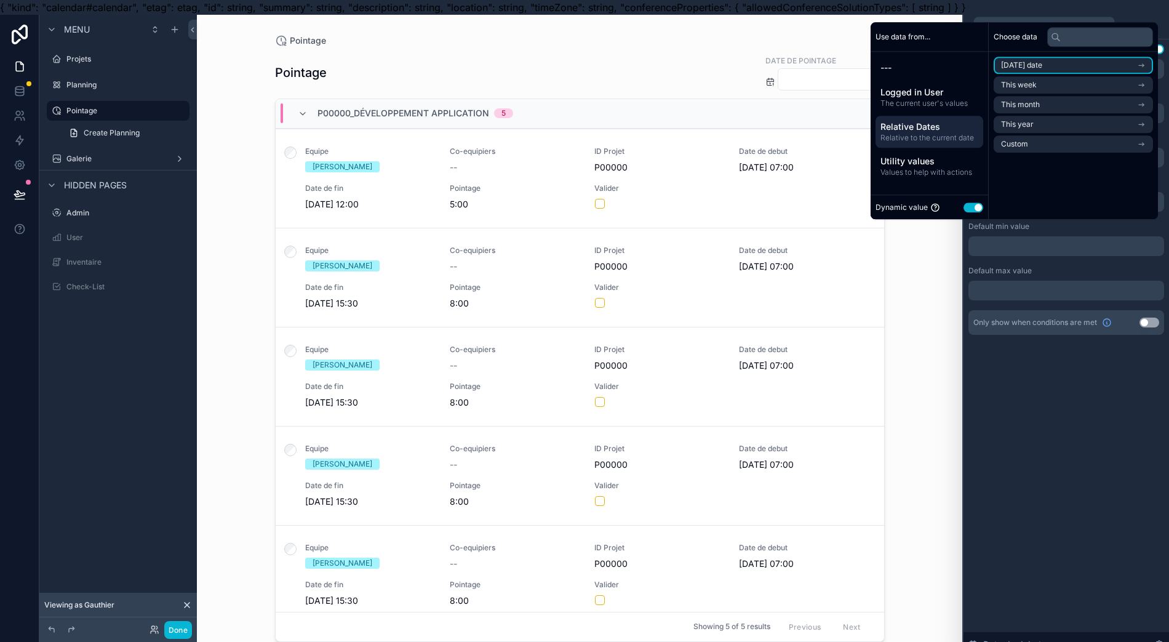
click at [1005, 70] on span "Today's date" at bounding box center [1021, 65] width 41 height 10
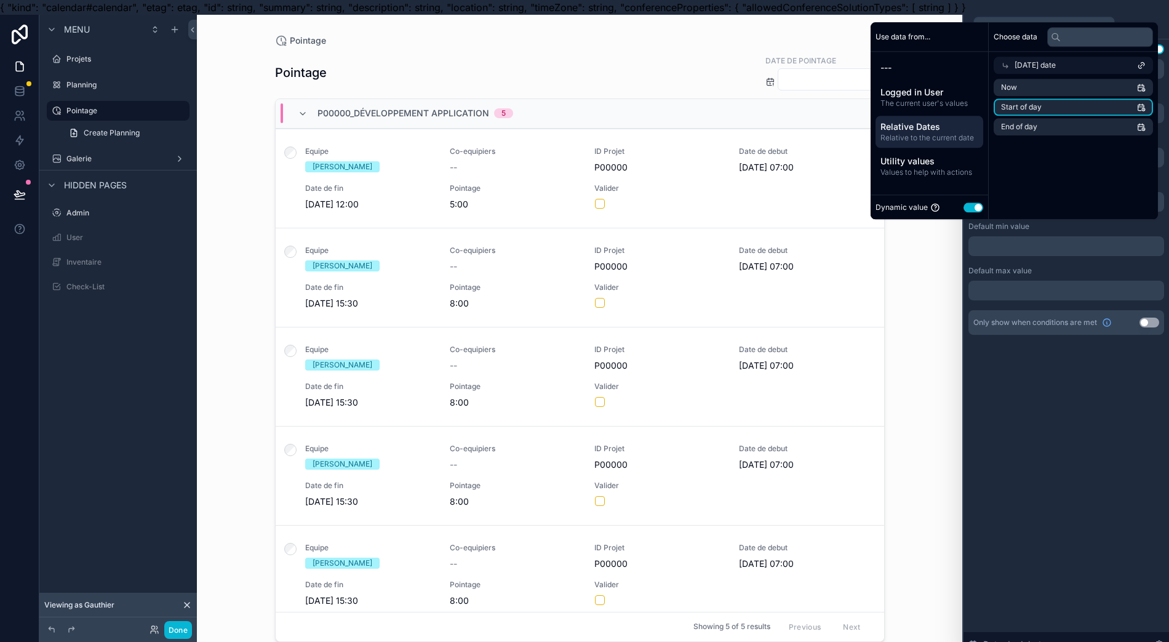
click at [1053, 116] on li "Start of day" at bounding box center [1073, 106] width 159 height 17
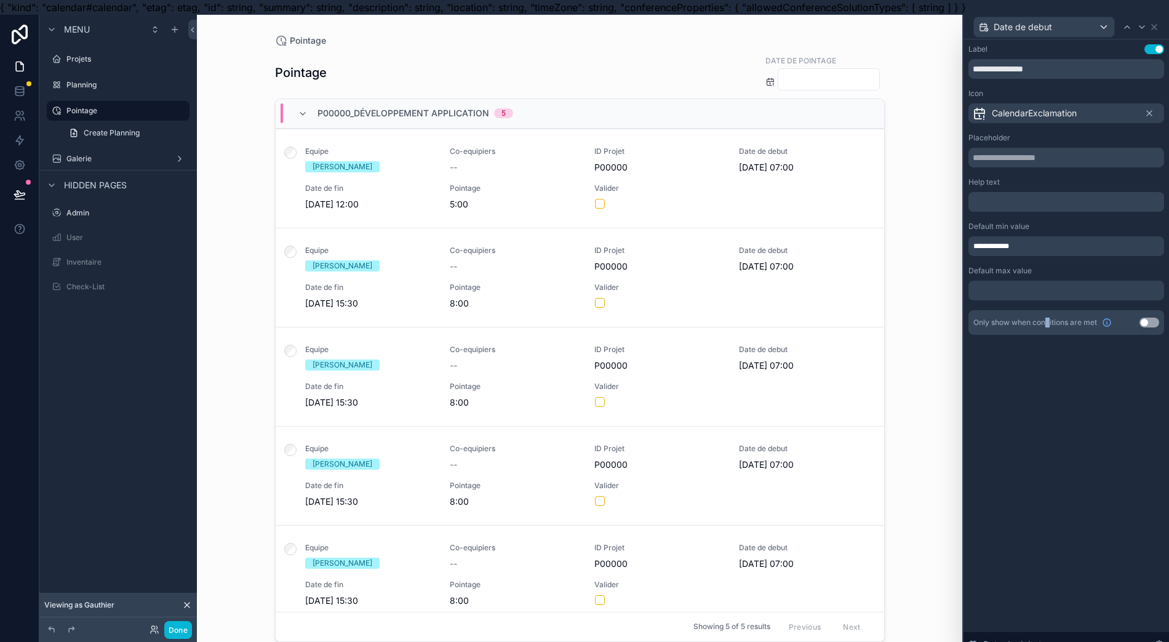
click at [1050, 391] on div "**********" at bounding box center [1067, 347] width 206 height 617
click at [14, 194] on button at bounding box center [19, 194] width 27 height 34
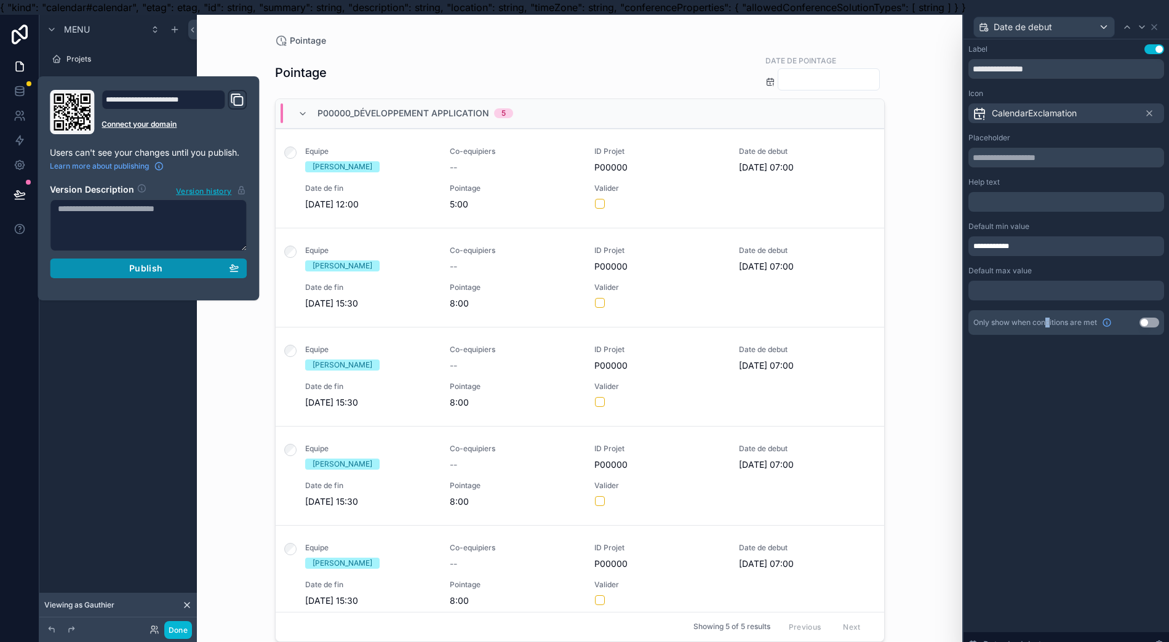
click at [83, 267] on div "Publish" at bounding box center [148, 268] width 181 height 11
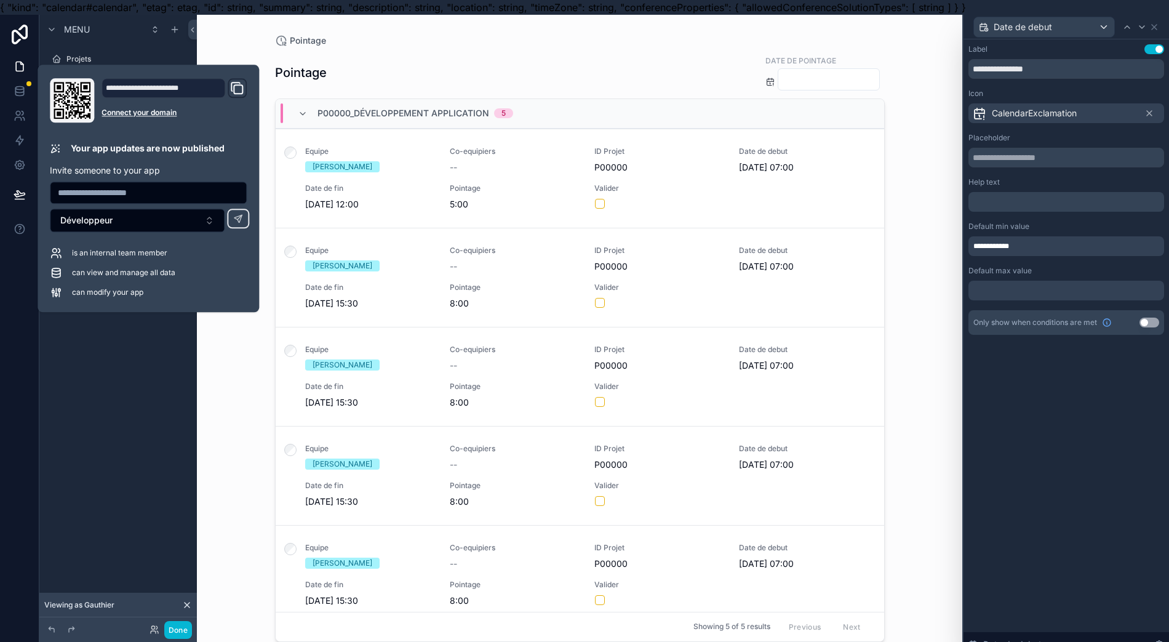
click at [249, 369] on div "Pointage Pointage Date de pointage P00000_Développement application 5 Equipe Ga…" at bounding box center [579, 336] width 765 height 642
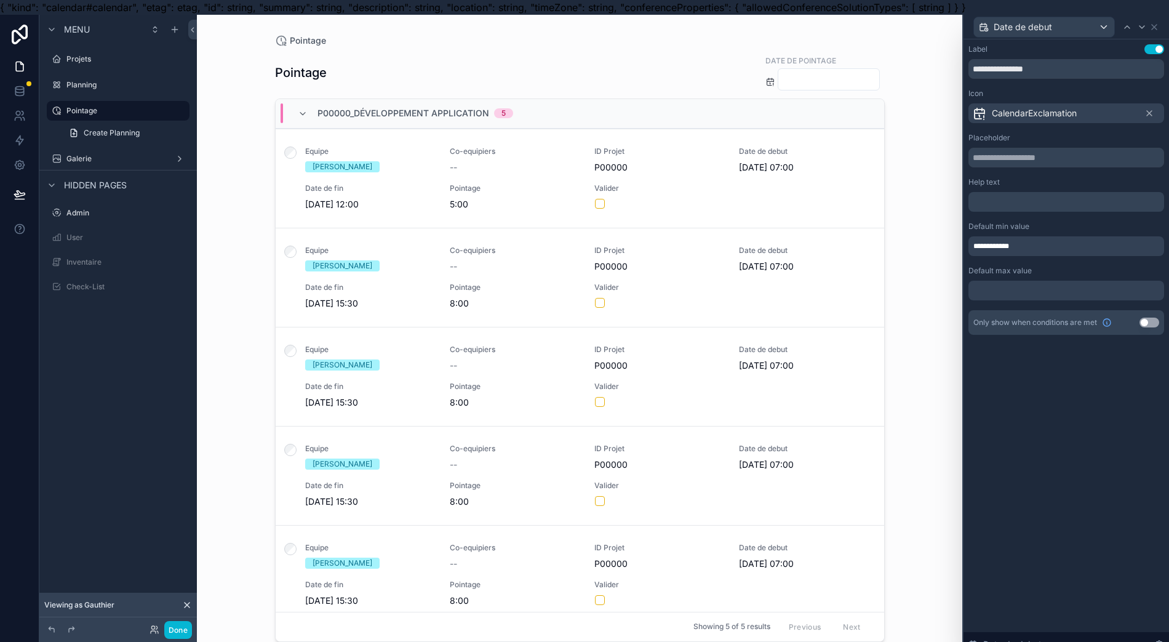
click at [816, 89] on div "scrollable content" at bounding box center [829, 79] width 102 height 22
click at [924, 339] on div "Pointage Pointage Date de pointage P00000_Développement application 5 Equipe Ga…" at bounding box center [579, 336] width 765 height 642
click at [786, 78] on input "scrollable content" at bounding box center [828, 79] width 101 height 17
click at [941, 303] on div "Pointage Pointage Date de pointage P00000_Développement application 5 Equipe Ga…" at bounding box center [579, 336] width 765 height 642
click at [807, 74] on input "scrollable content" at bounding box center [828, 79] width 101 height 17
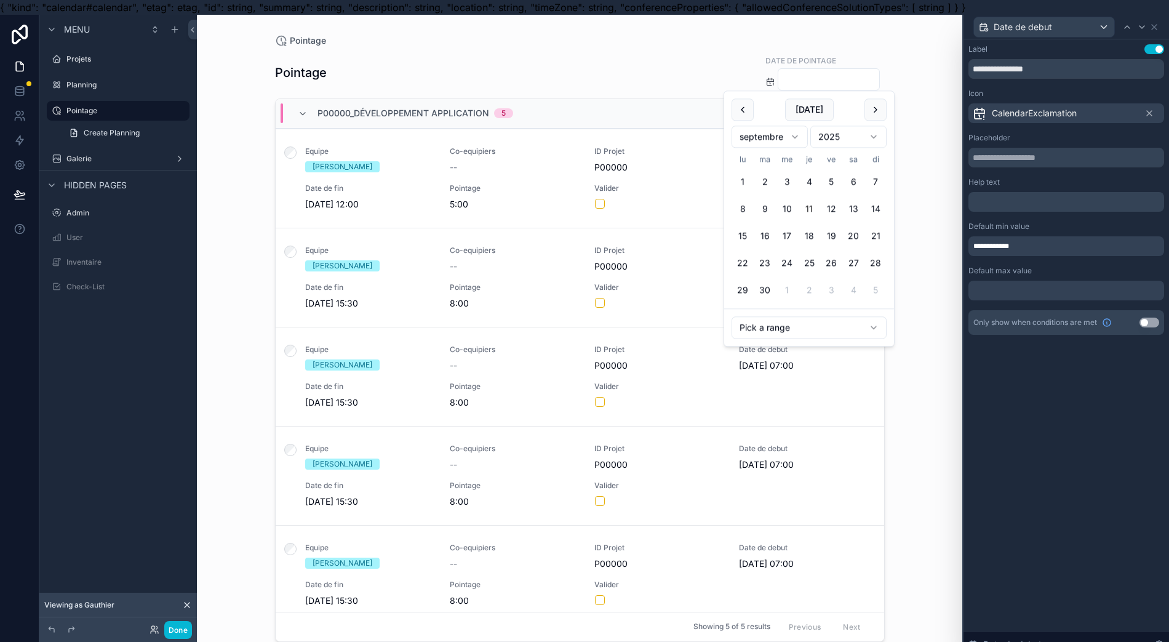
click at [790, 210] on button "10" at bounding box center [787, 209] width 22 height 22
type input "**********"
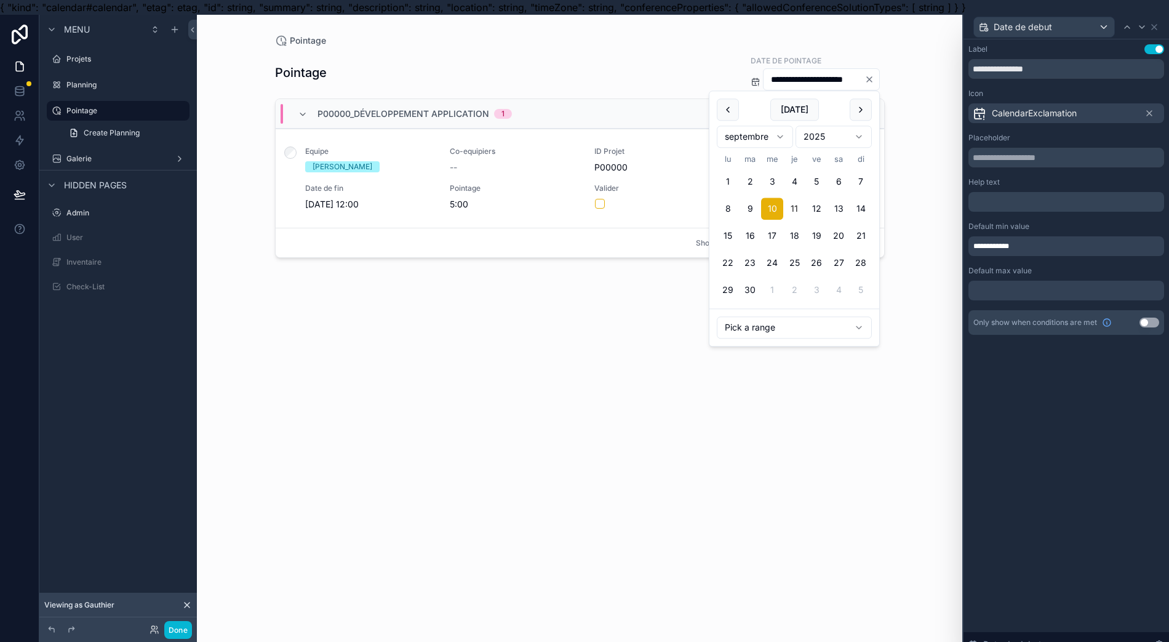
click at [865, 80] on icon "Clear" at bounding box center [870, 79] width 10 height 10
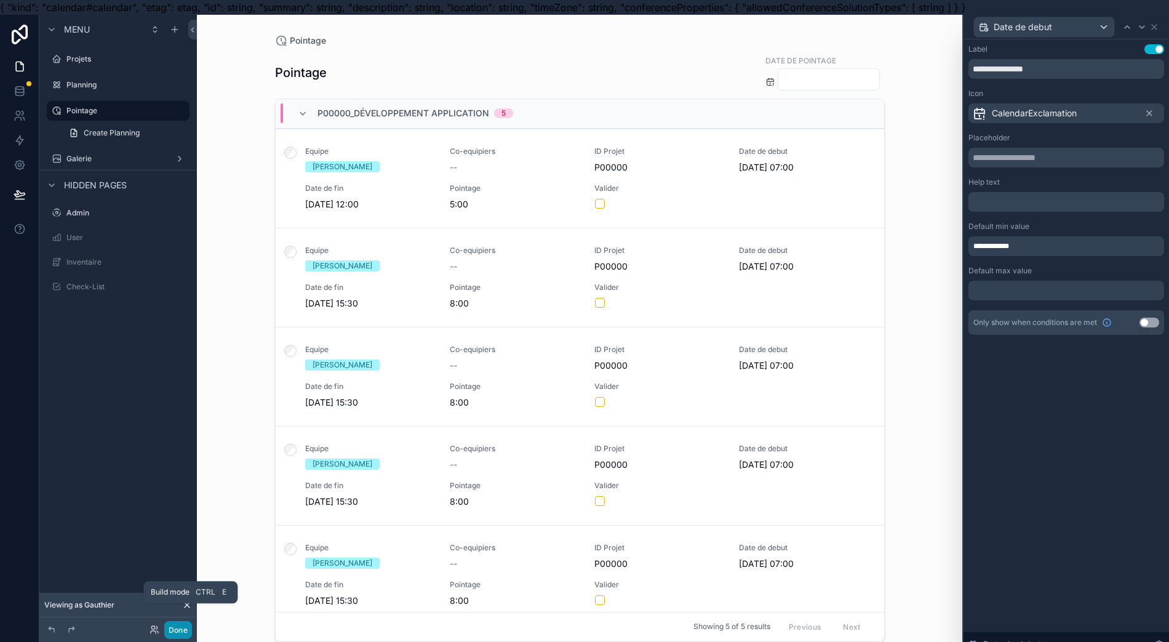
click at [178, 631] on button "Done" at bounding box center [178, 630] width 28 height 18
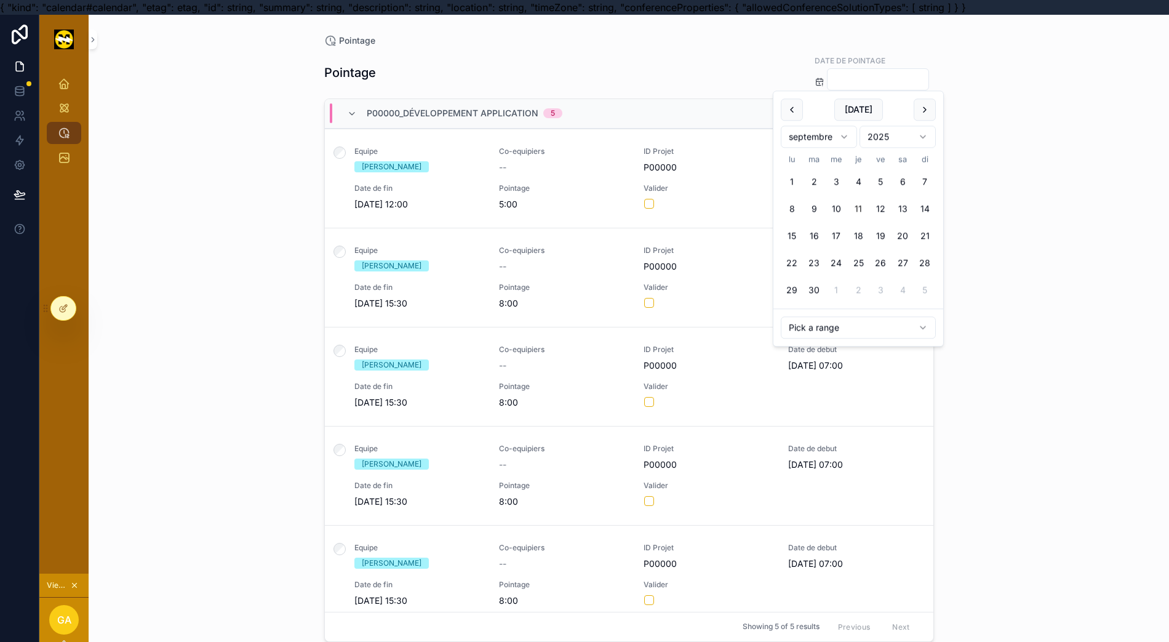
click at [828, 82] on input "scrollable content" at bounding box center [878, 79] width 101 height 17
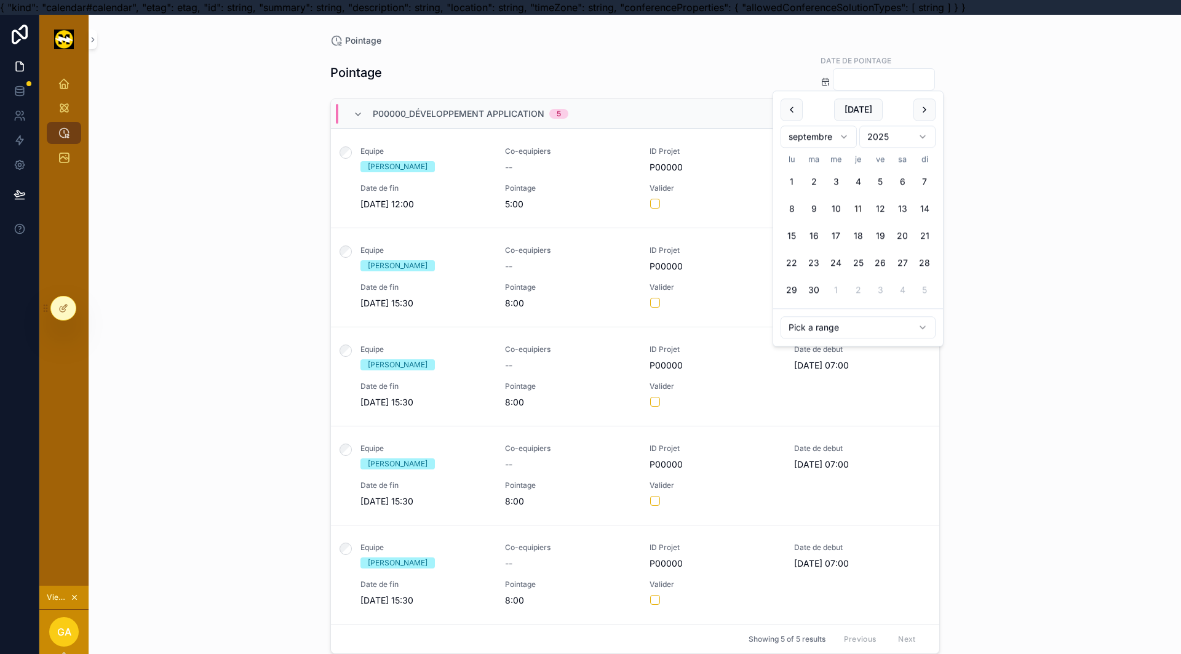
click at [837, 326] on html "{ "kind": "calendar#calendar", "etag": etag, "id": string, "summary": string, "…" at bounding box center [590, 334] width 1181 height 669
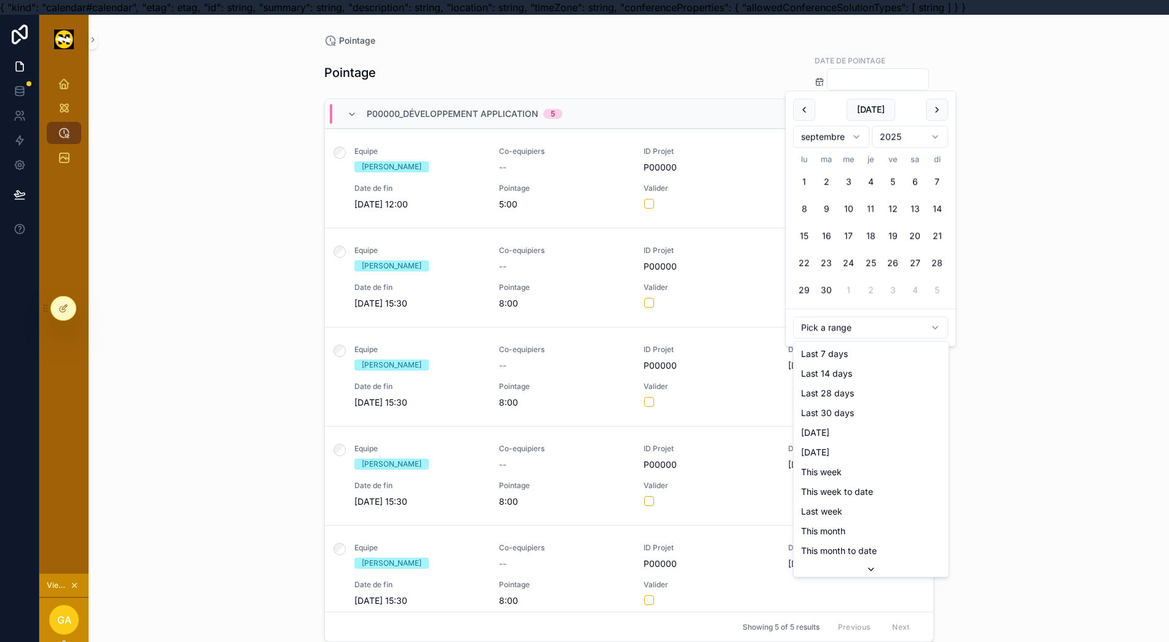
type input "**********"
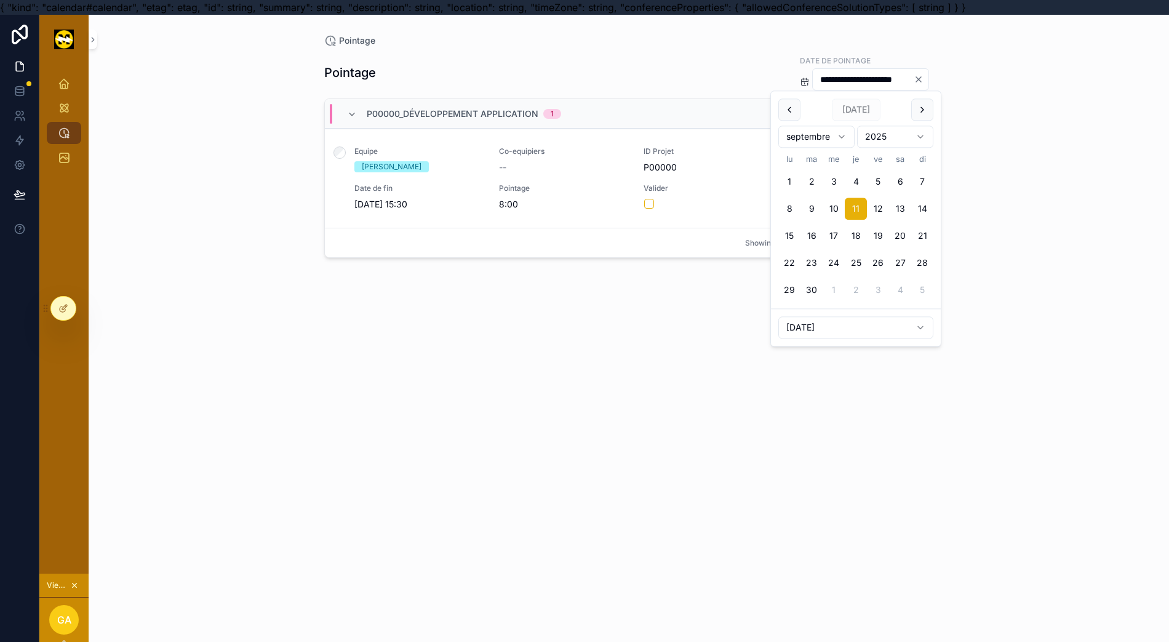
drag, startPoint x: 640, startPoint y: 356, endPoint x: 645, endPoint y: 350, distance: 8.4
click at [644, 352] on div "**********" at bounding box center [629, 344] width 610 height 595
click at [919, 78] on div "**********" at bounding box center [870, 79] width 117 height 22
click at [921, 80] on icon "Clear" at bounding box center [919, 79] width 10 height 10
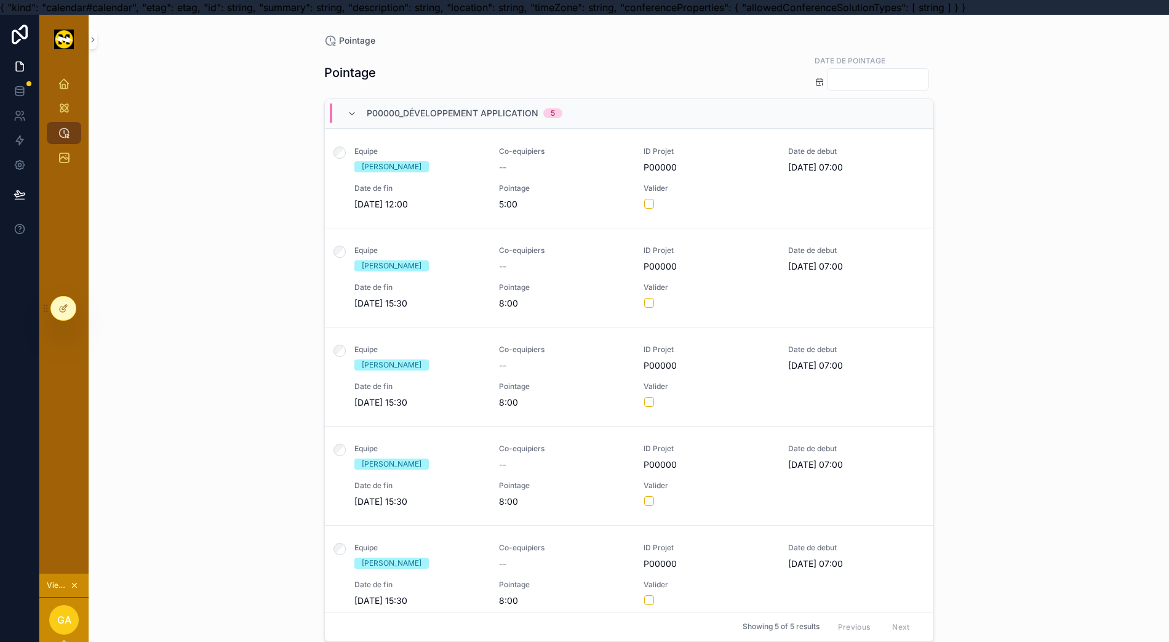
click at [828, 81] on input "scrollable content" at bounding box center [878, 79] width 101 height 17
click at [812, 329] on html "{ "kind": "calendar#calendar", "etag": etag, "id": string, "summary": string, "…" at bounding box center [584, 328] width 1169 height 657
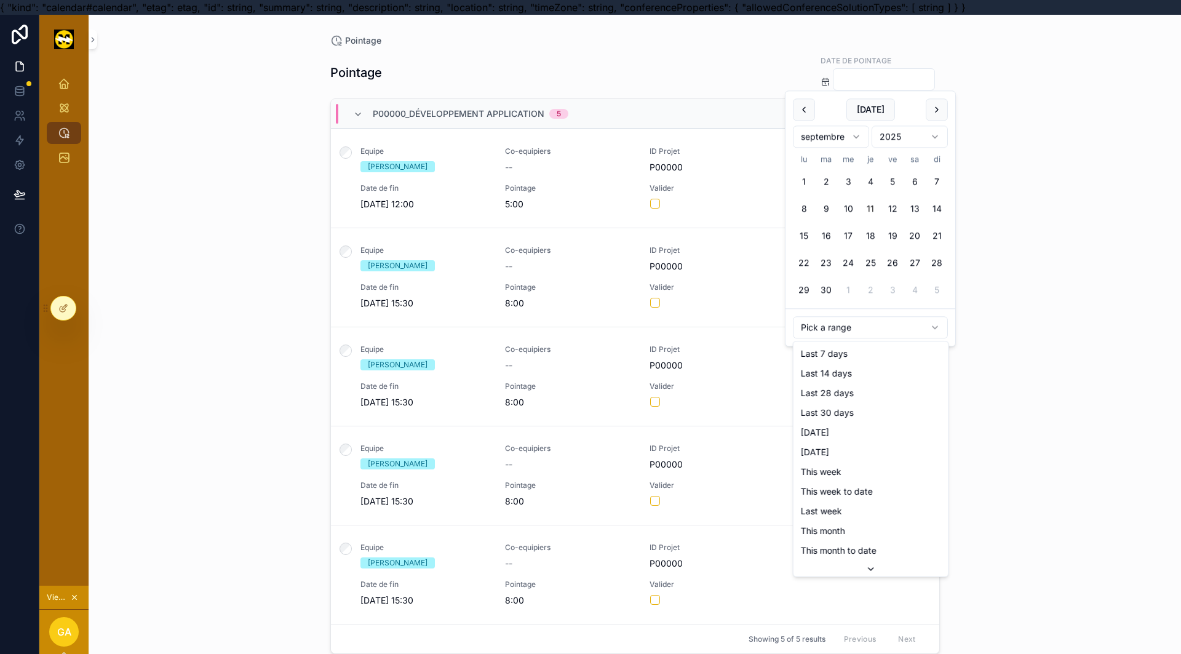
type input "**********"
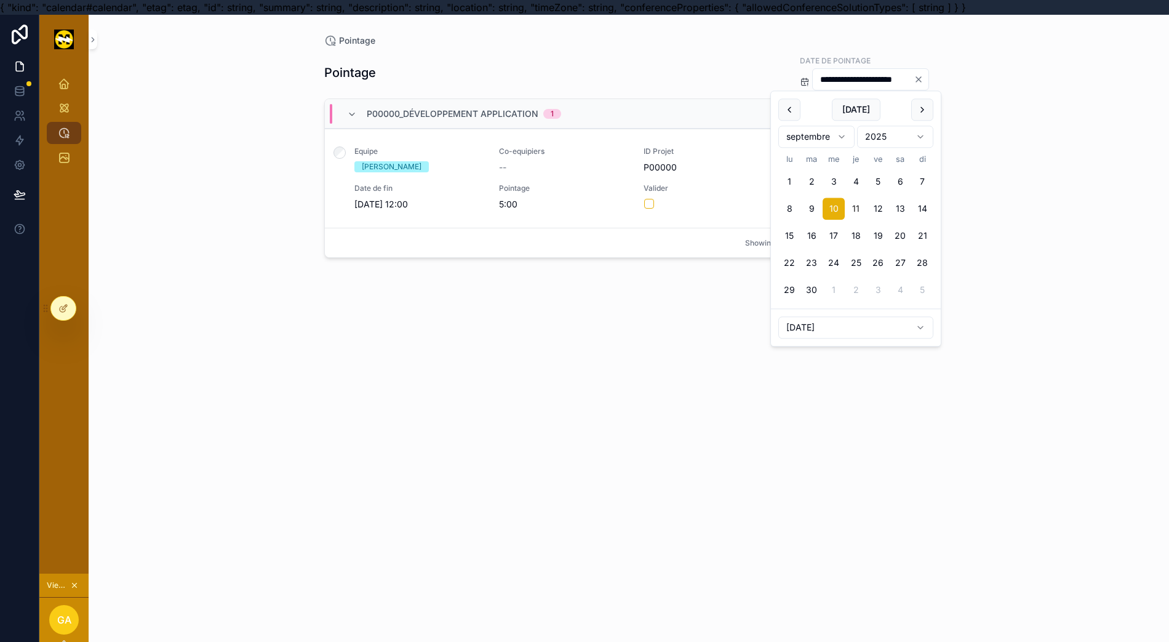
click at [924, 77] on icon "Clear" at bounding box center [919, 79] width 10 height 10
